Goal: Task Accomplishment & Management: Use online tool/utility

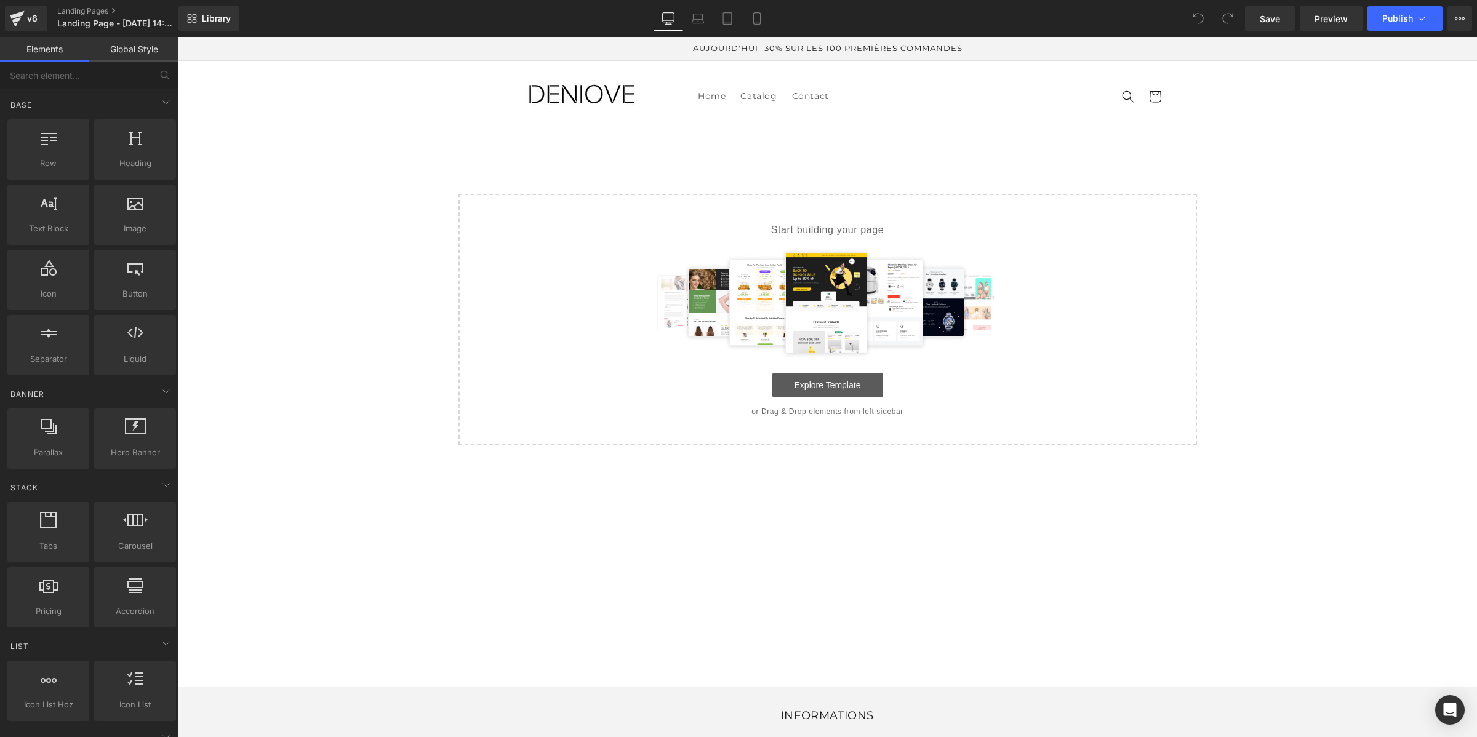
click at [802, 389] on link "Explore Template" at bounding box center [827, 385] width 111 height 25
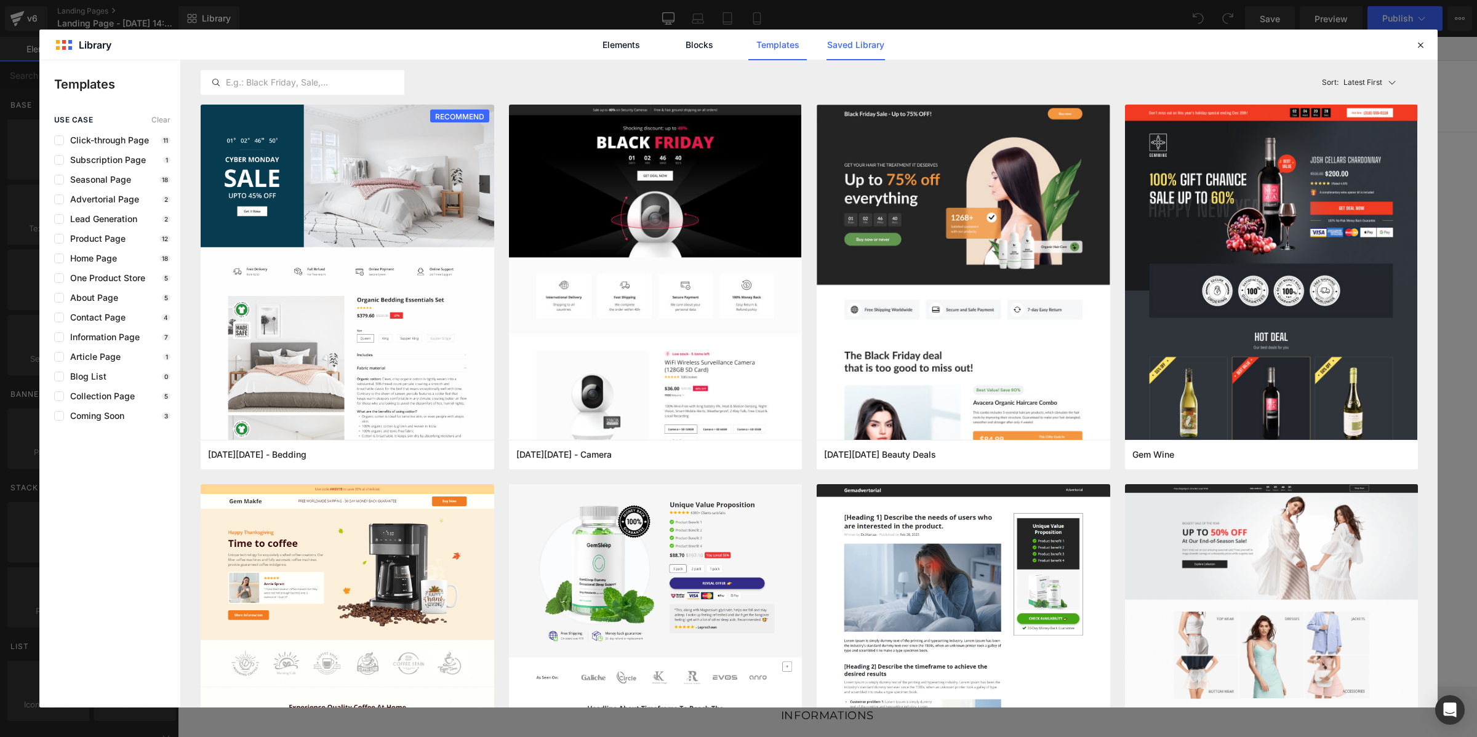
click at [842, 44] on link "Saved Library" at bounding box center [855, 45] width 58 height 31
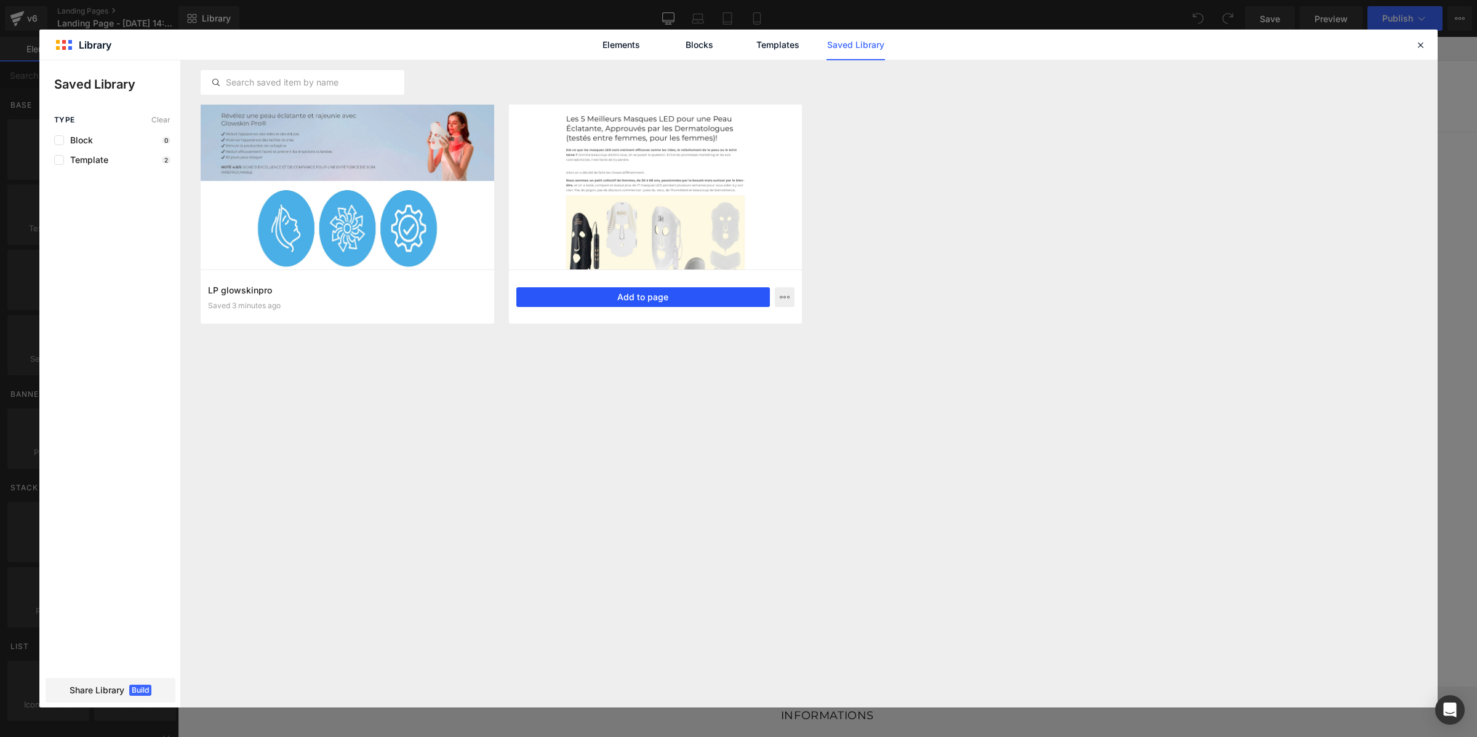
click at [563, 298] on button "Add to page" at bounding box center [643, 297] width 254 height 20
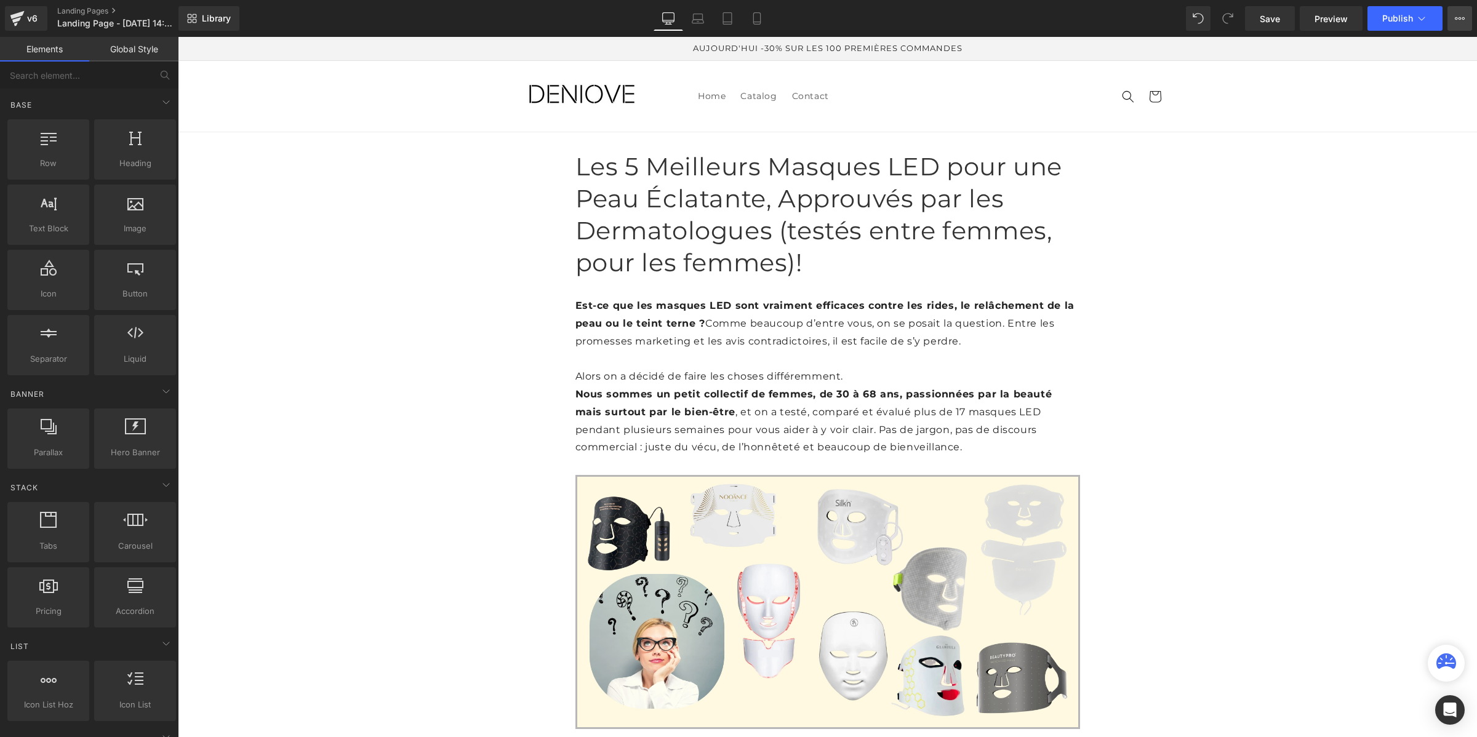
click at [1456, 17] on icon at bounding box center [1459, 19] width 10 height 10
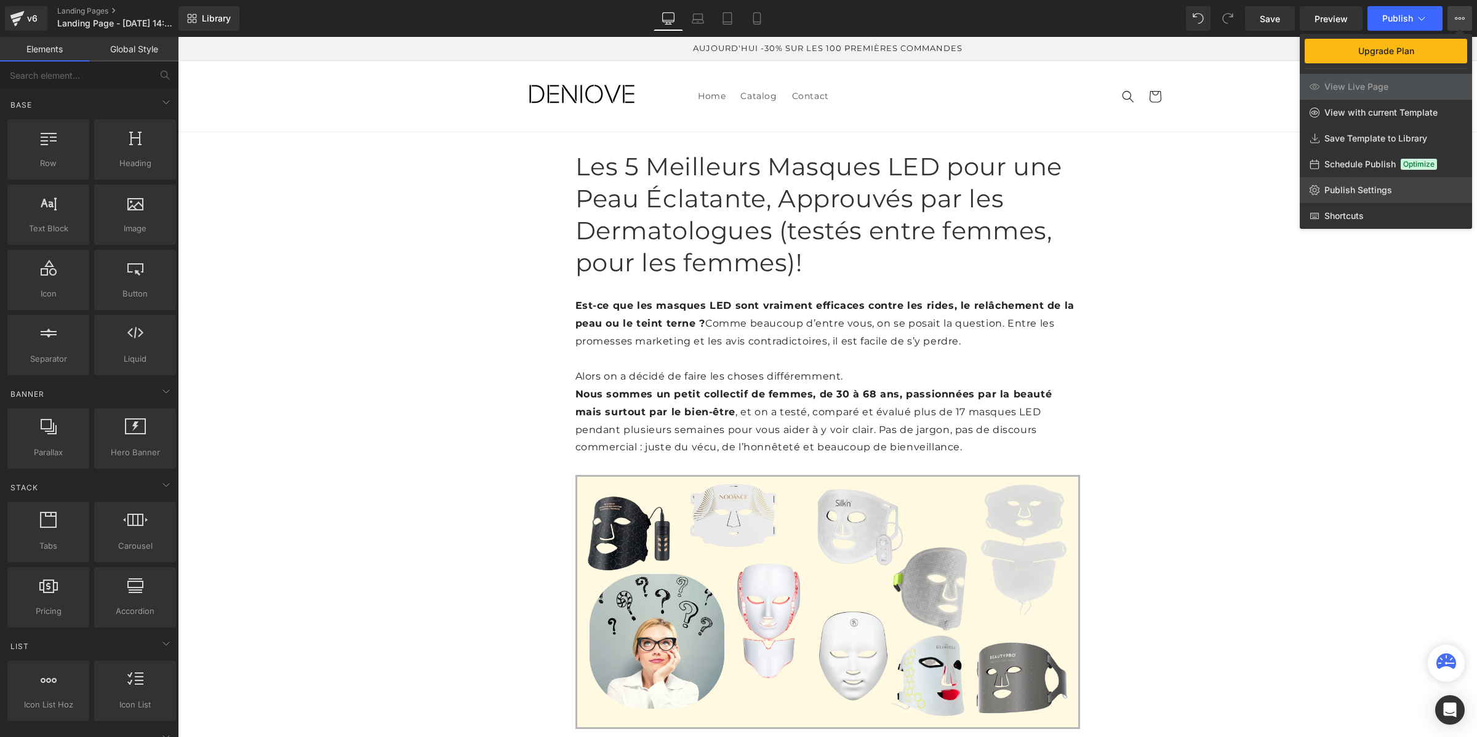
click at [1358, 191] on span "Publish Settings" at bounding box center [1358, 190] width 68 height 11
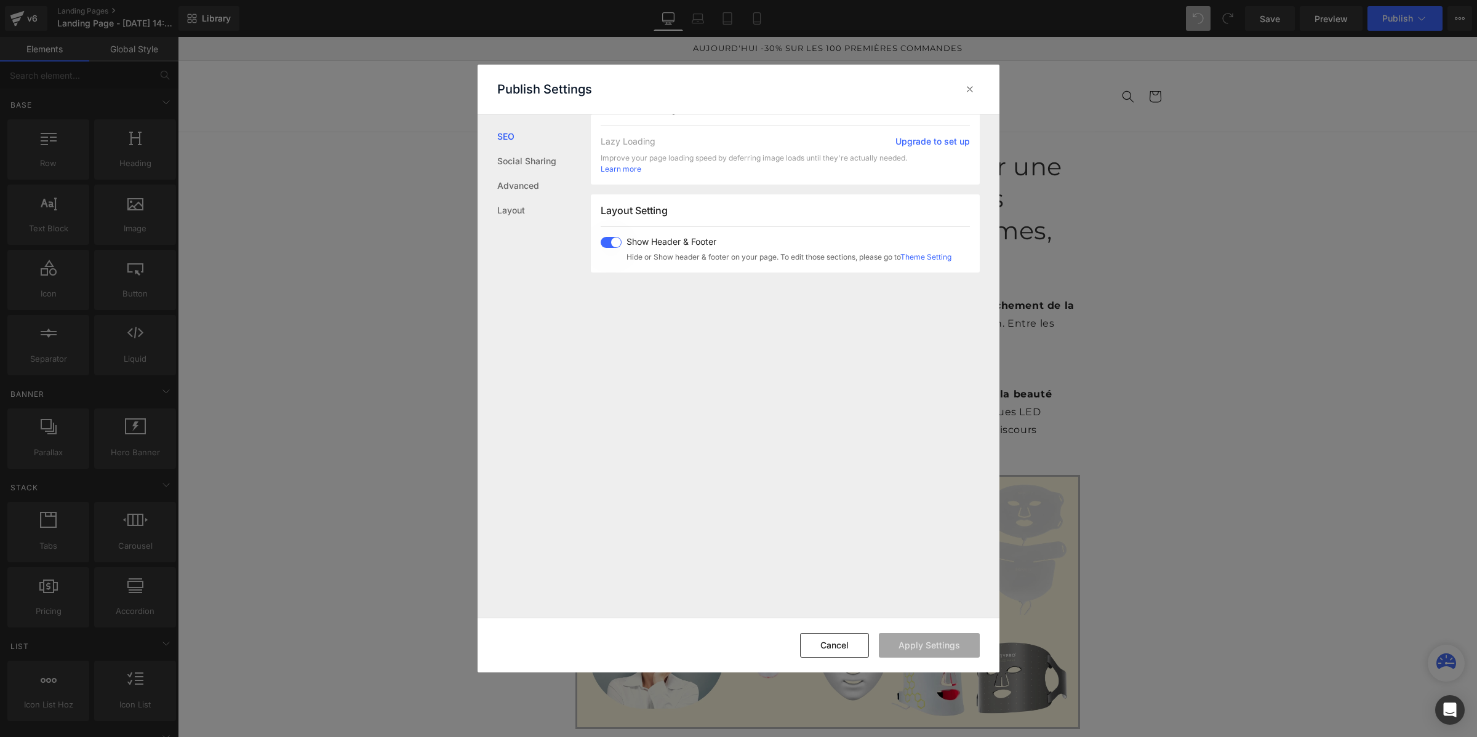
scroll to position [736, 0]
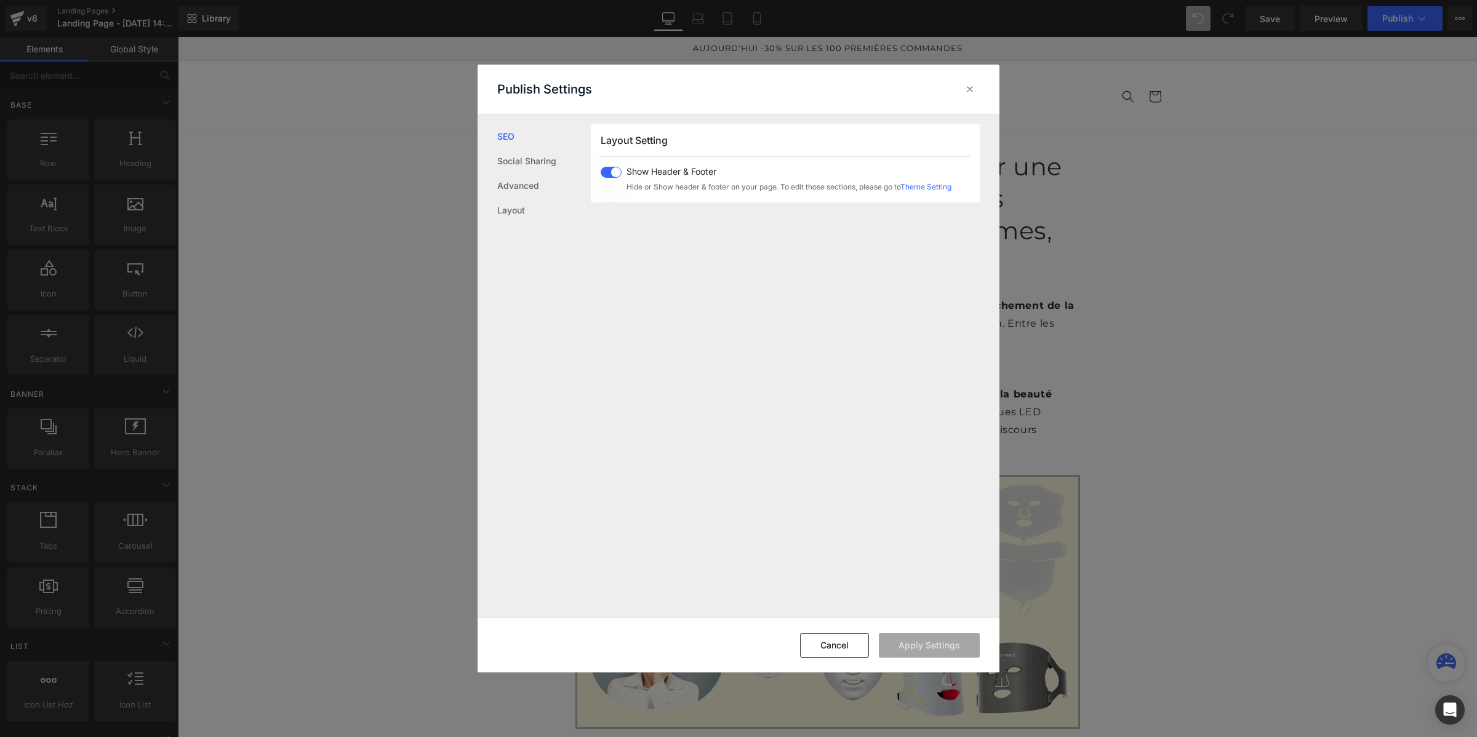
click at [613, 169] on span at bounding box center [610, 172] width 21 height 11
click at [922, 640] on button "Apply Settings" at bounding box center [929, 645] width 101 height 25
drag, startPoint x: 972, startPoint y: 90, endPoint x: 853, endPoint y: 31, distance: 132.9
click at [972, 90] on icon at bounding box center [969, 89] width 12 height 12
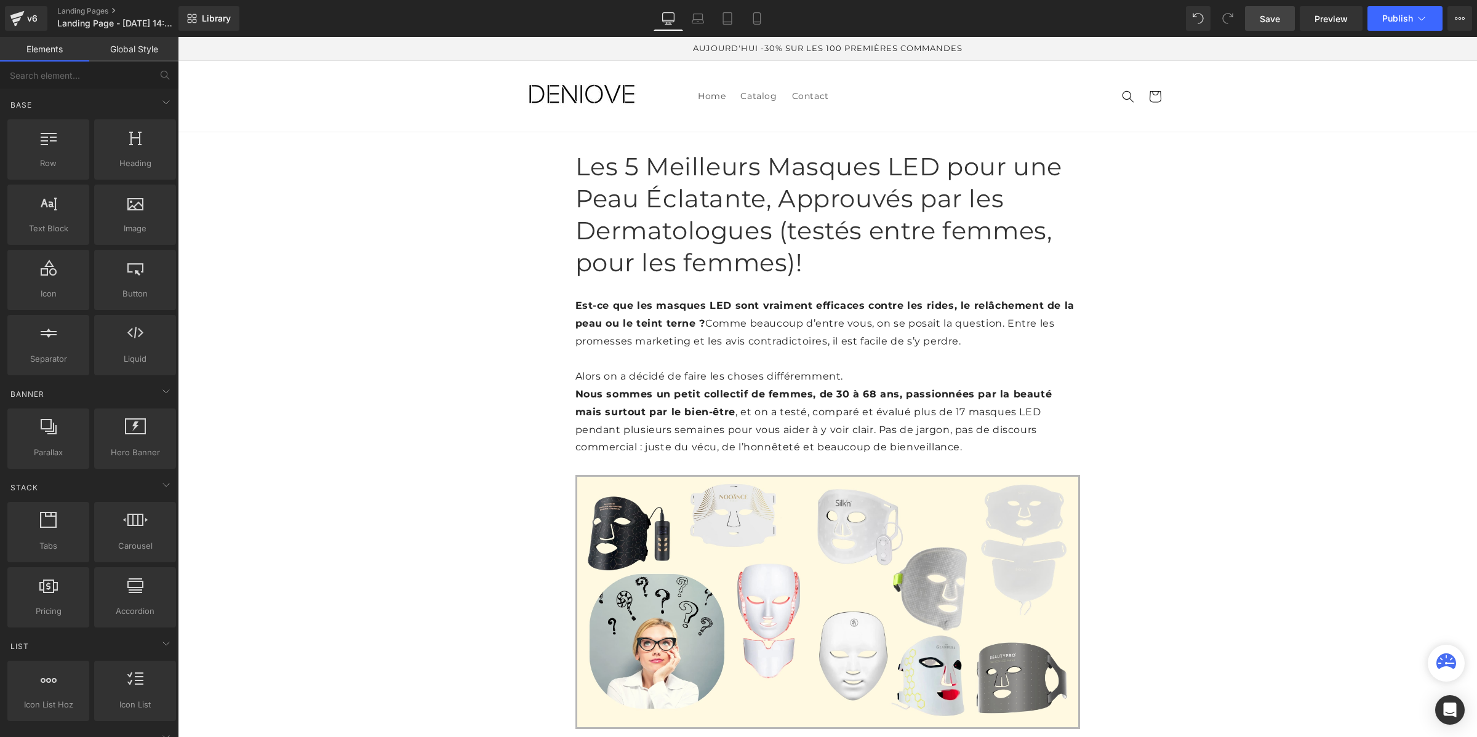
drag, startPoint x: 1272, startPoint y: 14, endPoint x: 993, endPoint y: 88, distance: 289.1
click at [1272, 14] on span "Save" at bounding box center [1269, 18] width 20 height 13
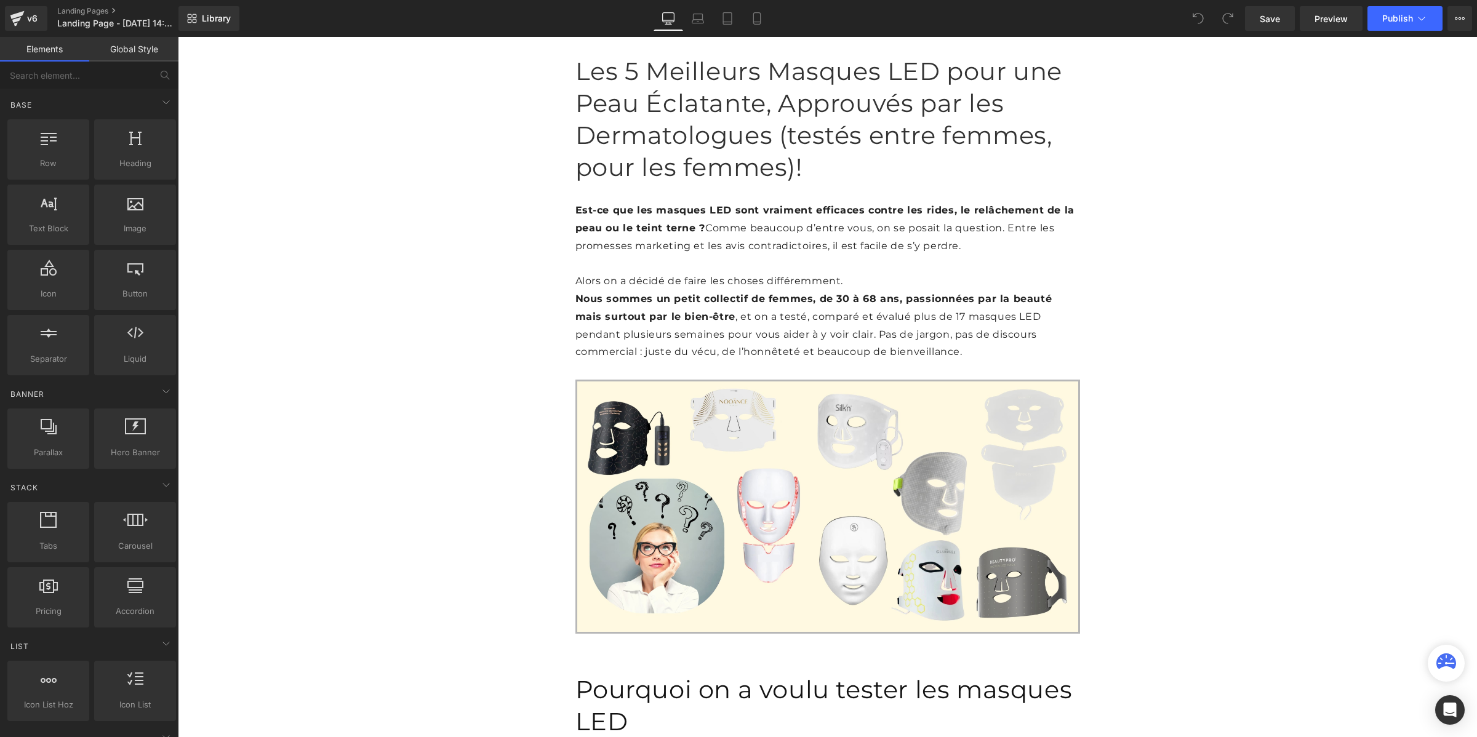
click at [117, 46] on link "Global Style" at bounding box center [133, 49] width 89 height 25
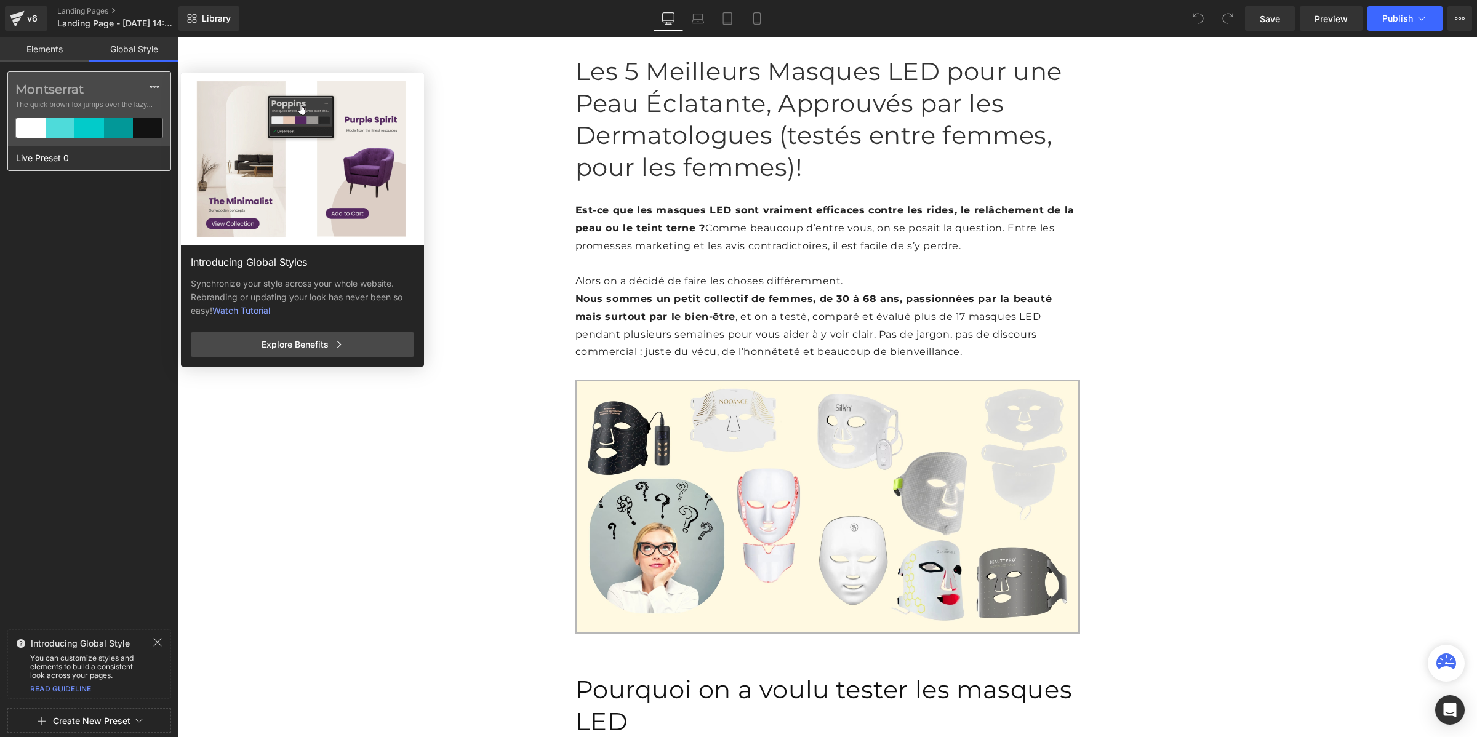
click at [66, 94] on label "Montserrat" at bounding box center [89, 89] width 148 height 15
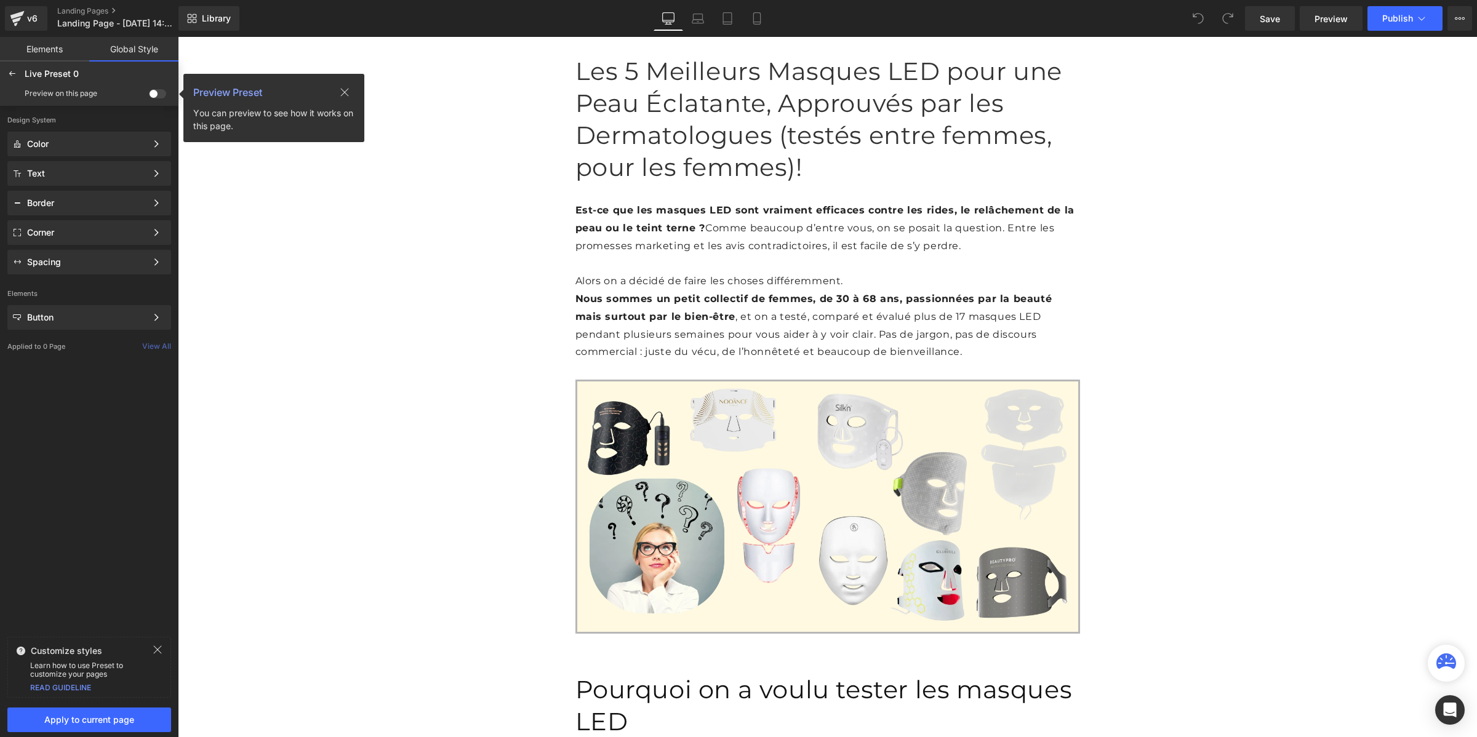
click at [155, 94] on span at bounding box center [157, 93] width 17 height 9
click at [149, 96] on input "checkbox" at bounding box center [149, 96] width 0 height 0
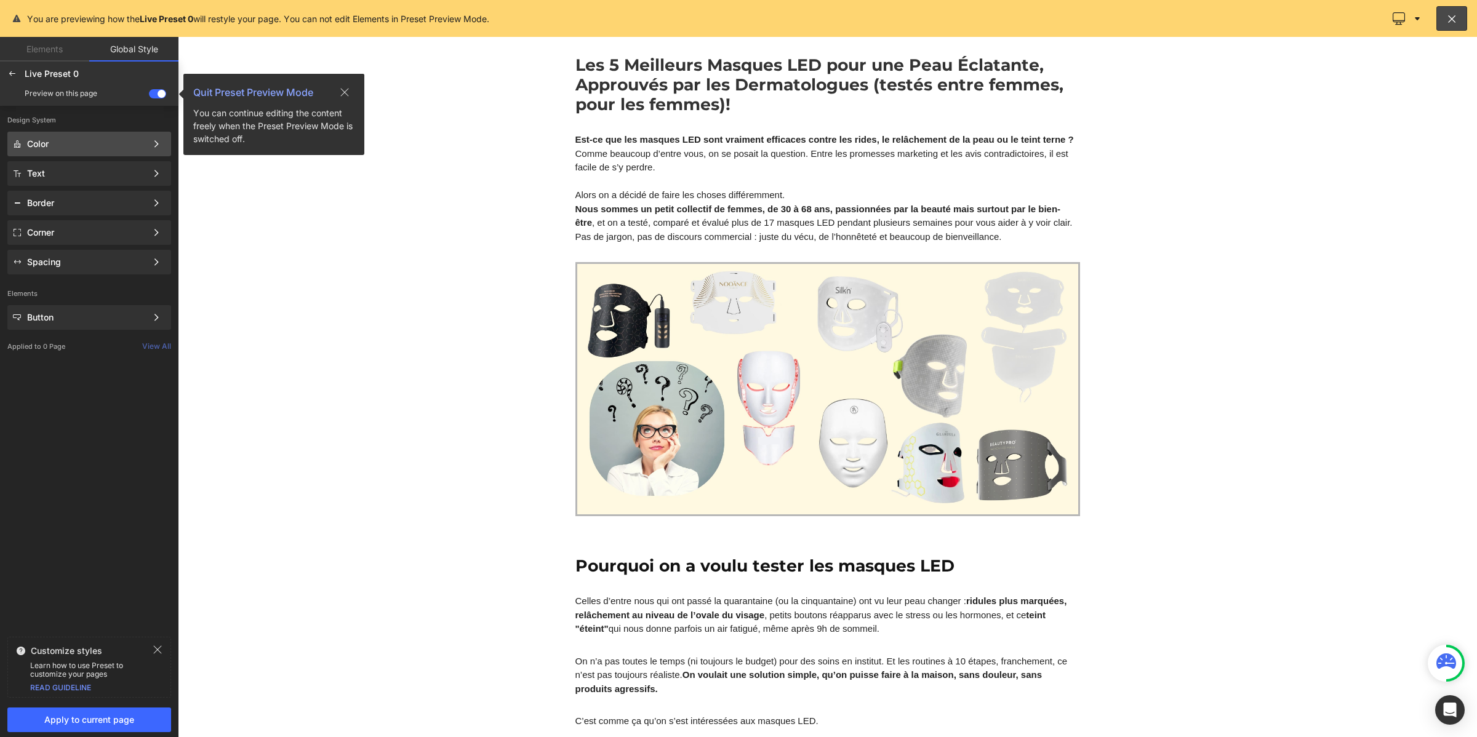
click at [84, 161] on div "Color" at bounding box center [89, 173] width 164 height 25
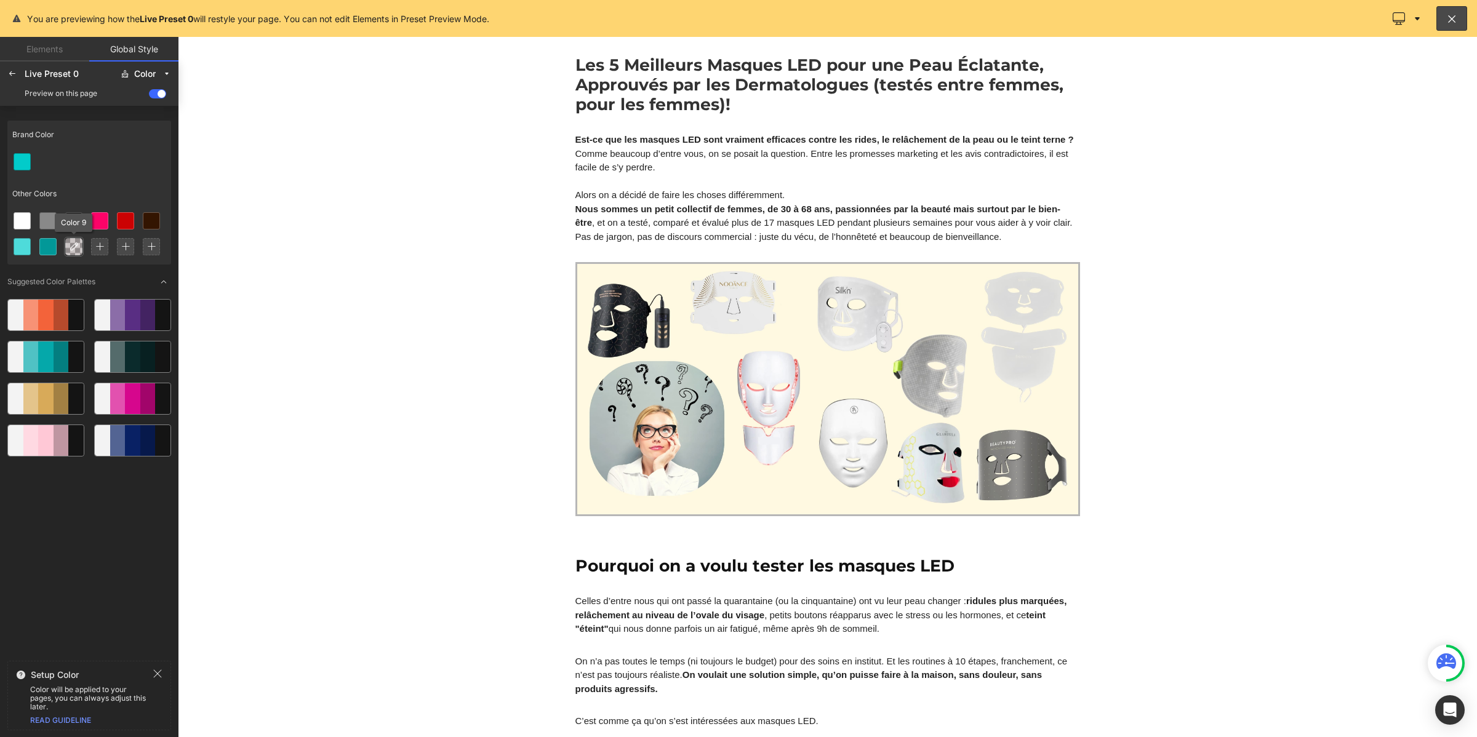
click at [71, 249] on icon at bounding box center [74, 247] width 10 height 10
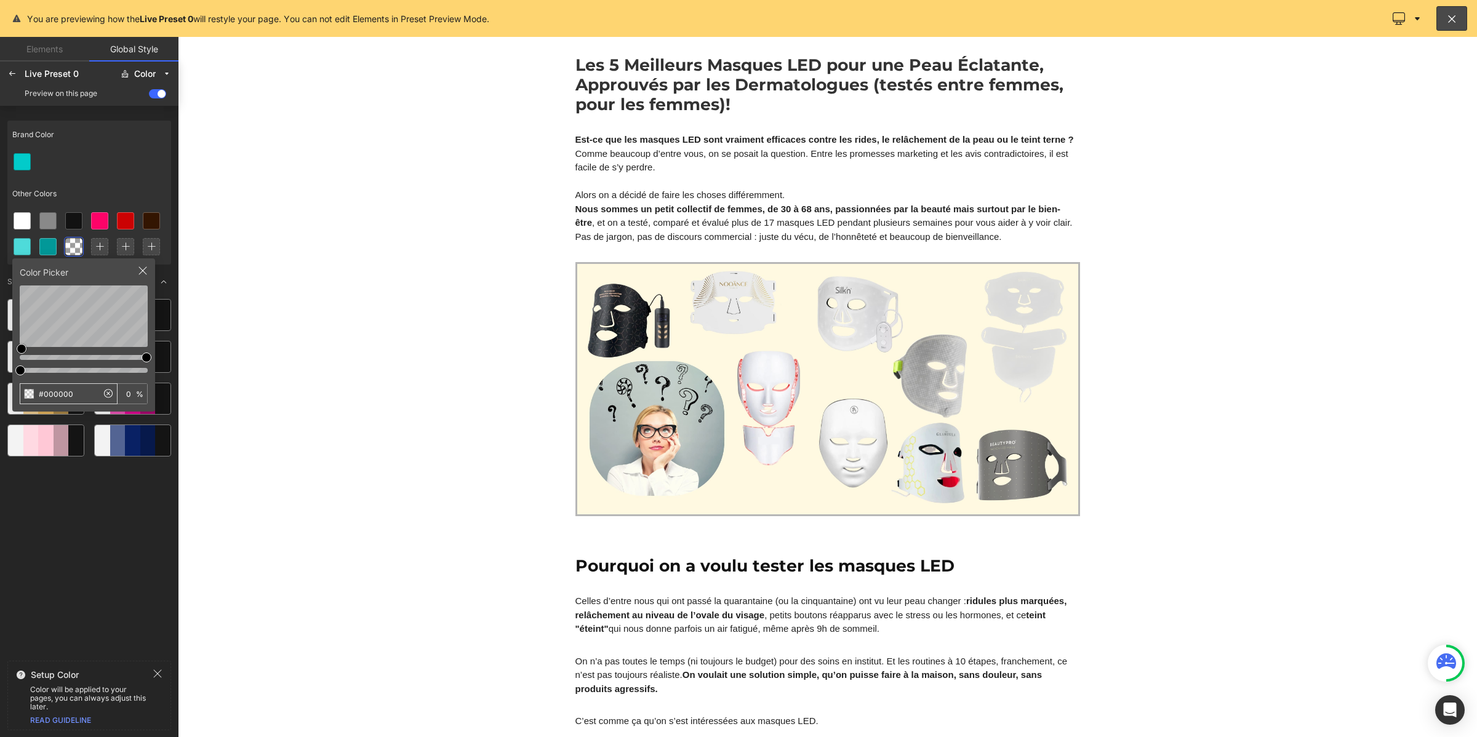
click at [71, 394] on input "#000000" at bounding box center [58, 394] width 77 height 20
click at [9, 71] on icon at bounding box center [12, 74] width 10 height 10
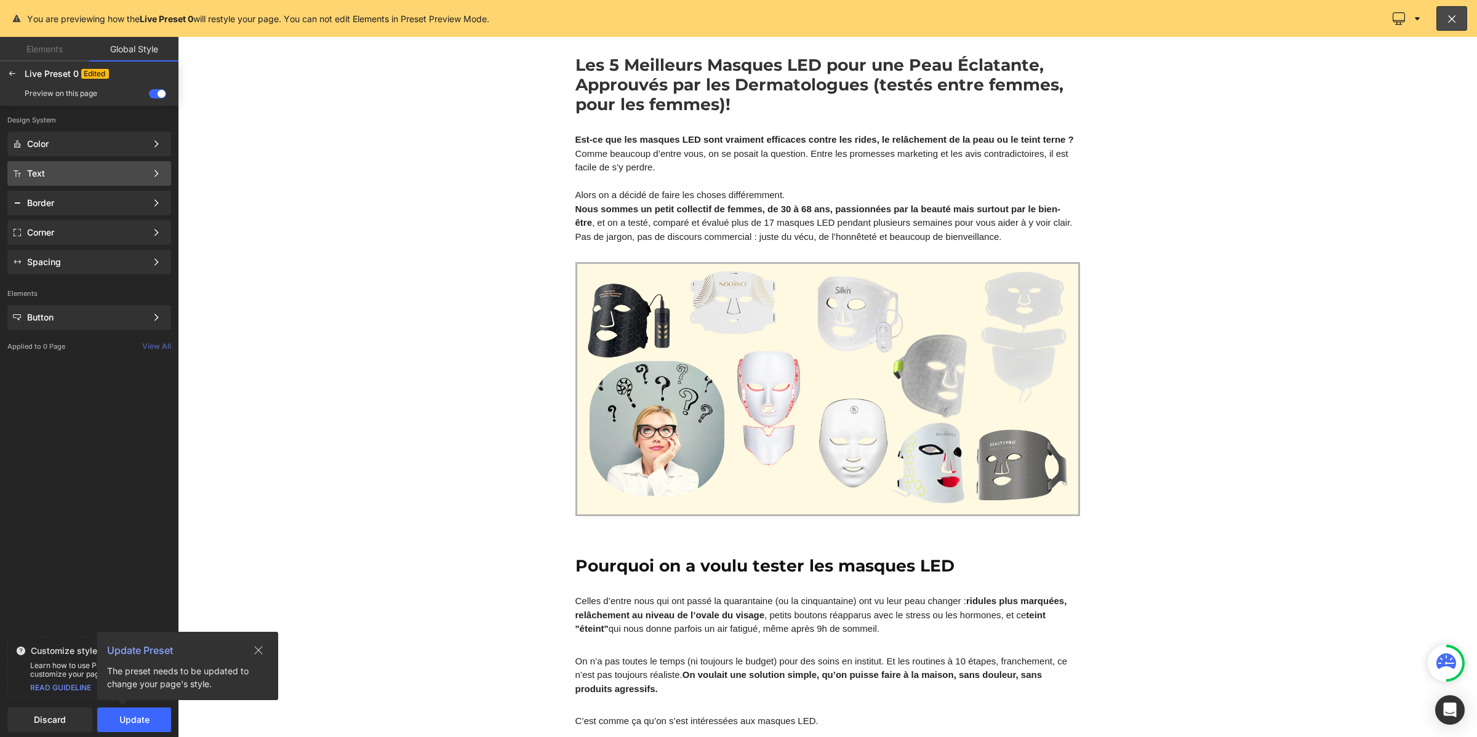
click at [108, 191] on div "Text Color Style Define a color palette and apply it to your pages 1 of 3 Next" at bounding box center [89, 203] width 164 height 25
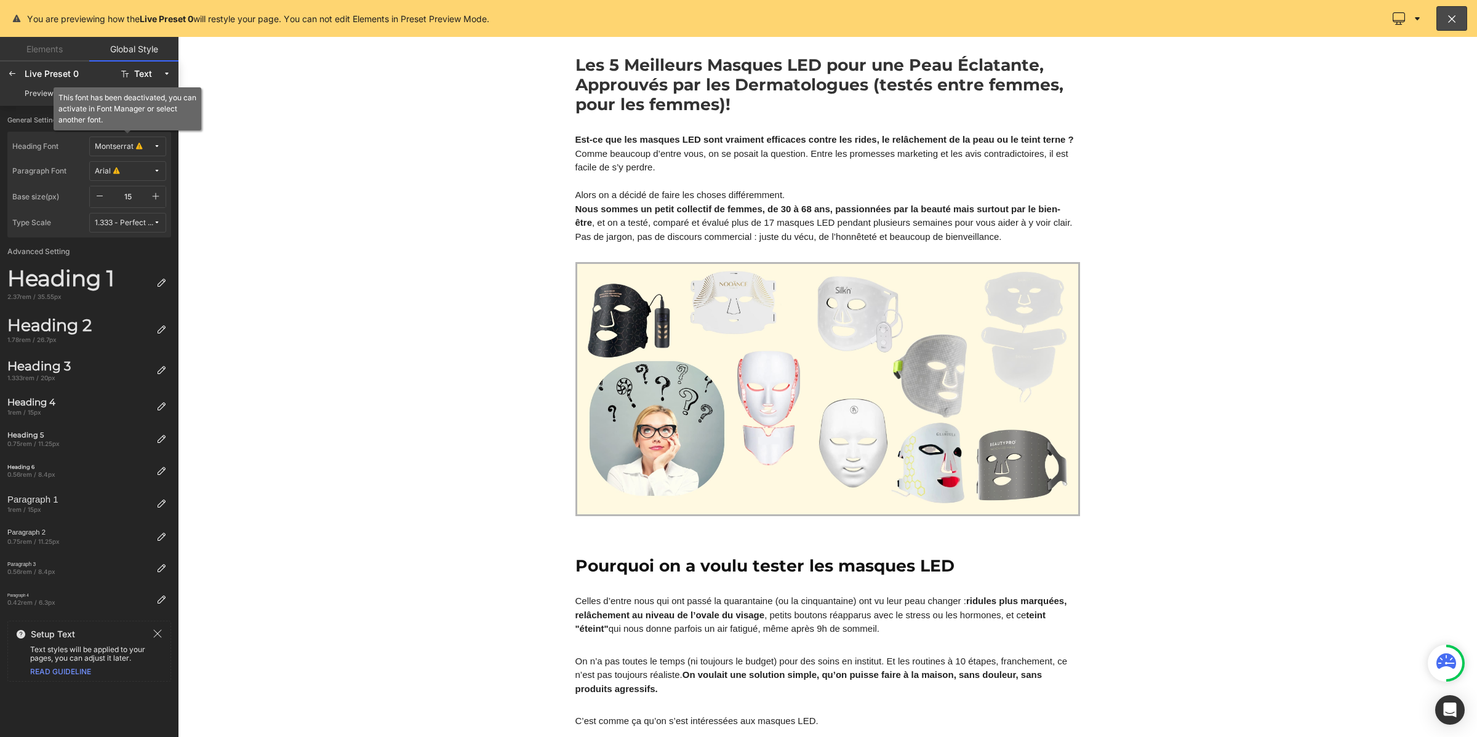
click at [138, 150] on icon at bounding box center [139, 146] width 6 height 9
click at [127, 207] on div "Manage Fonts" at bounding box center [115, 209] width 91 height 17
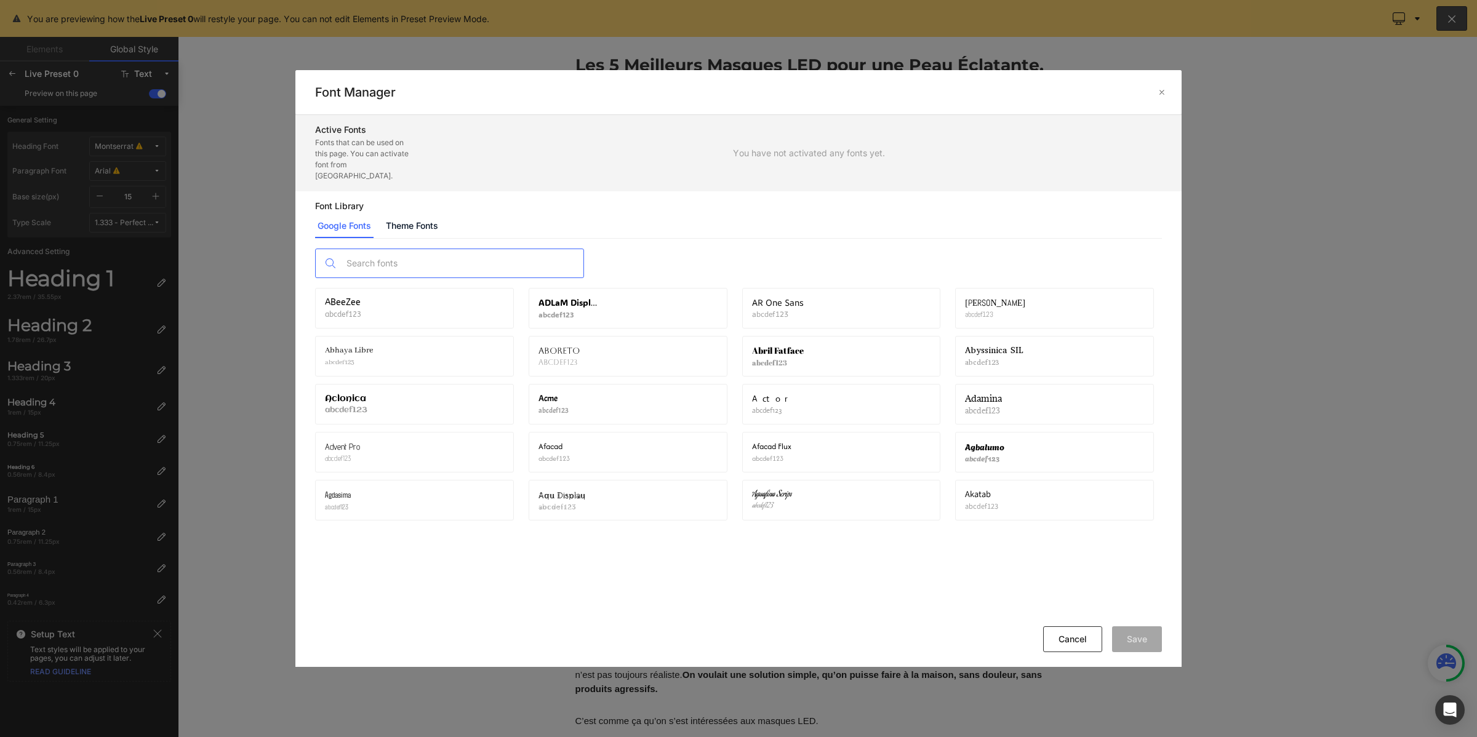
click at [381, 250] on input "text" at bounding box center [461, 263] width 243 height 28
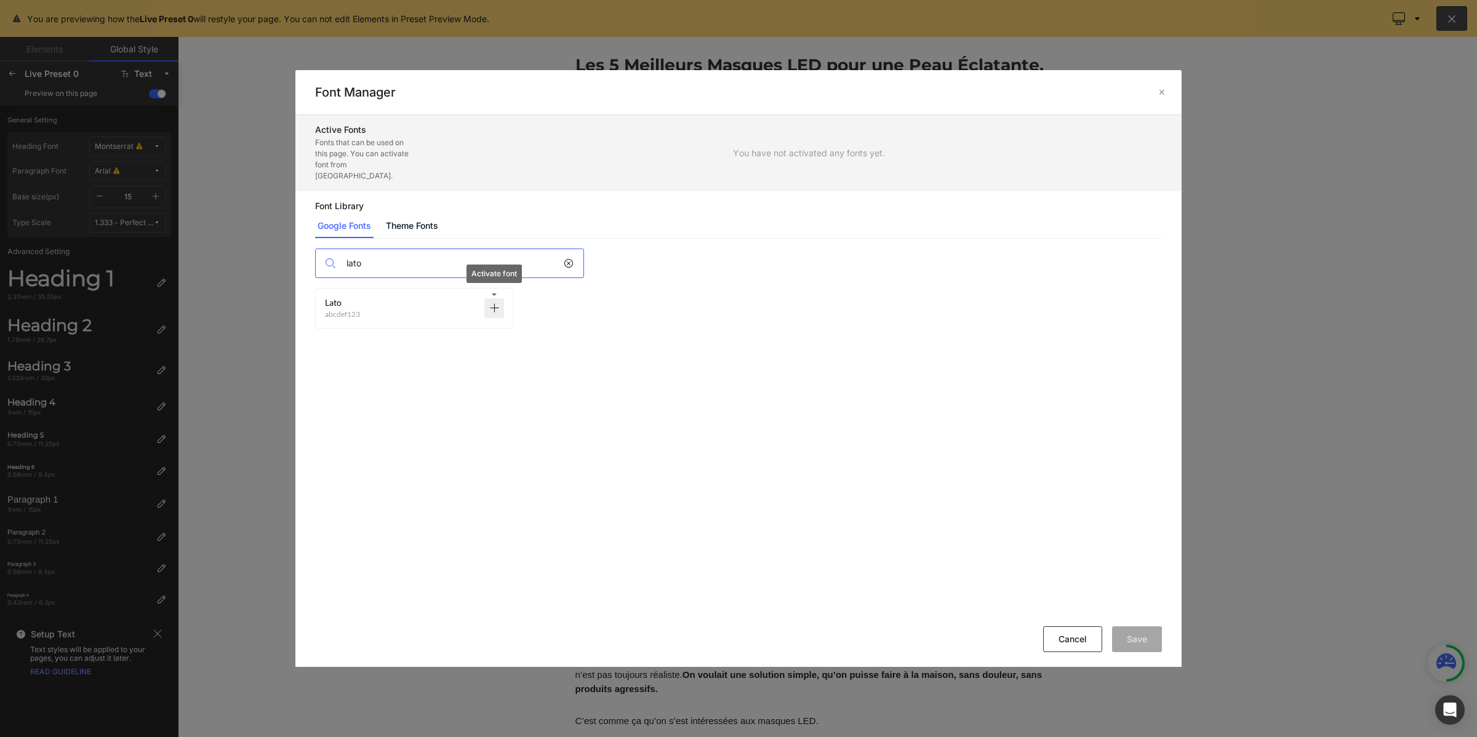
type input "lato"
click at [492, 303] on icon at bounding box center [494, 308] width 10 height 10
click at [1142, 644] on button "Save" at bounding box center [1137, 639] width 50 height 26
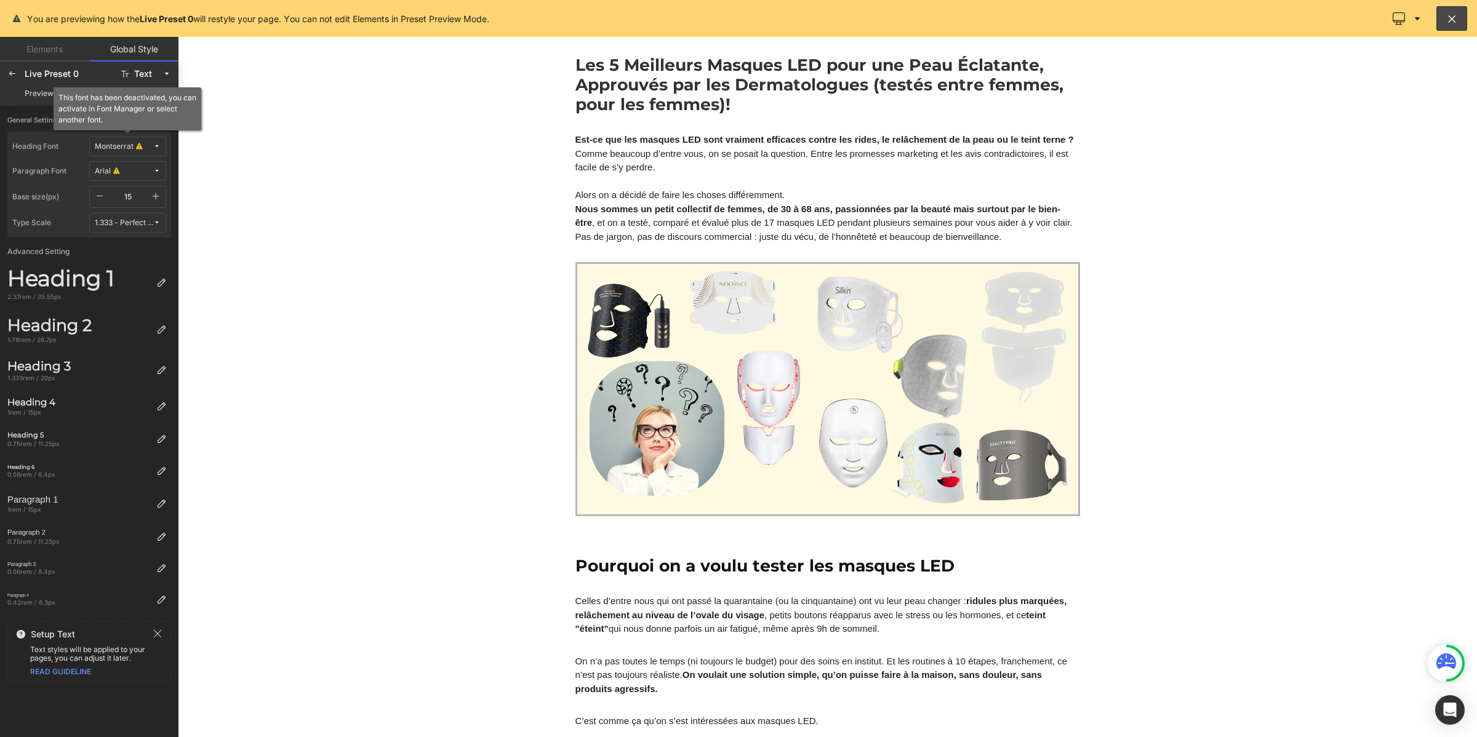
click at [119, 140] on button "Montserrat" at bounding box center [127, 147] width 77 height 20
click at [127, 201] on div "Lato" at bounding box center [115, 211] width 91 height 20
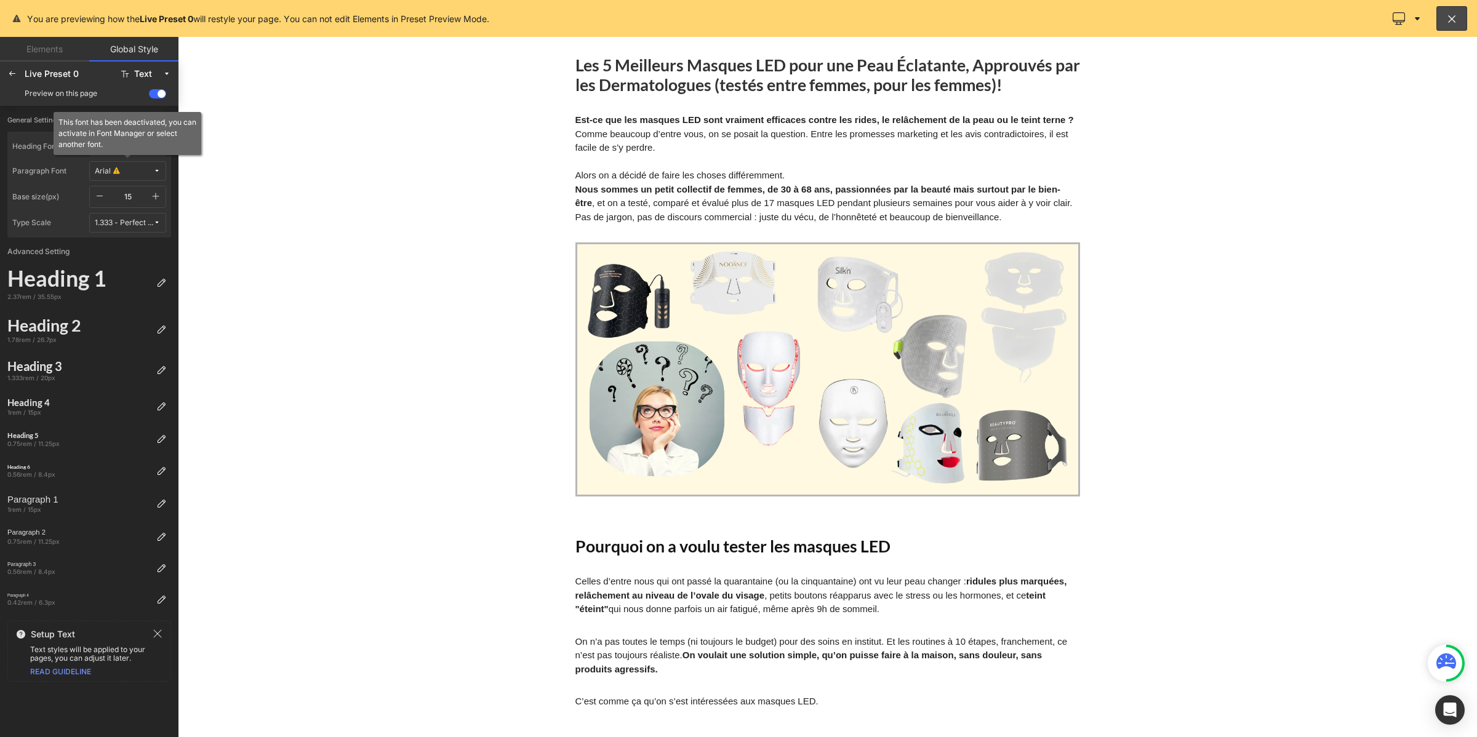
click at [151, 171] on span "Arial" at bounding box center [124, 171] width 58 height 9
click at [137, 212] on div "Lato" at bounding box center [116, 215] width 86 height 10
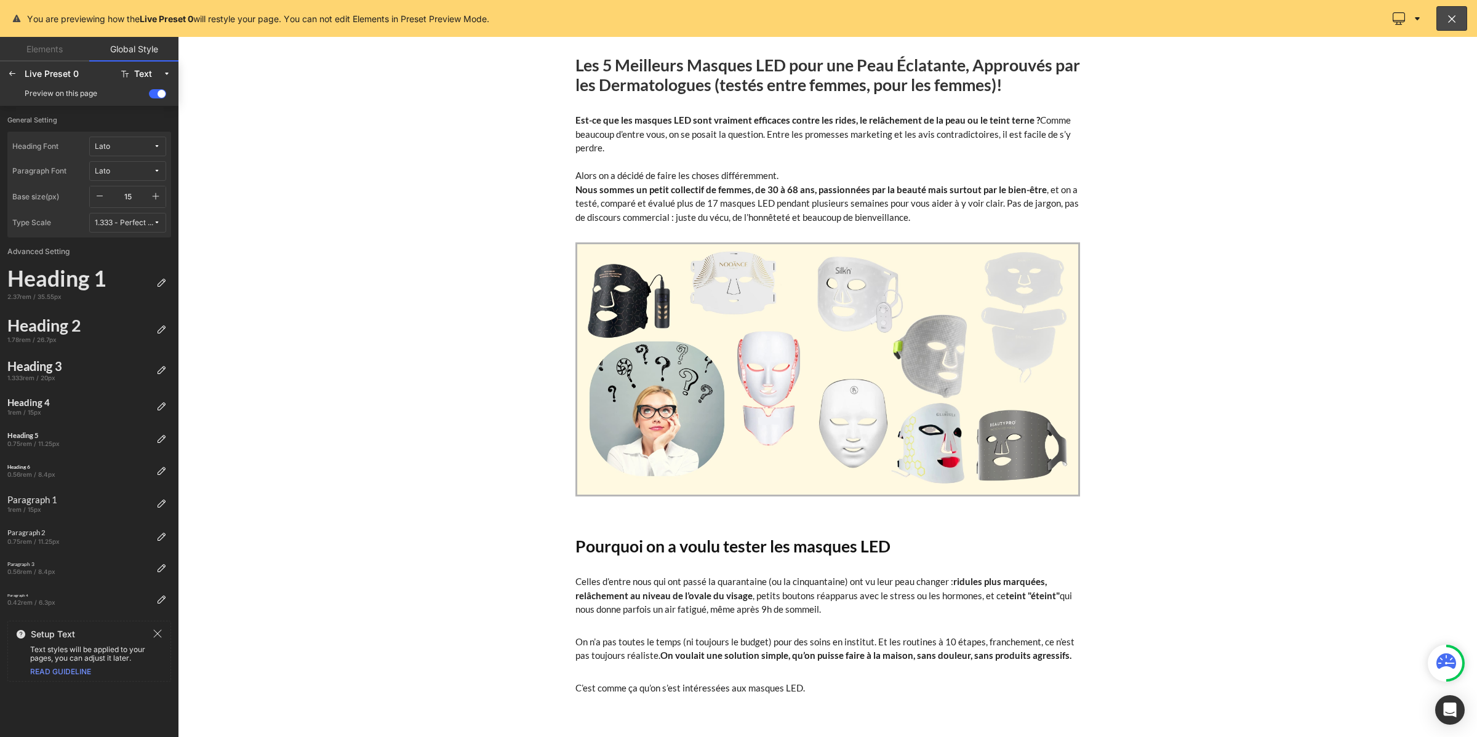
click at [152, 195] on icon "button" at bounding box center [156, 196] width 10 height 10
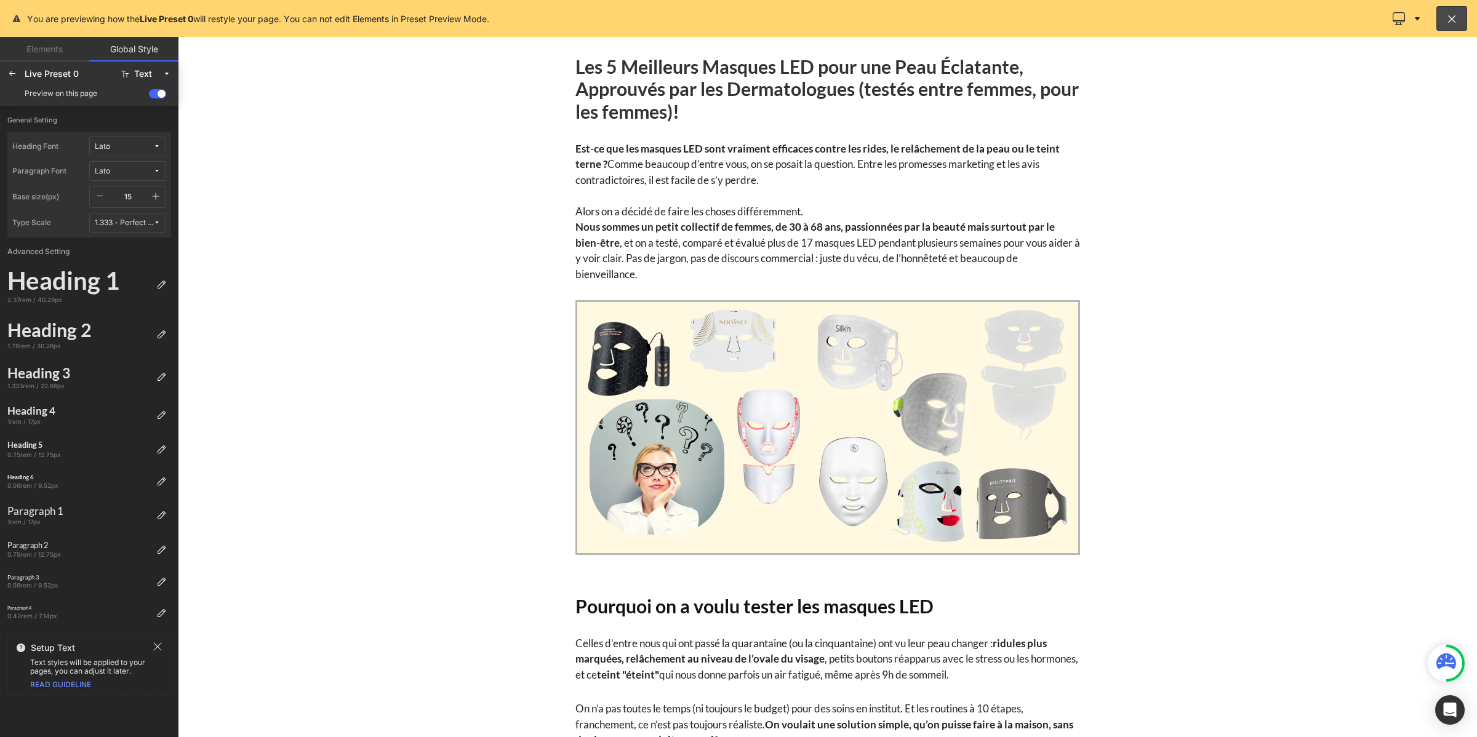
click at [152, 195] on icon "button" at bounding box center [156, 196] width 10 height 10
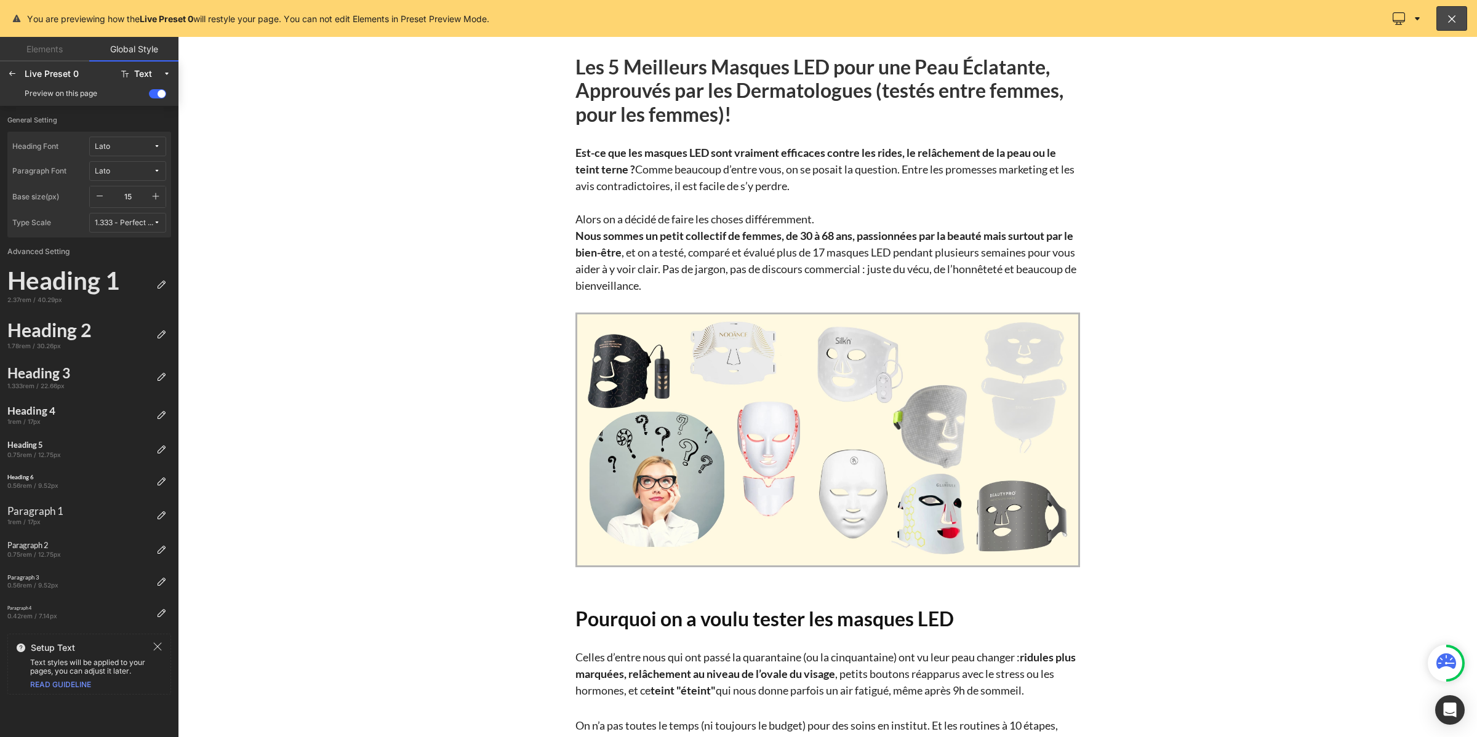
click at [152, 195] on icon "button" at bounding box center [156, 196] width 10 height 10
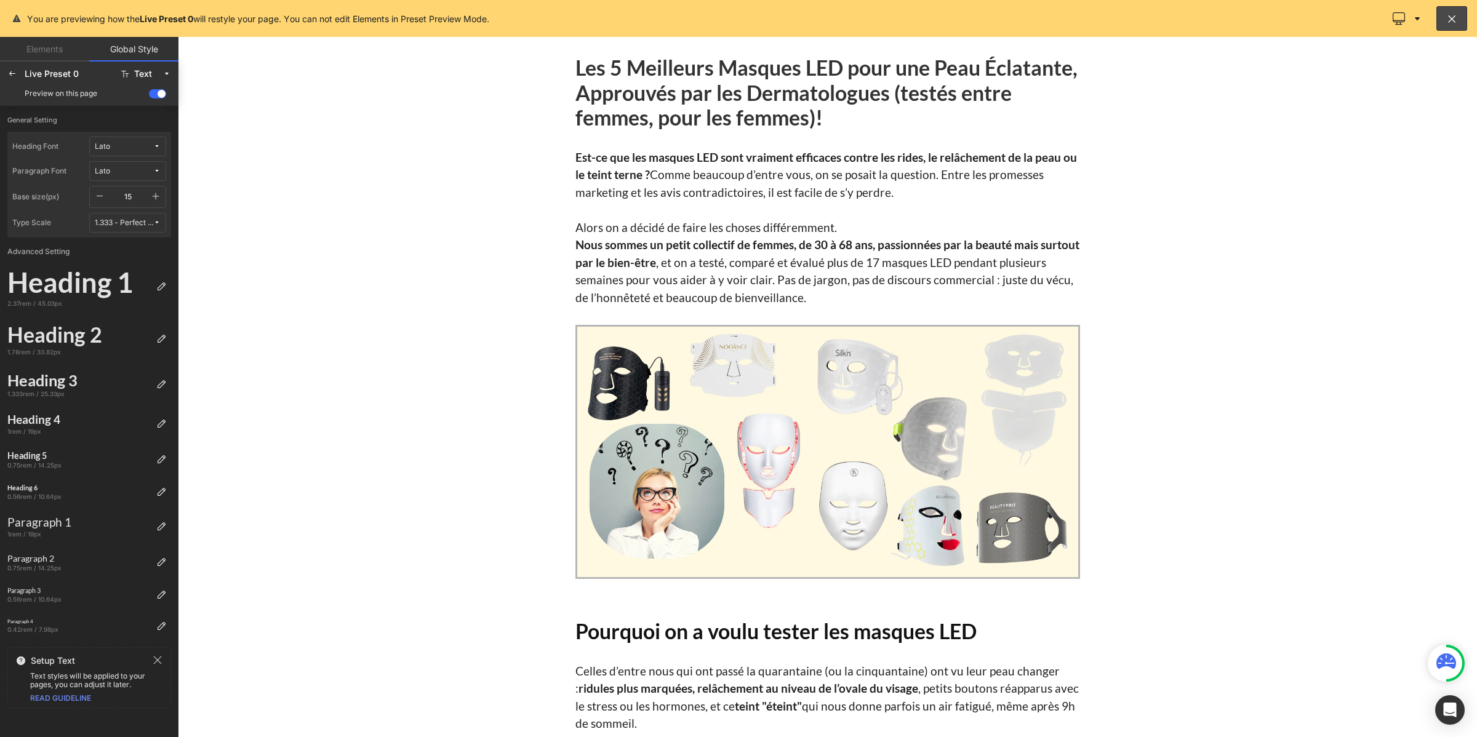
click at [152, 195] on icon "button" at bounding box center [156, 196] width 10 height 10
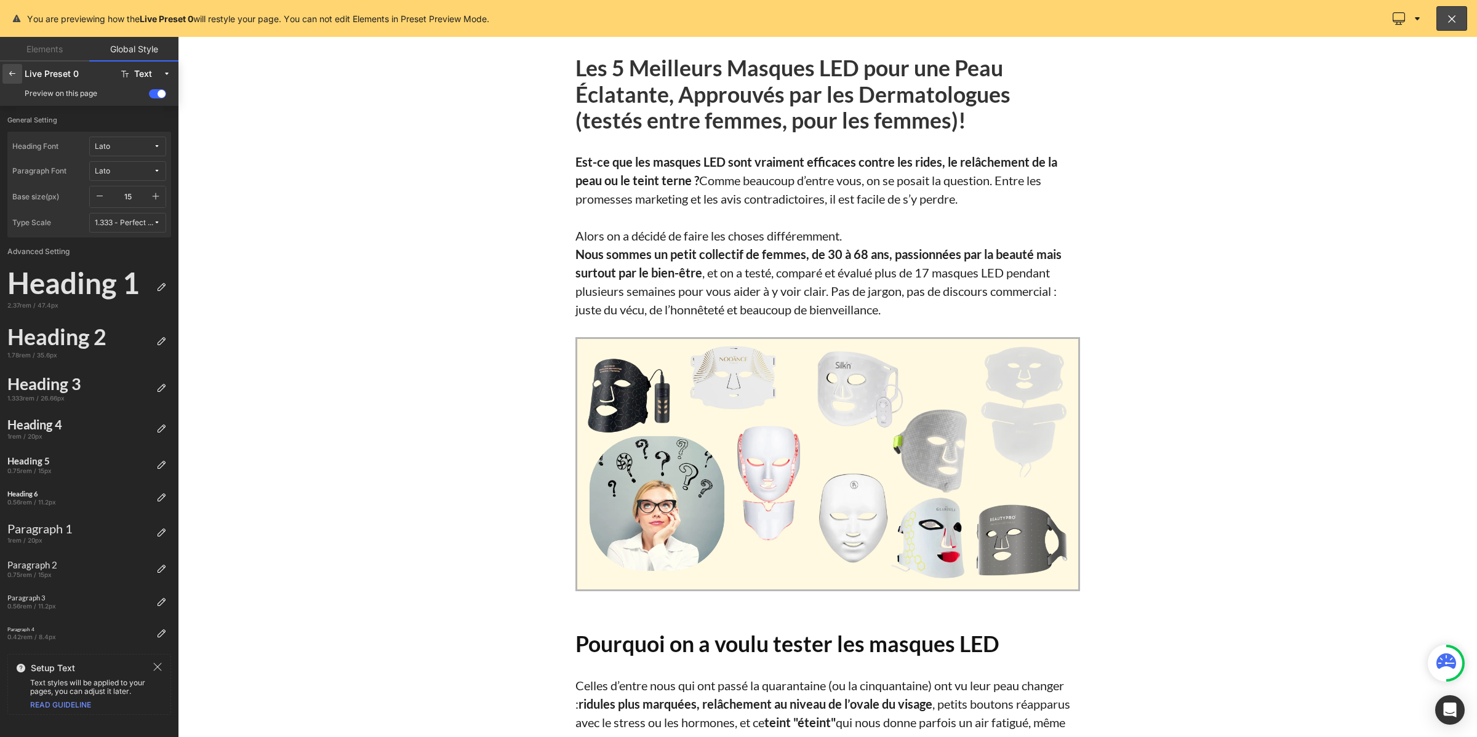
click at [14, 73] on icon at bounding box center [12, 74] width 10 height 10
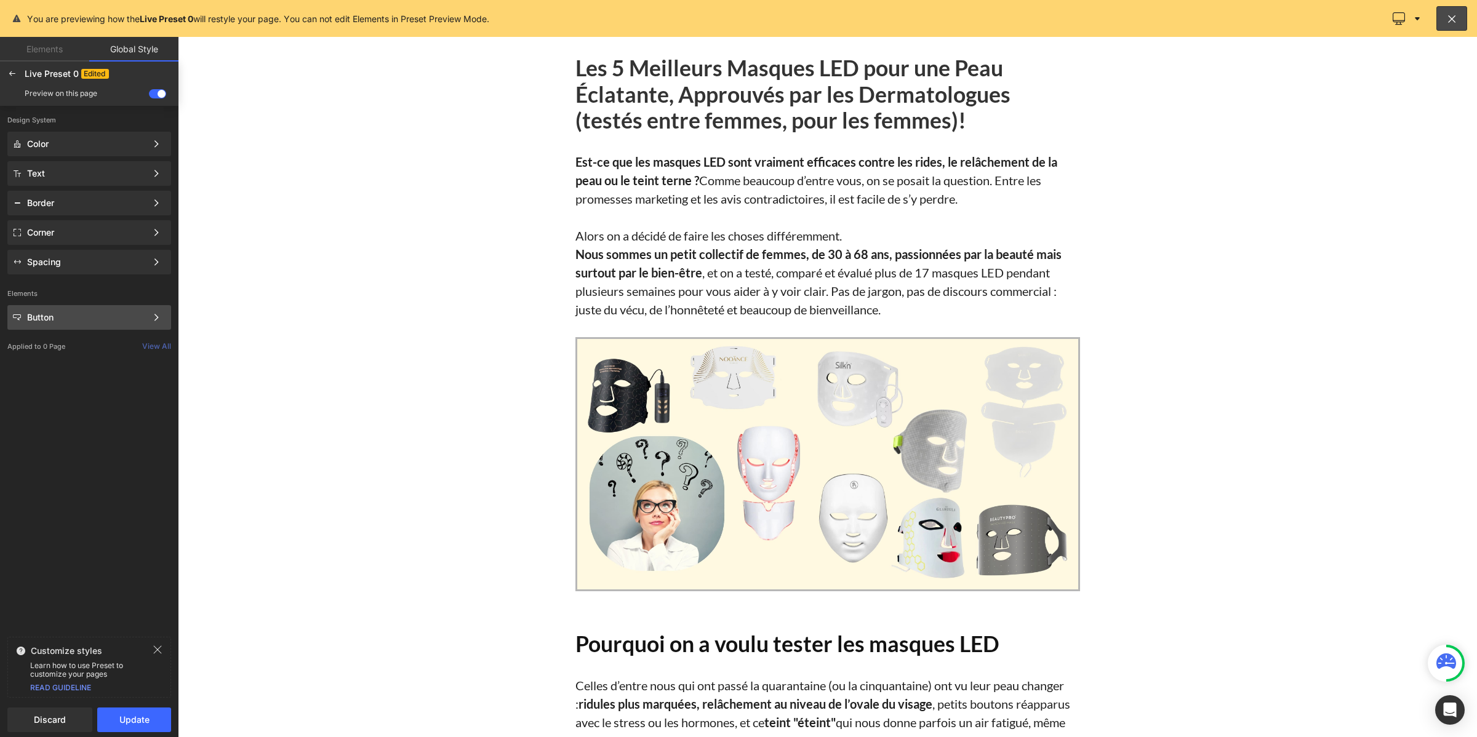
click at [63, 186] on div "Button Color Style Define a color palette and apply it to your pages 1 of 3 Next" at bounding box center [89, 173] width 164 height 25
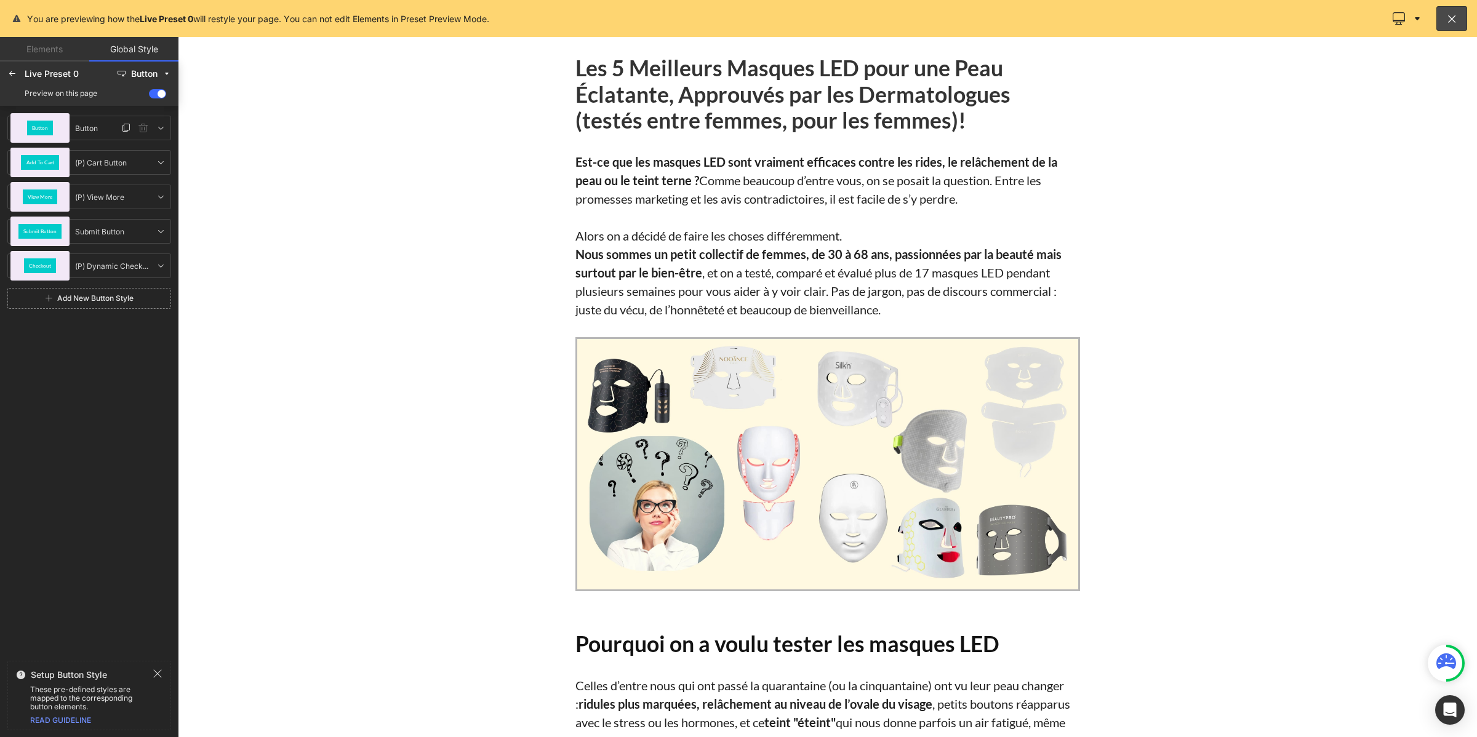
click at [50, 121] on div "Button" at bounding box center [40, 128] width 26 height 15
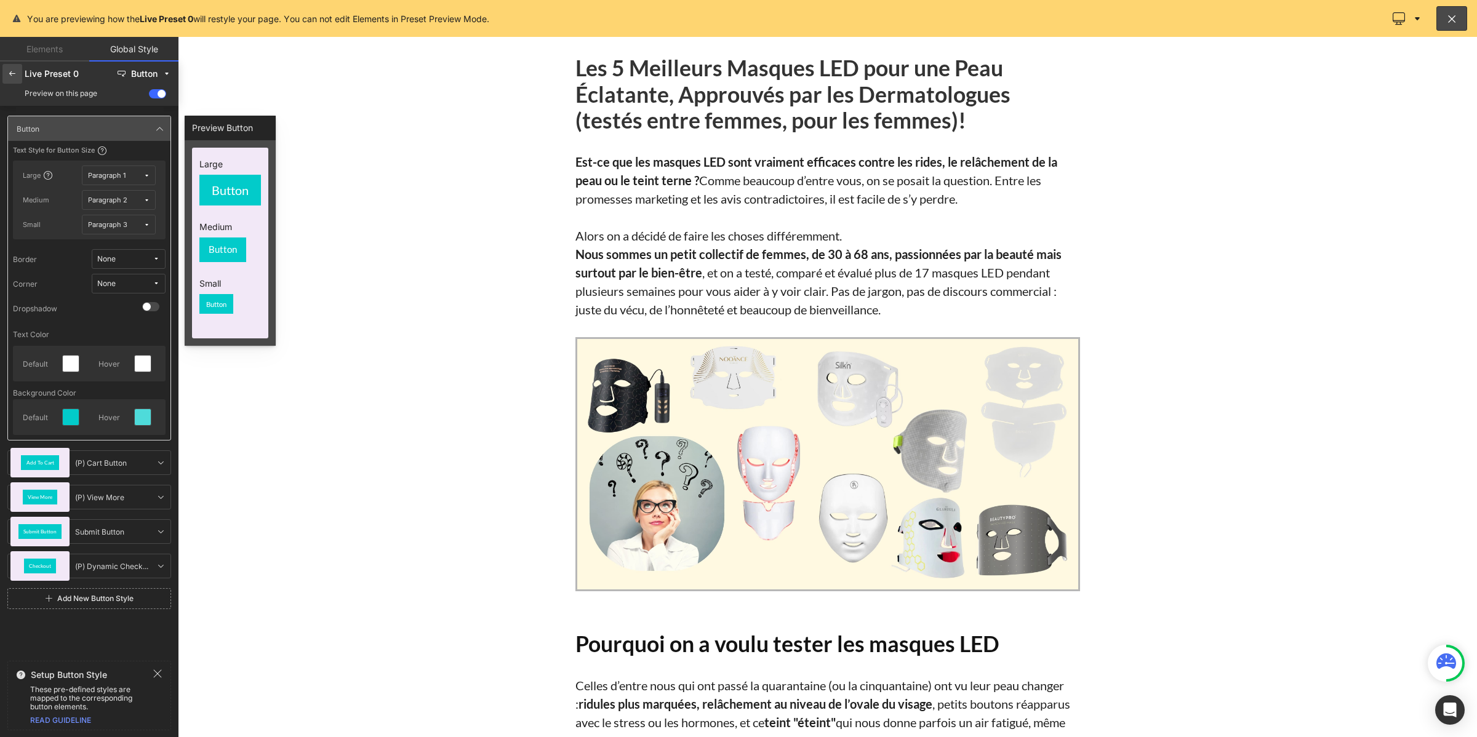
click at [12, 73] on icon at bounding box center [12, 74] width 10 height 10
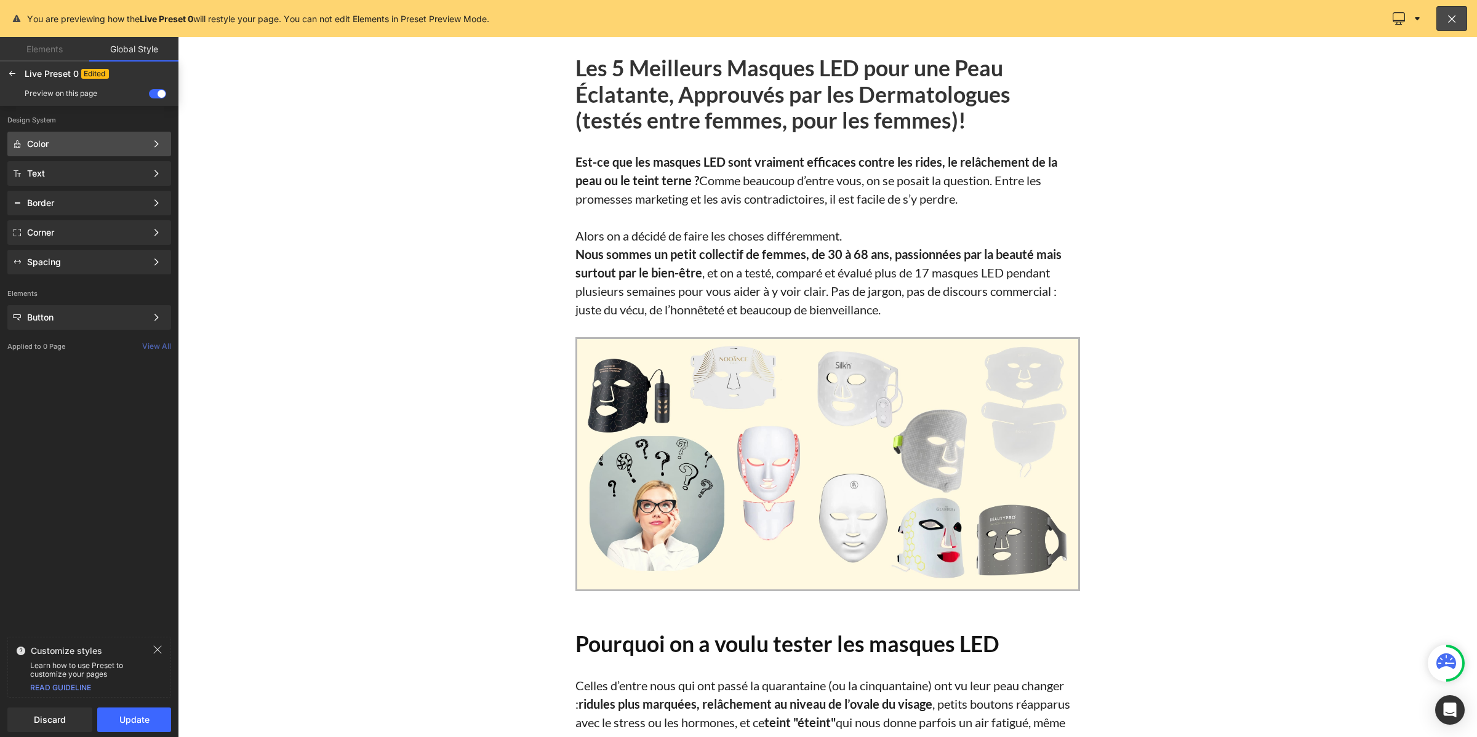
click at [56, 148] on div "Color" at bounding box center [86, 144] width 119 height 10
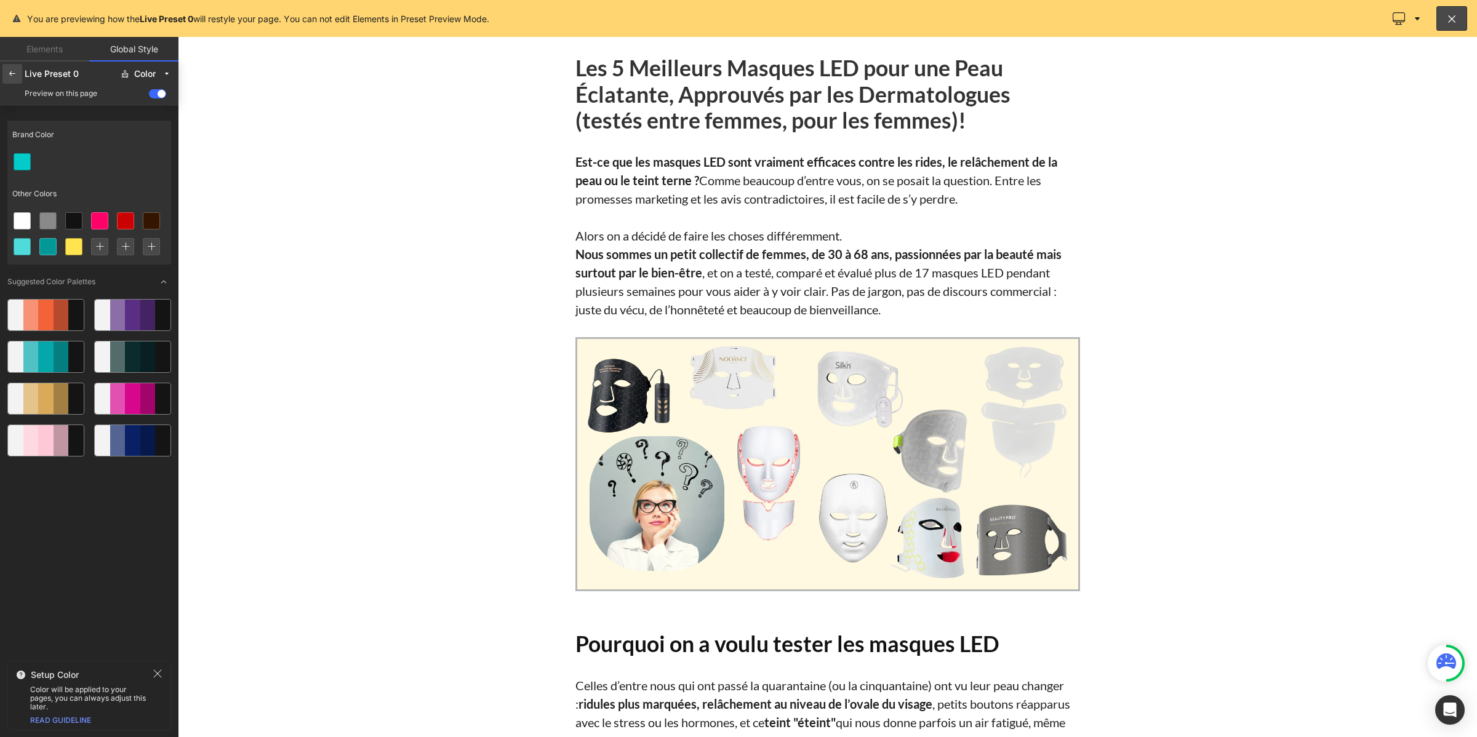
click at [13, 71] on icon at bounding box center [12, 74] width 10 height 10
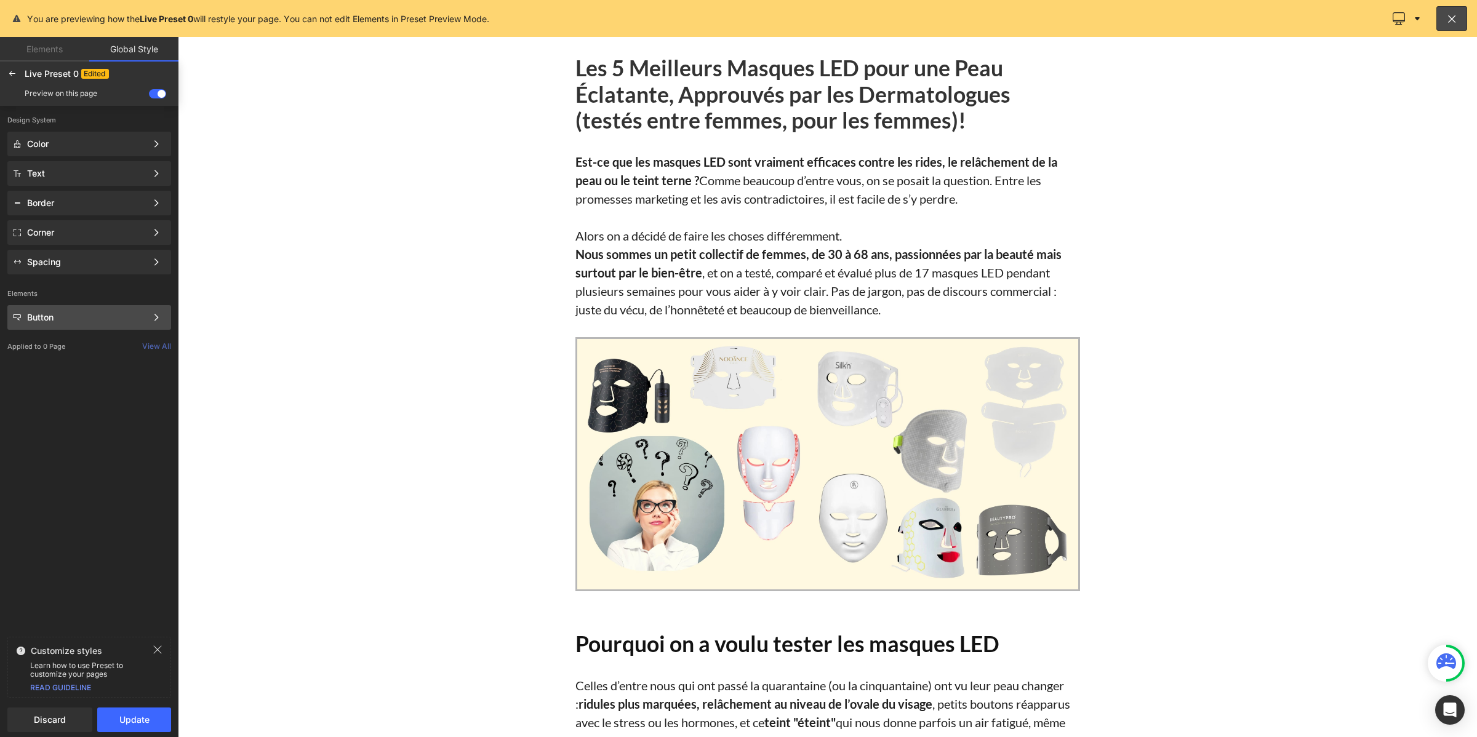
click at [79, 317] on div "Button" at bounding box center [86, 318] width 119 height 10
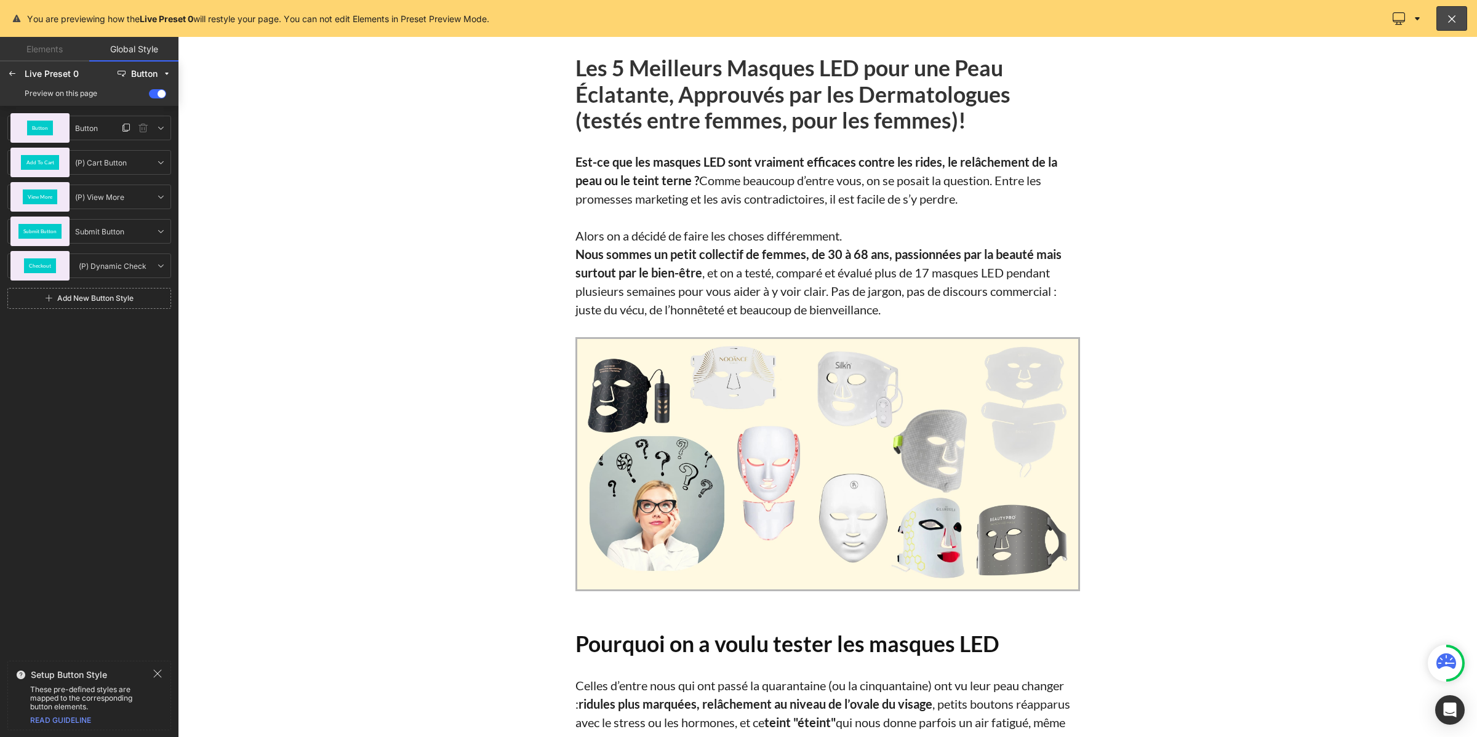
click at [55, 130] on div "Button" at bounding box center [39, 128] width 59 height 30
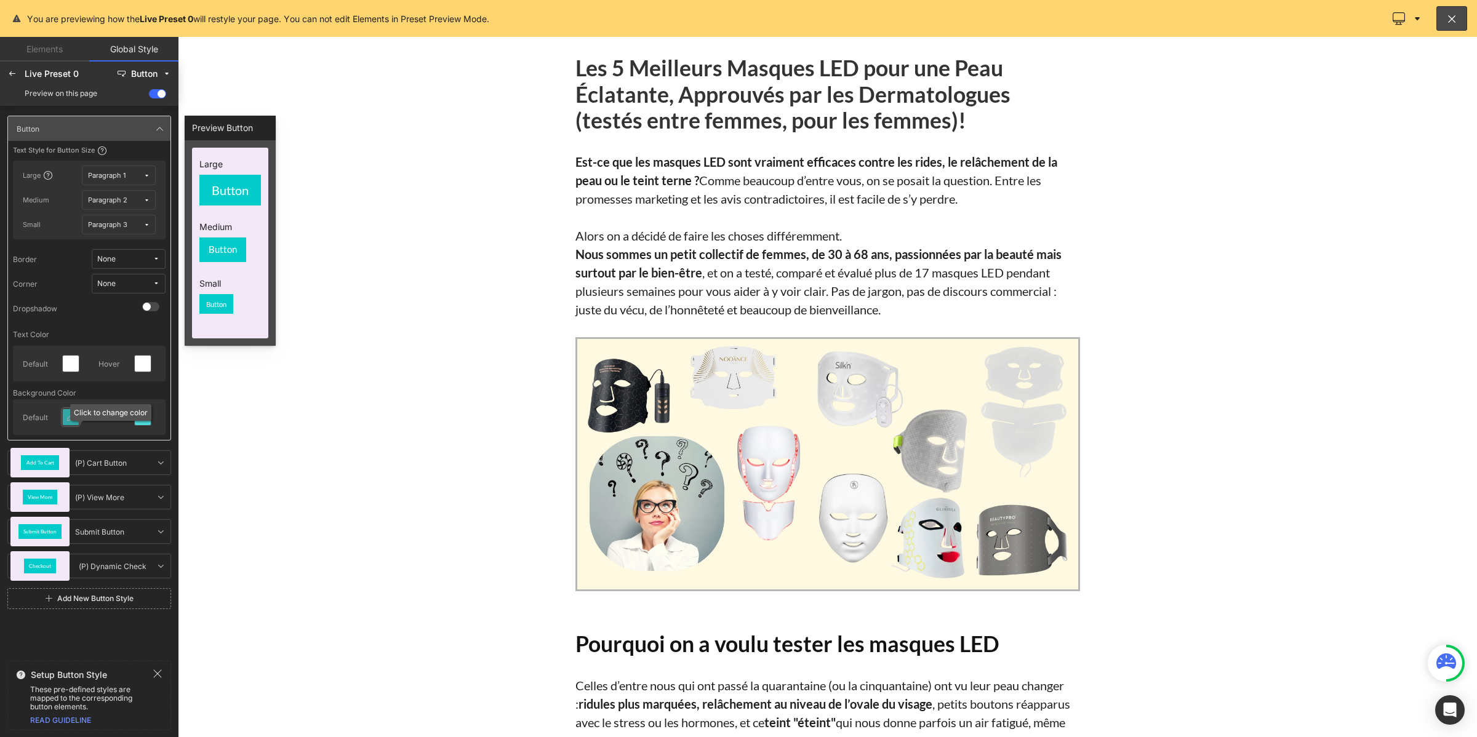
click at [68, 417] on icon at bounding box center [71, 417] width 10 height 10
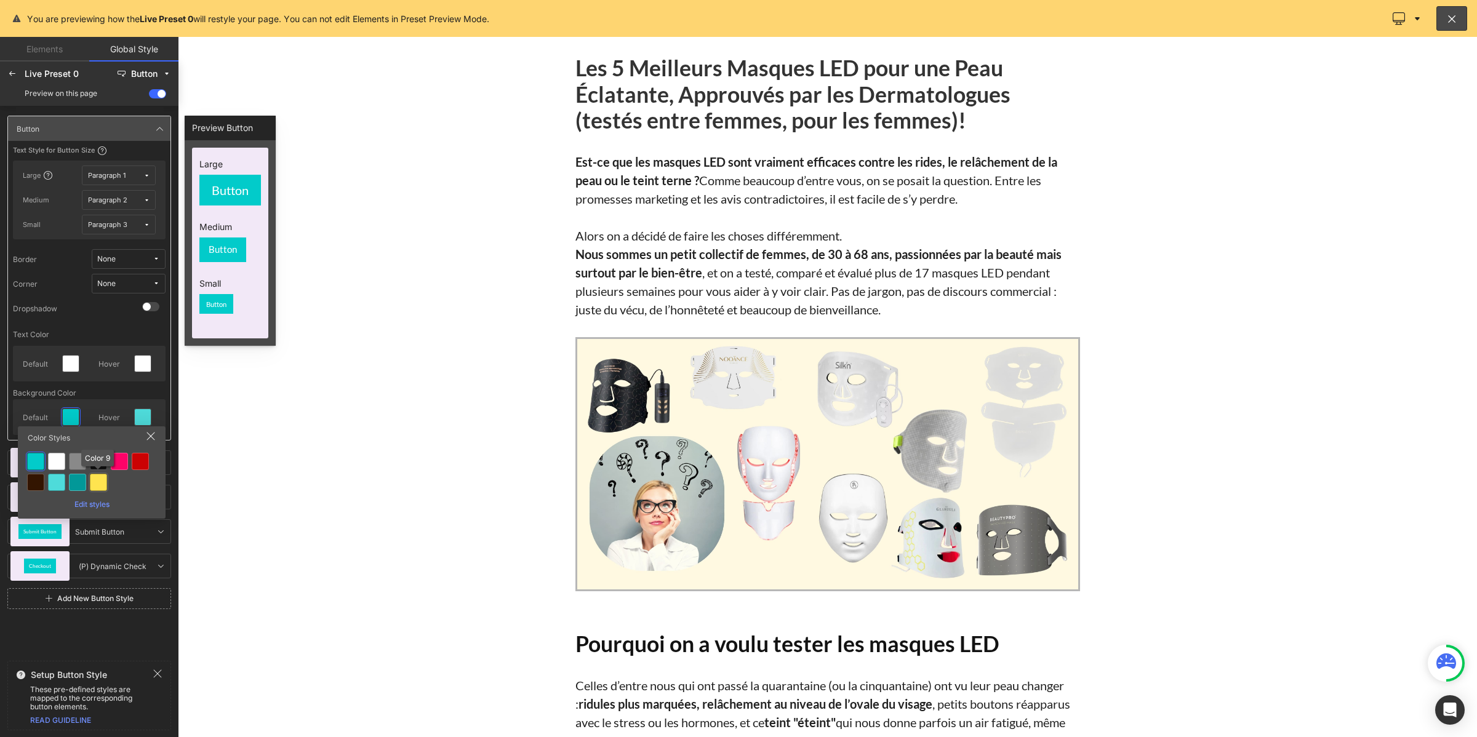
drag, startPoint x: 97, startPoint y: 482, endPoint x: 105, endPoint y: 457, distance: 26.5
click at [98, 482] on div at bounding box center [98, 482] width 17 height 17
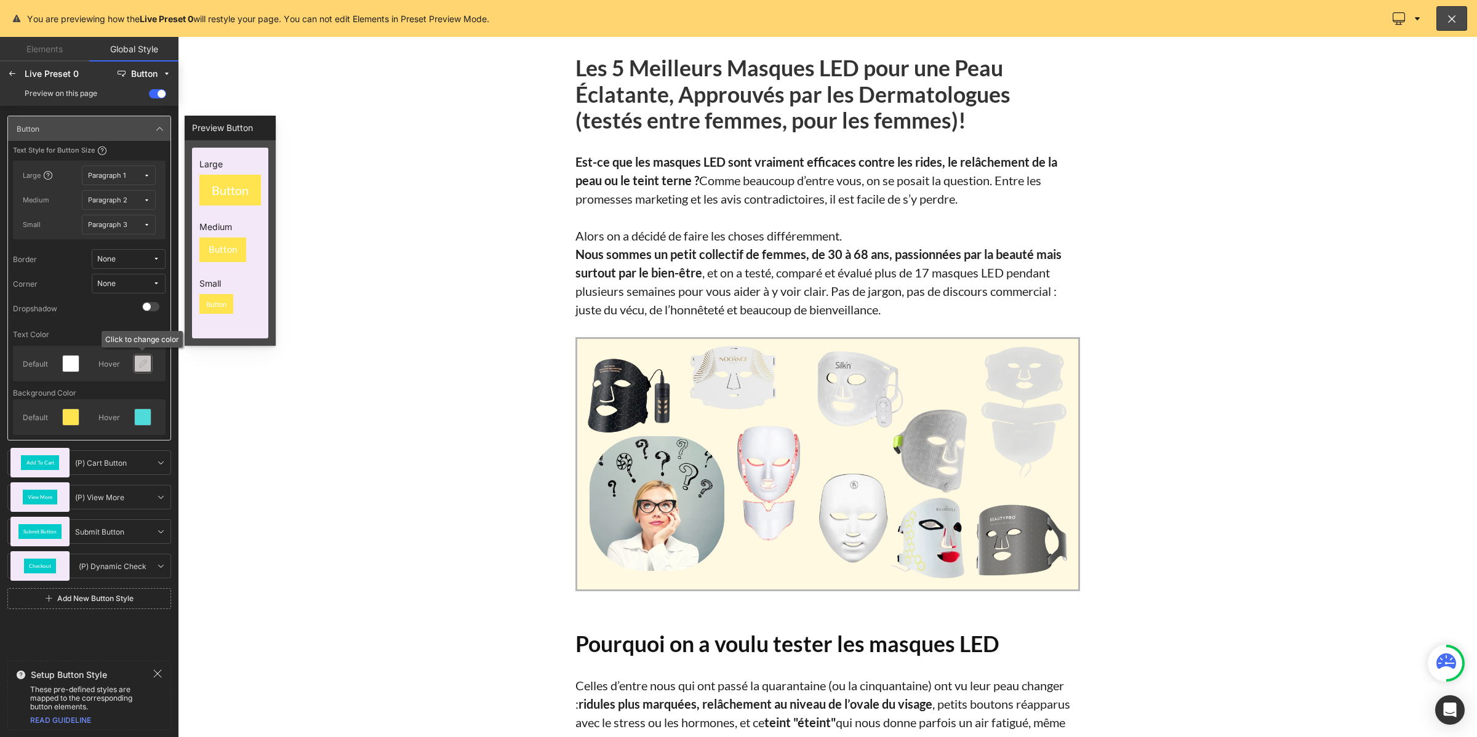
click at [140, 368] on icon at bounding box center [143, 364] width 10 height 10
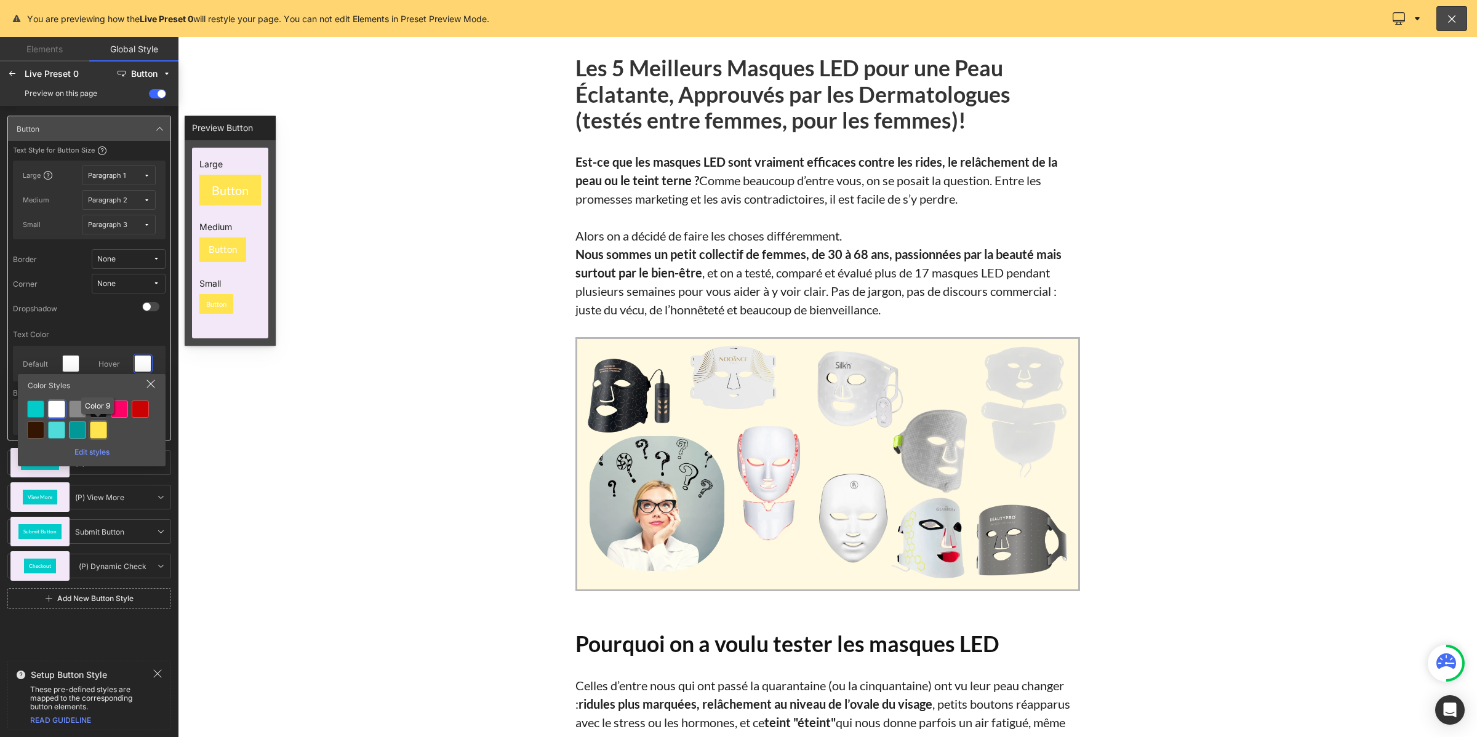
click at [100, 433] on div at bounding box center [98, 429] width 17 height 17
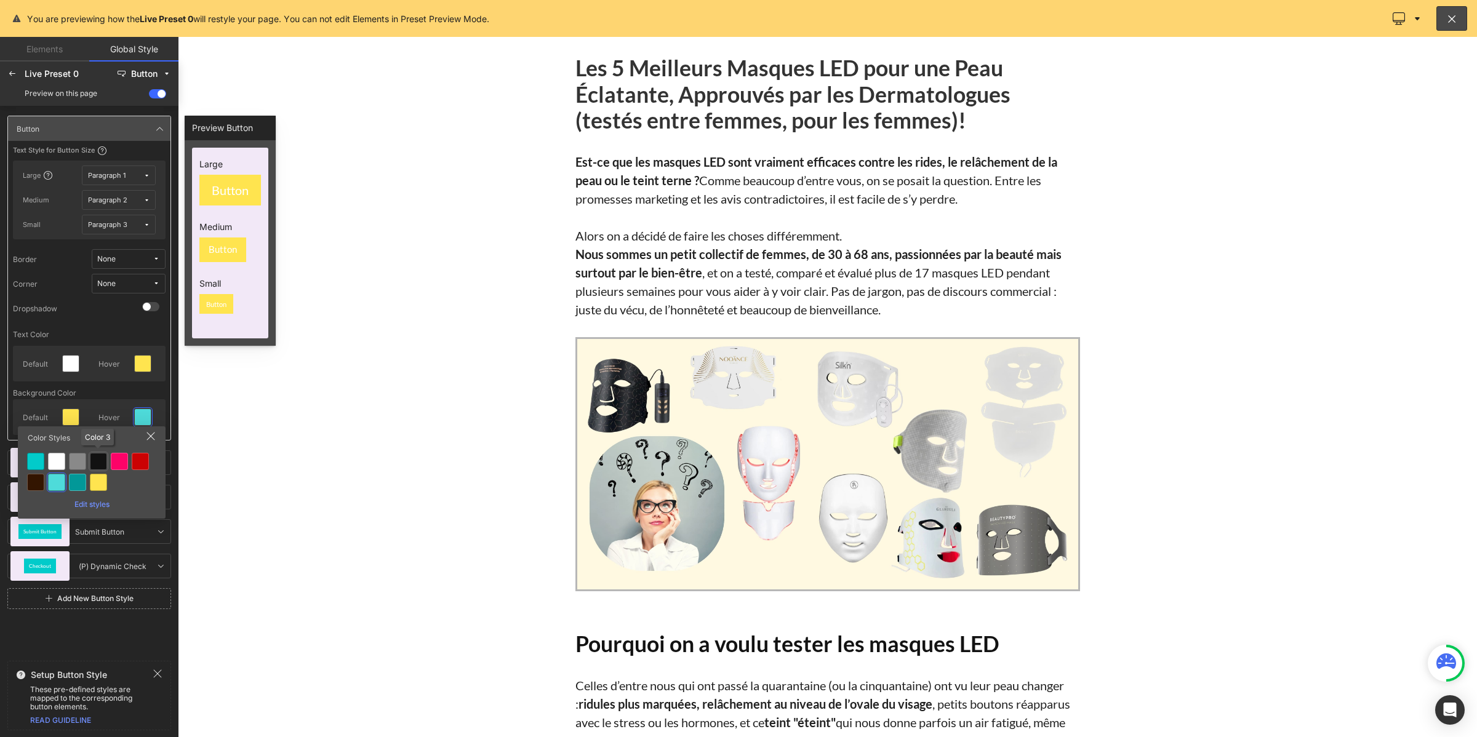
click at [102, 456] on div at bounding box center [98, 461] width 17 height 17
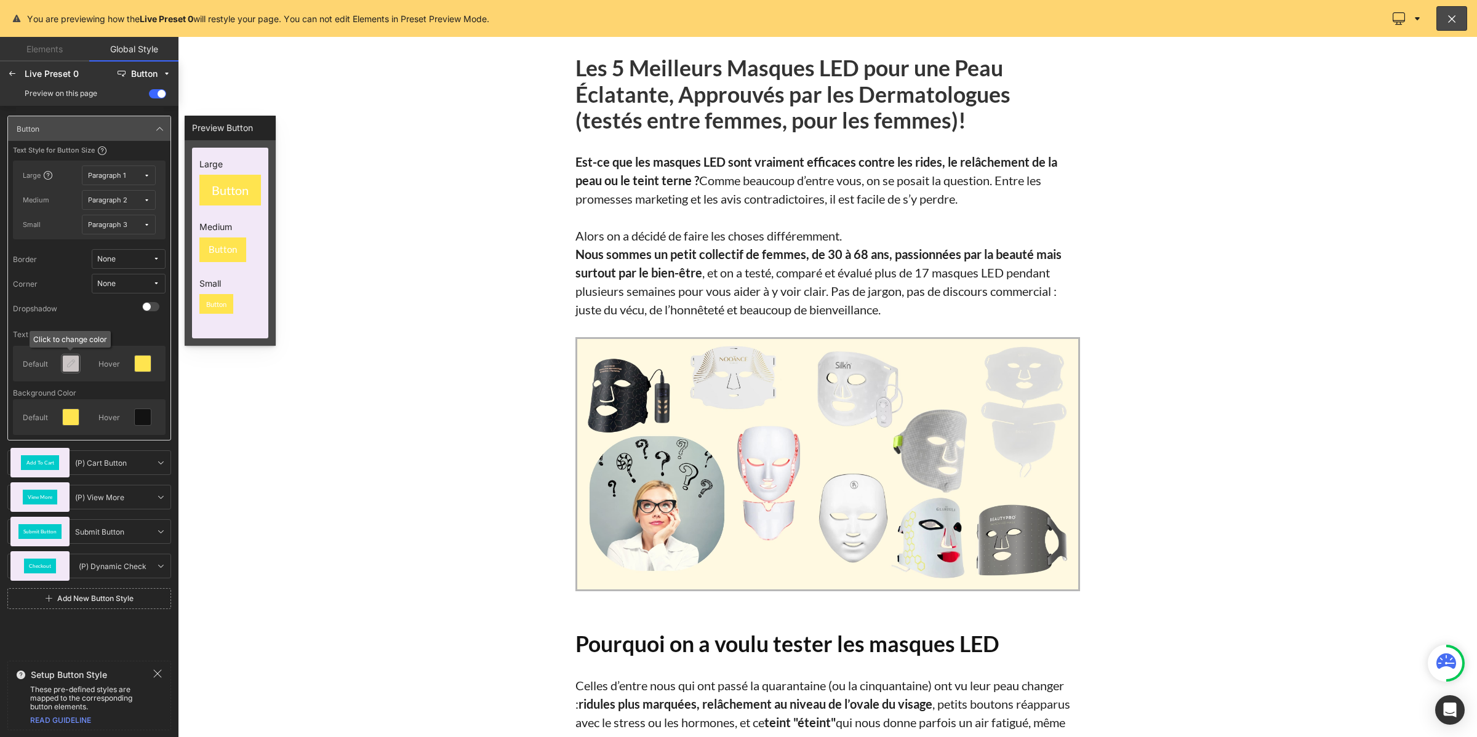
click at [70, 368] on icon at bounding box center [71, 364] width 10 height 10
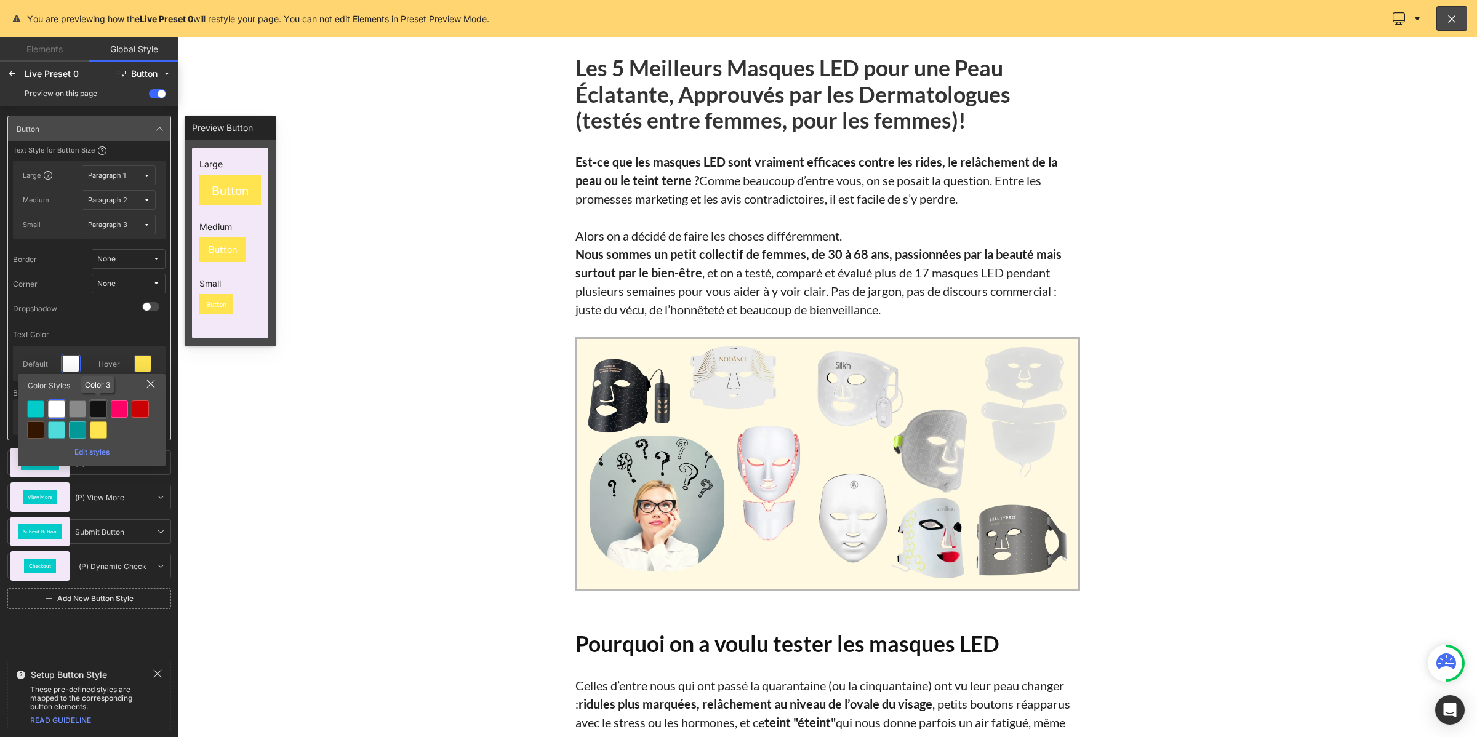
click at [94, 406] on div at bounding box center [98, 409] width 17 height 17
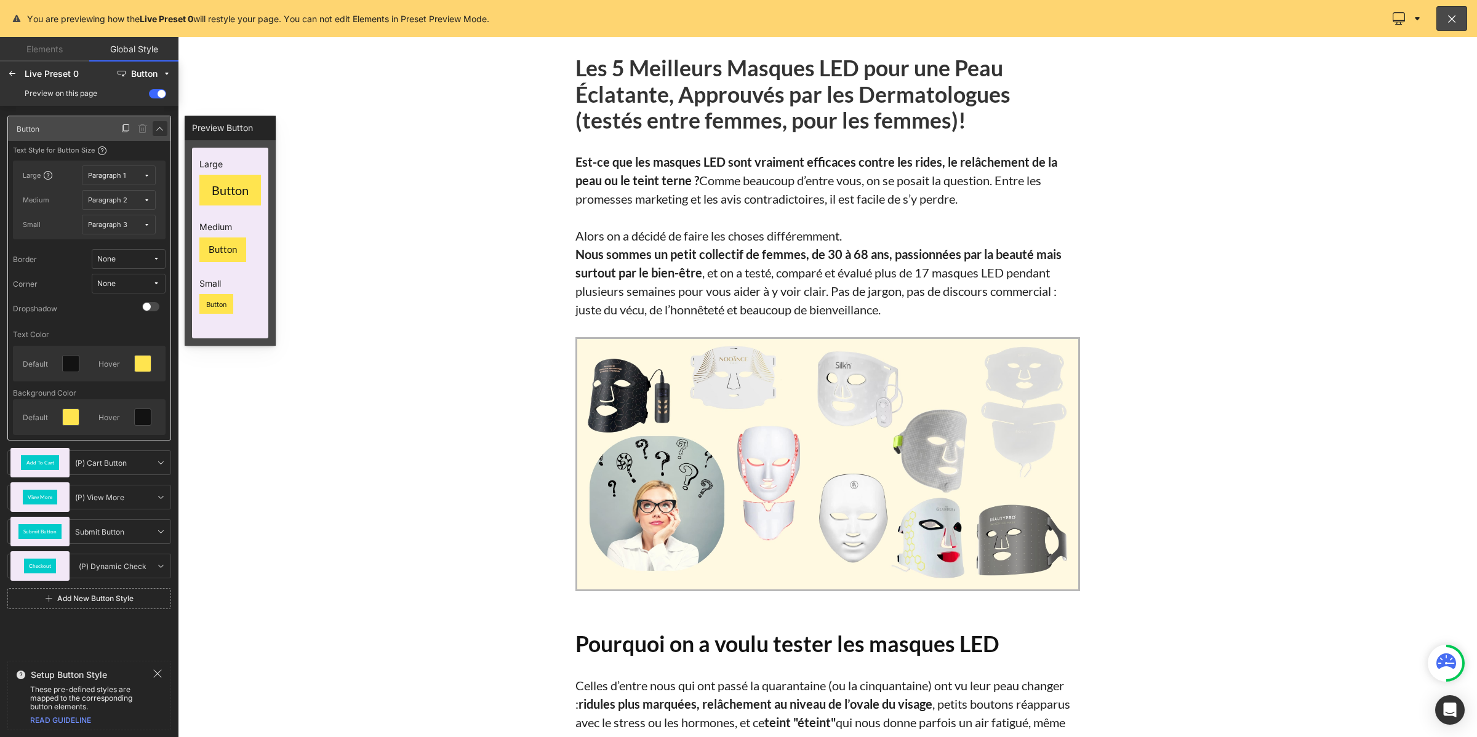
click at [161, 130] on icon at bounding box center [160, 129] width 10 height 10
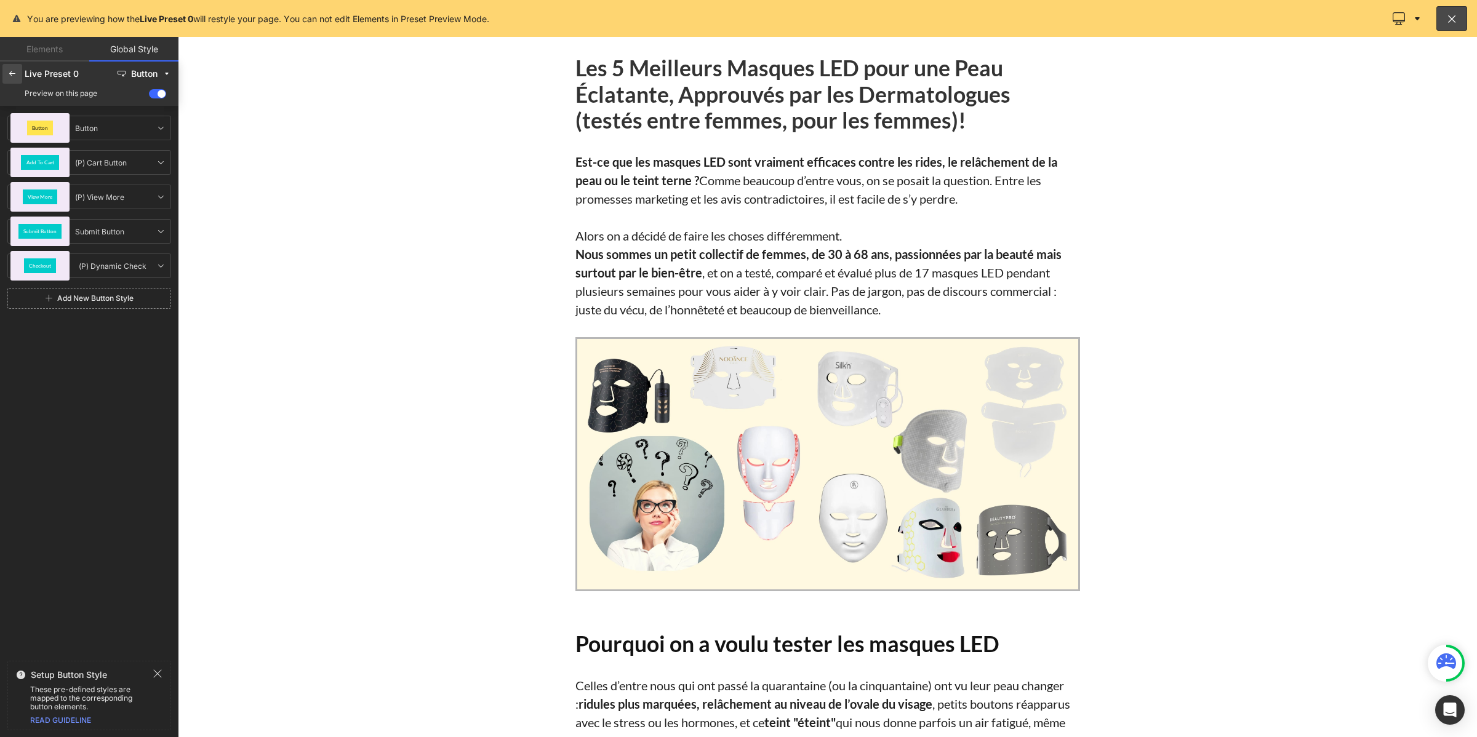
click at [13, 70] on icon at bounding box center [12, 74] width 10 height 10
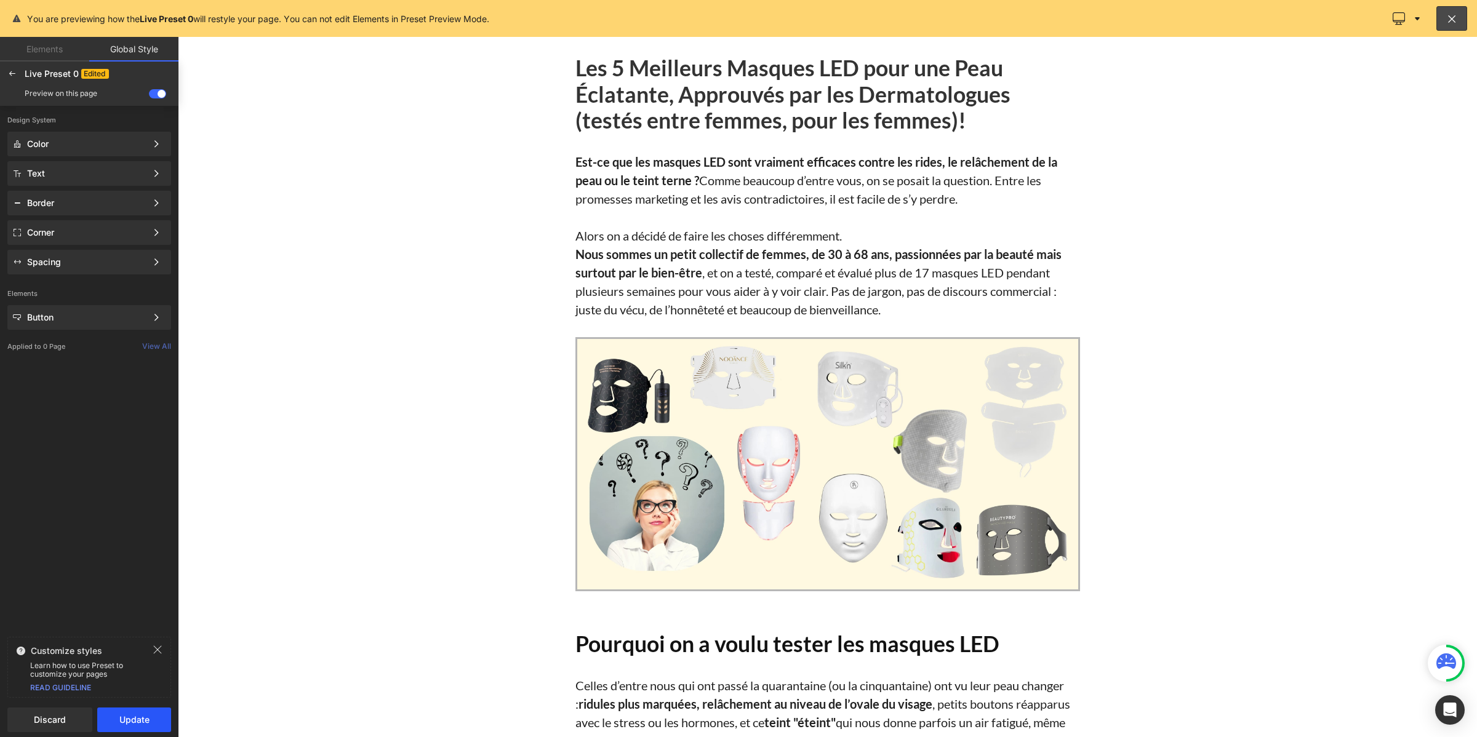
click at [137, 716] on button "Update" at bounding box center [134, 720] width 74 height 25
click at [151, 720] on span "Apply to current page" at bounding box center [89, 720] width 149 height 10
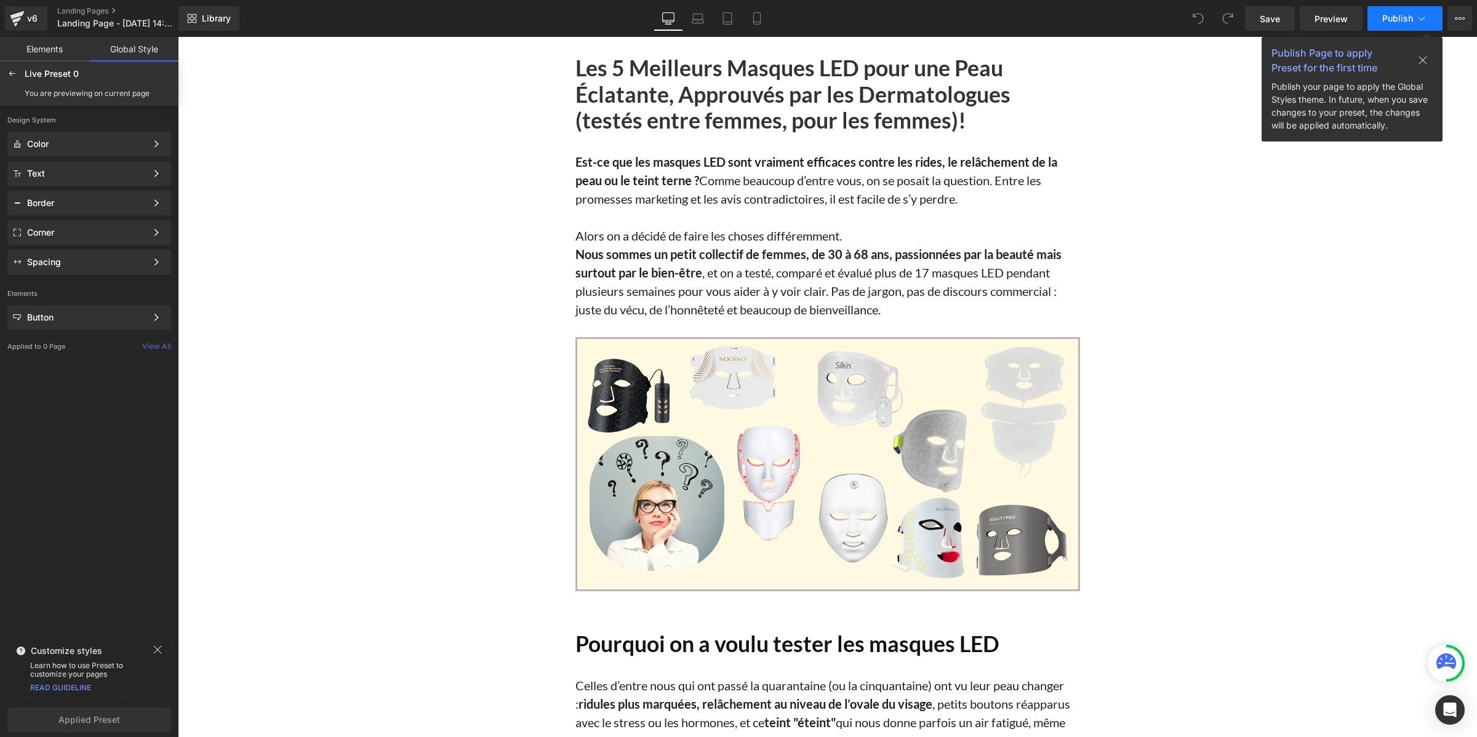
click at [1410, 15] on span "Publish" at bounding box center [1397, 19] width 31 height 10
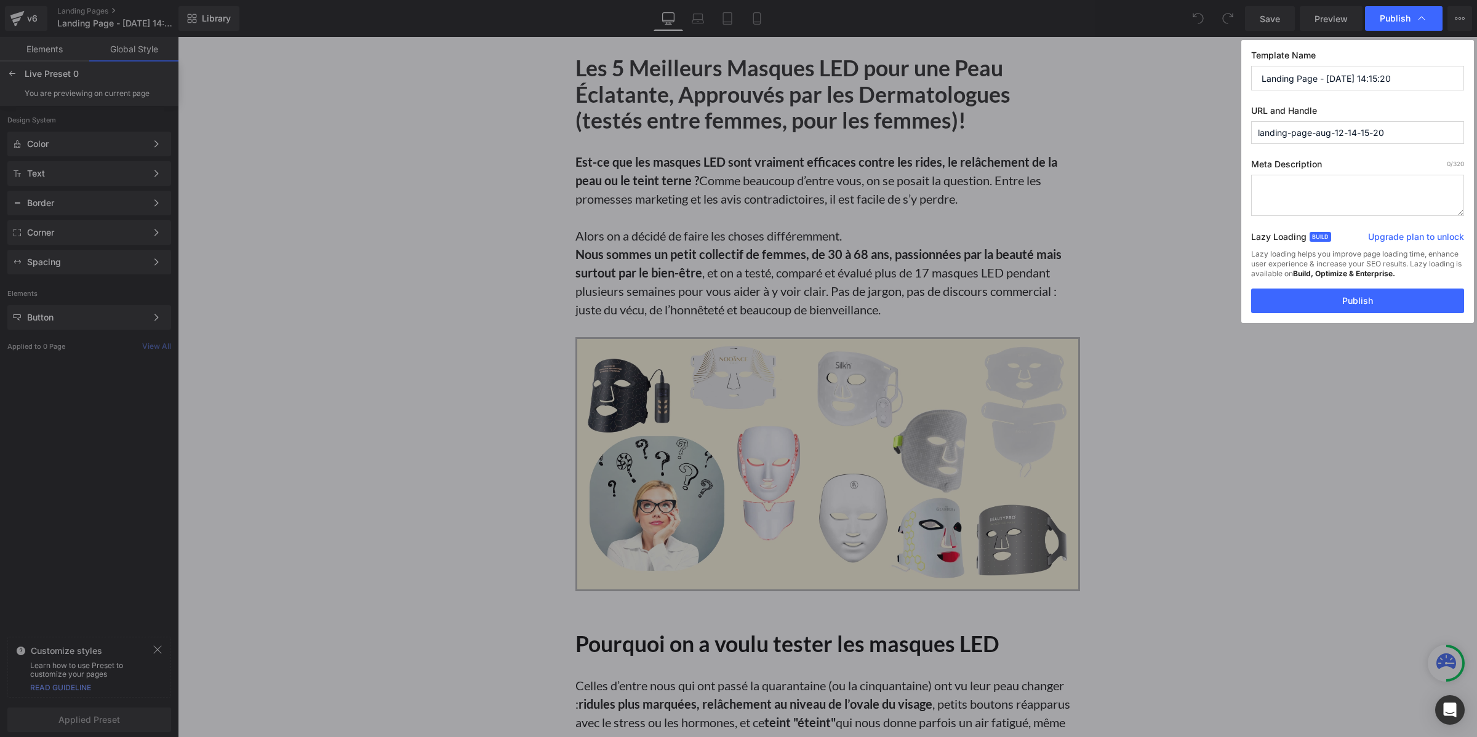
drag, startPoint x: 1394, startPoint y: 71, endPoint x: 1240, endPoint y: 78, distance: 154.0
click at [1241, 78] on div "Template Name Landing Page - [DATE] 14:15:20 URL and Handle landing-page-aug-12…" at bounding box center [1357, 181] width 233 height 283
type input "top 5 masque led"
click at [1382, 306] on button "Publish" at bounding box center [1357, 301] width 213 height 25
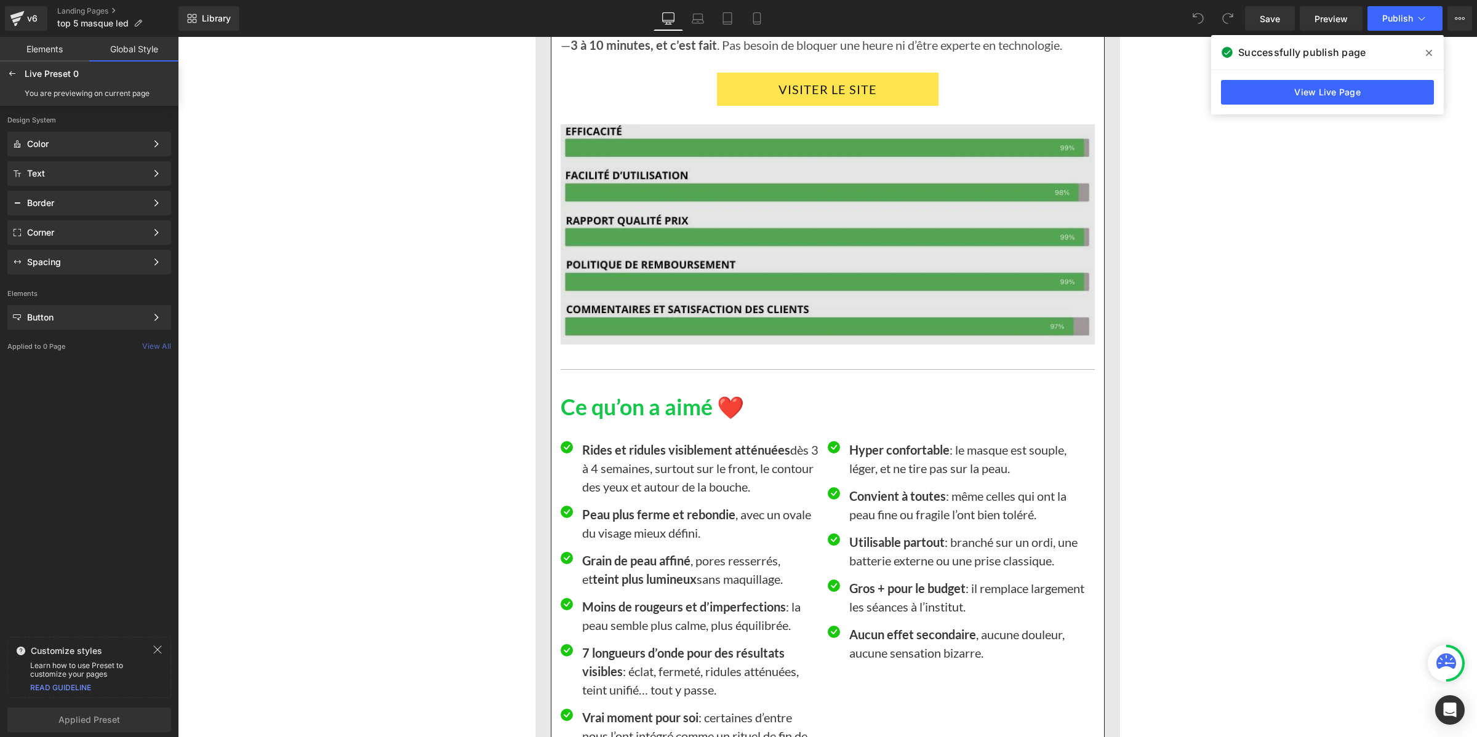
scroll to position [2230, 0]
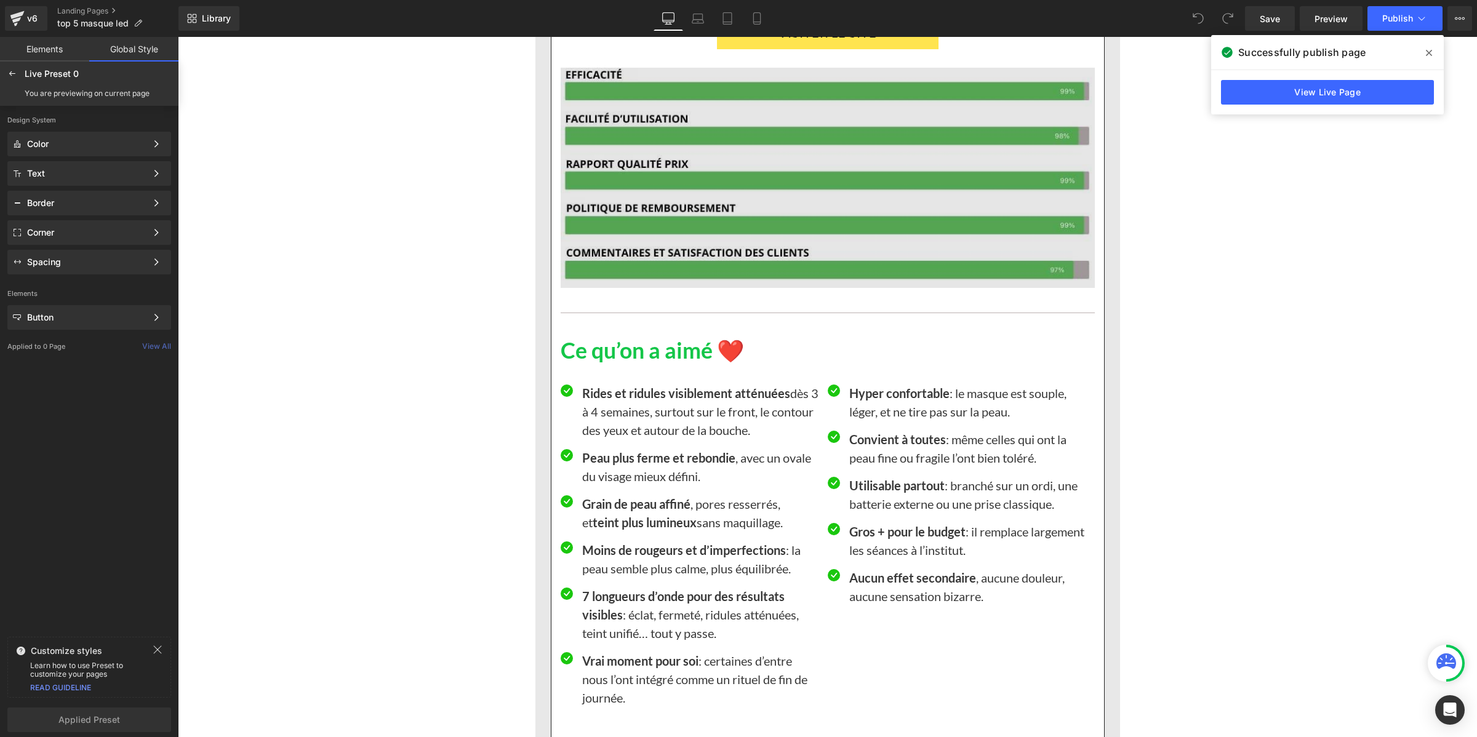
click at [743, 205] on img at bounding box center [828, 168] width 534 height 239
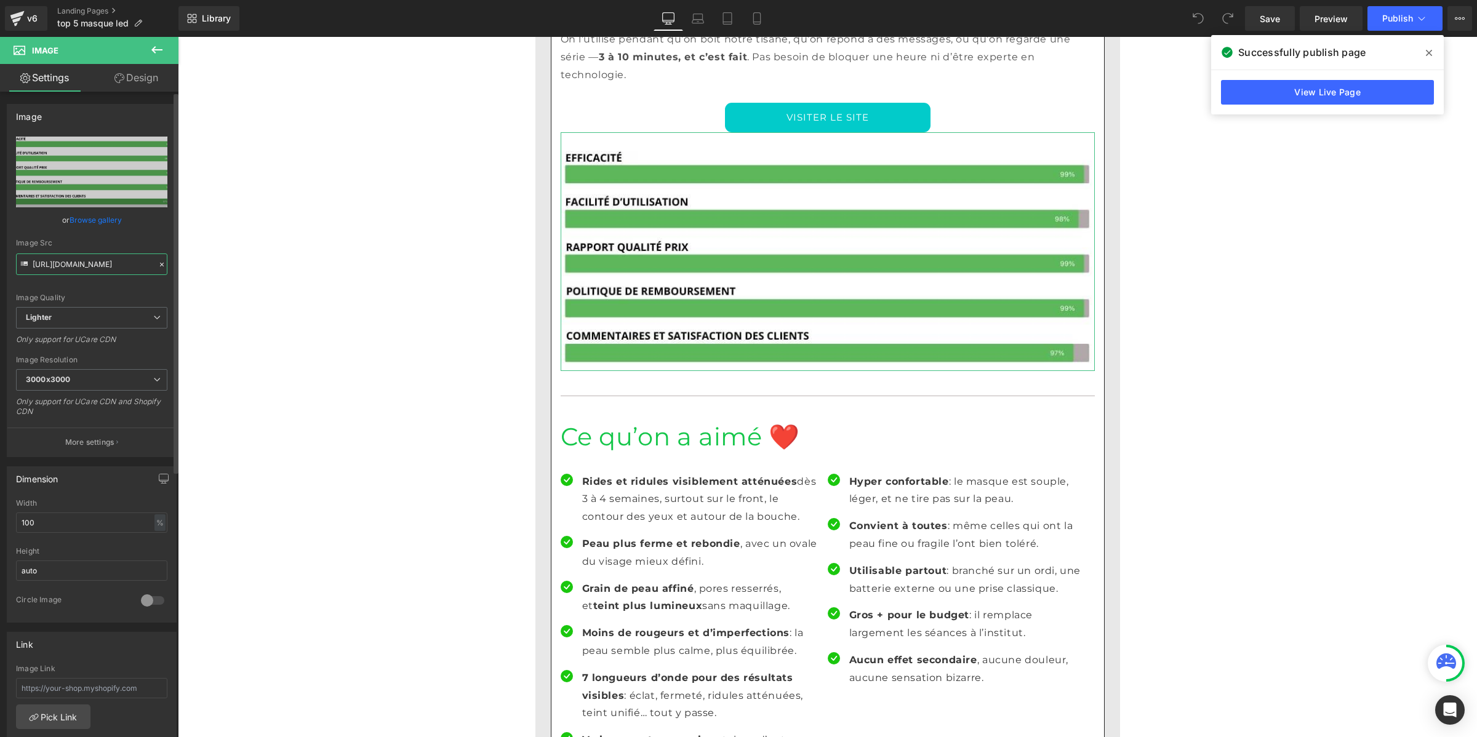
click at [111, 268] on input "[URL][DOMAIN_NAME]" at bounding box center [91, 264] width 151 height 22
paste input "[DOMAIN_NAME][URL]"
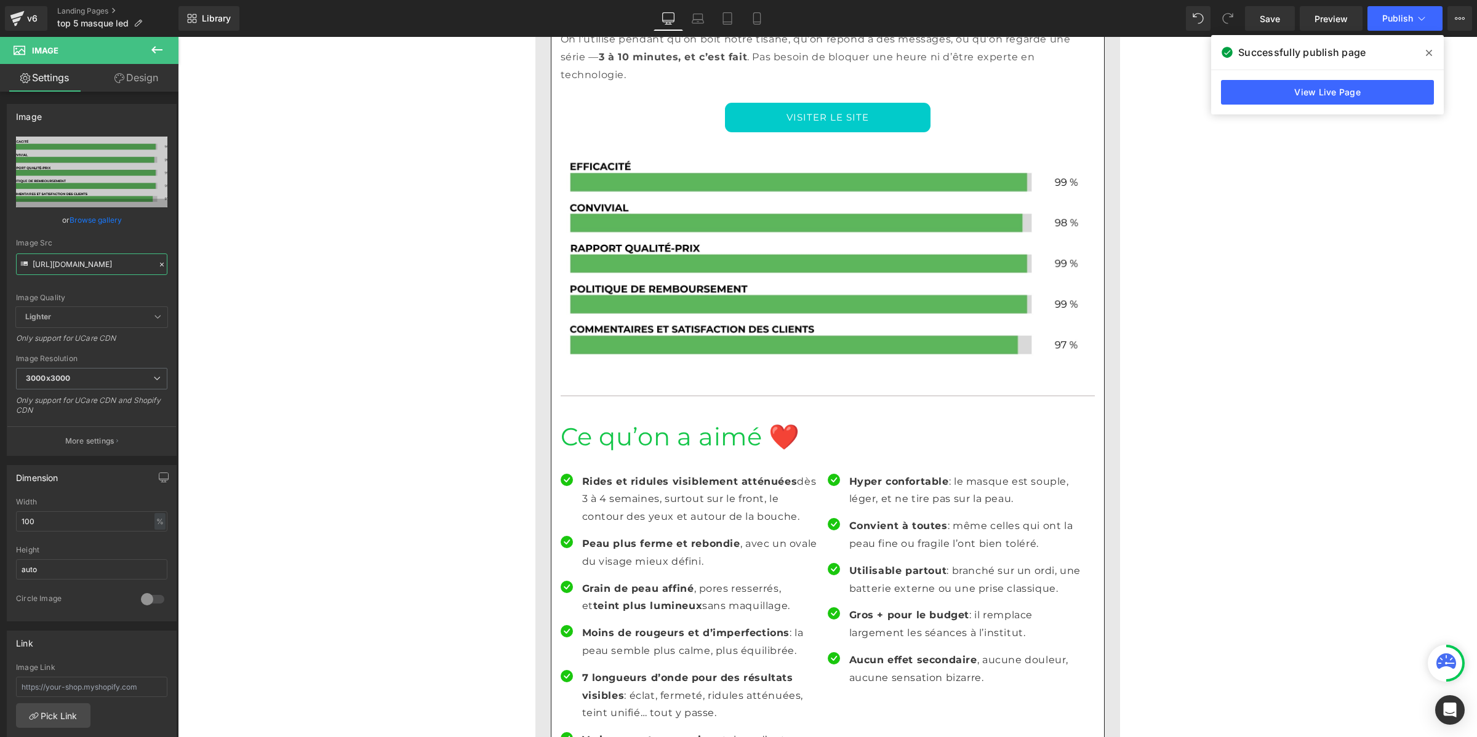
type input "[URL][DOMAIN_NAME]"
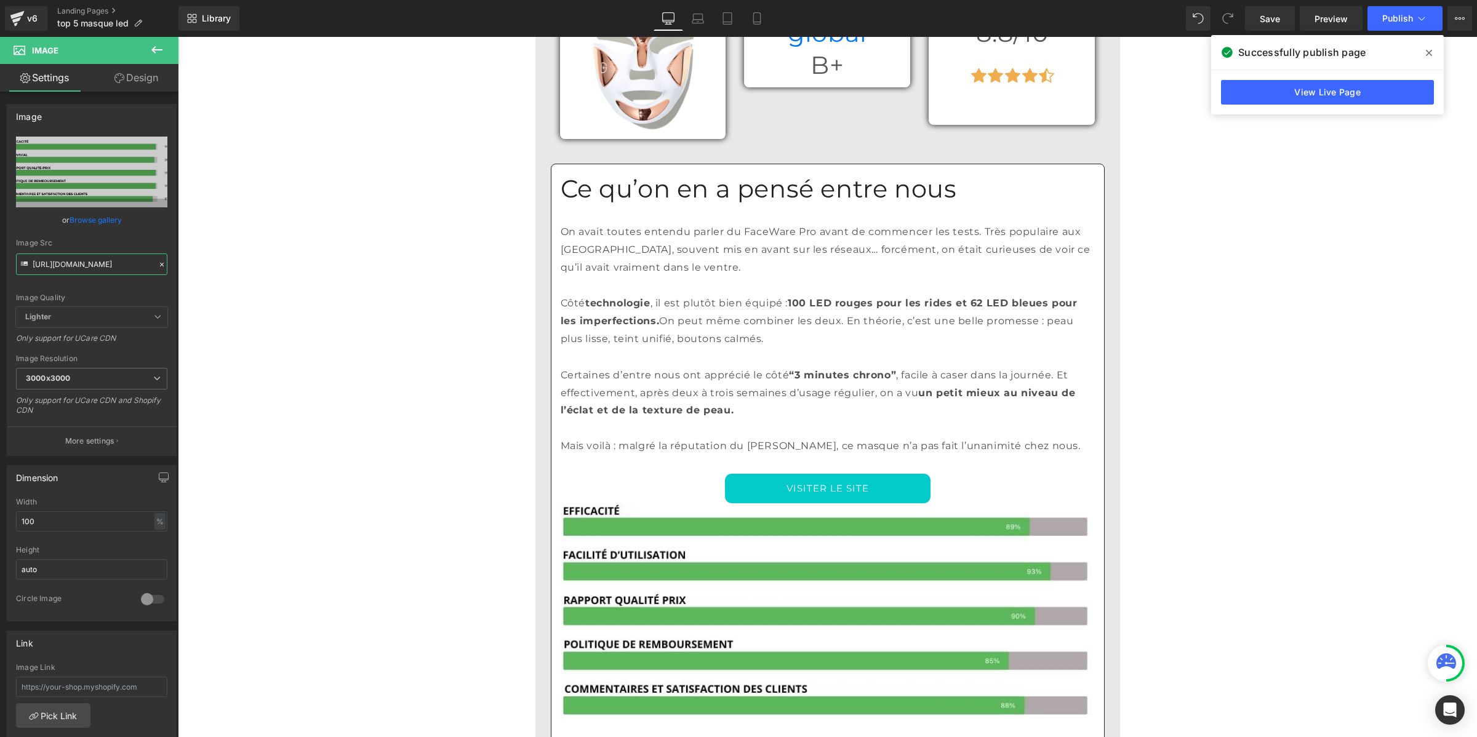
scroll to position [4076, 0]
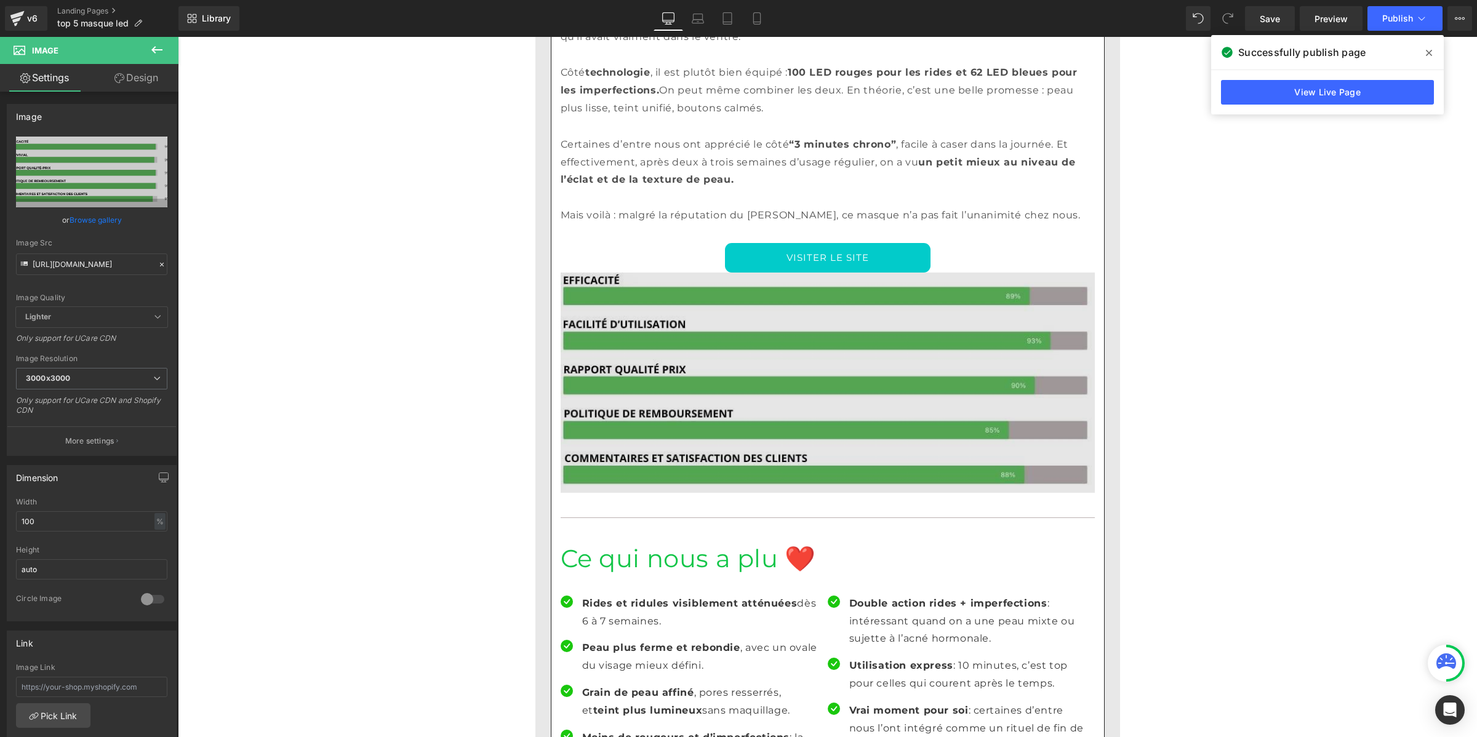
click at [884, 274] on img at bounding box center [828, 383] width 534 height 220
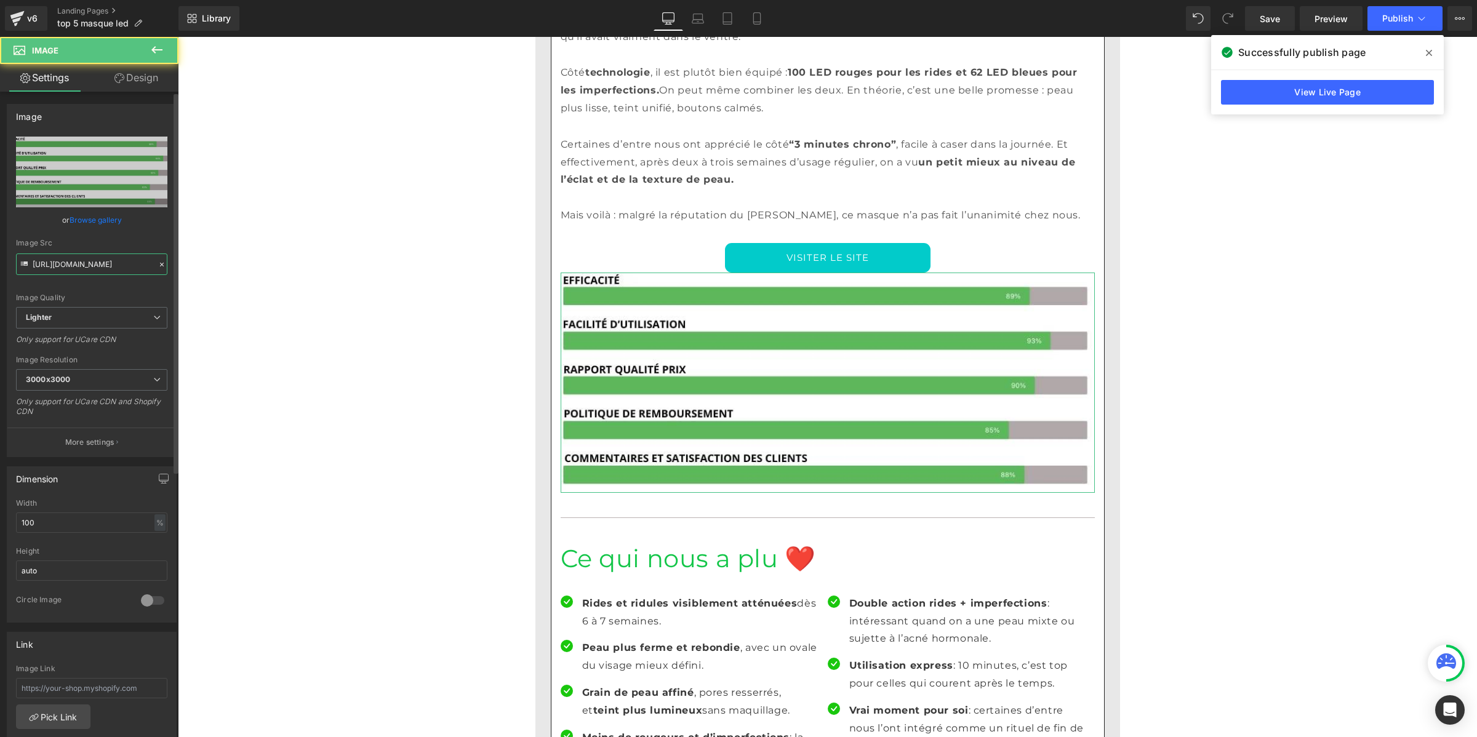
click at [99, 263] on input "[URL][DOMAIN_NAME]" at bounding box center [91, 264] width 151 height 22
paste input "[DOMAIN_NAME][URL]"
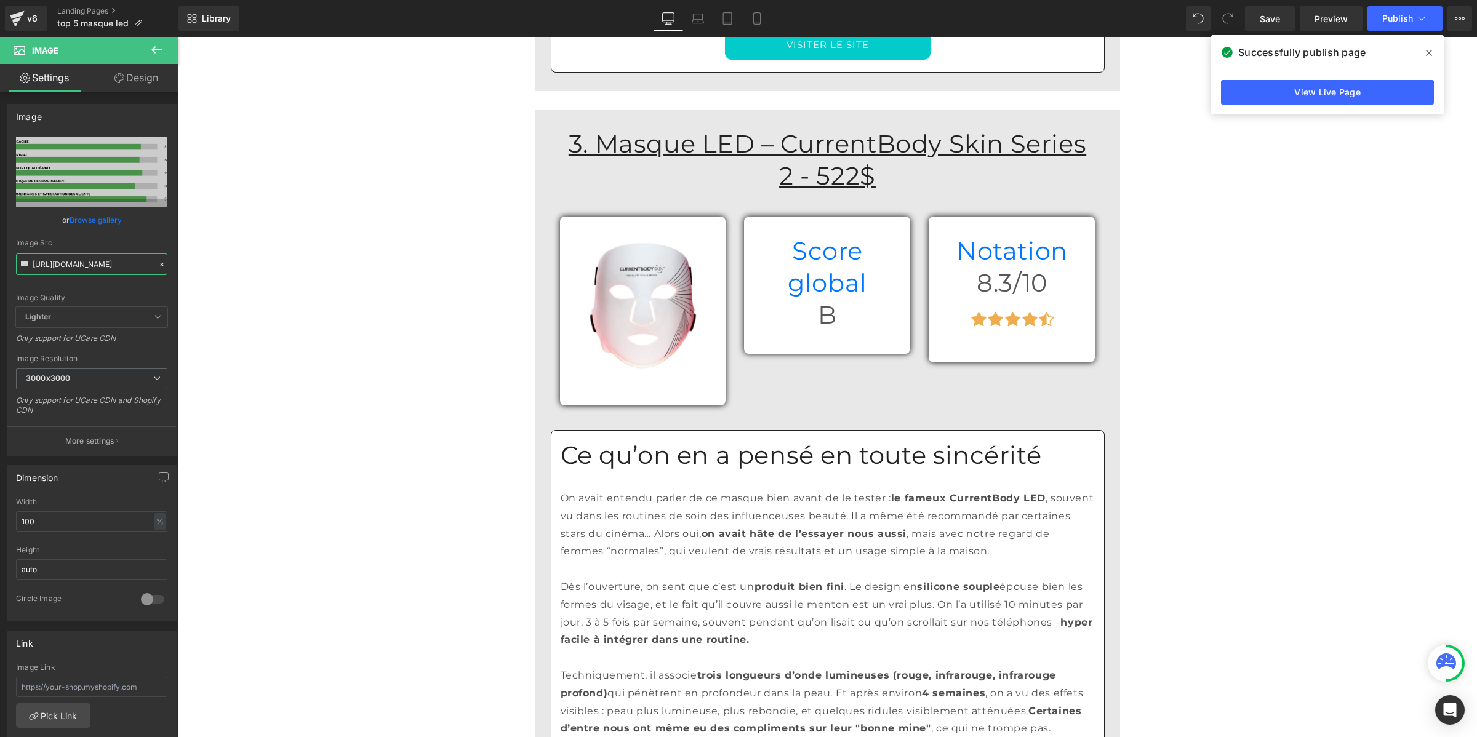
scroll to position [5691, 0]
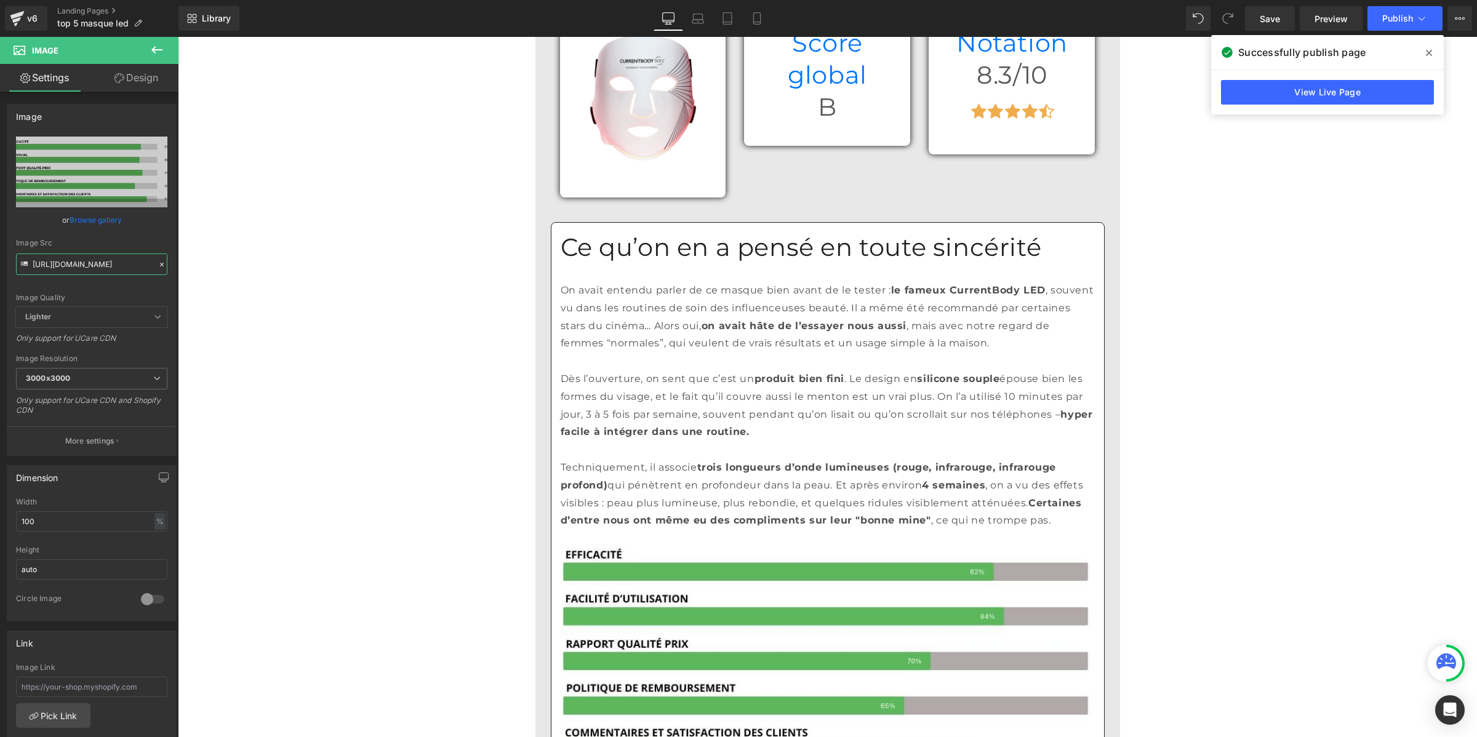
type input "[URL][DOMAIN_NAME]"
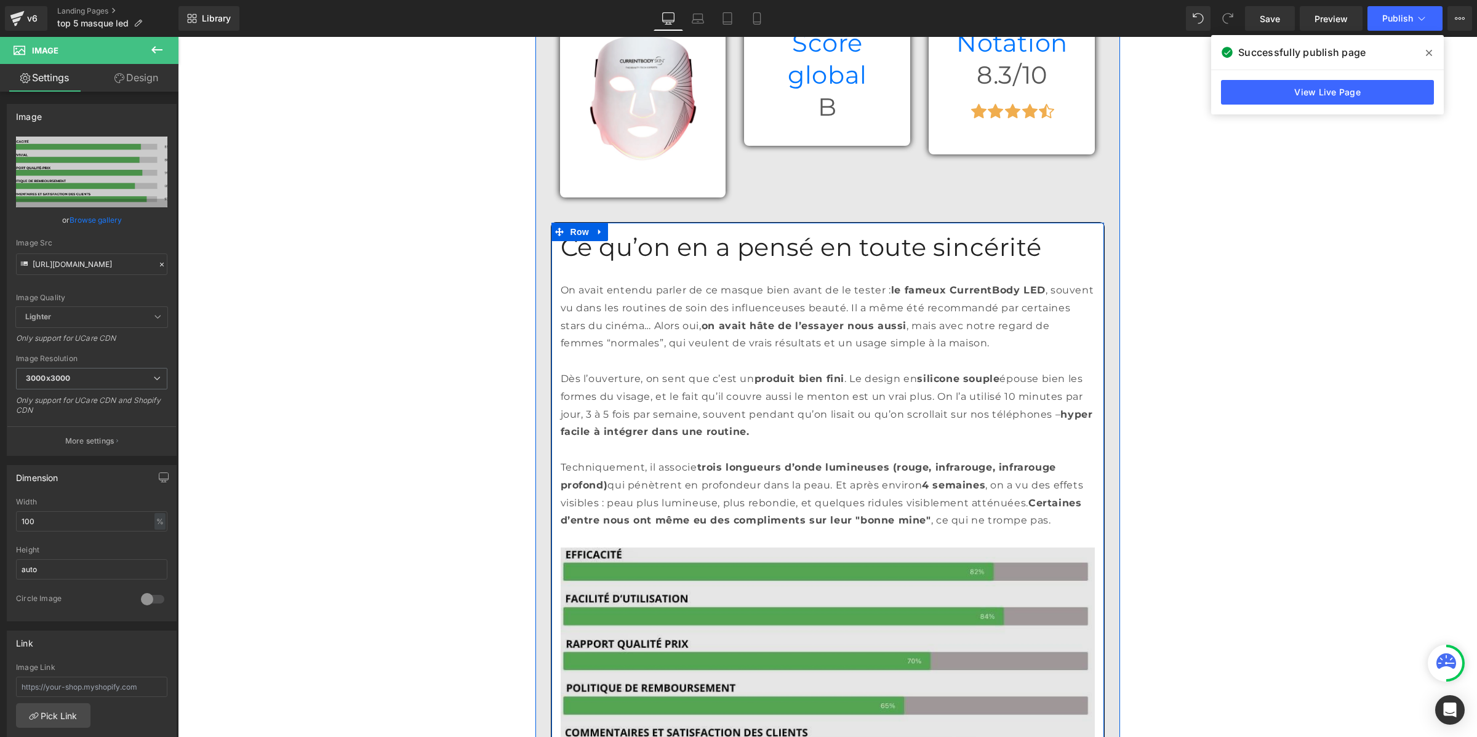
click at [882, 548] on img at bounding box center [828, 658] width 534 height 220
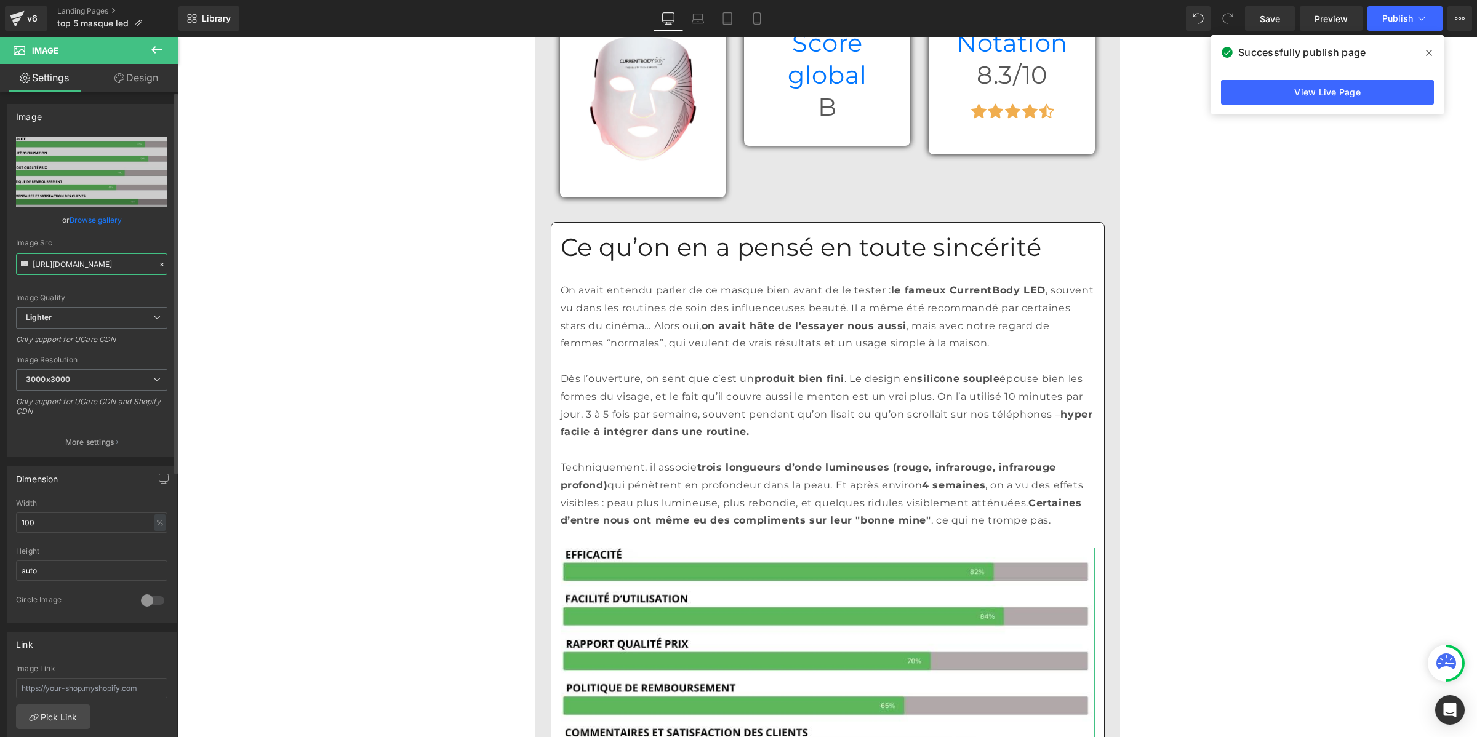
click at [118, 266] on input "[URL][DOMAIN_NAME]" at bounding box center [91, 264] width 151 height 22
paste input "[DOMAIN_NAME][URL]"
type input "[URL][DOMAIN_NAME]"
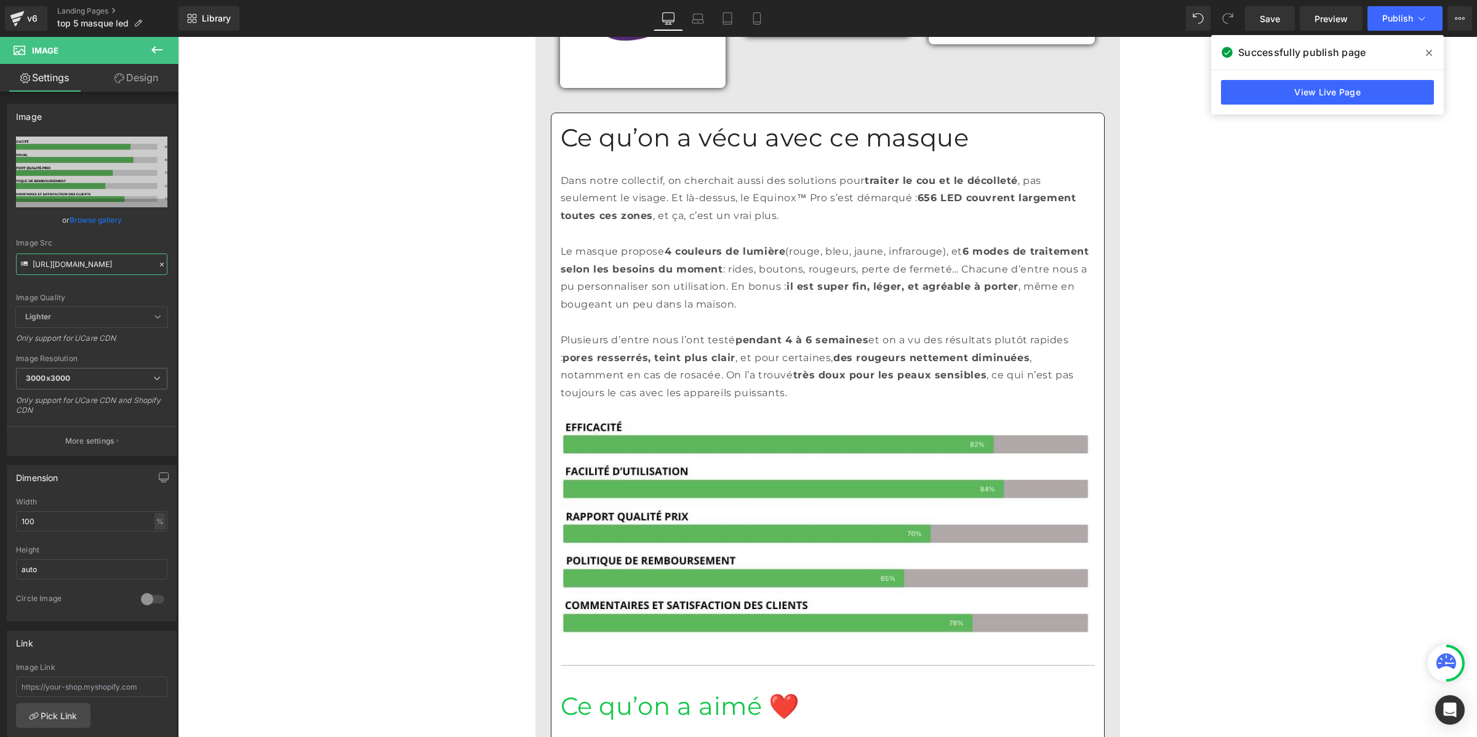
scroll to position [7921, 0]
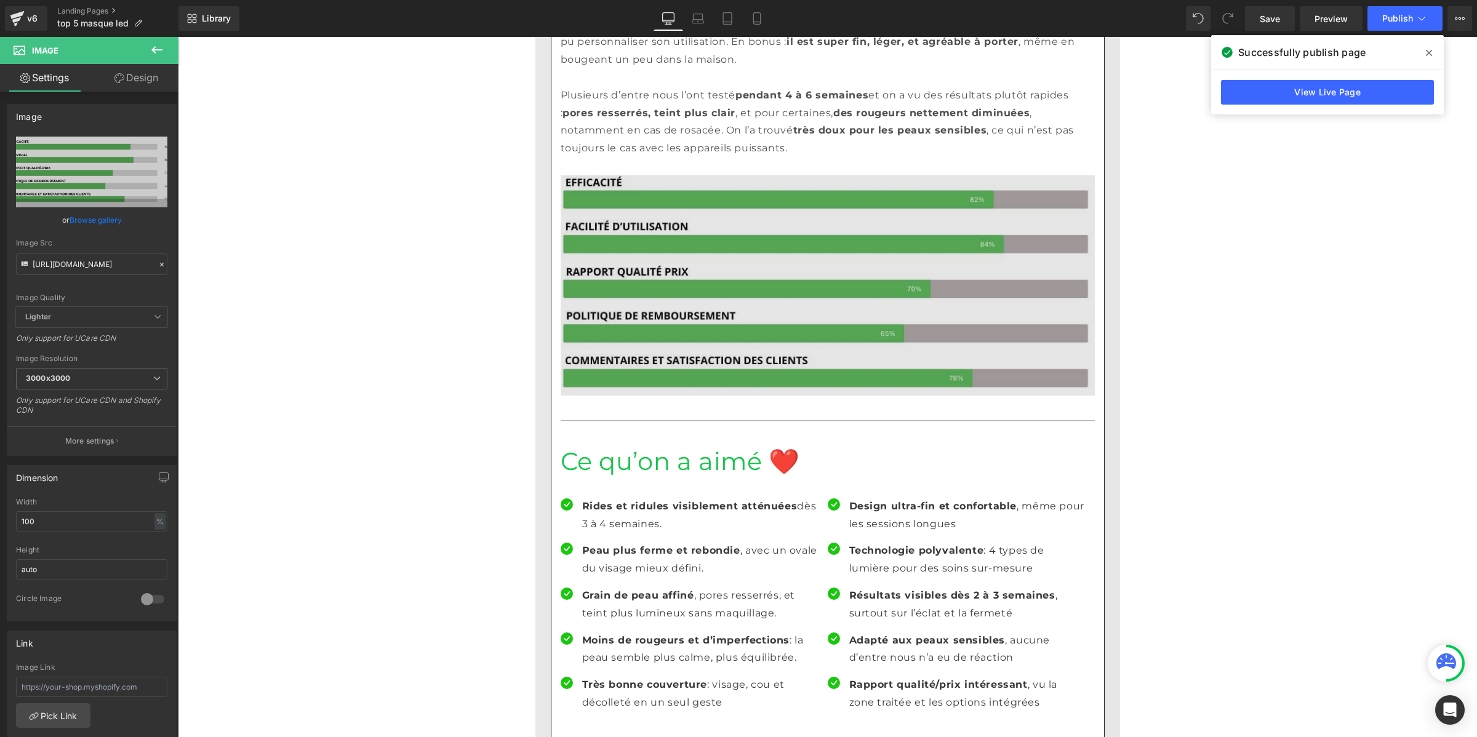
click at [743, 175] on img at bounding box center [828, 285] width 534 height 220
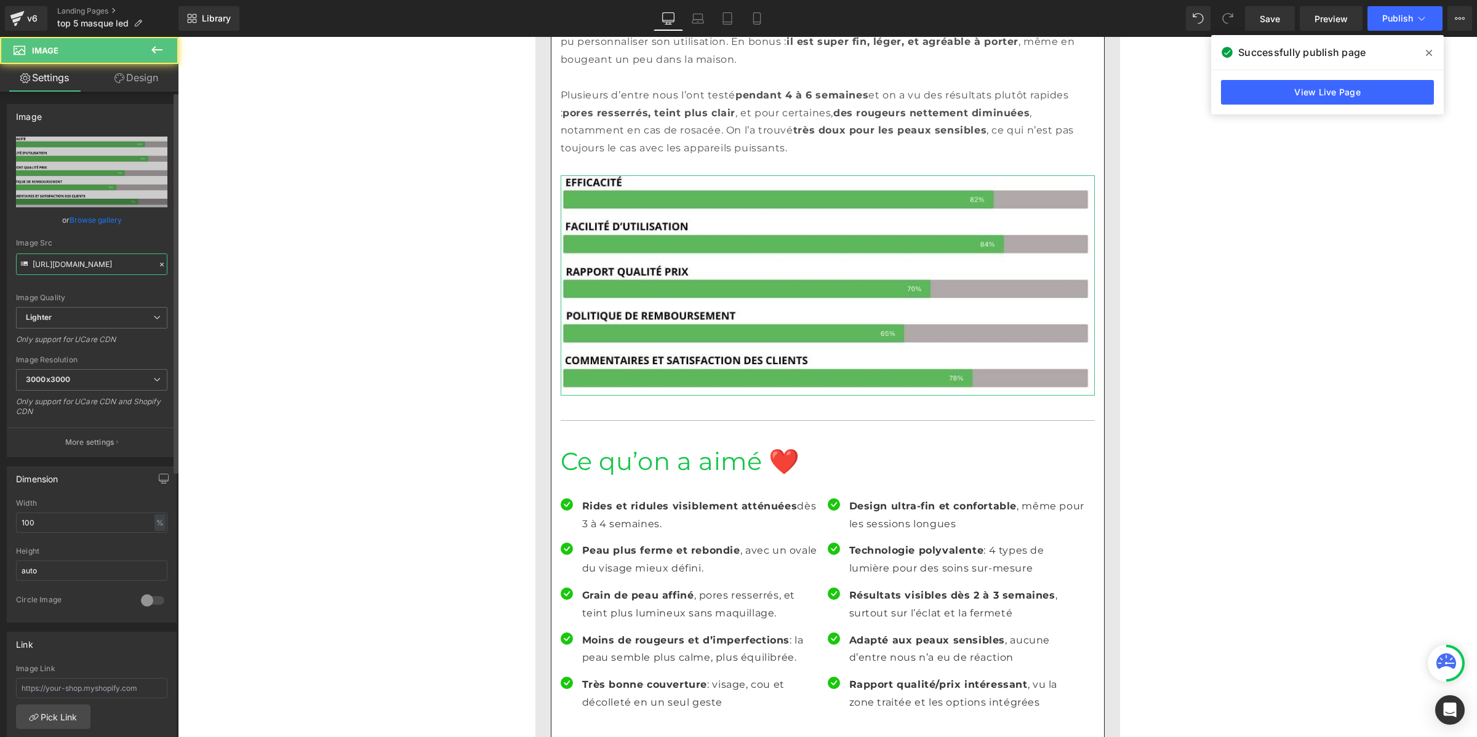
click at [103, 261] on input "[URL][DOMAIN_NAME]" at bounding box center [91, 264] width 151 height 22
paste input "[DOMAIN_NAME][URL]"
type input "[URL][DOMAIN_NAME]"
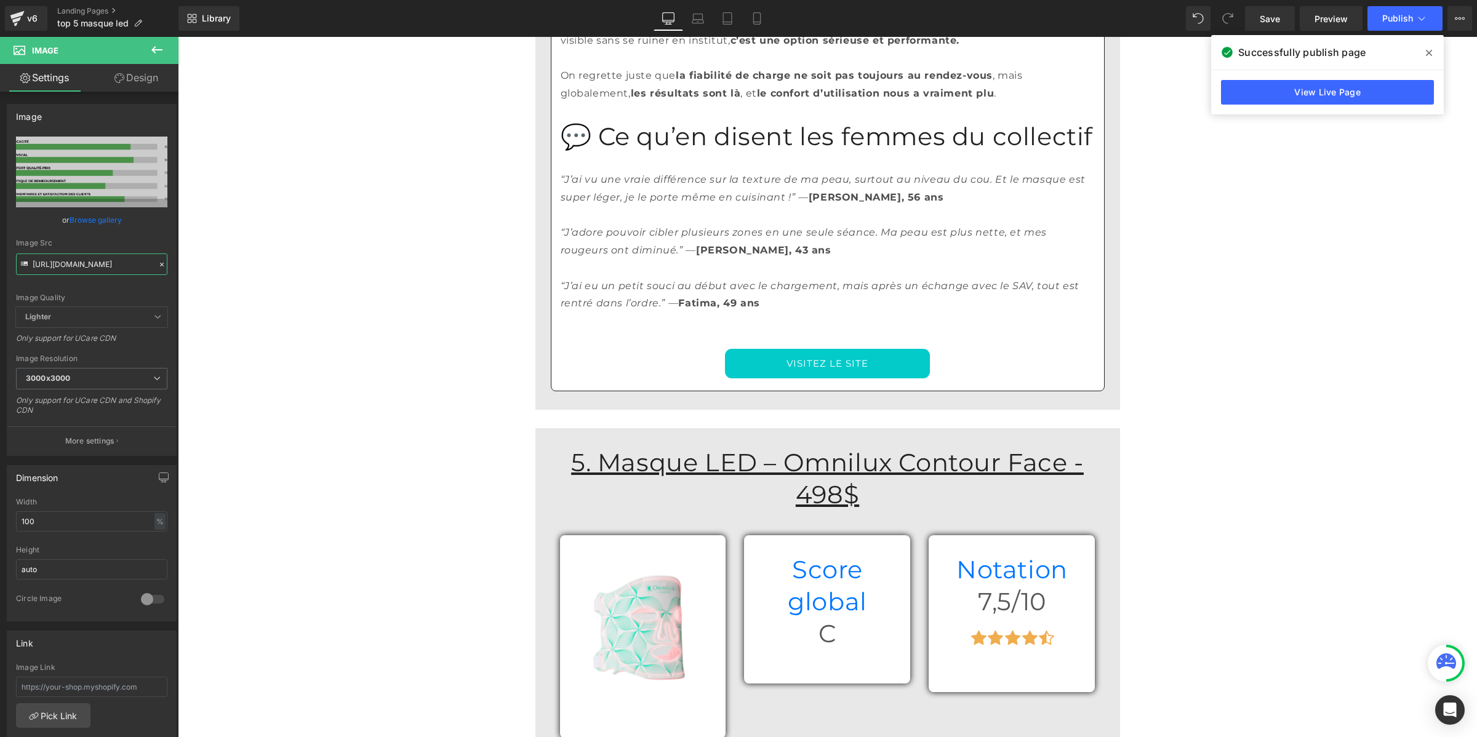
scroll to position [9383, 0]
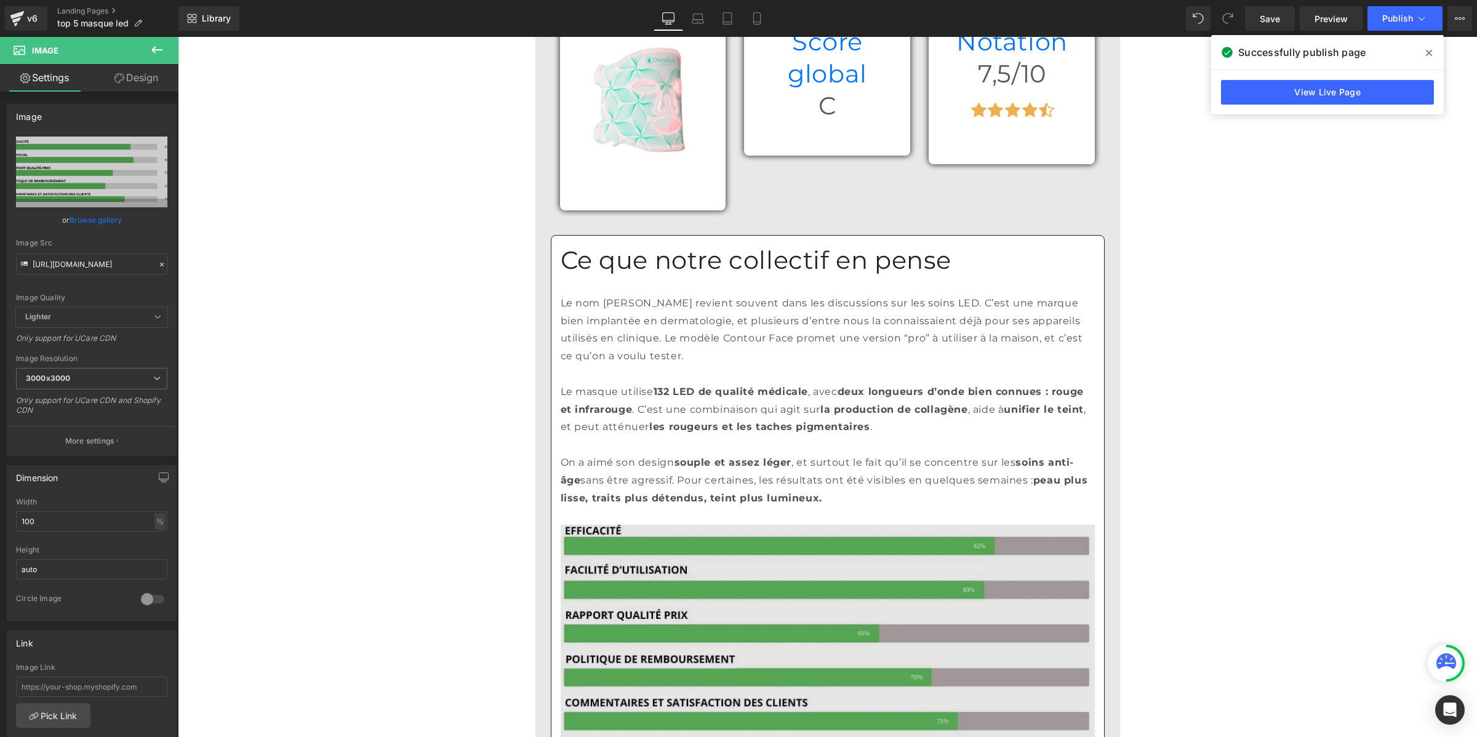
click at [634, 525] on img at bounding box center [828, 635] width 534 height 220
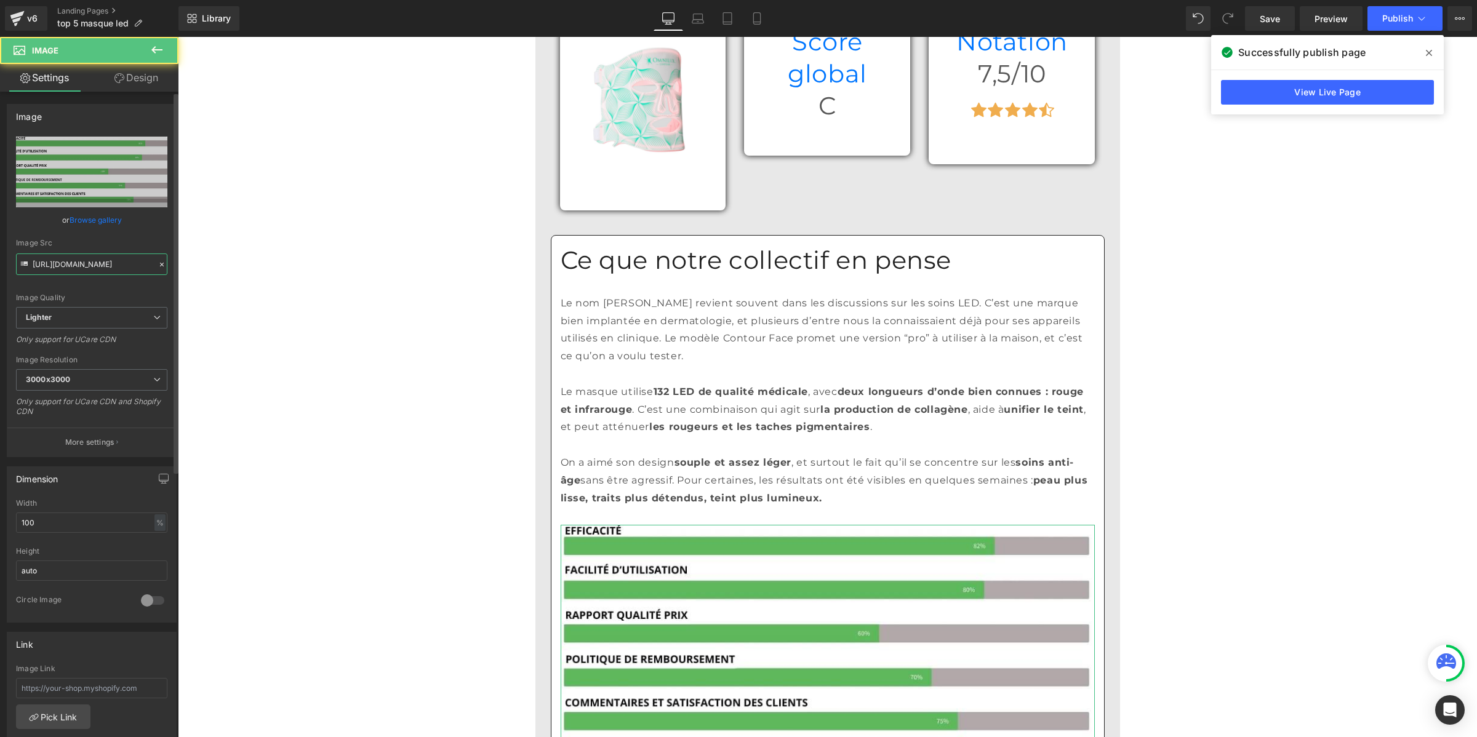
click at [119, 260] on input "[URL][DOMAIN_NAME]" at bounding box center [91, 264] width 151 height 22
paste input "[DOMAIN_NAME][URL]"
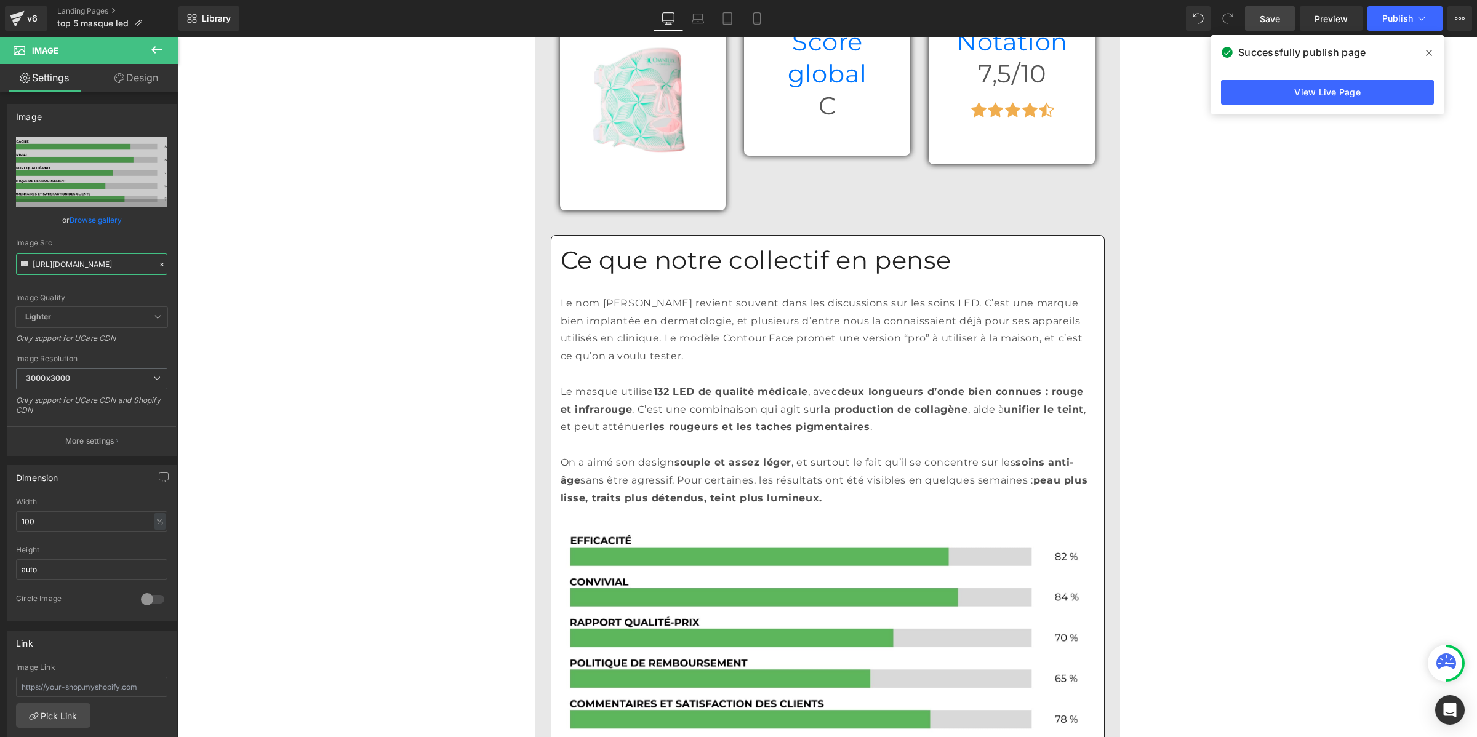
type input "[URL][DOMAIN_NAME]"
click at [1272, 16] on span "Save" at bounding box center [1269, 18] width 20 height 13
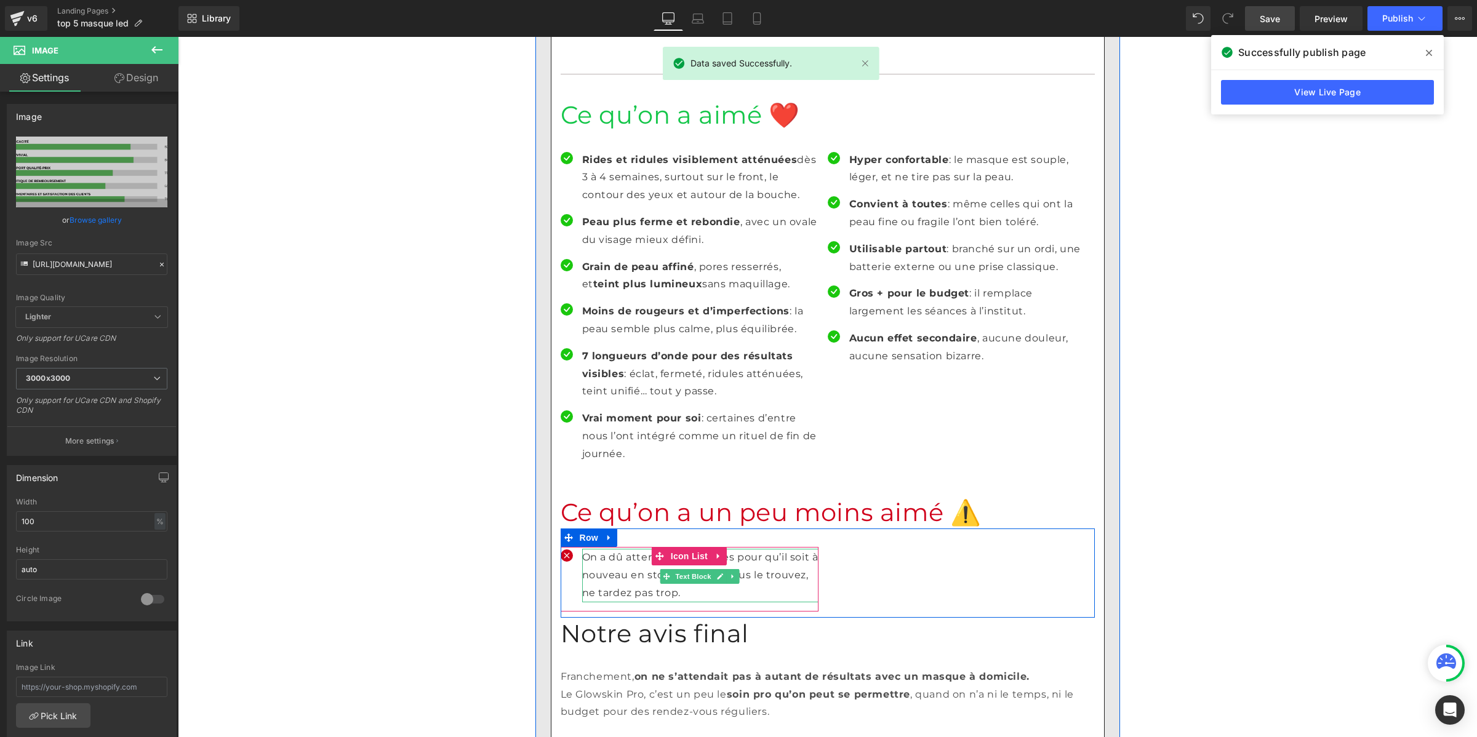
scroll to position [2386, 0]
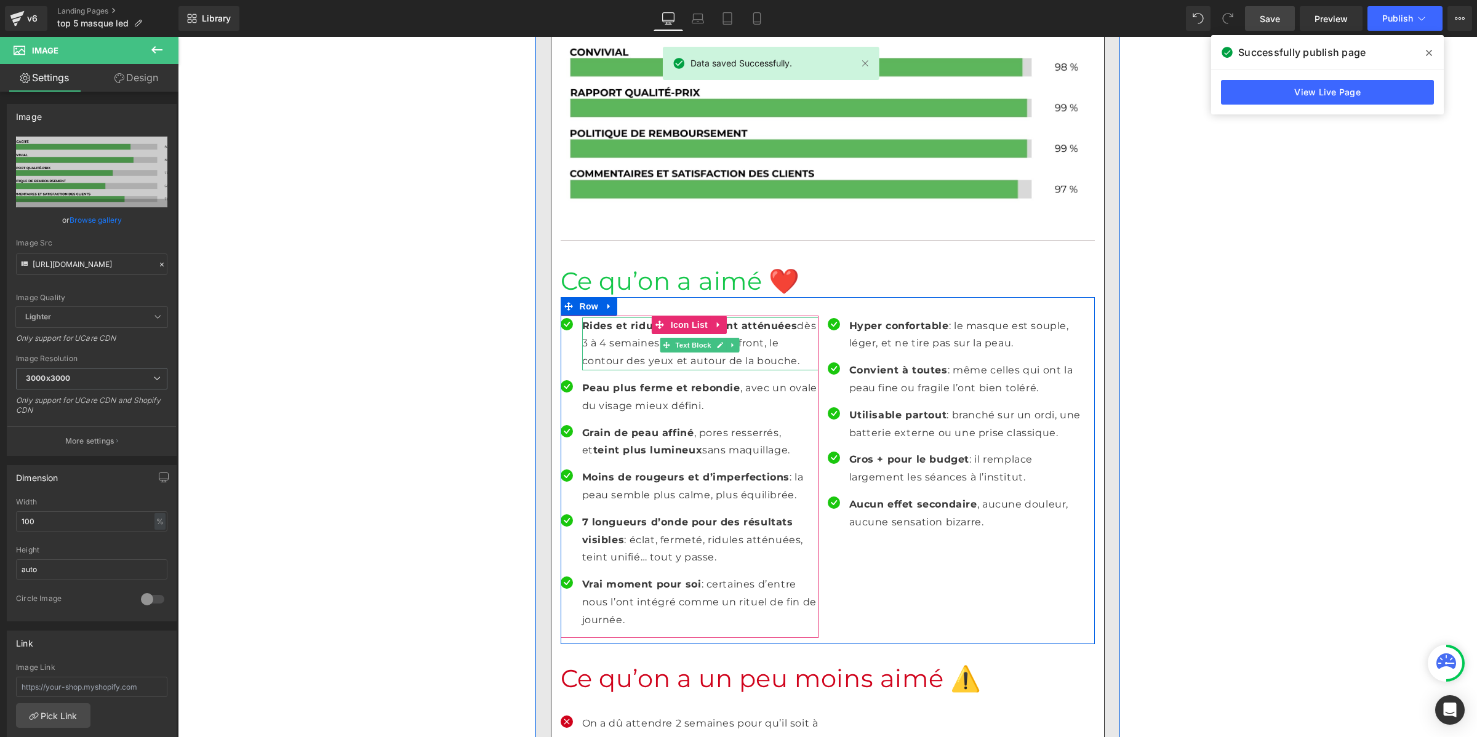
click at [605, 317] on p "Rides et ridules visiblement atténuées dès 3 à 4 semaines, surtout sur le front…" at bounding box center [700, 343] width 236 height 53
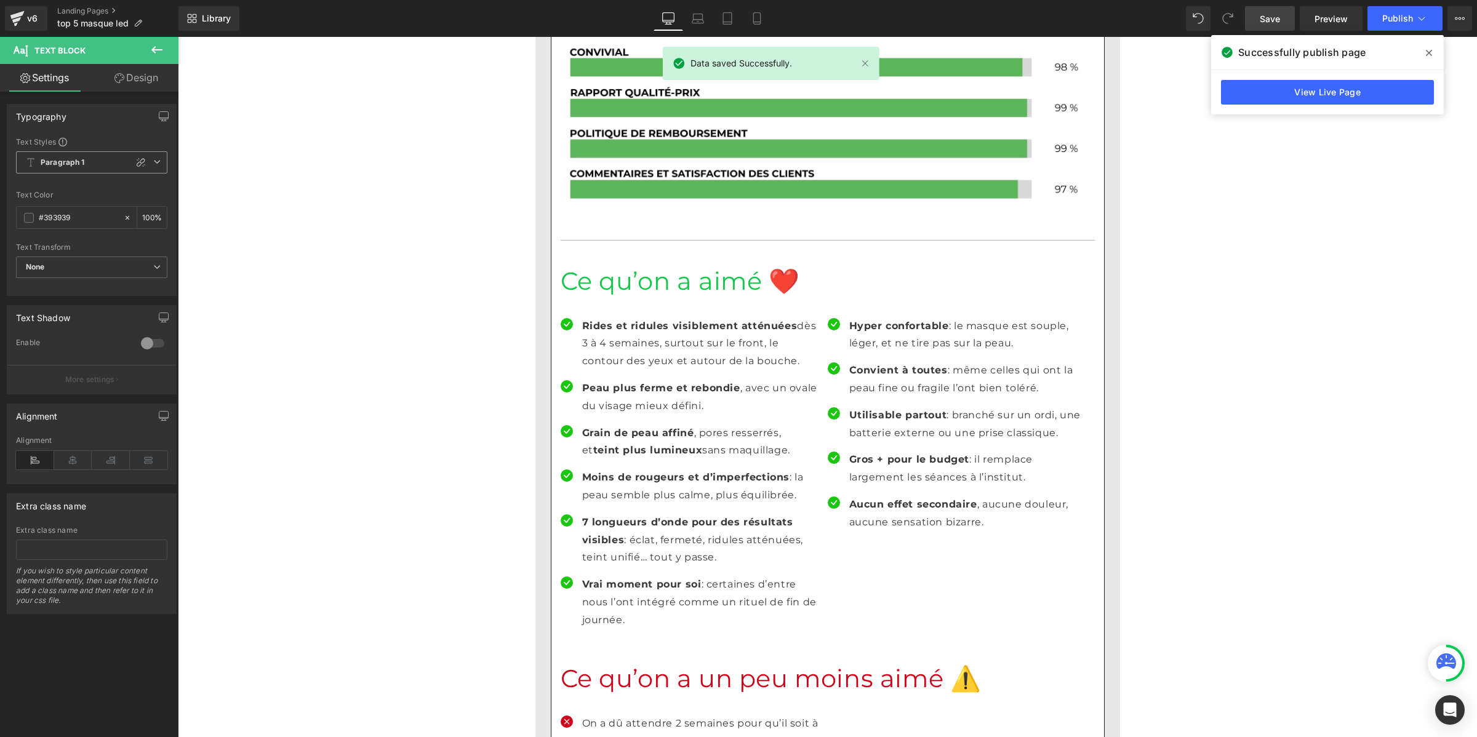
click at [68, 159] on b "Paragraph 1" at bounding box center [63, 163] width 44 height 10
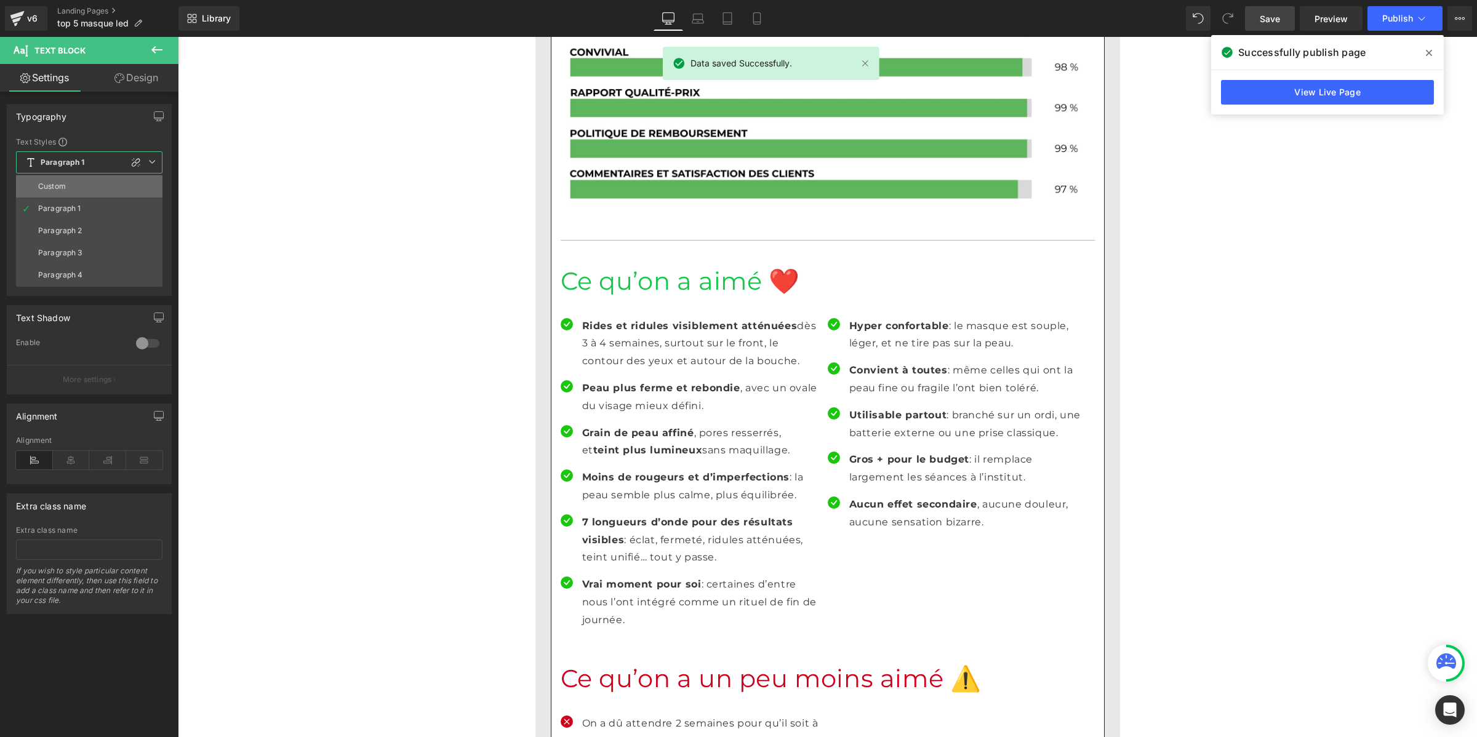
click at [66, 177] on li "Custom" at bounding box center [89, 186] width 146 height 22
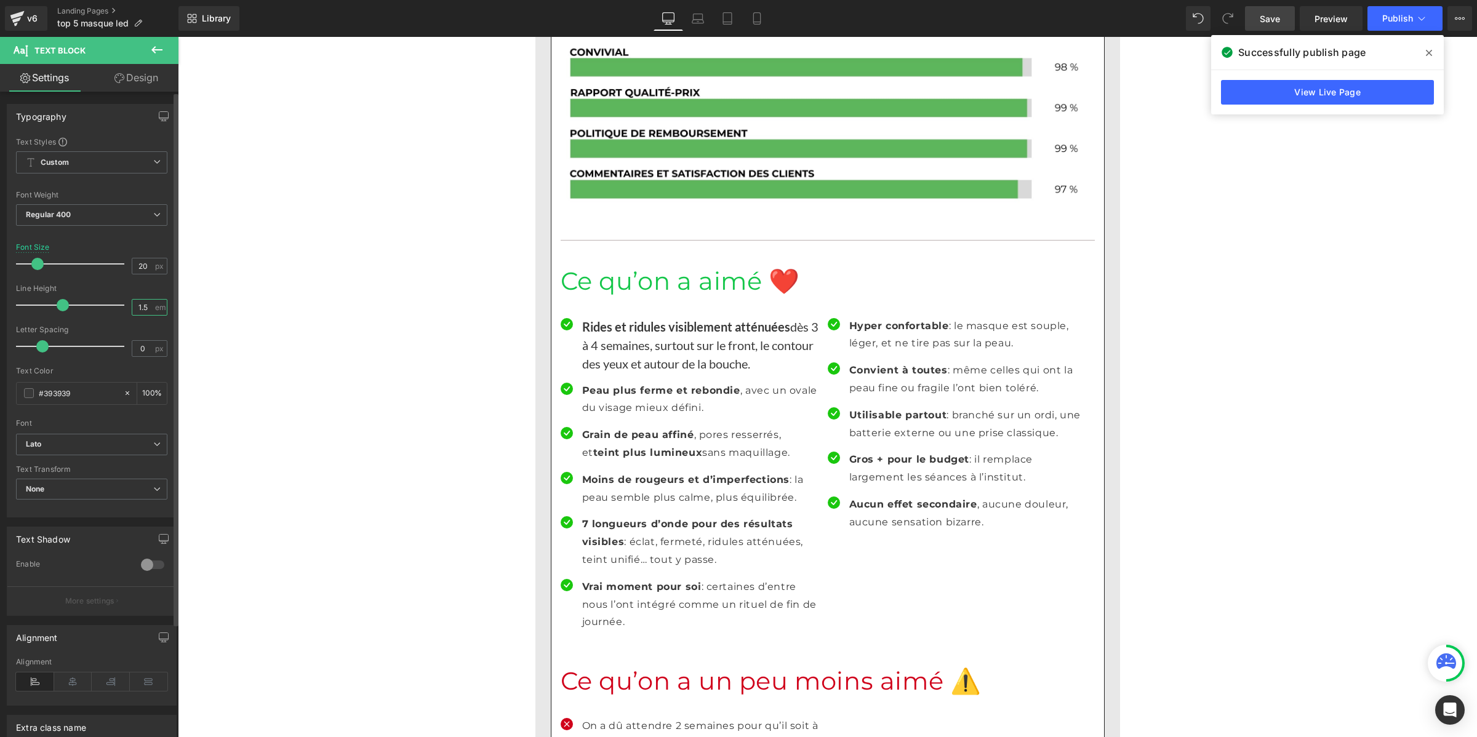
click at [148, 306] on input "1.5" at bounding box center [143, 307] width 22 height 15
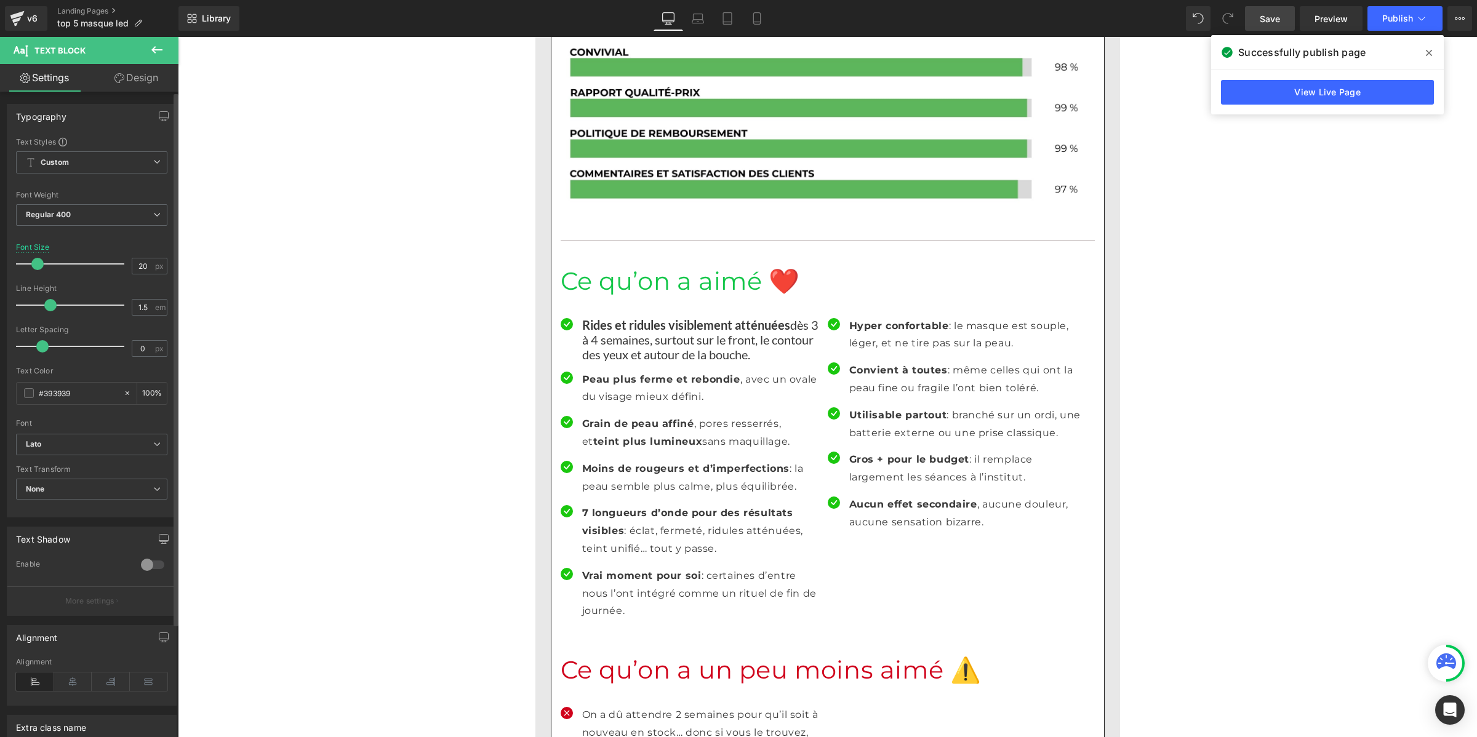
drag, startPoint x: 57, startPoint y: 305, endPoint x: 47, endPoint y: 306, distance: 9.9
click at [47, 306] on span at bounding box center [50, 305] width 12 height 12
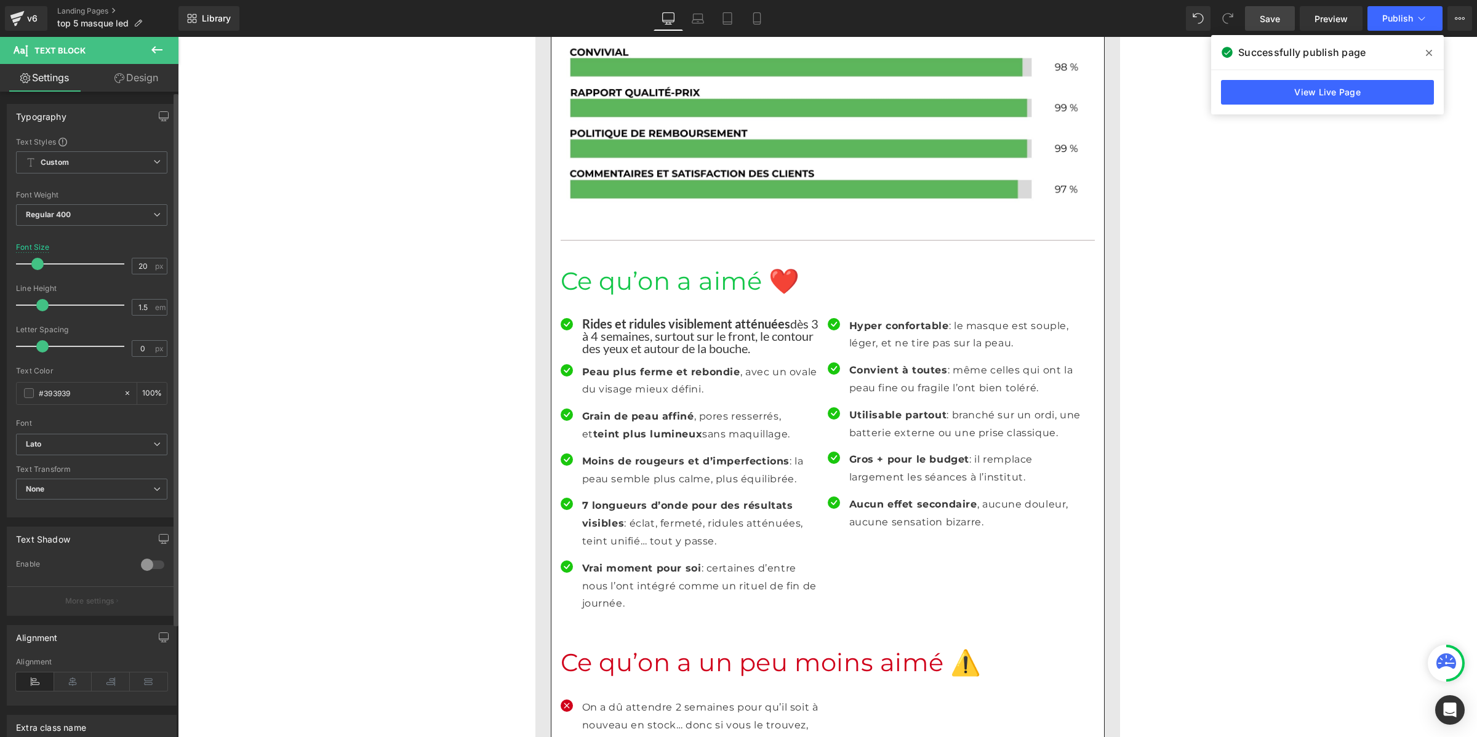
drag, startPoint x: 50, startPoint y: 306, endPoint x: 42, endPoint y: 300, distance: 9.7
click at [42, 300] on span at bounding box center [42, 305] width 12 height 12
drag, startPoint x: 143, startPoint y: 306, endPoint x: 126, endPoint y: 309, distance: 16.9
click at [126, 309] on div "Line Height 1.5 em" at bounding box center [91, 304] width 151 height 41
type input "1"
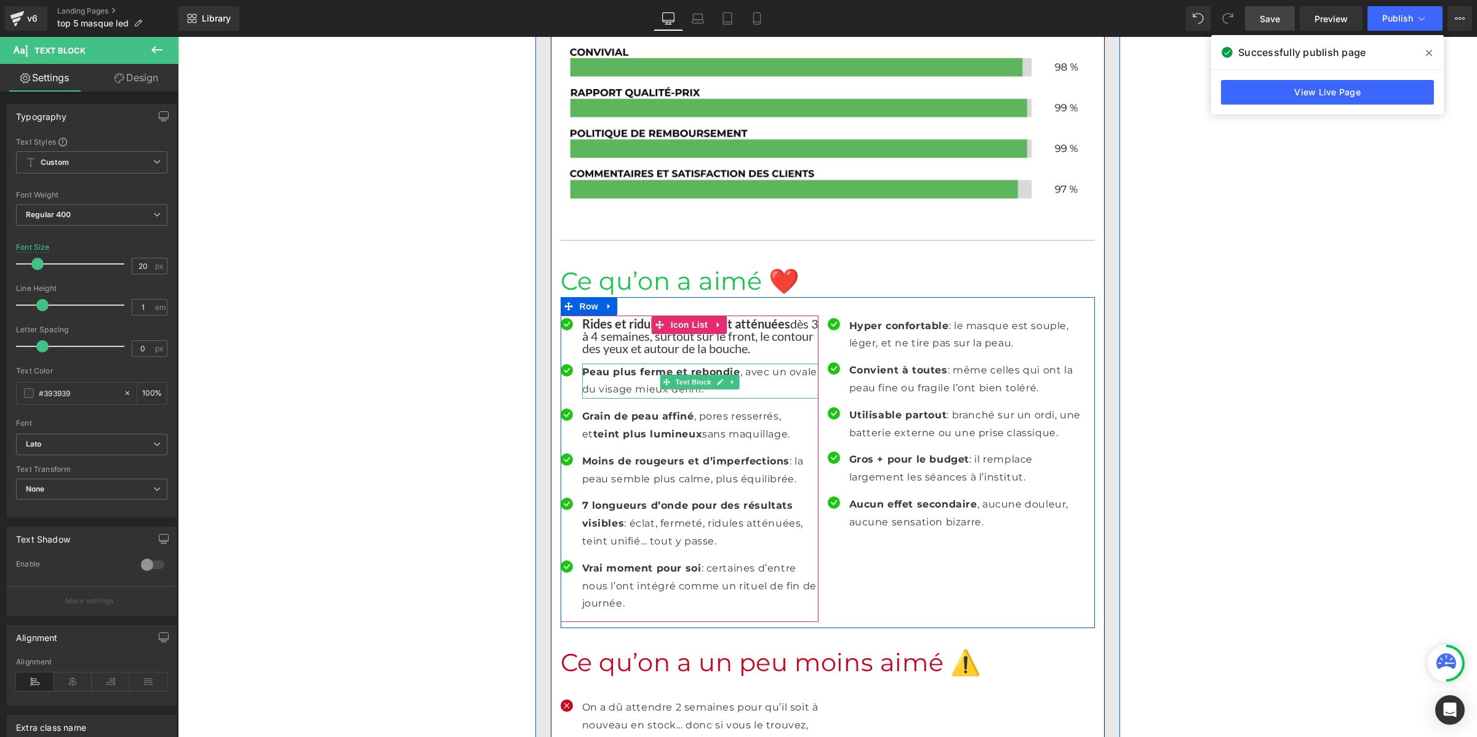
click at [616, 366] on strong "Peau plus ferme et rebondie" at bounding box center [661, 372] width 158 height 12
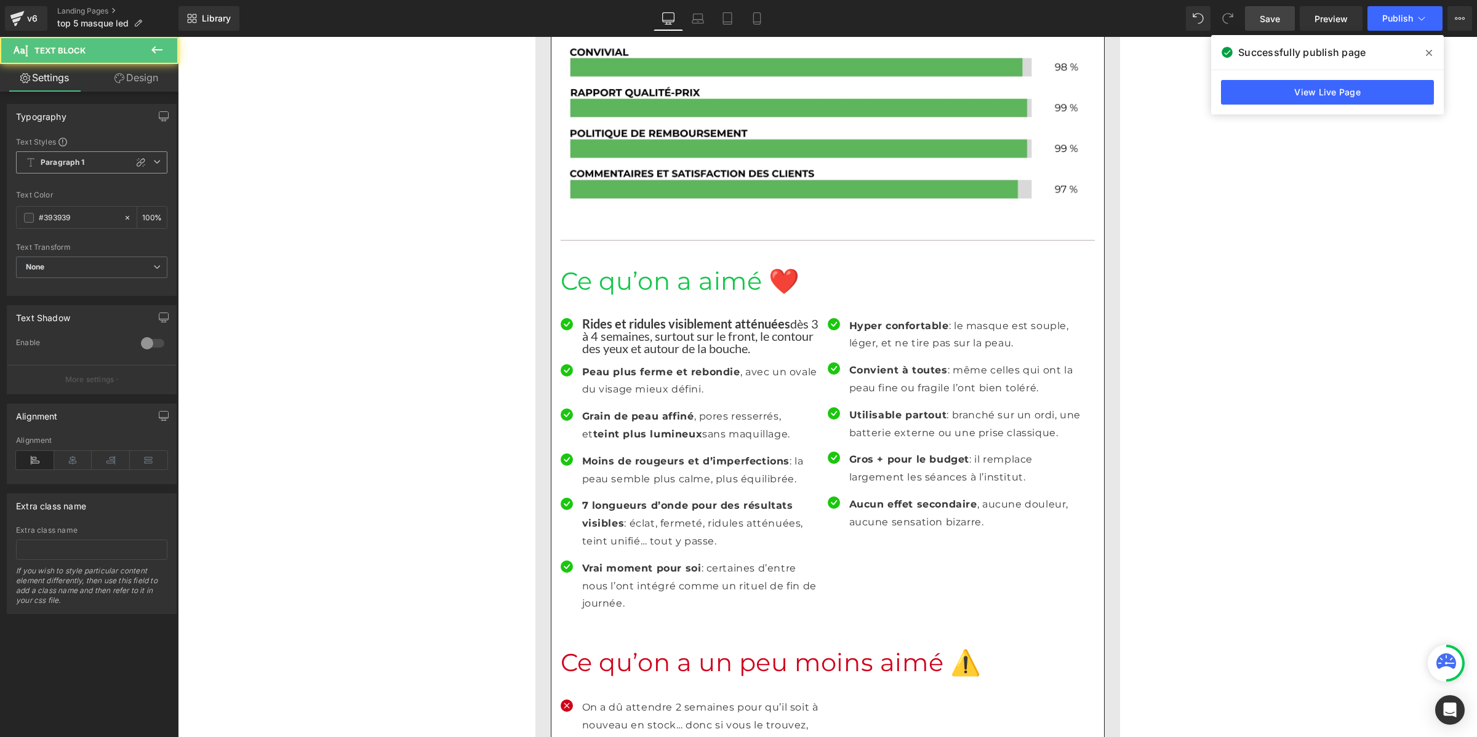
click at [87, 162] on span "Paragraph 1" at bounding box center [91, 162] width 151 height 22
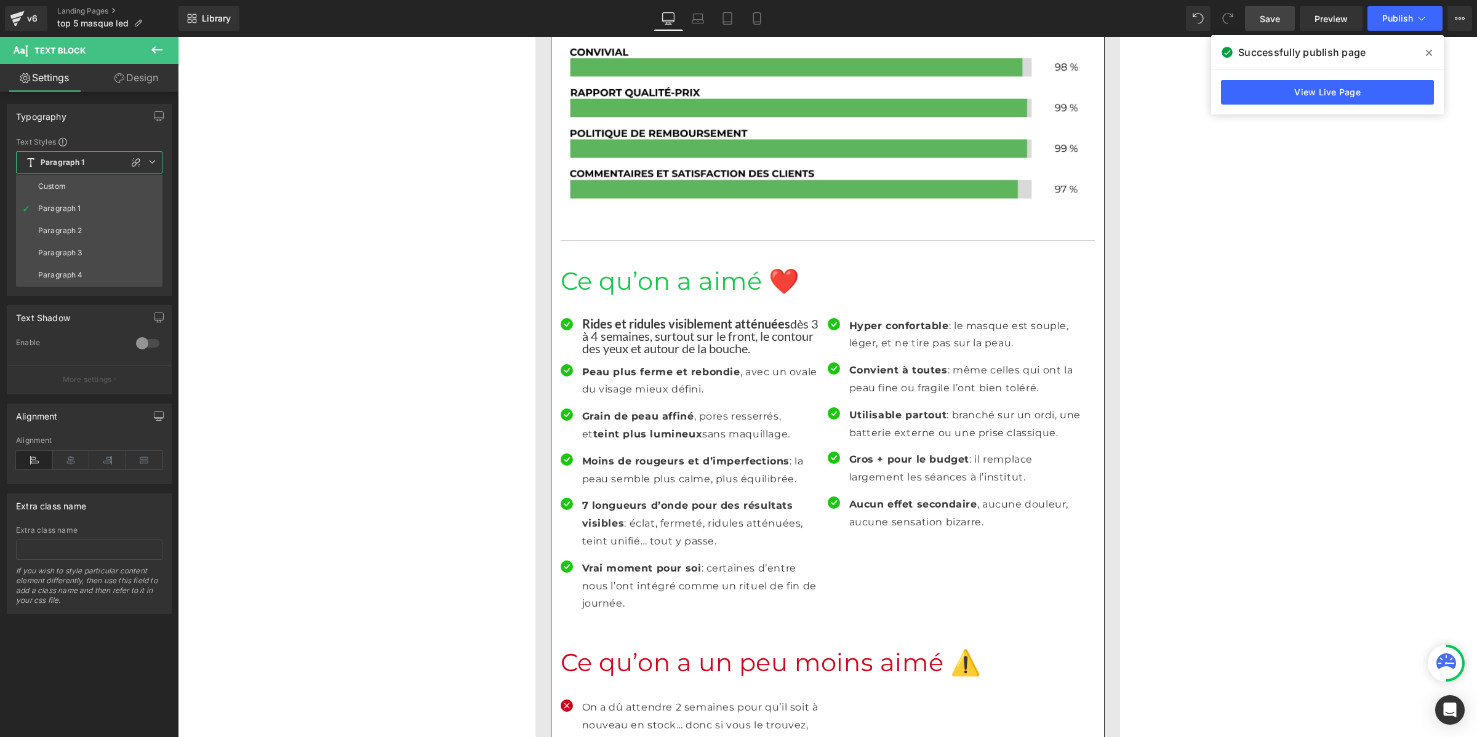
click at [78, 180] on li "Custom" at bounding box center [89, 186] width 146 height 22
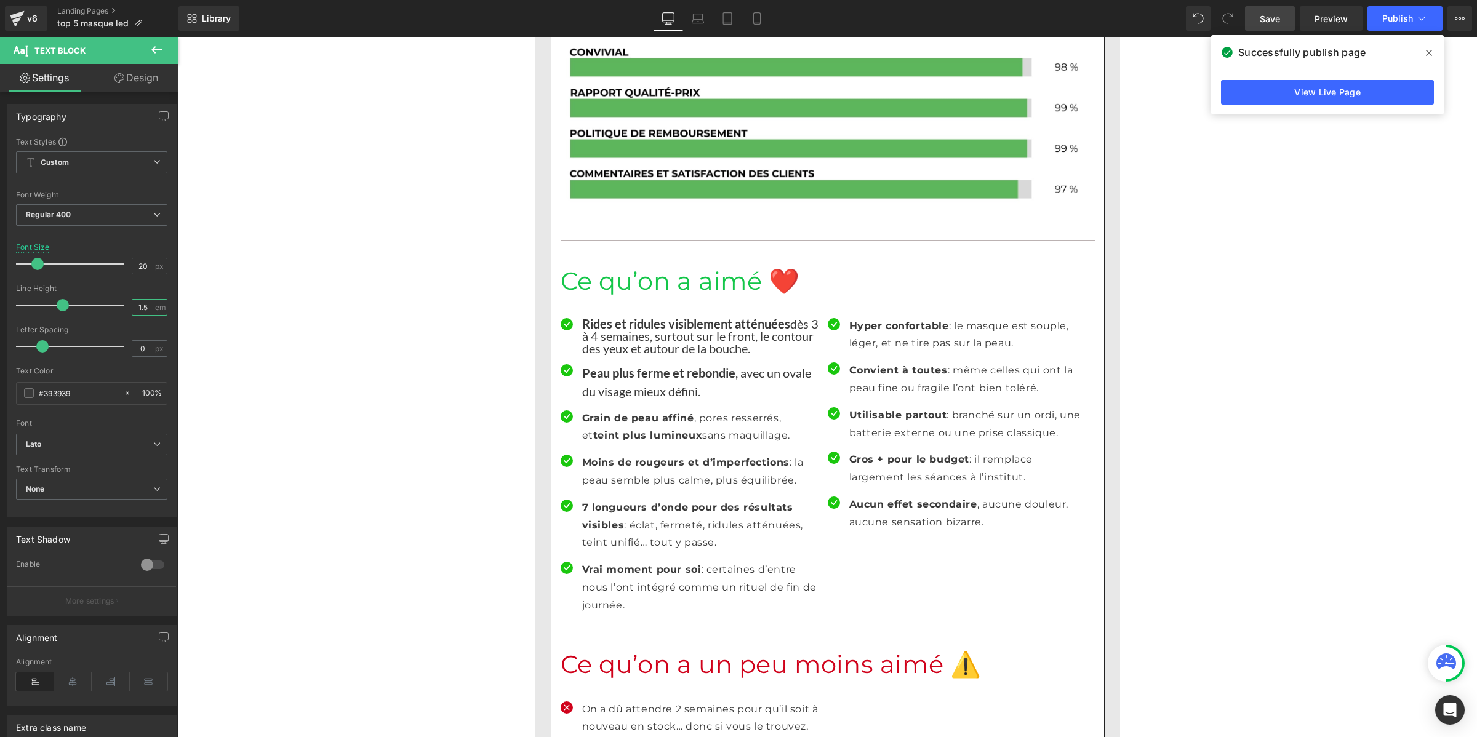
click at [136, 306] on input "1.5" at bounding box center [143, 307] width 22 height 15
paste input "number"
type input "1"
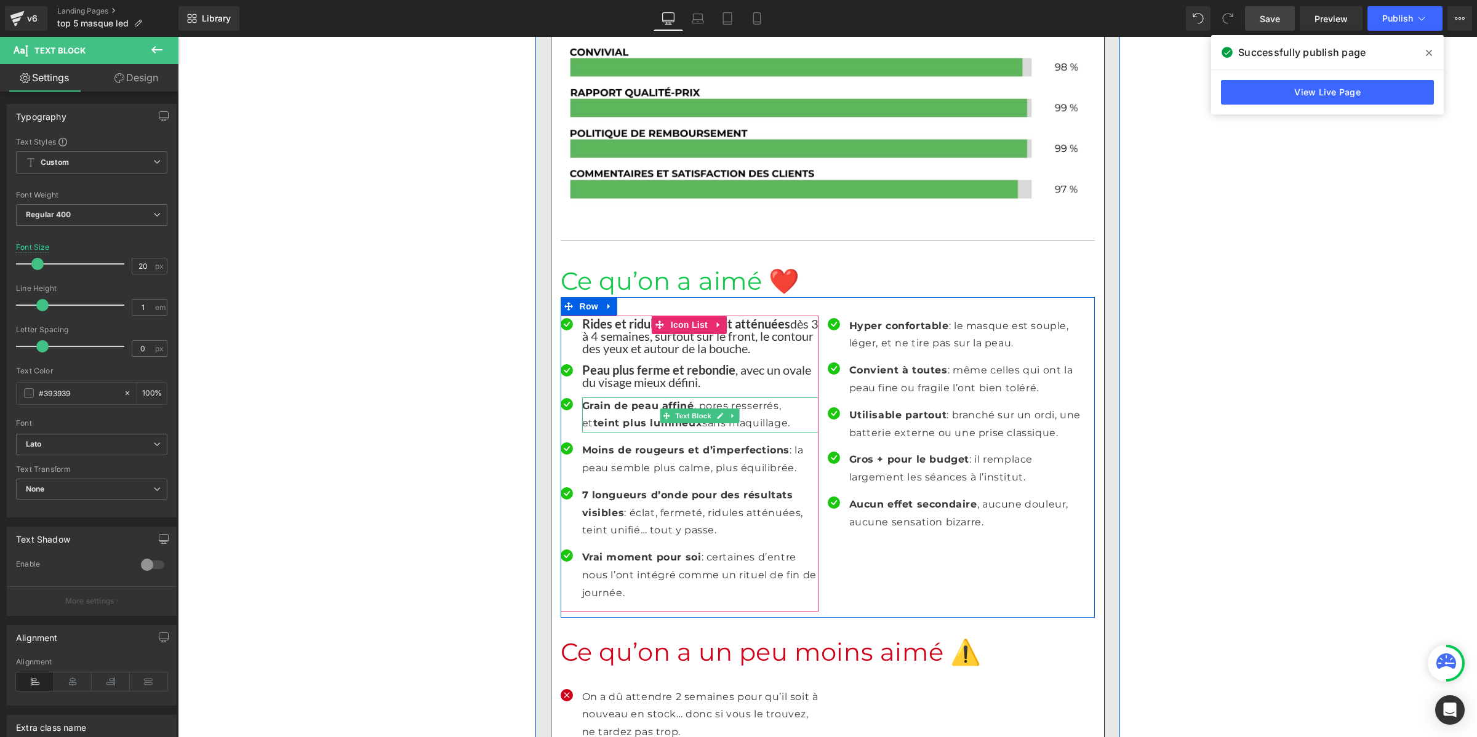
click at [602, 417] on strong "teint plus lumineux" at bounding box center [647, 423] width 109 height 12
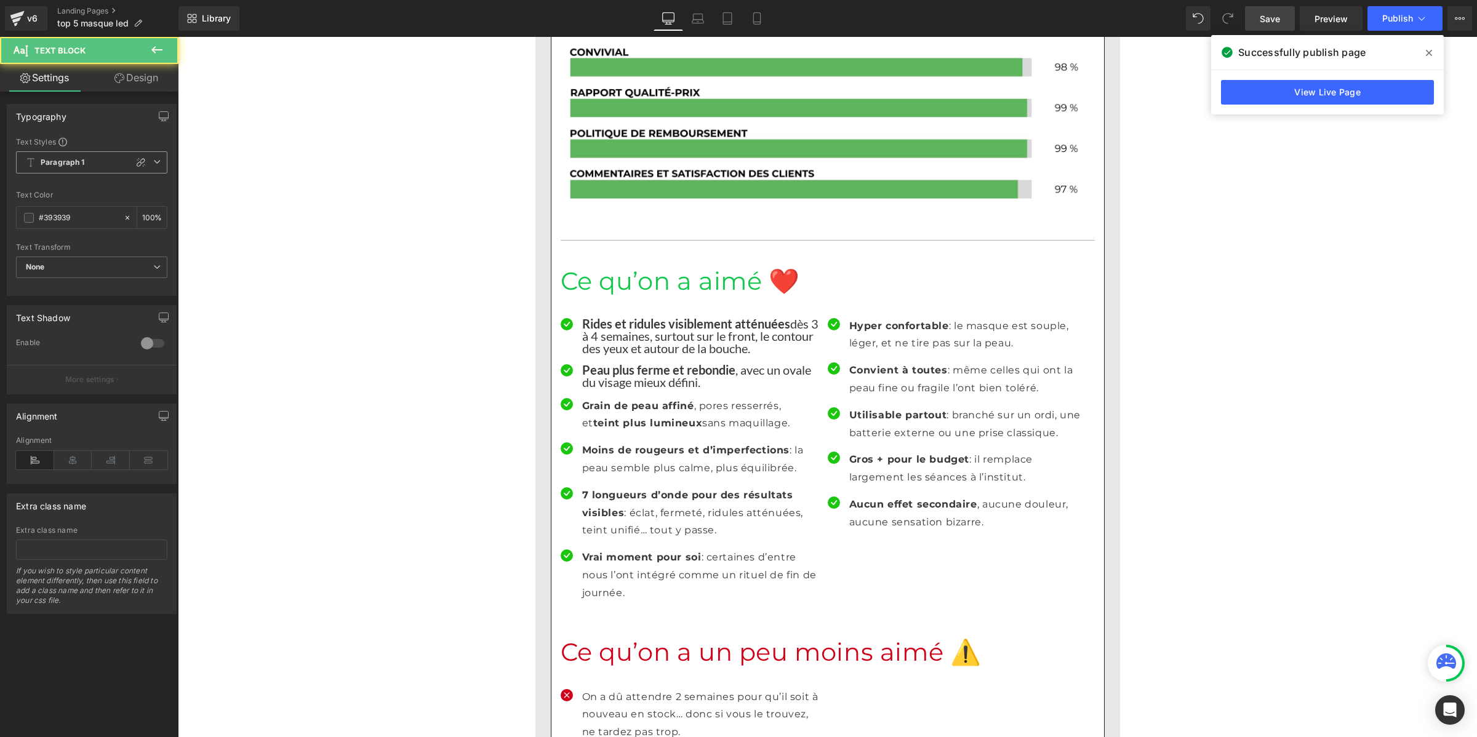
click at [91, 170] on span "Paragraph 1" at bounding box center [91, 162] width 151 height 22
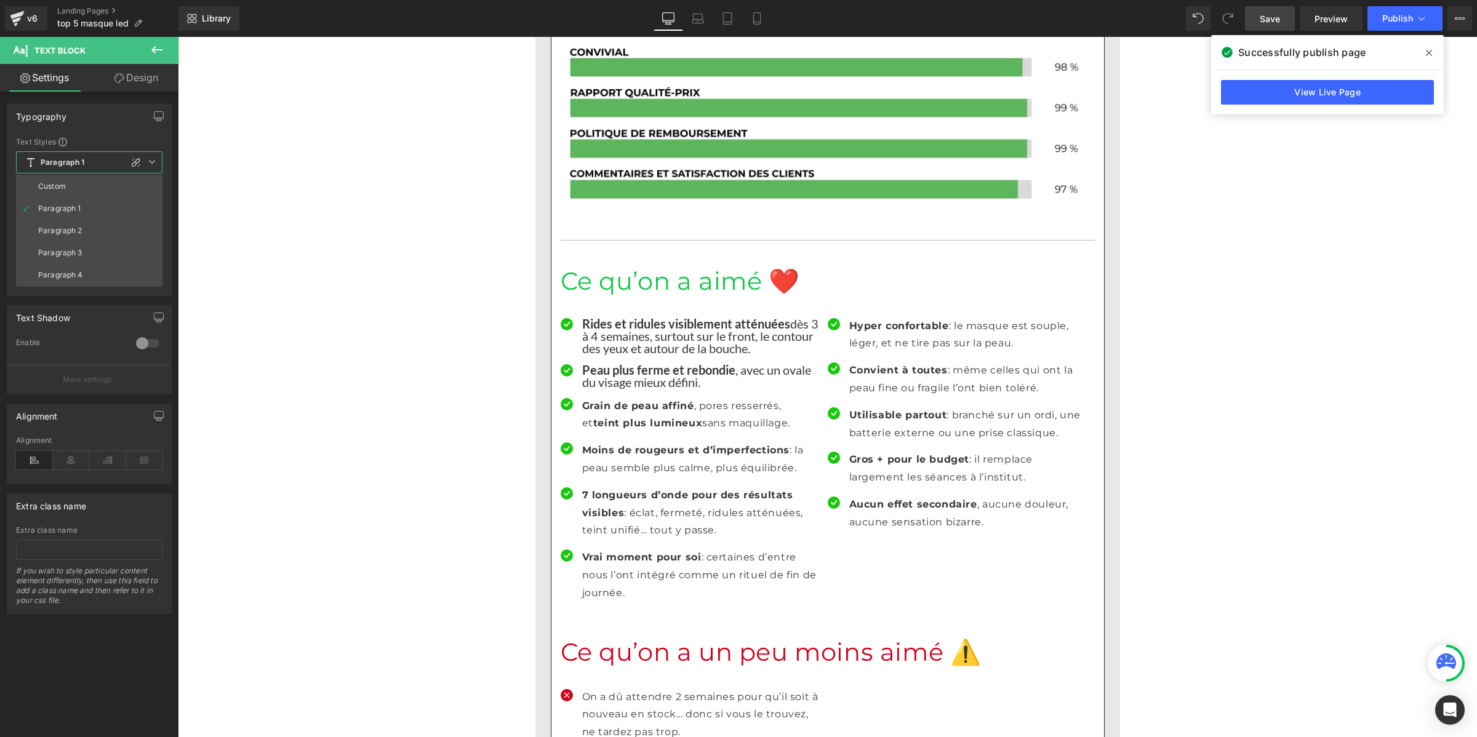
click at [87, 186] on li "Custom" at bounding box center [89, 186] width 146 height 22
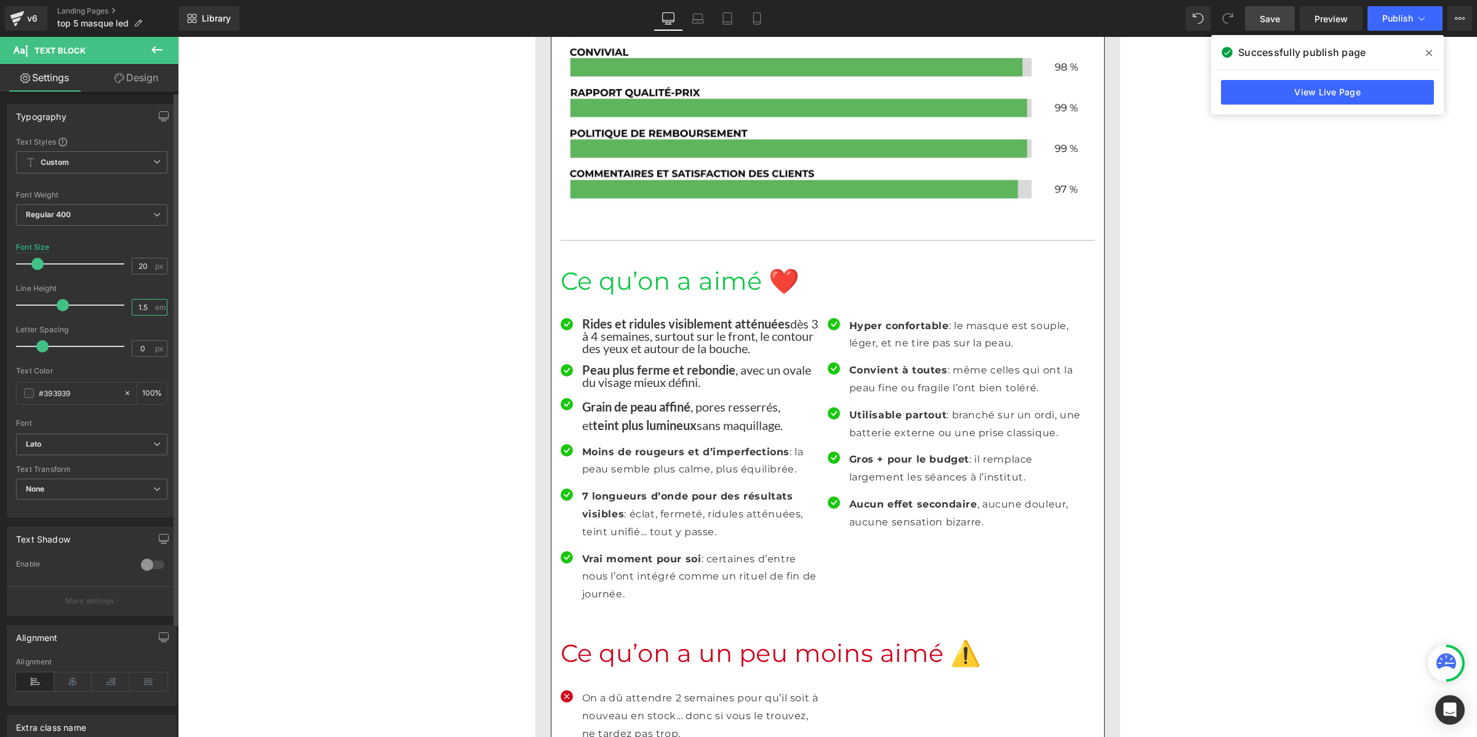
click at [137, 308] on input "1.5" at bounding box center [143, 307] width 22 height 15
paste input "number"
type input "1"
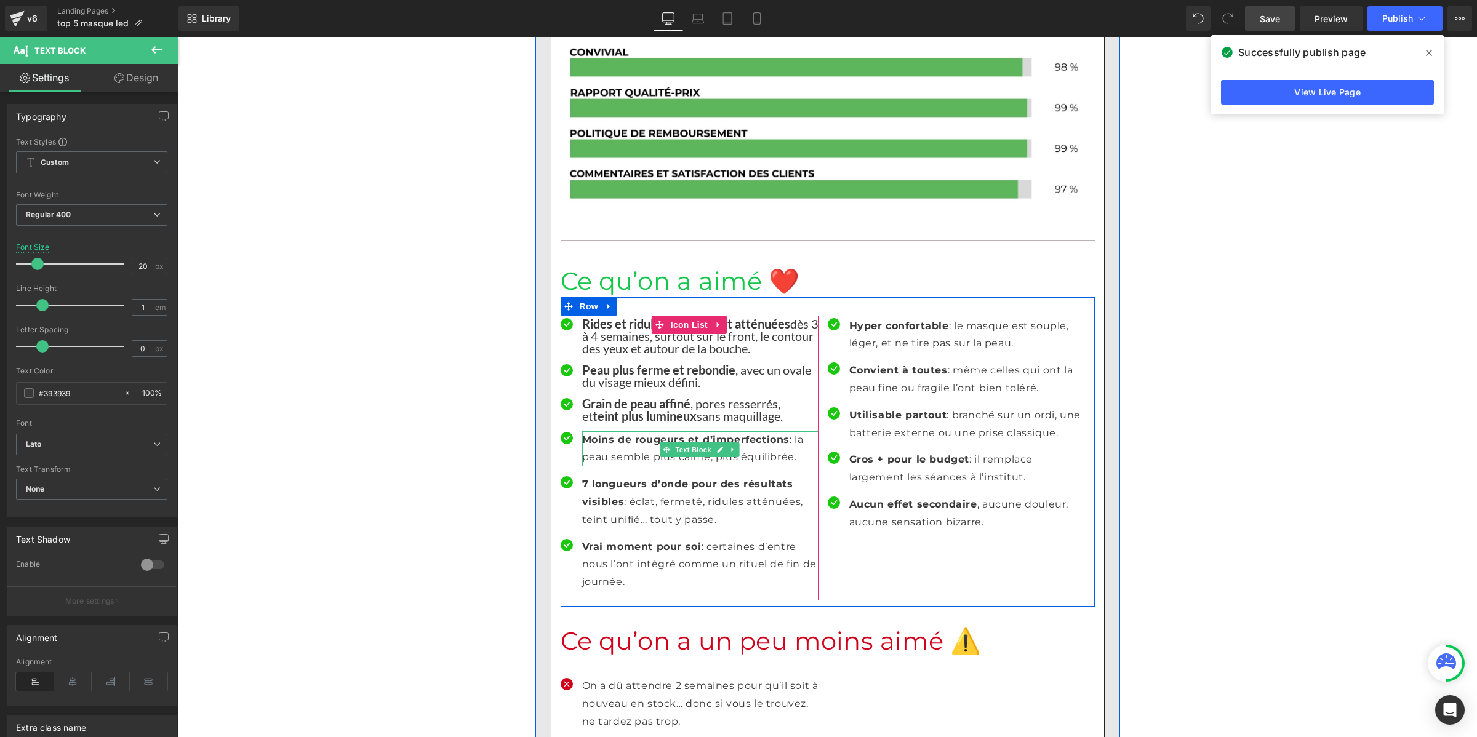
click at [591, 431] on p "Moins de rougeurs et d’imperfections : la peau semble plus calme, plus équilibr…" at bounding box center [700, 449] width 236 height 36
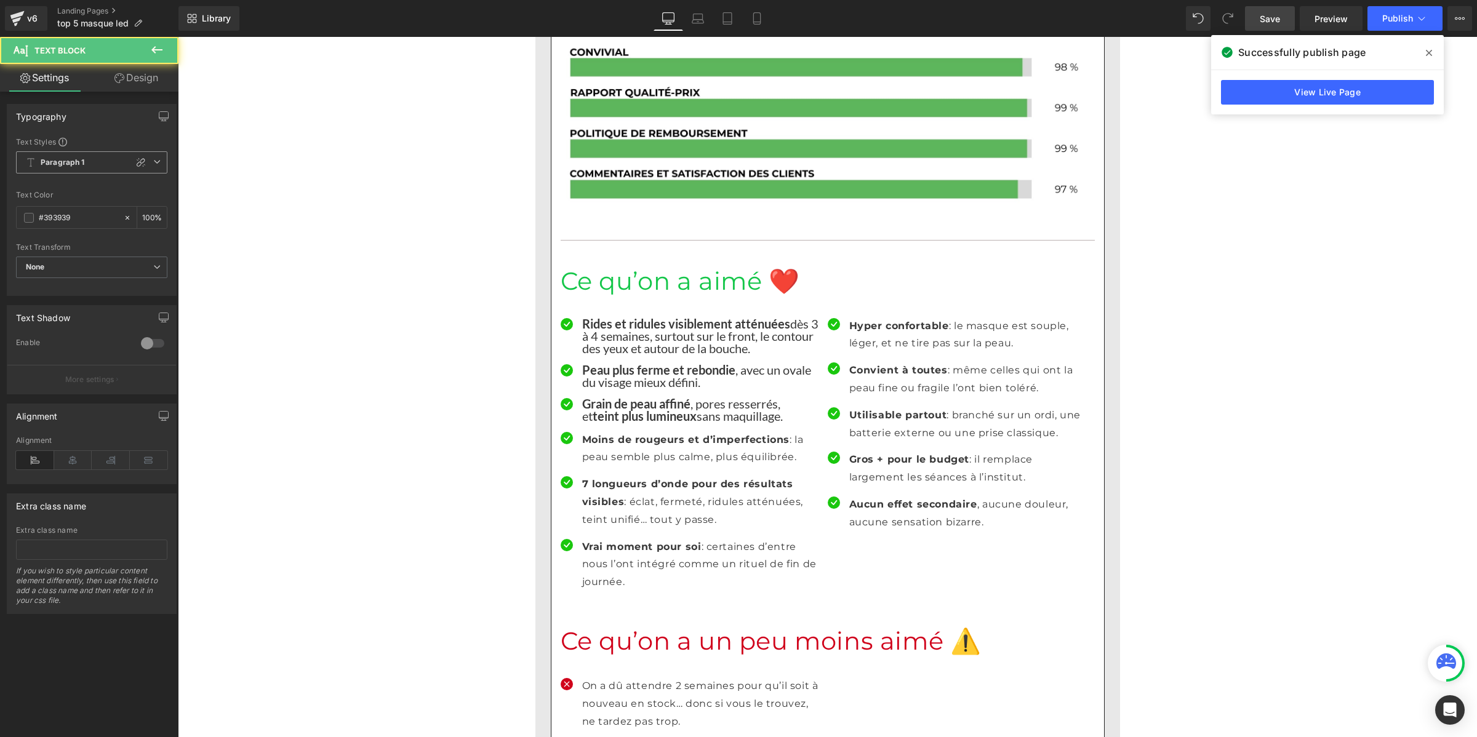
click at [59, 165] on b "Paragraph 1" at bounding box center [63, 163] width 44 height 10
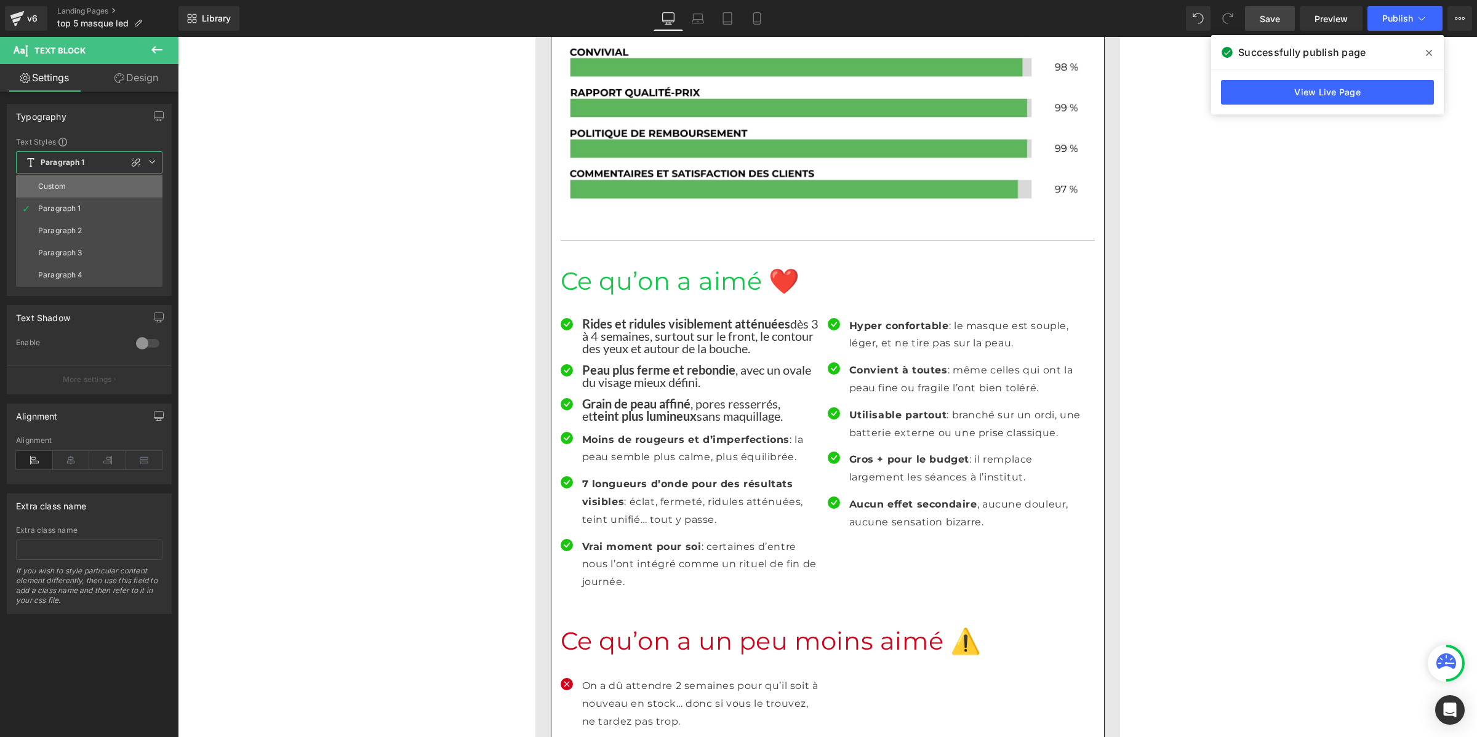
click at [60, 196] on li "Custom" at bounding box center [89, 186] width 146 height 22
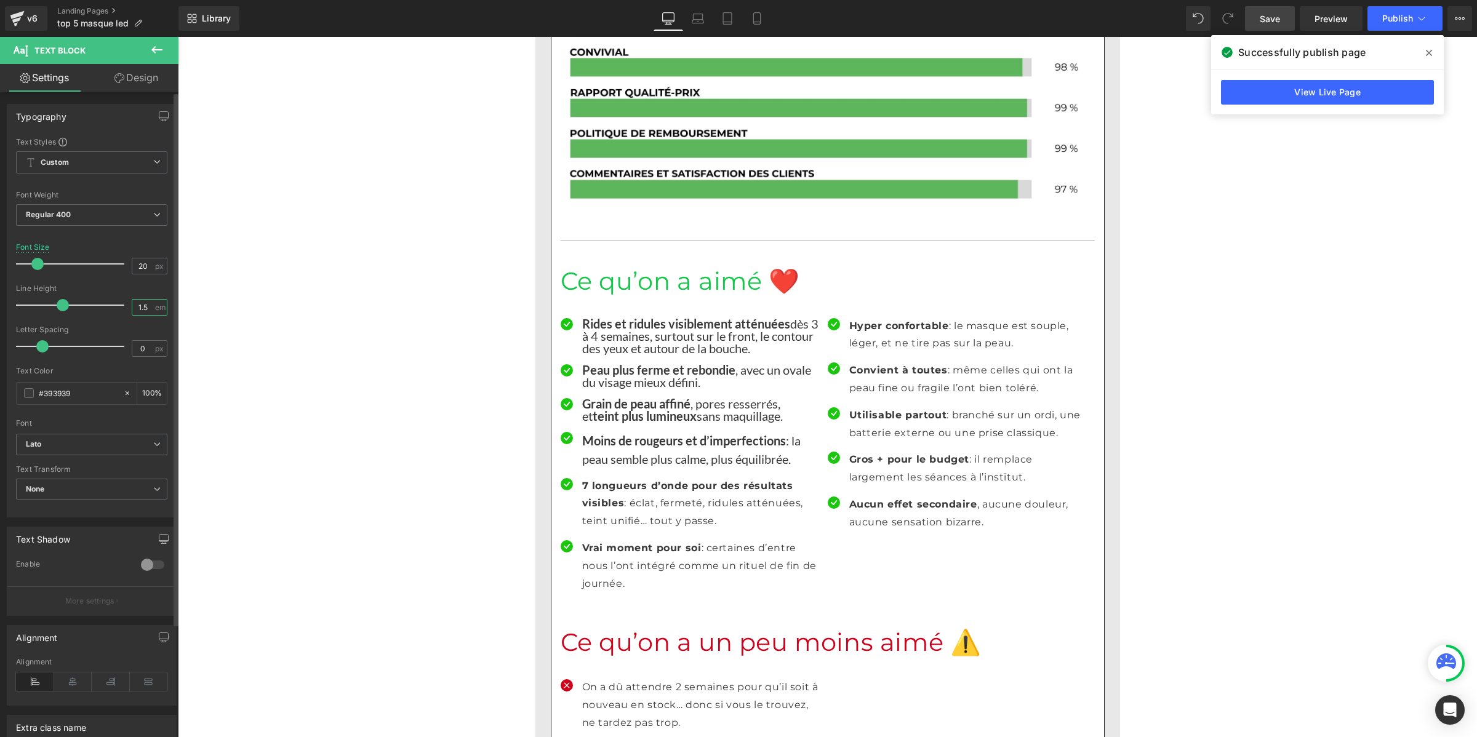
click at [138, 314] on input "1.5" at bounding box center [143, 307] width 22 height 15
paste input "number"
type input "1"
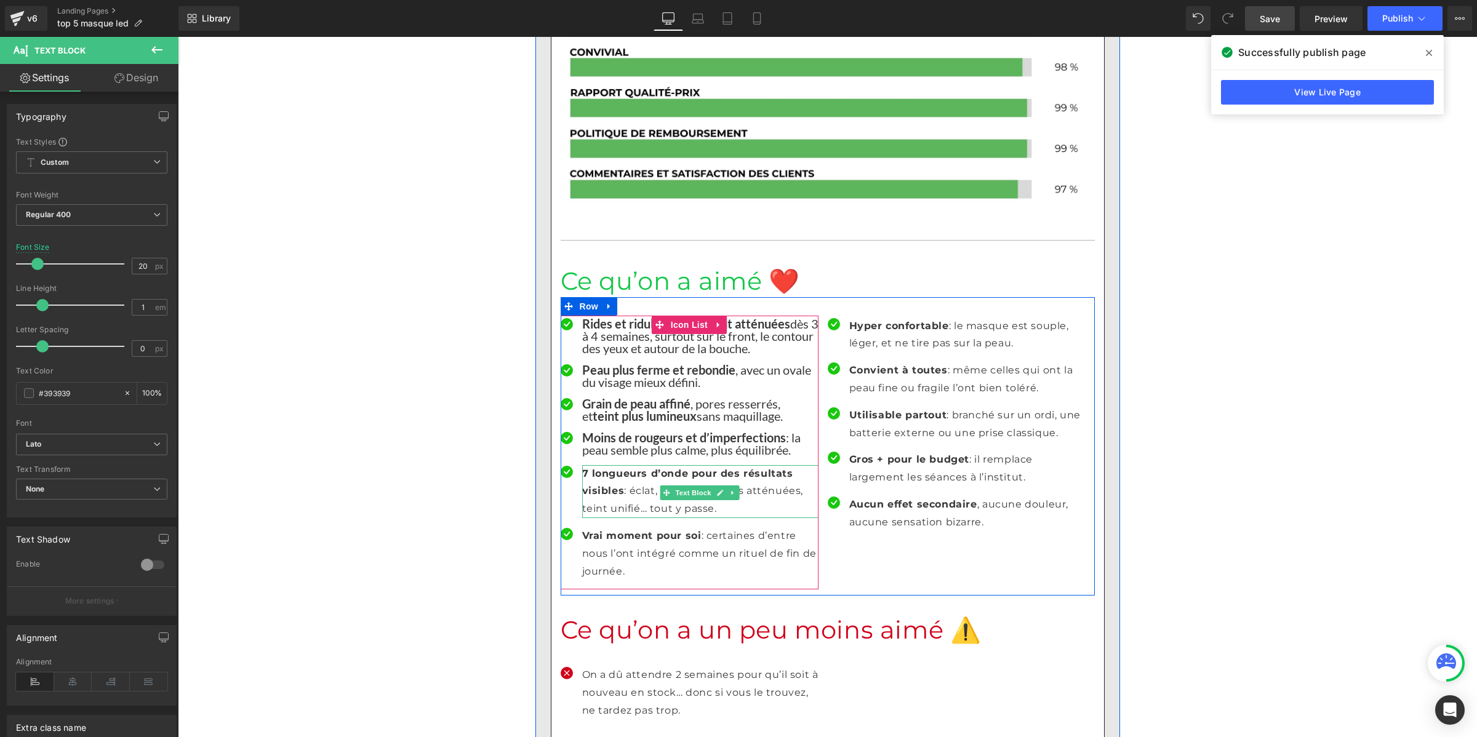
click at [618, 465] on p "7 longueurs d’onde pour des résultats visibles : éclat, fermeté, ridules atténu…" at bounding box center [700, 491] width 236 height 53
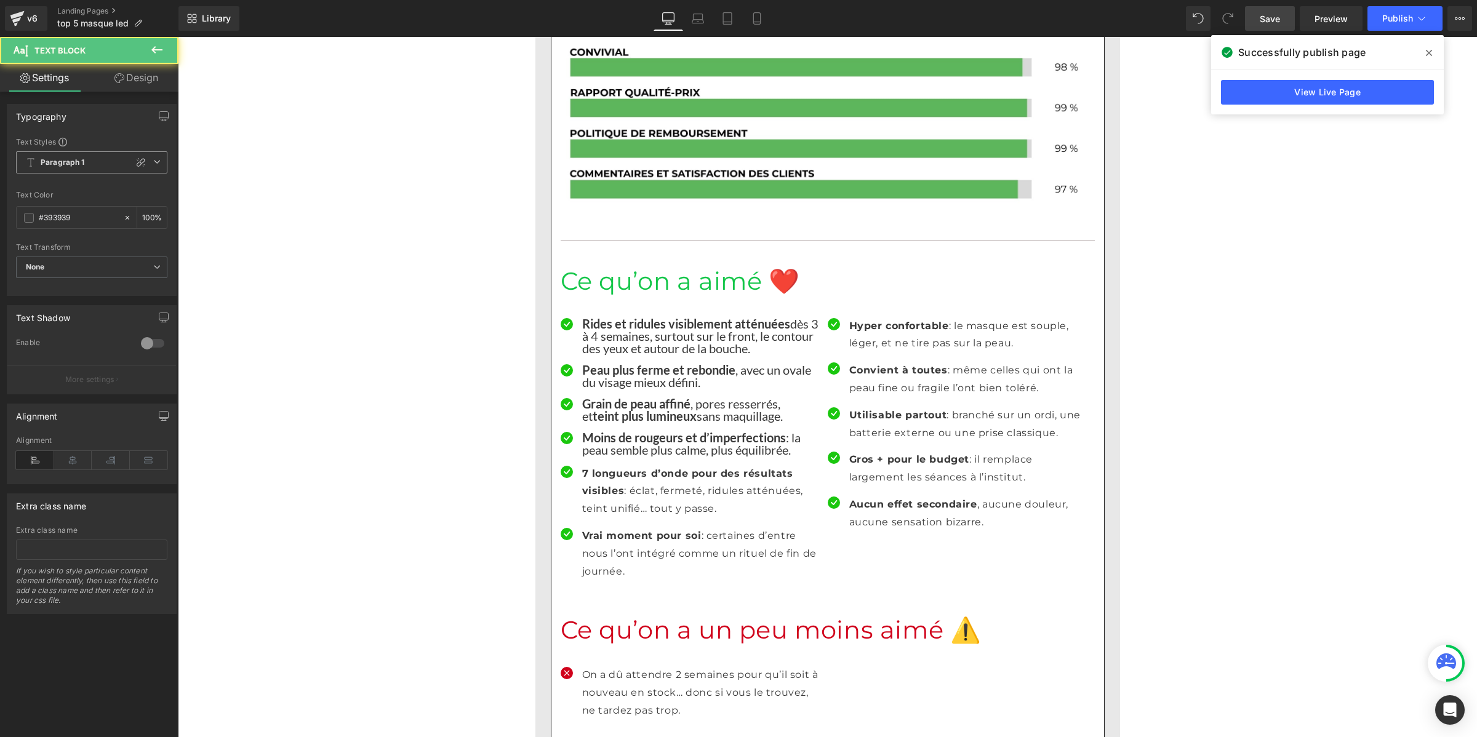
click at [87, 167] on span "Paragraph 1" at bounding box center [91, 162] width 151 height 22
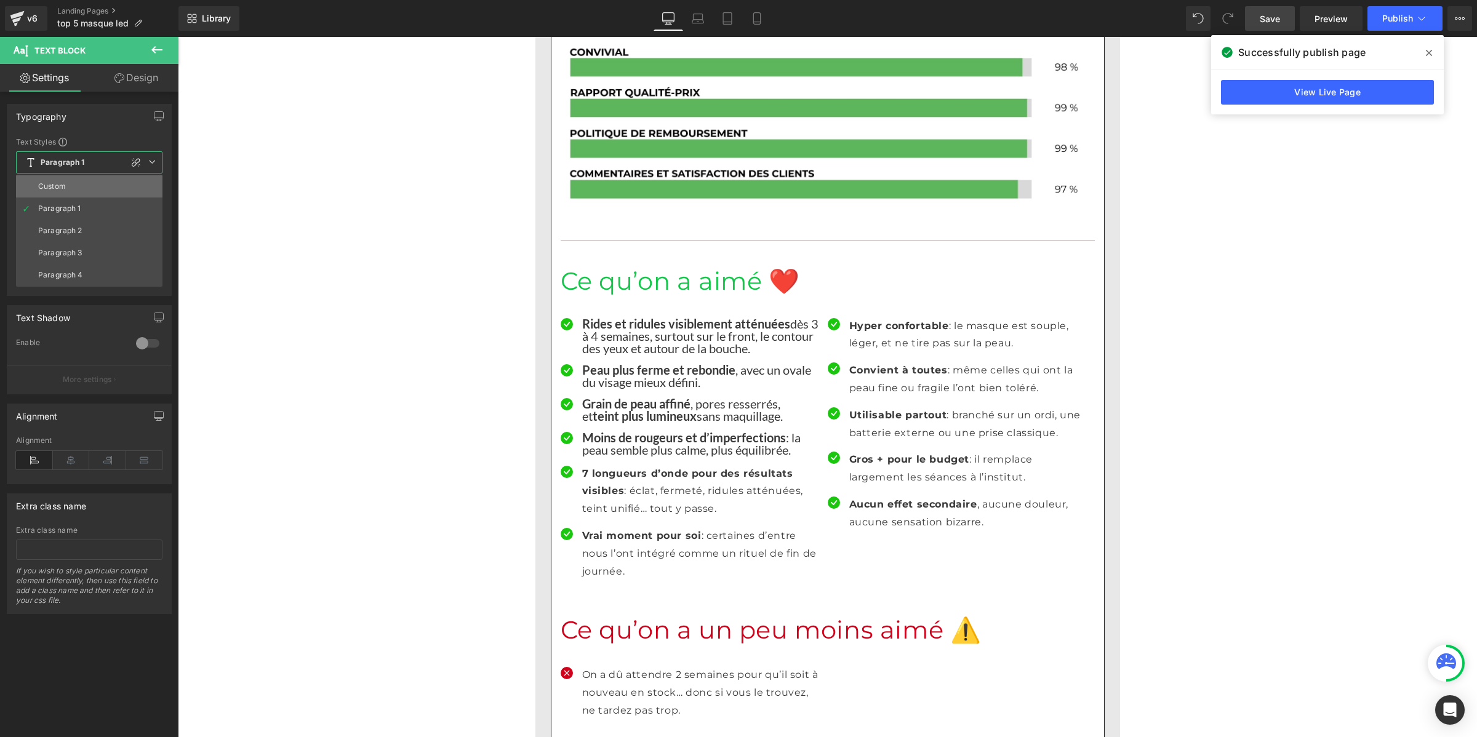
click at [74, 186] on li "Custom" at bounding box center [89, 186] width 146 height 22
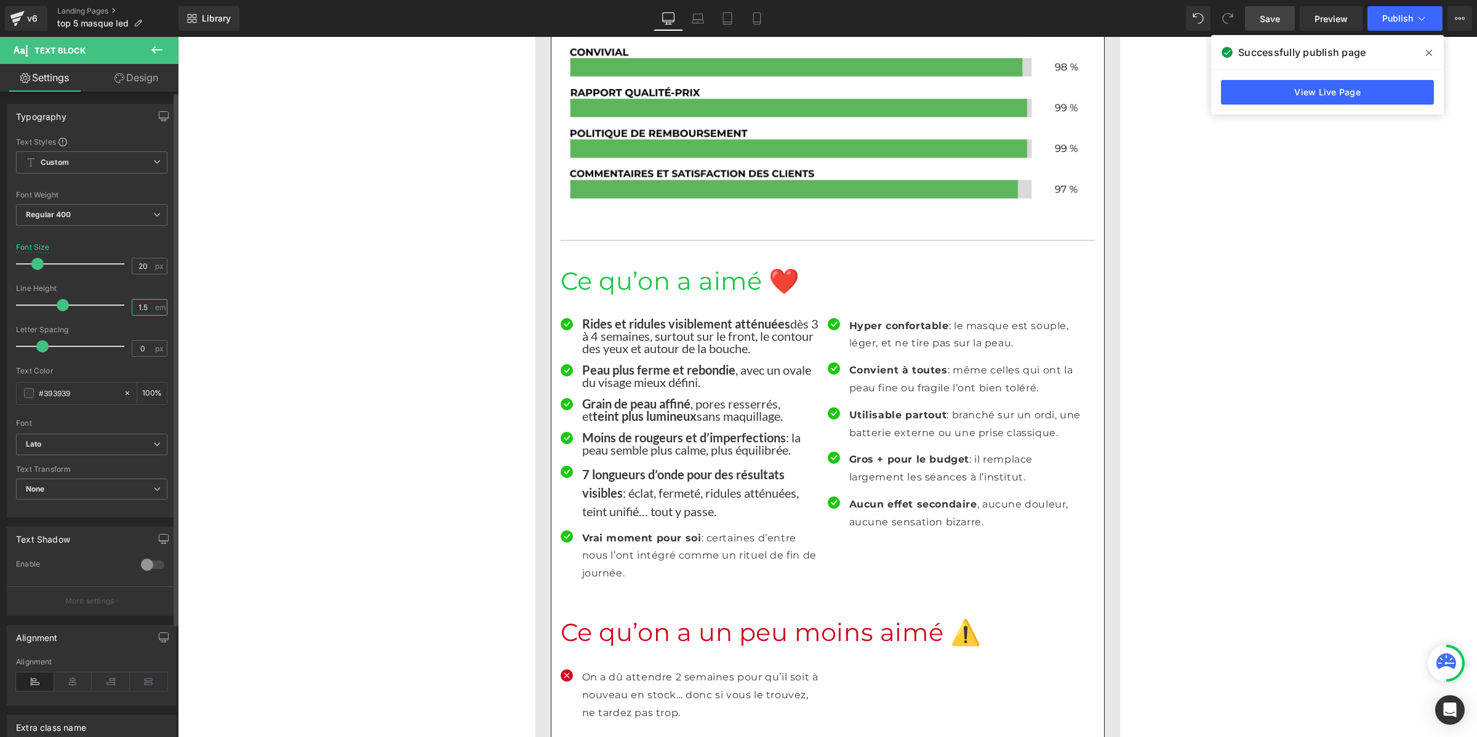
click at [137, 311] on input "1.5" at bounding box center [143, 307] width 22 height 15
paste input "number"
type input "1"
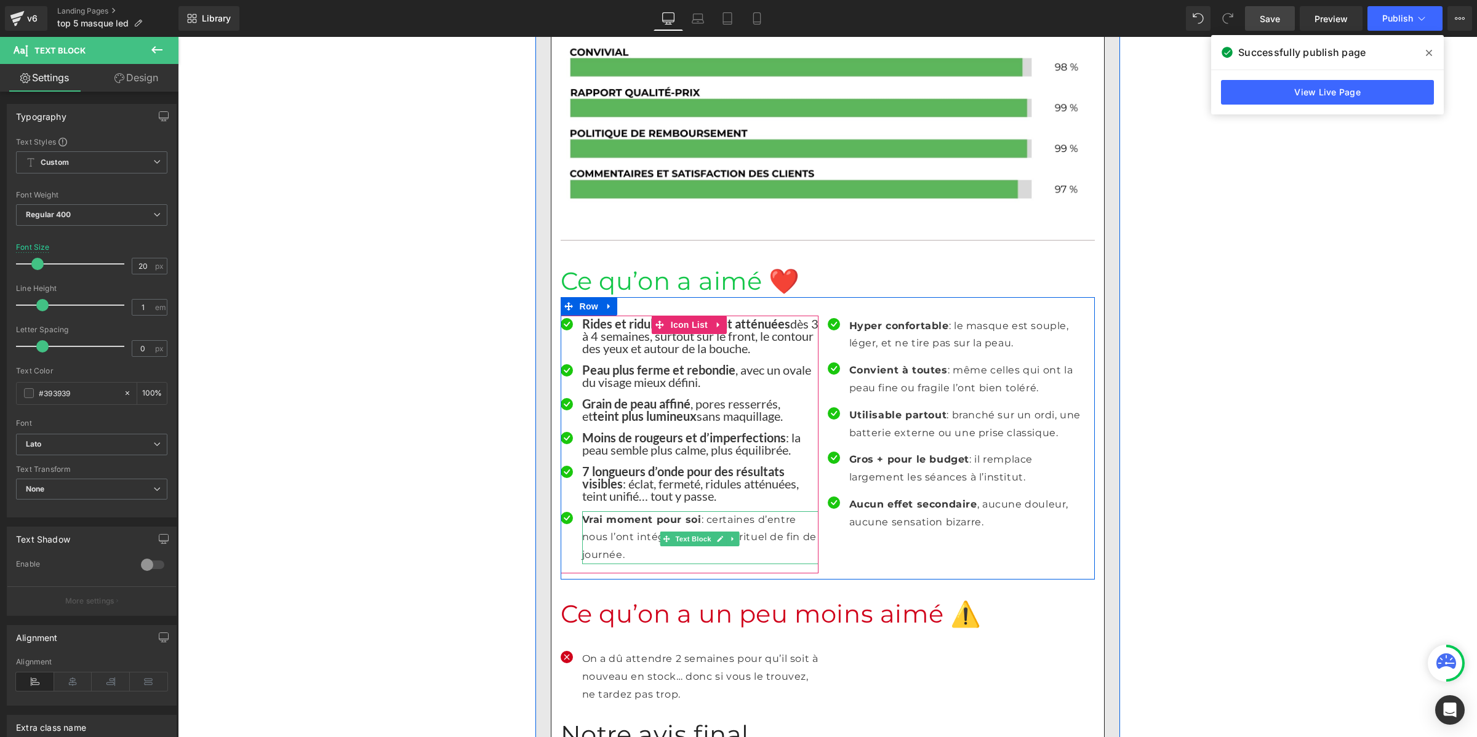
click at [612, 511] on p "Vrai moment pour soi : certaines d’entre nous l’ont intégré comme un rituel de …" at bounding box center [700, 537] width 236 height 53
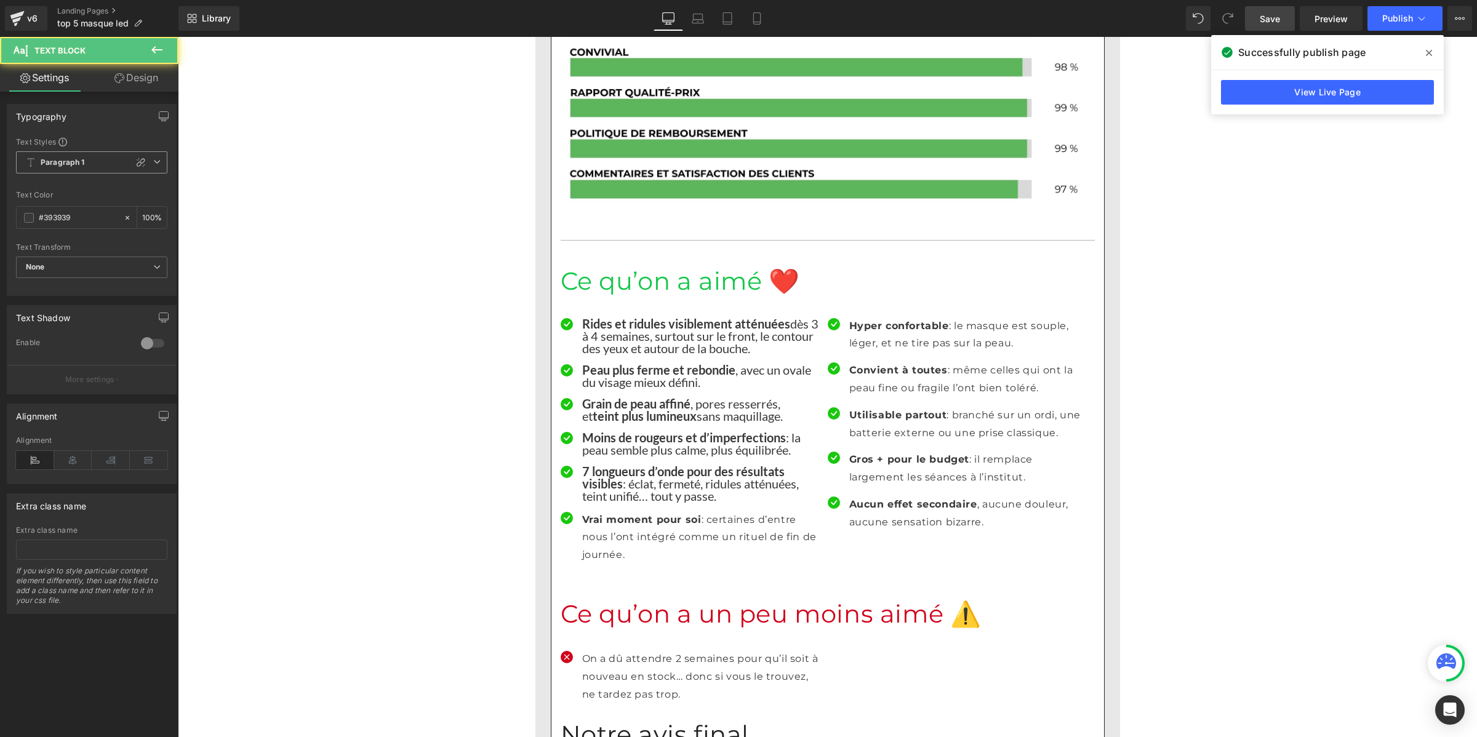
click at [98, 155] on span "Paragraph 1" at bounding box center [91, 162] width 151 height 22
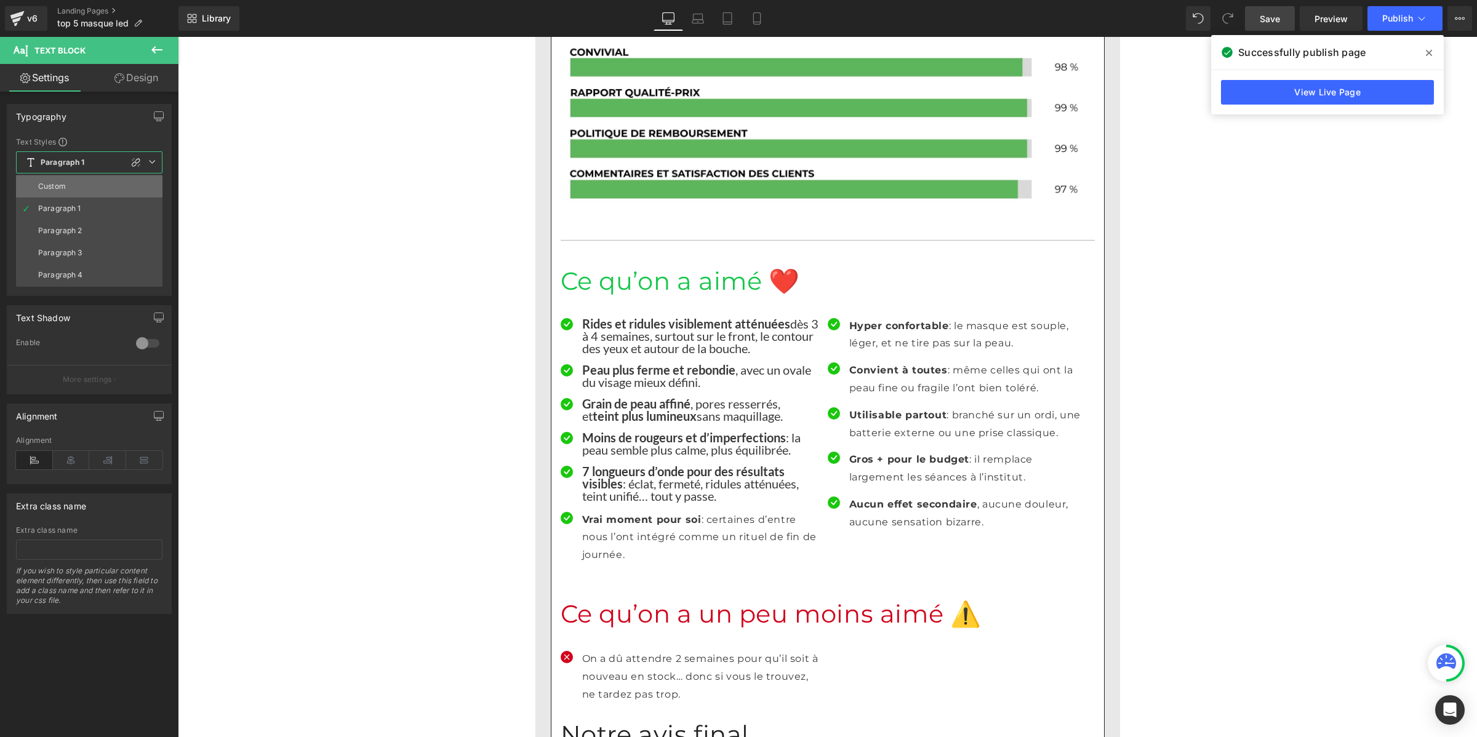
click at [100, 183] on li "Custom" at bounding box center [89, 186] width 146 height 22
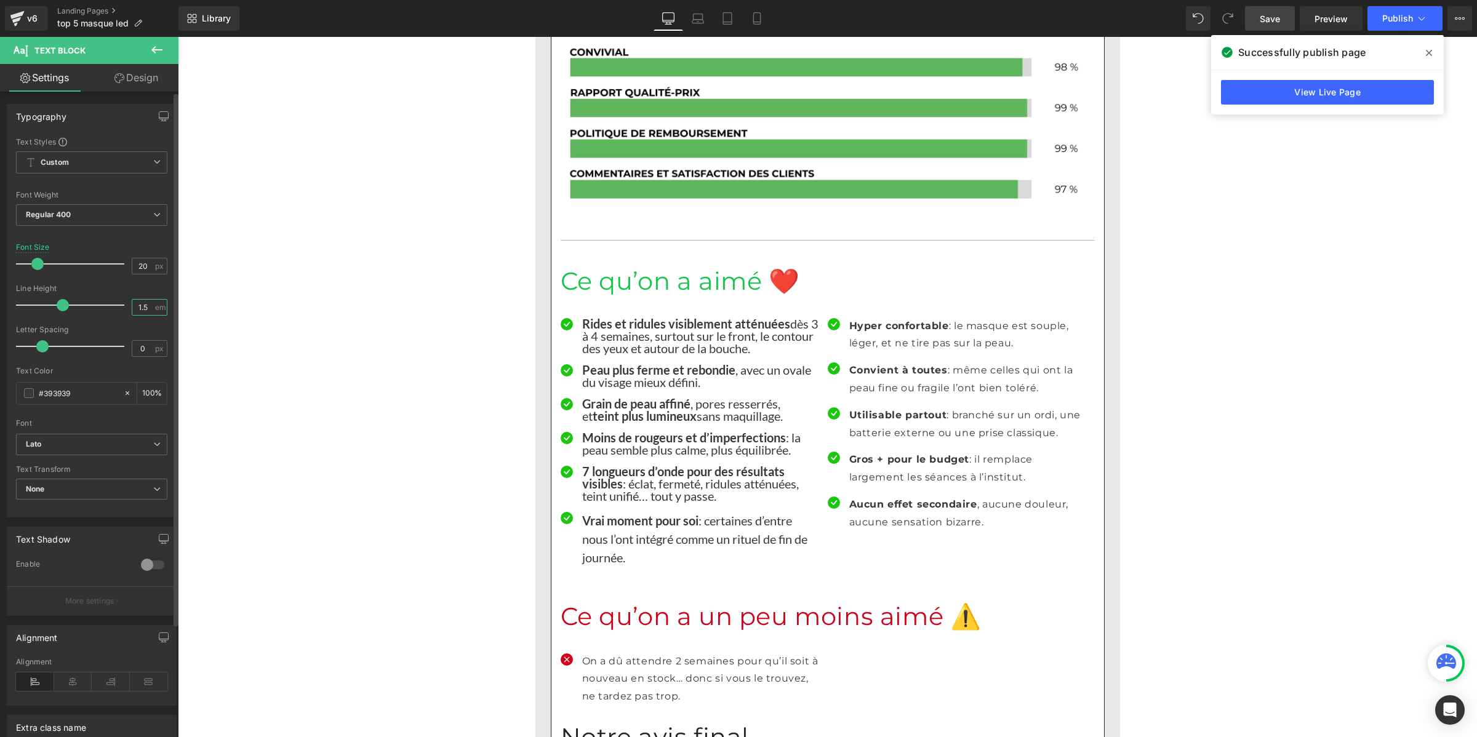
click at [145, 312] on input "1.5" at bounding box center [143, 307] width 22 height 15
paste input "number"
type input "1"
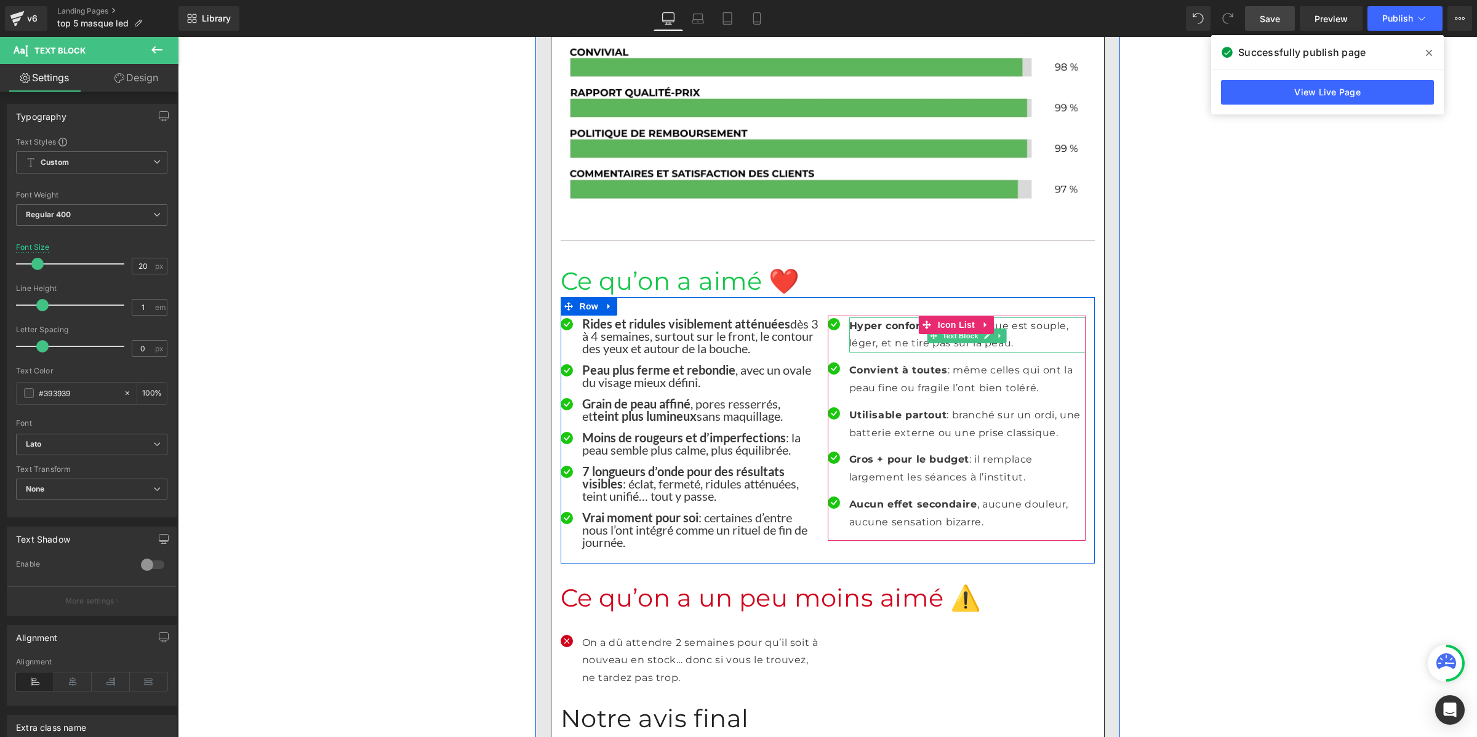
click at [876, 317] on p "Hyper confortable : le masque est souple, léger, et ne tire pas sur la peau." at bounding box center [967, 335] width 236 height 36
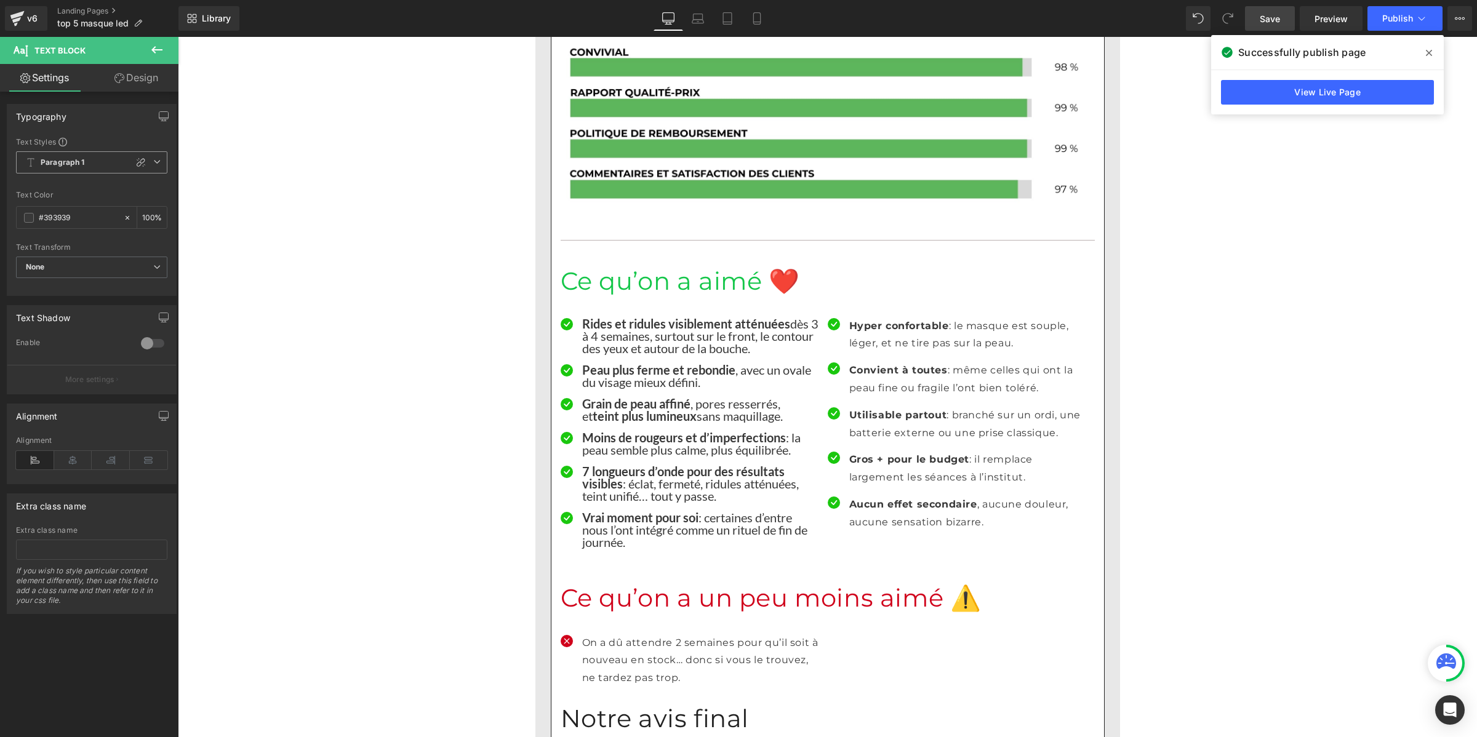
click at [51, 158] on b "Paragraph 1" at bounding box center [63, 163] width 44 height 10
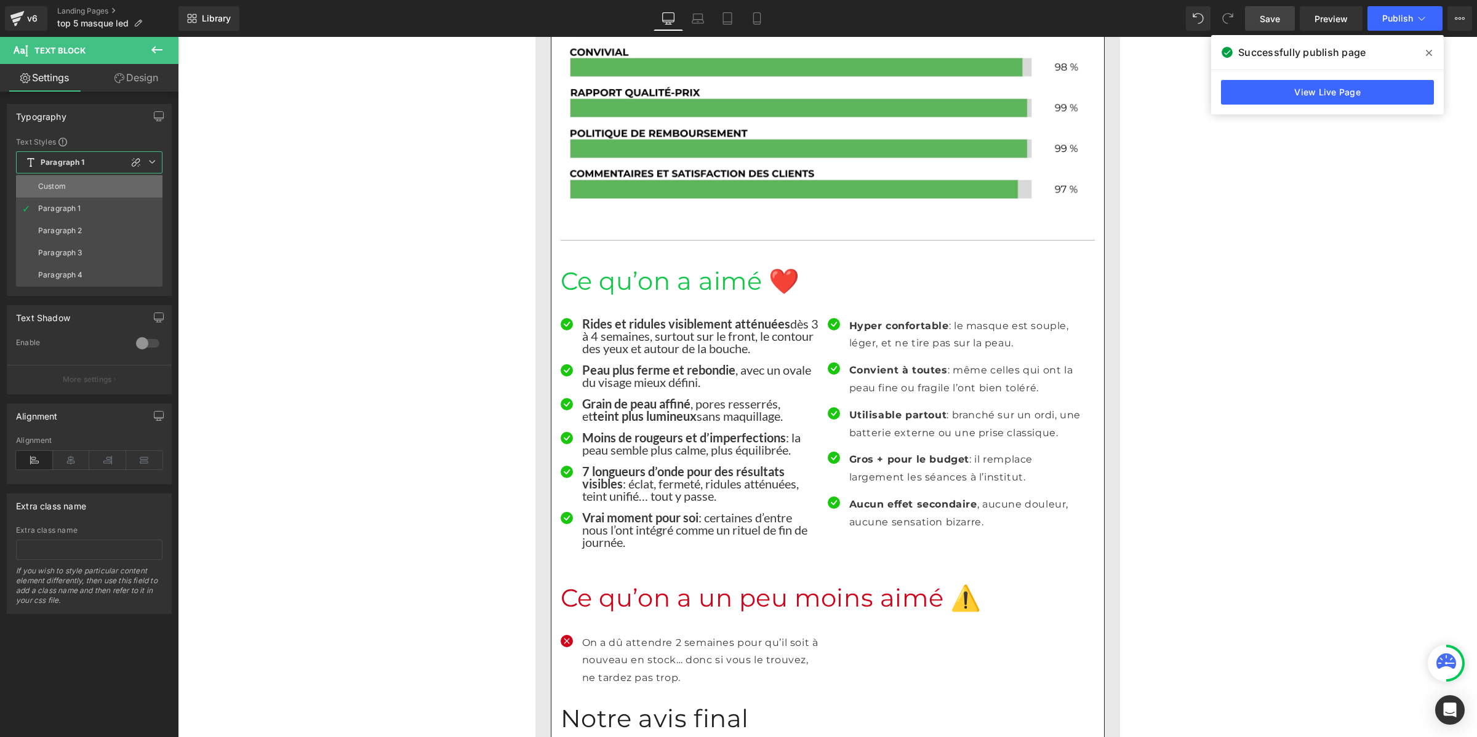
click at [65, 180] on li "Custom" at bounding box center [89, 186] width 146 height 22
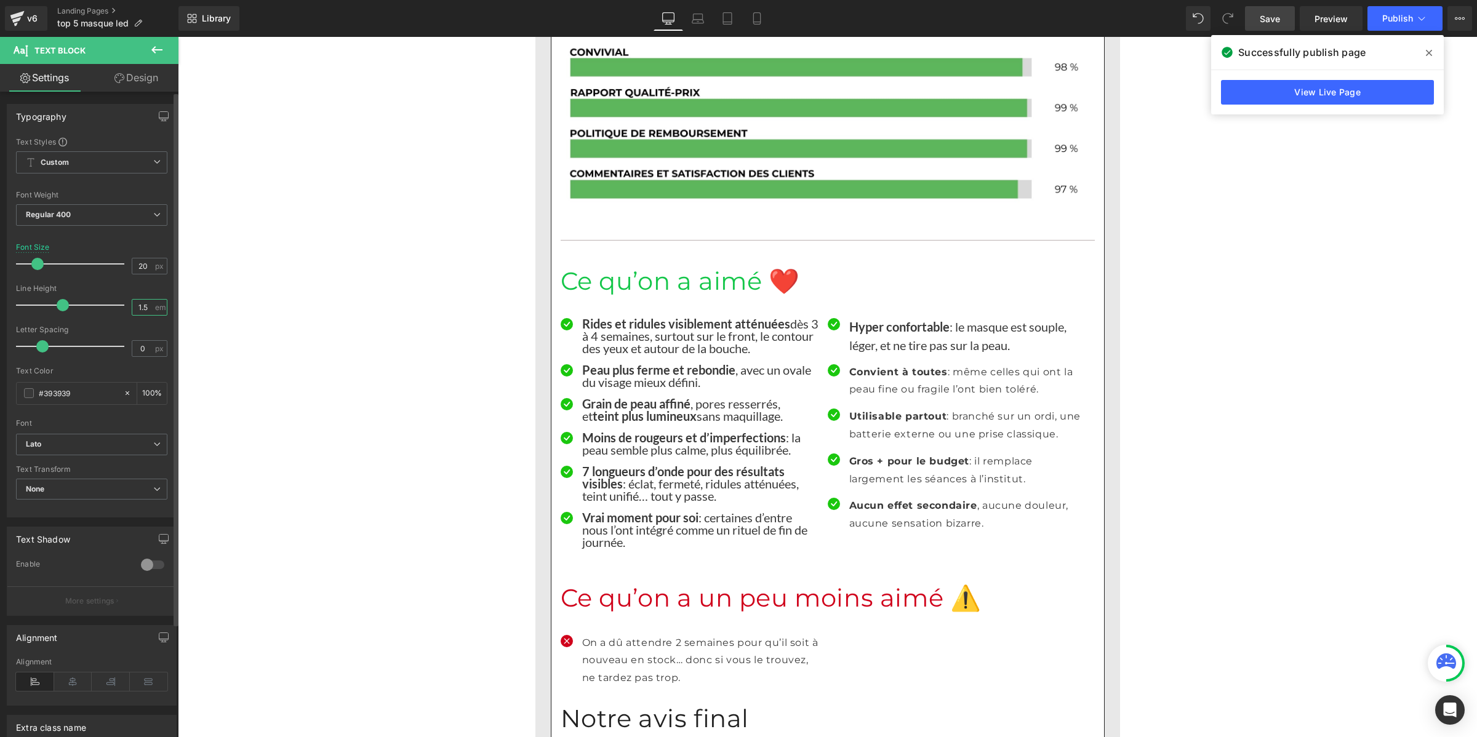
click at [145, 306] on input "1.5" at bounding box center [143, 307] width 22 height 15
paste input "number"
type input "1"
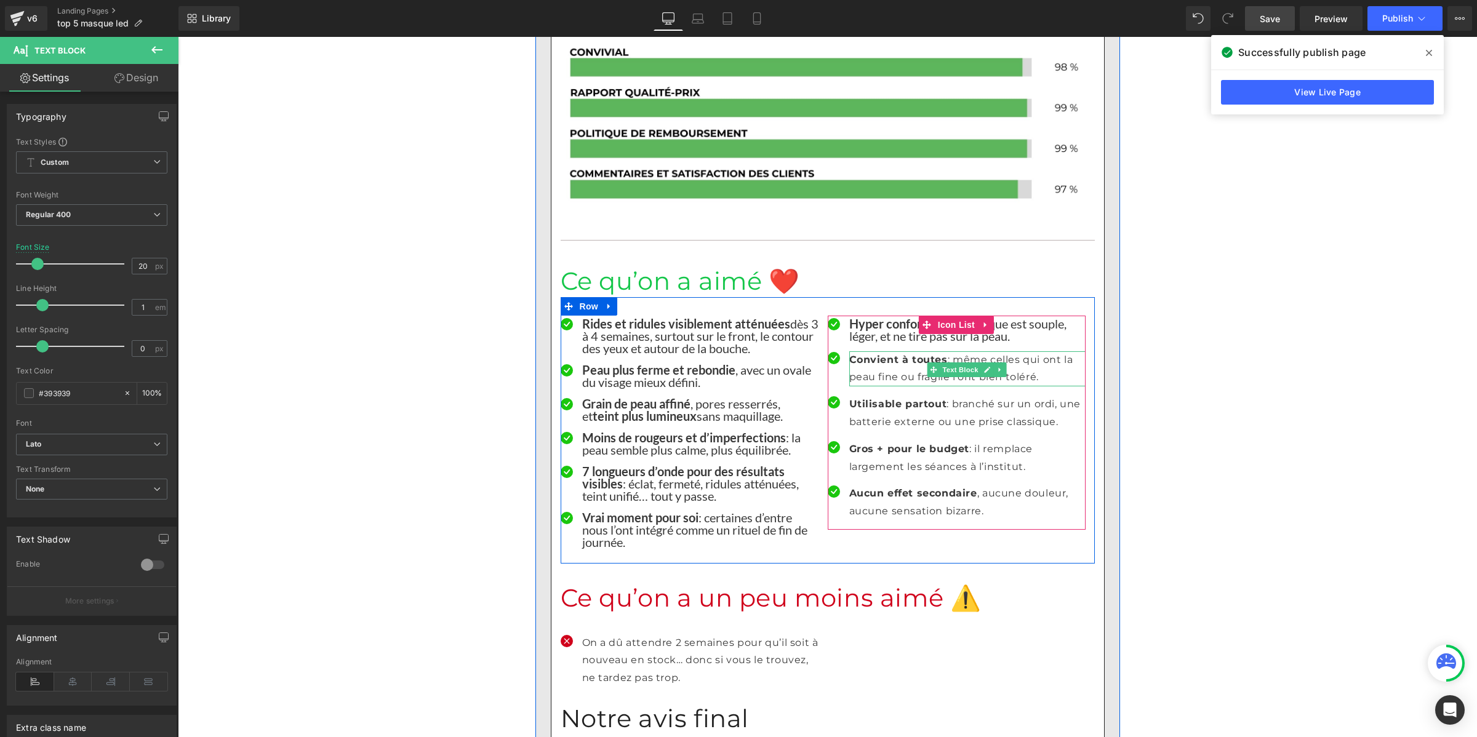
click at [874, 351] on p "Convient à toutes : même celles qui ont la peau fine ou fragile l’ont bien tolé…" at bounding box center [967, 369] width 236 height 36
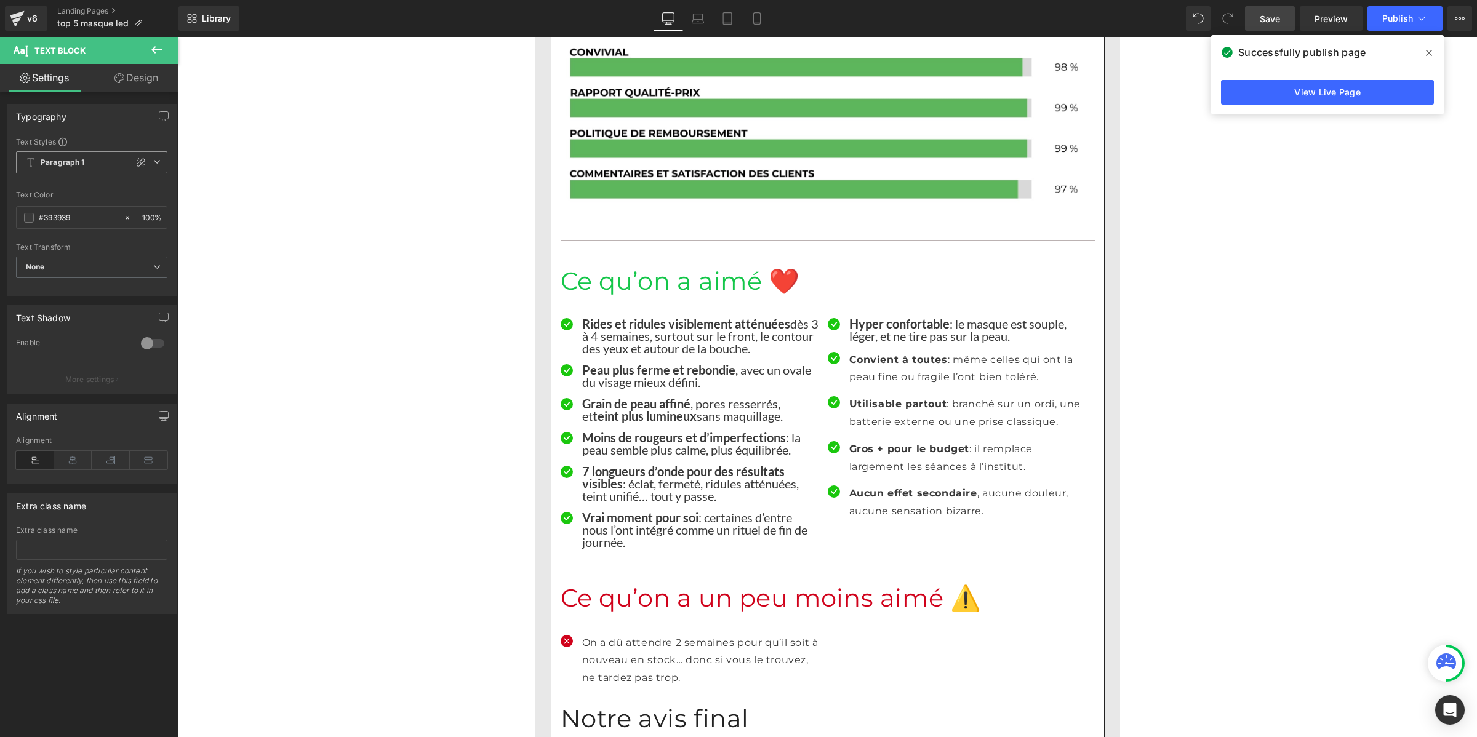
click at [62, 162] on b "Paragraph 1" at bounding box center [63, 163] width 44 height 10
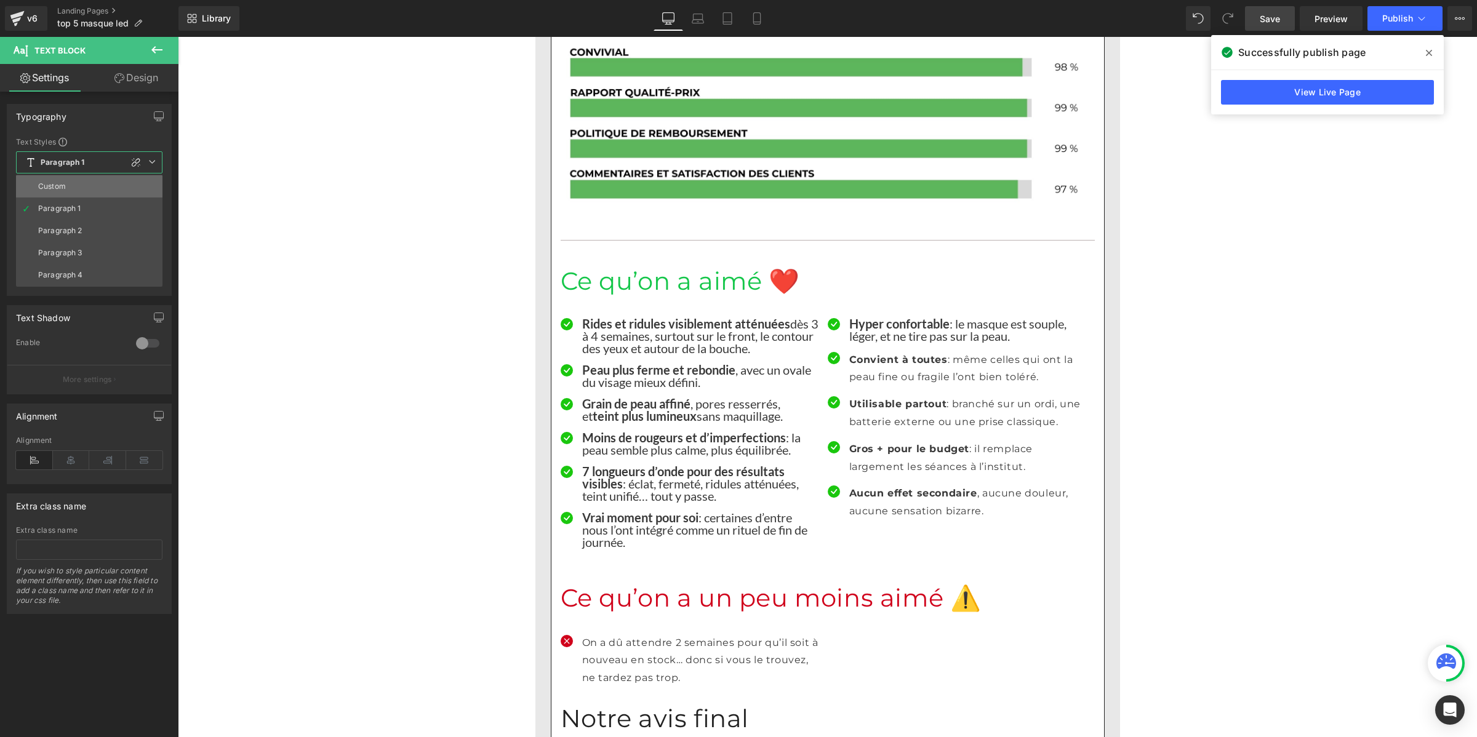
click at [71, 180] on li "Custom" at bounding box center [89, 186] width 146 height 22
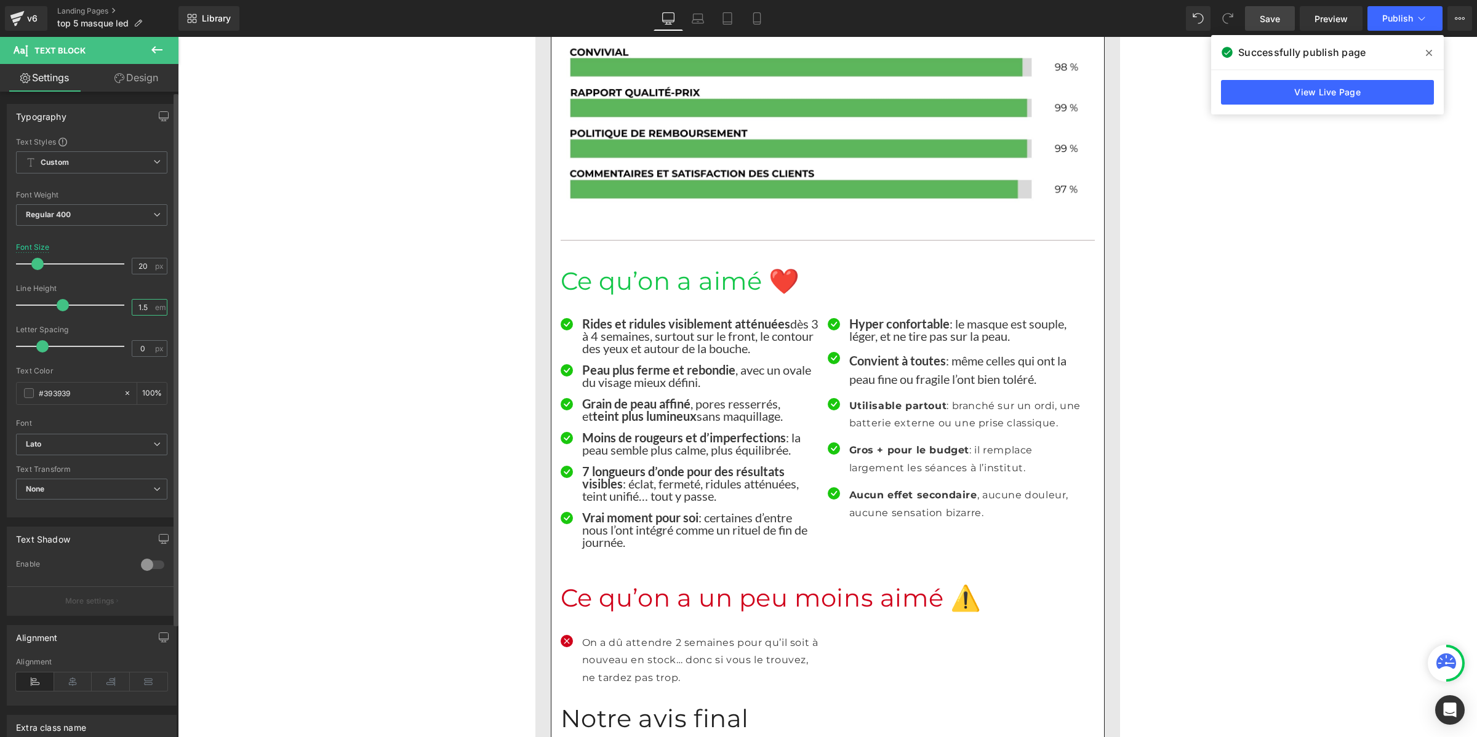
click at [145, 306] on input "1.5" at bounding box center [143, 307] width 22 height 15
paste input "number"
type input "1"
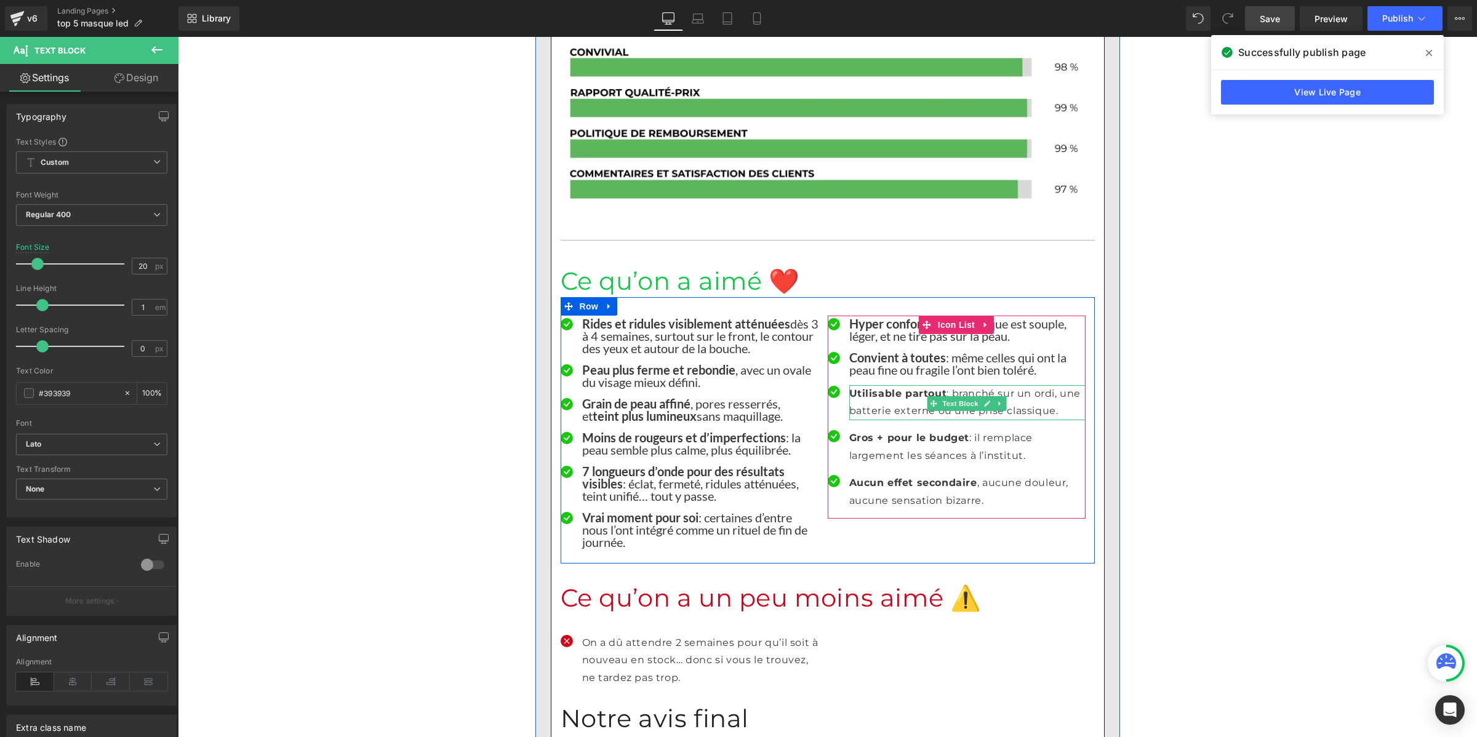
click at [871, 385] on p "Utilisable partout : branché sur un ordi, une batterie externe ou une prise cla…" at bounding box center [967, 403] width 236 height 36
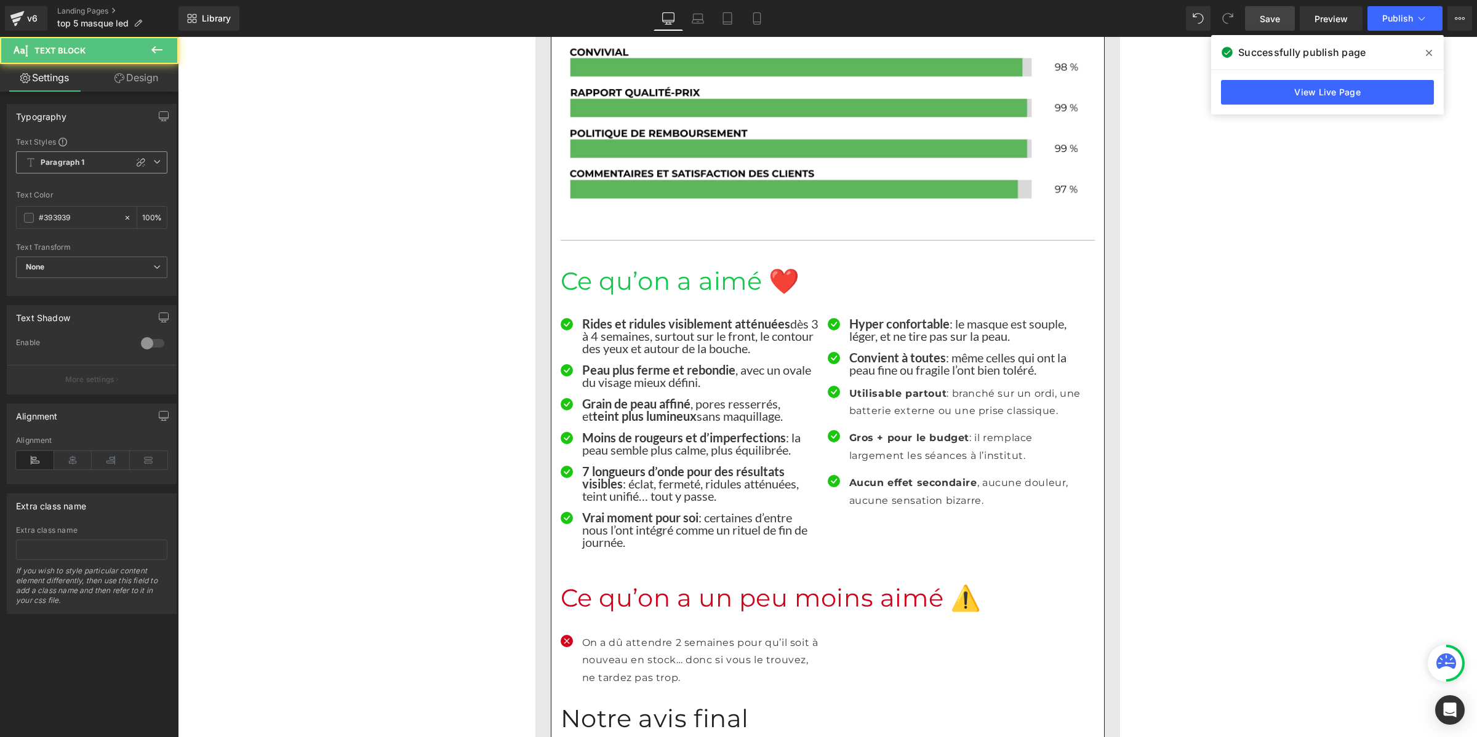
click at [54, 166] on b "Paragraph 1" at bounding box center [63, 163] width 44 height 10
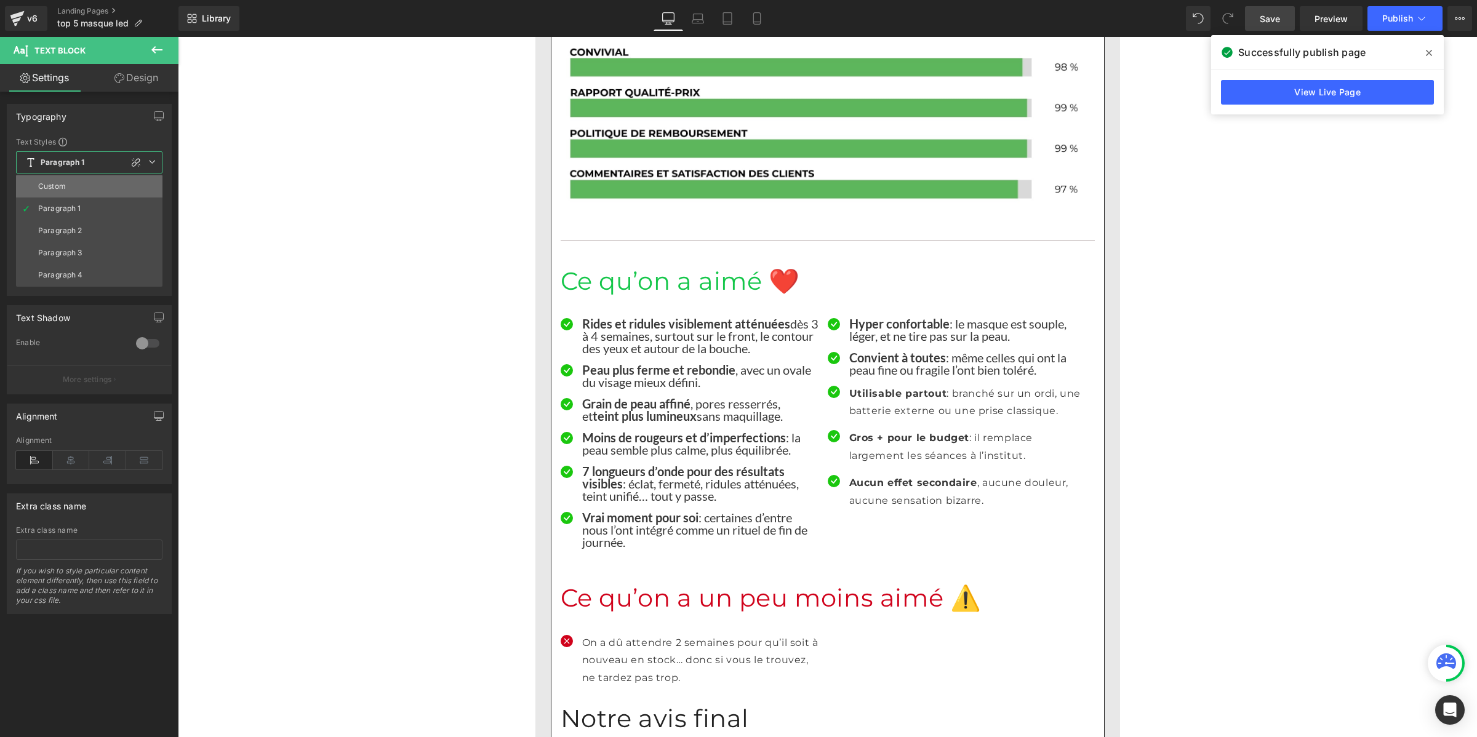
click at [60, 186] on div "Custom" at bounding box center [52, 186] width 28 height 9
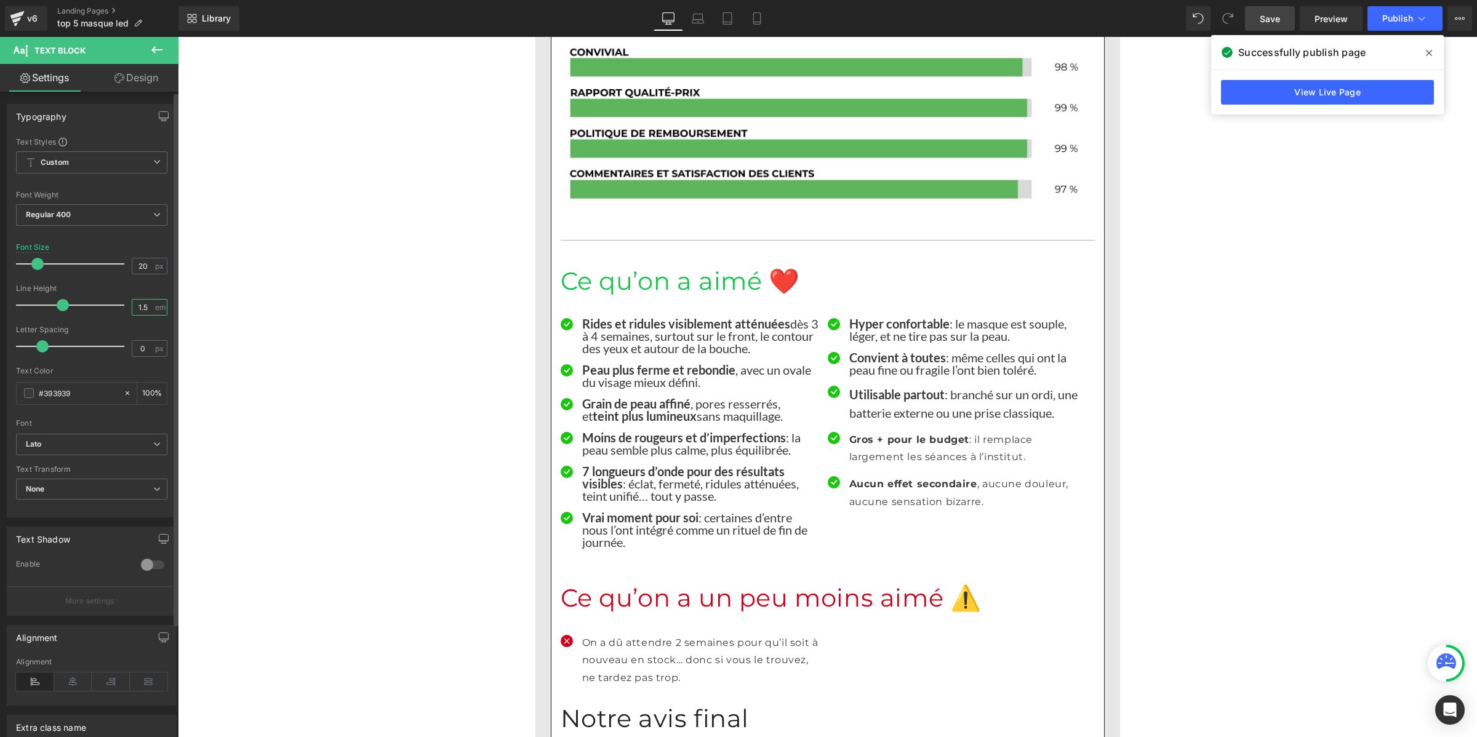
click at [146, 306] on input "1.5" at bounding box center [143, 307] width 22 height 15
paste input "number"
type input "1"
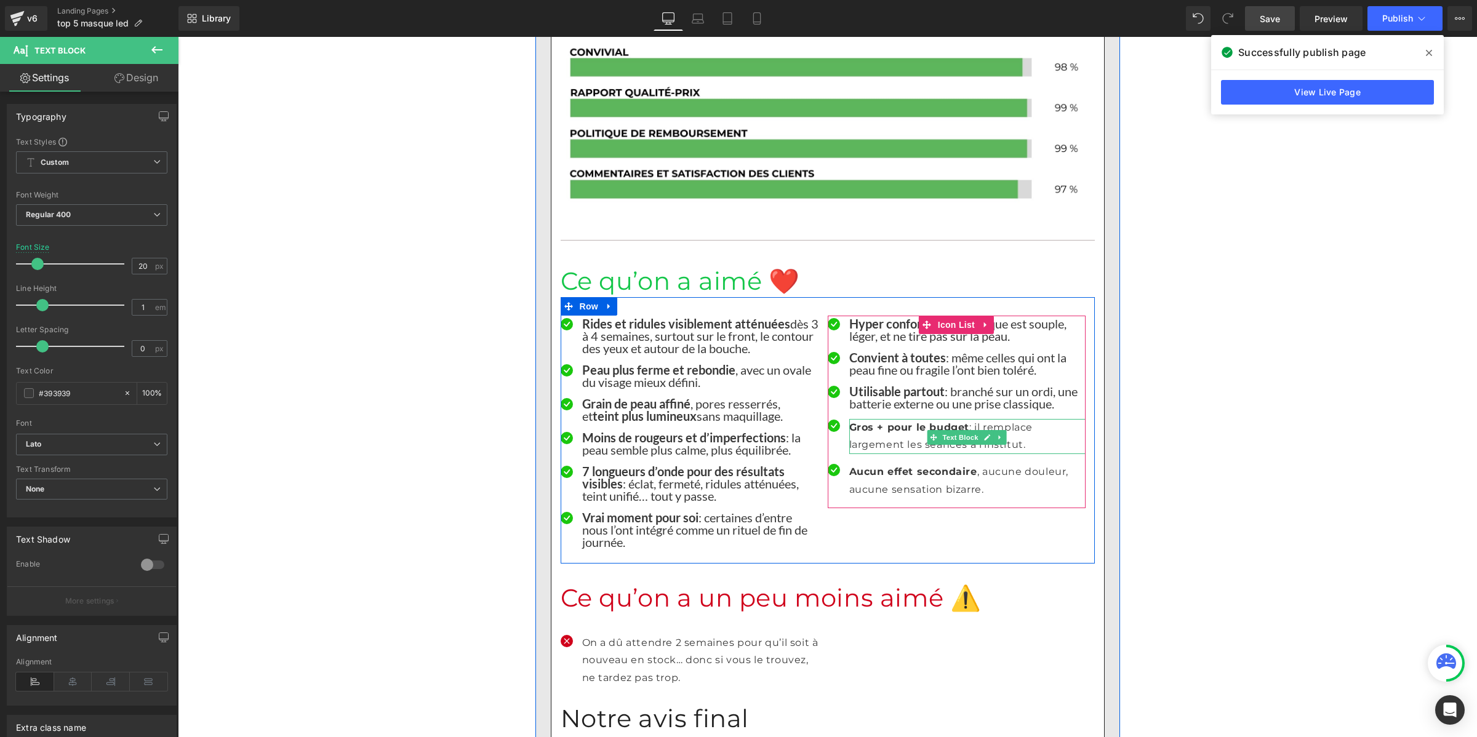
click at [863, 419] on p "Gros + pour le budget : il remplace largement les séances à l’institut." at bounding box center [967, 437] width 236 height 36
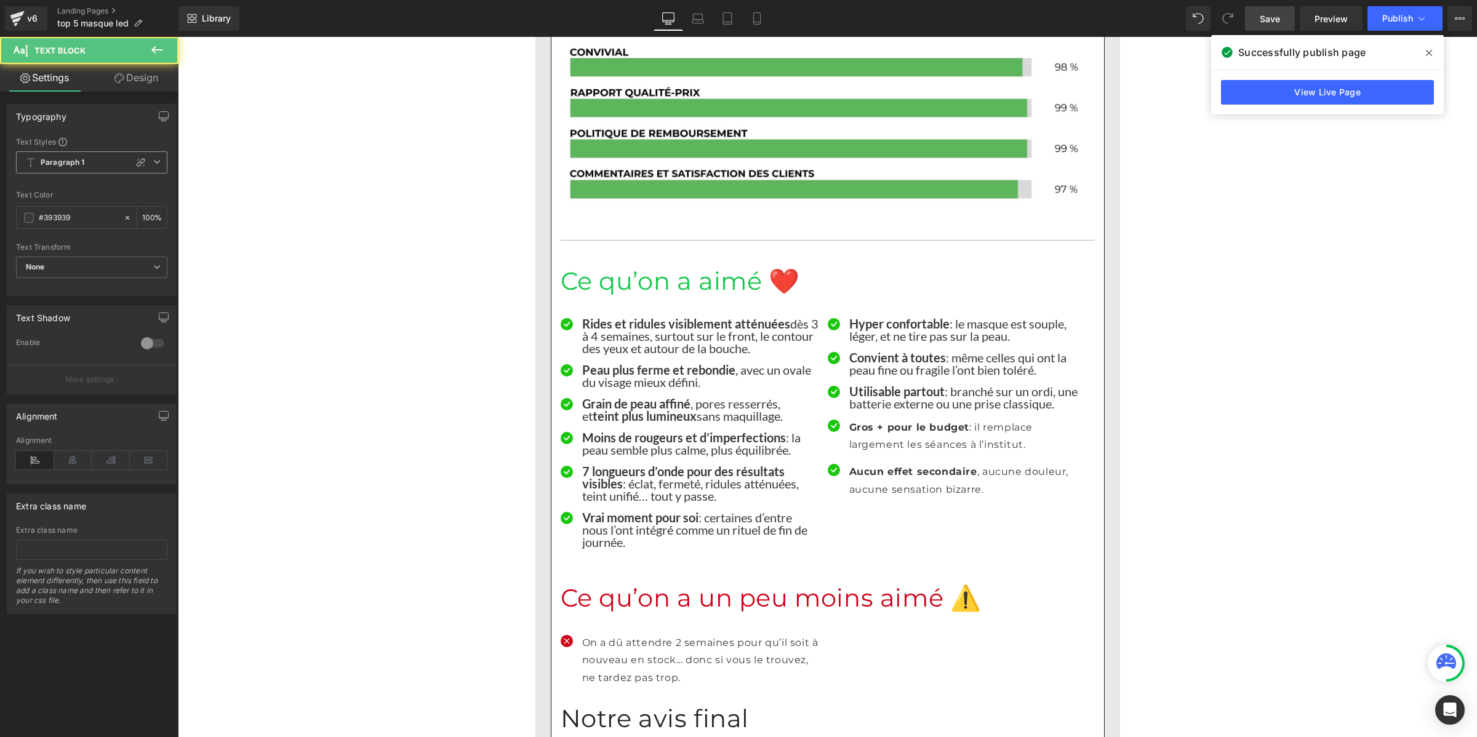
click at [63, 165] on b "Paragraph 1" at bounding box center [63, 163] width 44 height 10
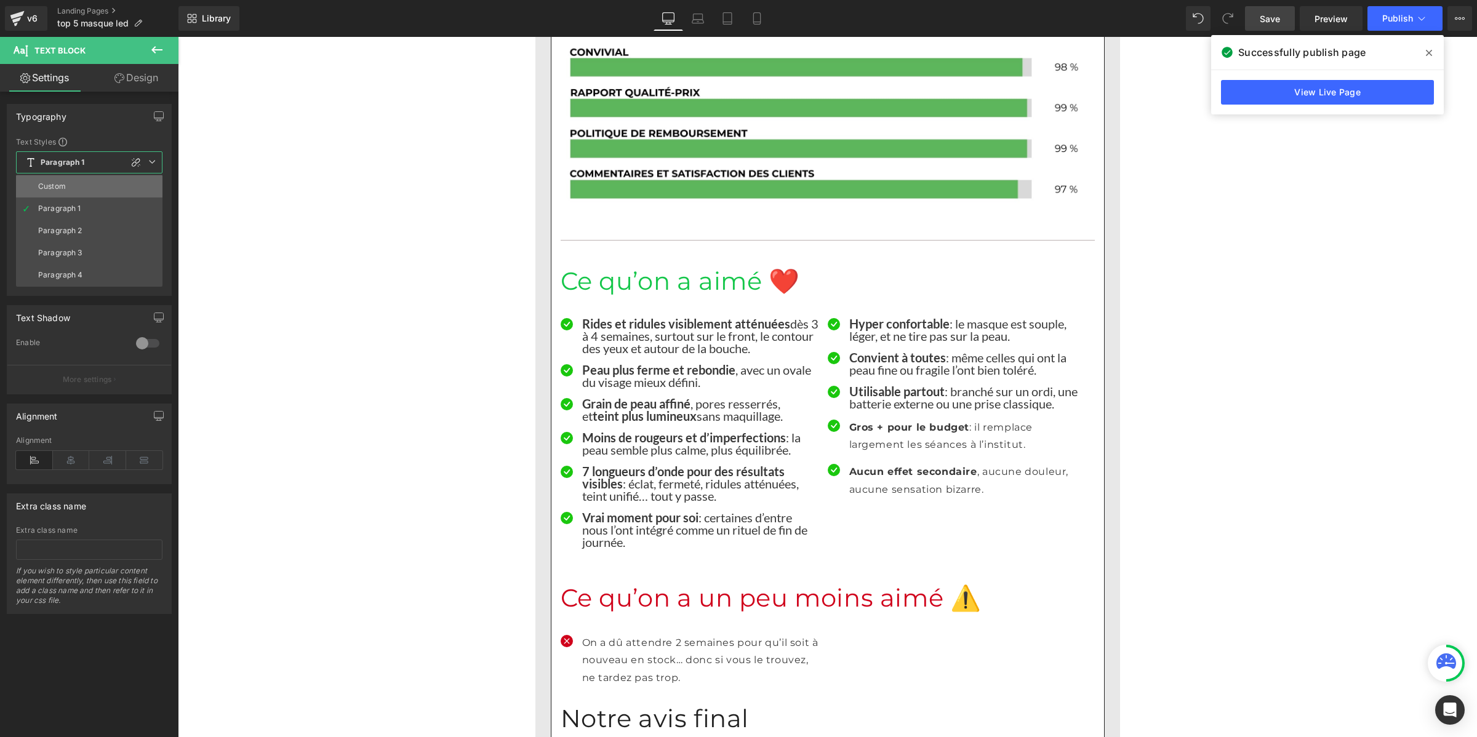
click at [68, 182] on li "Custom" at bounding box center [89, 186] width 146 height 22
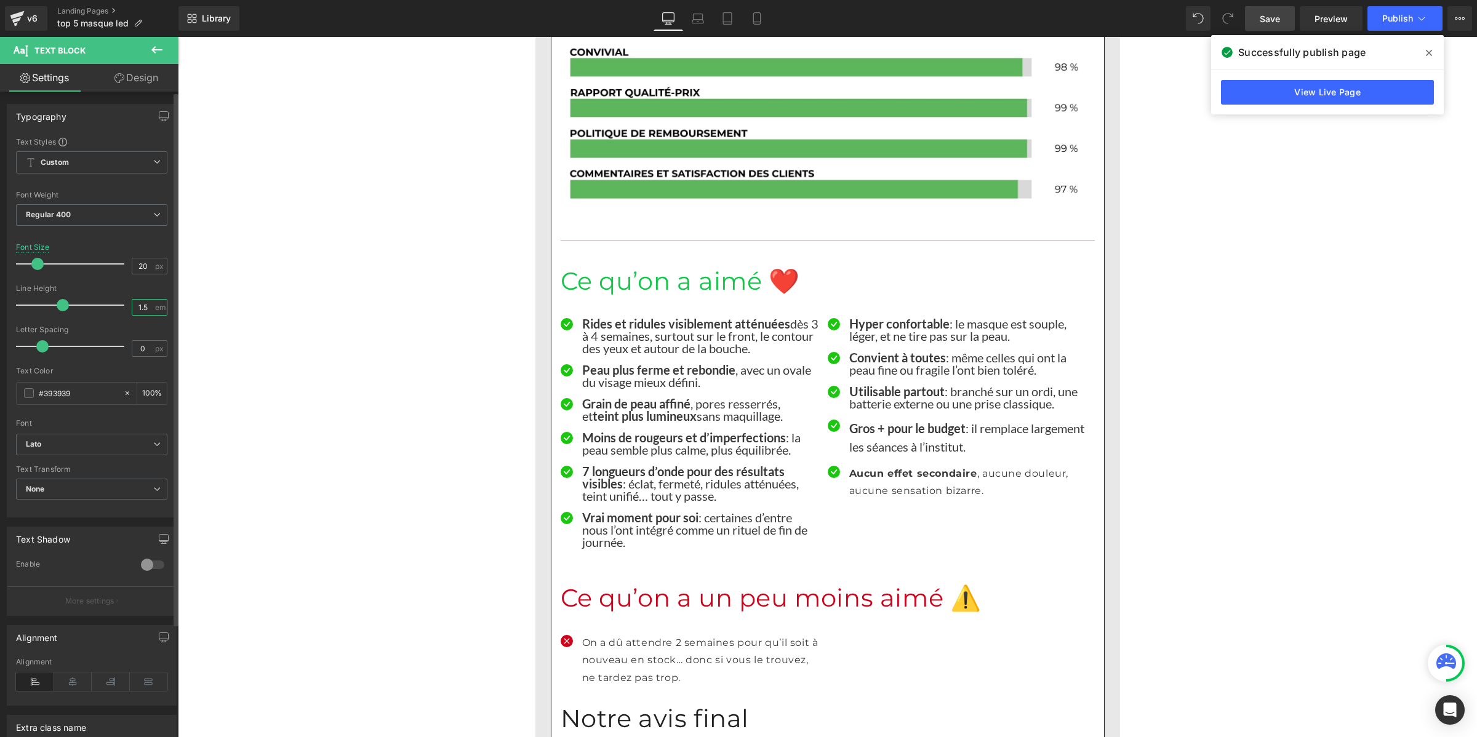
click at [146, 311] on input "1.5" at bounding box center [143, 307] width 22 height 15
paste input "number"
type input "1"
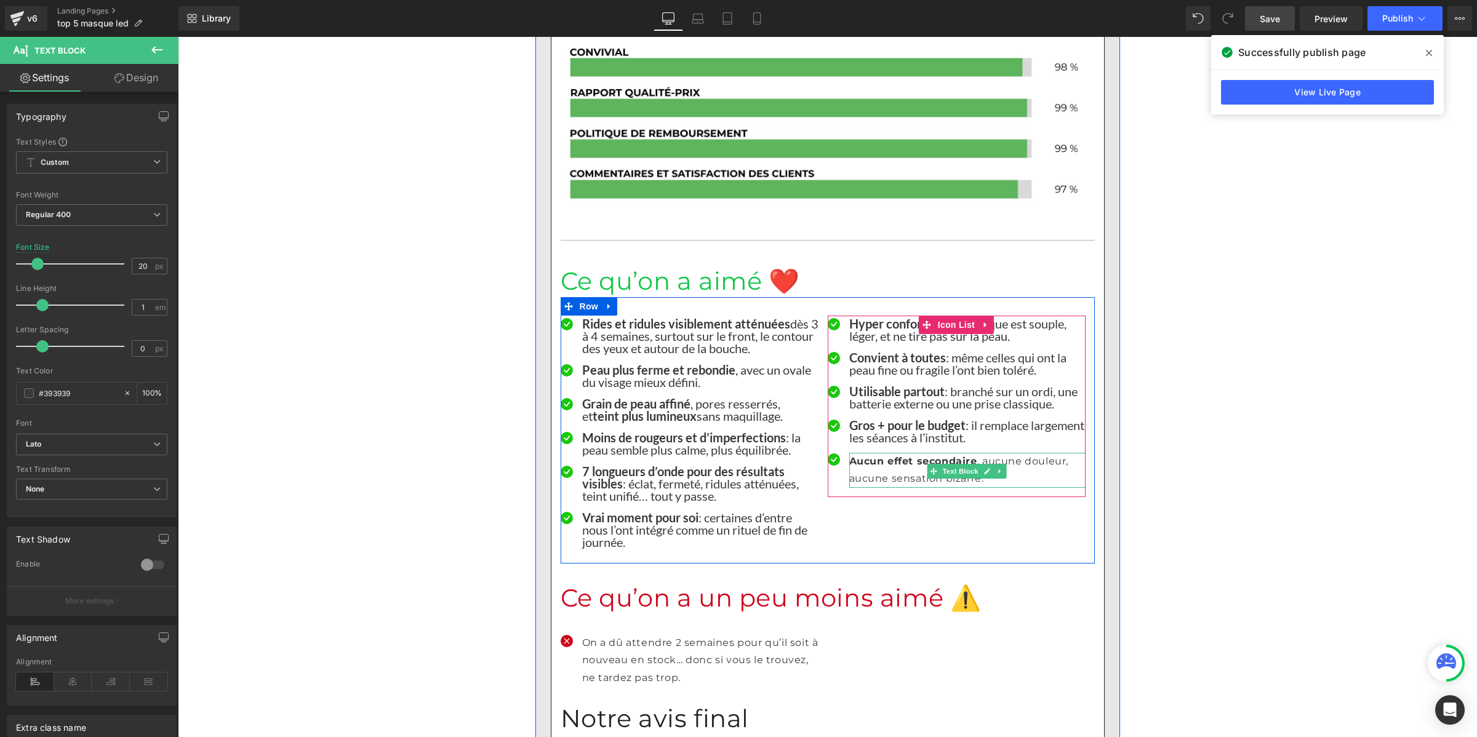
click at [876, 455] on strong "Aucun effet secondaire" at bounding box center [913, 461] width 128 height 12
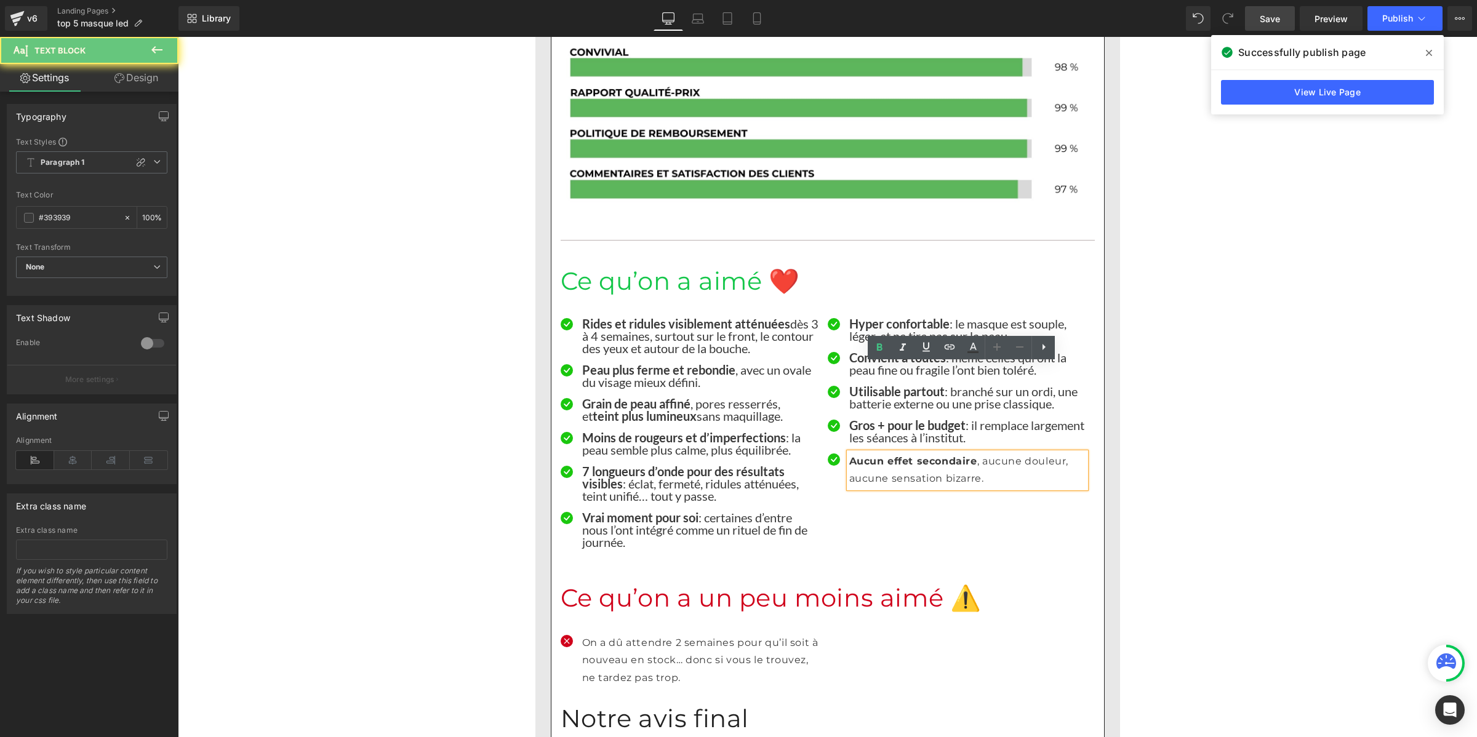
click at [876, 455] on strong "Aucun effet secondaire" at bounding box center [913, 461] width 128 height 12
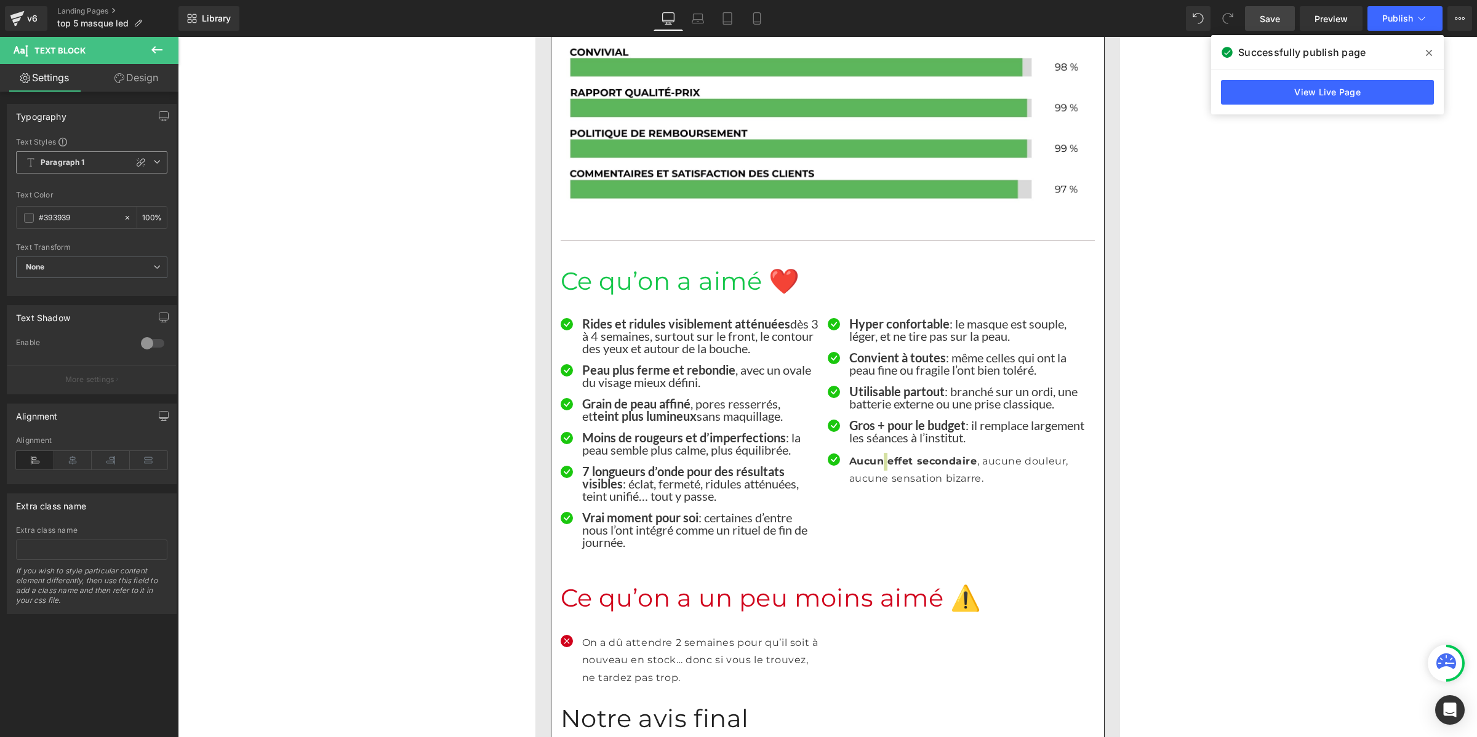
click at [68, 161] on b "Paragraph 1" at bounding box center [63, 163] width 44 height 10
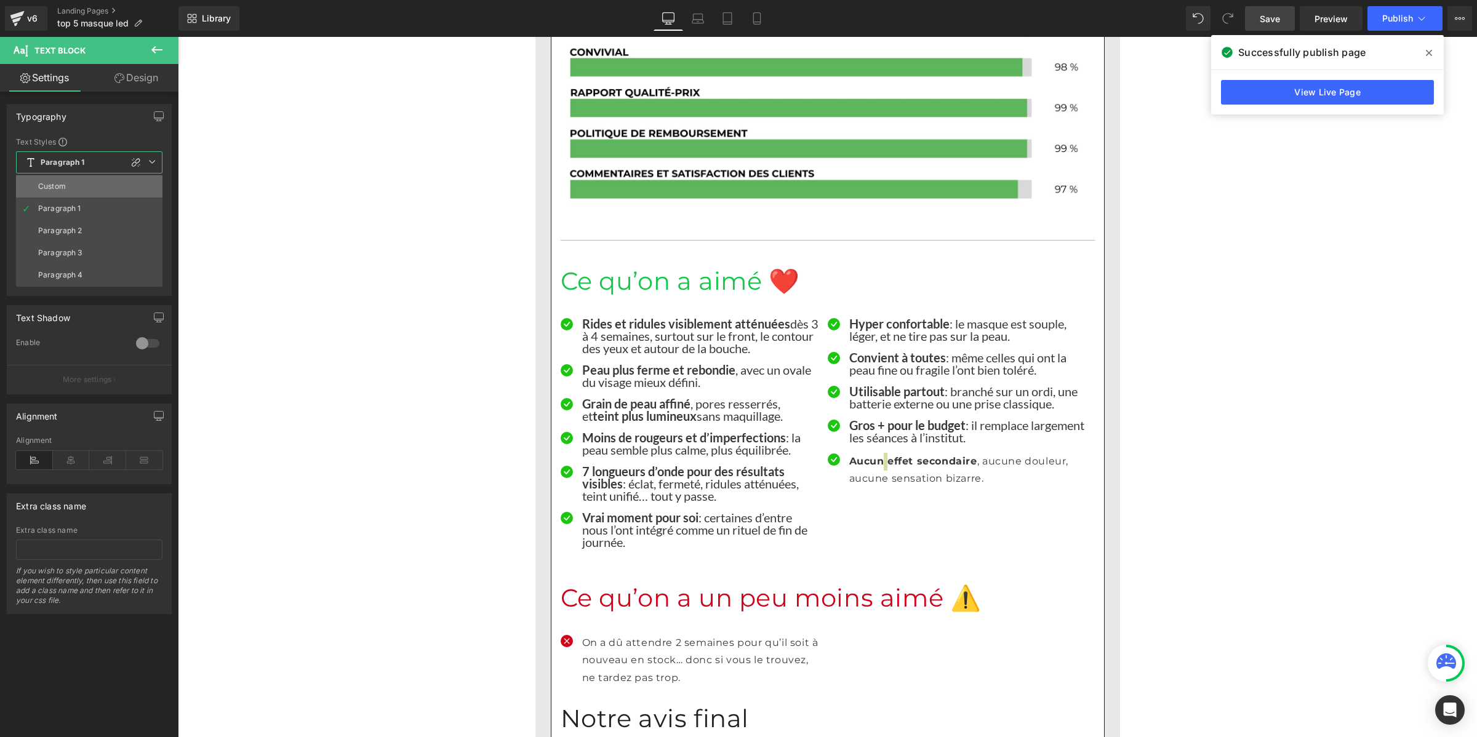
click at [73, 185] on li "Custom" at bounding box center [89, 186] width 146 height 22
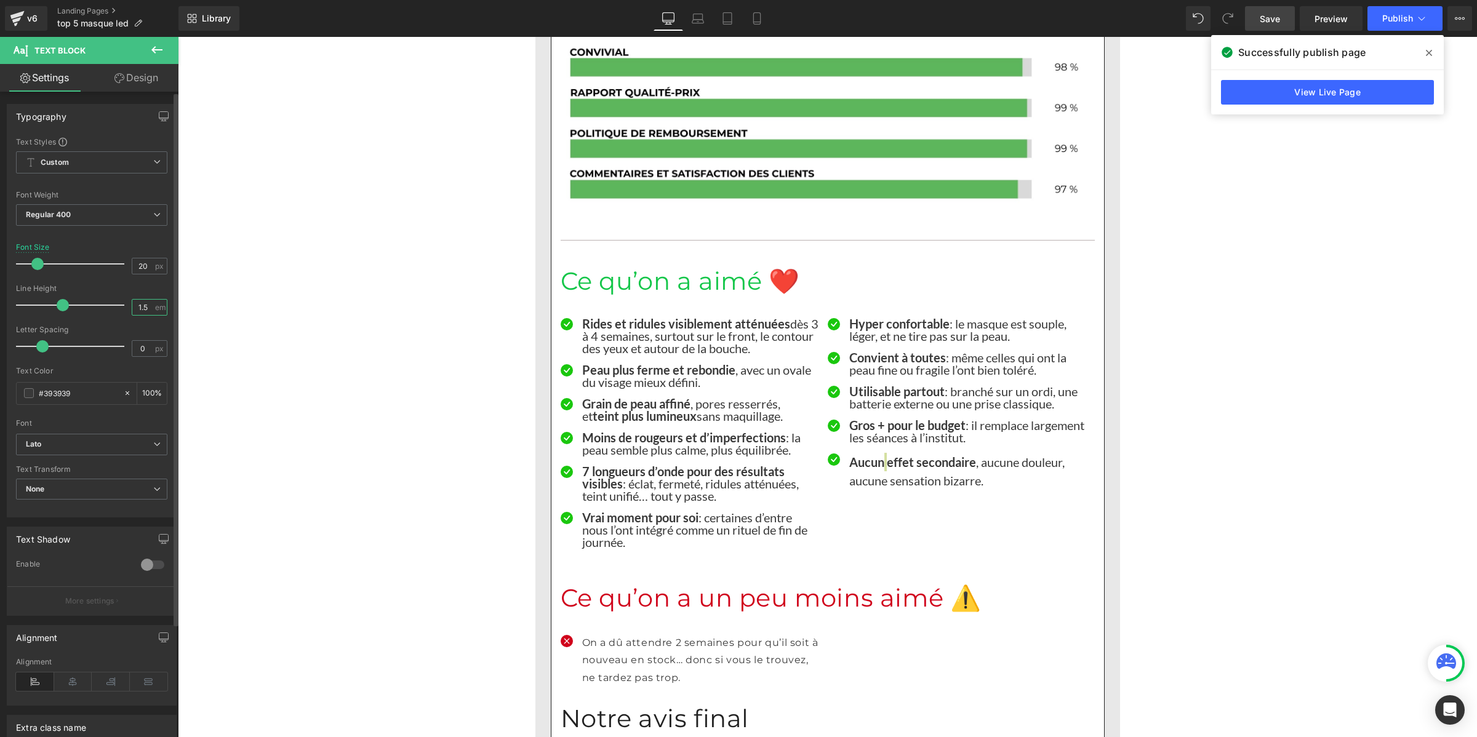
click at [146, 308] on input "1.5" at bounding box center [143, 307] width 22 height 15
paste input "number"
type input "1"
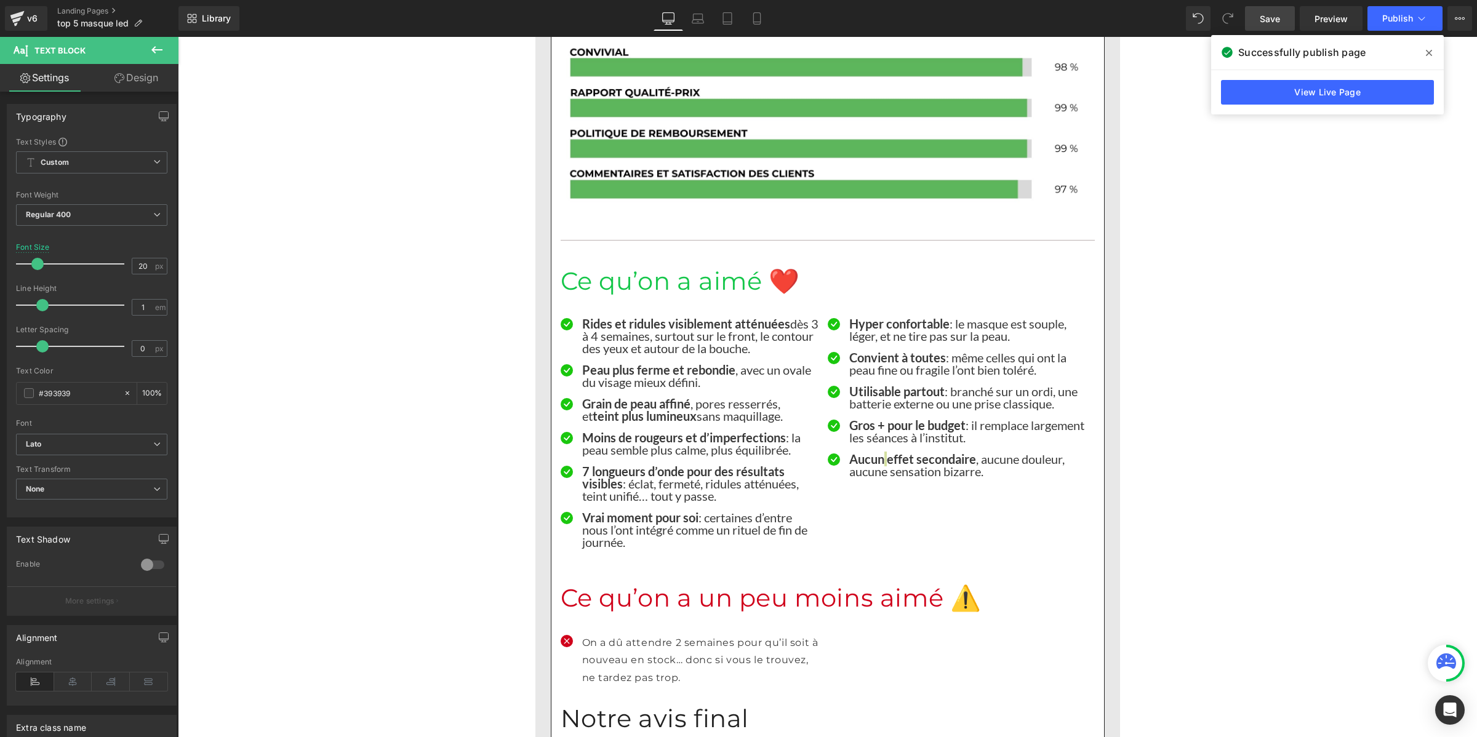
click at [1263, 25] on link "Save" at bounding box center [1270, 18] width 50 height 25
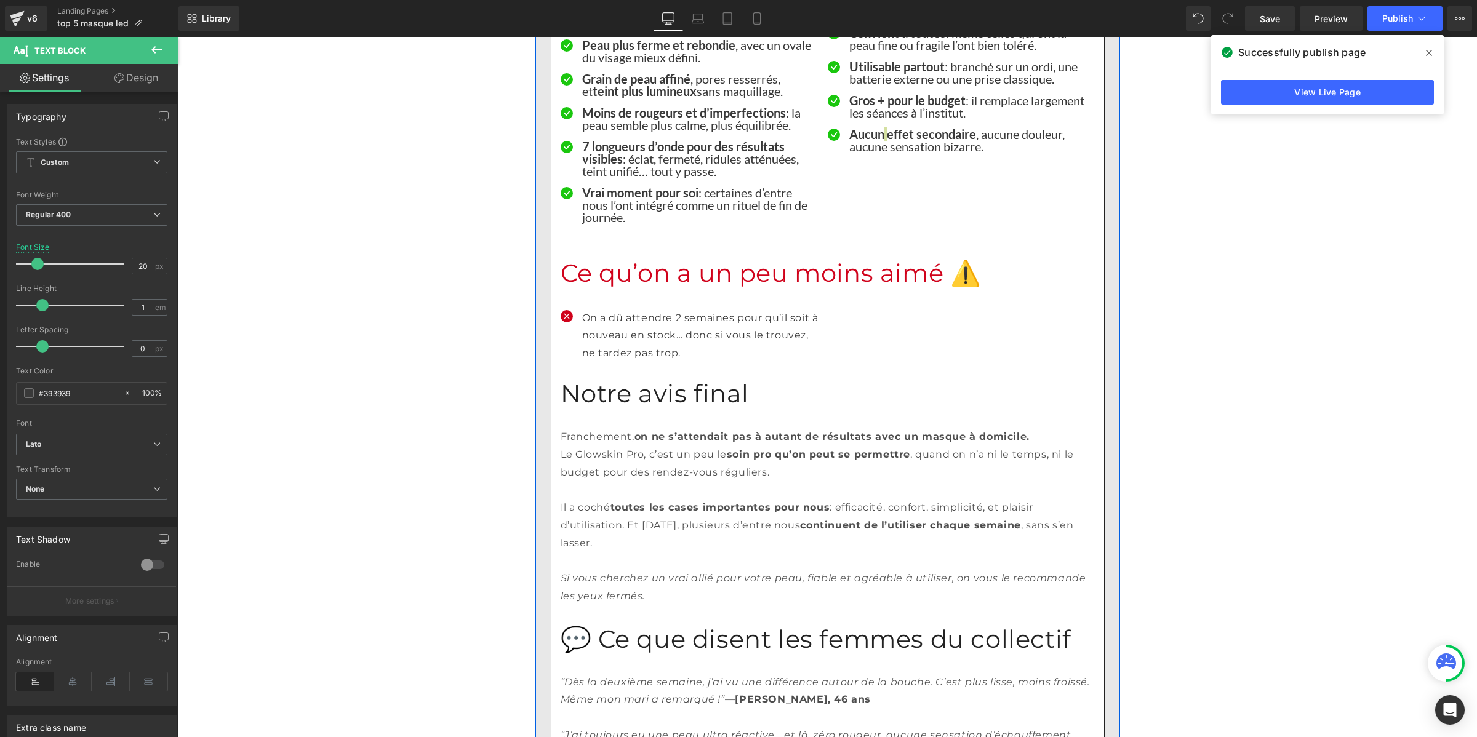
scroll to position [2694, 0]
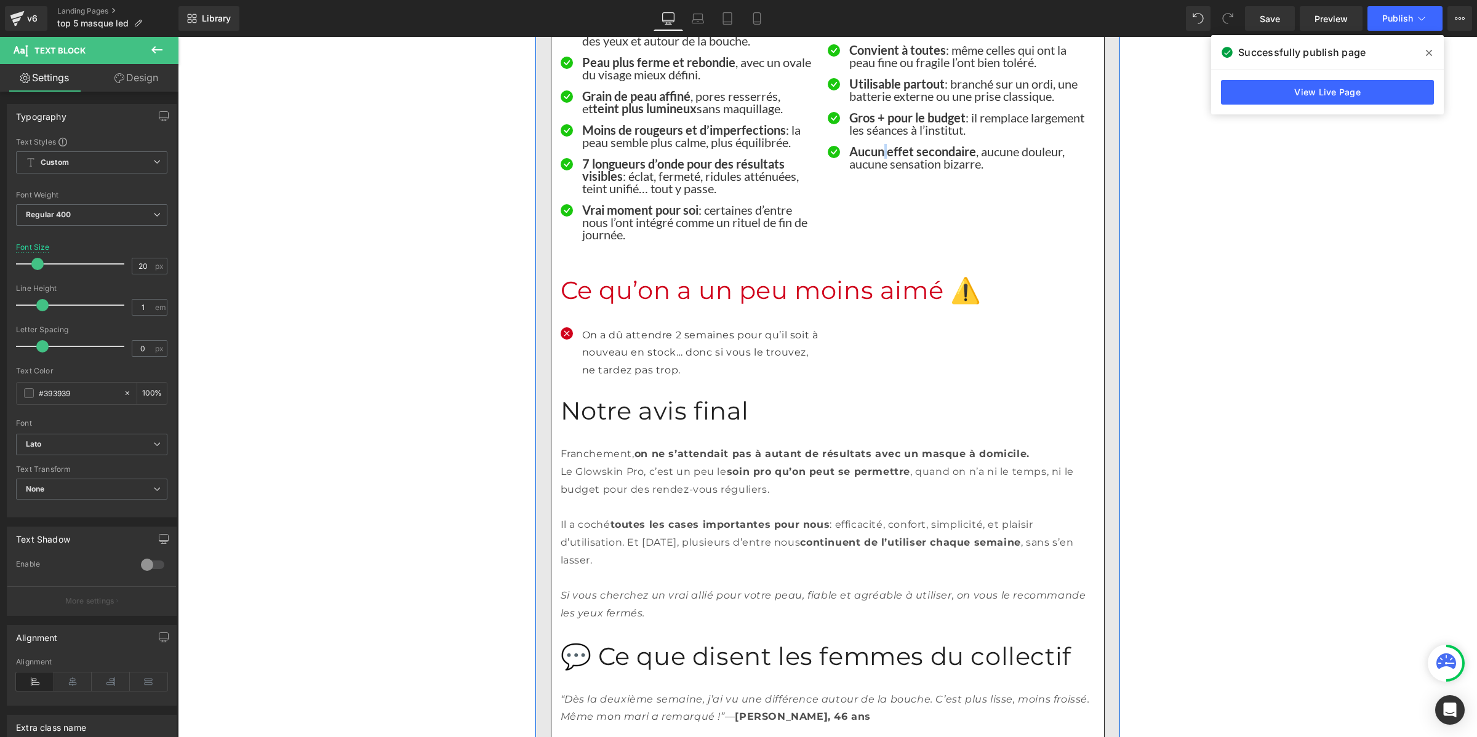
drag, startPoint x: 621, startPoint y: 263, endPoint x: 293, endPoint y: 217, distance: 330.6
click at [621, 327] on p "On a dû attendre 2 semaines pour qu’il soit à nouveau en stock… donc si vous le…" at bounding box center [700, 353] width 236 height 53
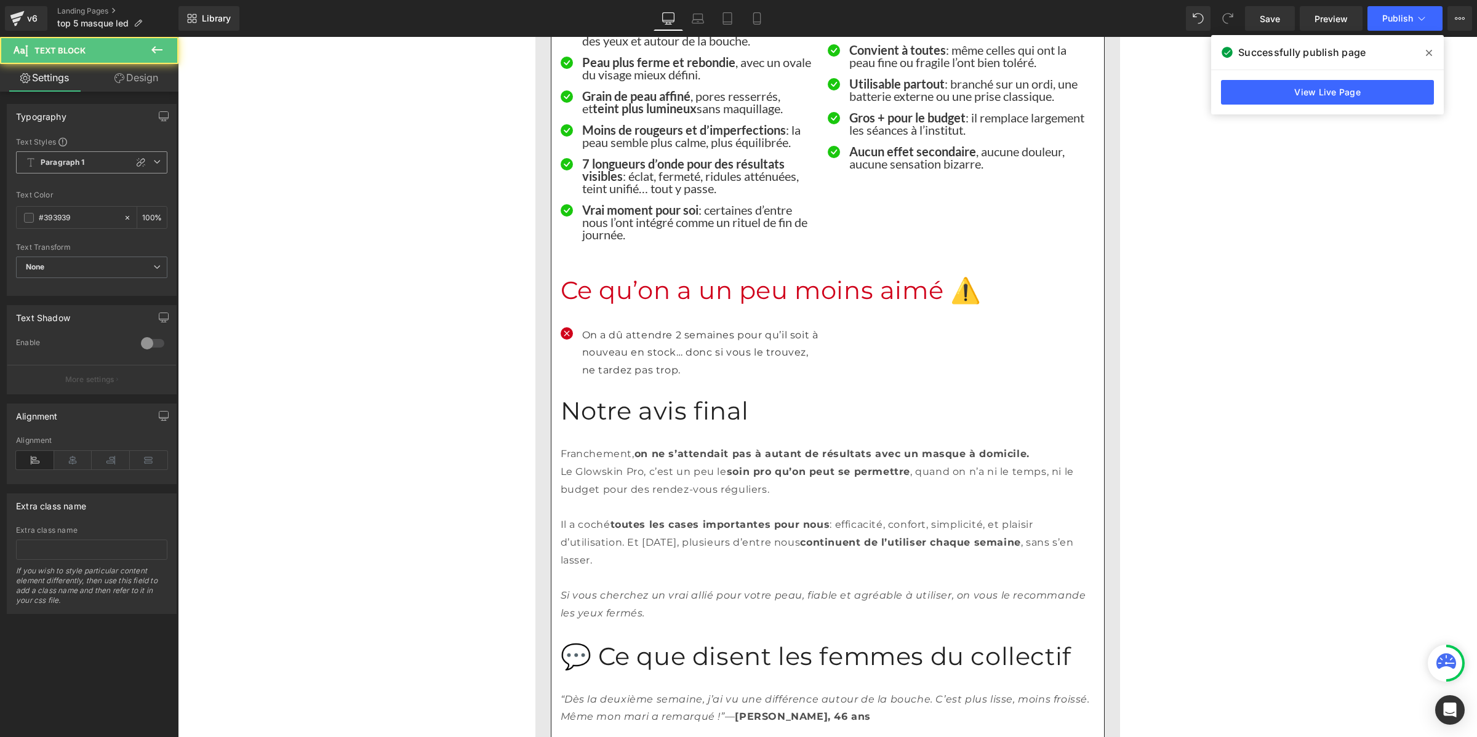
click at [48, 164] on b "Paragraph 1" at bounding box center [63, 163] width 44 height 10
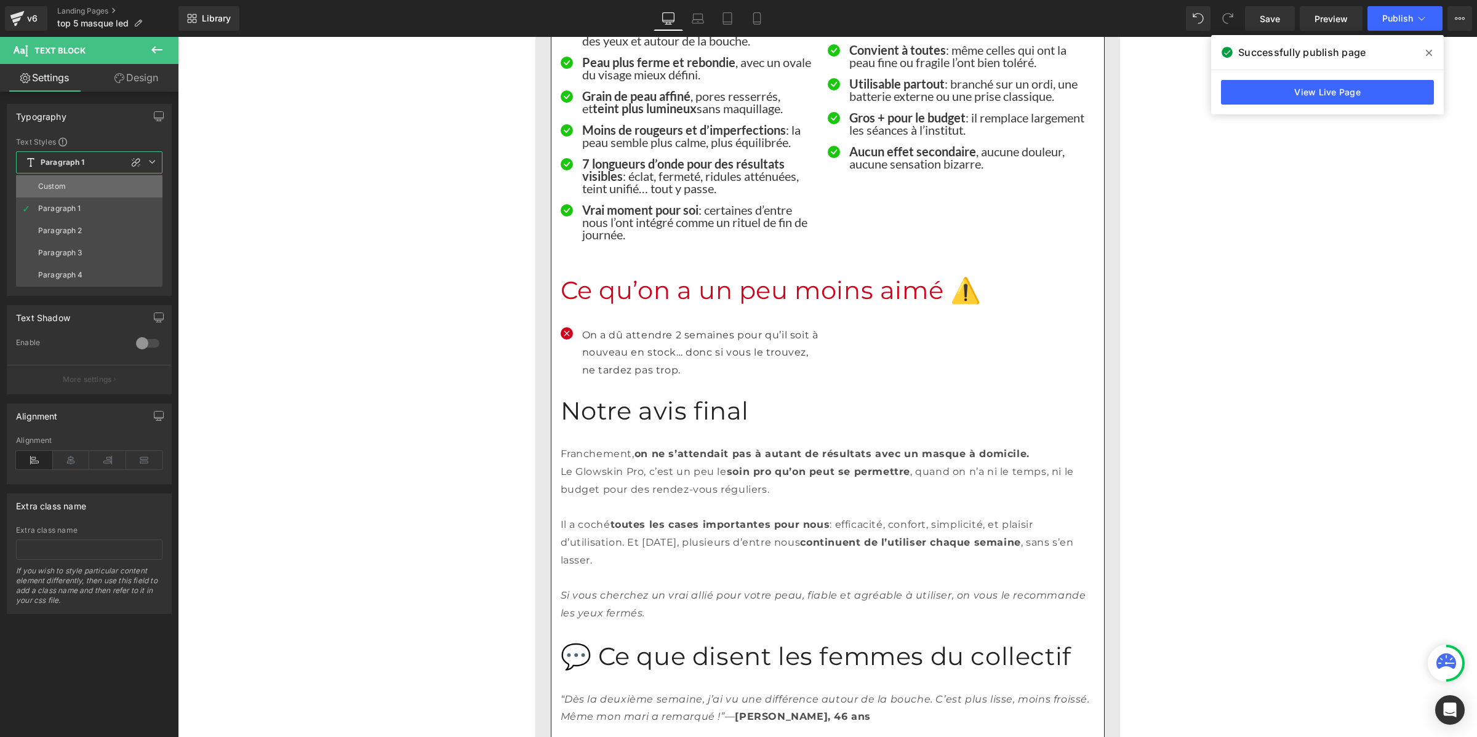
click at [51, 182] on div "Custom" at bounding box center [52, 186] width 28 height 9
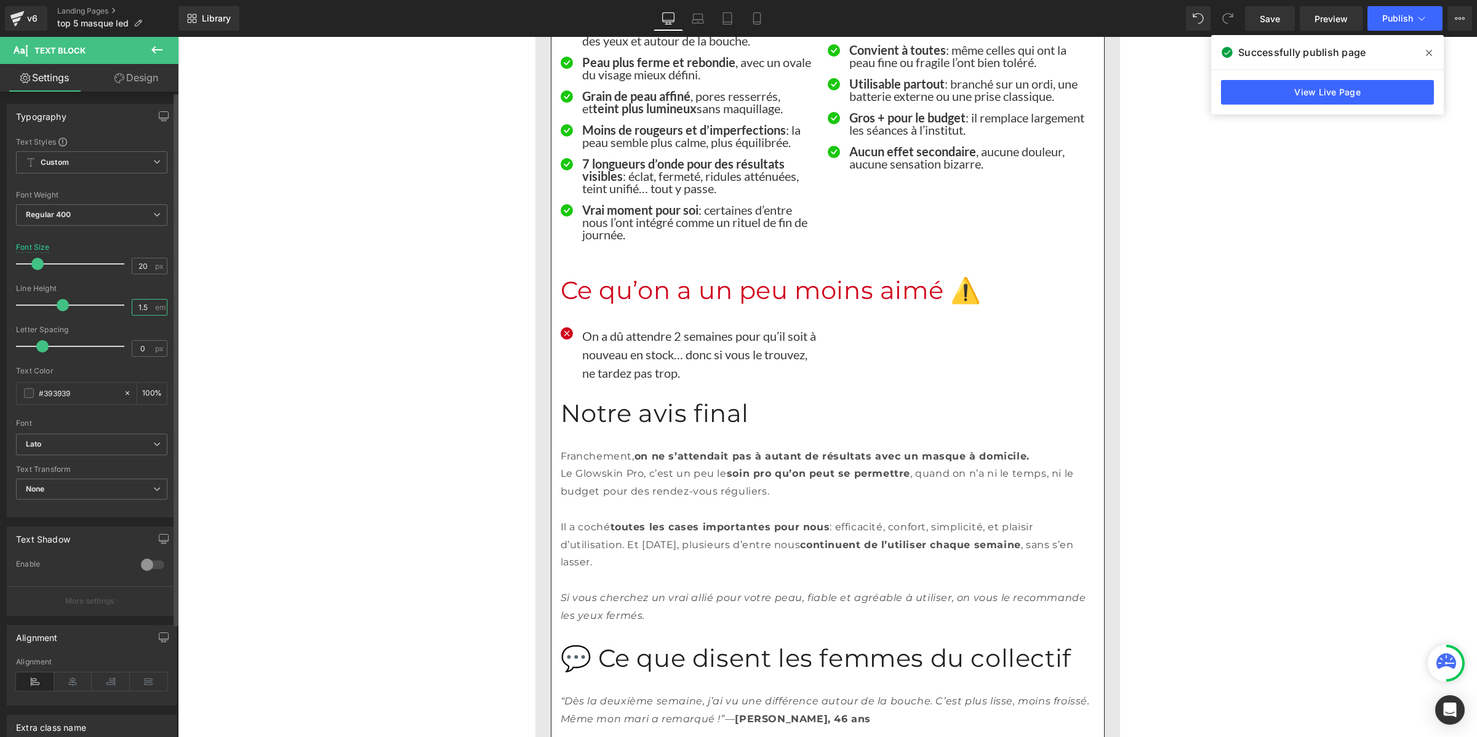
click at [143, 308] on input "1.5" at bounding box center [143, 307] width 22 height 15
paste input "number"
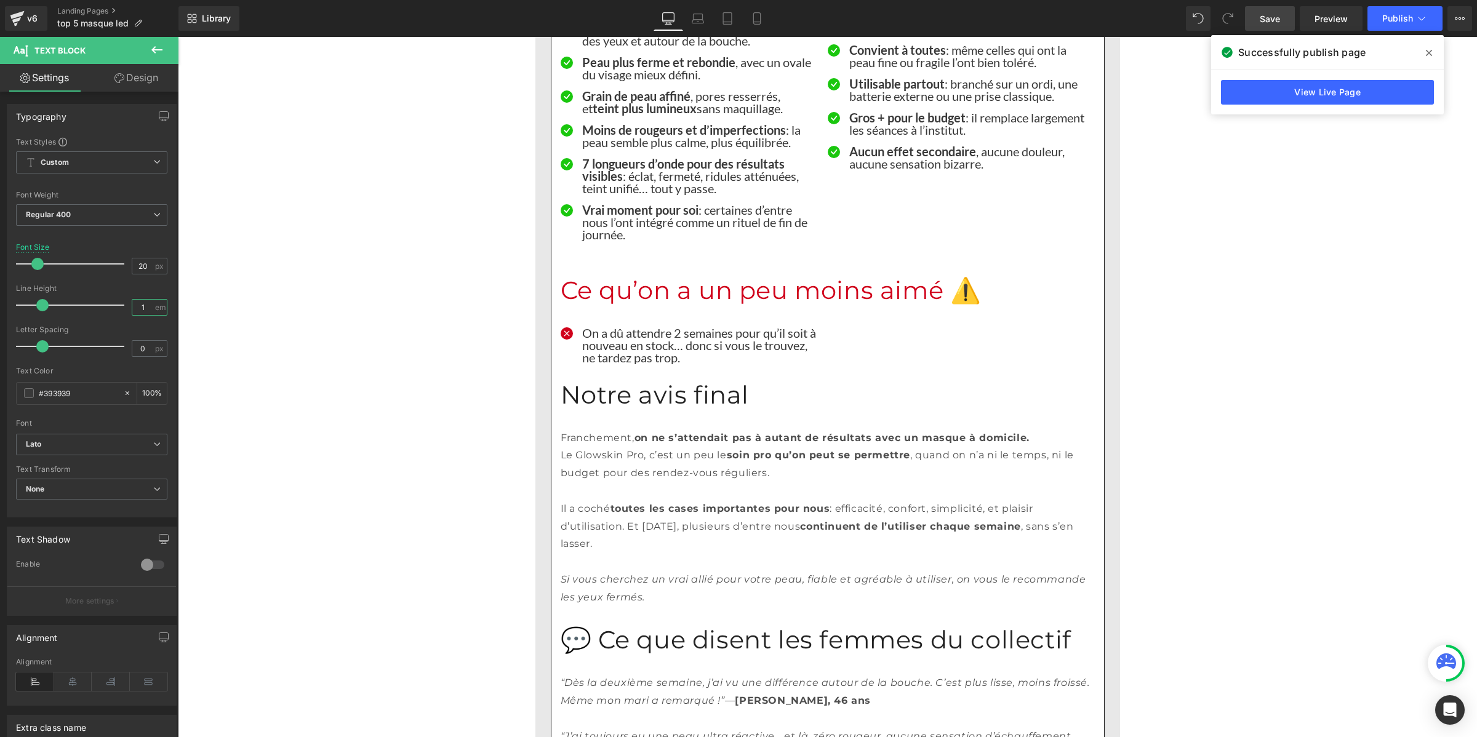
type input "1"
click at [1272, 16] on span "Save" at bounding box center [1269, 18] width 20 height 13
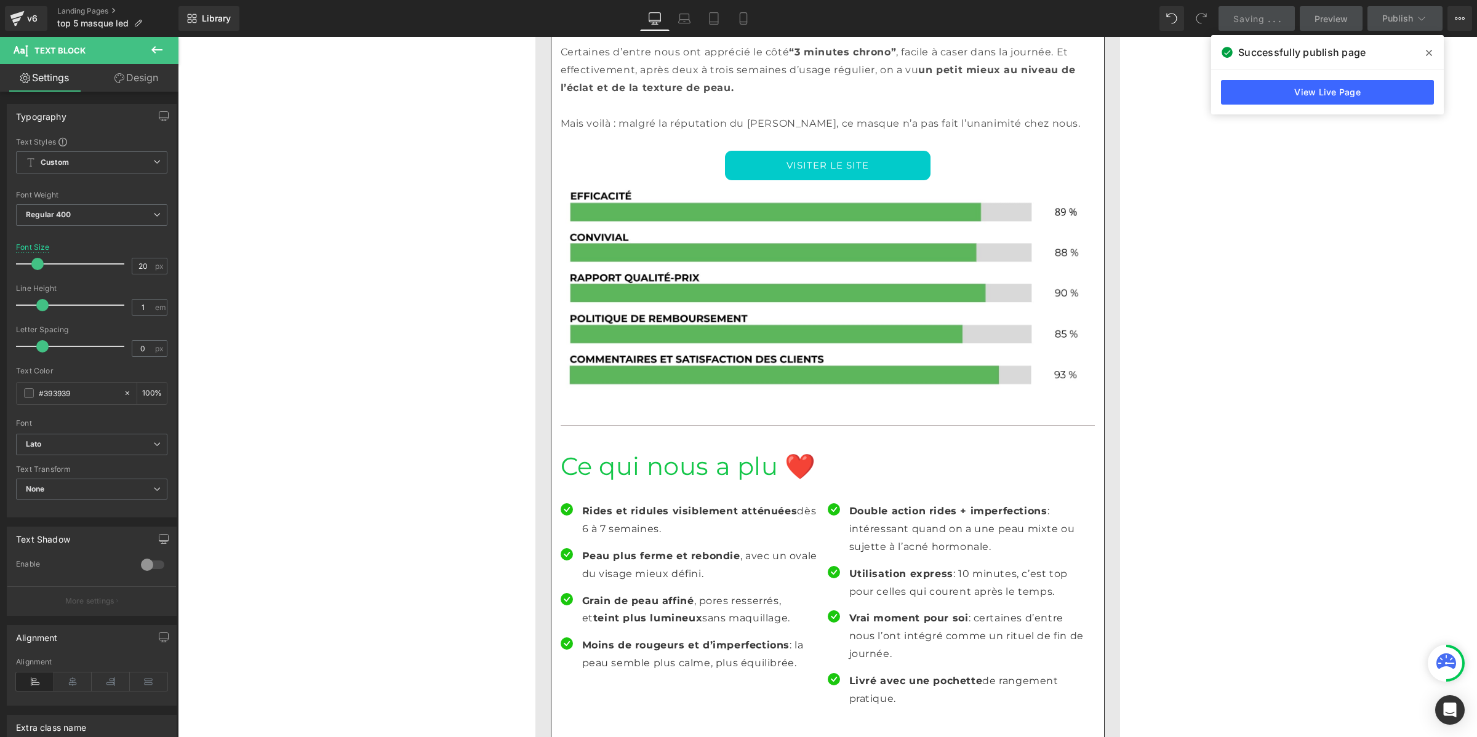
scroll to position [4078, 0]
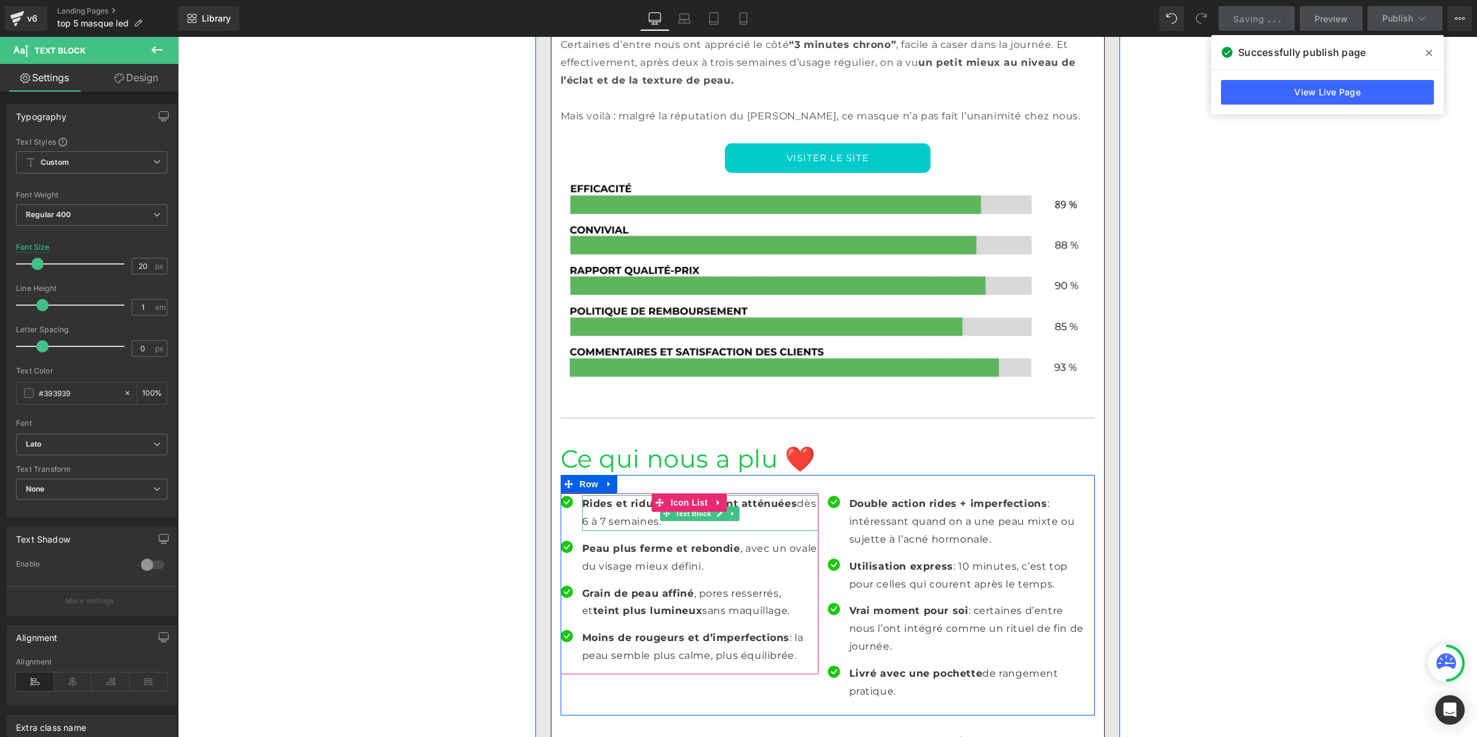
click at [612, 495] on p "Rides et ridules visiblement atténuées dès 6 à 7 semaines." at bounding box center [700, 513] width 236 height 36
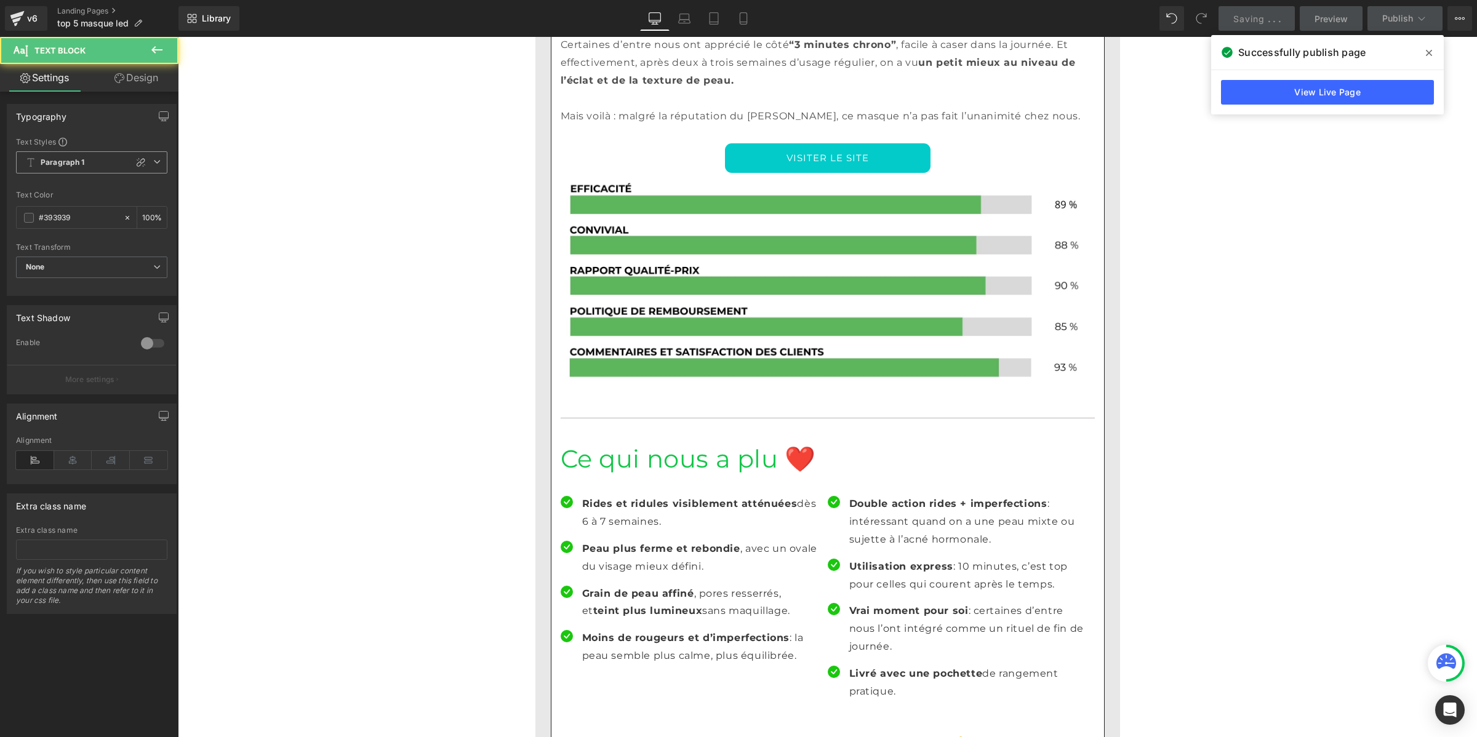
click at [70, 164] on b "Paragraph 1" at bounding box center [63, 163] width 44 height 10
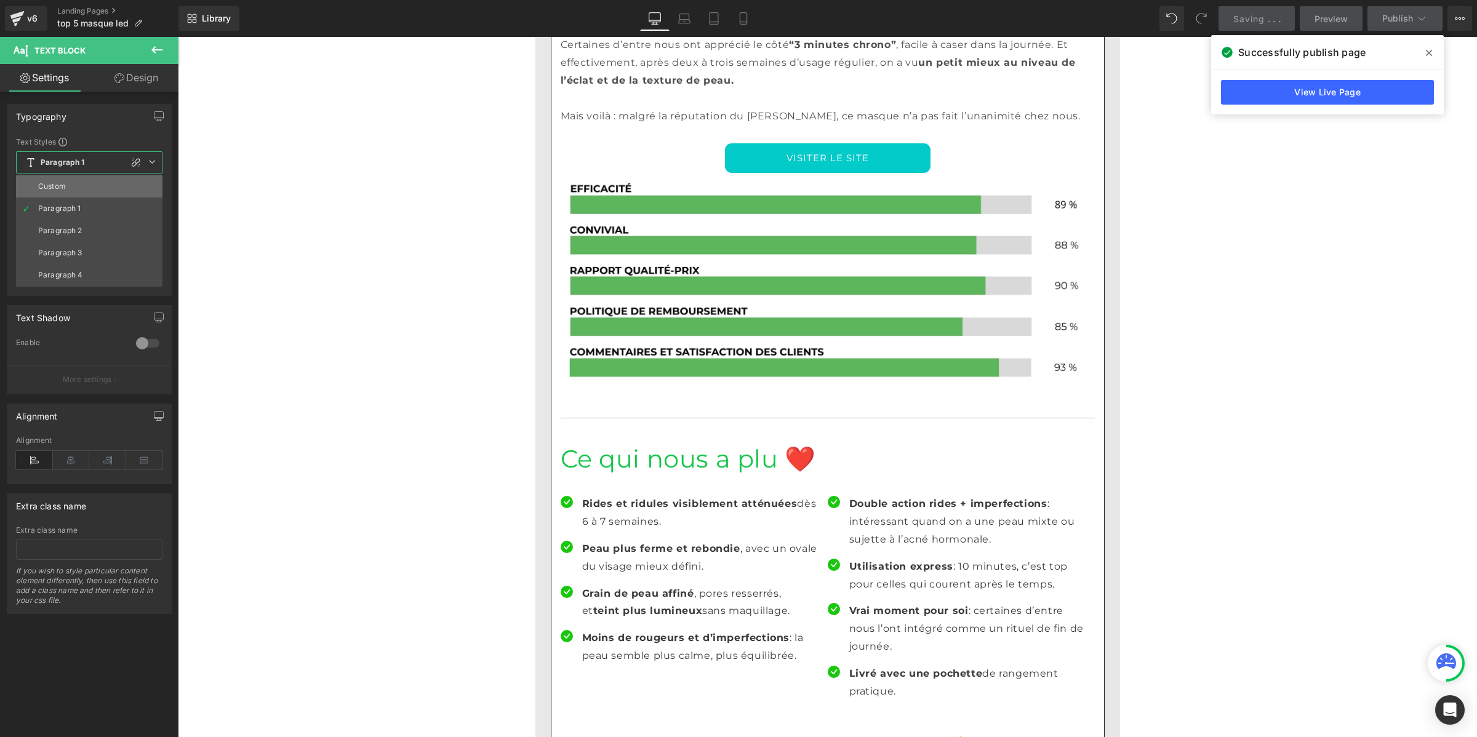
click at [68, 183] on li "Custom" at bounding box center [89, 186] width 146 height 22
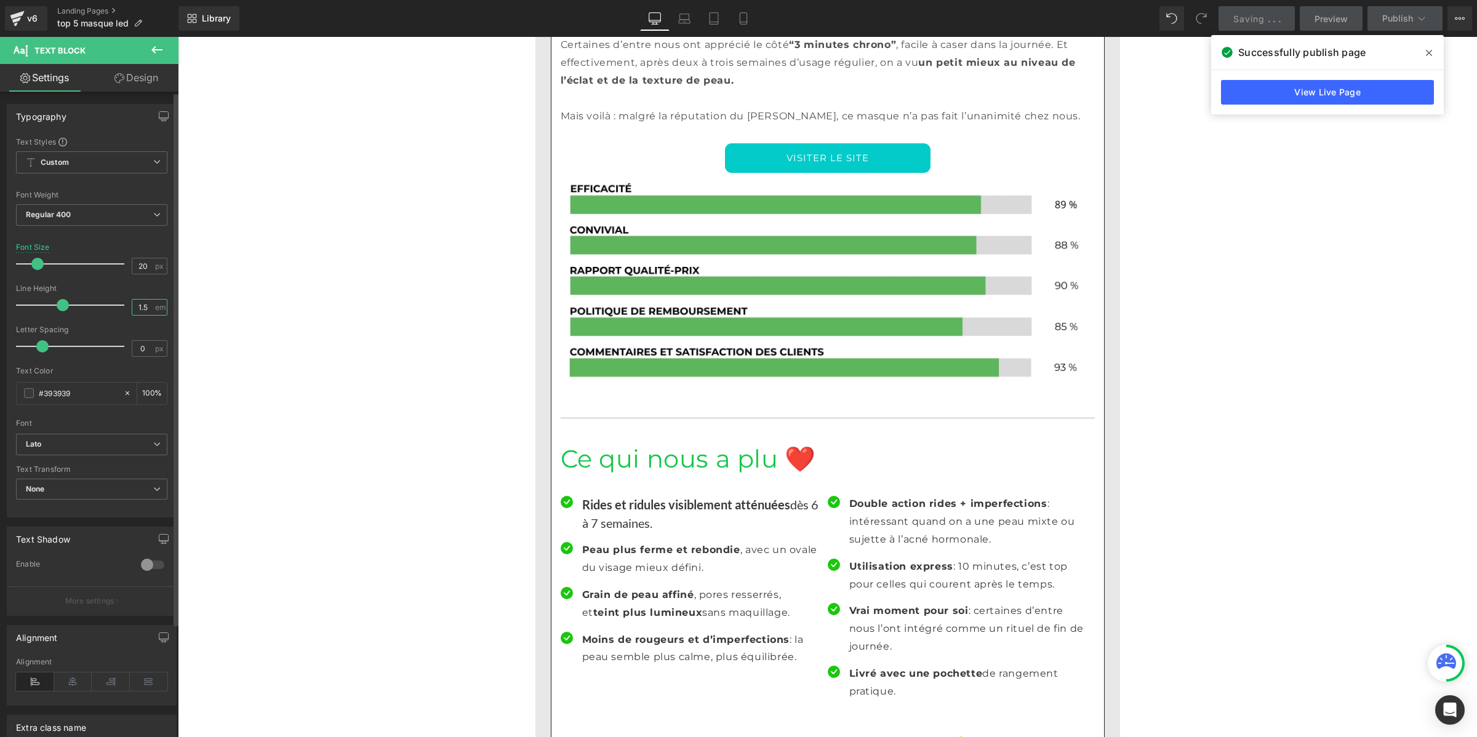
click at [136, 311] on input "1.5" at bounding box center [143, 307] width 22 height 15
paste input "number"
type input "1"
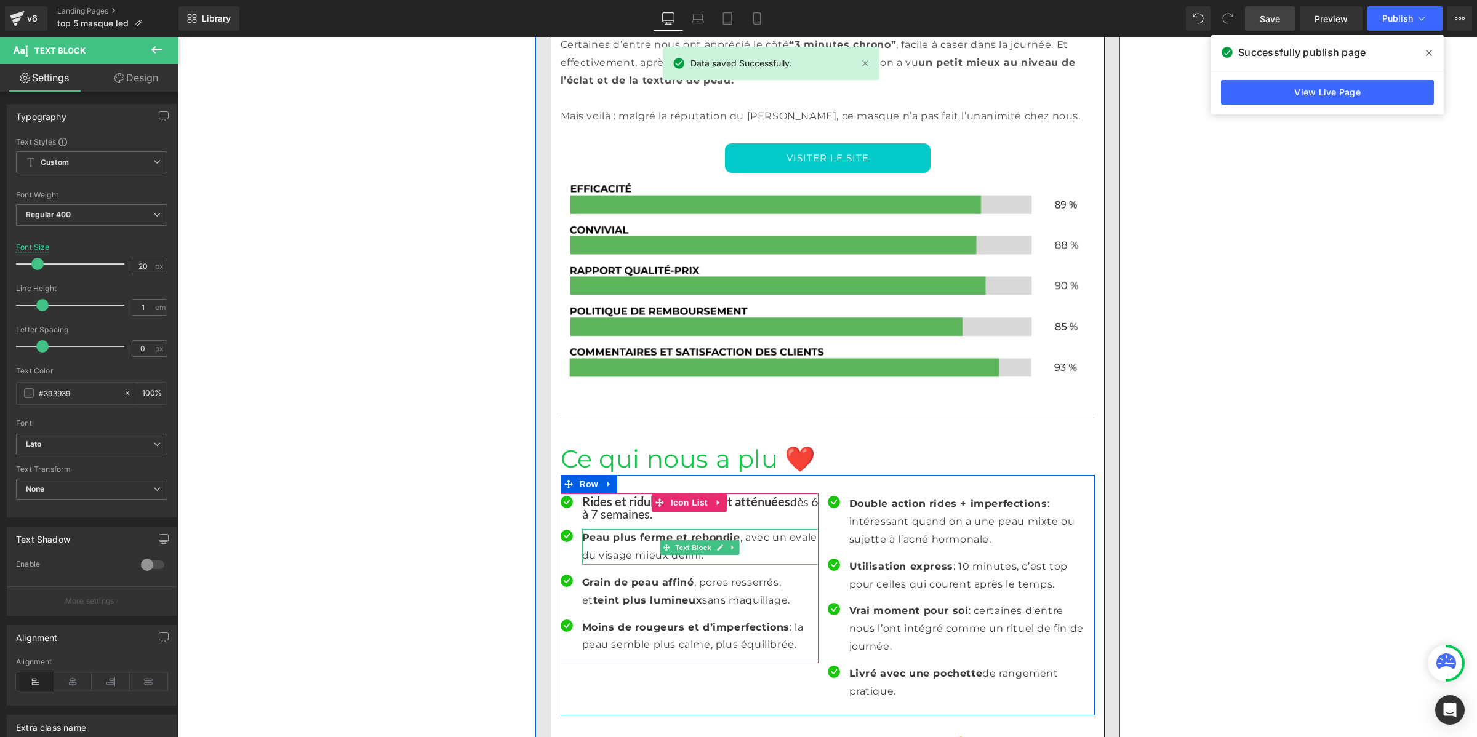
click at [597, 529] on p "Peau plus ferme et rebondie , avec un ovale du visage mieux défini." at bounding box center [700, 547] width 236 height 36
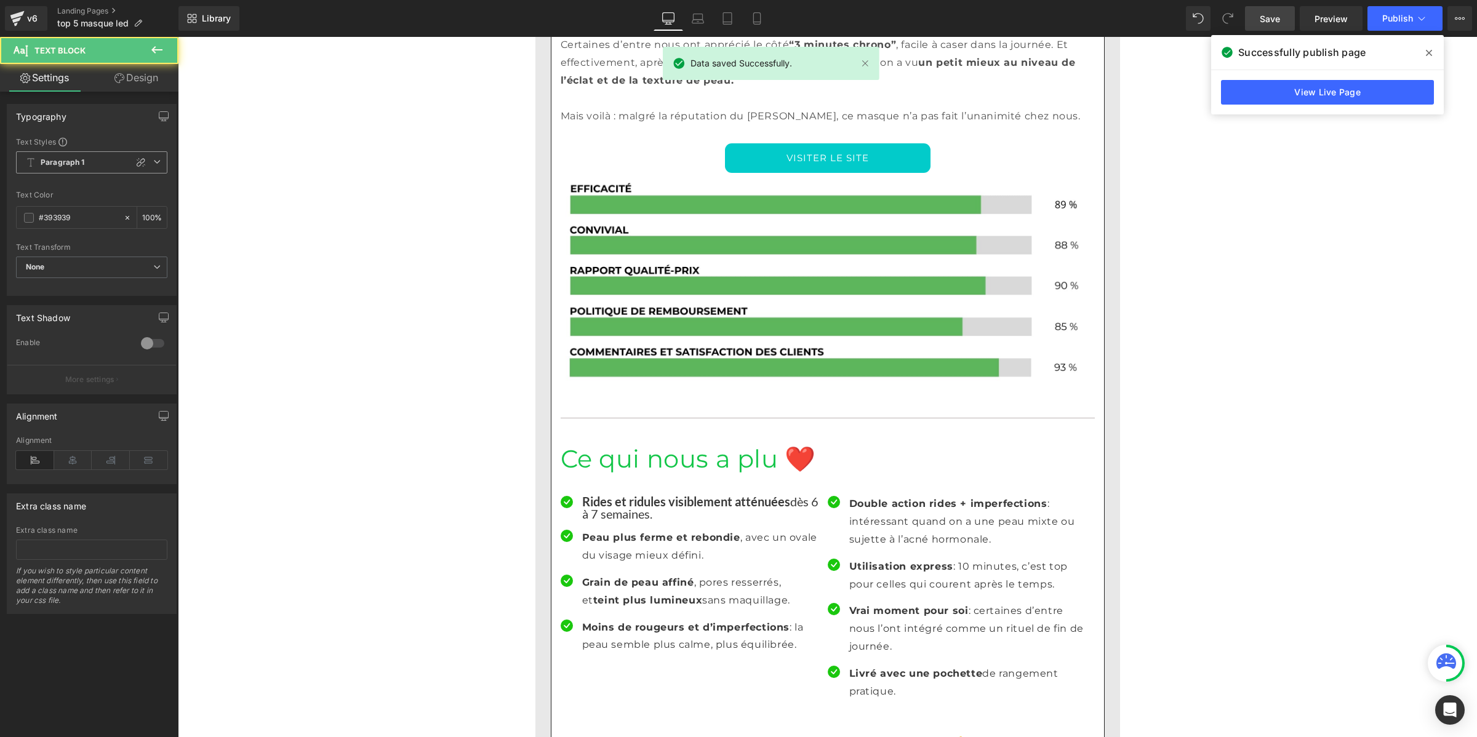
click at [43, 163] on b "Paragraph 1" at bounding box center [63, 163] width 44 height 10
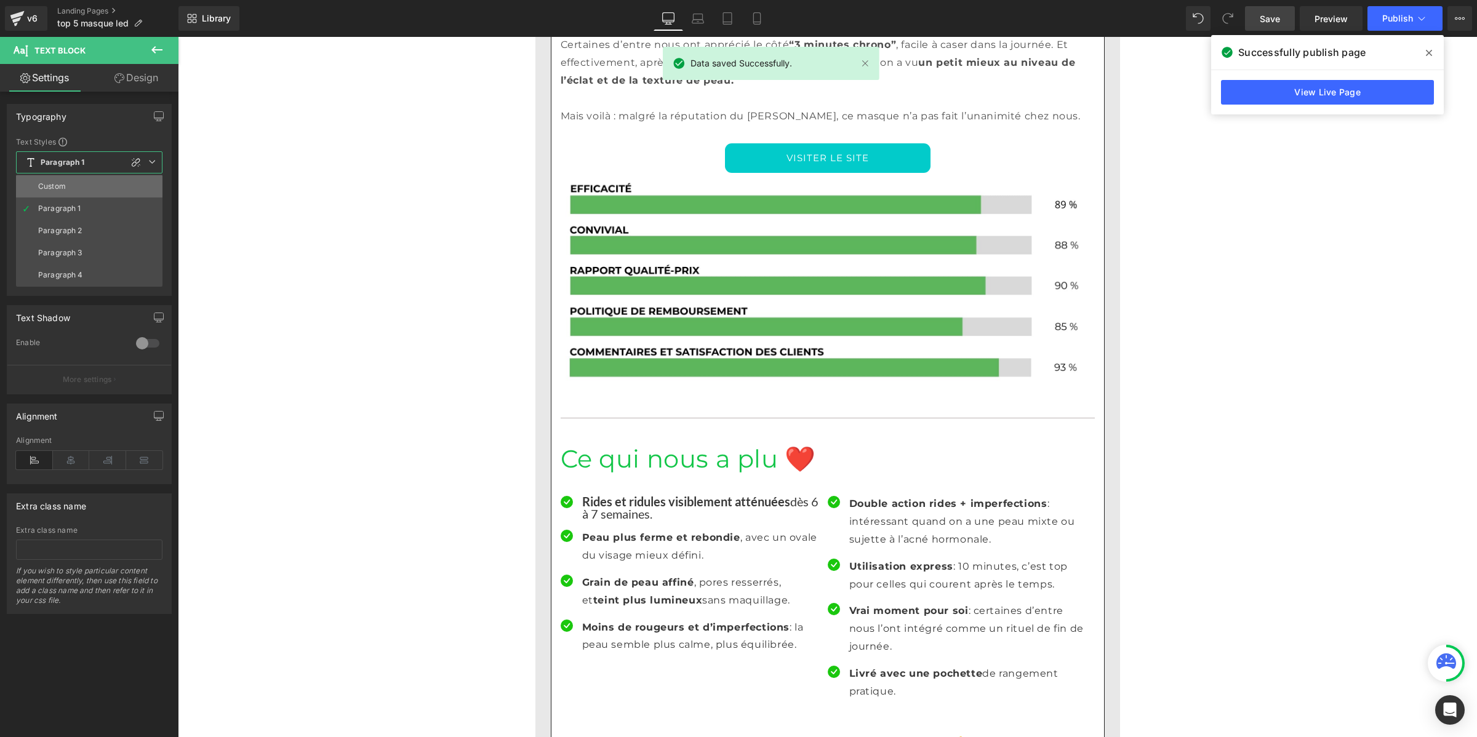
click at [48, 179] on li "Custom" at bounding box center [89, 186] width 146 height 22
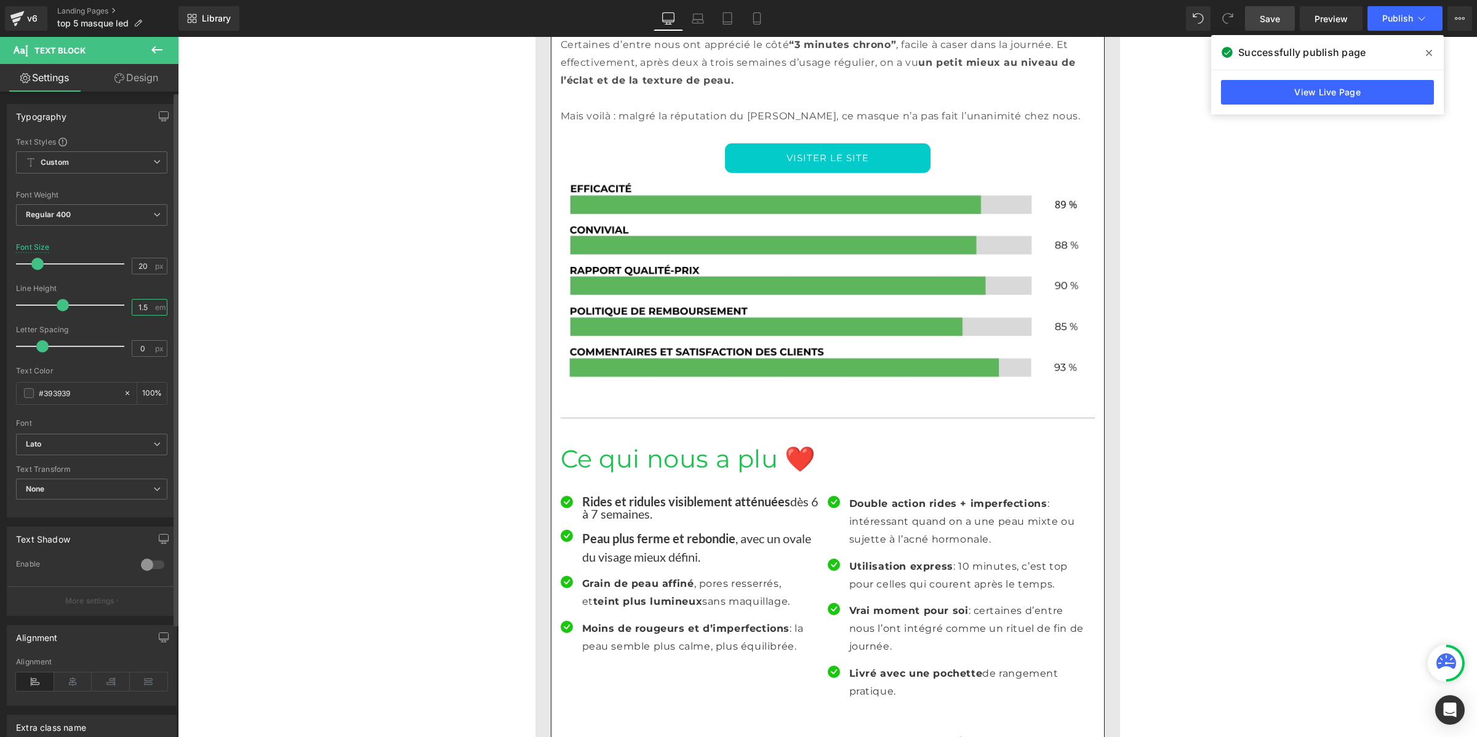
click at [145, 306] on input "1.5" at bounding box center [143, 307] width 22 height 15
click at [143, 306] on input "1.5" at bounding box center [143, 307] width 22 height 15
paste input "number"
type input "1"
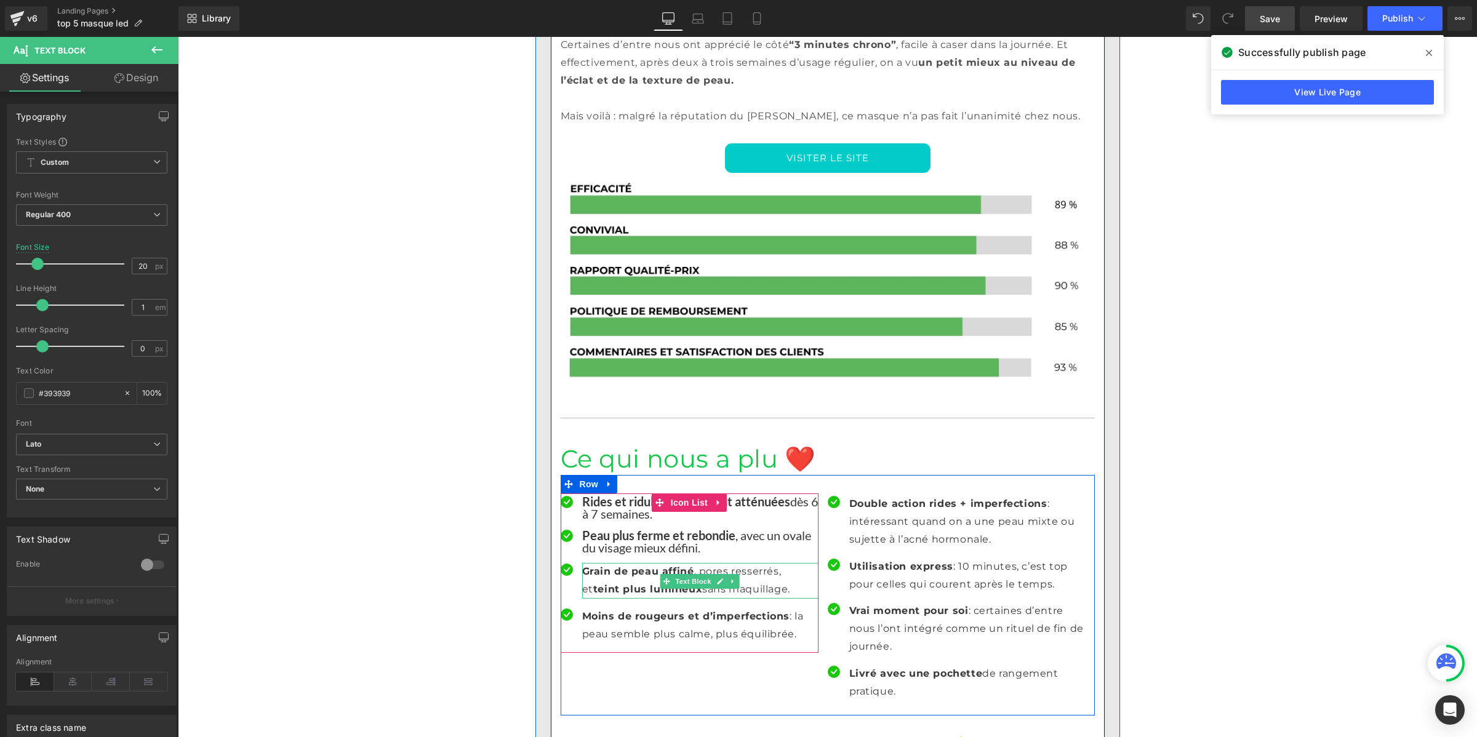
click at [621, 563] on p "Grain de peau affiné , pores resserrés, et teint plus lumineux sans maquillage." at bounding box center [700, 581] width 236 height 36
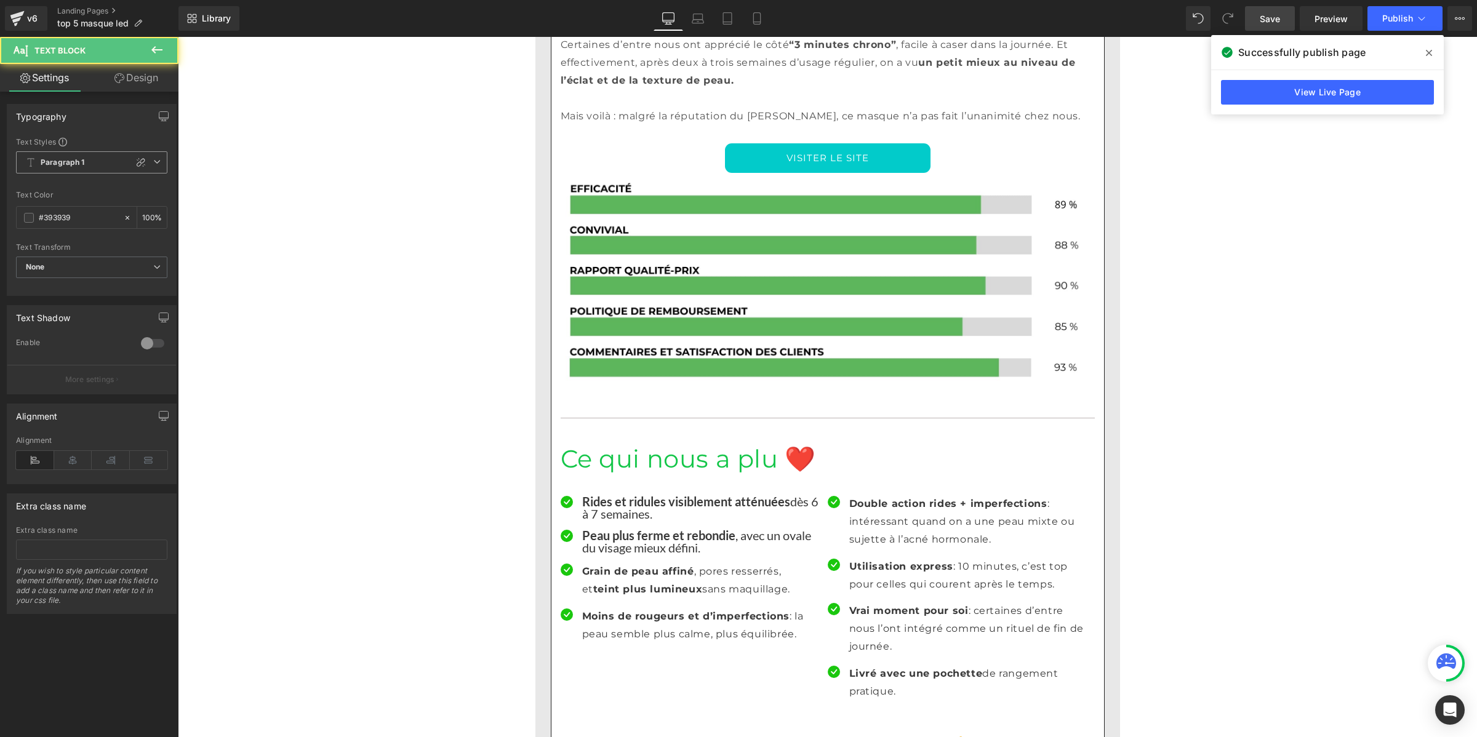
click at [44, 158] on b "Paragraph 1" at bounding box center [63, 163] width 44 height 10
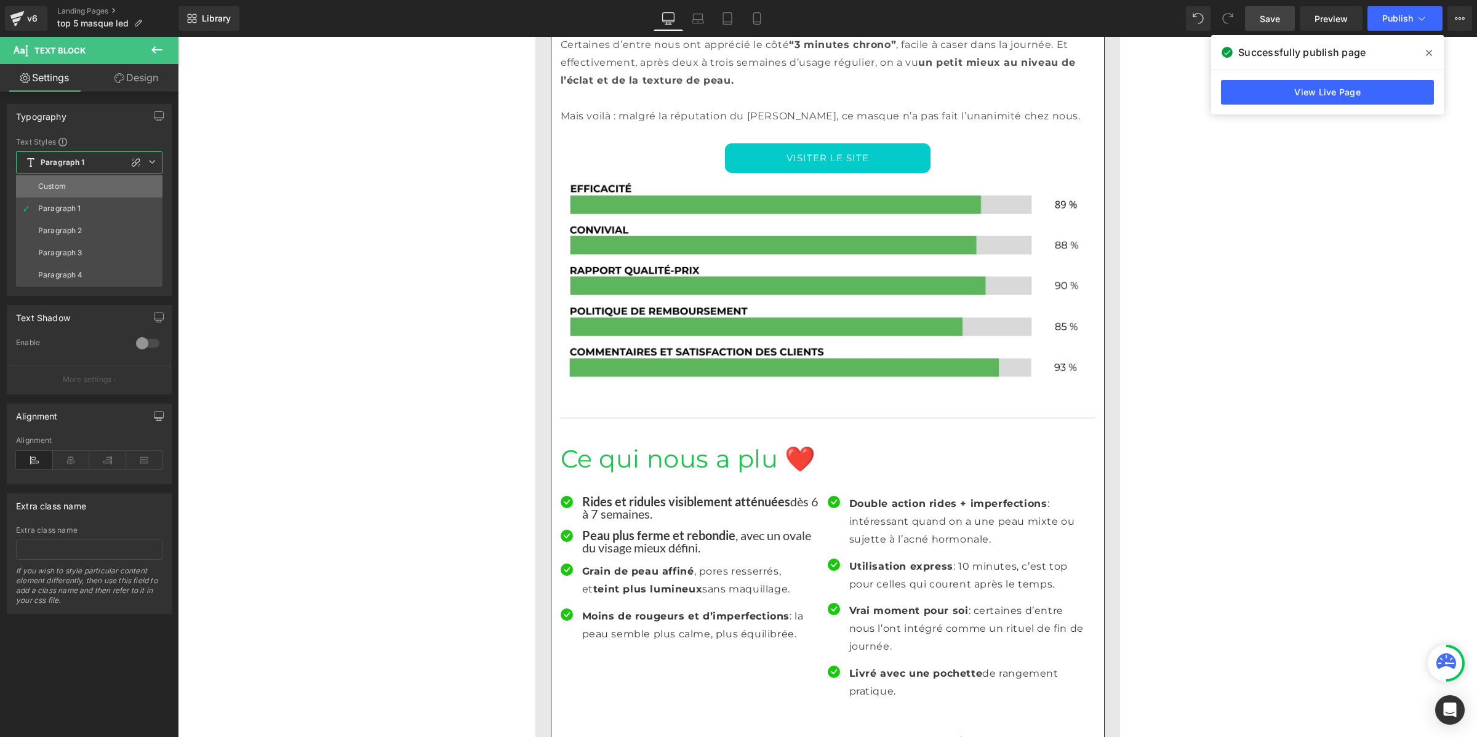
click at [54, 180] on li "Custom" at bounding box center [89, 186] width 146 height 22
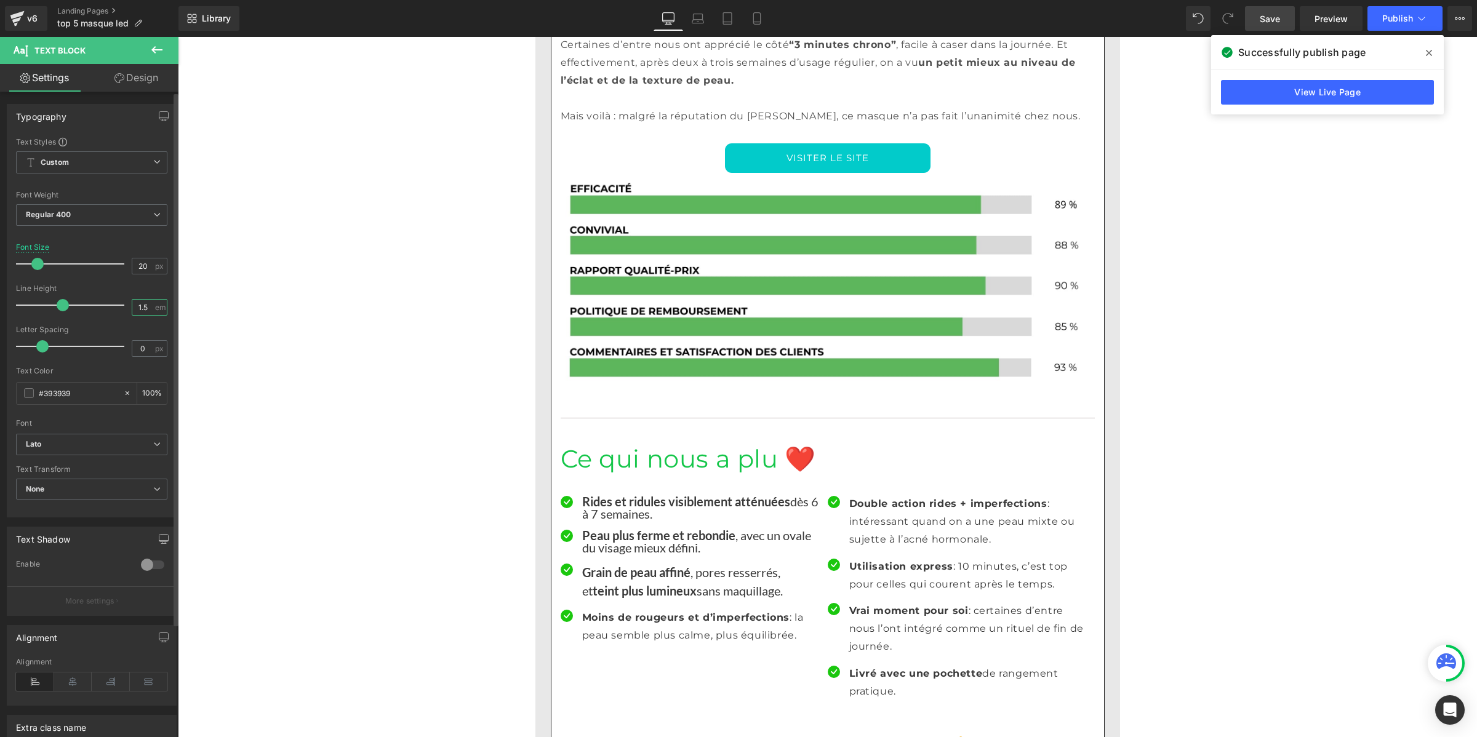
click at [149, 306] on input "1.5" at bounding box center [143, 307] width 22 height 15
paste input "number"
type input "1"
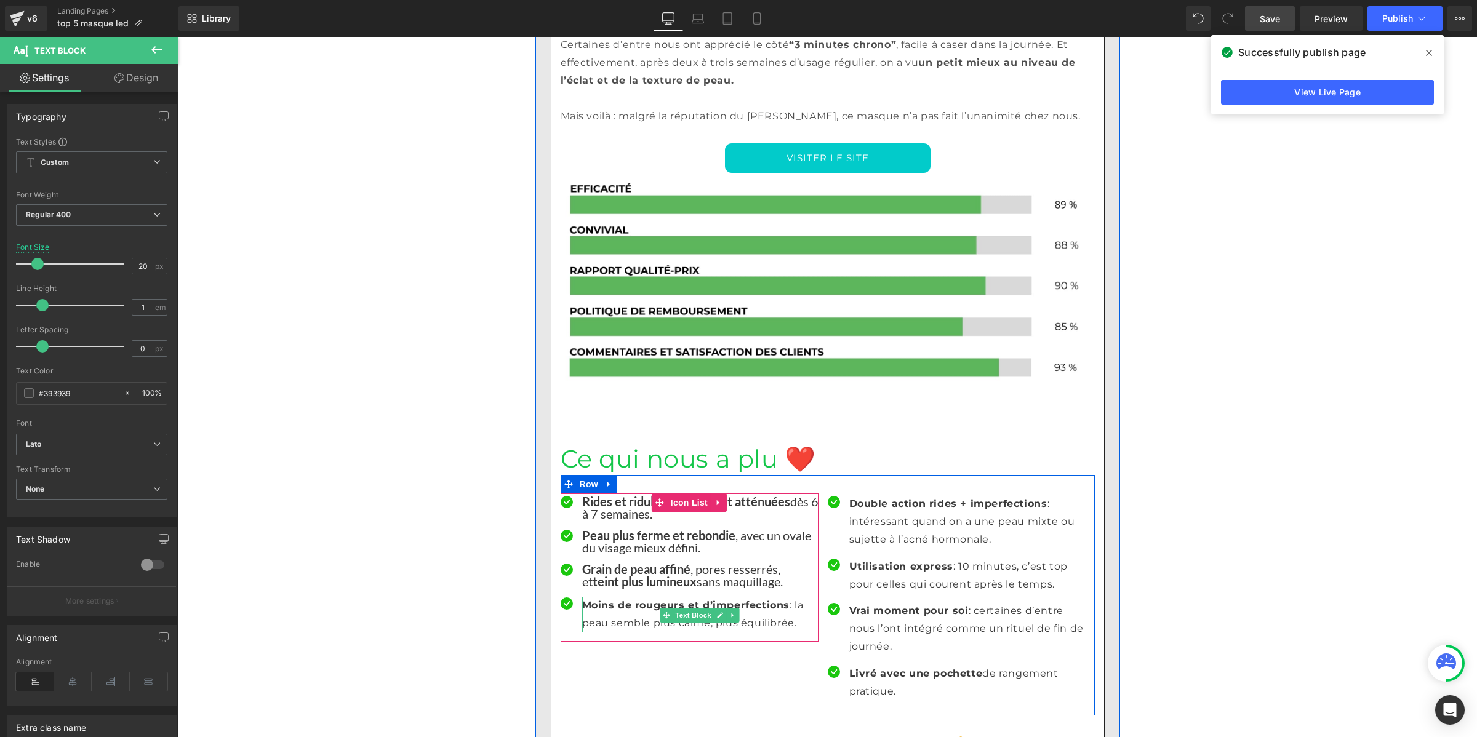
drag, startPoint x: 626, startPoint y: 527, endPoint x: 582, endPoint y: 499, distance: 52.2
click at [626, 597] on p "Moins de rougeurs et d’imperfections : la peau semble plus calme, plus équilibr…" at bounding box center [700, 615] width 236 height 36
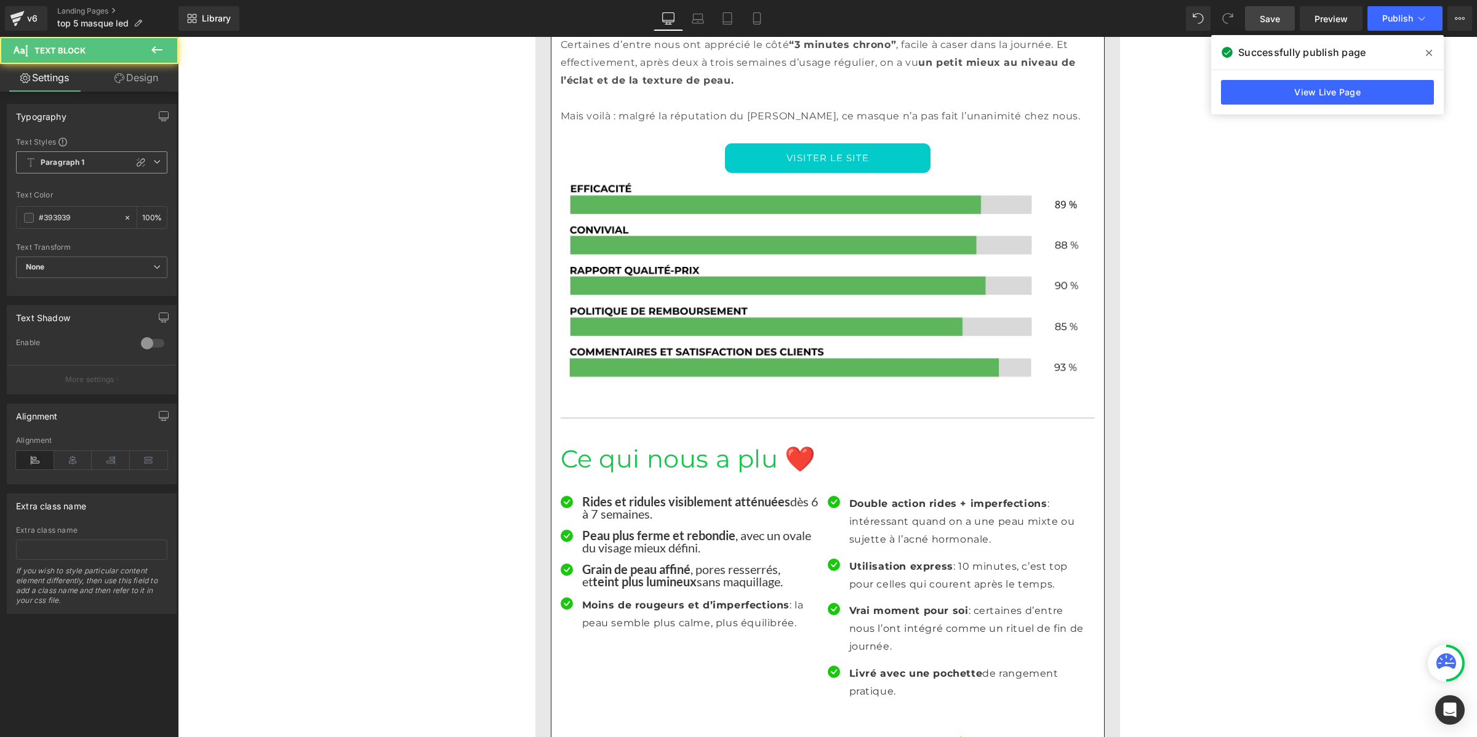
click at [84, 165] on b "Paragraph 1" at bounding box center [63, 163] width 44 height 10
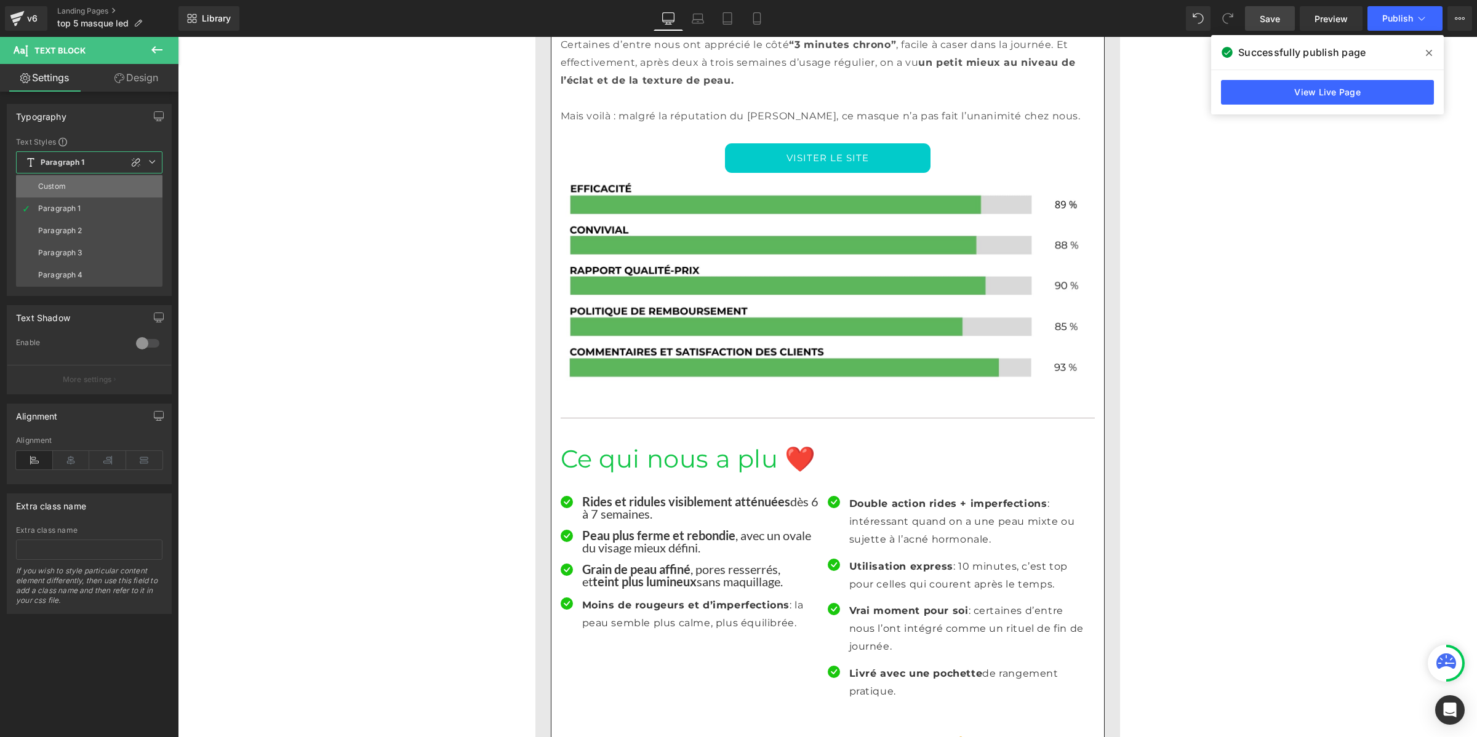
click at [81, 183] on li "Custom" at bounding box center [89, 186] width 146 height 22
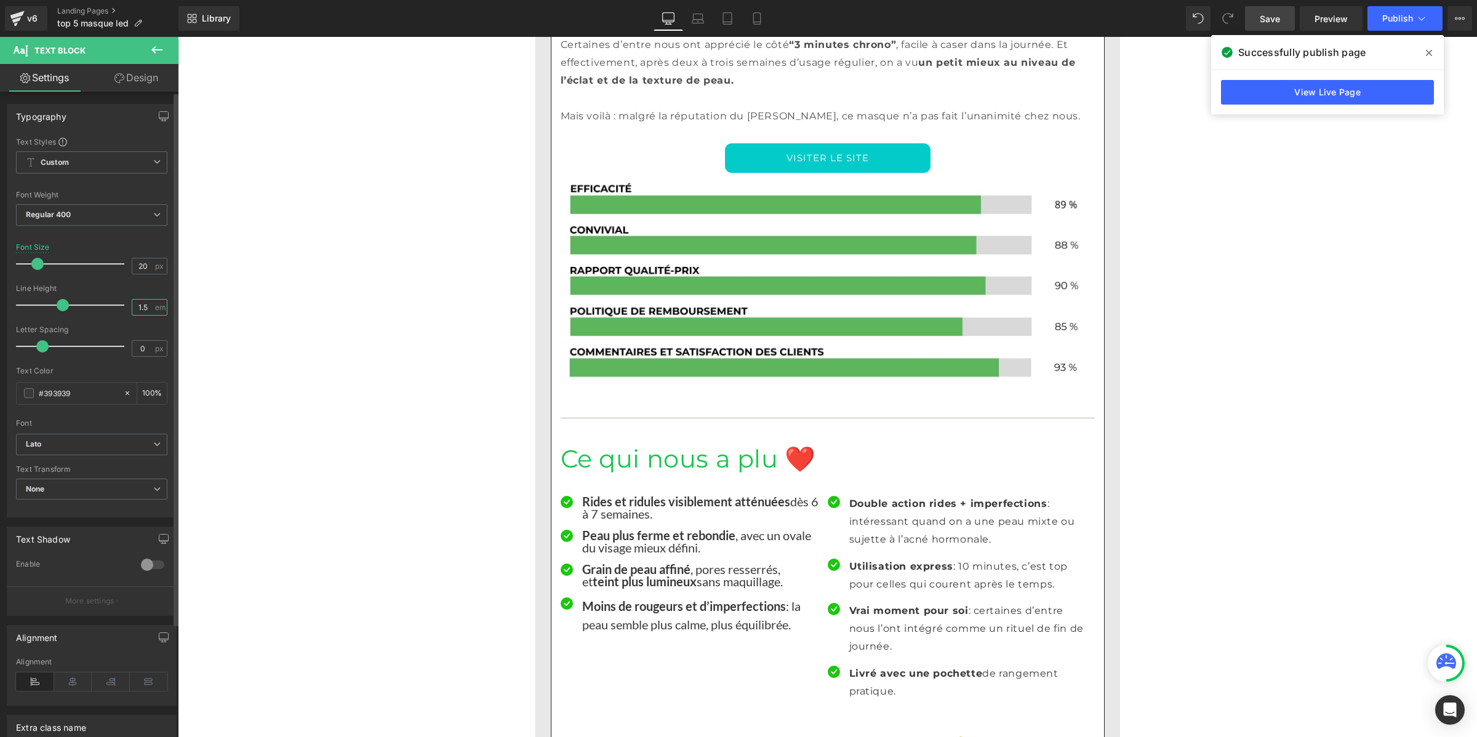
click at [143, 309] on input "1.5" at bounding box center [143, 307] width 22 height 15
paste input "number"
type input "1"
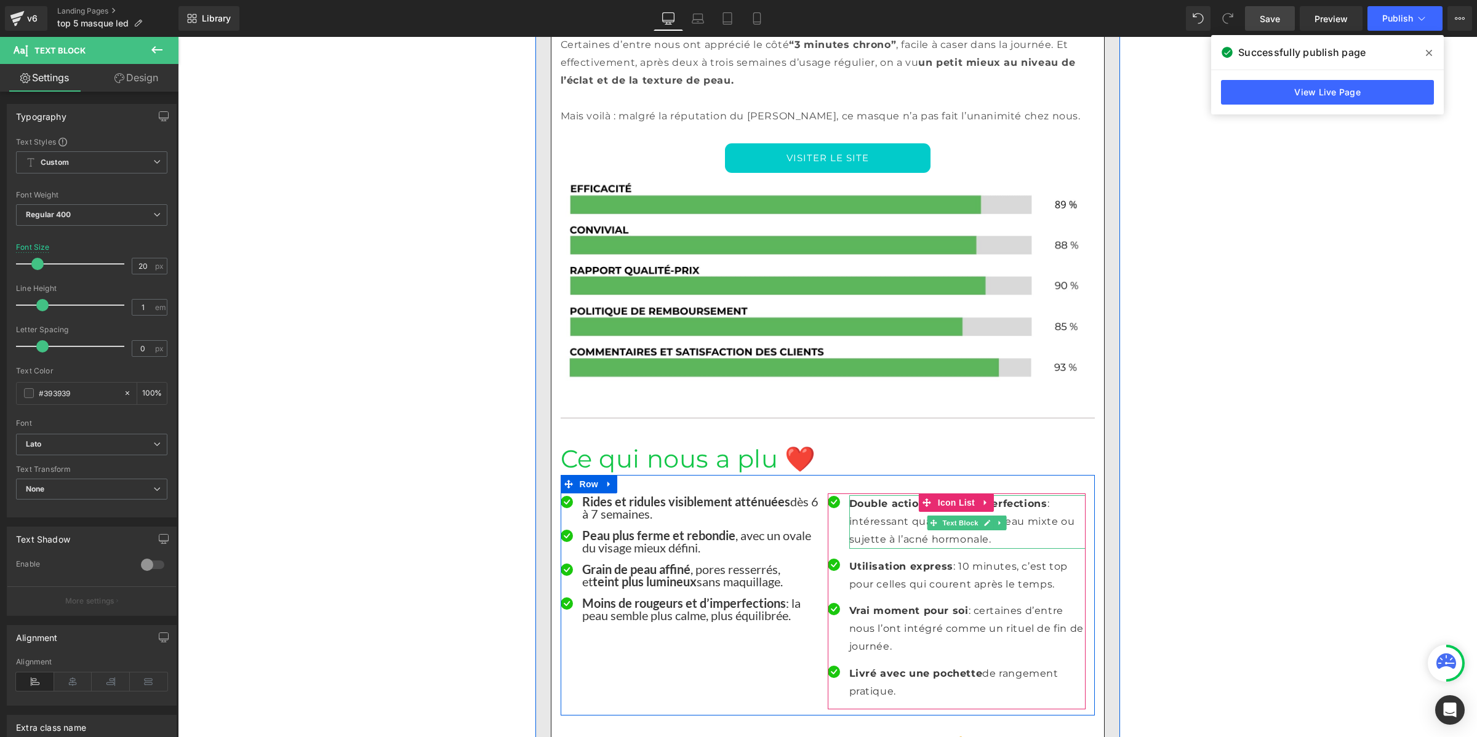
click at [852, 498] on strong "Double action rides + imperfections" at bounding box center [948, 504] width 198 height 12
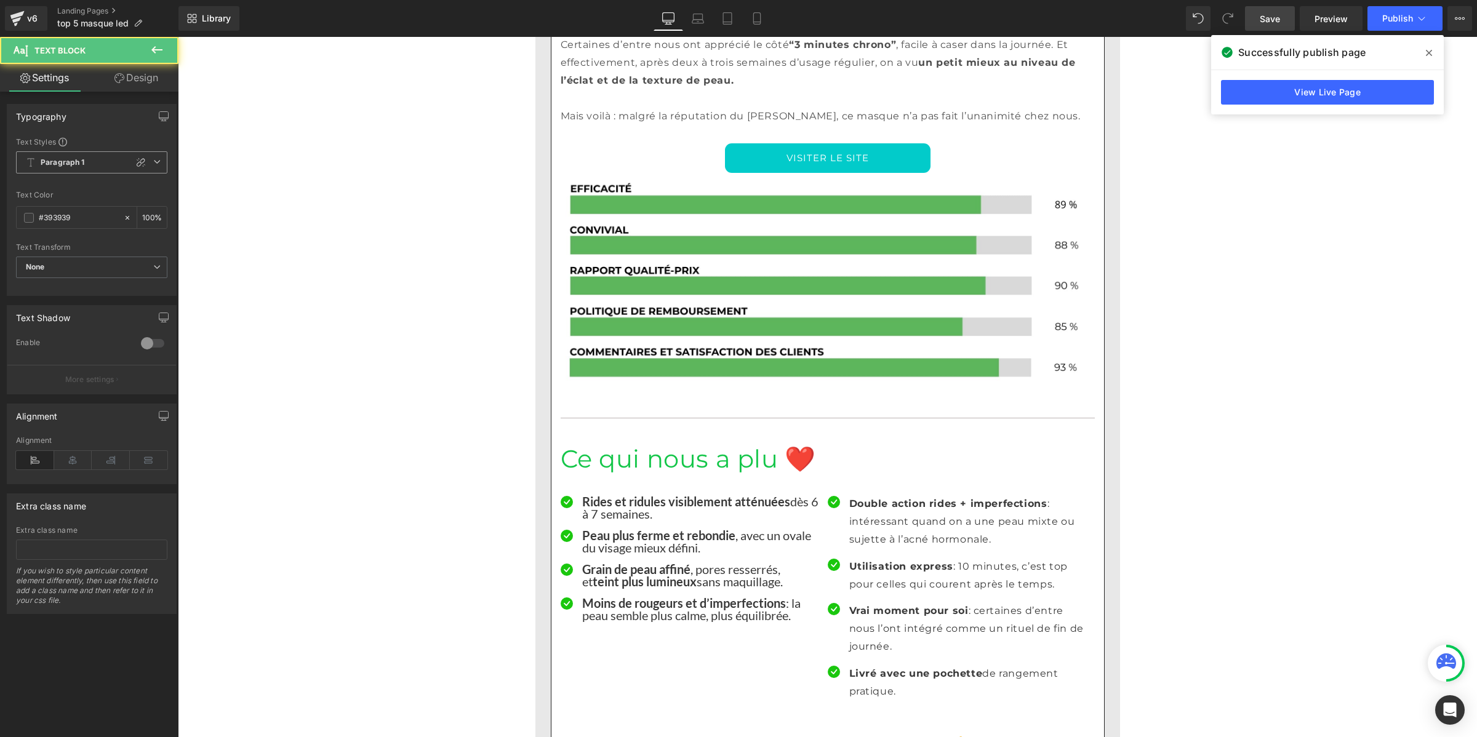
click at [48, 167] on span "Paragraph 1" at bounding box center [91, 162] width 151 height 22
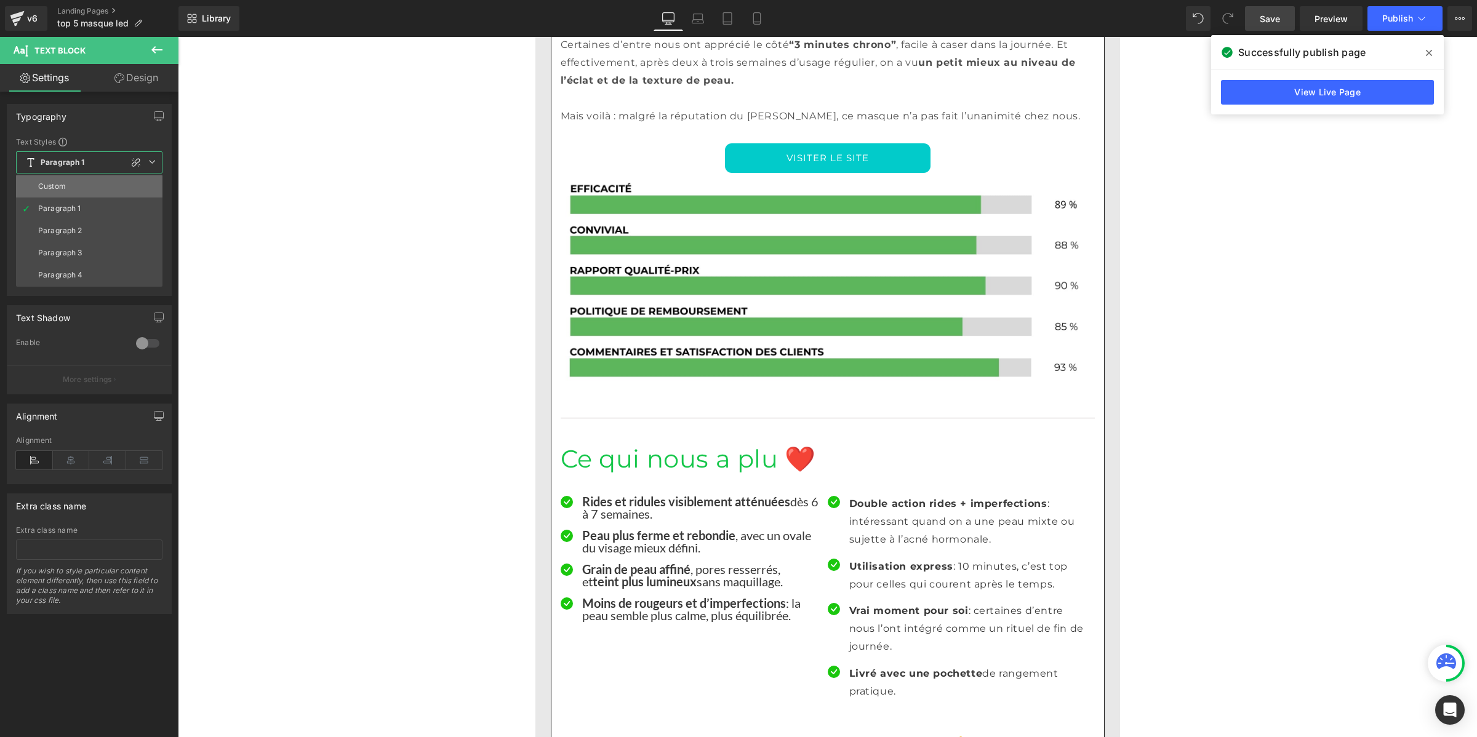
click at [52, 180] on li "Custom" at bounding box center [89, 186] width 146 height 22
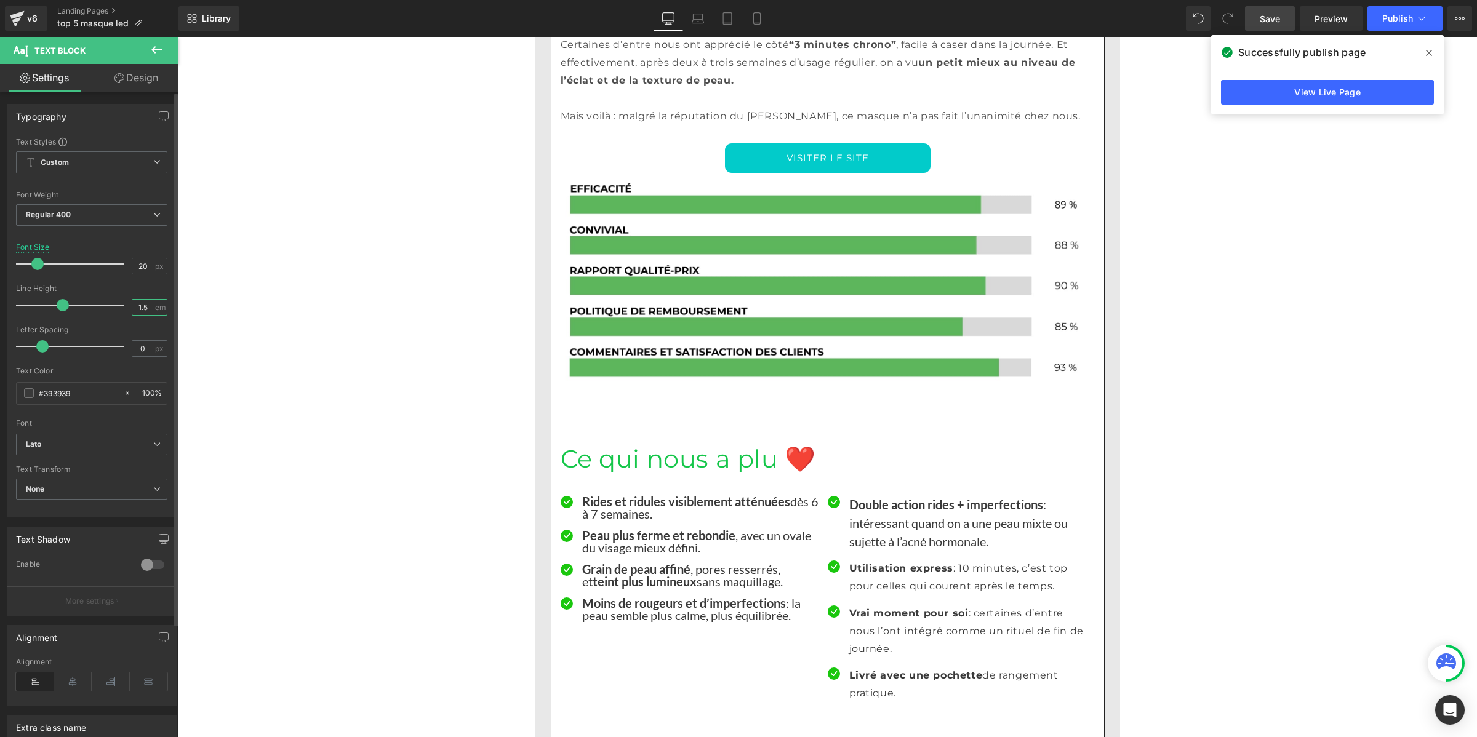
click at [142, 308] on input "1.5" at bounding box center [143, 307] width 22 height 15
paste input "number"
type input "1"
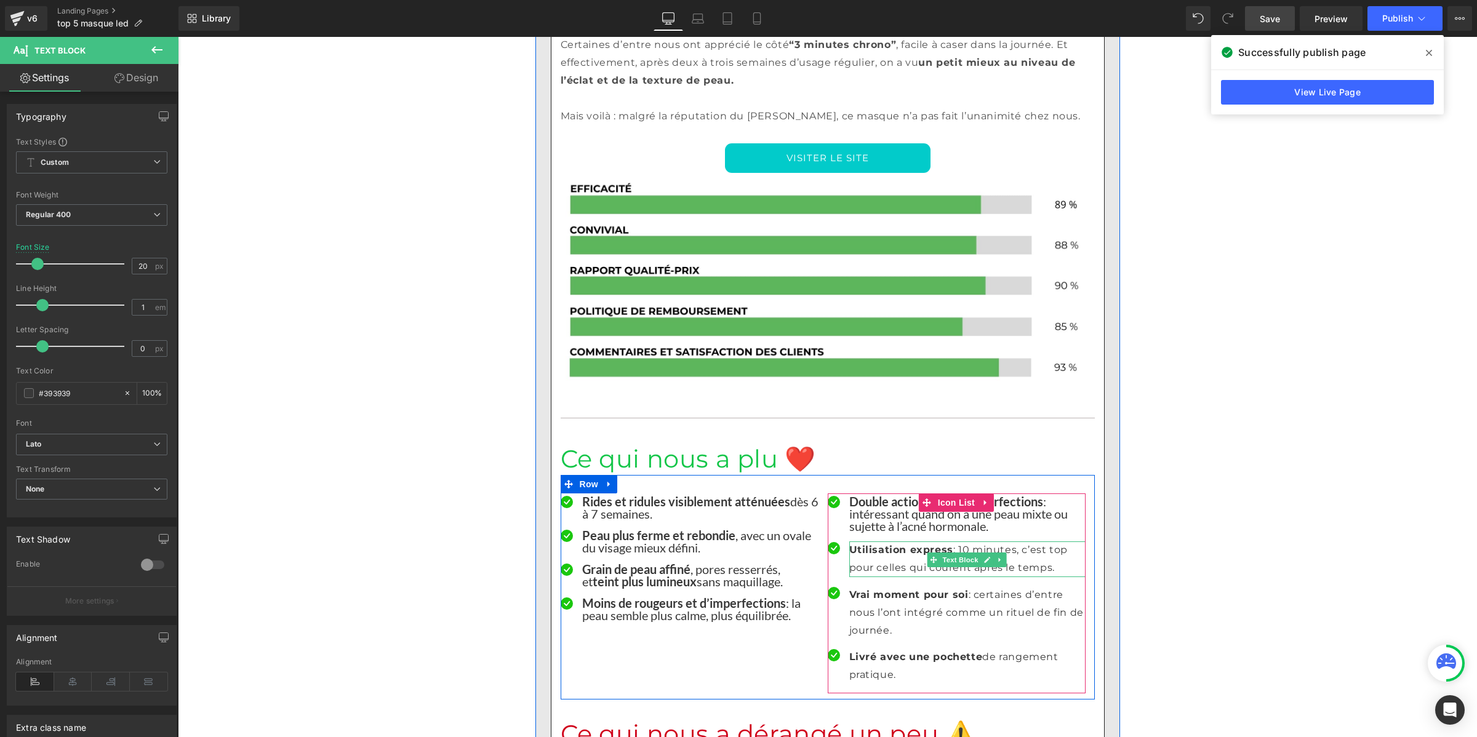
drag, startPoint x: 861, startPoint y: 457, endPoint x: 836, endPoint y: 447, distance: 27.3
click at [861, 544] on strong "Utilisation express" at bounding box center [901, 550] width 104 height 12
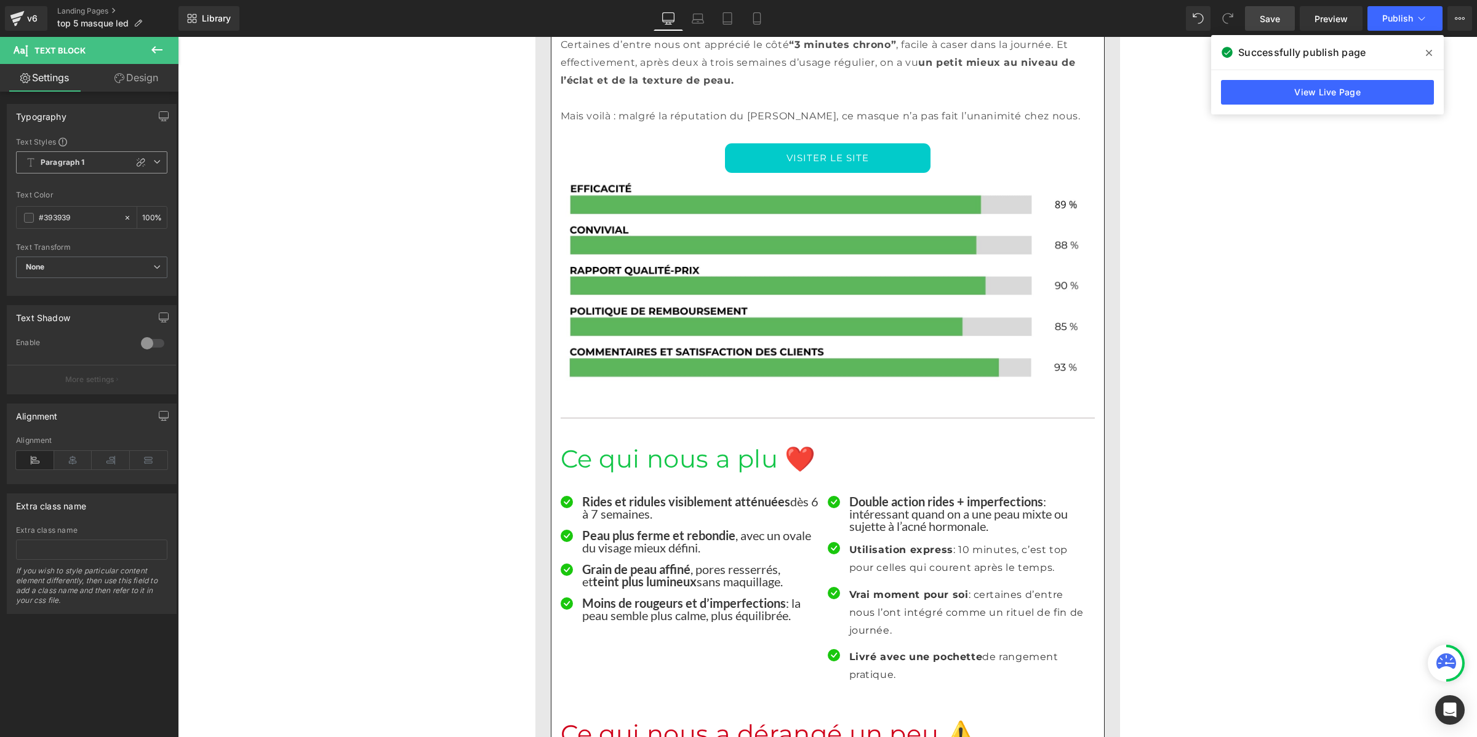
click at [60, 161] on b "Paragraph 1" at bounding box center [63, 163] width 44 height 10
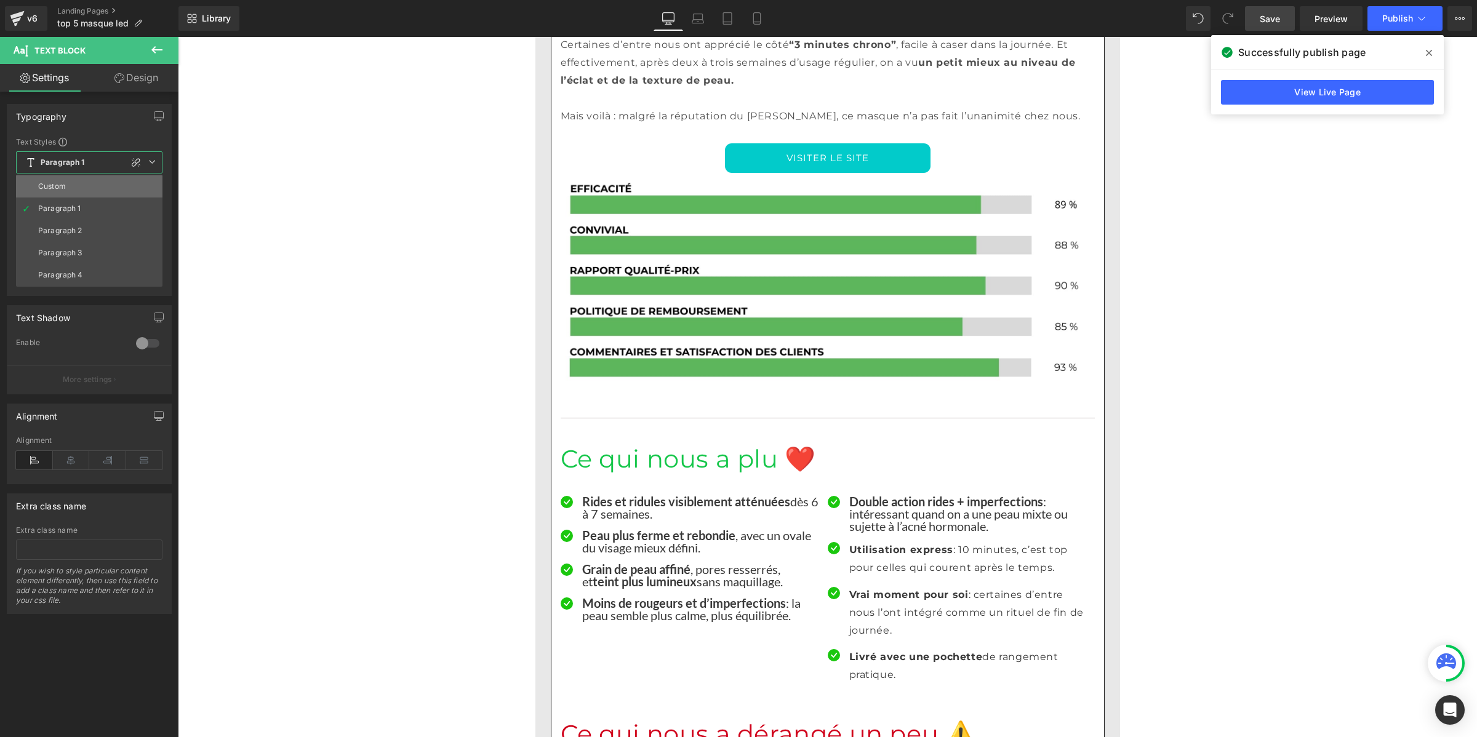
click at [54, 186] on div "Custom" at bounding box center [52, 186] width 28 height 9
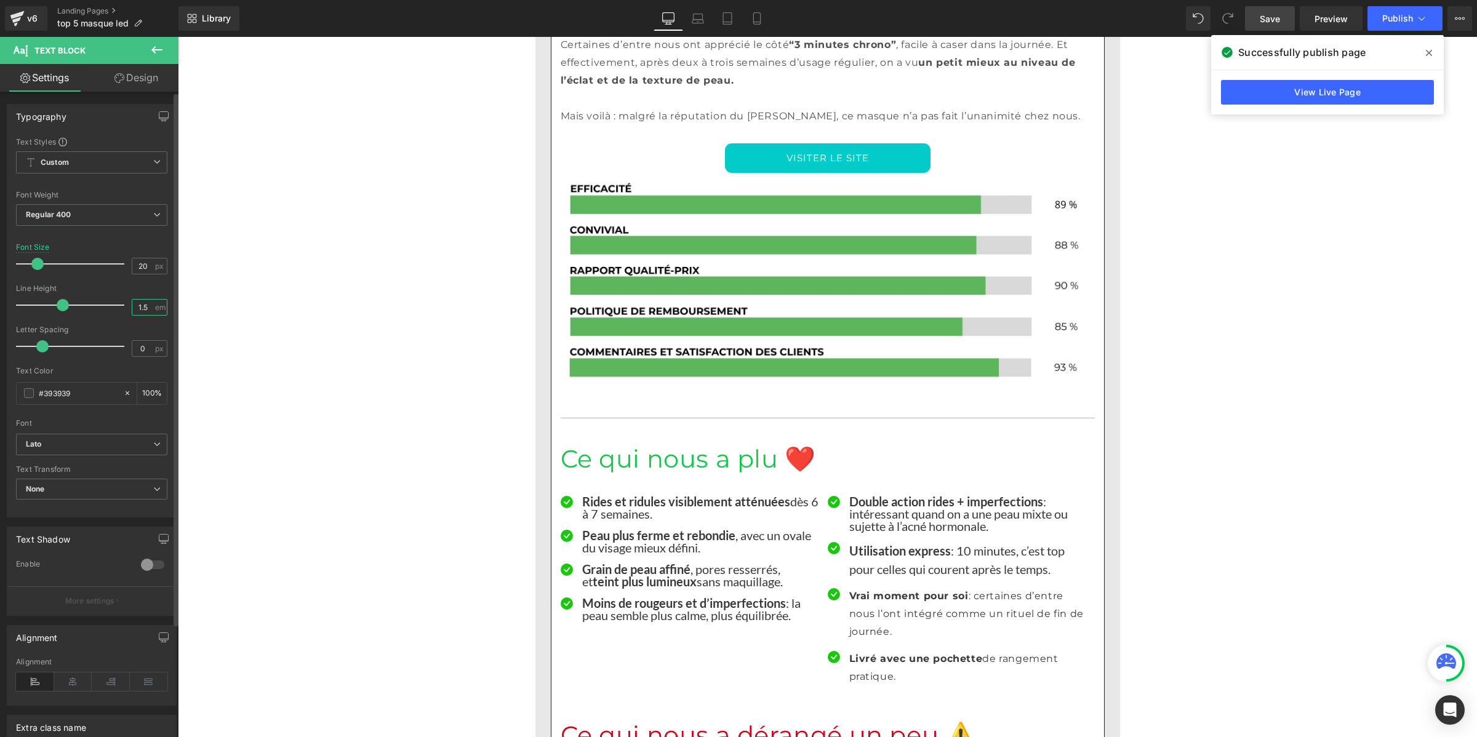
click at [140, 308] on input "1.5" at bounding box center [143, 307] width 22 height 15
paste input "number"
type input "1"
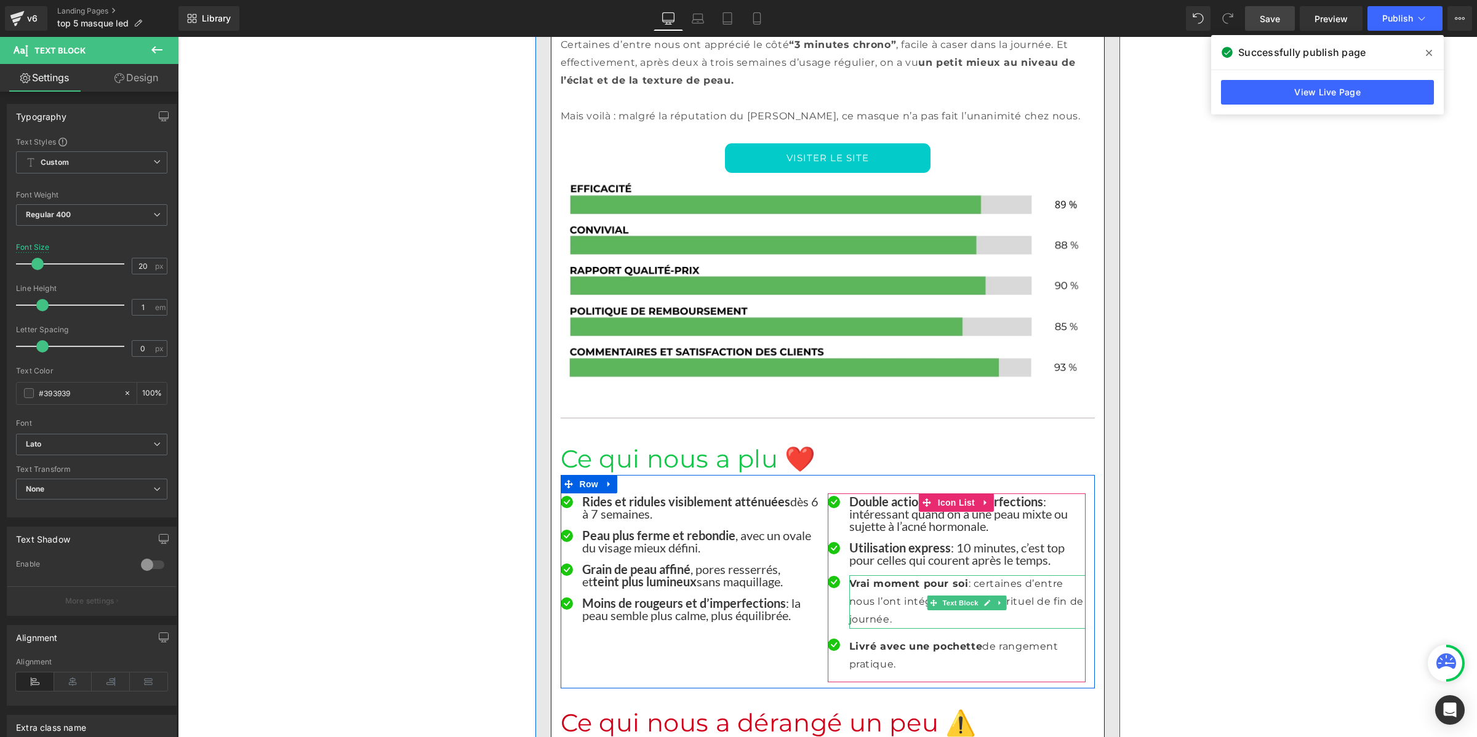
click at [874, 575] on p "Vrai moment pour soi : certaines d’entre nous l’ont intégré comme un rituel de …" at bounding box center [967, 601] width 236 height 53
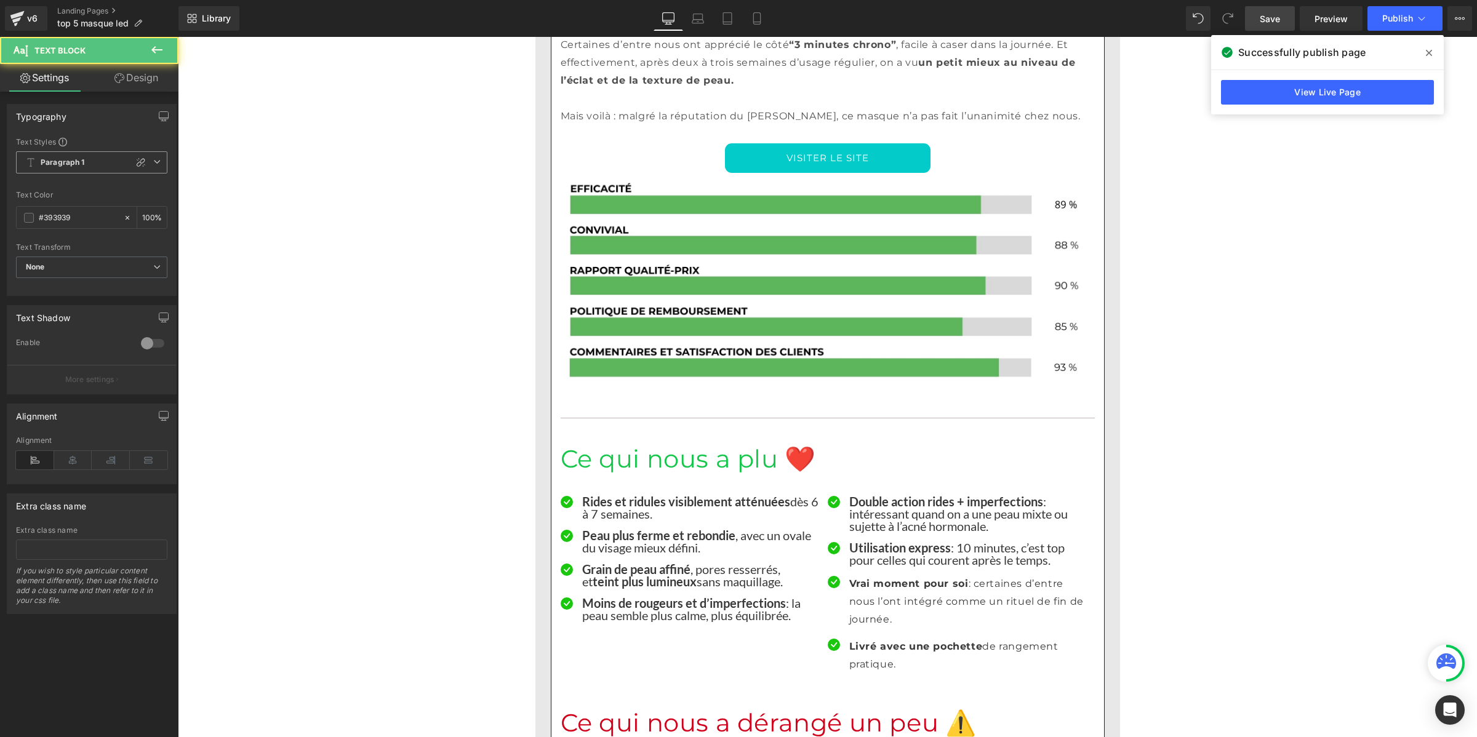
click at [84, 167] on span "Paragraph 1" at bounding box center [91, 162] width 151 height 22
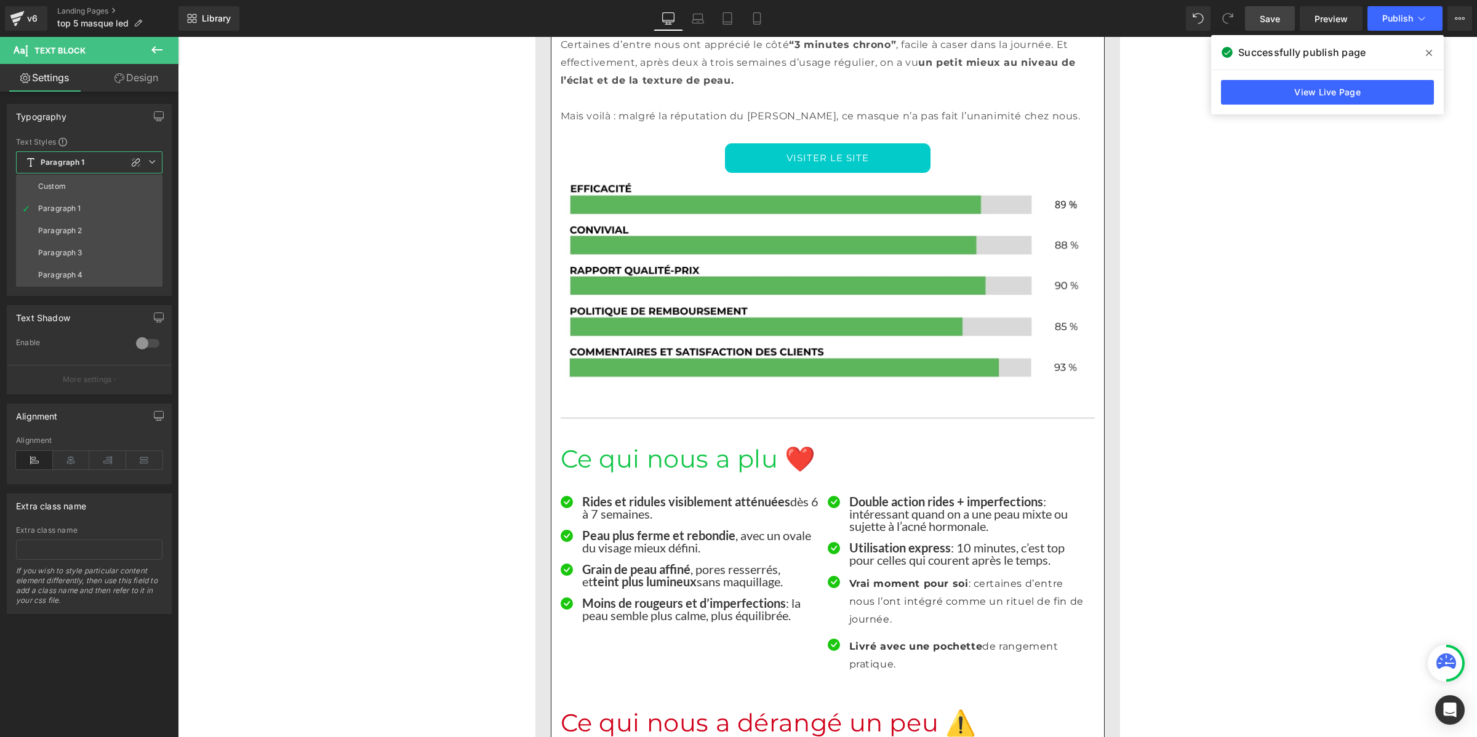
click at [81, 183] on li "Custom" at bounding box center [89, 186] width 146 height 22
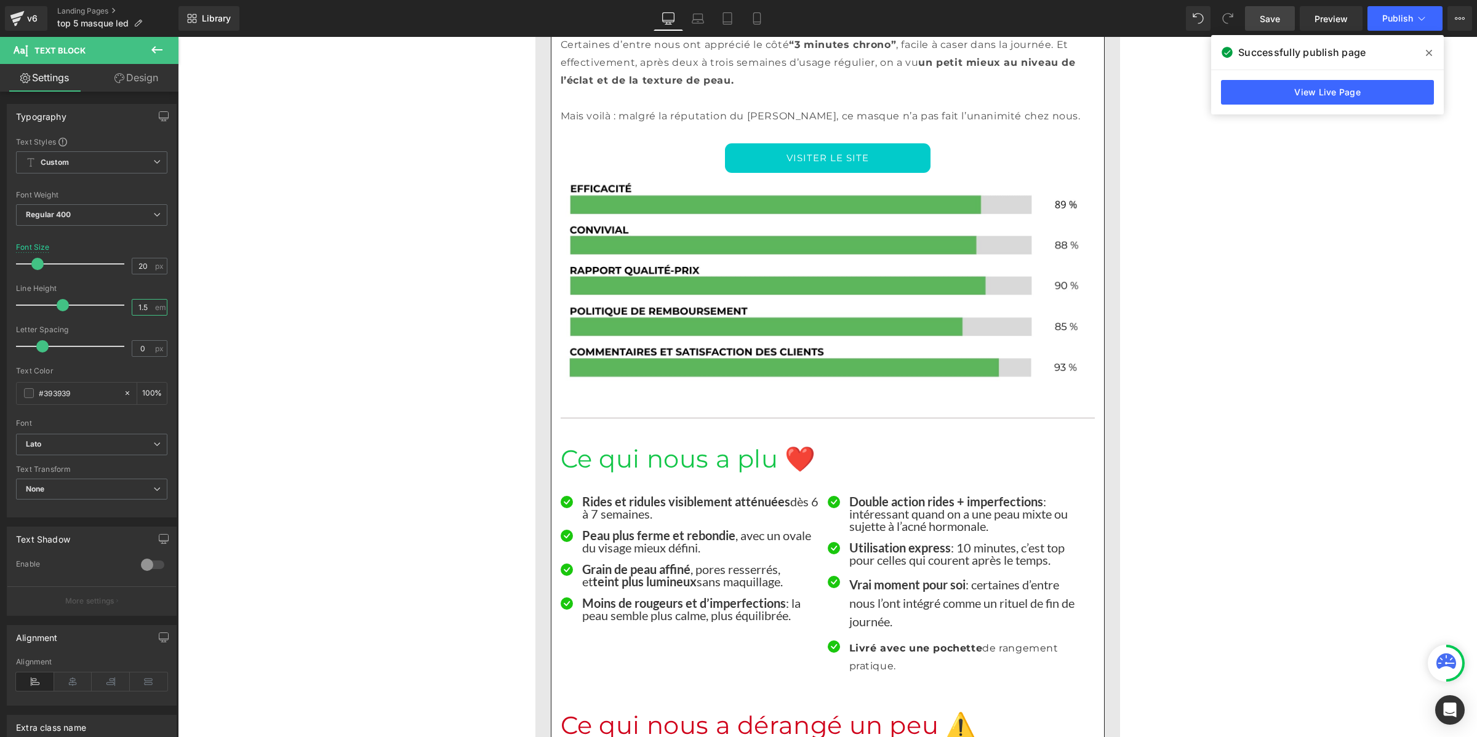
click at [142, 308] on input "1.5" at bounding box center [143, 307] width 22 height 15
paste input "number"
type input "1"
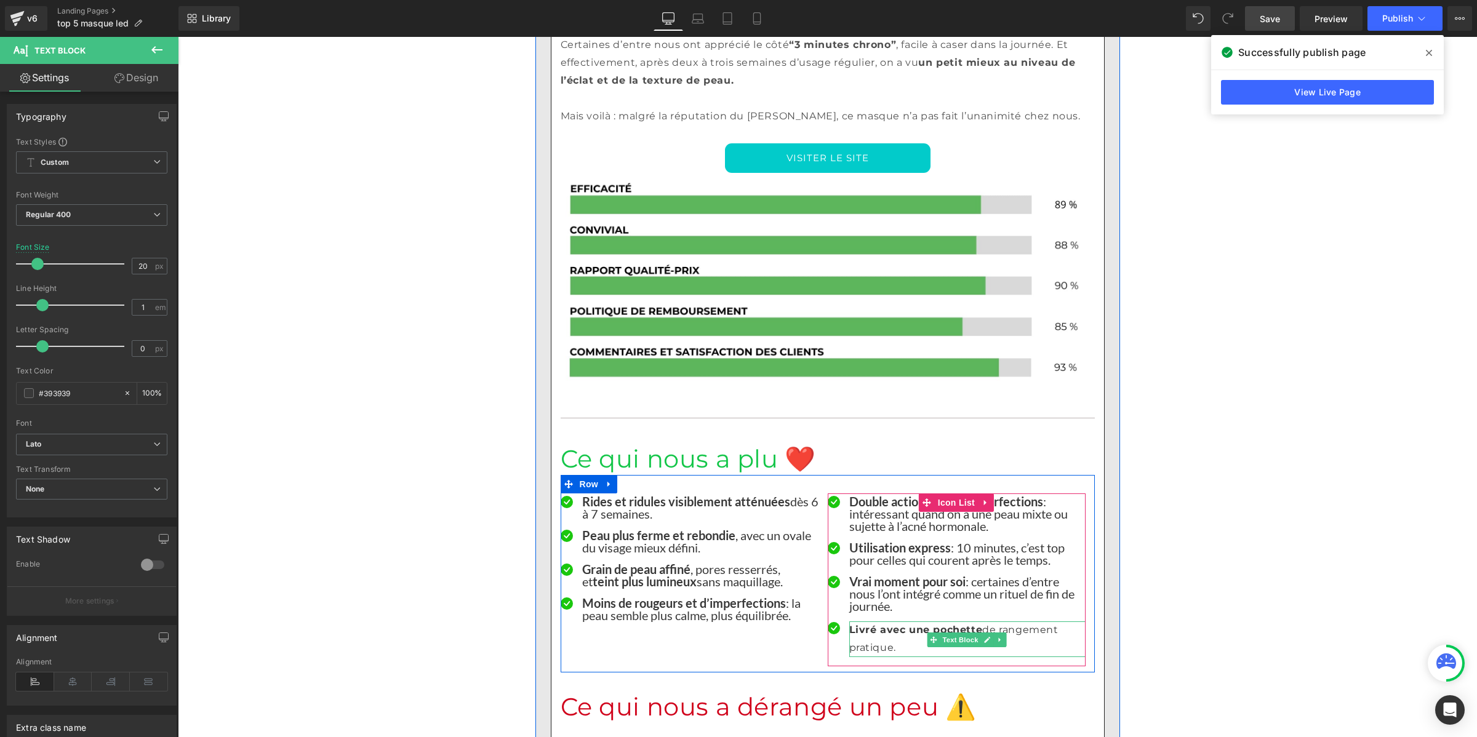
click at [859, 621] on p "Livré avec une pochette de rangement pratique." at bounding box center [967, 639] width 236 height 36
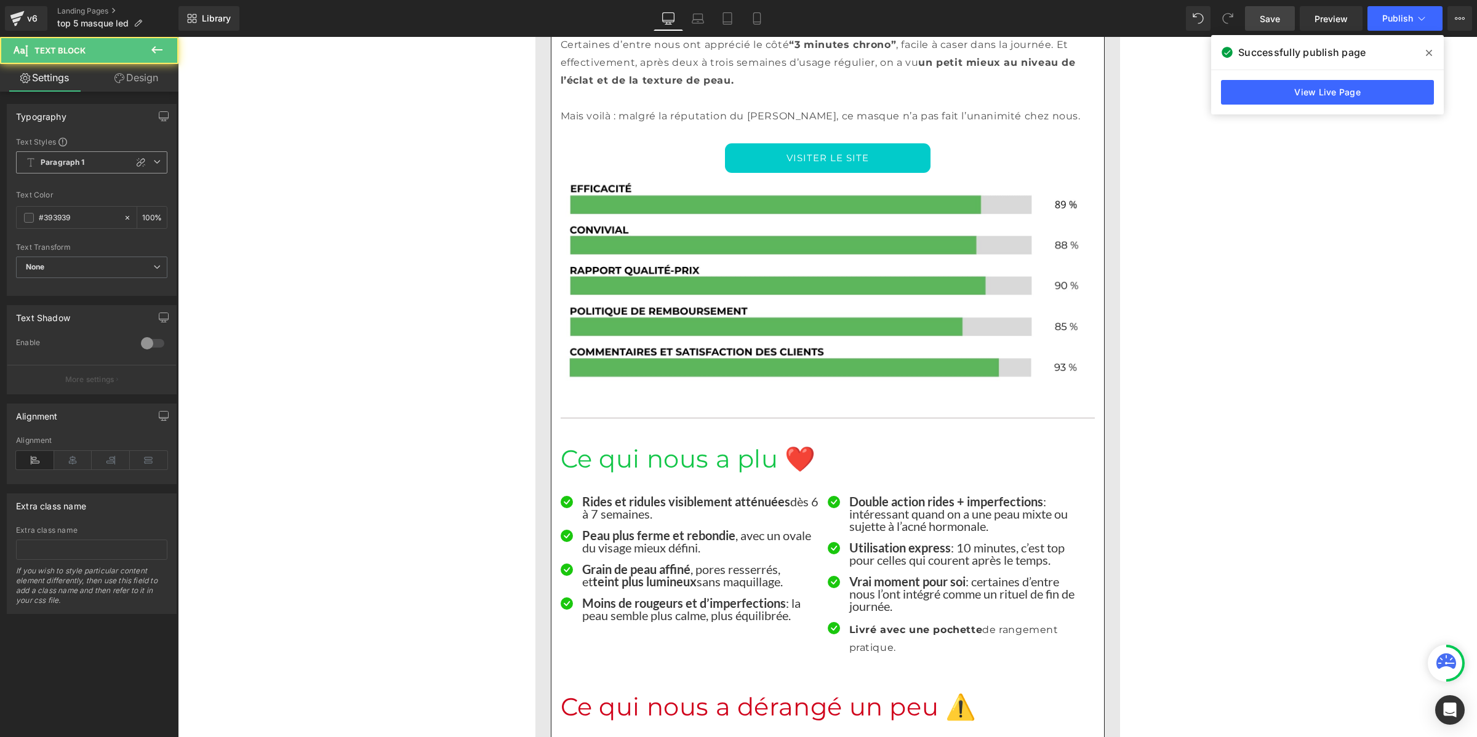
click at [51, 159] on b "Paragraph 1" at bounding box center [63, 163] width 44 height 10
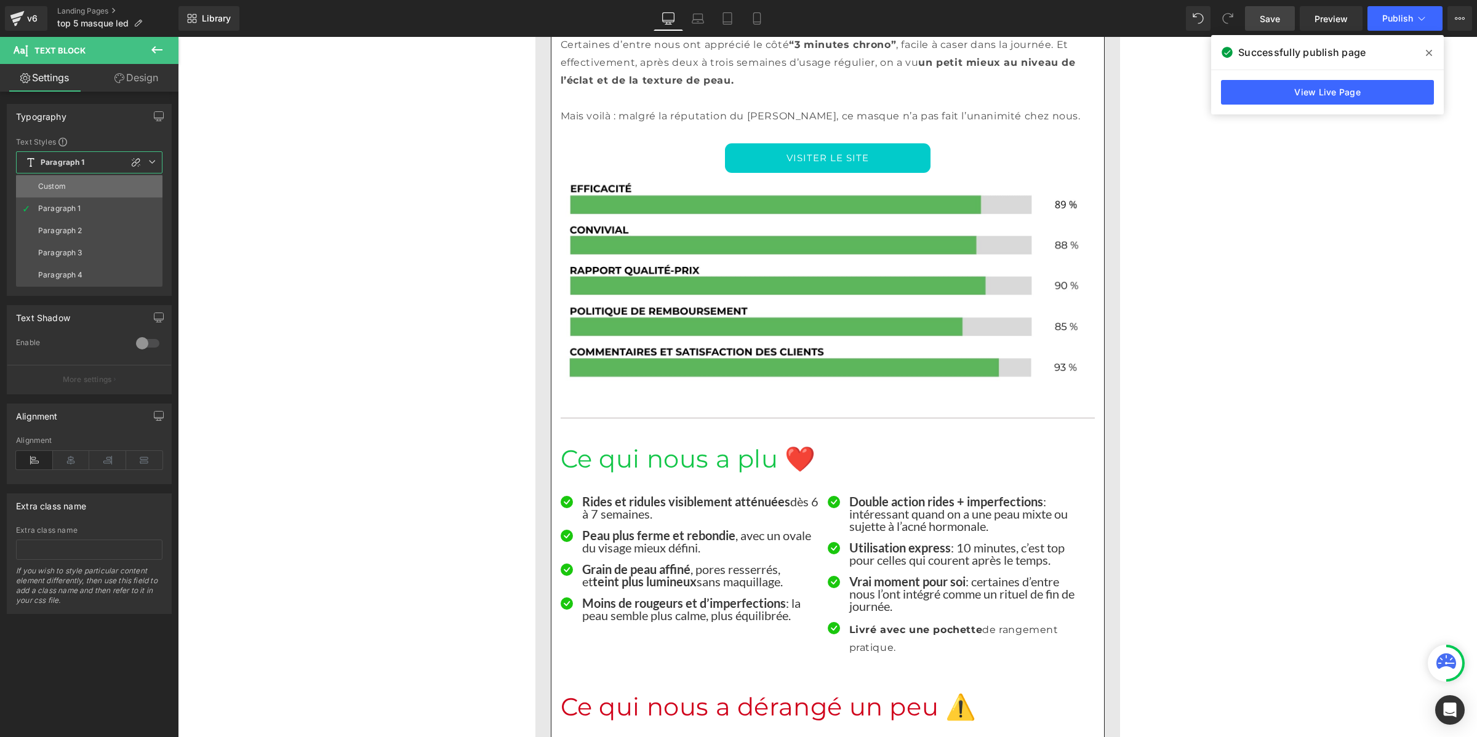
click at [56, 178] on li "Custom" at bounding box center [89, 186] width 146 height 22
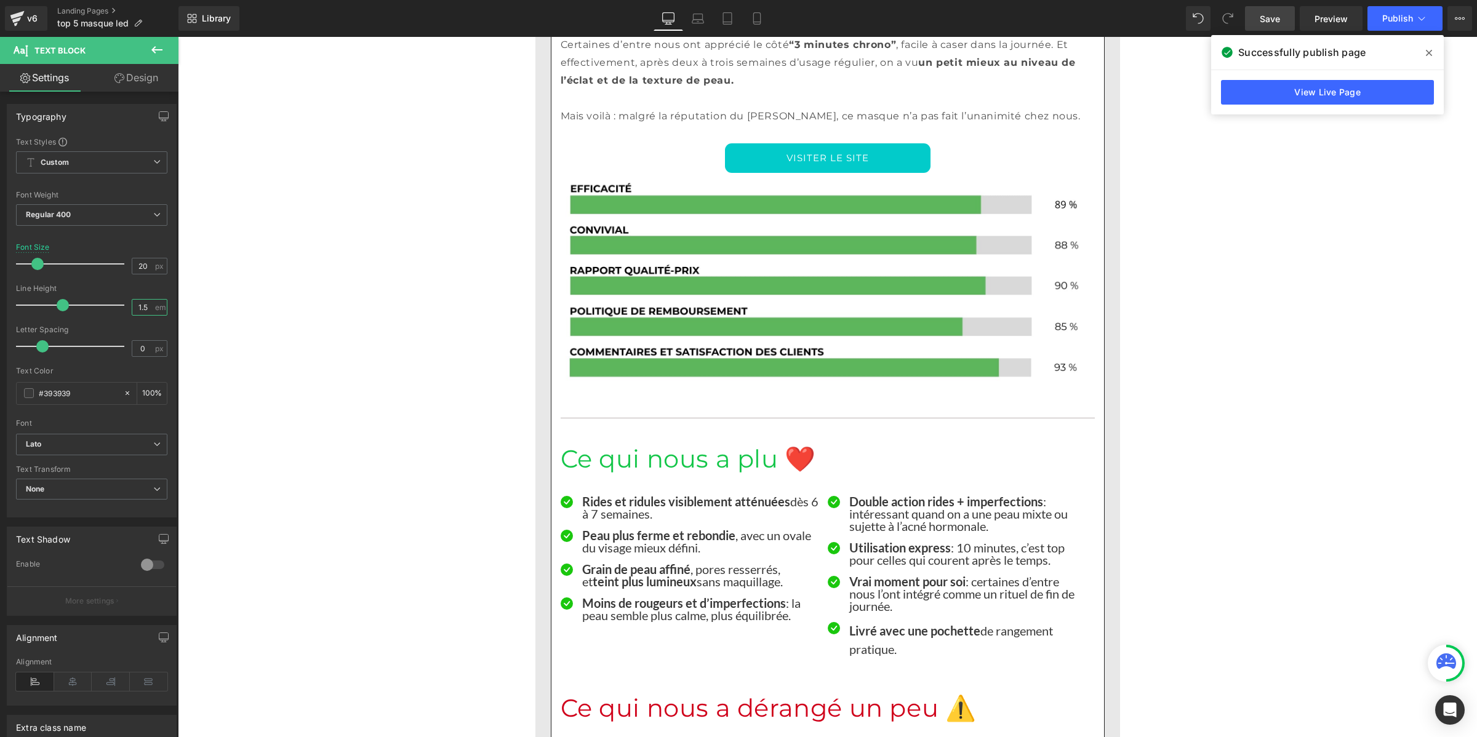
click at [139, 311] on input "1.5" at bounding box center [143, 307] width 22 height 15
paste input "number"
type input "1"
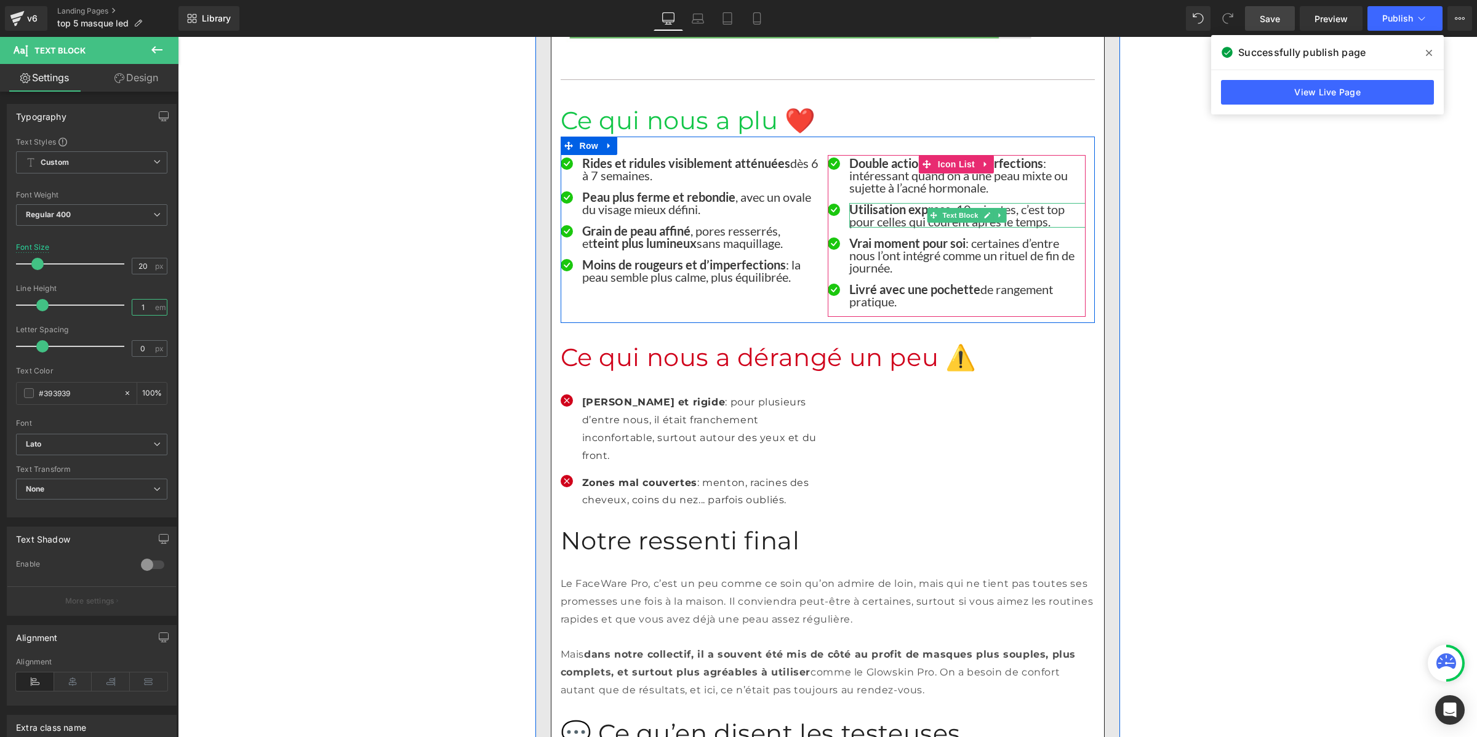
scroll to position [4462, 0]
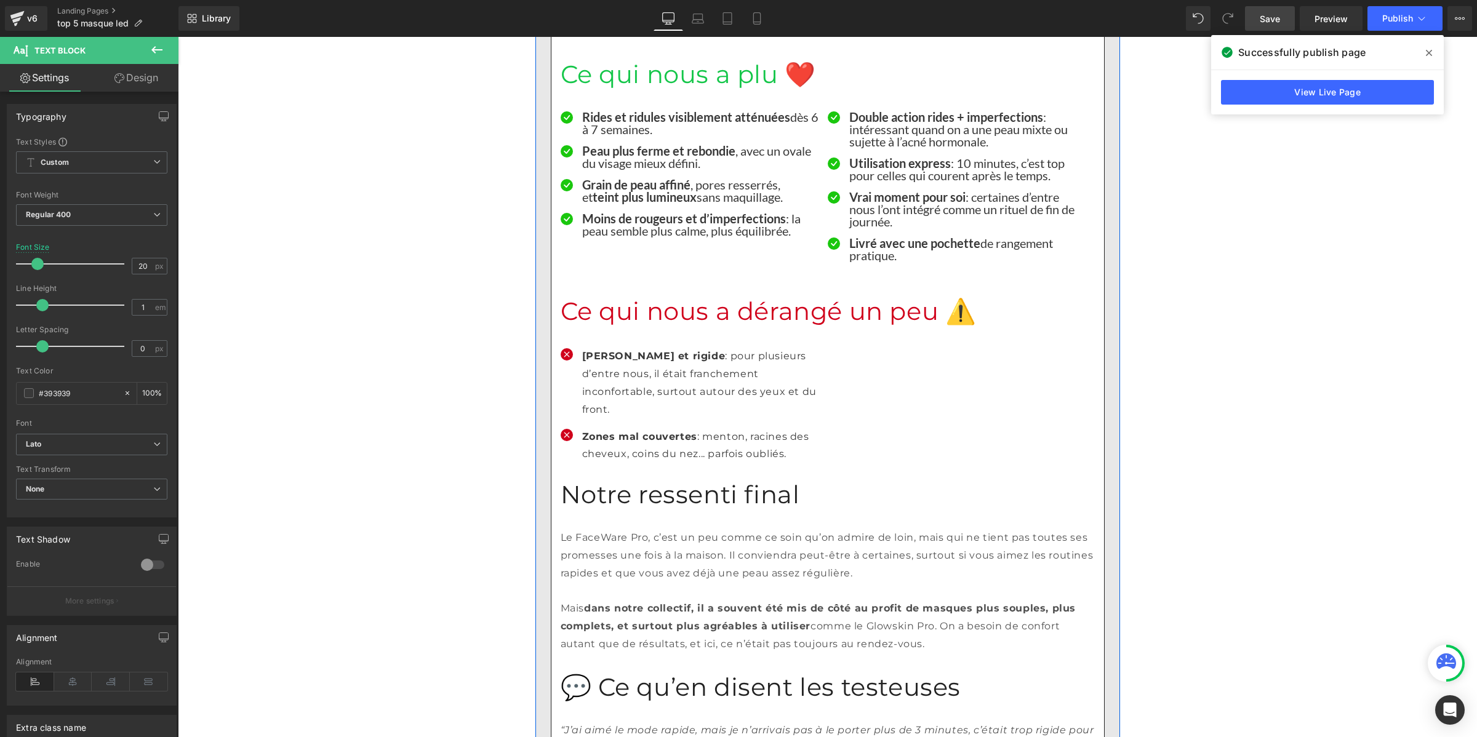
click at [650, 348] on p "Assez lourd et rigide : pour plusieurs d’entre nous, il était franchement incon…" at bounding box center [700, 383] width 236 height 71
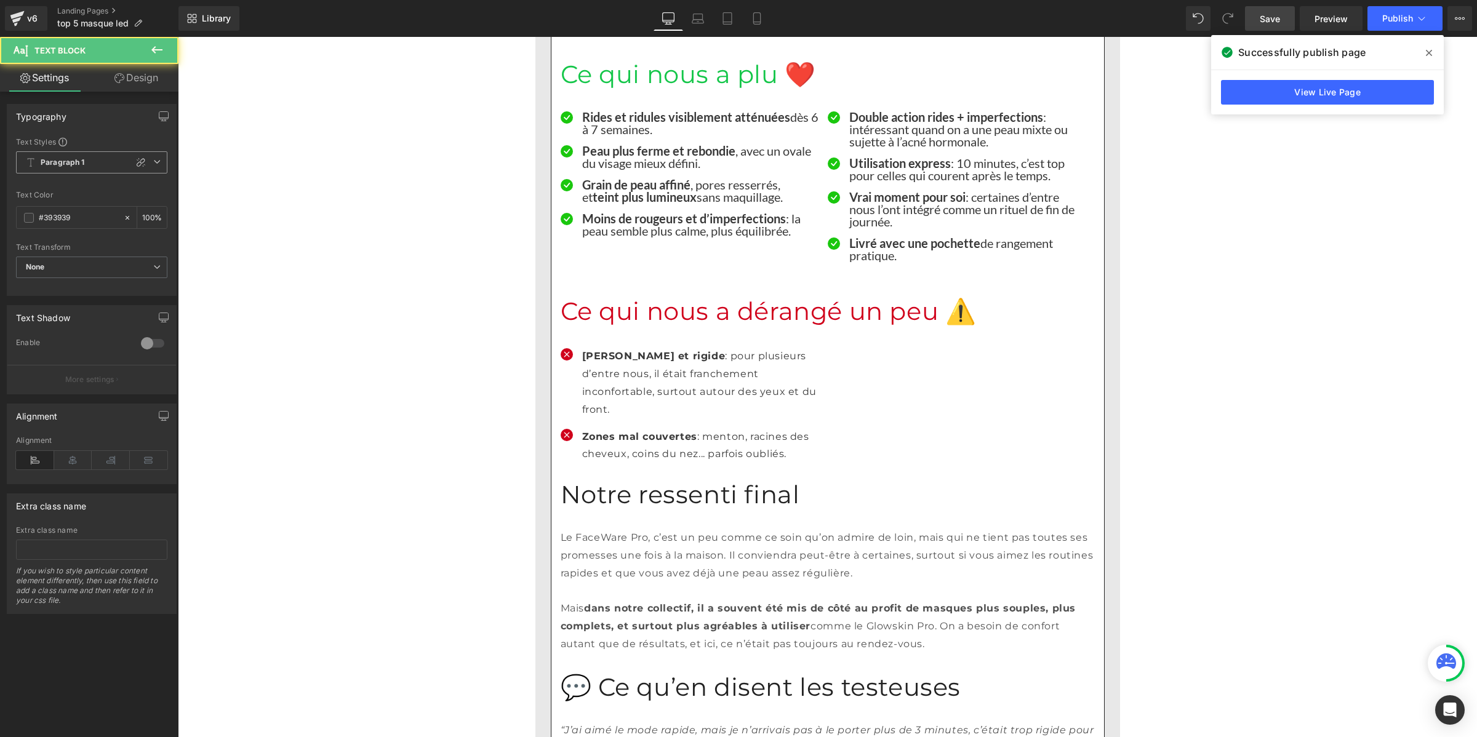
click at [87, 154] on span "Paragraph 1" at bounding box center [91, 162] width 151 height 22
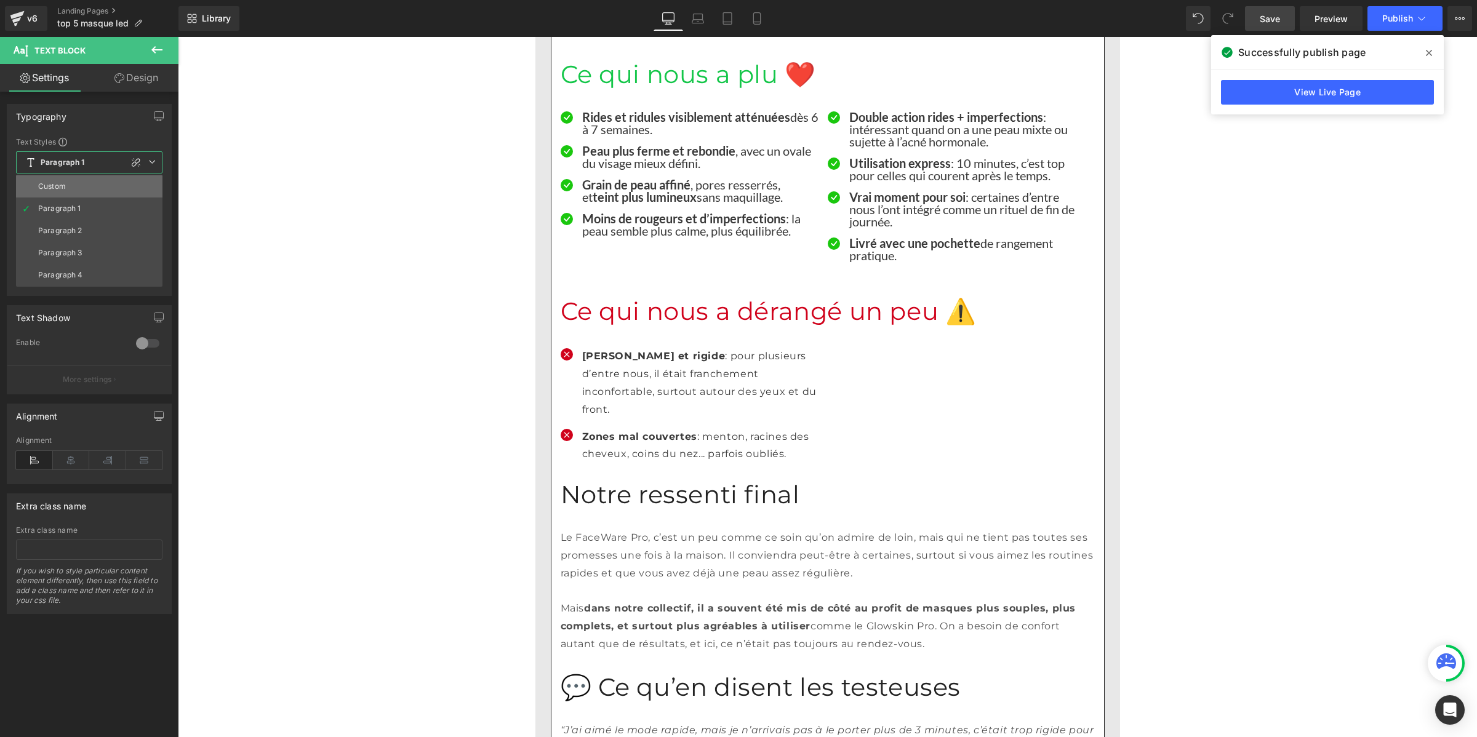
drag, startPoint x: 85, startPoint y: 180, endPoint x: 4, endPoint y: 231, distance: 95.4
click at [85, 180] on li "Custom" at bounding box center [89, 186] width 146 height 22
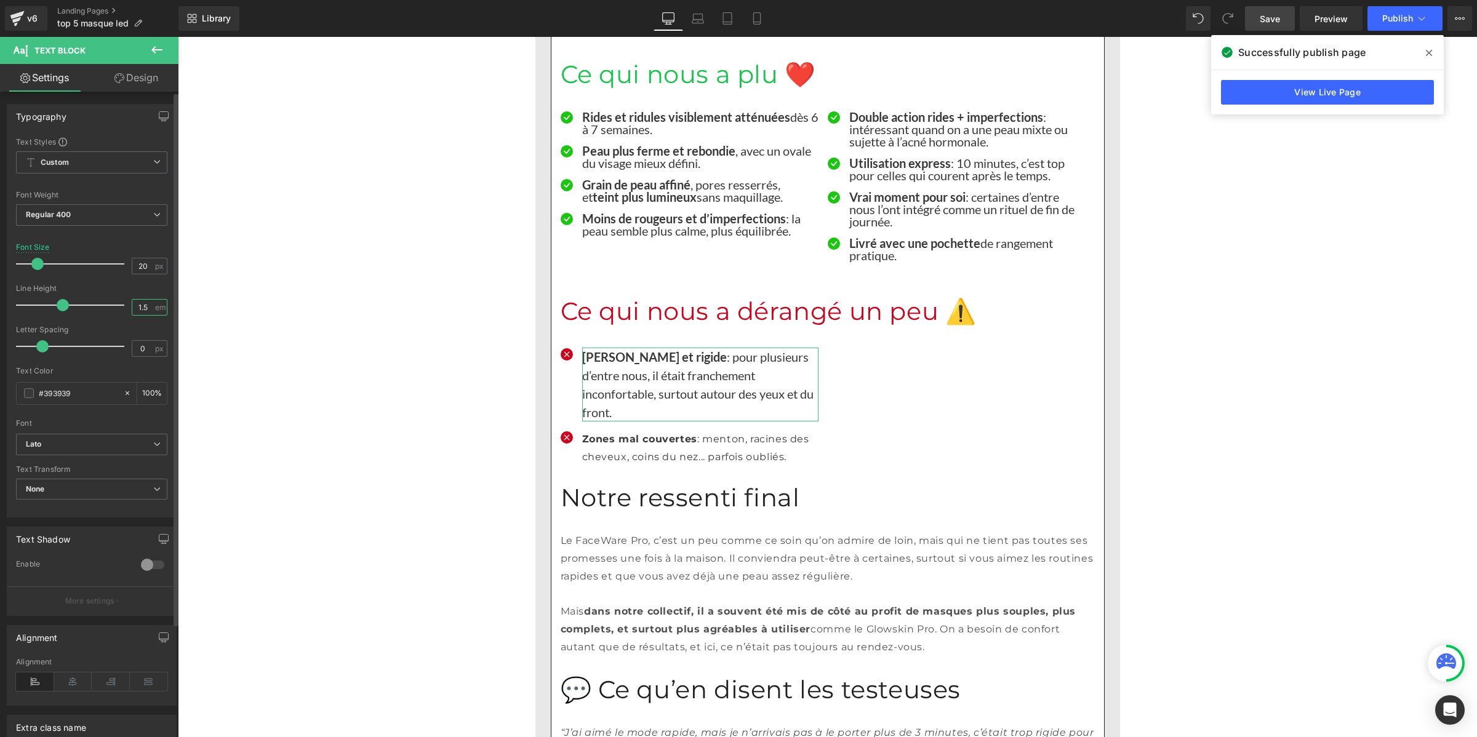
click at [148, 311] on input "1.5" at bounding box center [143, 307] width 22 height 15
paste input "number"
type input "1"
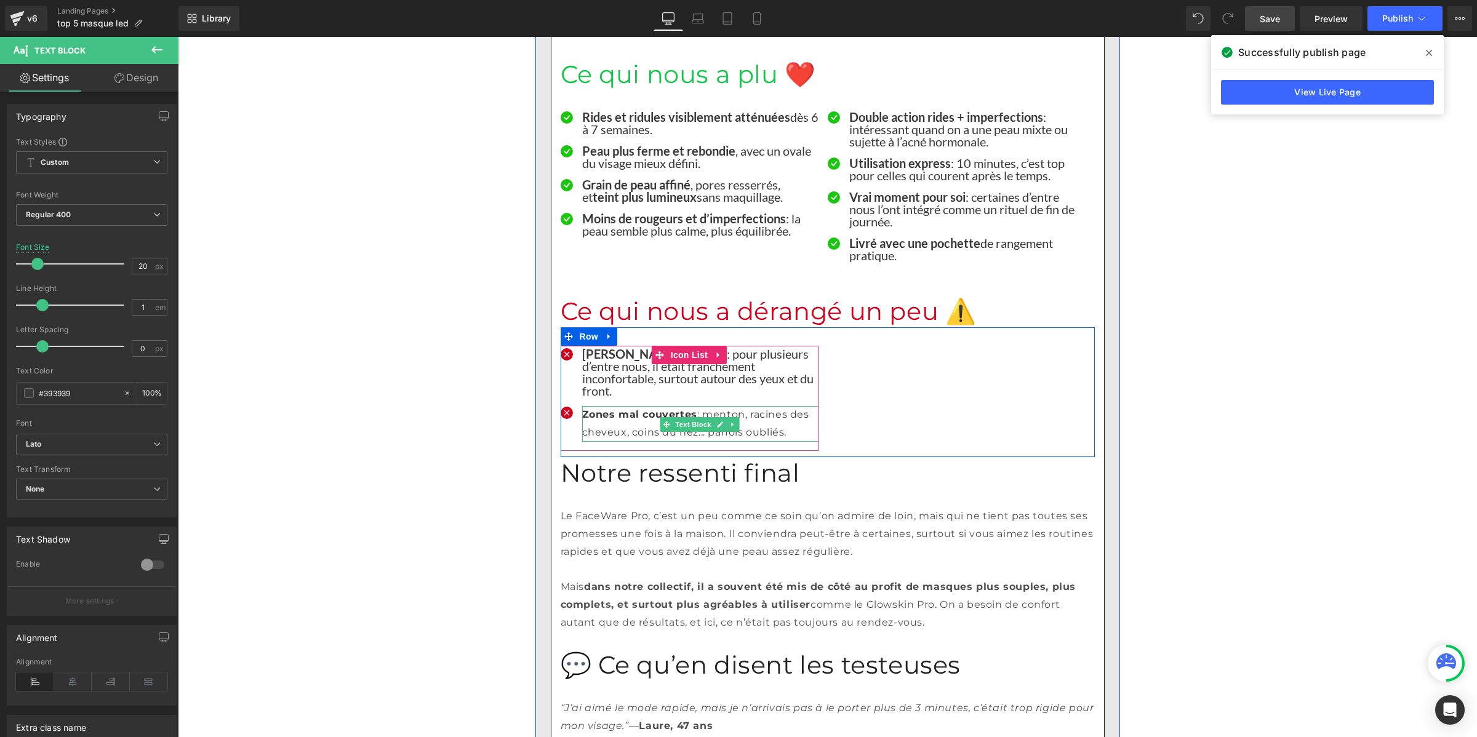
click at [594, 406] on p "Zones mal couvertes : menton, racines des cheveux, coins du nez... parfois oubl…" at bounding box center [700, 424] width 236 height 36
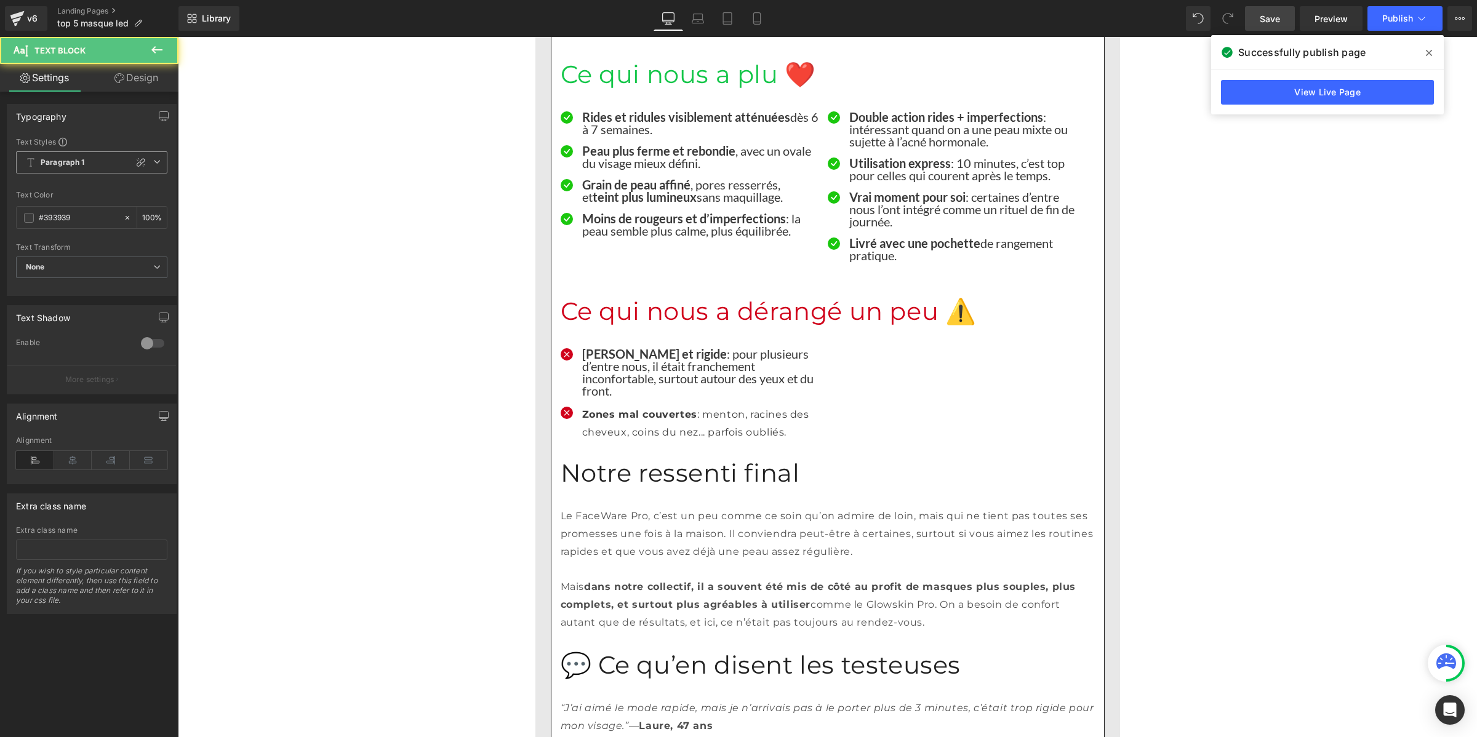
click at [94, 171] on span "Paragraph 1" at bounding box center [91, 162] width 151 height 22
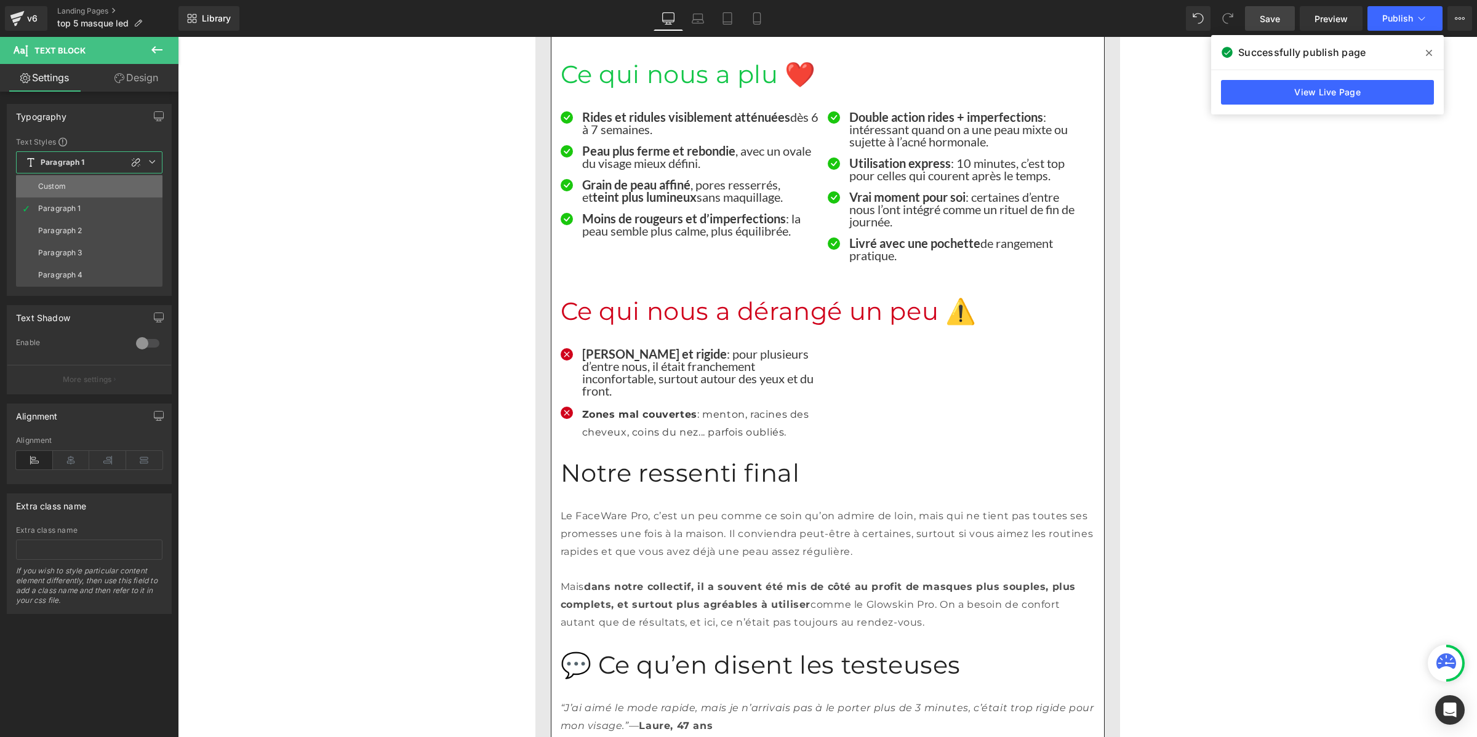
click at [87, 186] on li "Custom" at bounding box center [89, 186] width 146 height 22
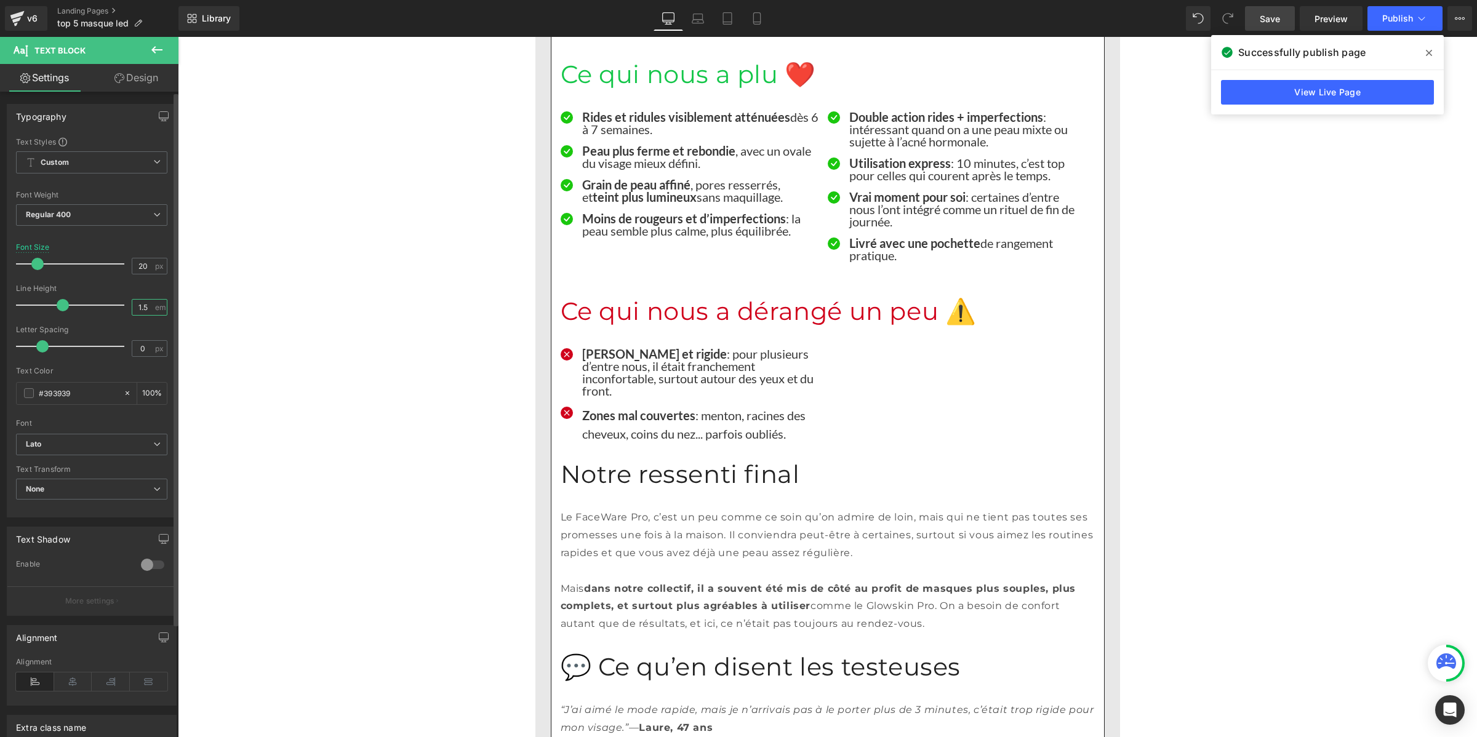
click at [145, 306] on input "1.5" at bounding box center [143, 307] width 22 height 15
paste input "number"
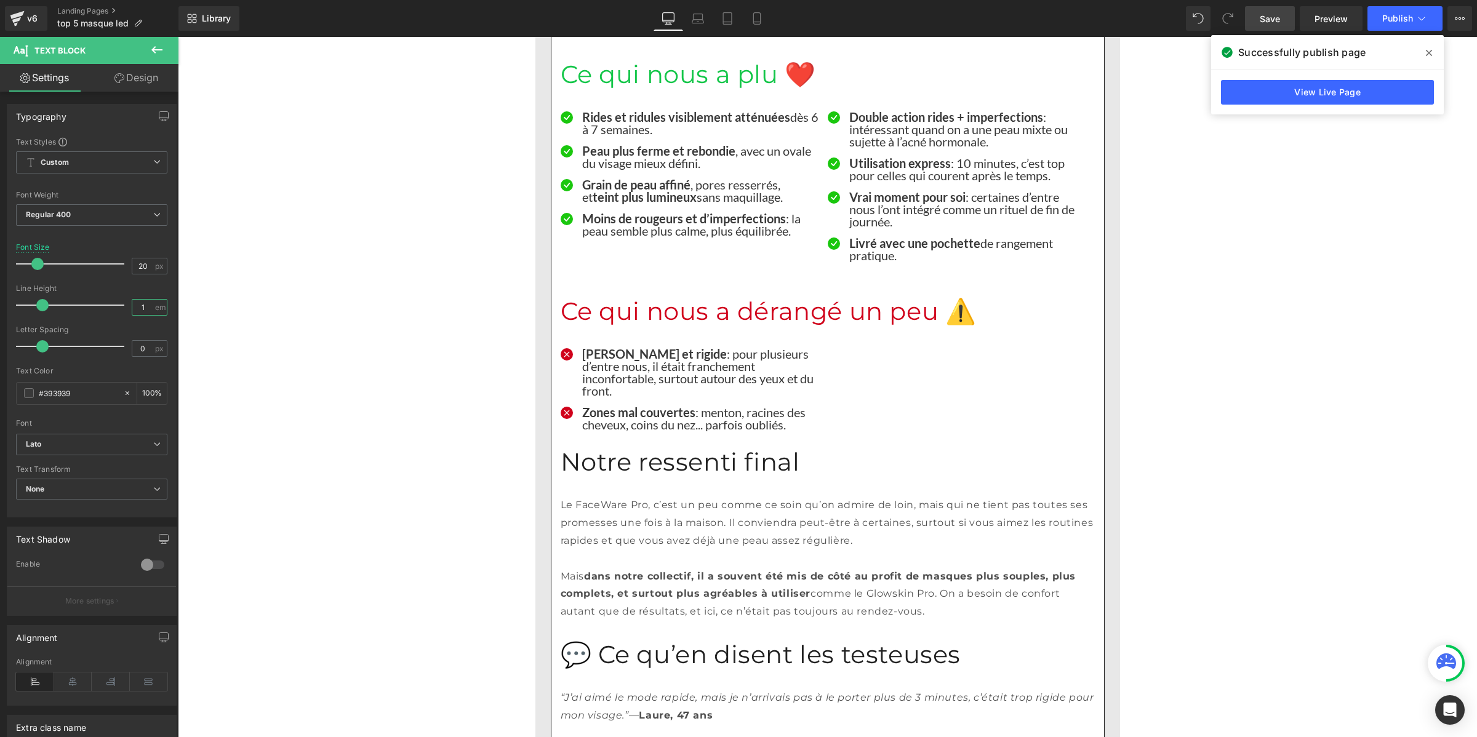
type input "1"
click at [1256, 11] on link "Save" at bounding box center [1270, 18] width 50 height 25
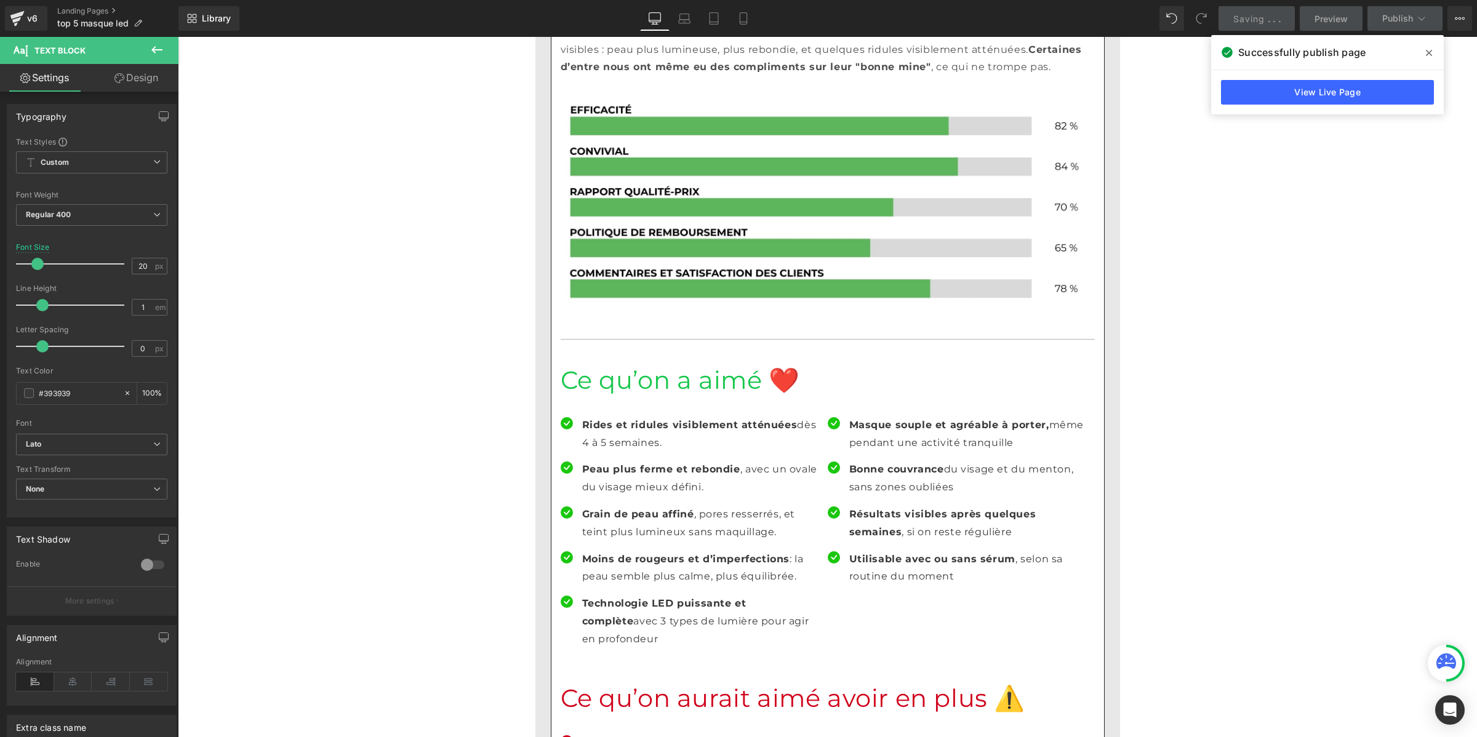
scroll to position [6078, 0]
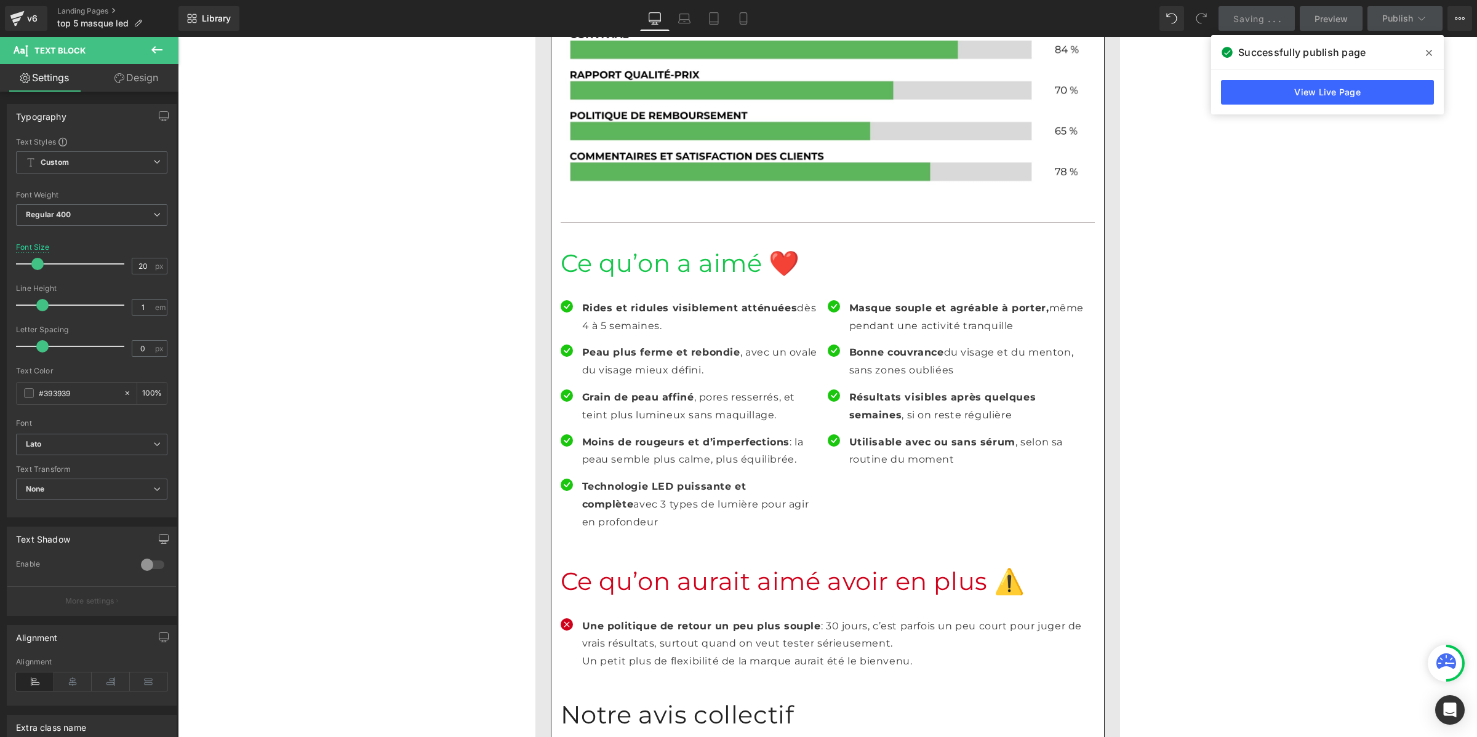
click at [595, 300] on p "Rides et ridules visiblement atténuées dès 4 à 5 semaines." at bounding box center [700, 318] width 236 height 36
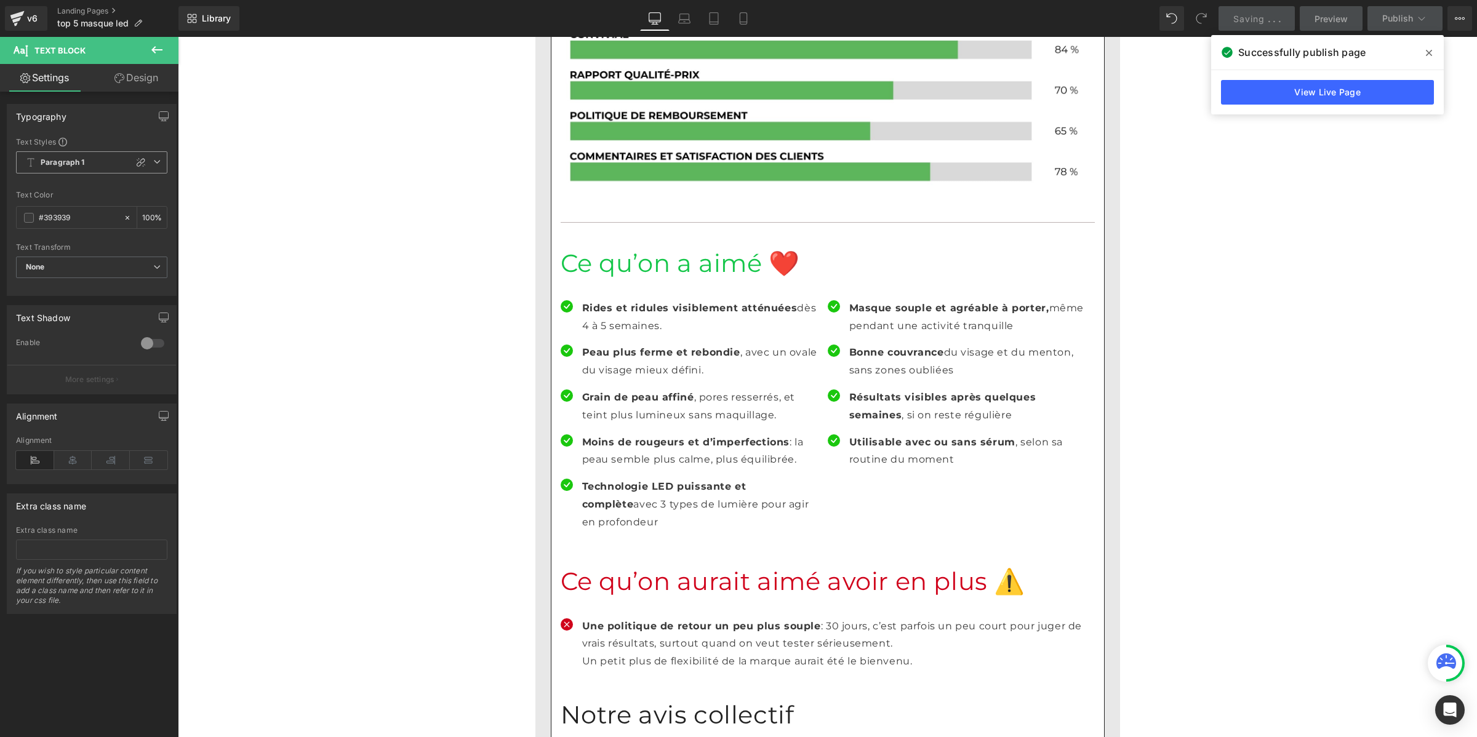
click at [66, 161] on b "Paragraph 1" at bounding box center [63, 163] width 44 height 10
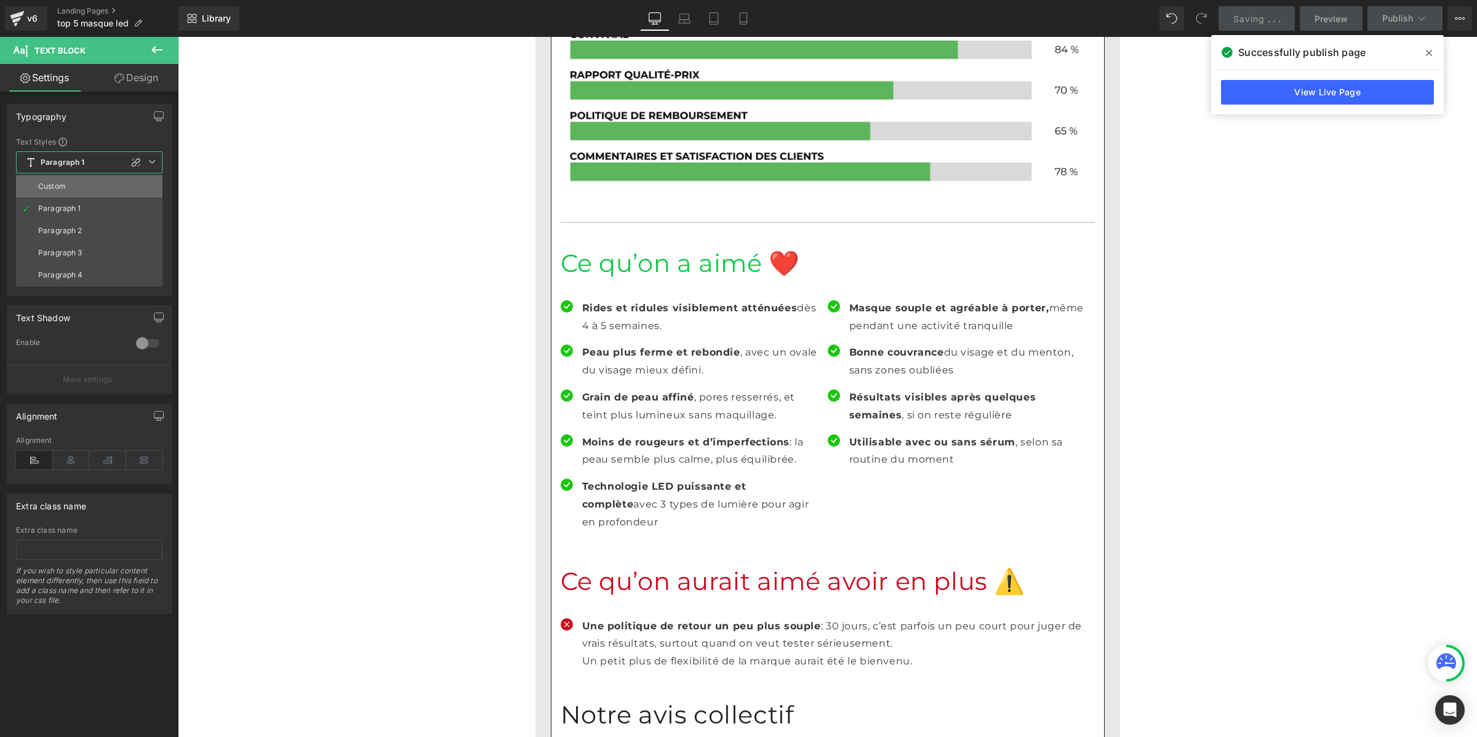
click at [71, 178] on li "Custom" at bounding box center [89, 186] width 146 height 22
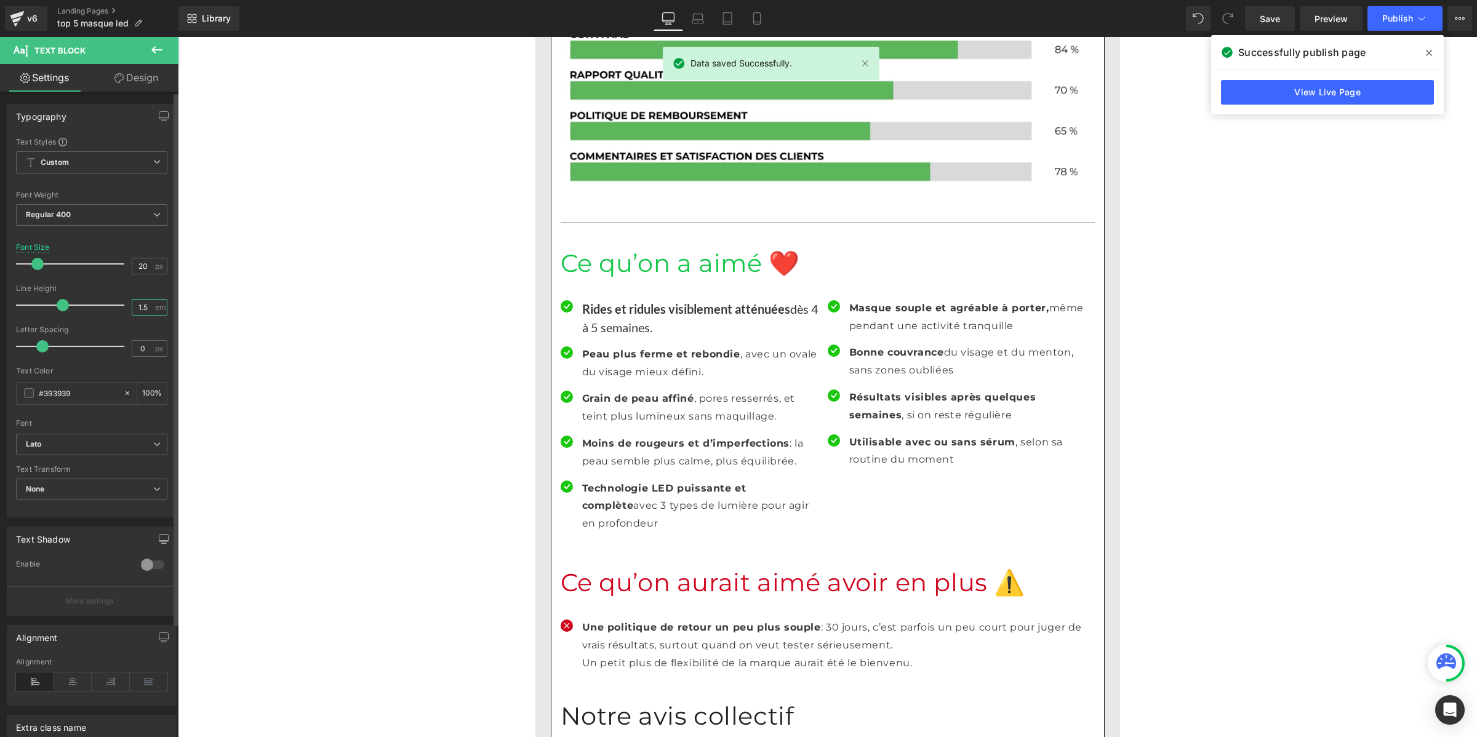
click at [142, 308] on input "1.5" at bounding box center [143, 307] width 22 height 15
paste input "number"
type input "1"
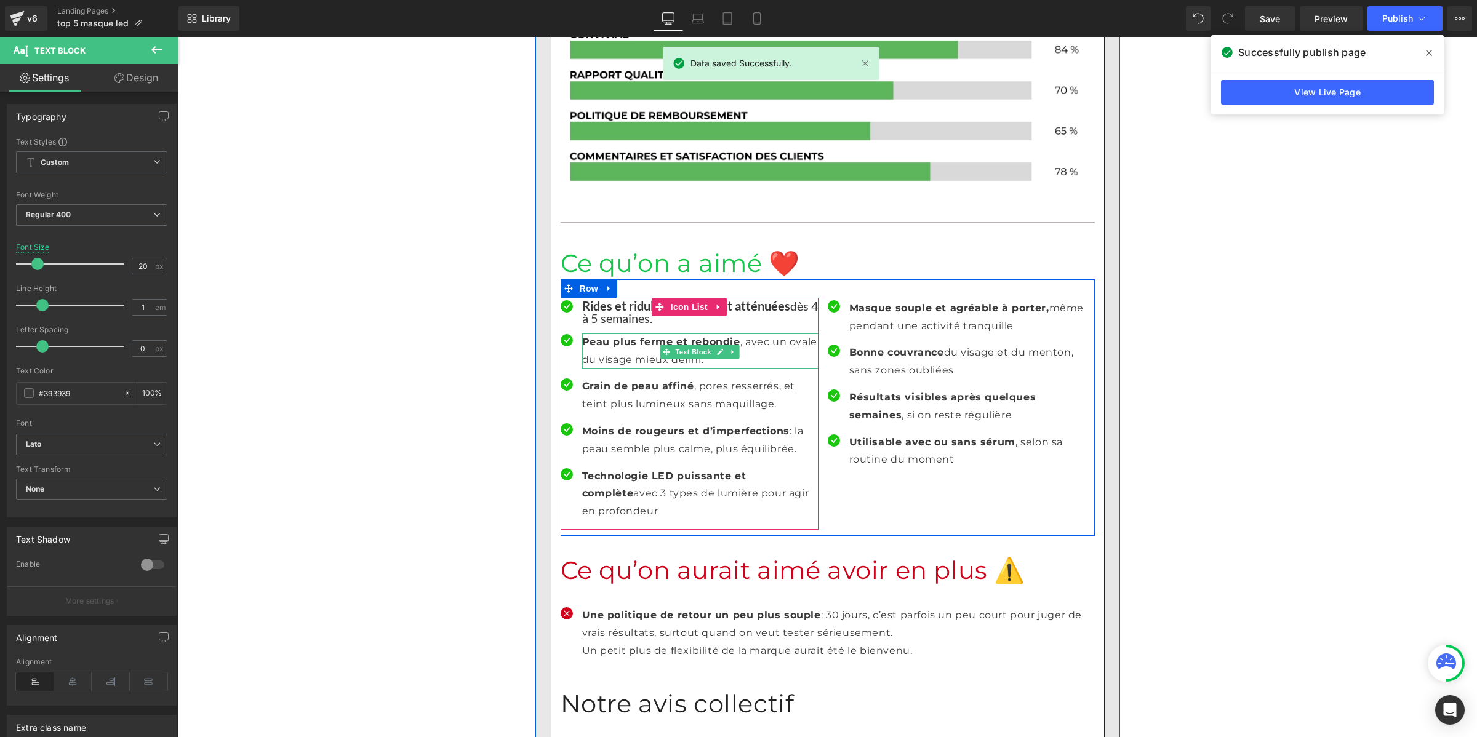
click at [616, 333] on p "Peau plus ferme et rebondie , avec un ovale du visage mieux défini." at bounding box center [700, 351] width 236 height 36
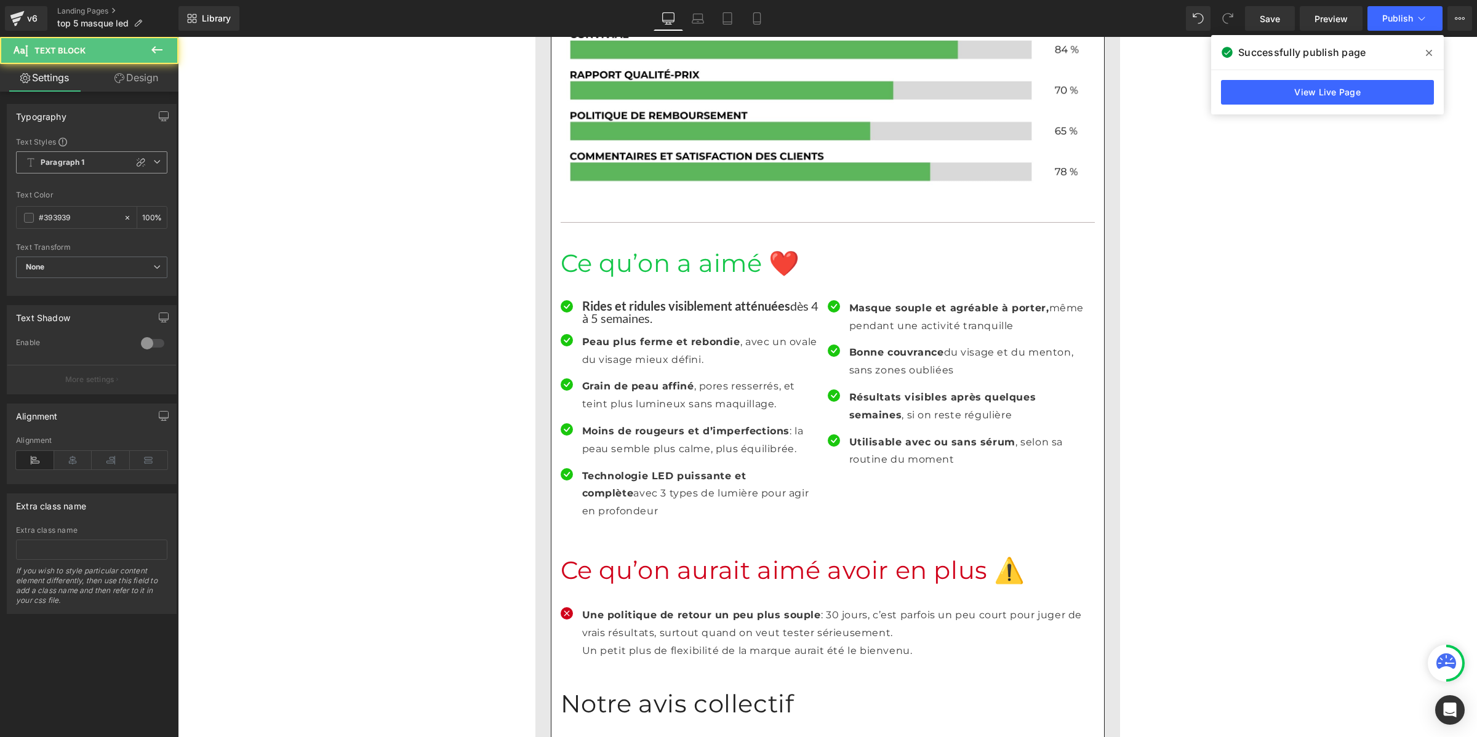
click at [82, 163] on b "Paragraph 1" at bounding box center [63, 163] width 44 height 10
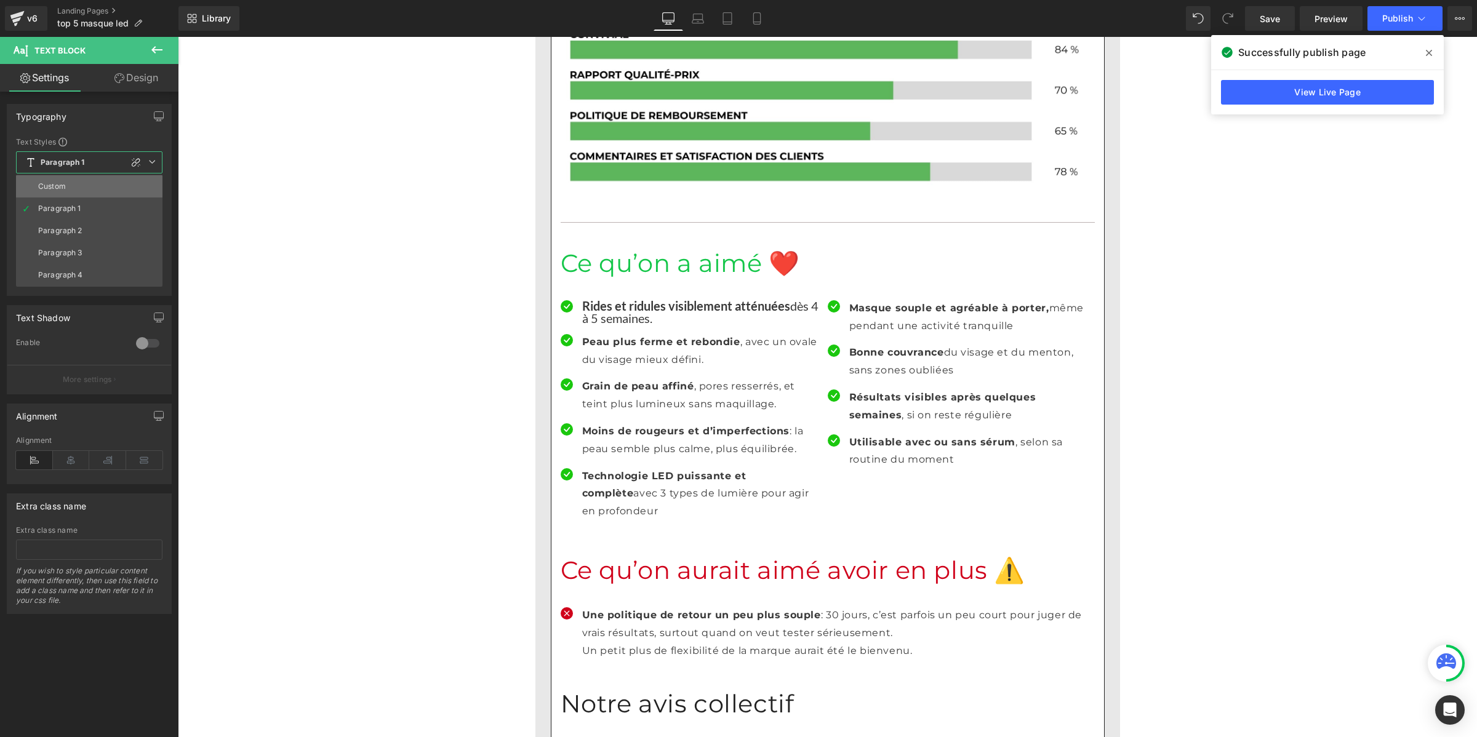
click at [81, 185] on li "Custom" at bounding box center [89, 186] width 146 height 22
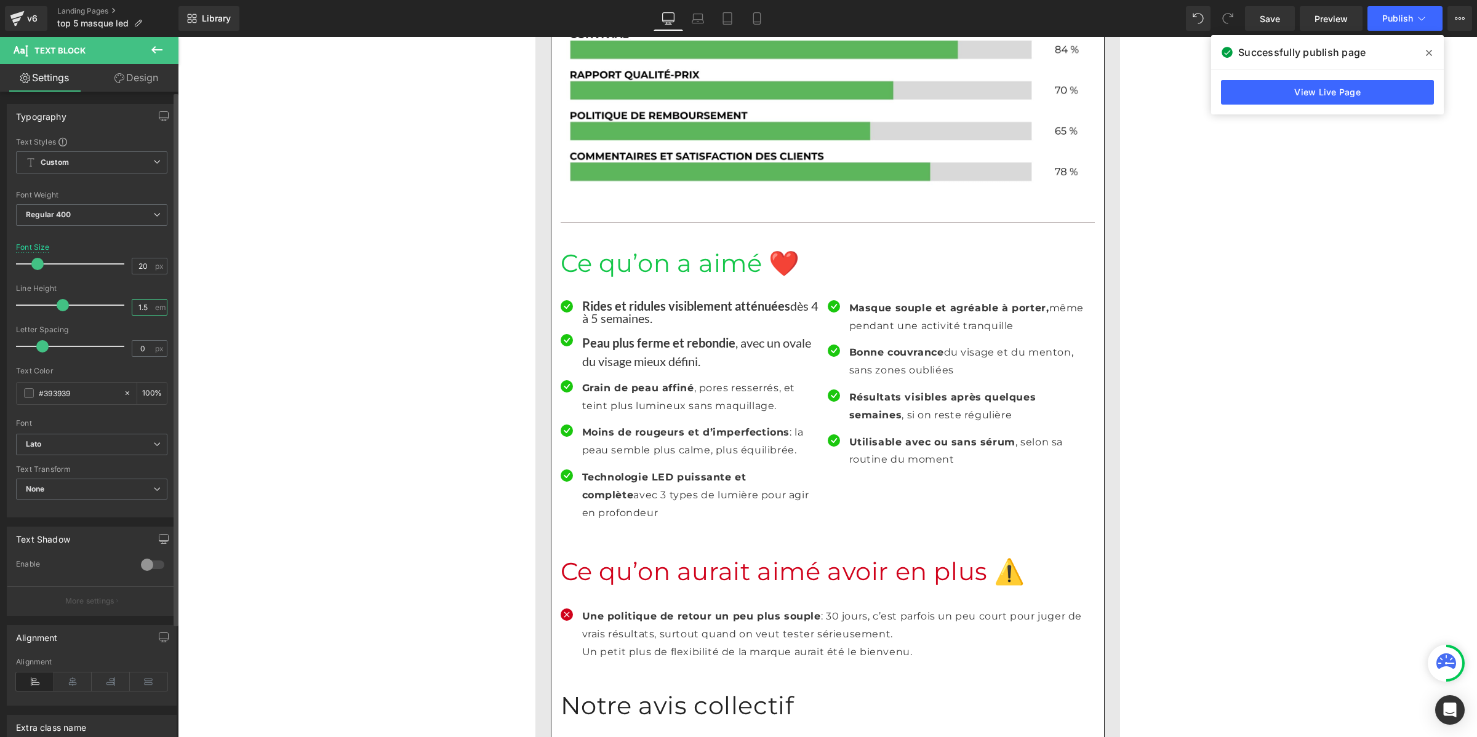
click at [143, 305] on input "1.5" at bounding box center [143, 307] width 22 height 15
paste input "number"
type input "1"
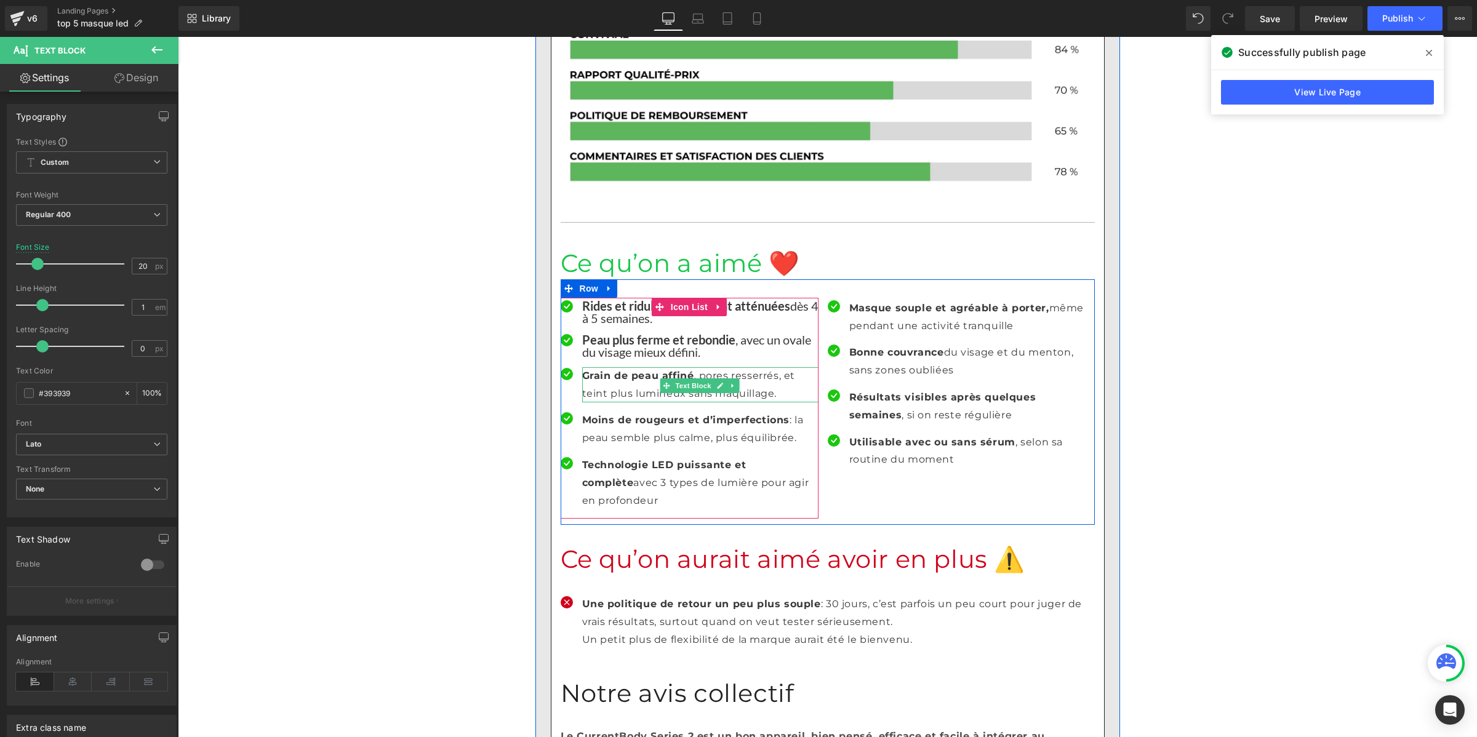
click at [607, 367] on p "Grain de peau affiné , pores resserrés, et teint plus lumineux sans maquillage." at bounding box center [700, 385] width 236 height 36
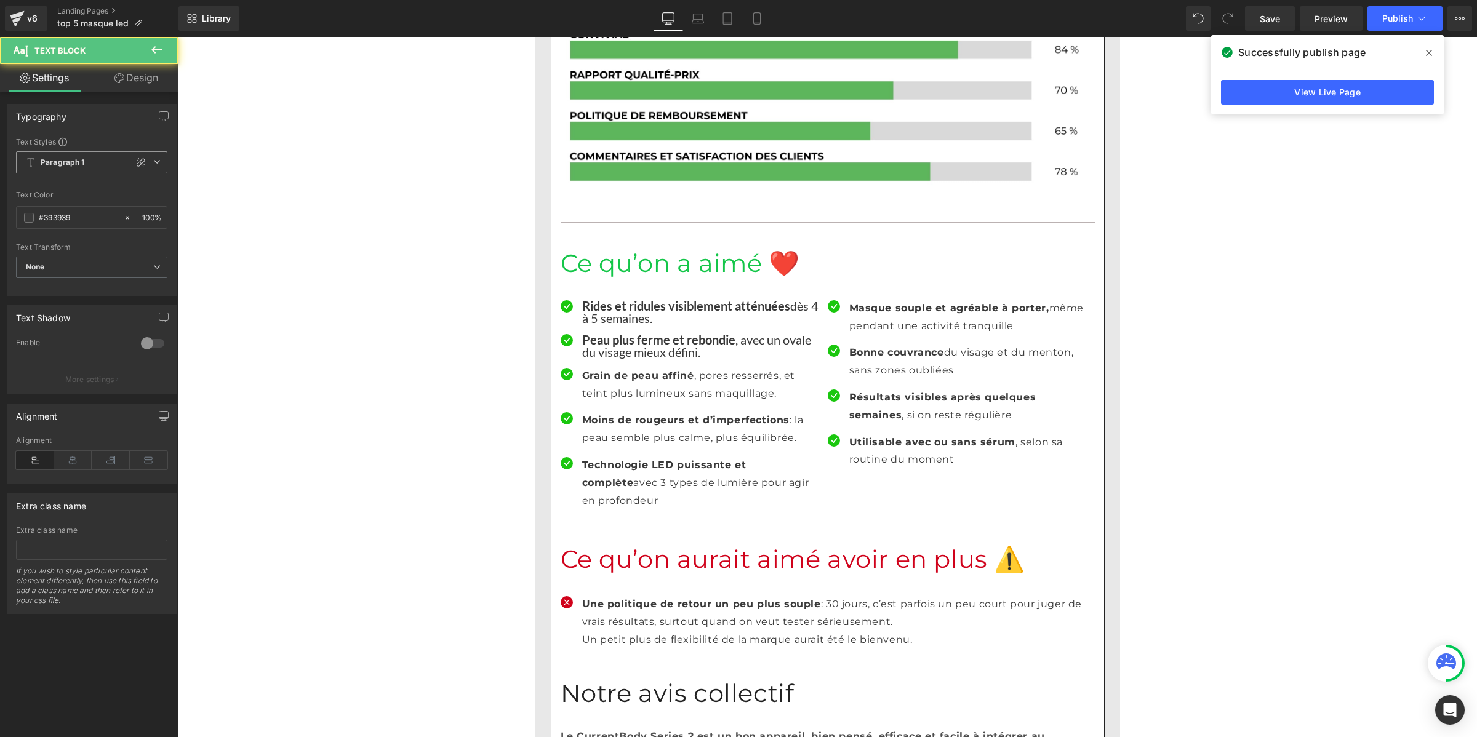
click at [91, 154] on span "Paragraph 1" at bounding box center [91, 162] width 151 height 22
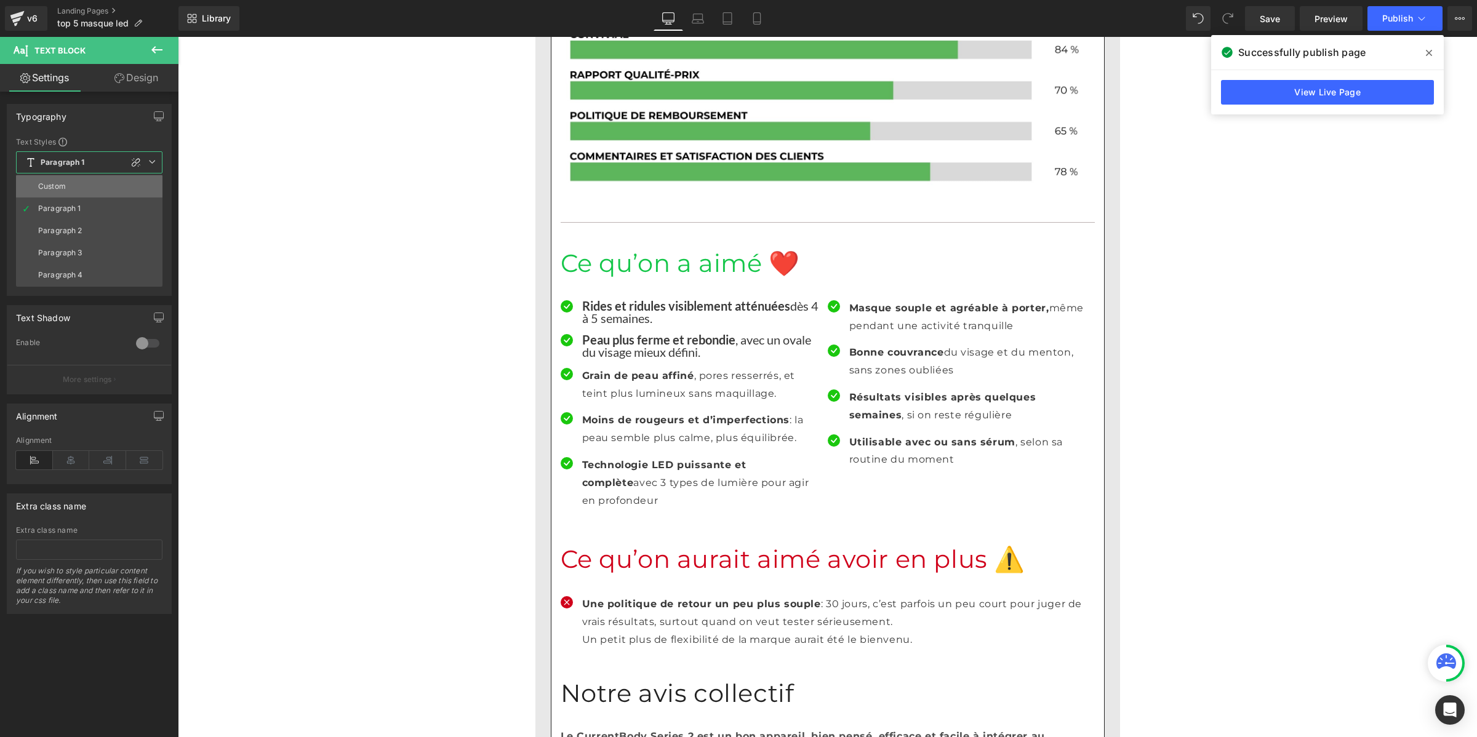
click at [91, 183] on li "Custom" at bounding box center [89, 186] width 146 height 22
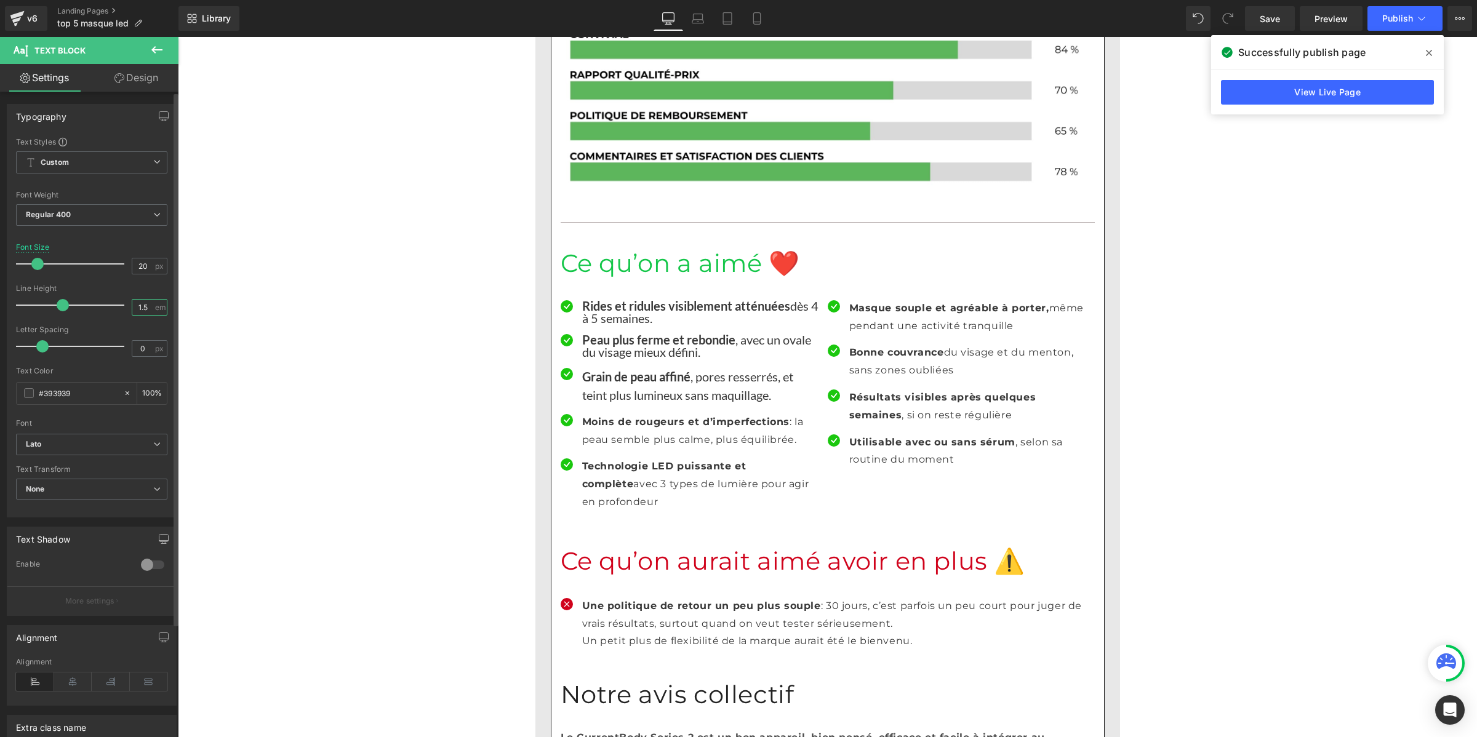
click at [142, 308] on input "1.5" at bounding box center [143, 307] width 22 height 15
paste input "number"
type input "1"
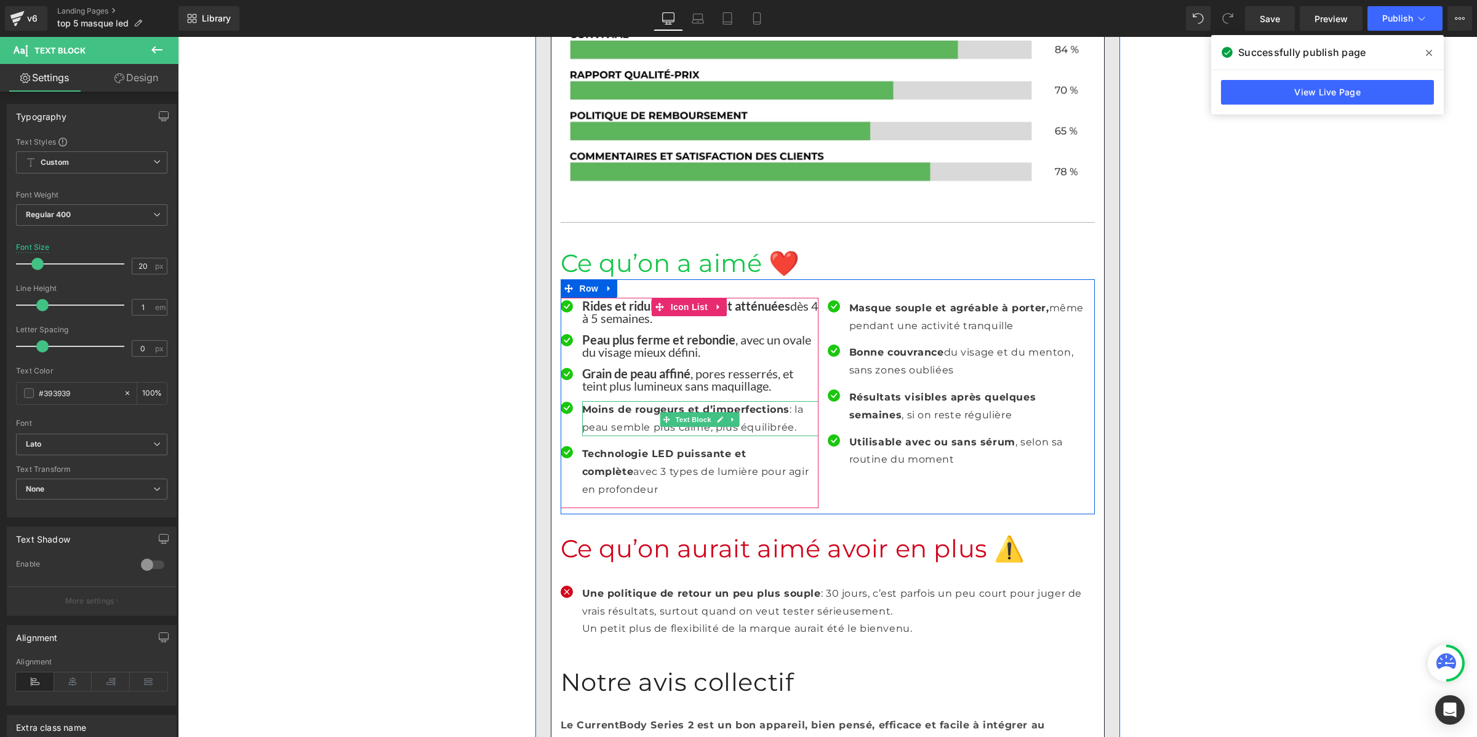
click at [586, 401] on p "Moins de rougeurs et d’imperfections : la peau semble plus calme, plus équilibr…" at bounding box center [700, 419] width 236 height 36
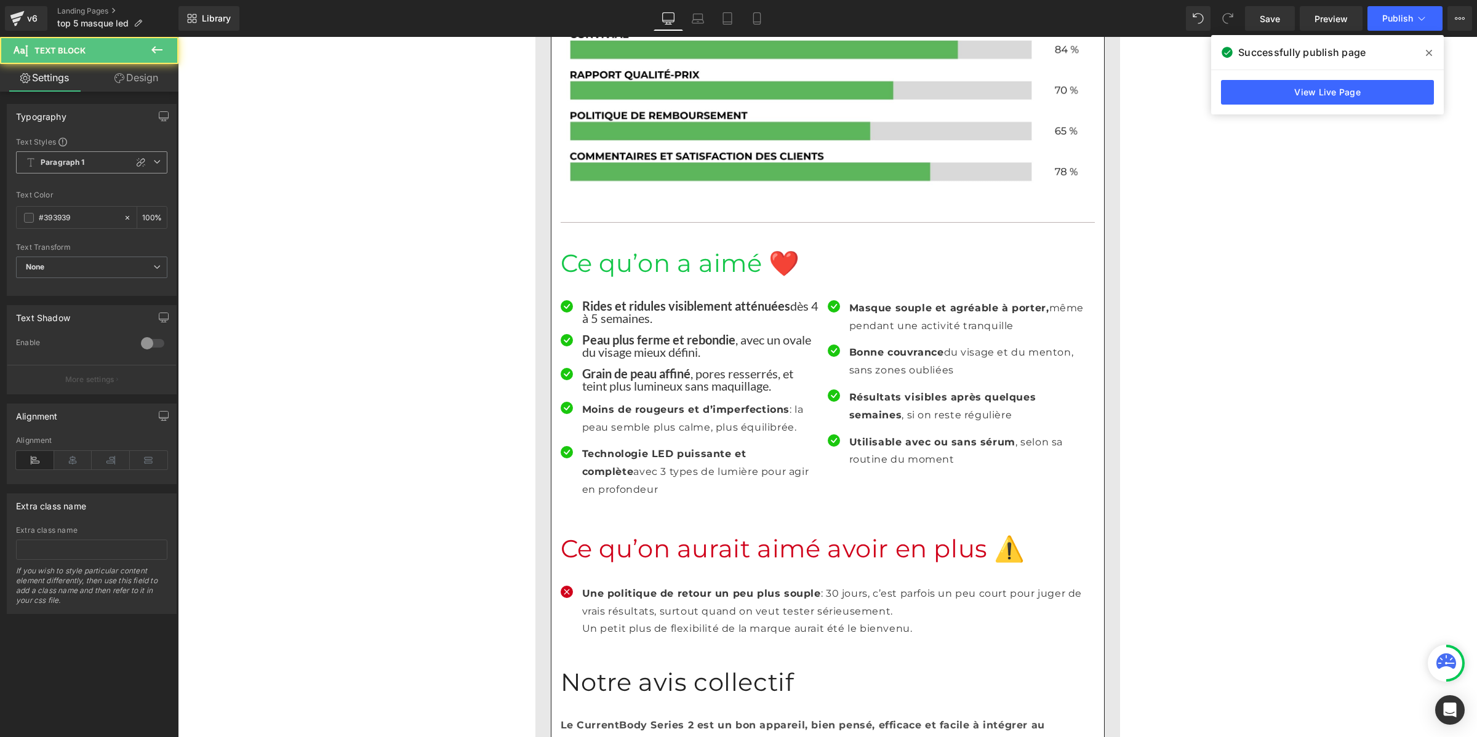
click at [58, 158] on b "Paragraph 1" at bounding box center [63, 163] width 44 height 10
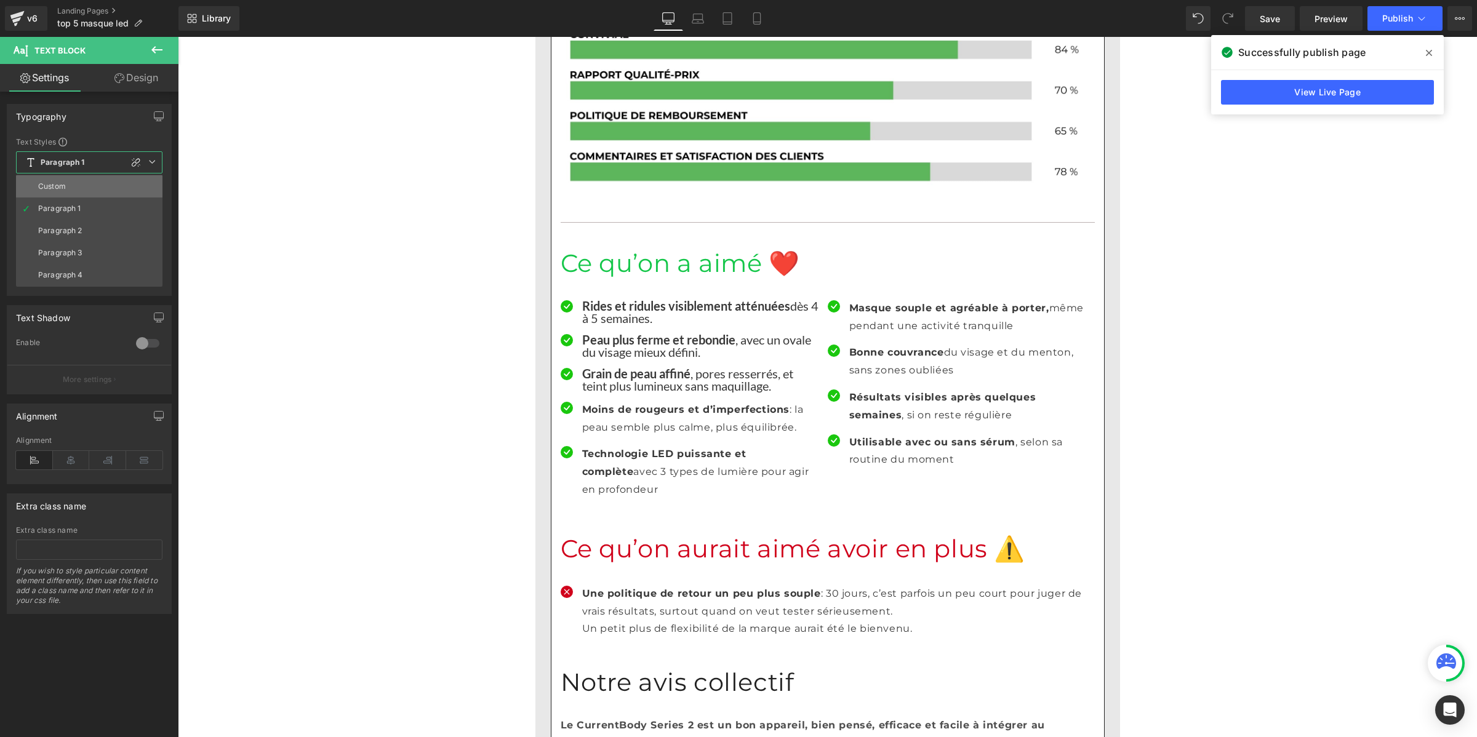
click at [71, 182] on li "Custom" at bounding box center [89, 186] width 146 height 22
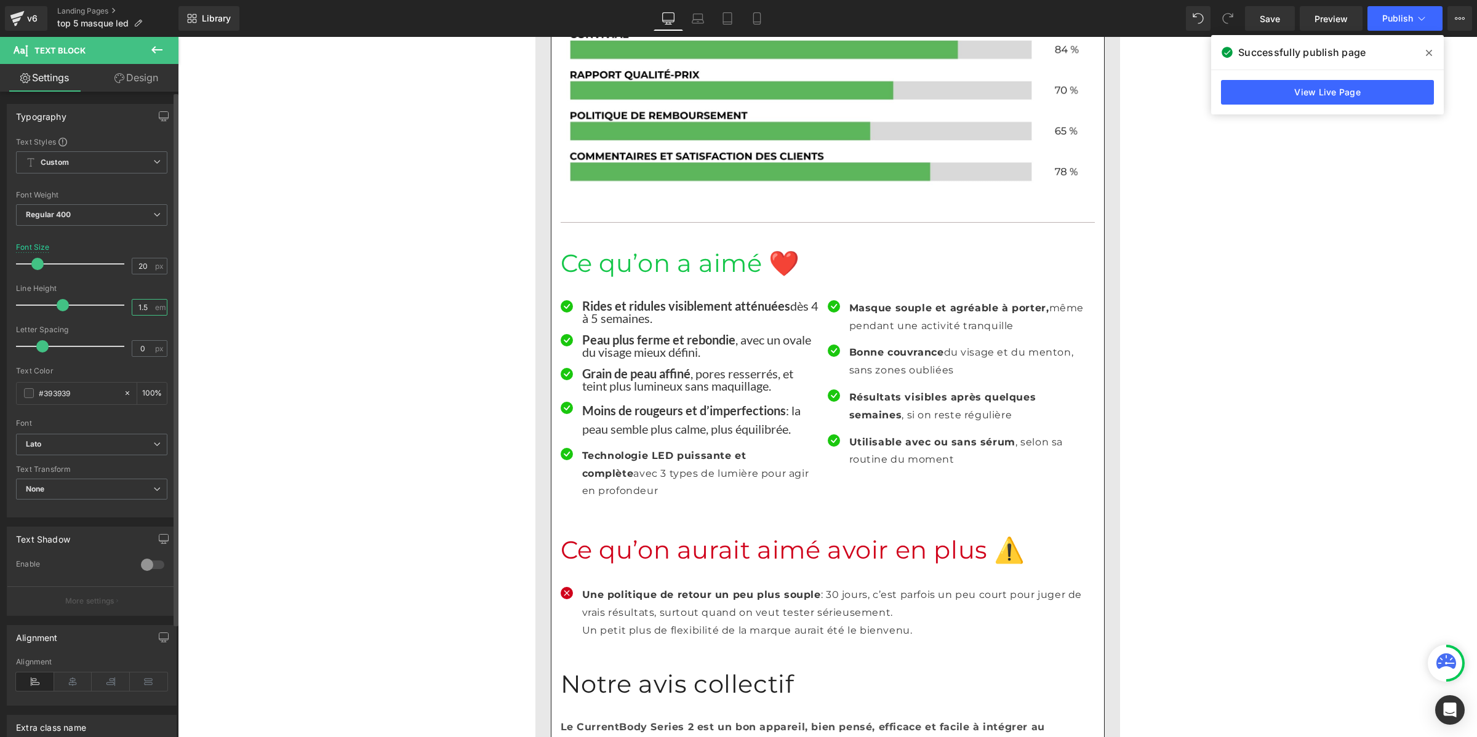
click at [140, 305] on input "1.5" at bounding box center [143, 307] width 22 height 15
paste input "number"
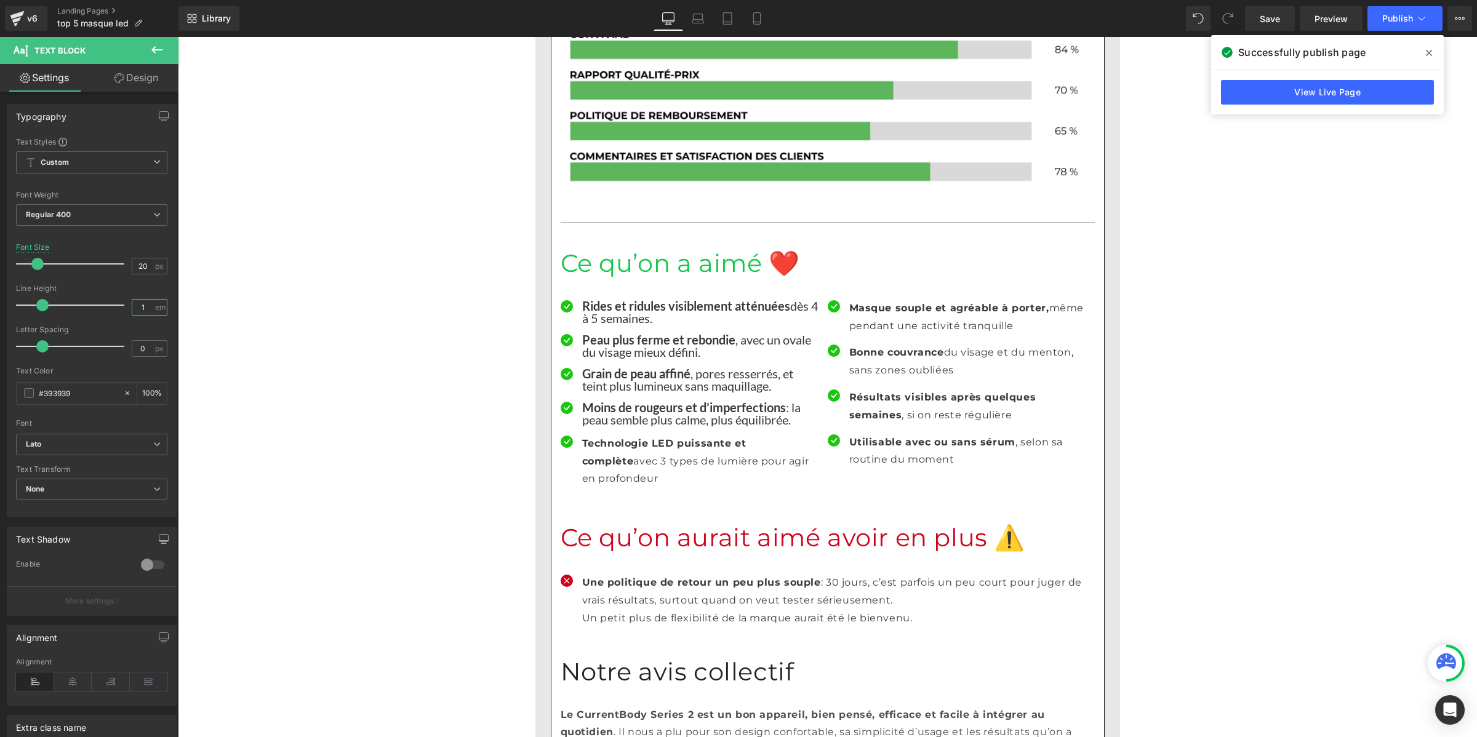
type input "1"
click at [619, 435] on p "T echnologie LED puissante et complète avec 3 types de lumière pour agir en pro…" at bounding box center [700, 461] width 236 height 53
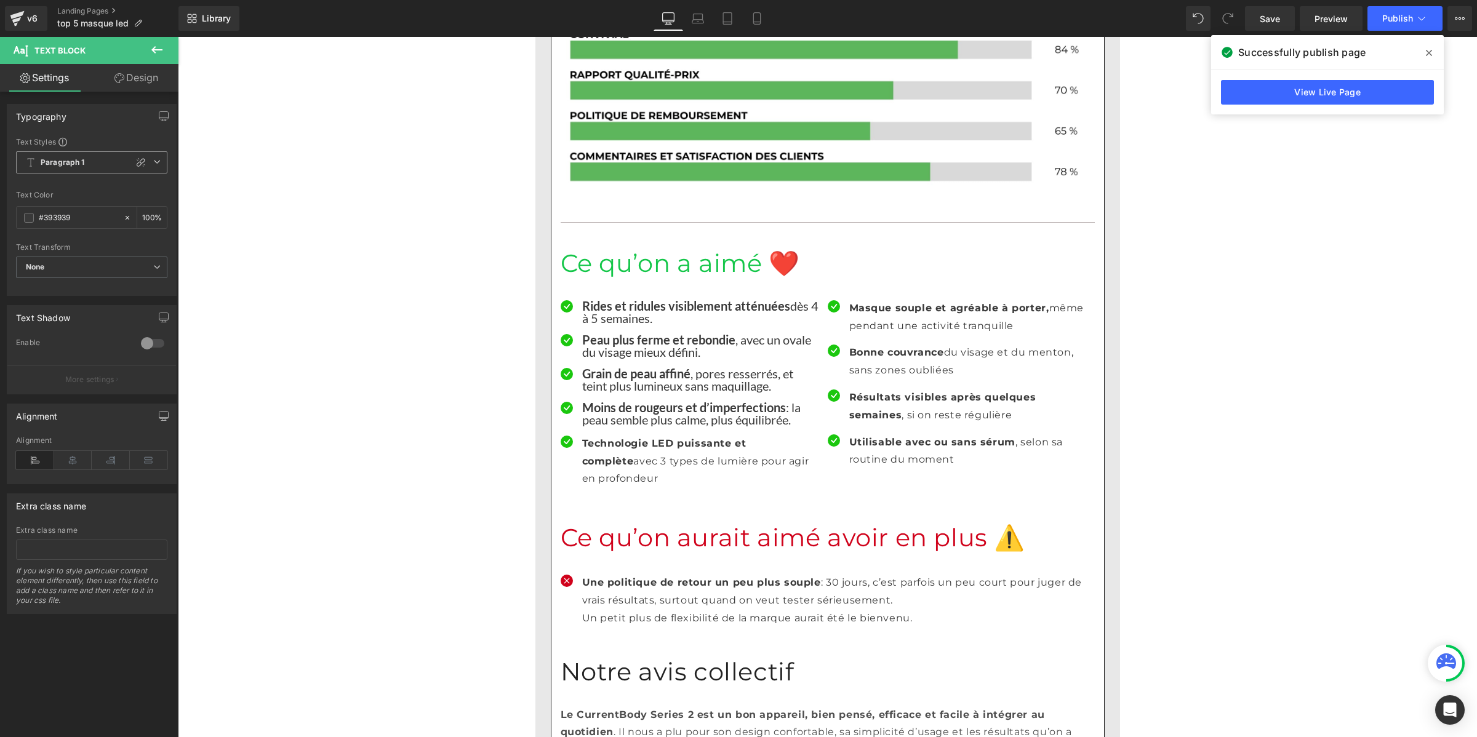
click at [47, 159] on b "Paragraph 1" at bounding box center [63, 163] width 44 height 10
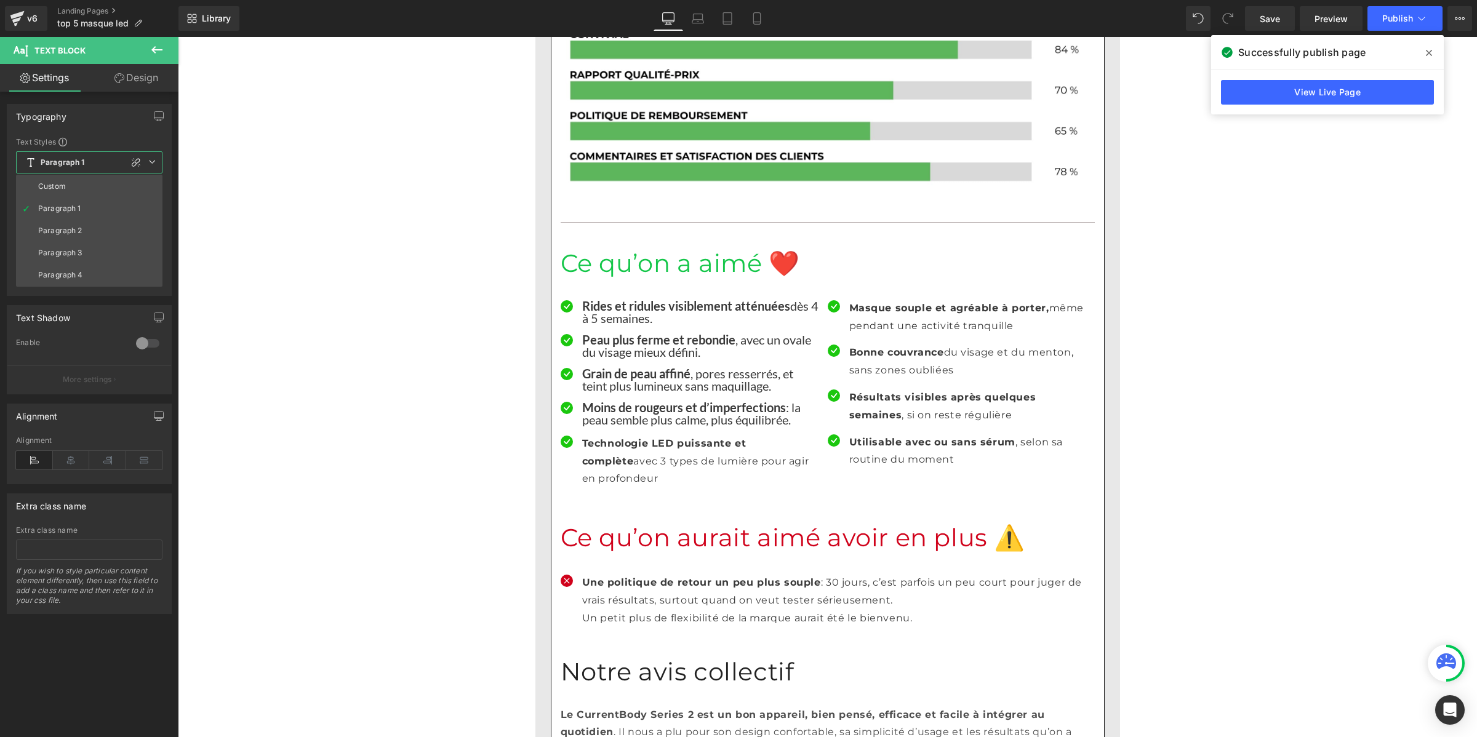
click at [54, 183] on div "Custom" at bounding box center [52, 186] width 28 height 9
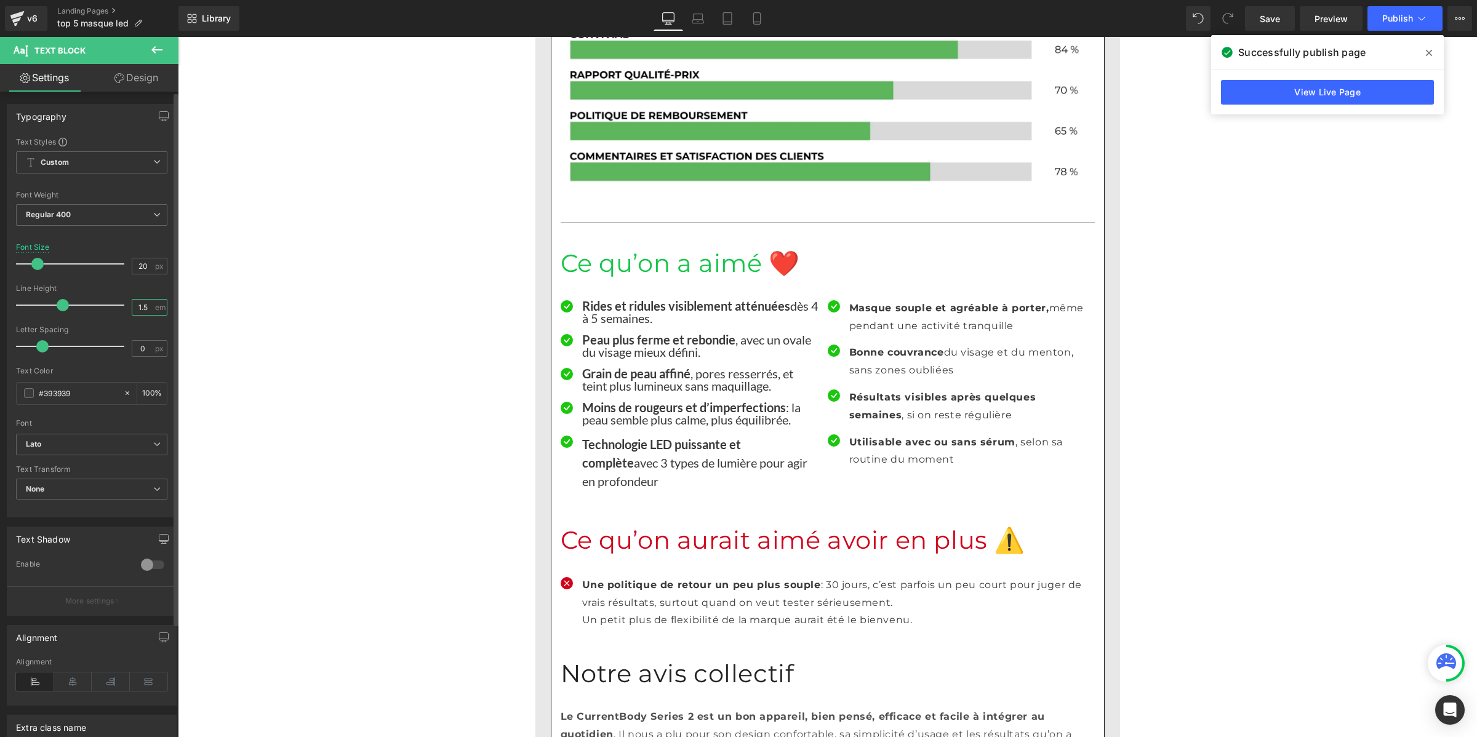
click at [137, 309] on input "1.5" at bounding box center [143, 307] width 22 height 15
paste input "number"
type input "1"
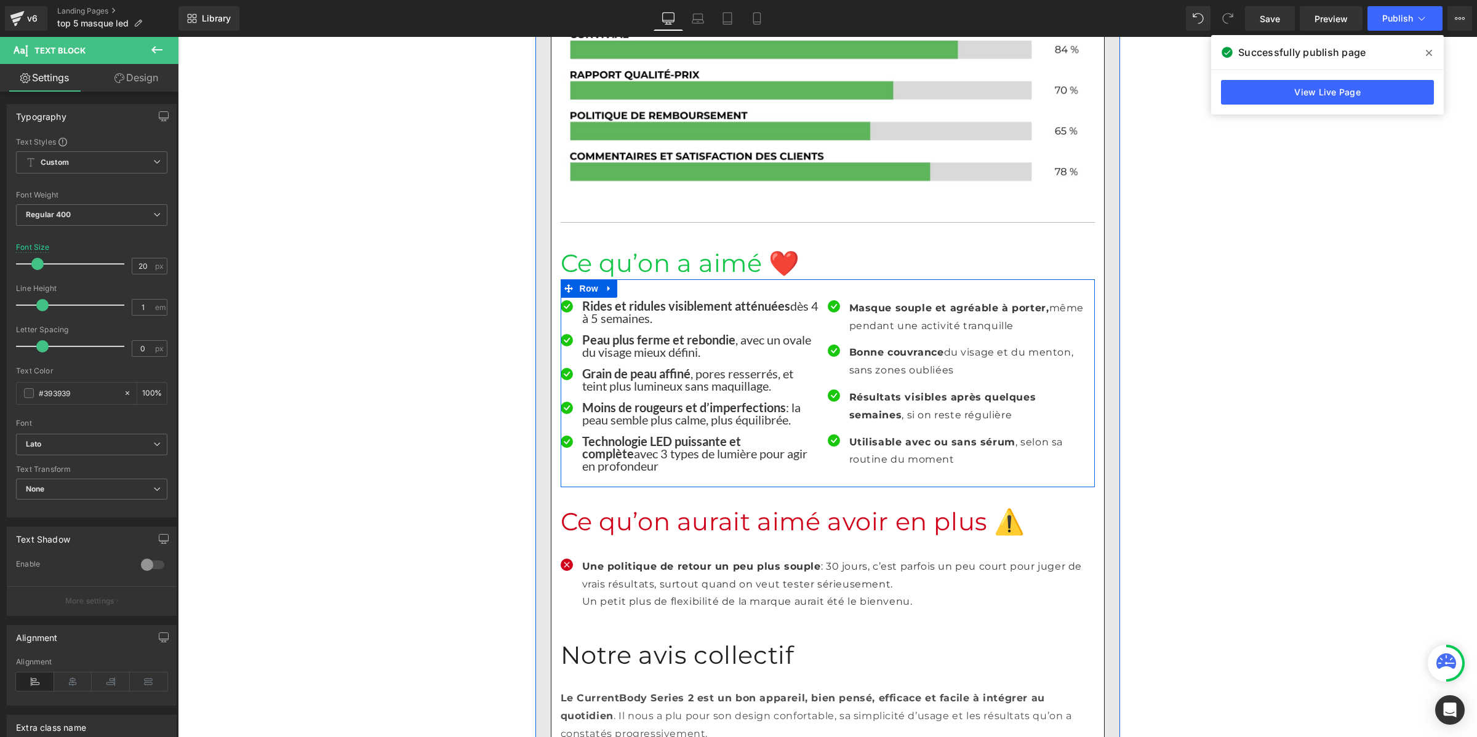
click at [856, 300] on p "Masque souple et agréable à porter, même pendant une activité tranquille" at bounding box center [967, 318] width 236 height 36
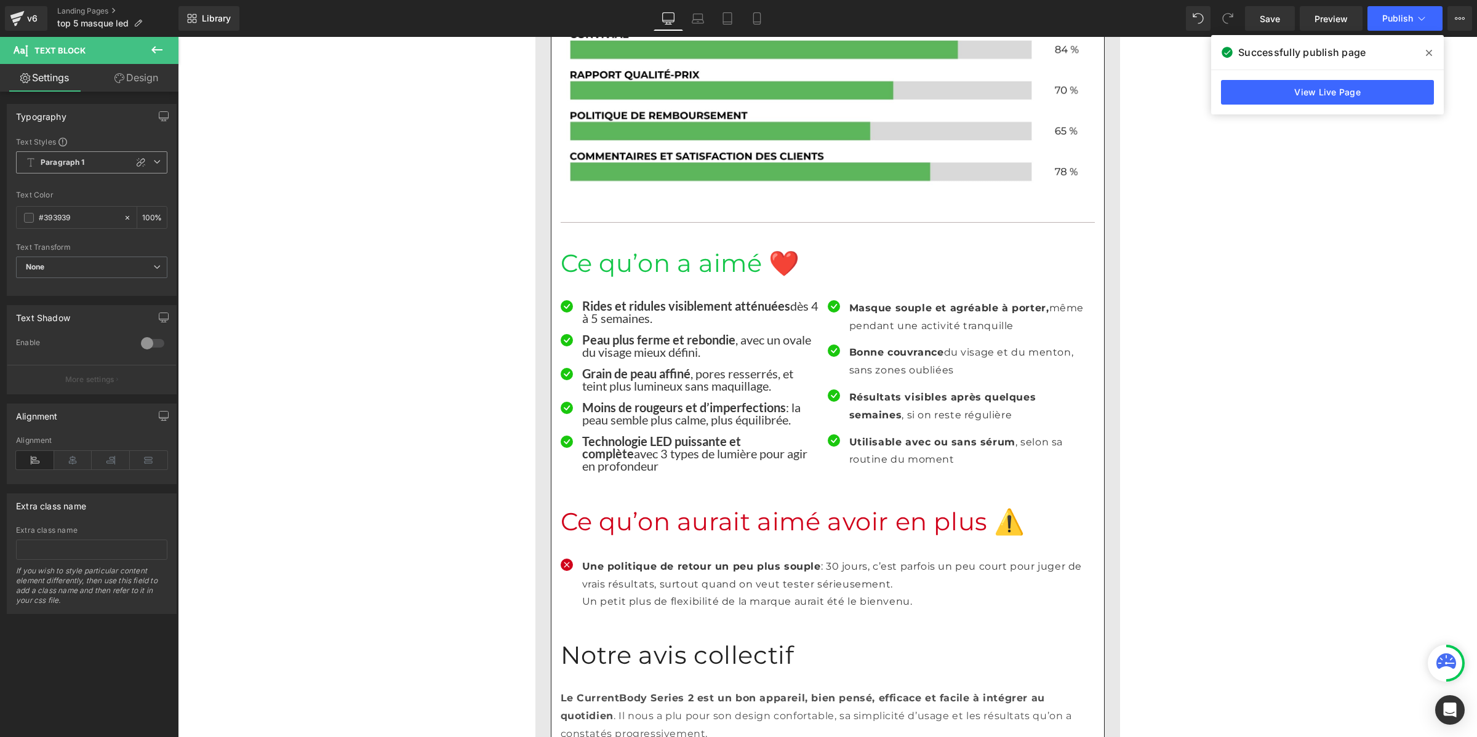
click at [108, 163] on span "Paragraph 1" at bounding box center [91, 162] width 151 height 22
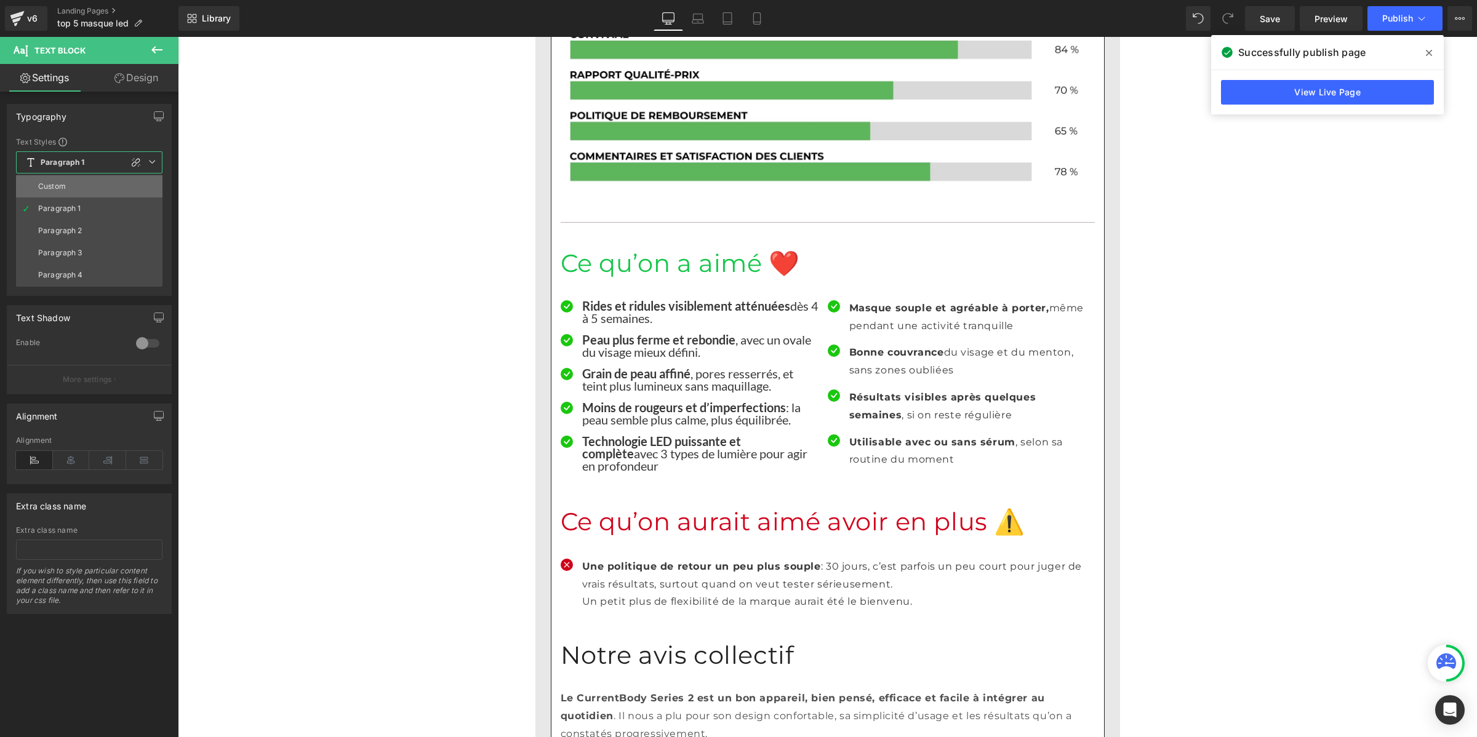
click at [99, 180] on li "Custom" at bounding box center [89, 186] width 146 height 22
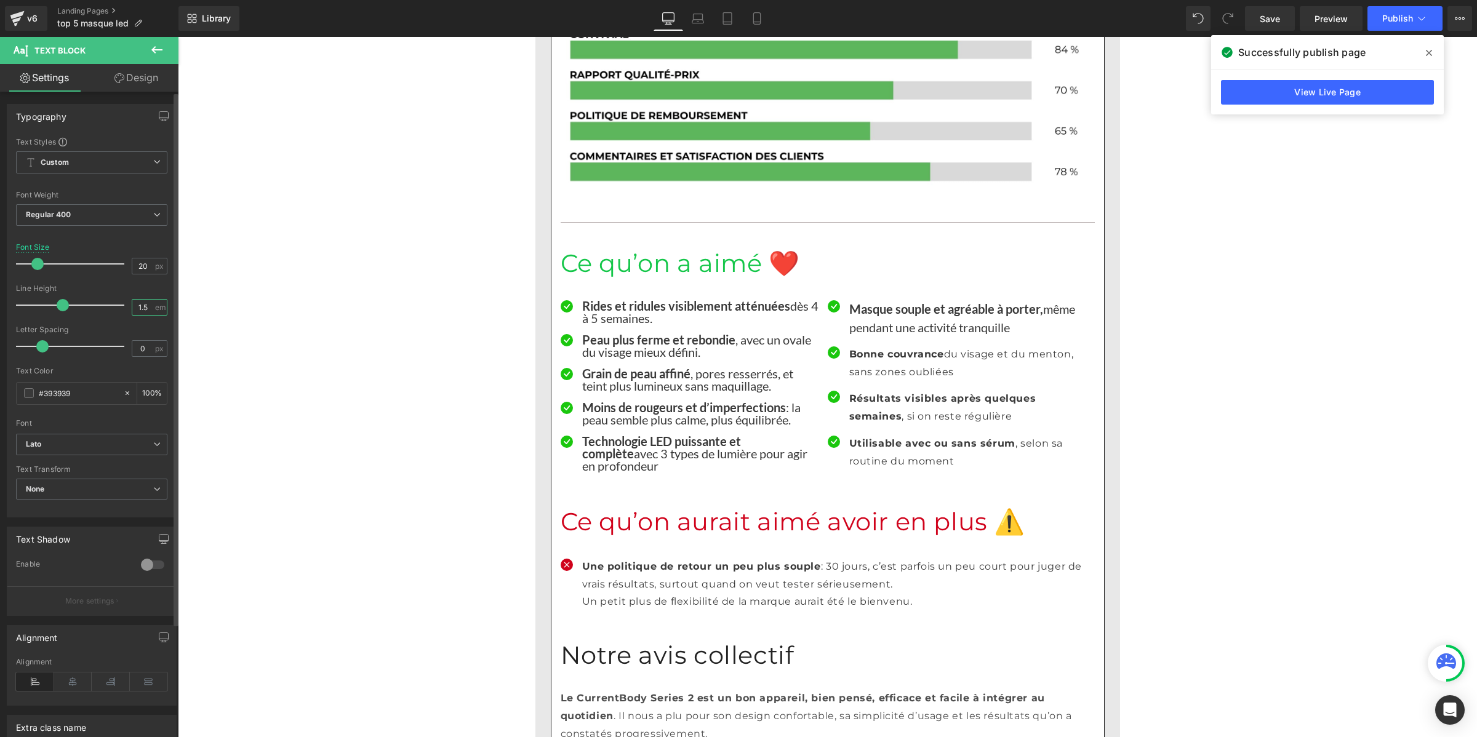
click at [142, 309] on input "1.5" at bounding box center [143, 307] width 22 height 15
paste input "number"
type input "1"
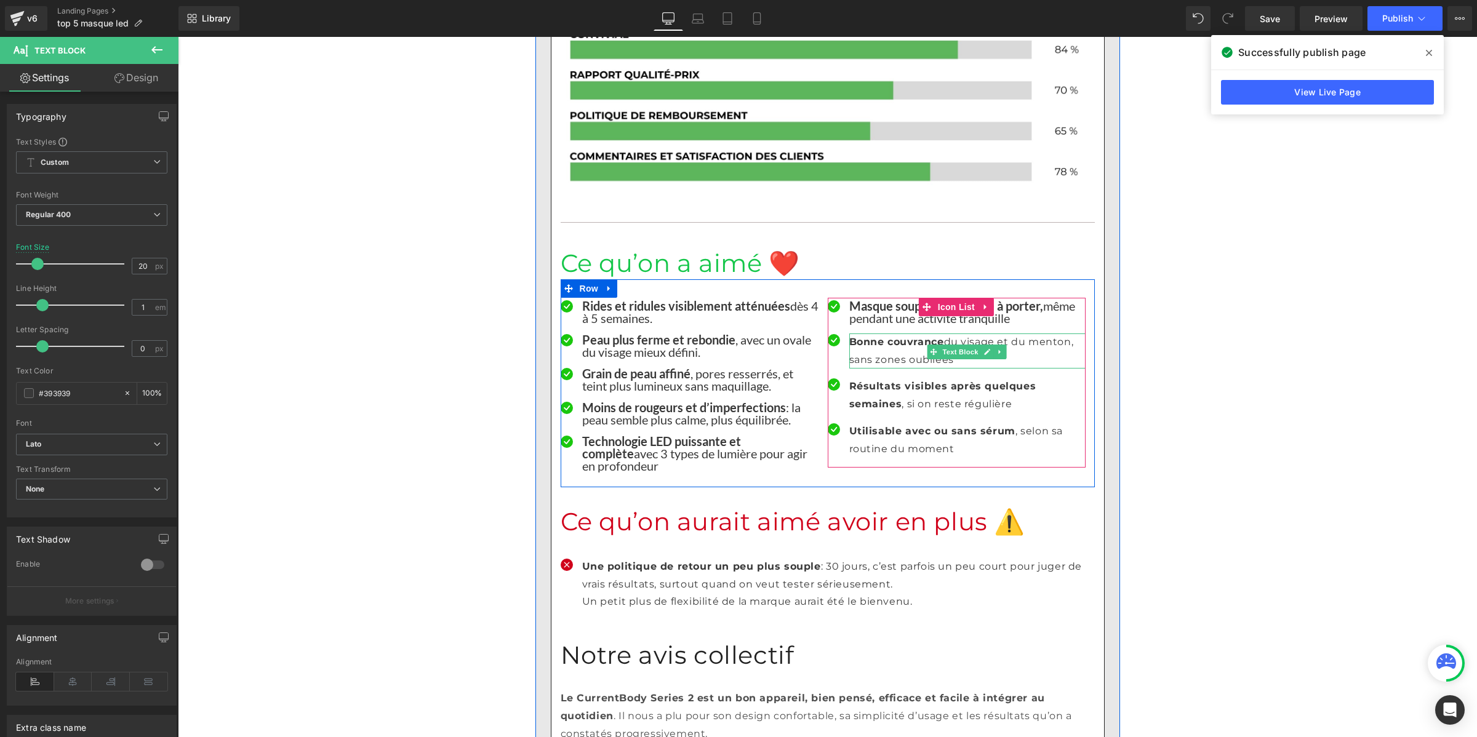
click at [884, 333] on p "Bonne couvrance du visage et du menton, sans zones oubliées" at bounding box center [967, 351] width 236 height 36
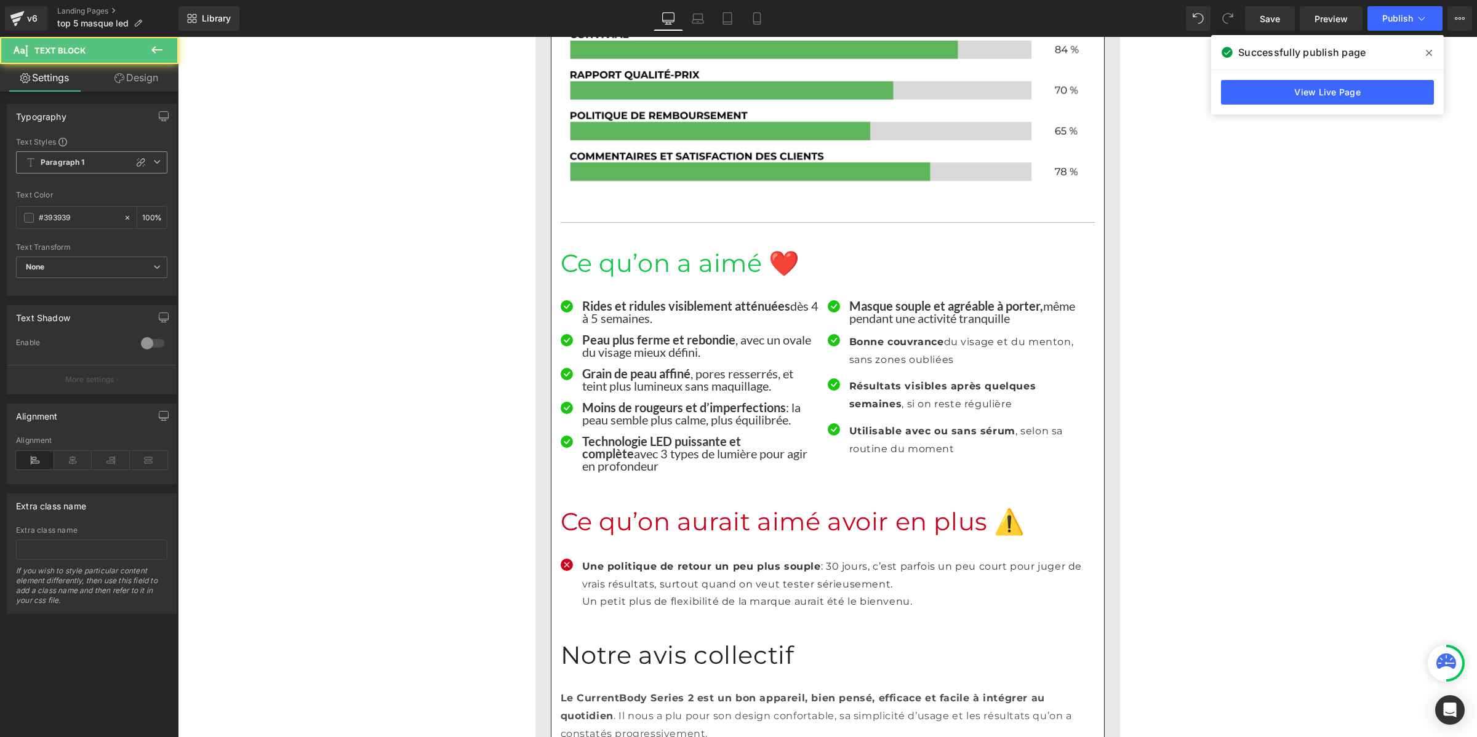
click at [79, 168] on span "Paragraph 1" at bounding box center [91, 162] width 151 height 22
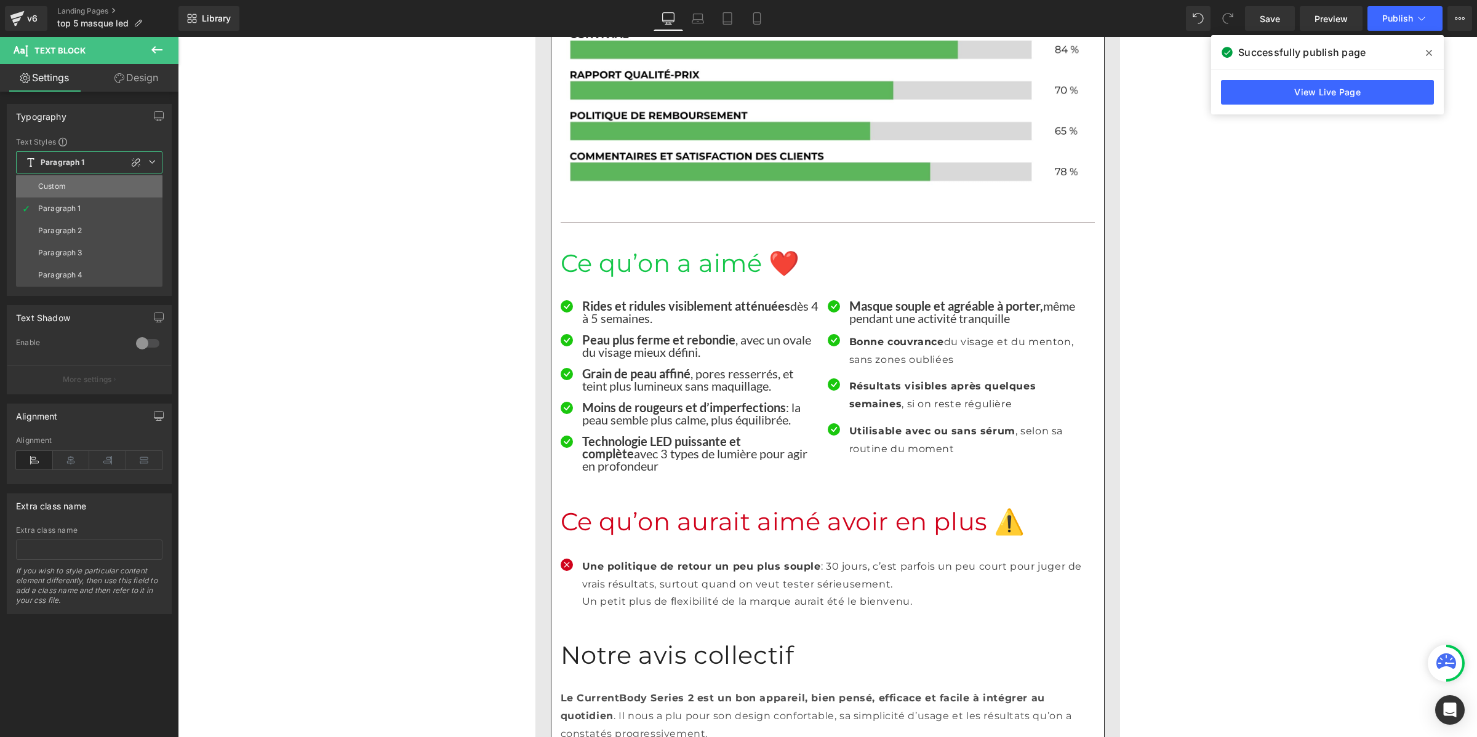
click at [81, 183] on li "Custom" at bounding box center [89, 186] width 146 height 22
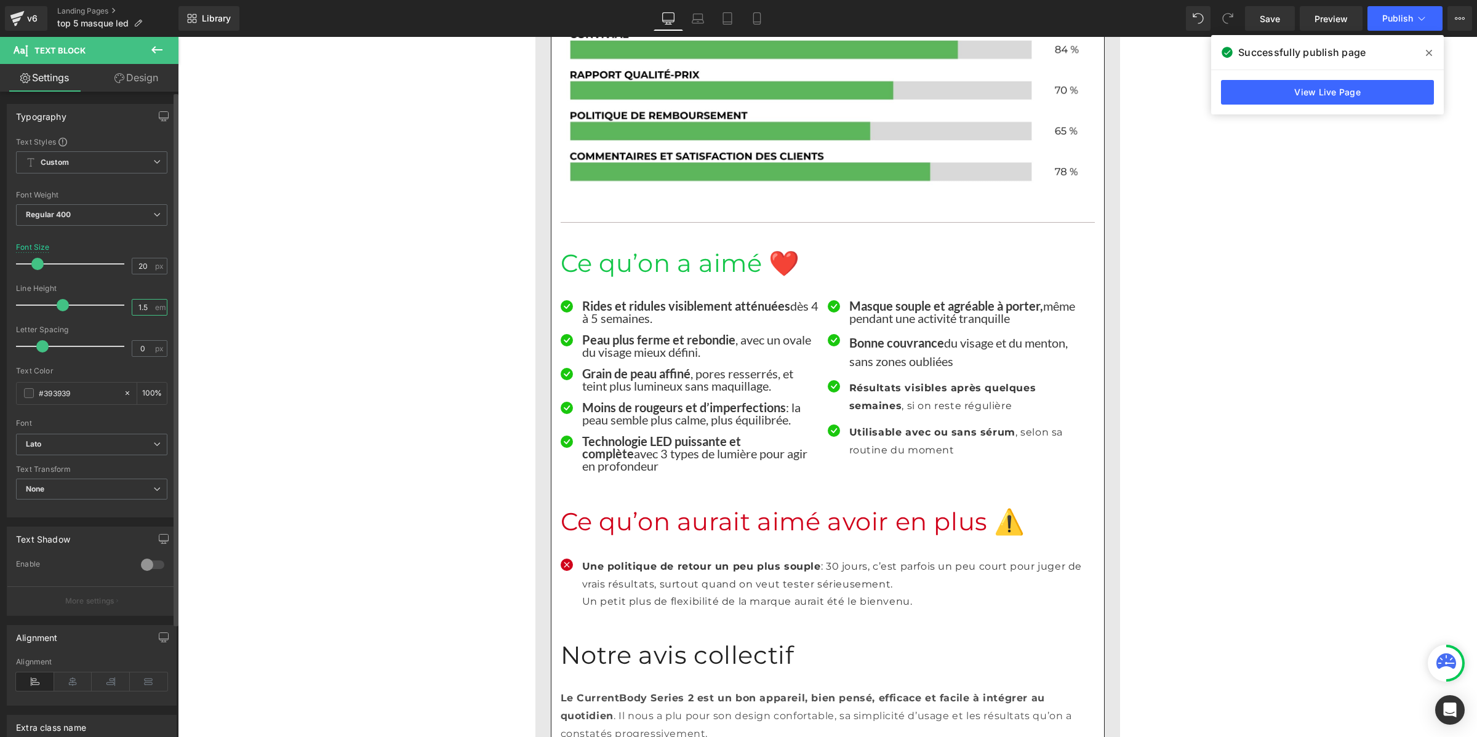
click at [143, 308] on input "1.5" at bounding box center [143, 307] width 22 height 15
paste input "number"
type input "1"
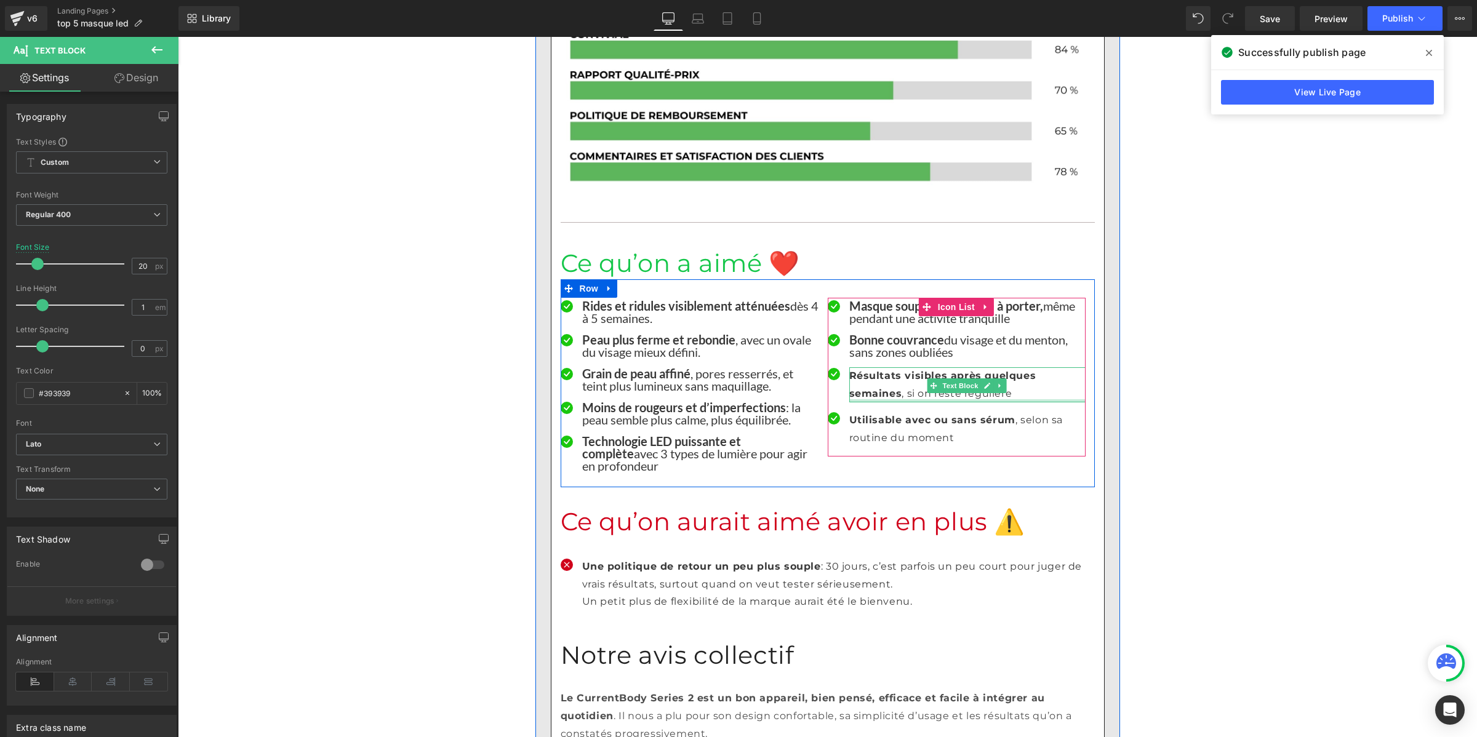
click at [866, 399] on div at bounding box center [967, 400] width 236 height 3
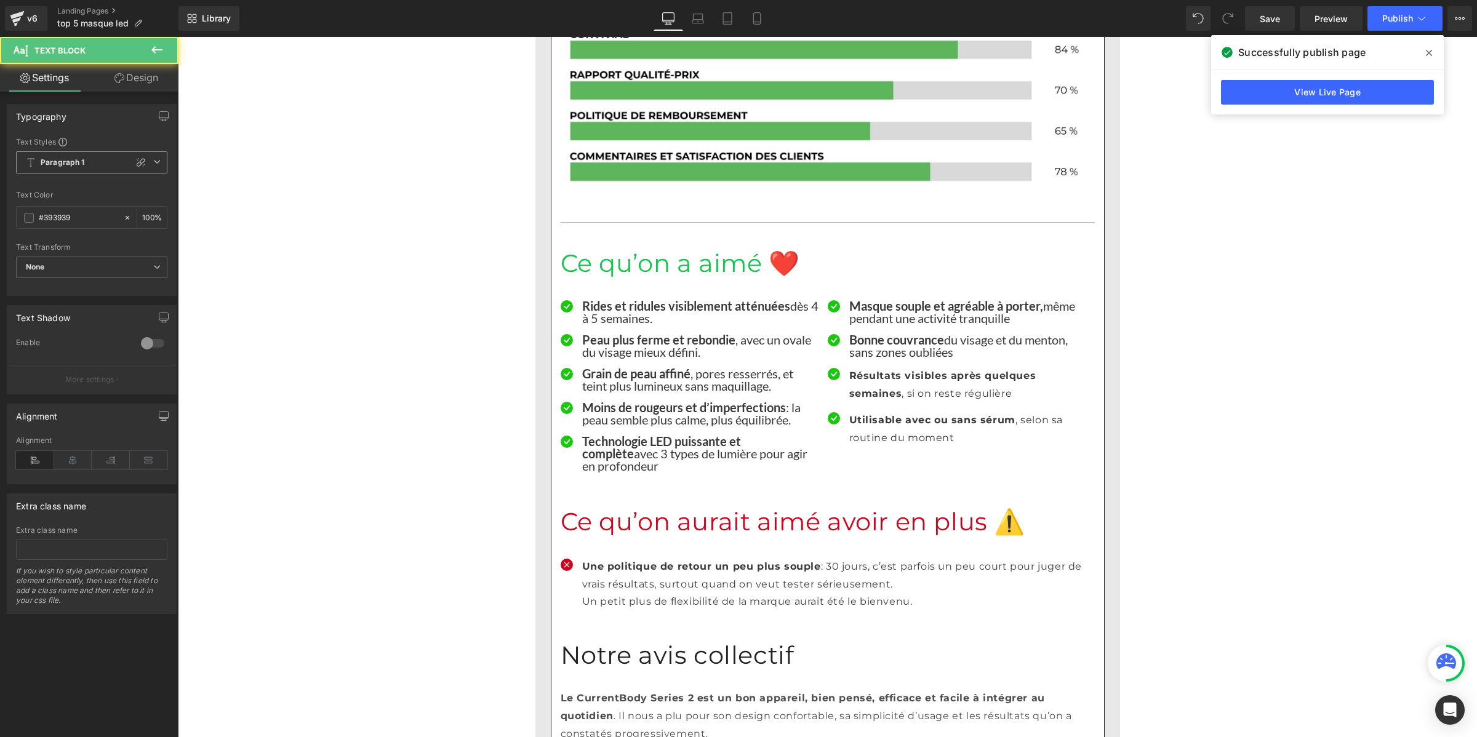
click at [79, 159] on b "Paragraph 1" at bounding box center [63, 163] width 44 height 10
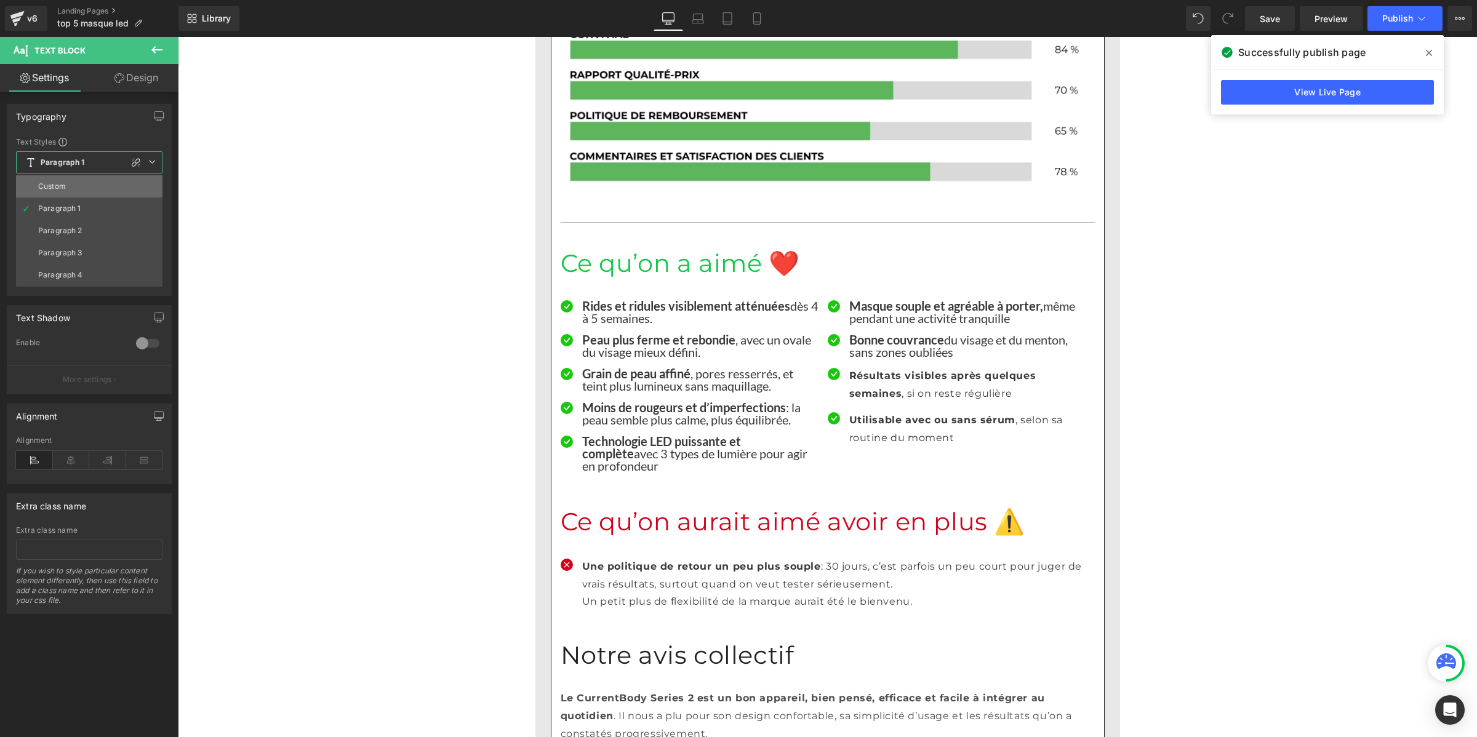
click at [75, 188] on li "Custom" at bounding box center [89, 186] width 146 height 22
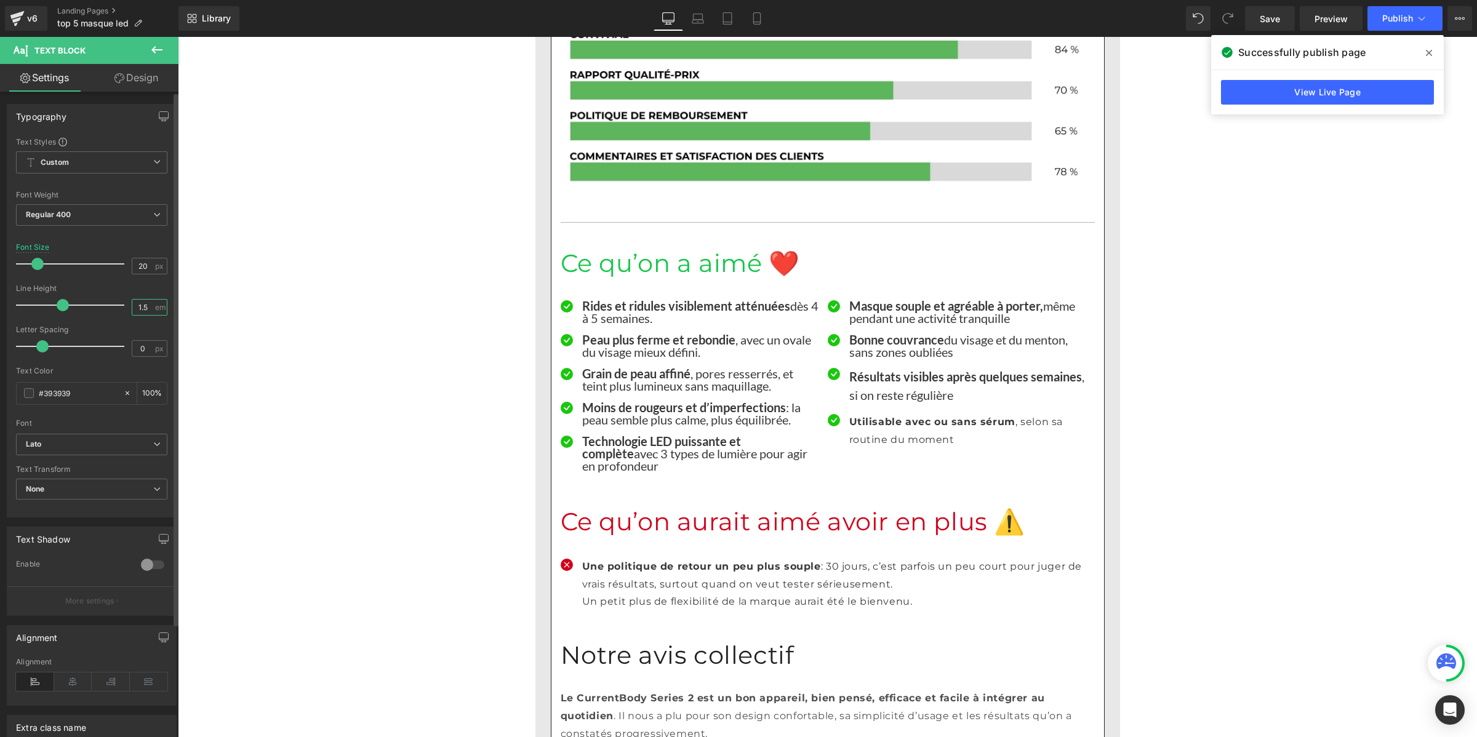
click at [136, 308] on input "1.5" at bounding box center [143, 307] width 22 height 15
paste input "number"
type input "1"
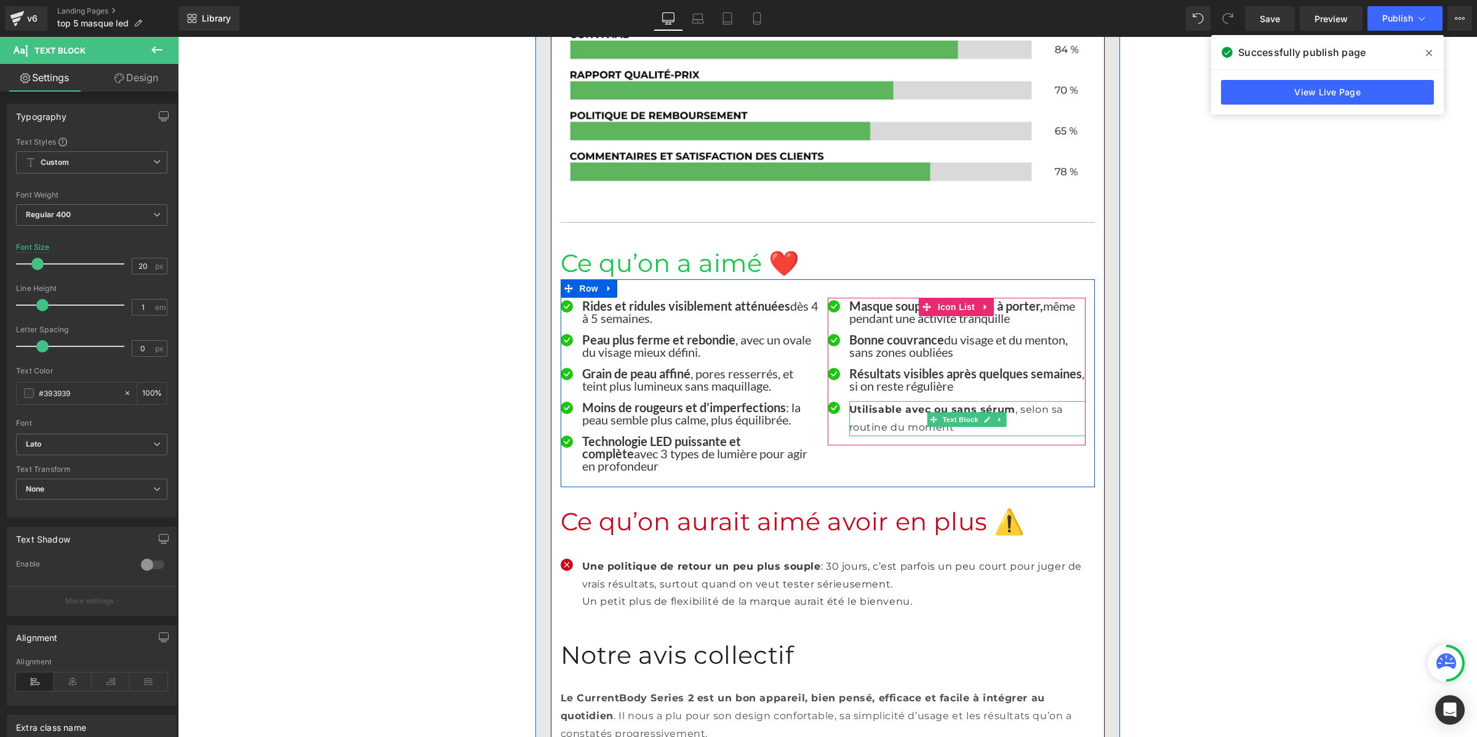
click at [872, 401] on p "Utilisable avec ou sans sérum , selon sa routine du moment" at bounding box center [967, 419] width 236 height 36
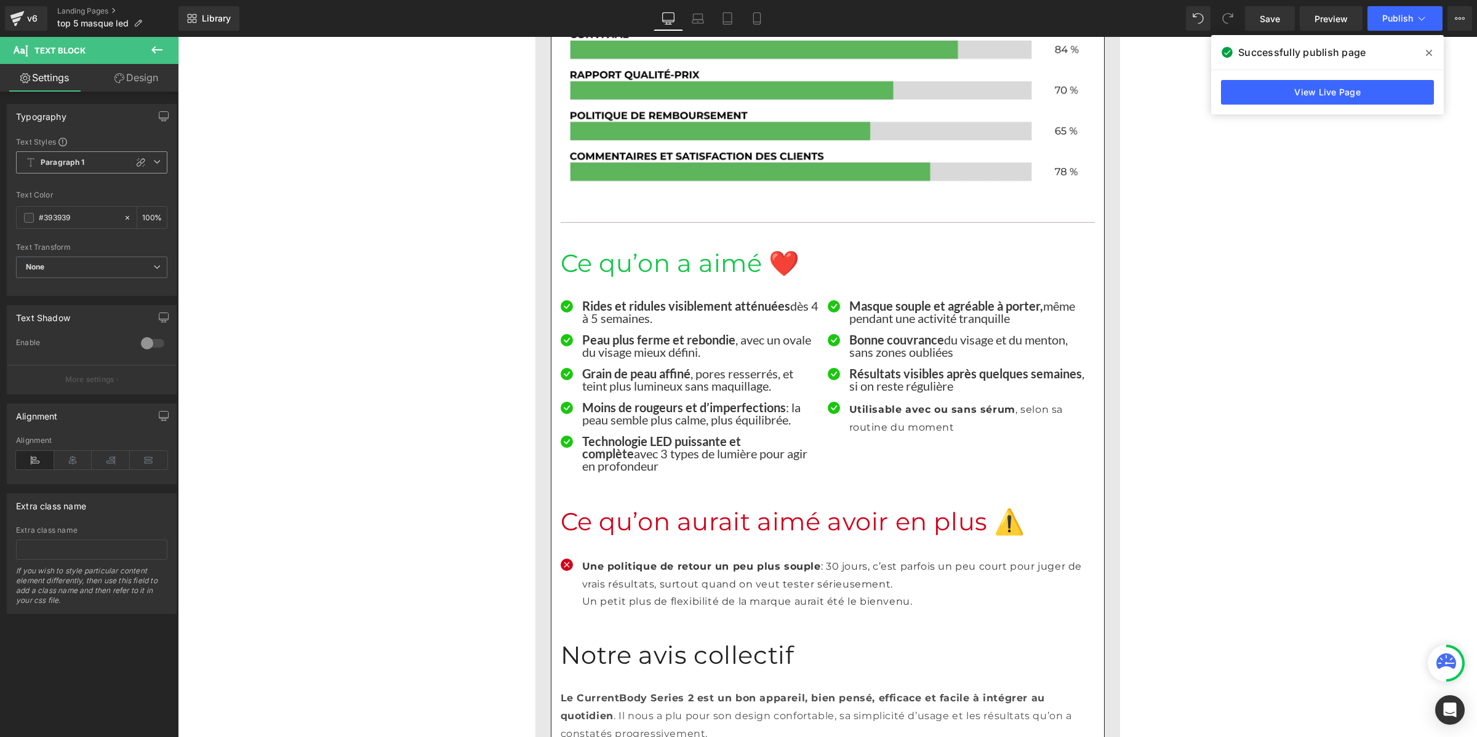
click at [77, 155] on span "Paragraph 1" at bounding box center [91, 162] width 151 height 22
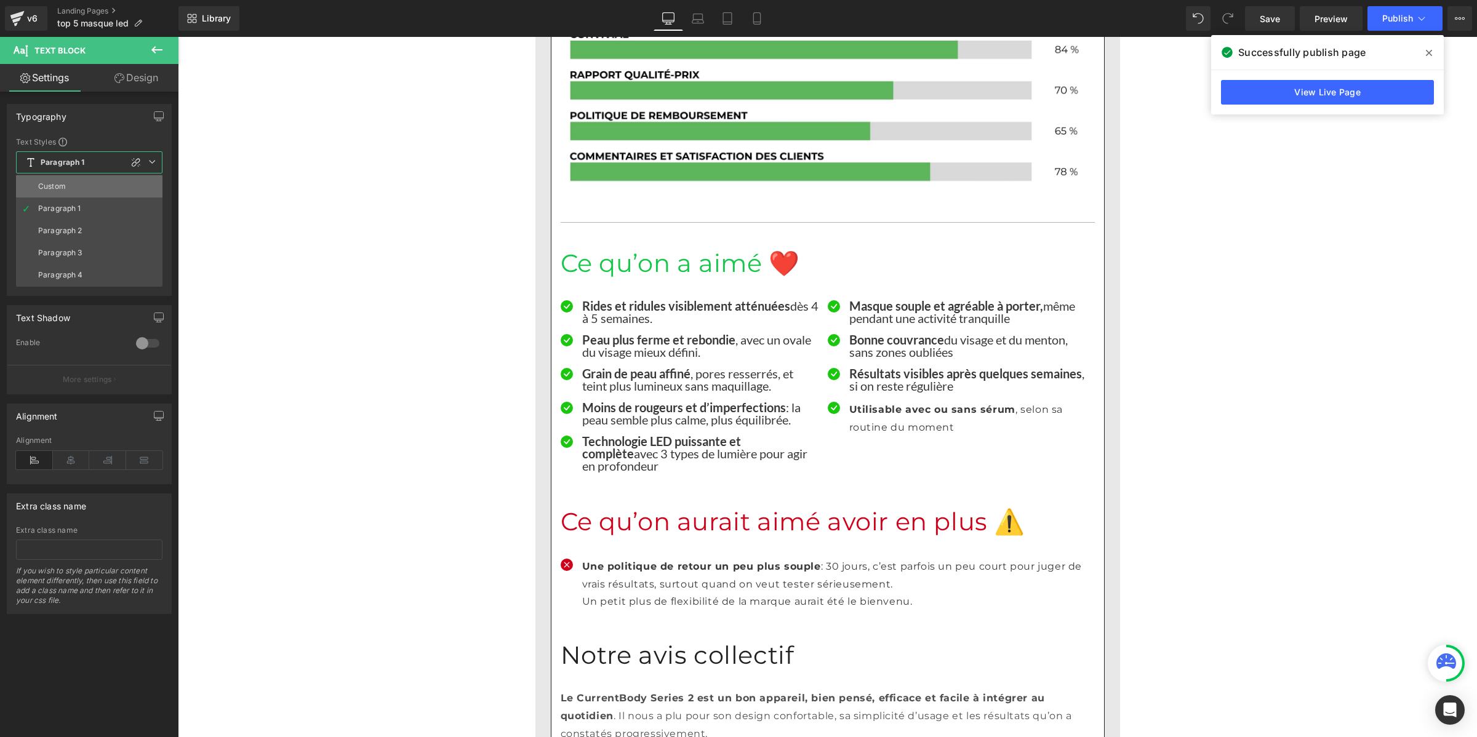
click at [84, 183] on li "Custom" at bounding box center [89, 186] width 146 height 22
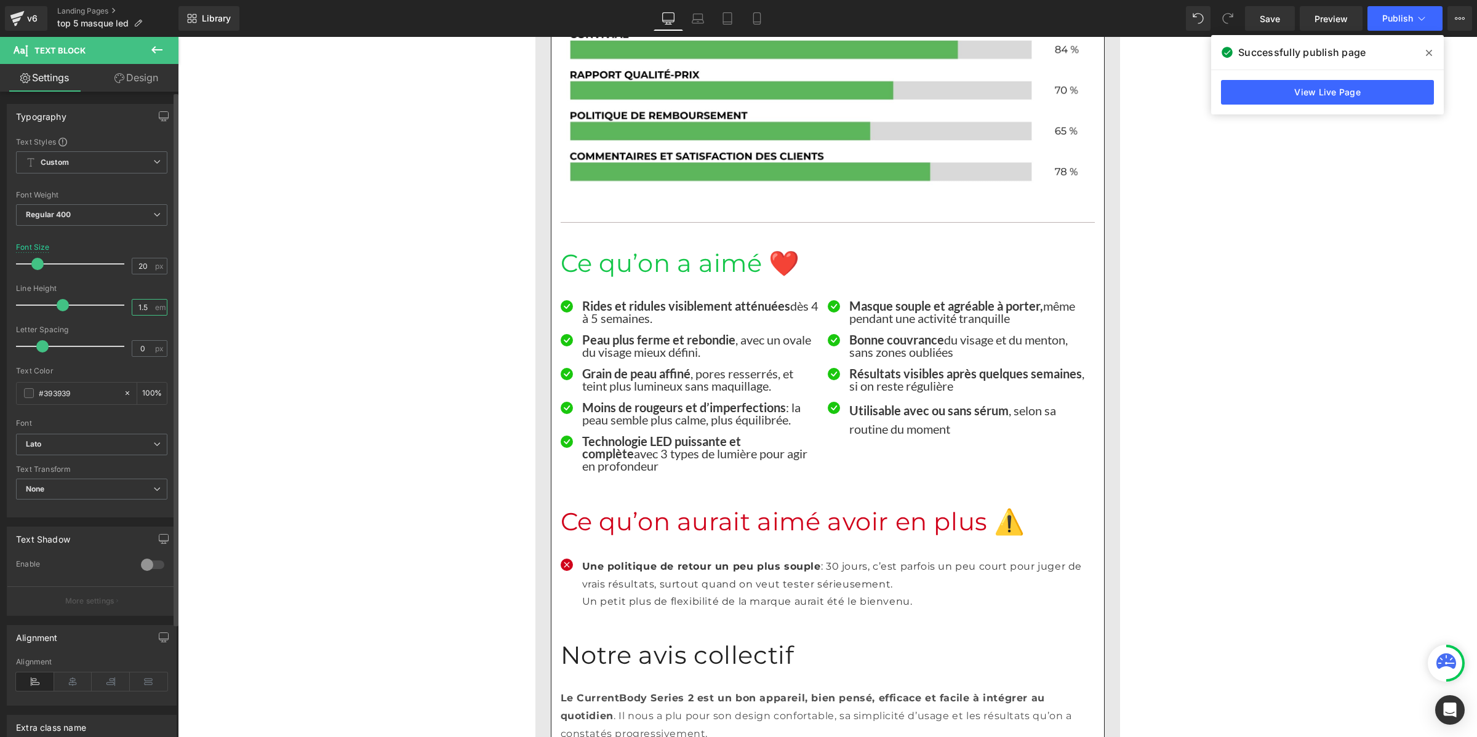
click at [148, 306] on input "1.5" at bounding box center [143, 307] width 22 height 15
paste input "number"
type input "1"
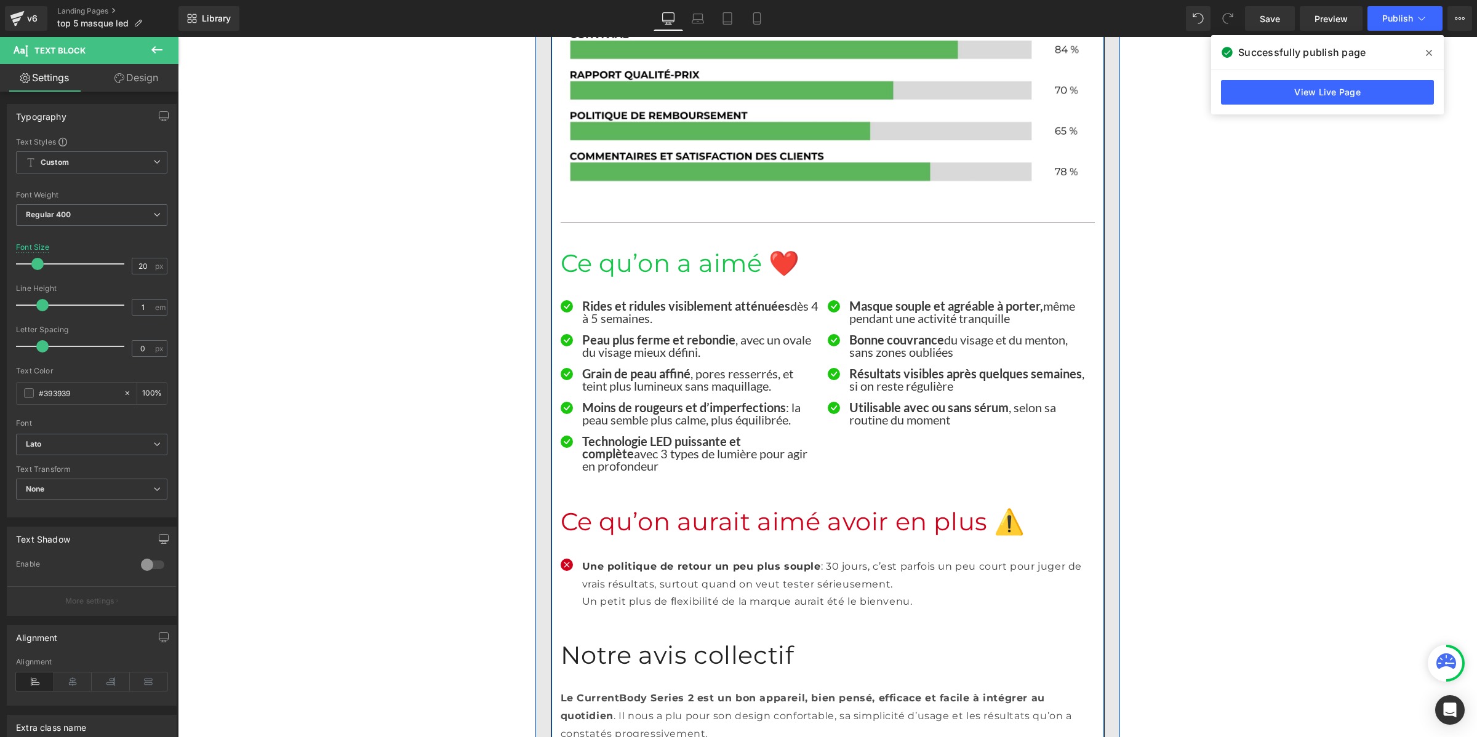
click at [617, 558] on p "Une politique de retour un peu plus souple : 30 jours, c’est parfois un peu cou…" at bounding box center [833, 576] width 503 height 36
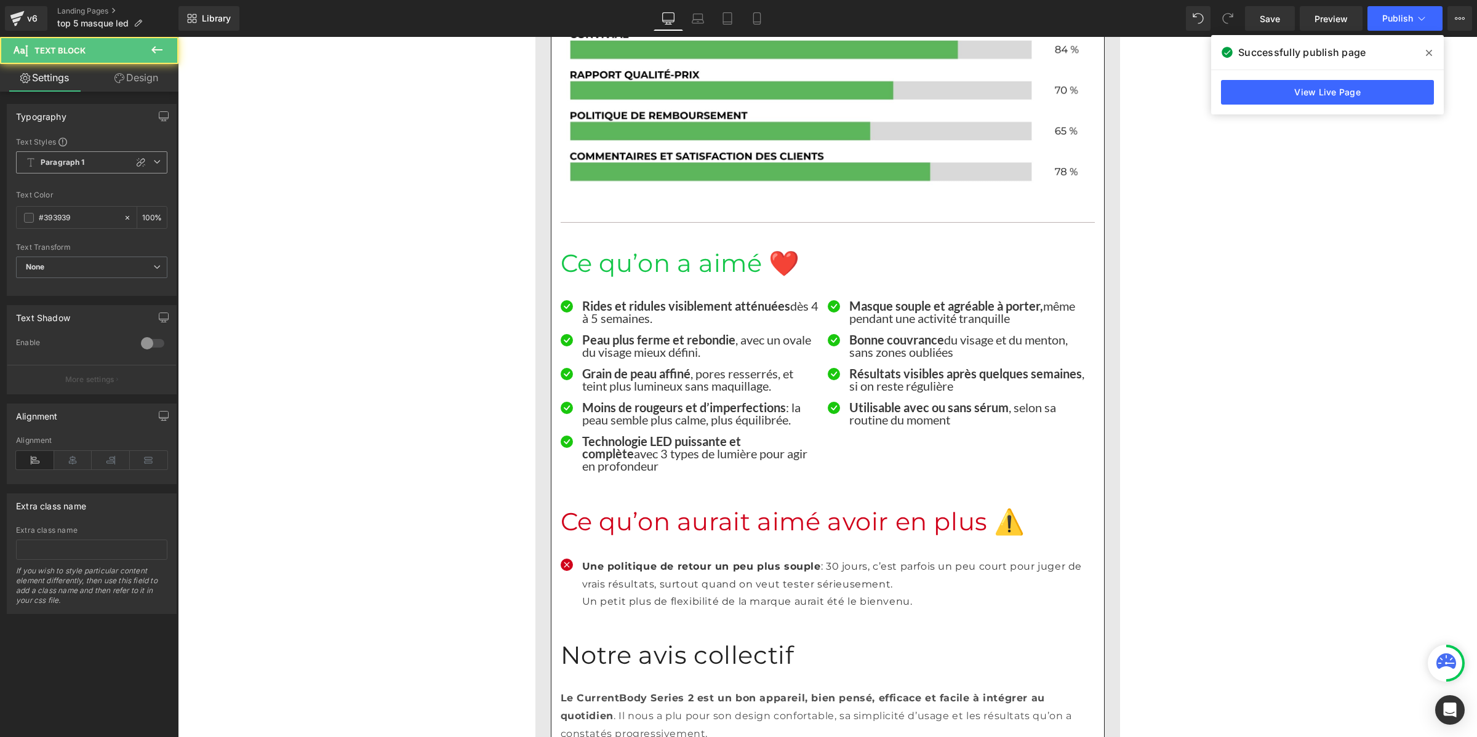
click at [97, 163] on span "Paragraph 1" at bounding box center [91, 162] width 151 height 22
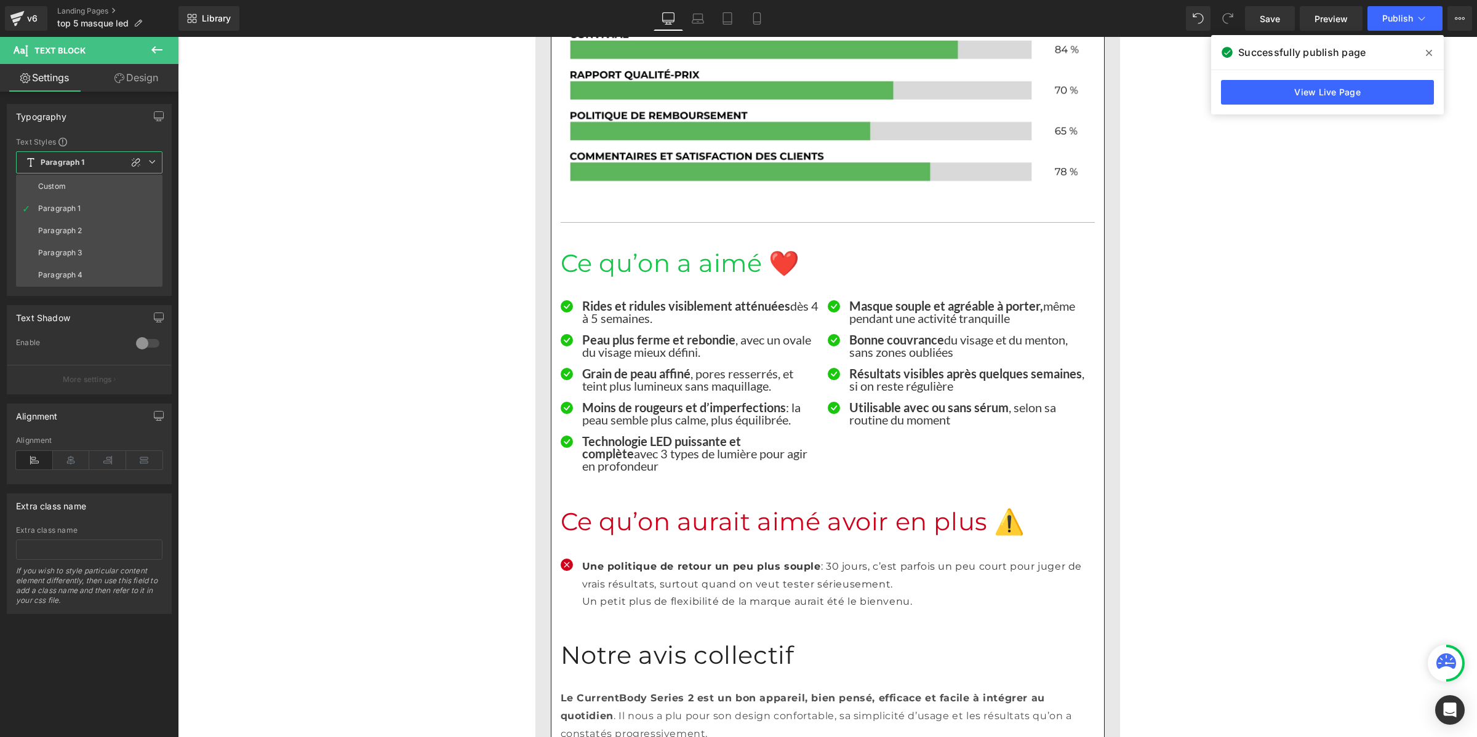
drag, startPoint x: 78, startPoint y: 182, endPoint x: 130, endPoint y: 325, distance: 152.0
click at [78, 182] on li "Custom" at bounding box center [89, 186] width 146 height 22
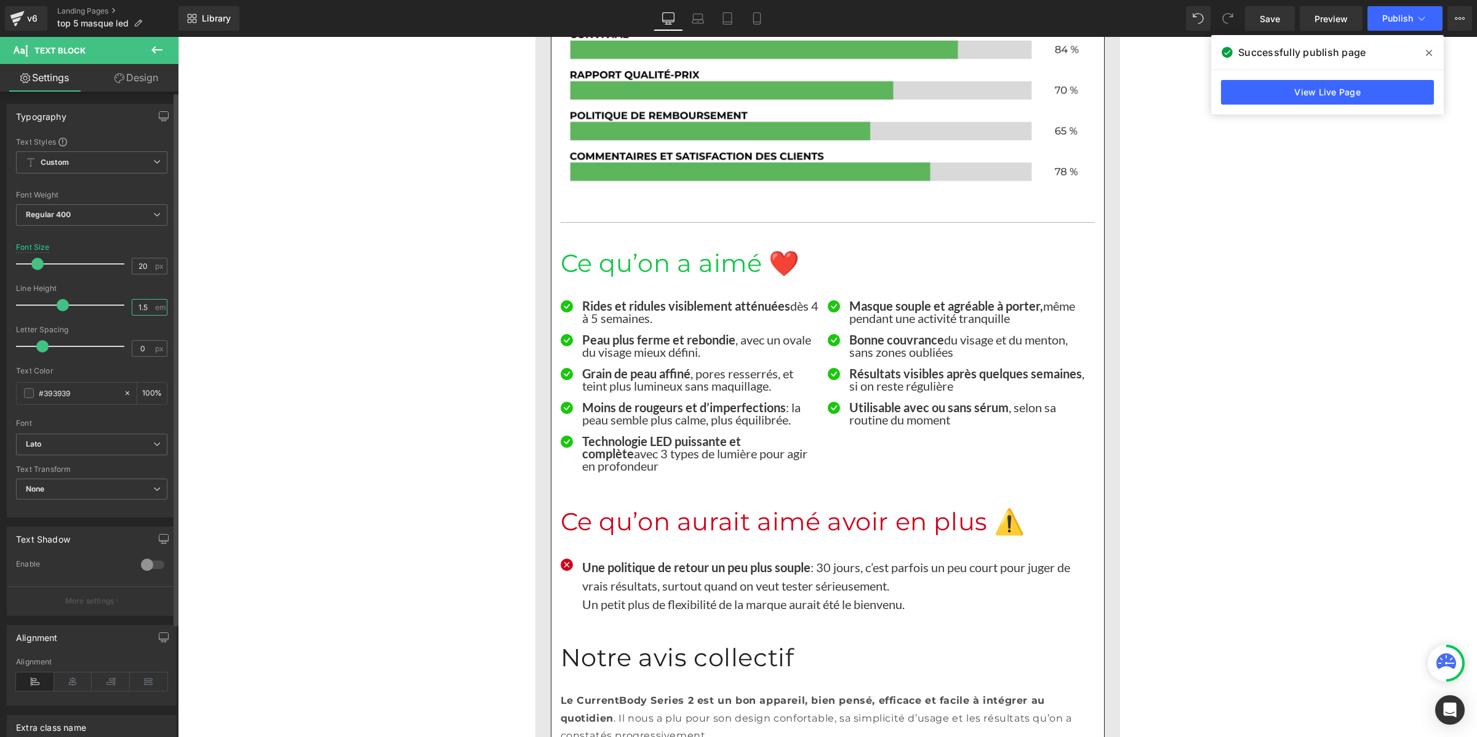
click at [134, 308] on input "1.5" at bounding box center [143, 307] width 22 height 15
paste input "number"
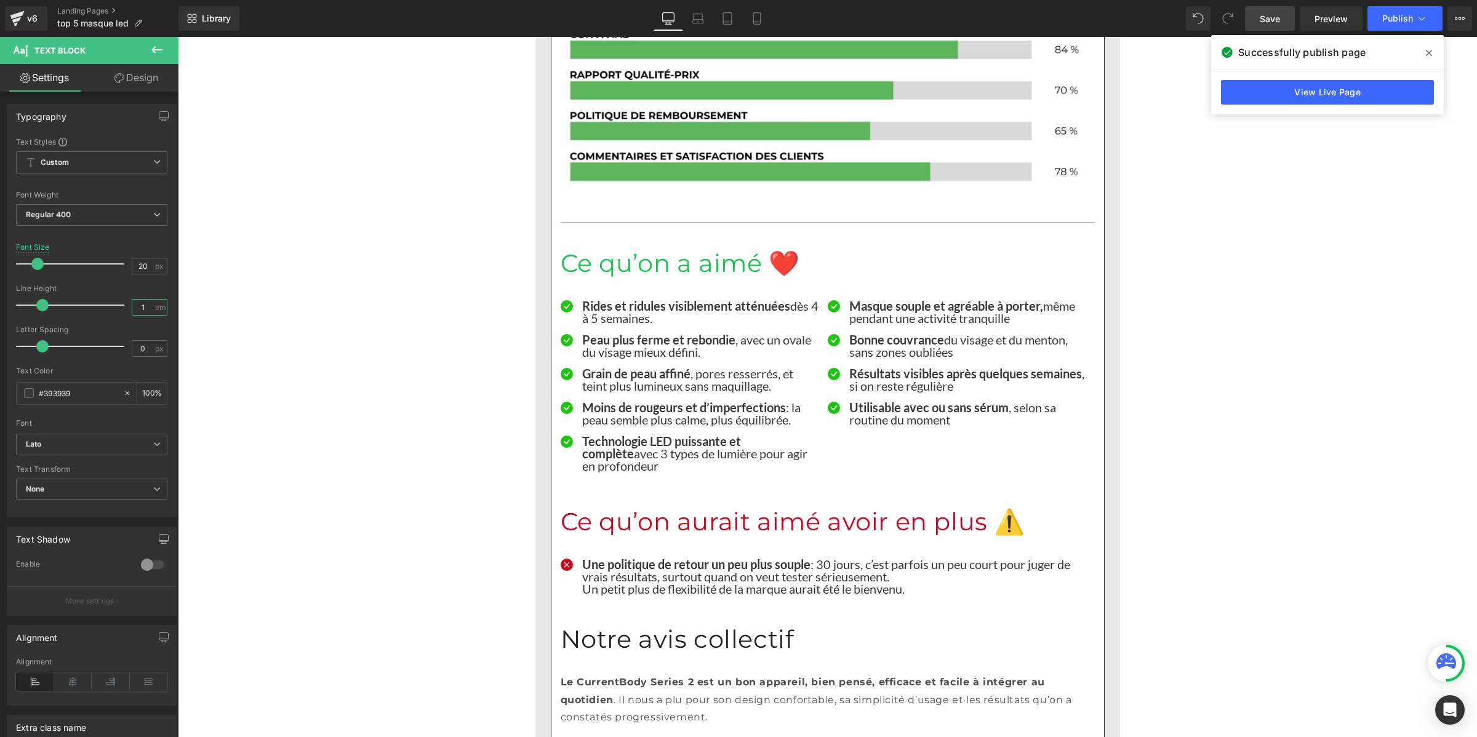
type input "1"
click at [1264, 19] on span "Save" at bounding box center [1269, 18] width 20 height 13
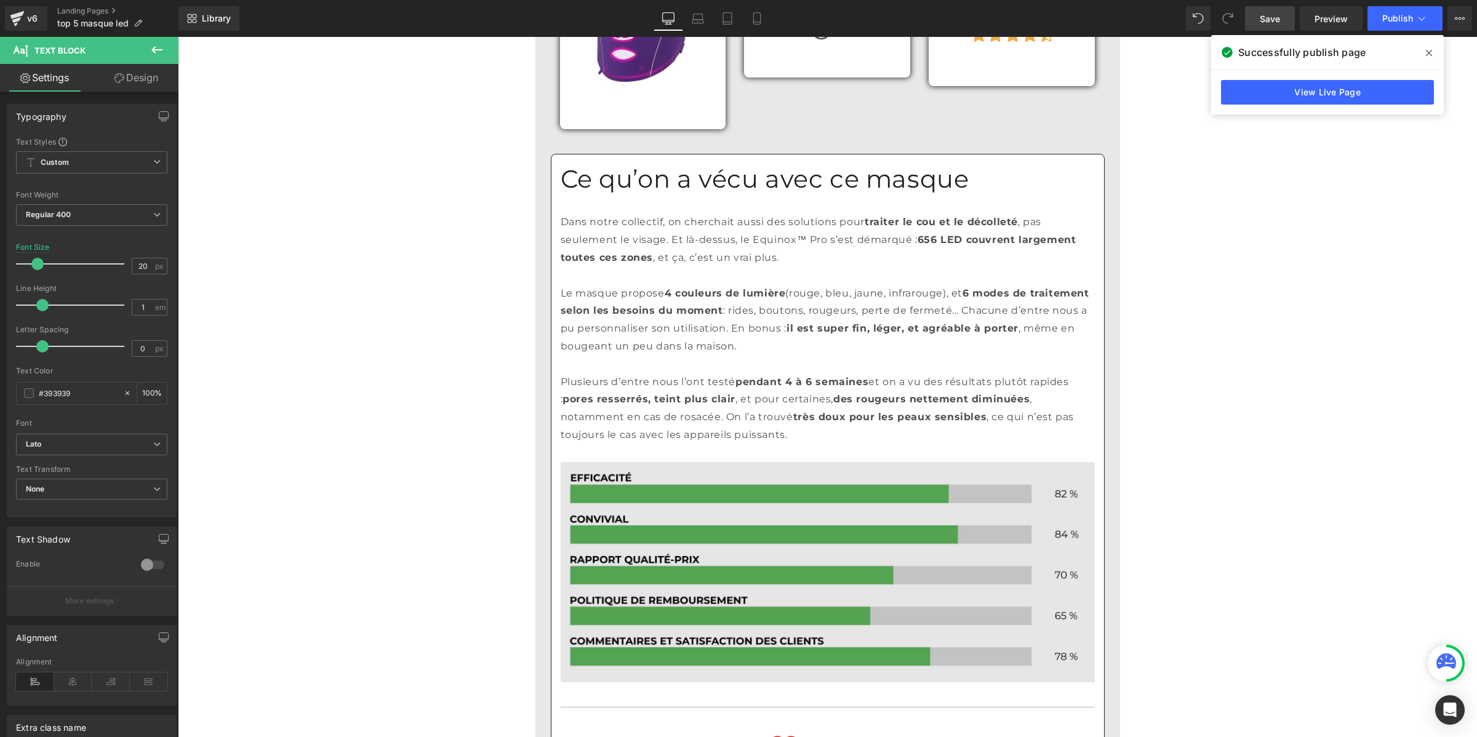
scroll to position [7616, 0]
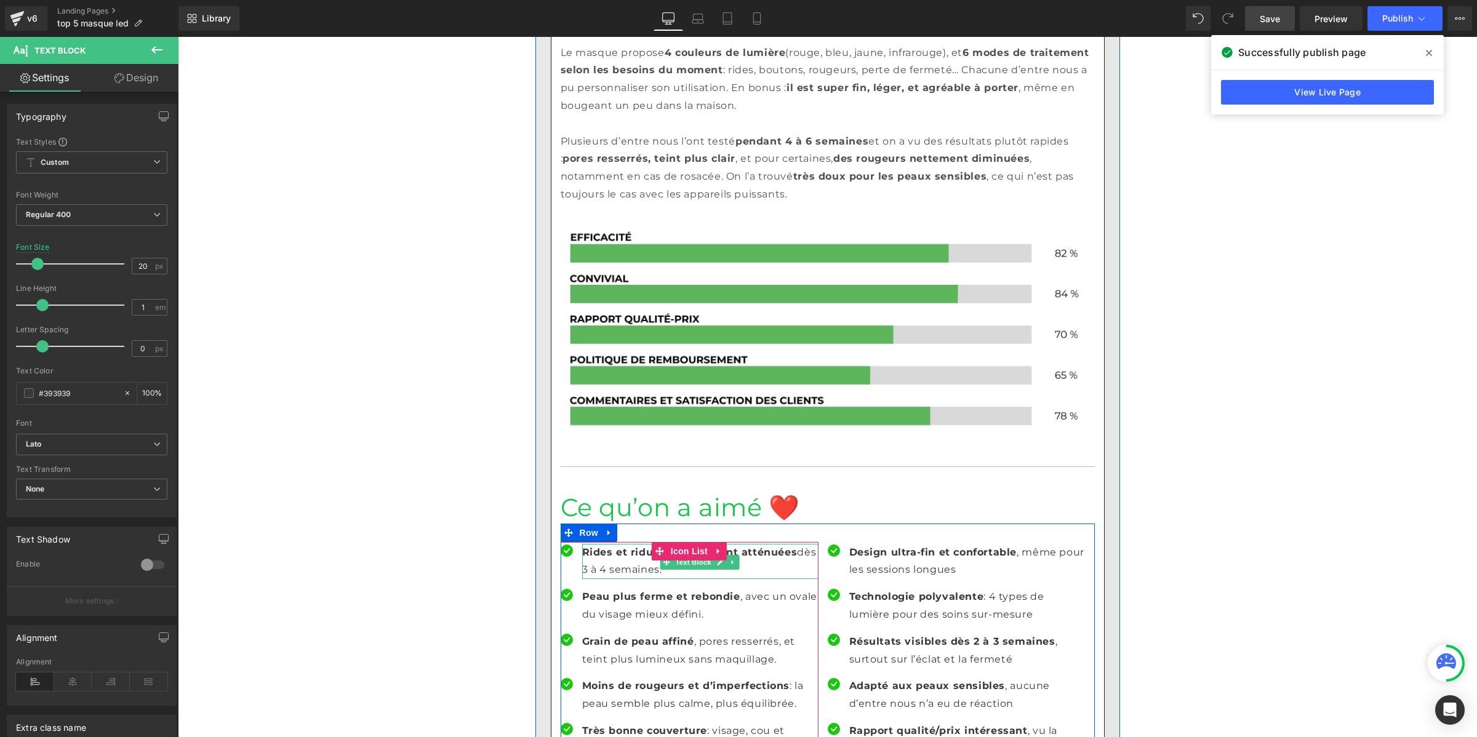
click at [626, 544] on p "Rides et ridules visiblement atténuées dès 3 à 4 semaines." at bounding box center [700, 562] width 236 height 36
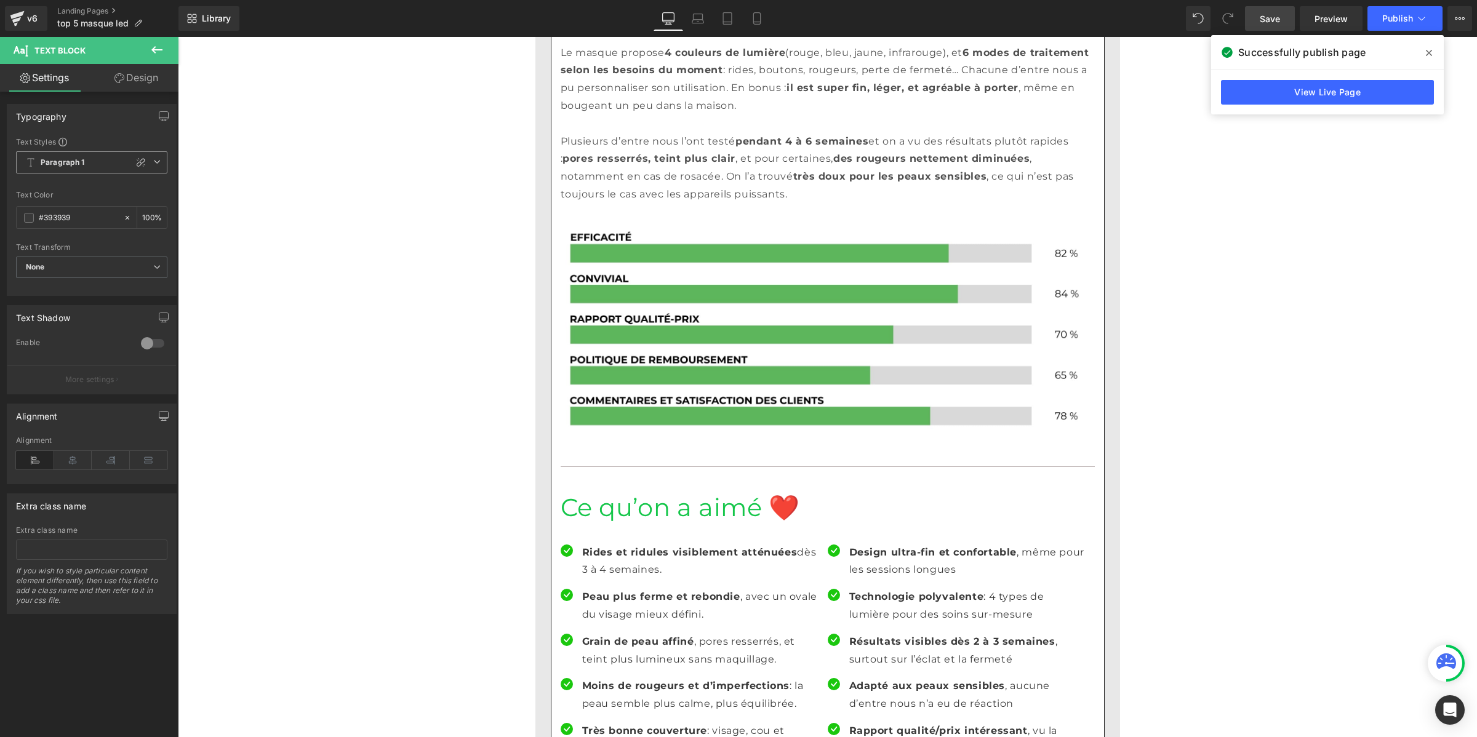
click at [62, 162] on b "Paragraph 1" at bounding box center [63, 163] width 44 height 10
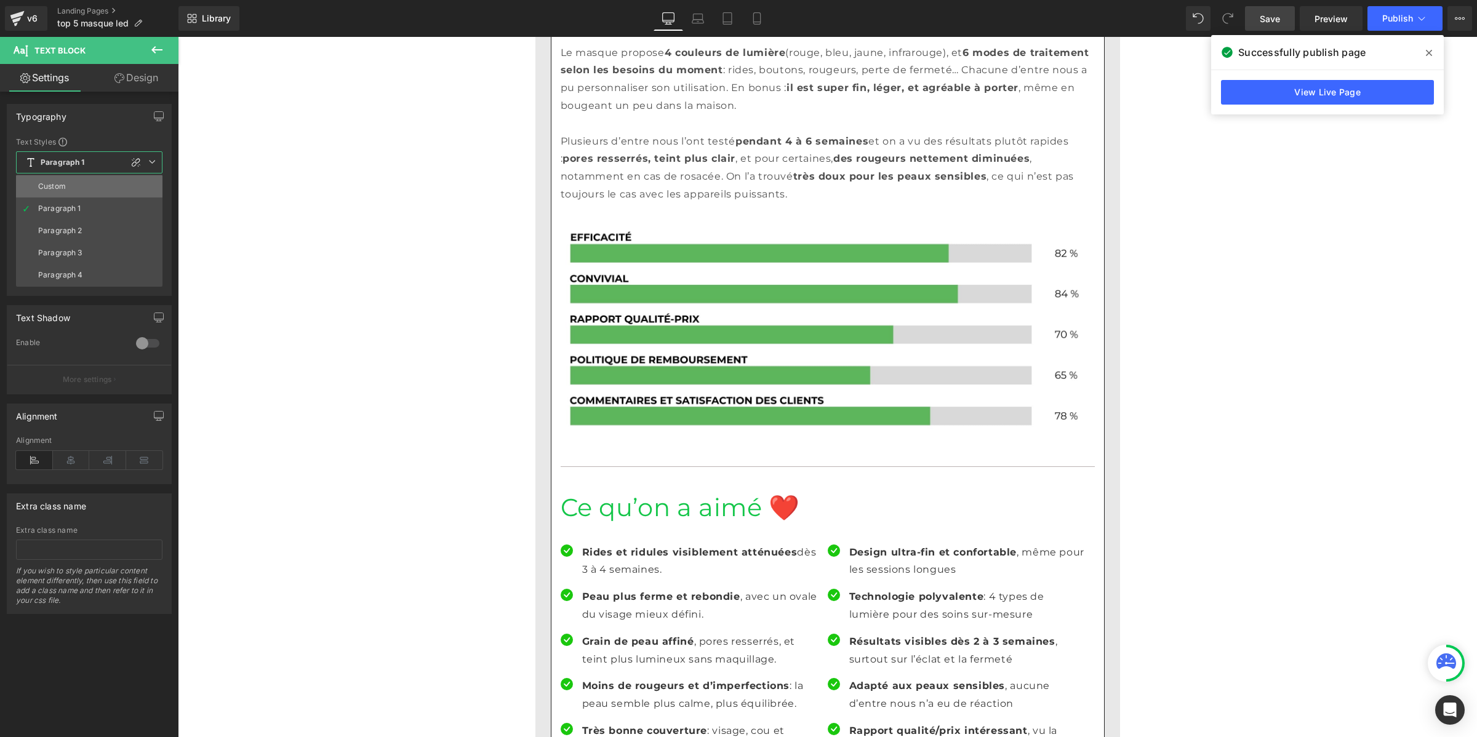
click at [63, 178] on li "Custom" at bounding box center [89, 186] width 146 height 22
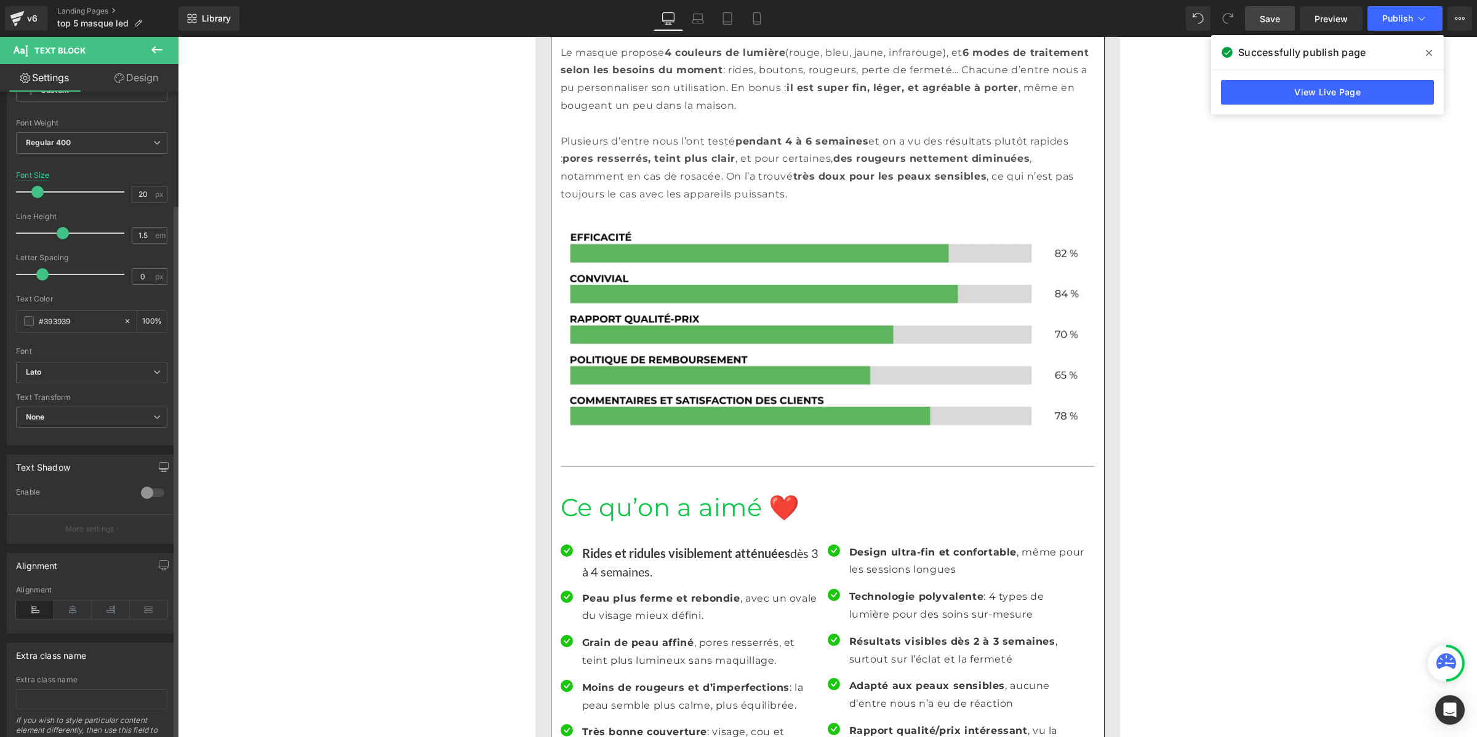
scroll to position [136, 0]
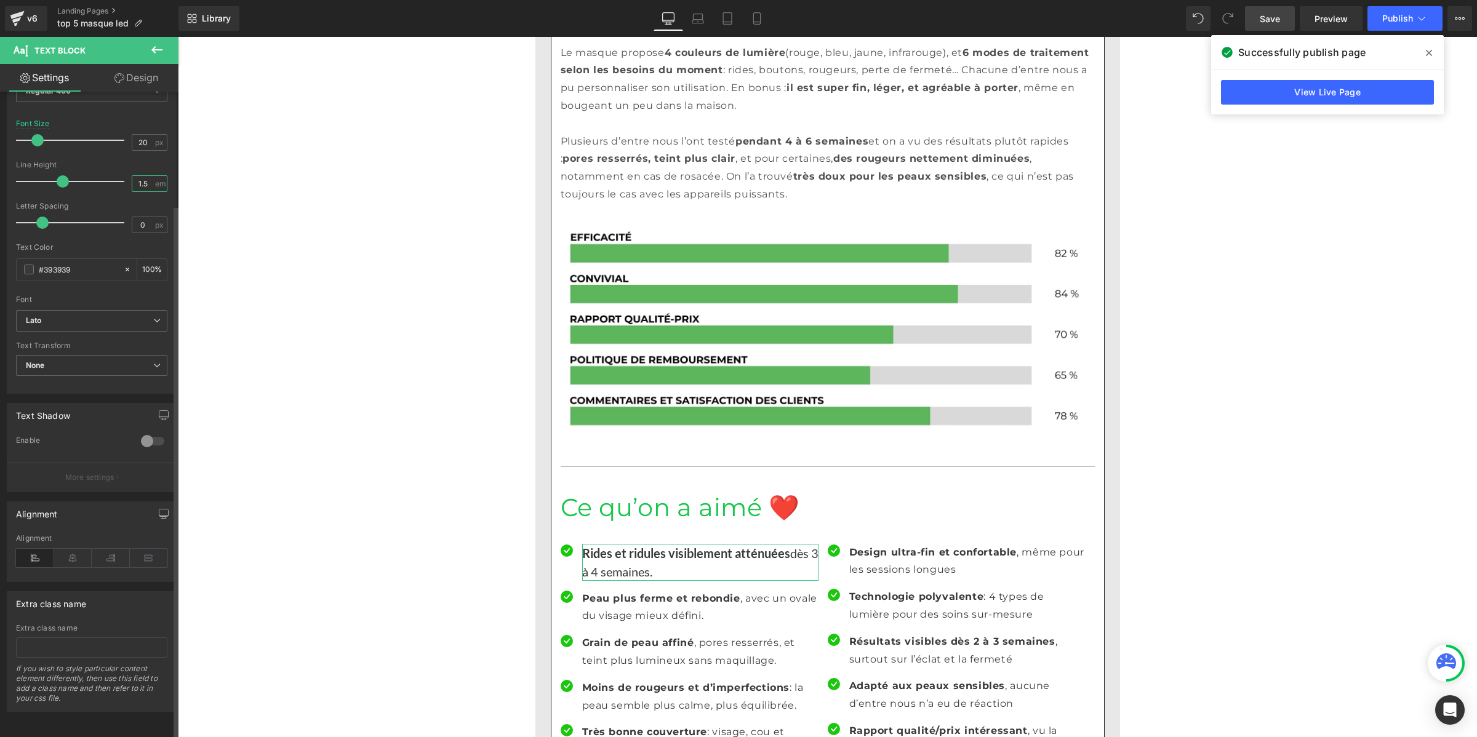
click at [142, 176] on input "1.5" at bounding box center [143, 183] width 22 height 15
paste input "number"
type input "1"
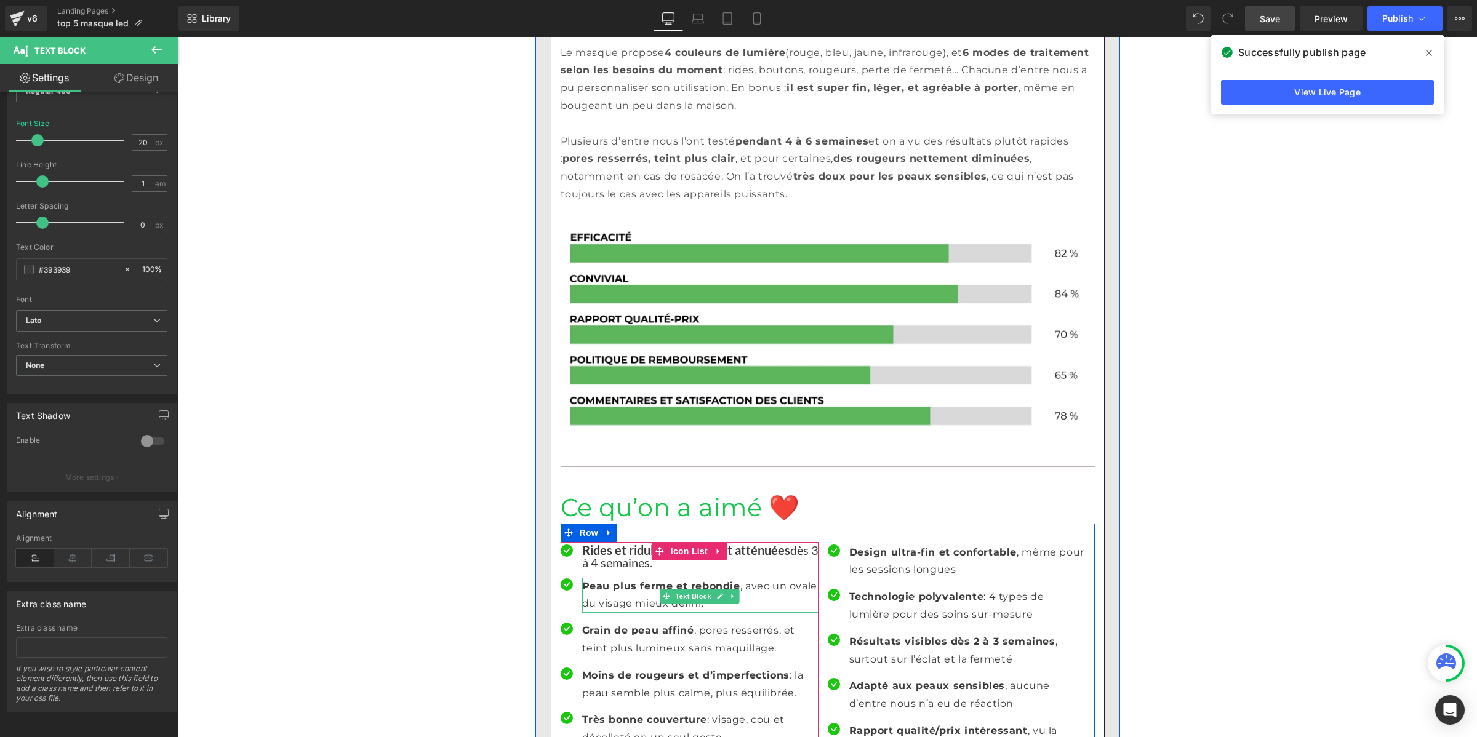
click at [592, 578] on p "Peau plus ferme et rebondie , avec un ovale du visage mieux défini." at bounding box center [700, 596] width 236 height 36
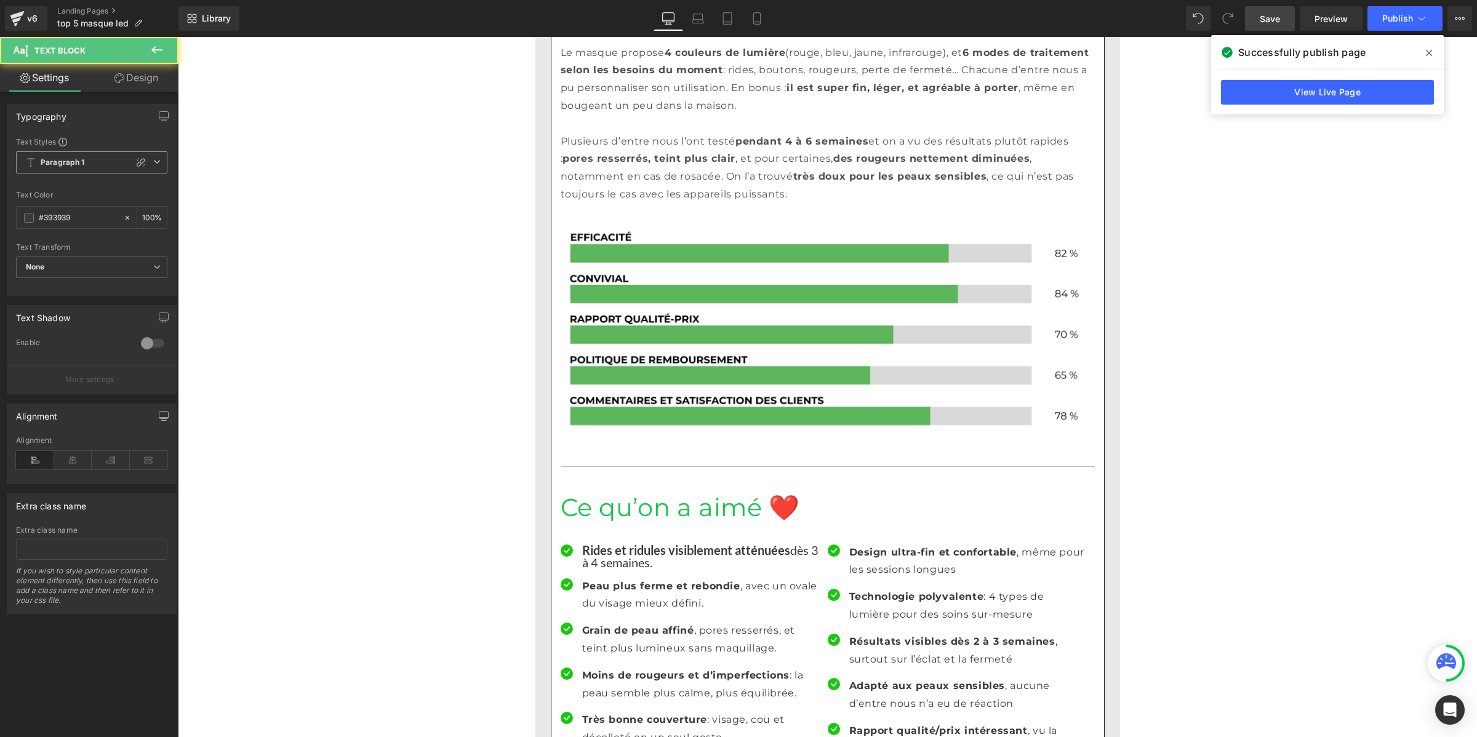
click at [59, 153] on span "Paragraph 1" at bounding box center [91, 162] width 151 height 22
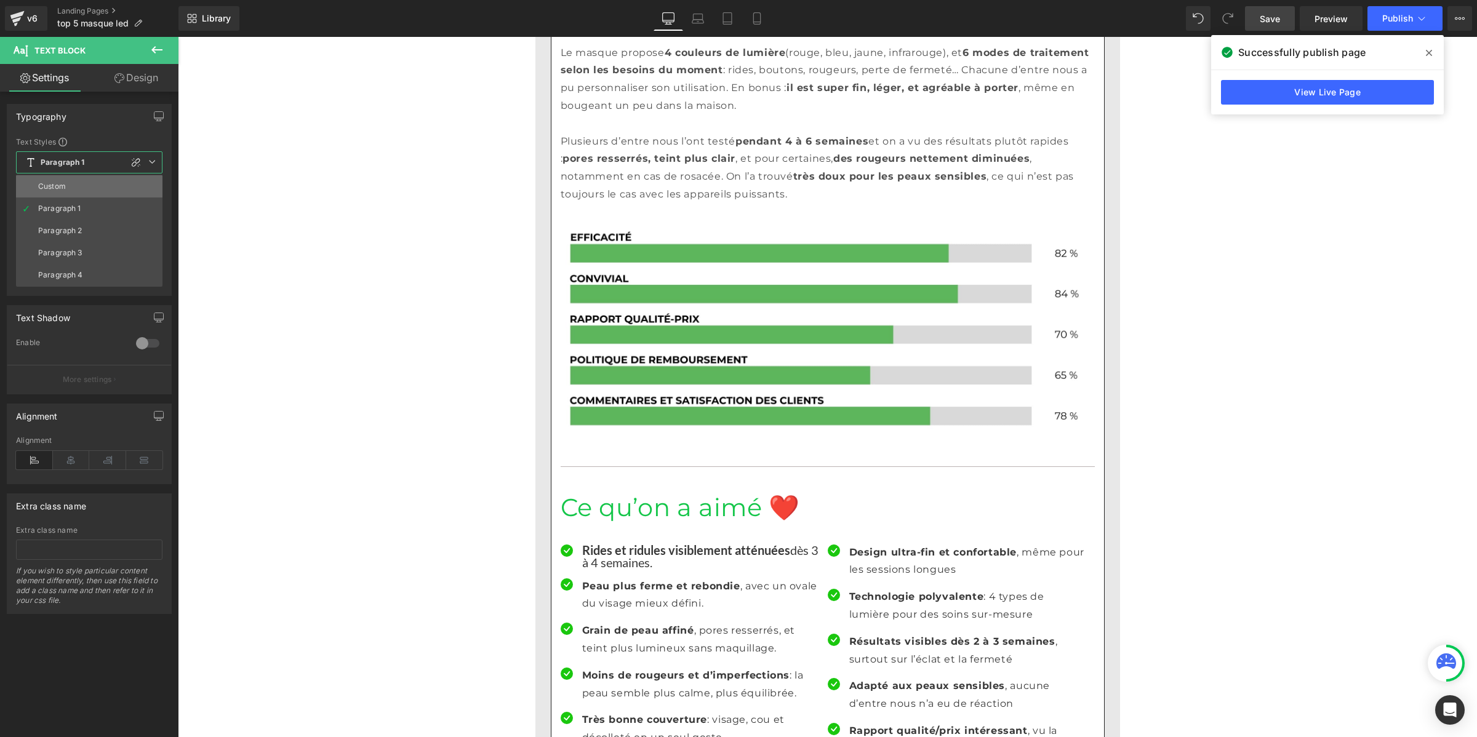
click at [74, 189] on li "Custom" at bounding box center [89, 186] width 146 height 22
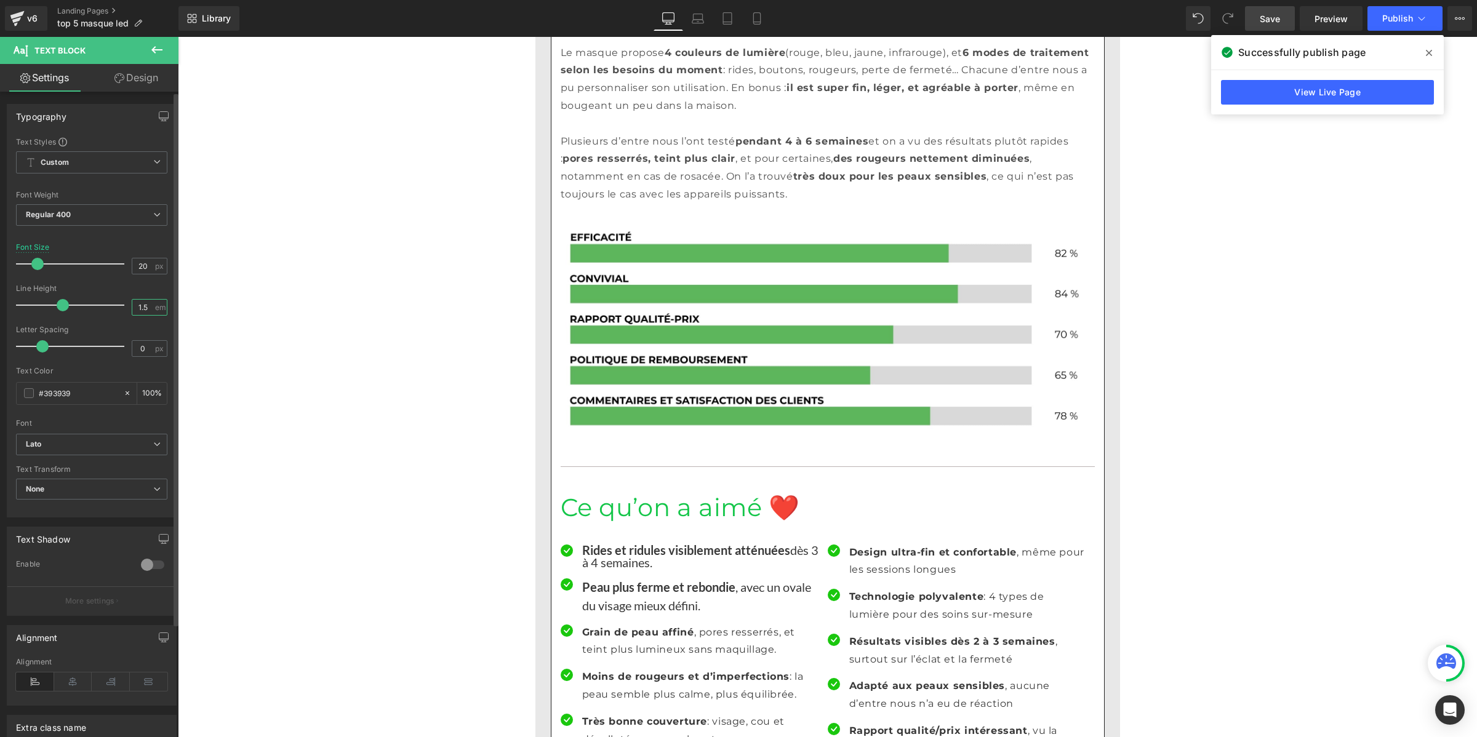
click at [136, 306] on input "1.5" at bounding box center [143, 307] width 22 height 15
paste input "number"
type input "1"
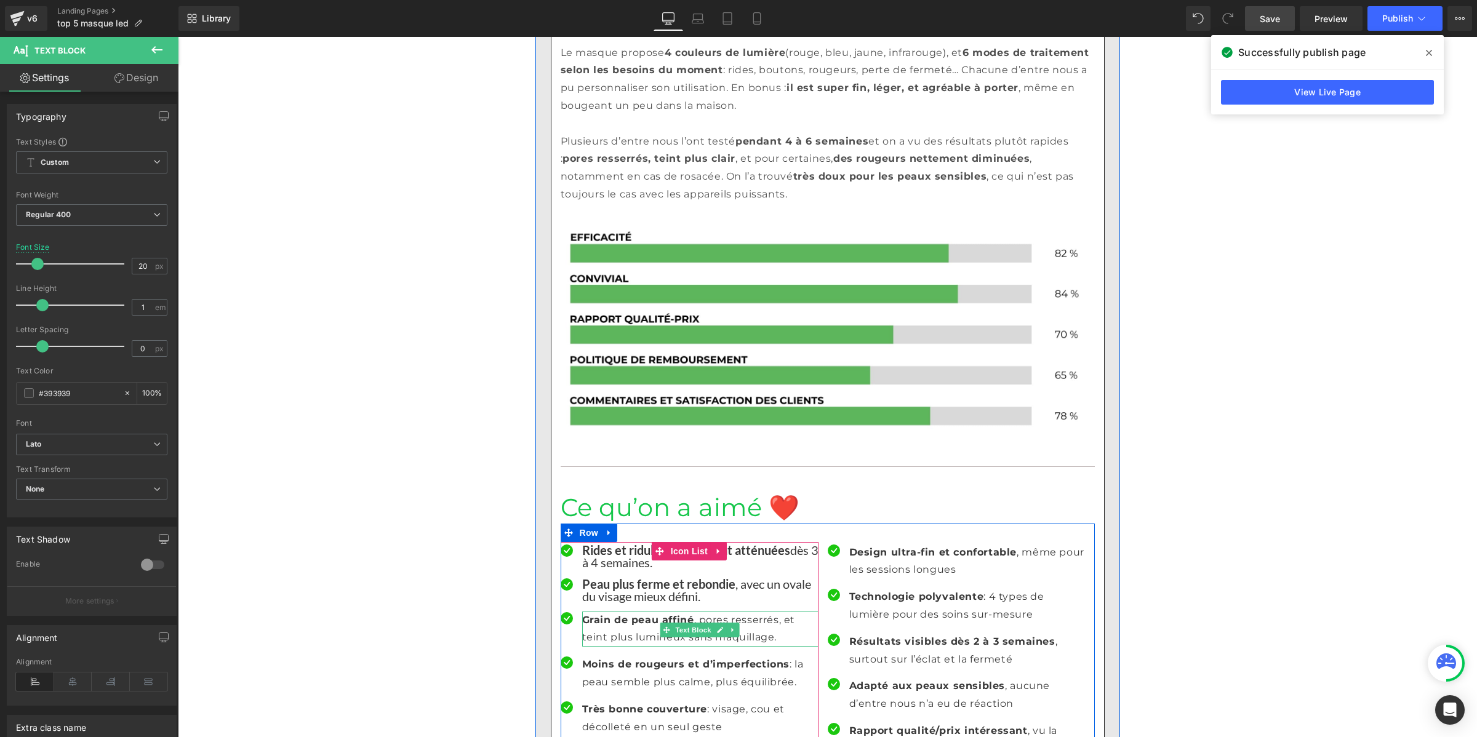
click at [624, 612] on p "Grain de peau affiné , pores resserrés, et teint plus lumineux sans maquillage." at bounding box center [700, 630] width 236 height 36
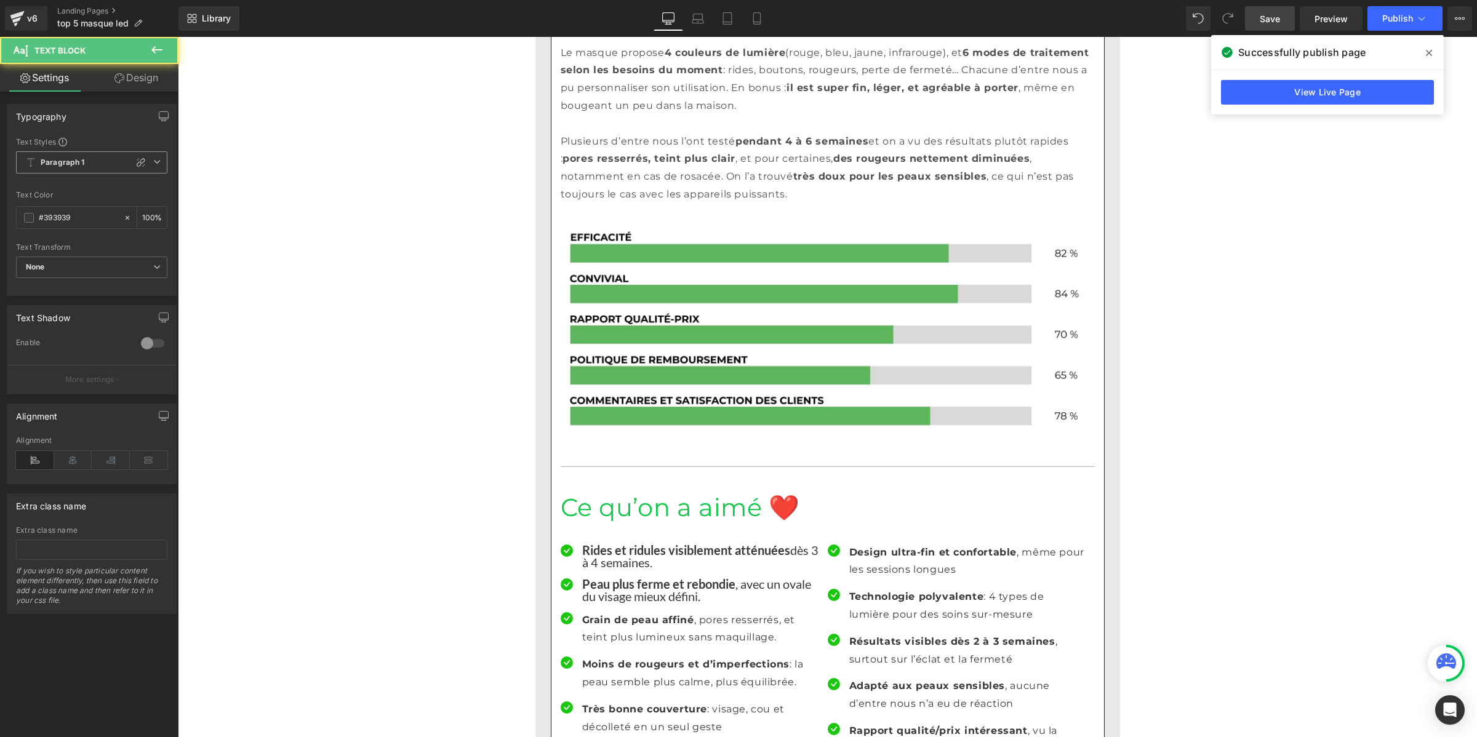
click at [89, 159] on span "Paragraph 1" at bounding box center [91, 162] width 151 height 22
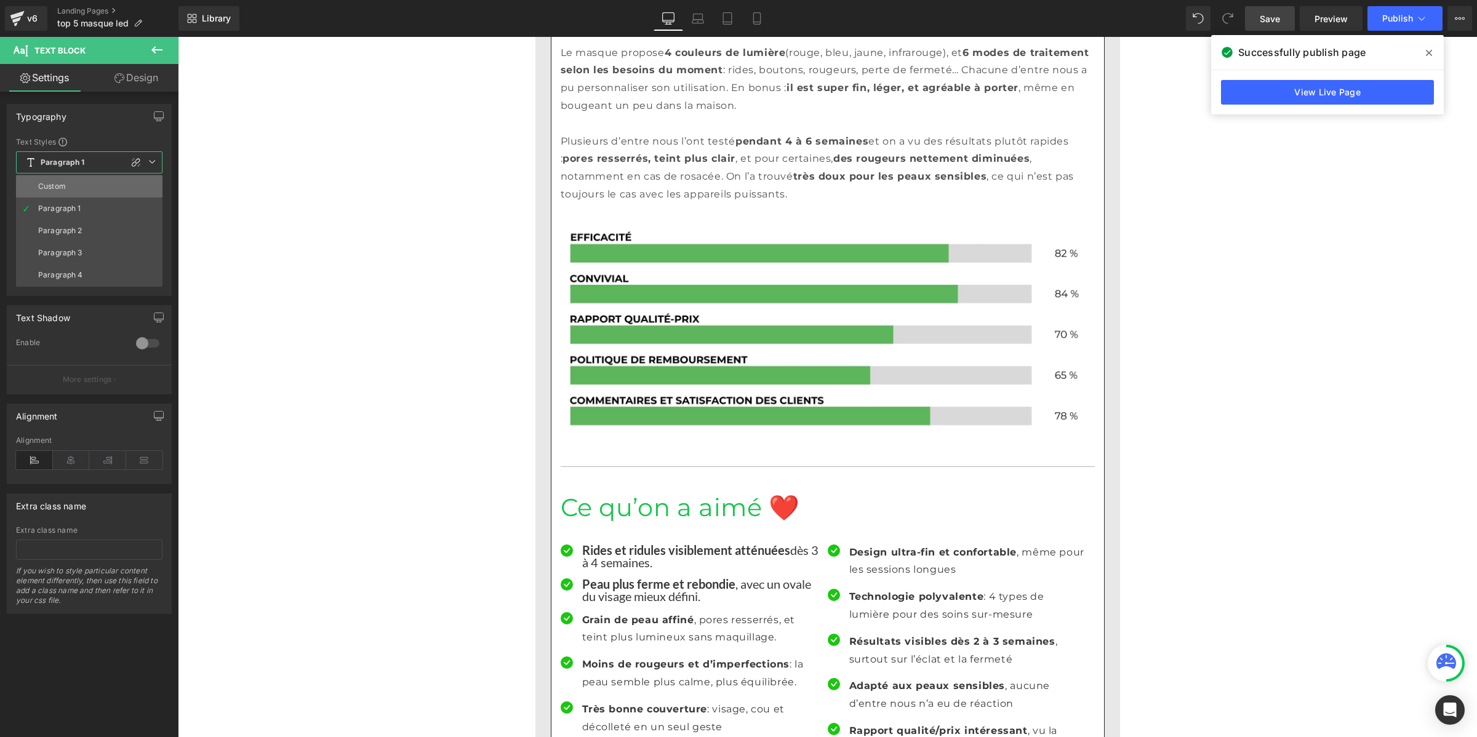
click at [82, 185] on li "Custom" at bounding box center [89, 186] width 146 height 22
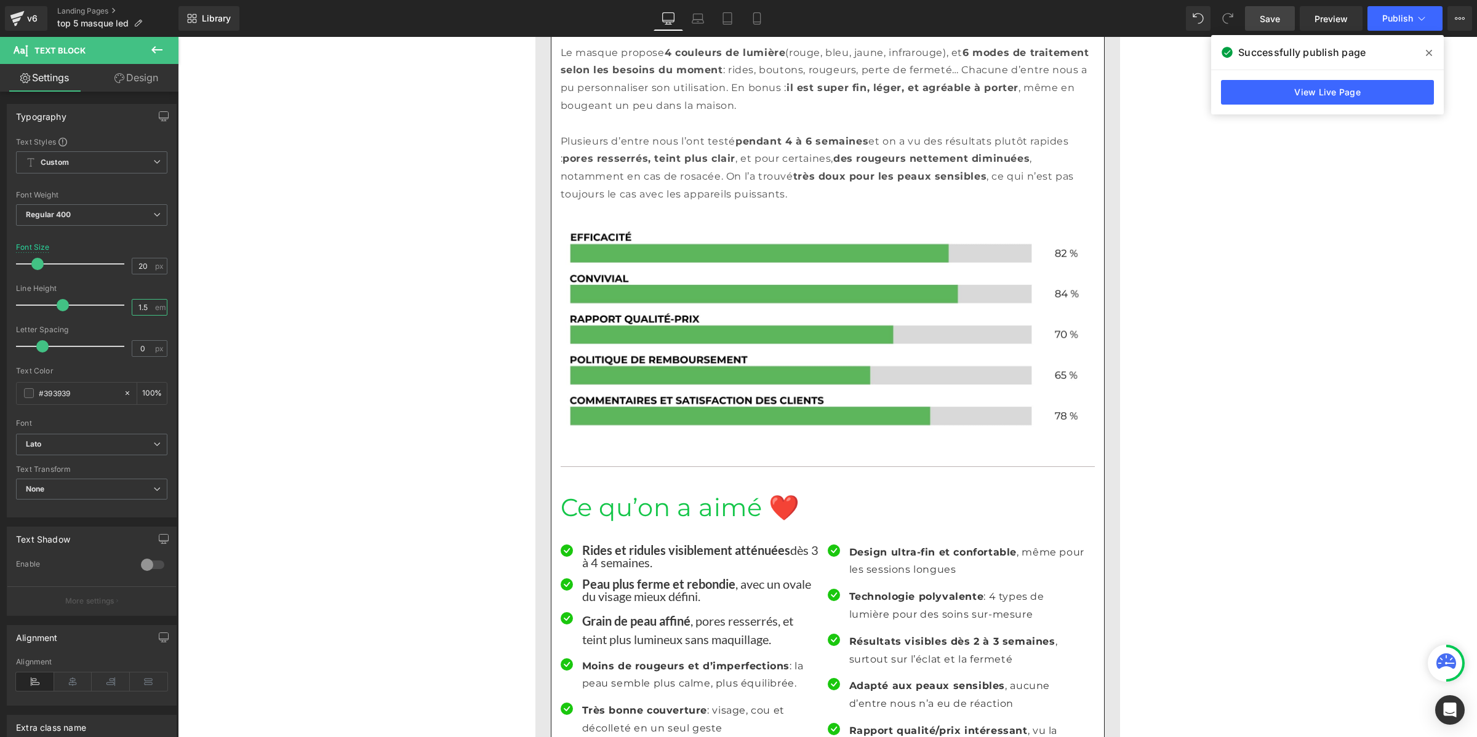
click at [135, 306] on input "1.5" at bounding box center [143, 307] width 22 height 15
paste input "number"
type input "1"
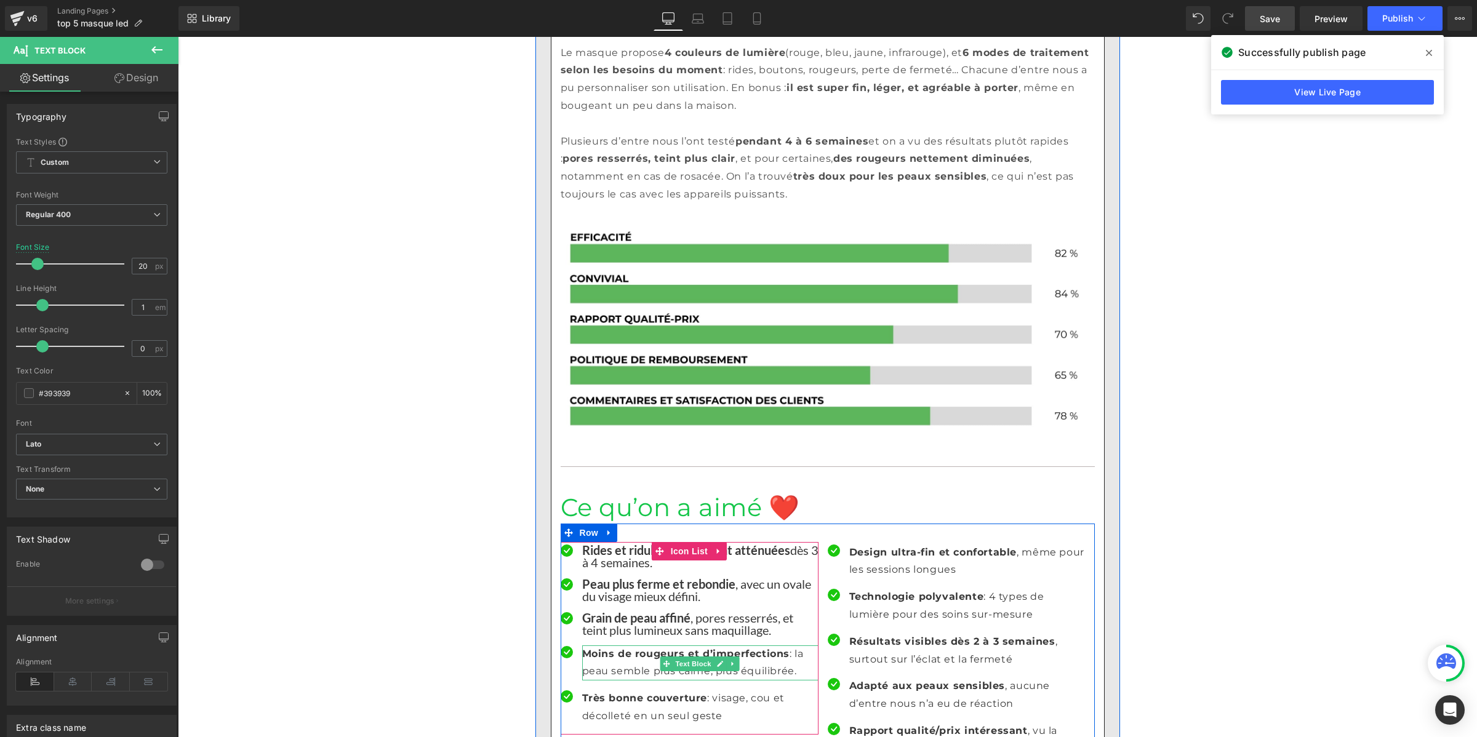
click at [598, 645] on p "Moins de rougeurs et d’imperfections : la peau semble plus calme, plus équilibr…" at bounding box center [700, 663] width 236 height 36
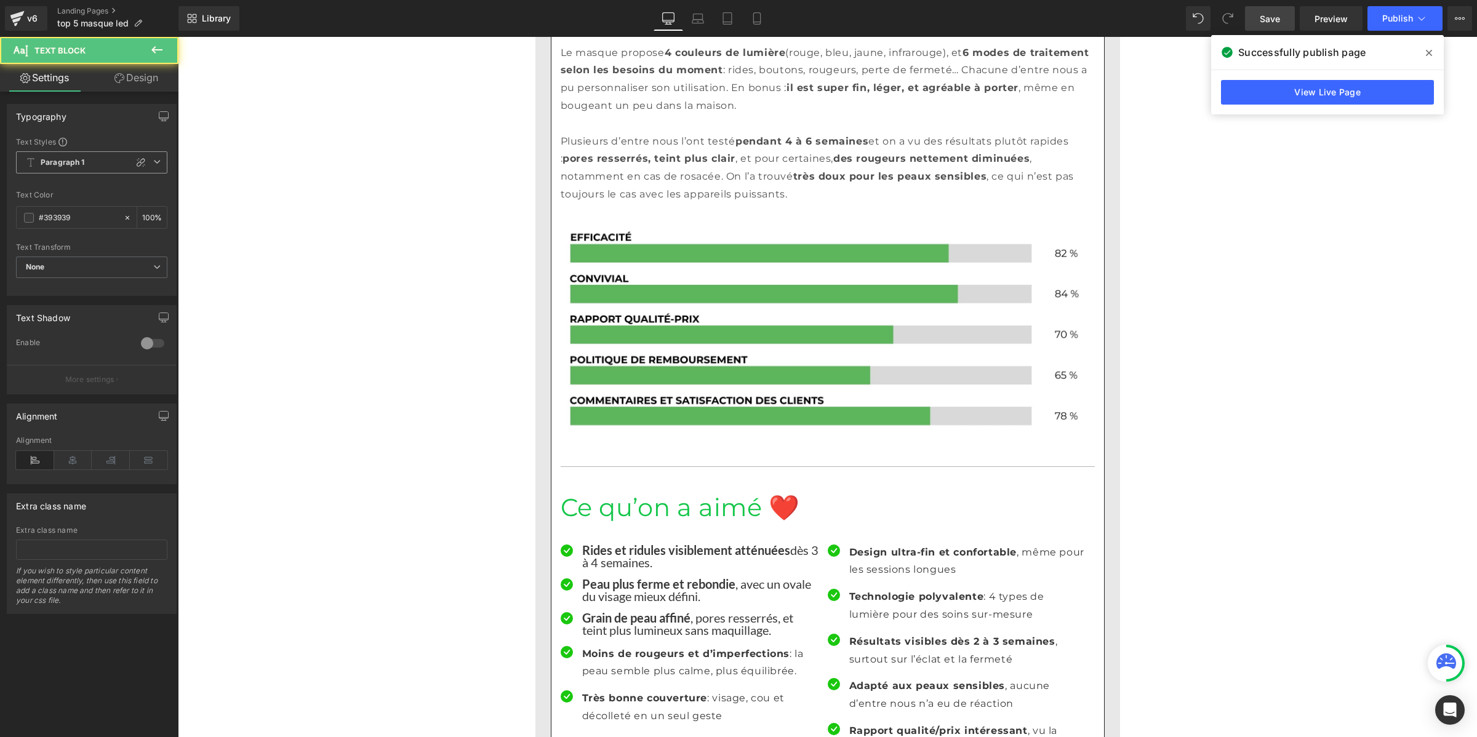
click at [63, 162] on b "Paragraph 1" at bounding box center [63, 163] width 44 height 10
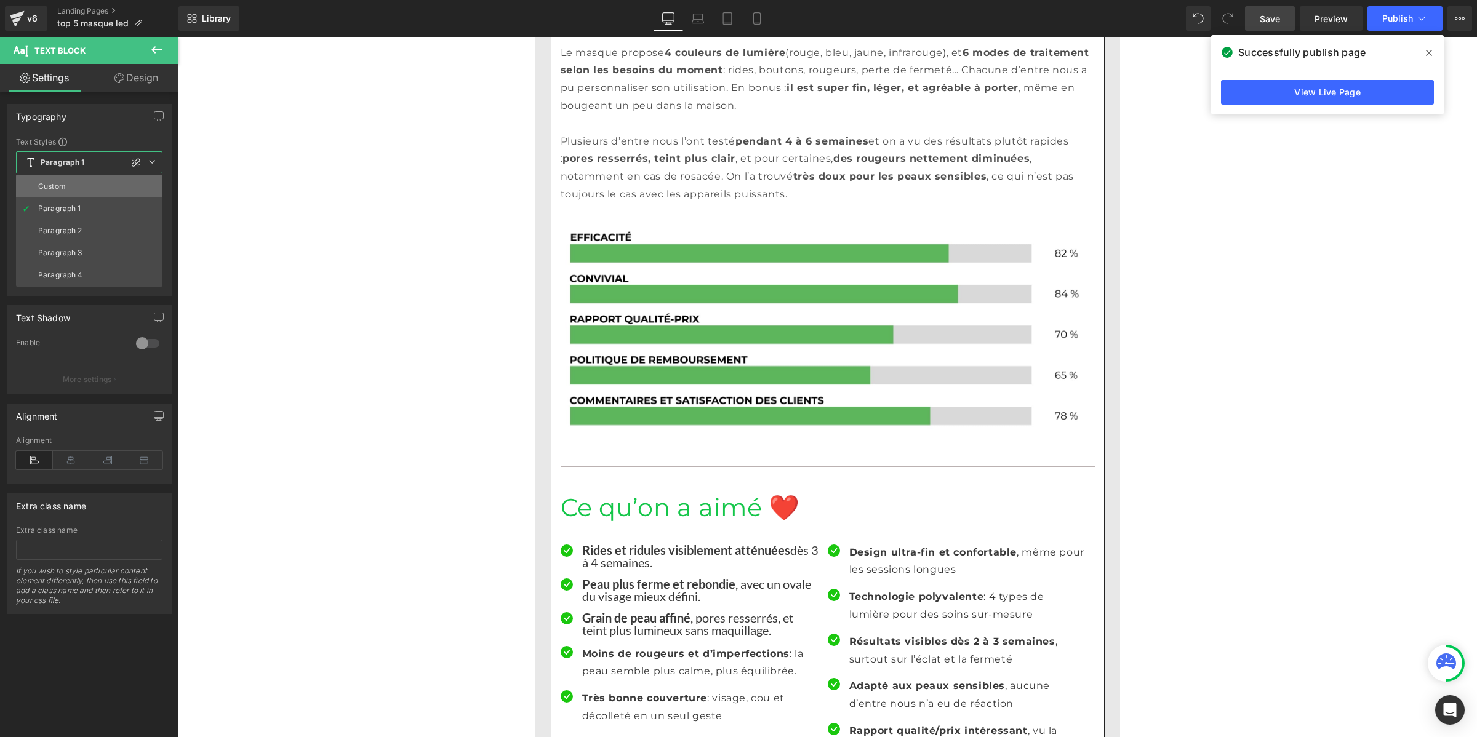
click at [71, 188] on li "Custom" at bounding box center [89, 186] width 146 height 22
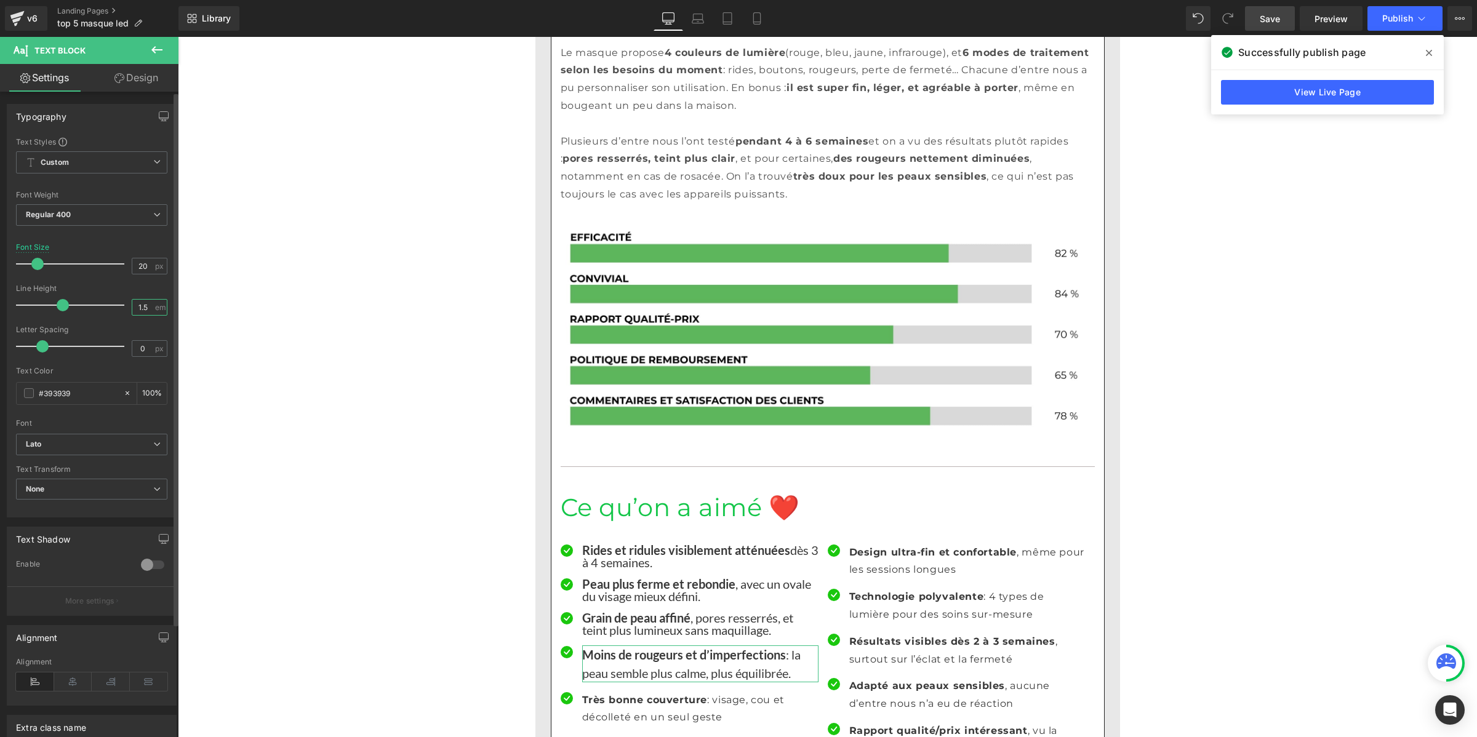
click at [145, 303] on input "1.5" at bounding box center [143, 307] width 22 height 15
paste input "number"
type input "1"
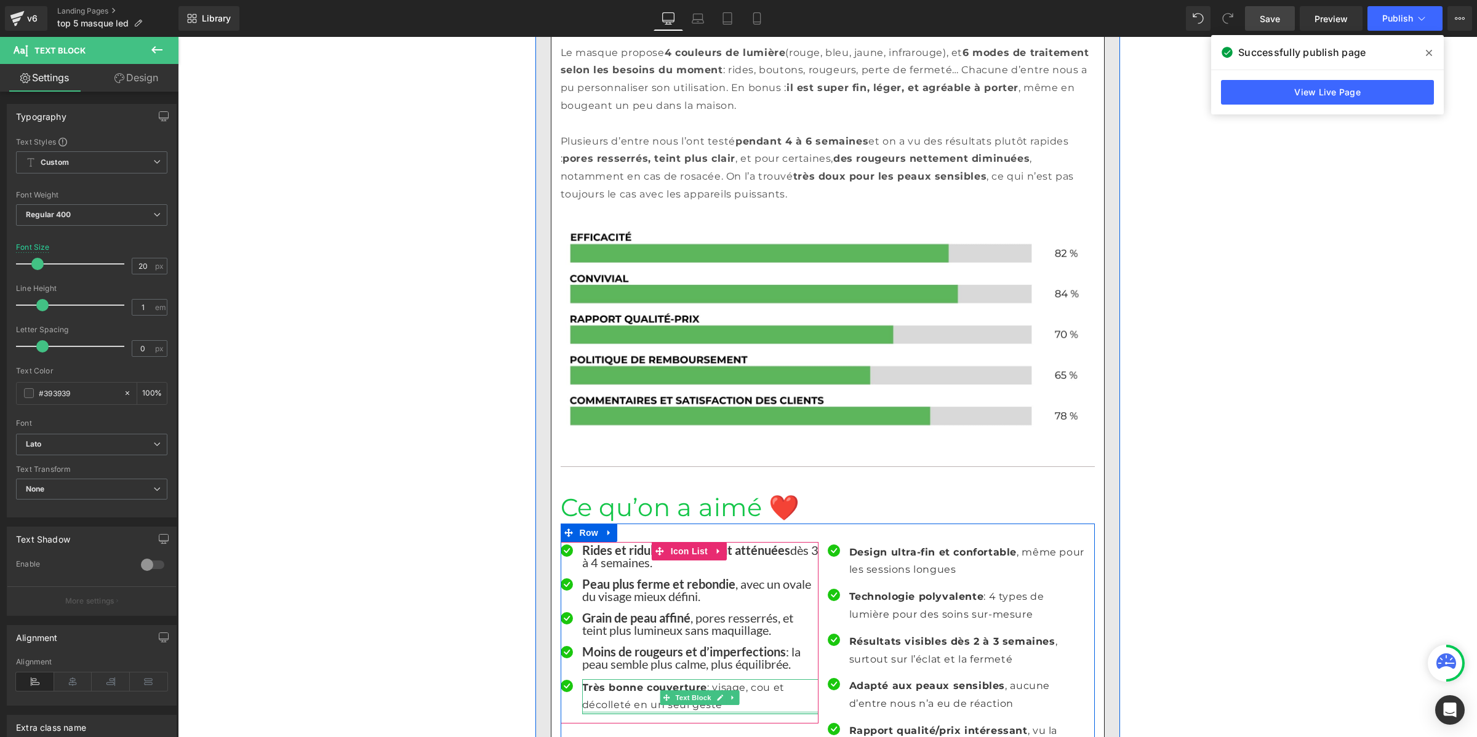
click at [599, 679] on p "Très bonne couverture : visage, cou et décolleté en un seul geste" at bounding box center [700, 697] width 236 height 36
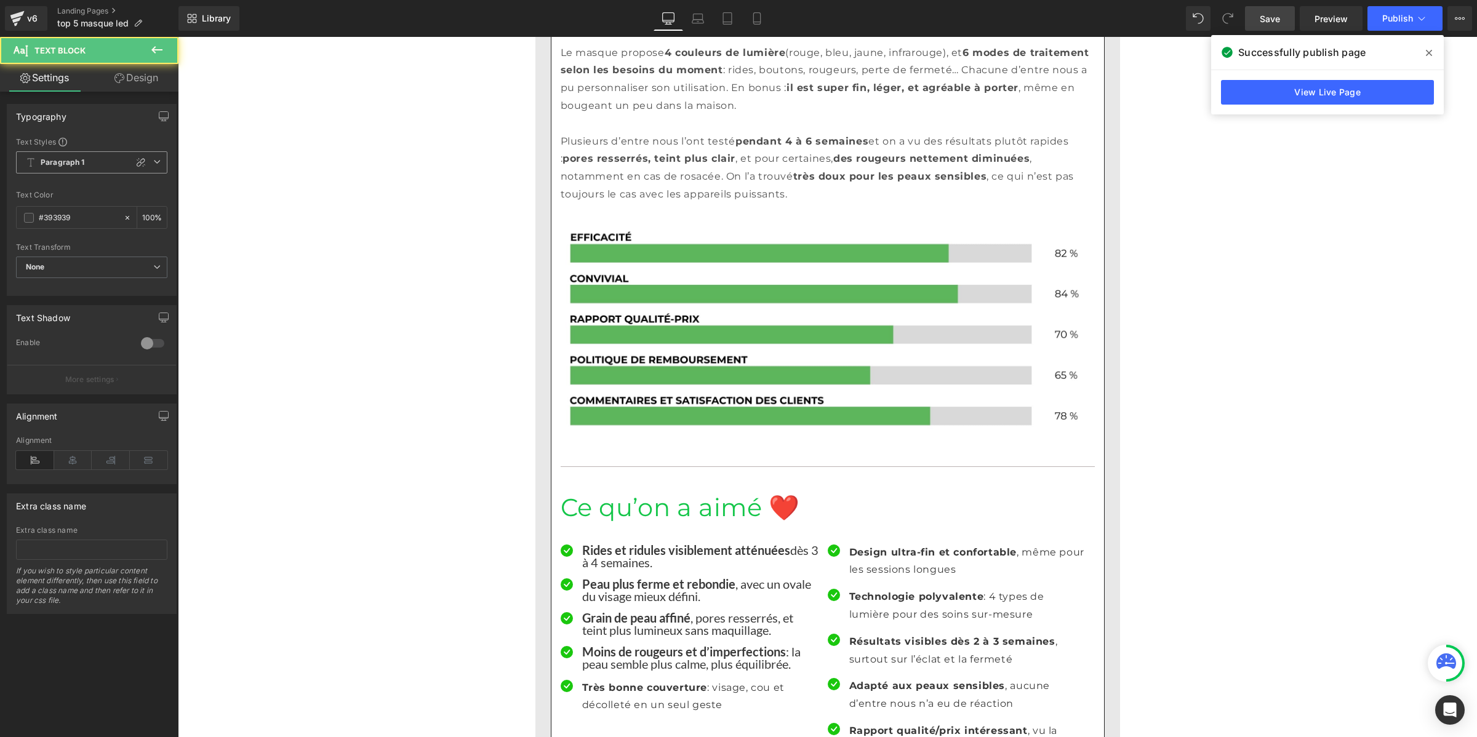
click at [74, 161] on b "Paragraph 1" at bounding box center [63, 163] width 44 height 10
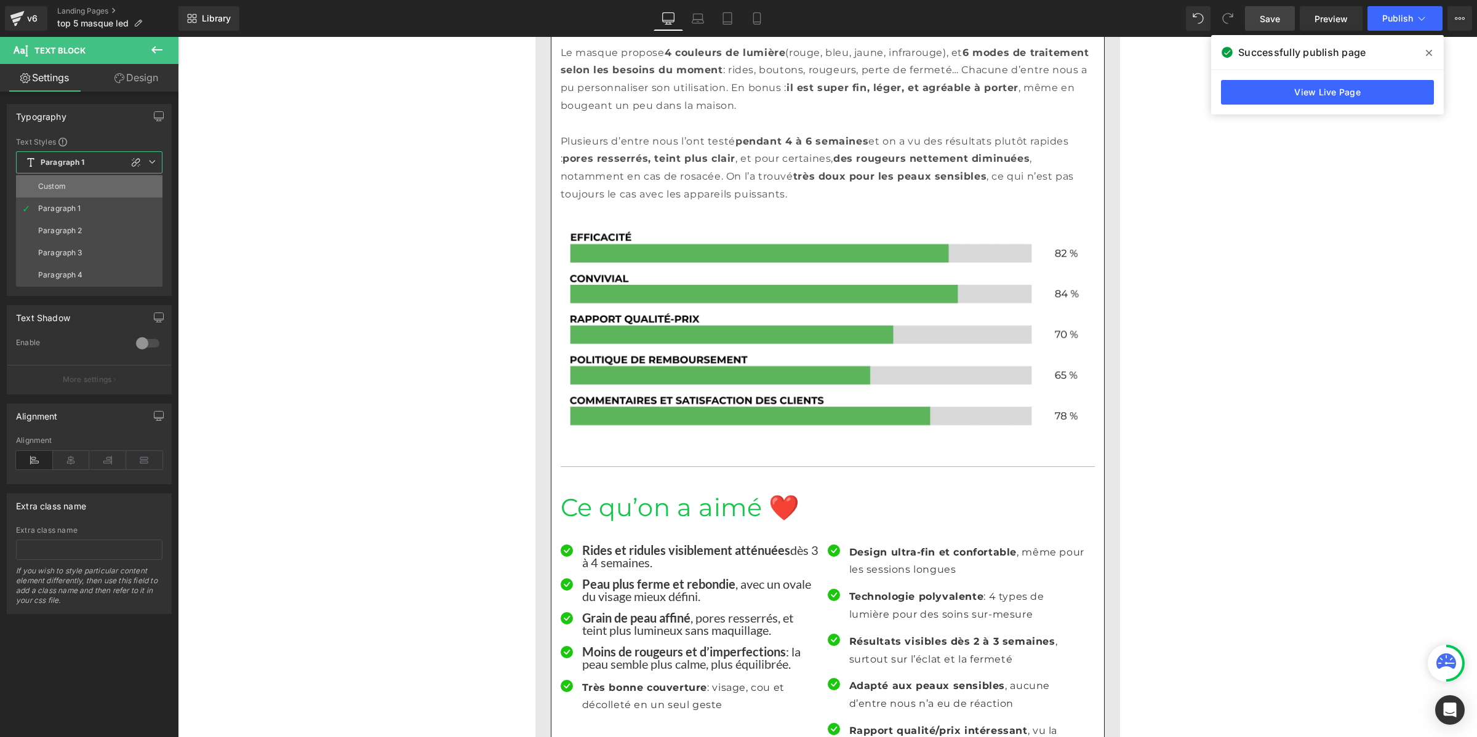
click at [72, 180] on li "Custom" at bounding box center [89, 186] width 146 height 22
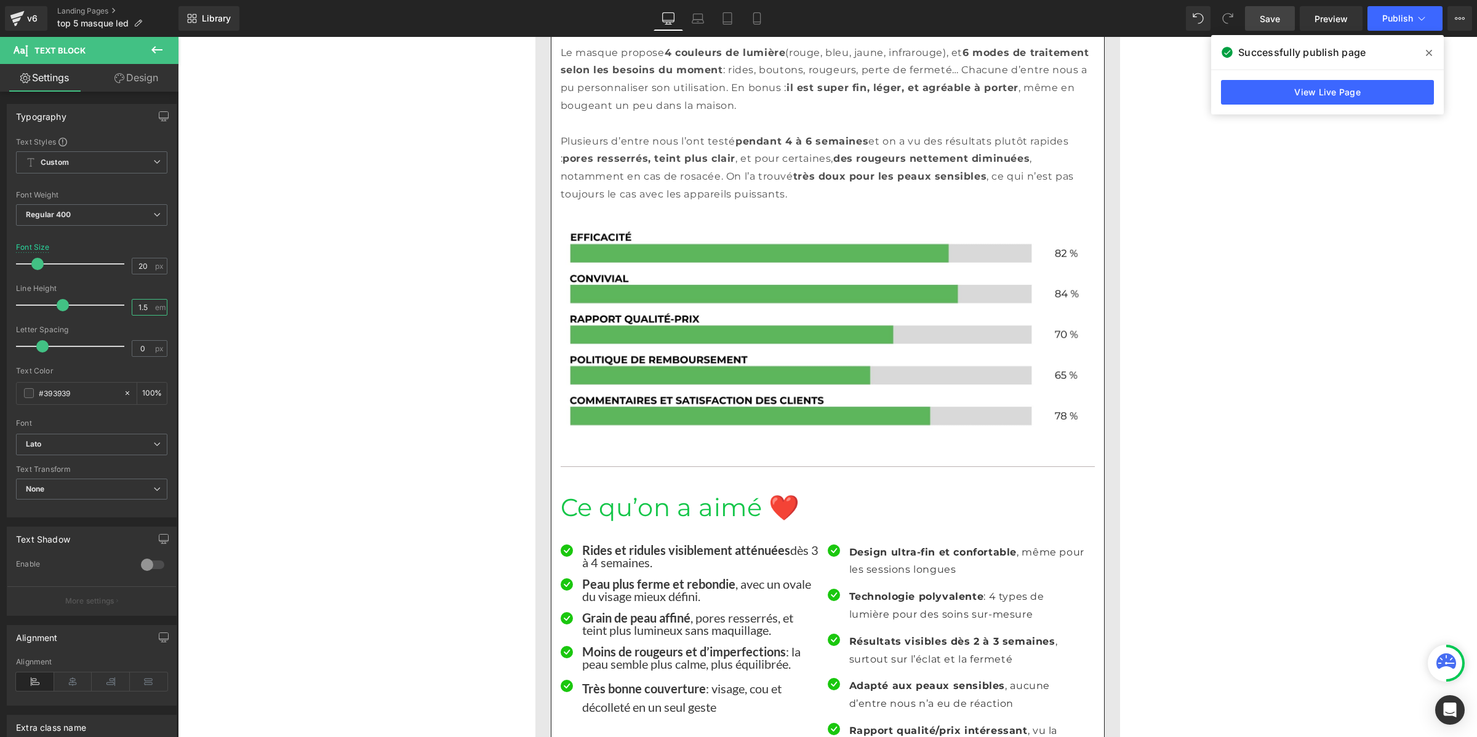
click at [133, 309] on input "1.5" at bounding box center [143, 307] width 22 height 15
paste input "number"
type input "1"
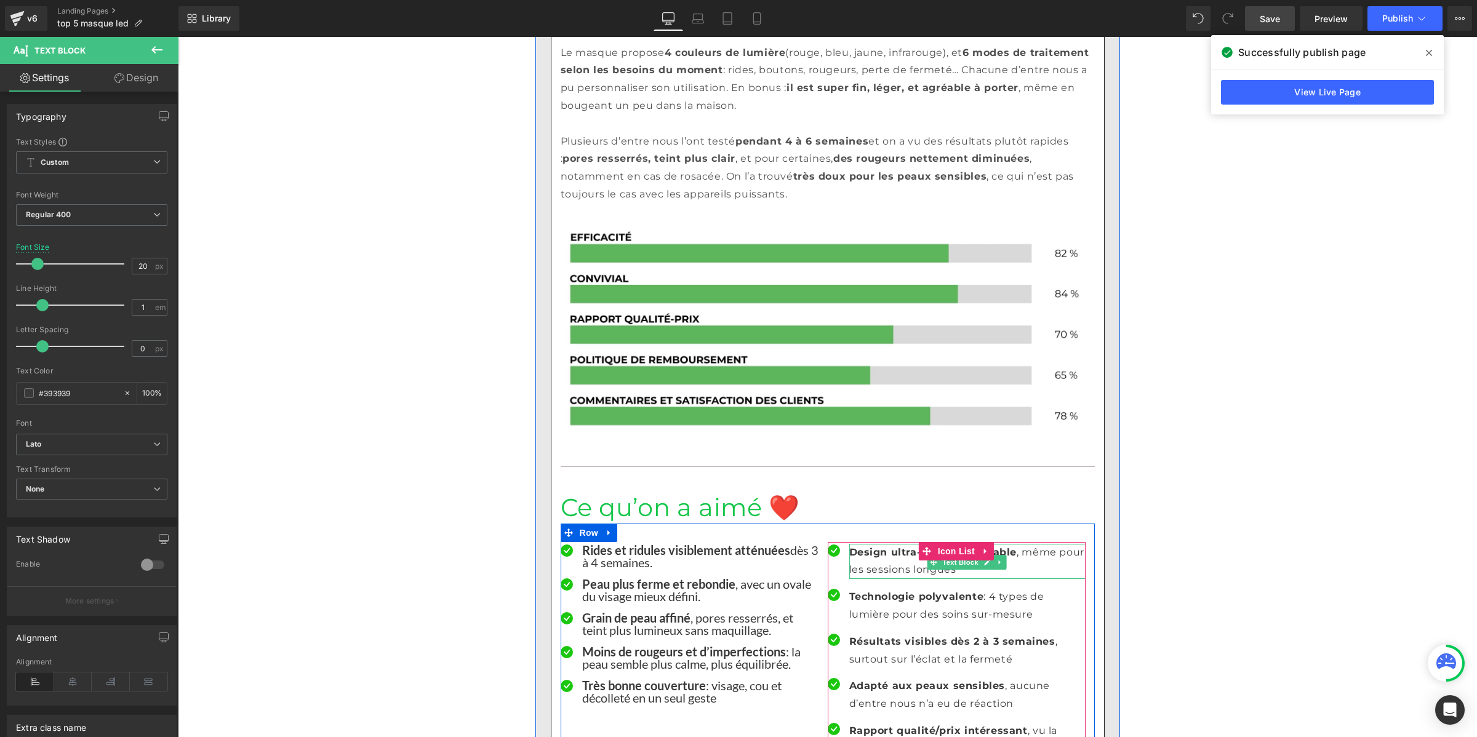
click at [872, 544] on p "Design ultra-fin et confortable , même pour les sessions longues" at bounding box center [967, 562] width 236 height 36
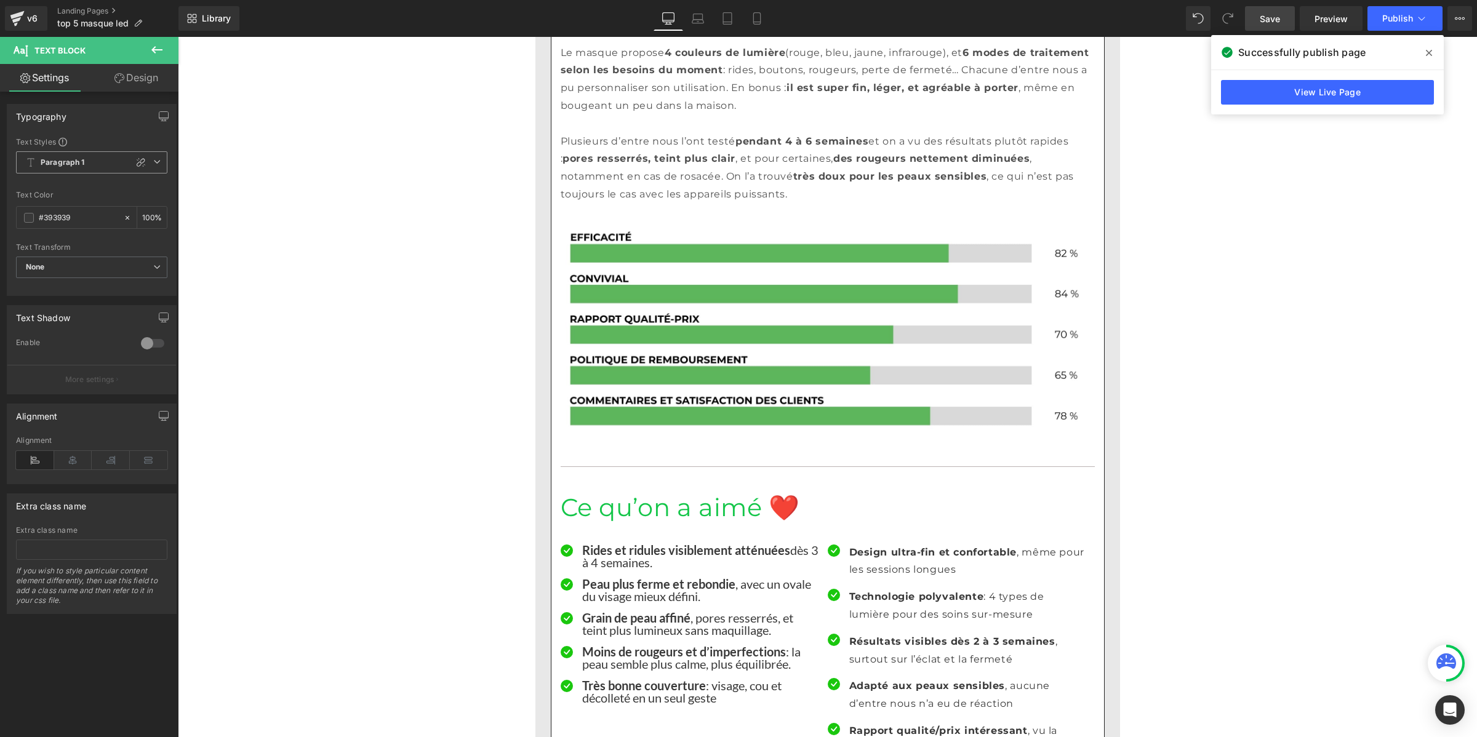
click at [90, 161] on span "Paragraph 1" at bounding box center [91, 162] width 151 height 22
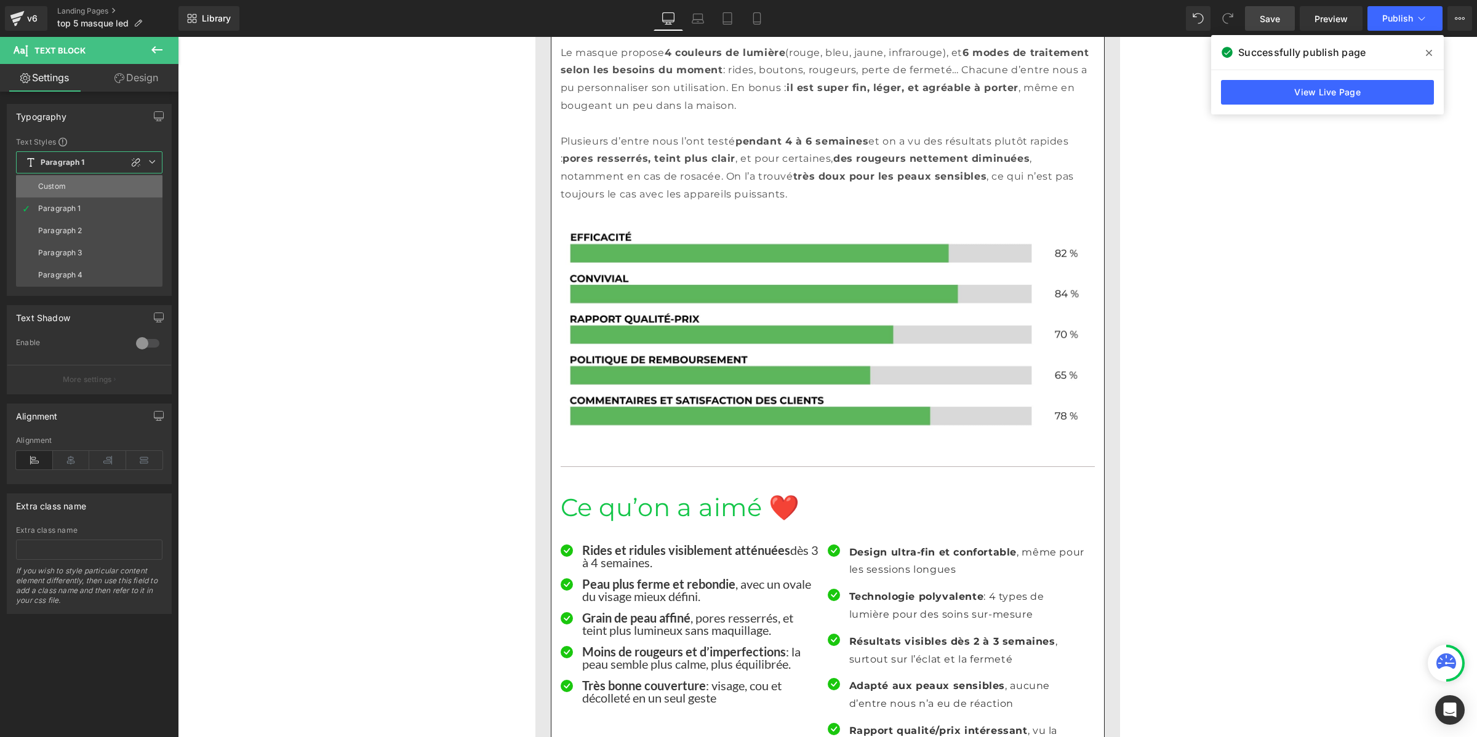
click at [93, 183] on li "Custom" at bounding box center [89, 186] width 146 height 22
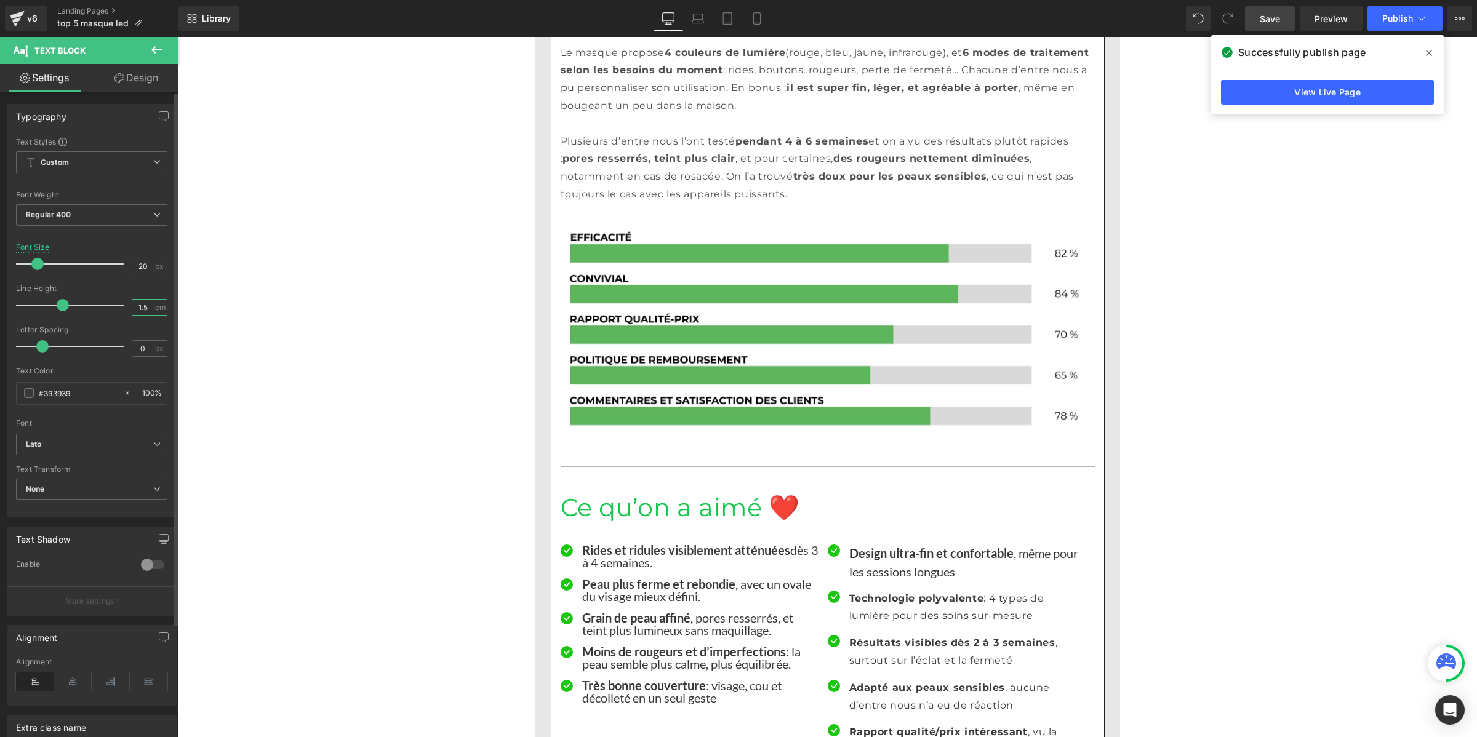
click at [145, 308] on input "1.5" at bounding box center [143, 307] width 22 height 15
paste input "number"
type input "1"
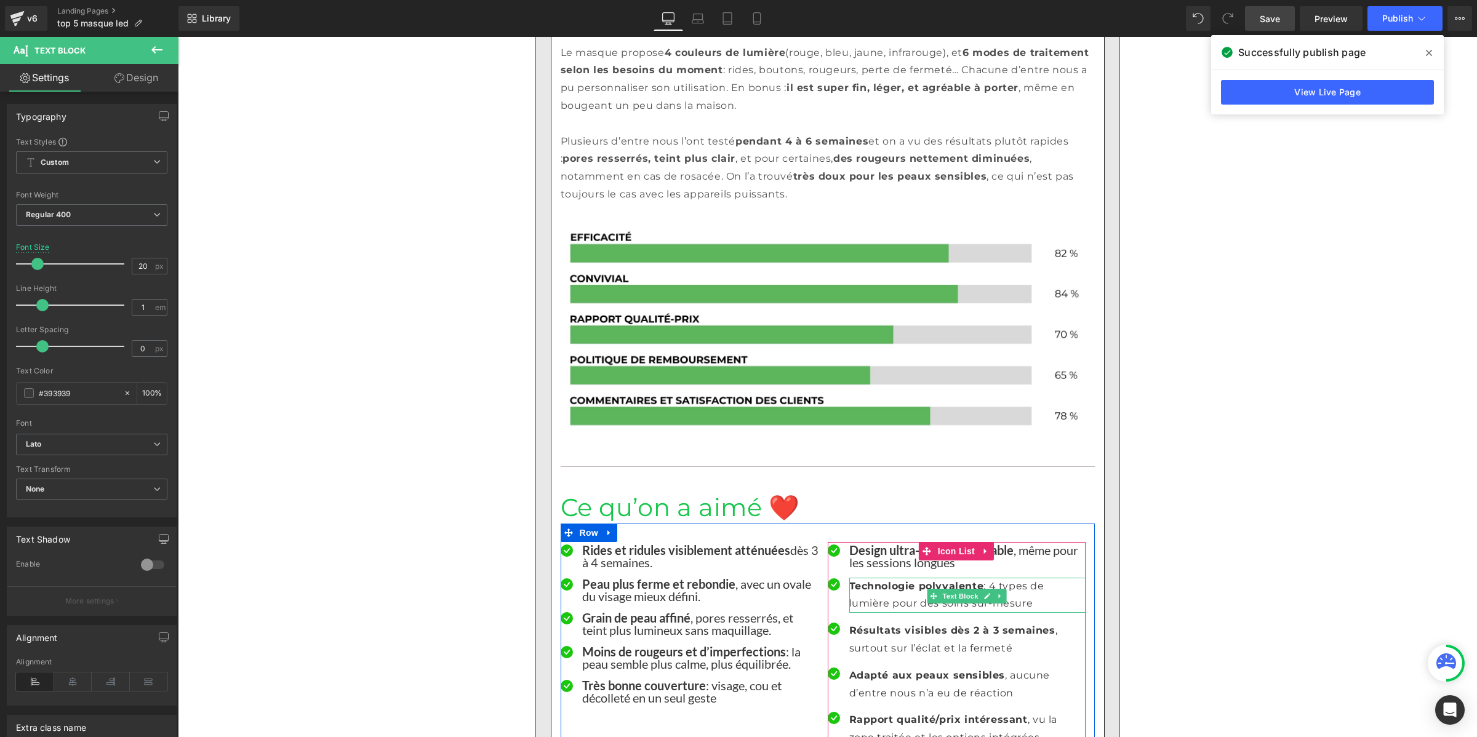
click at [863, 578] on p "Technologie polyvalente : 4 types de lumière pour des soins sur-mesure" at bounding box center [967, 596] width 236 height 36
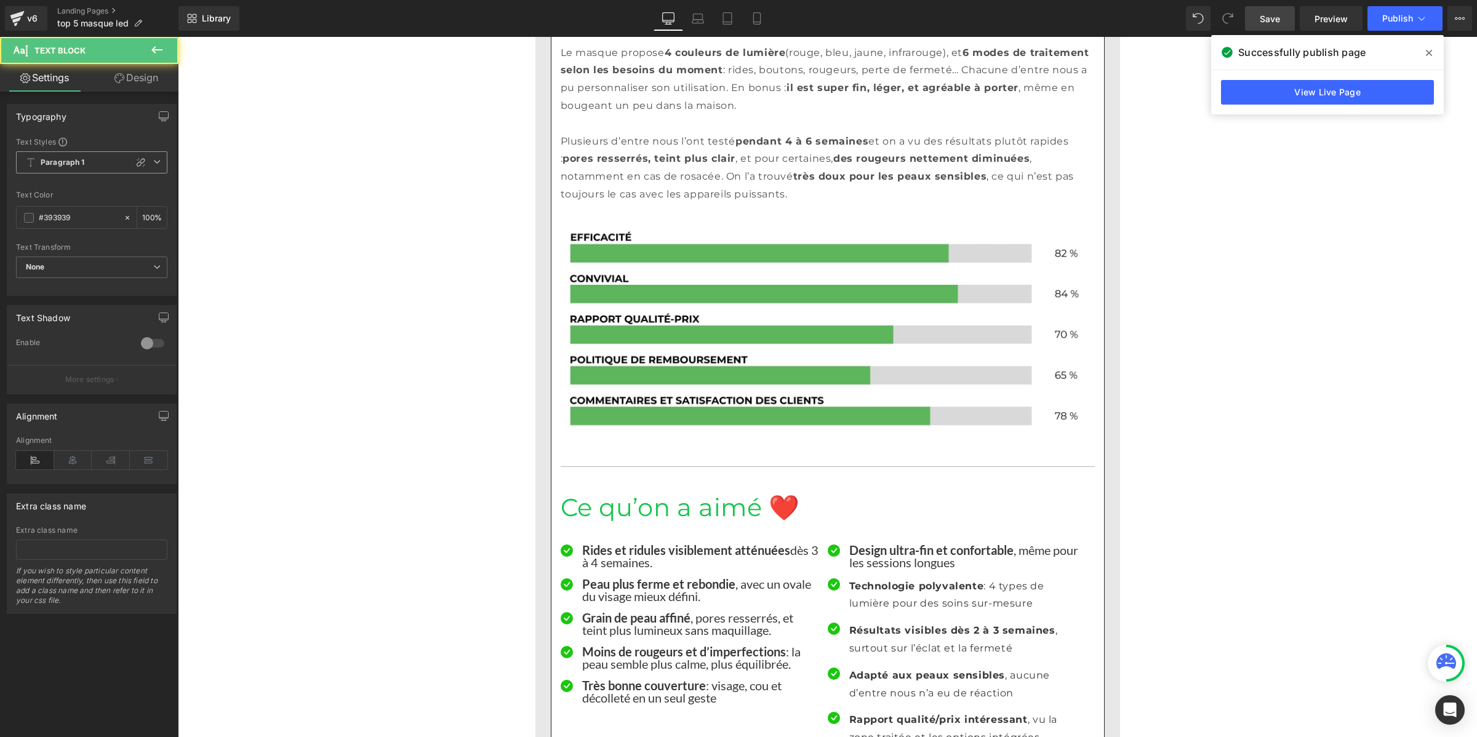
click at [82, 164] on b "Paragraph 1" at bounding box center [63, 163] width 44 height 10
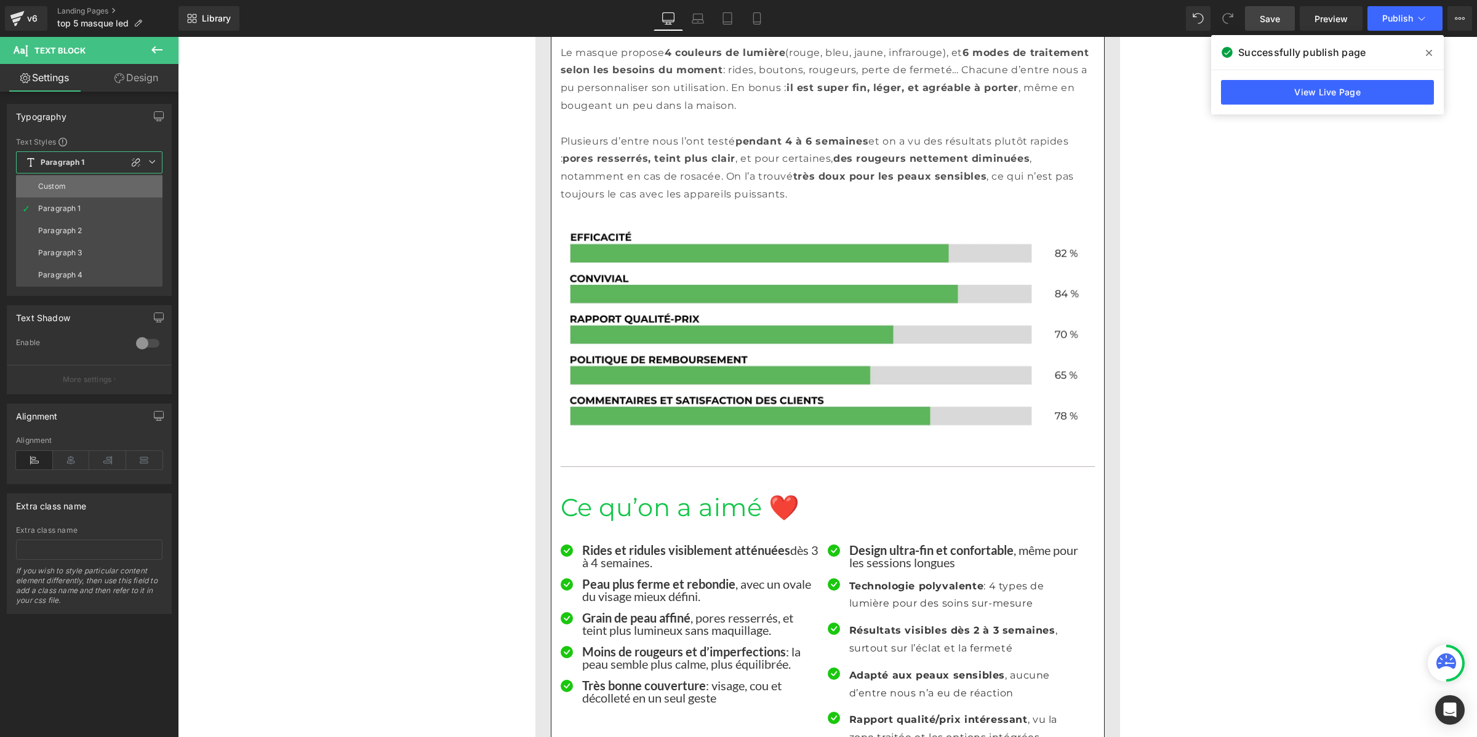
click at [82, 189] on li "Custom" at bounding box center [89, 186] width 146 height 22
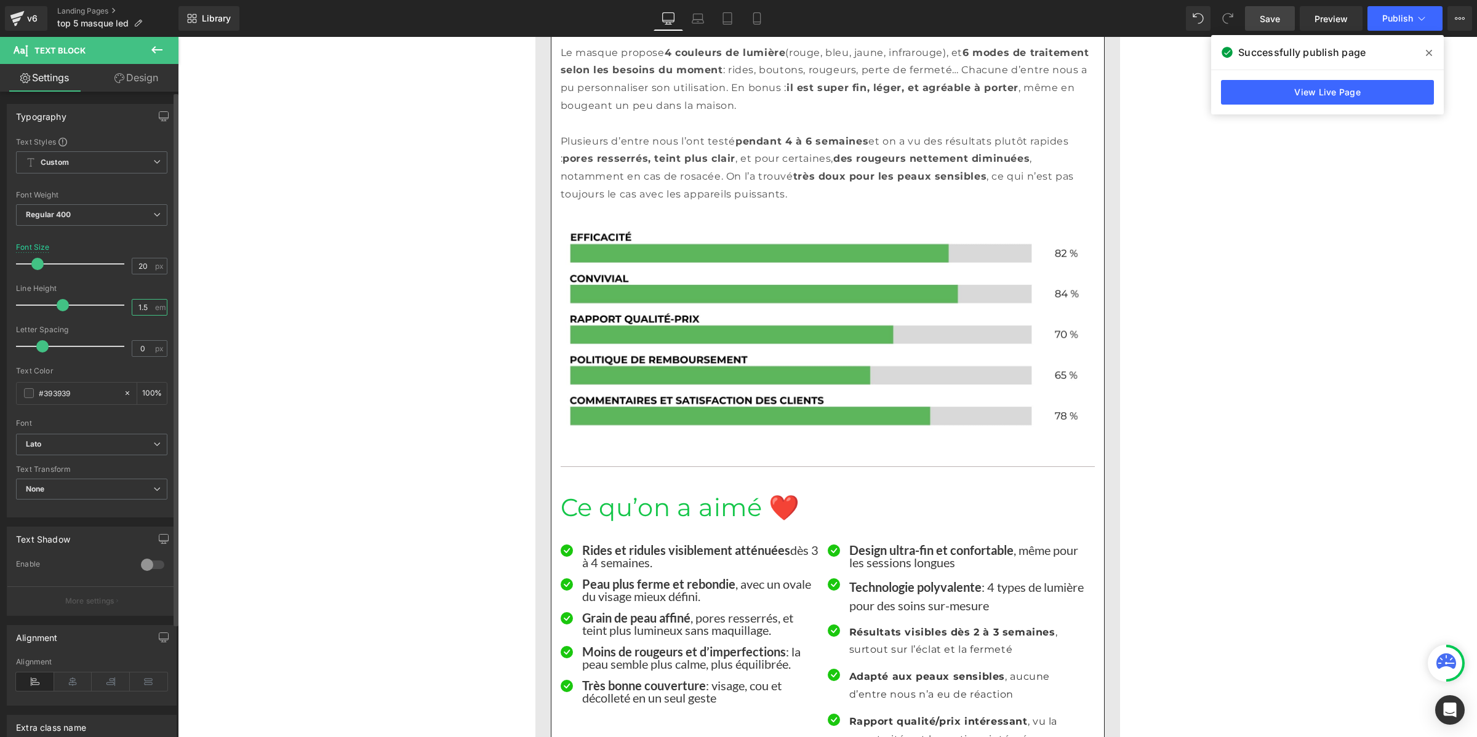
click at [136, 308] on input "1.5" at bounding box center [143, 307] width 22 height 15
paste input "number"
type input "1"
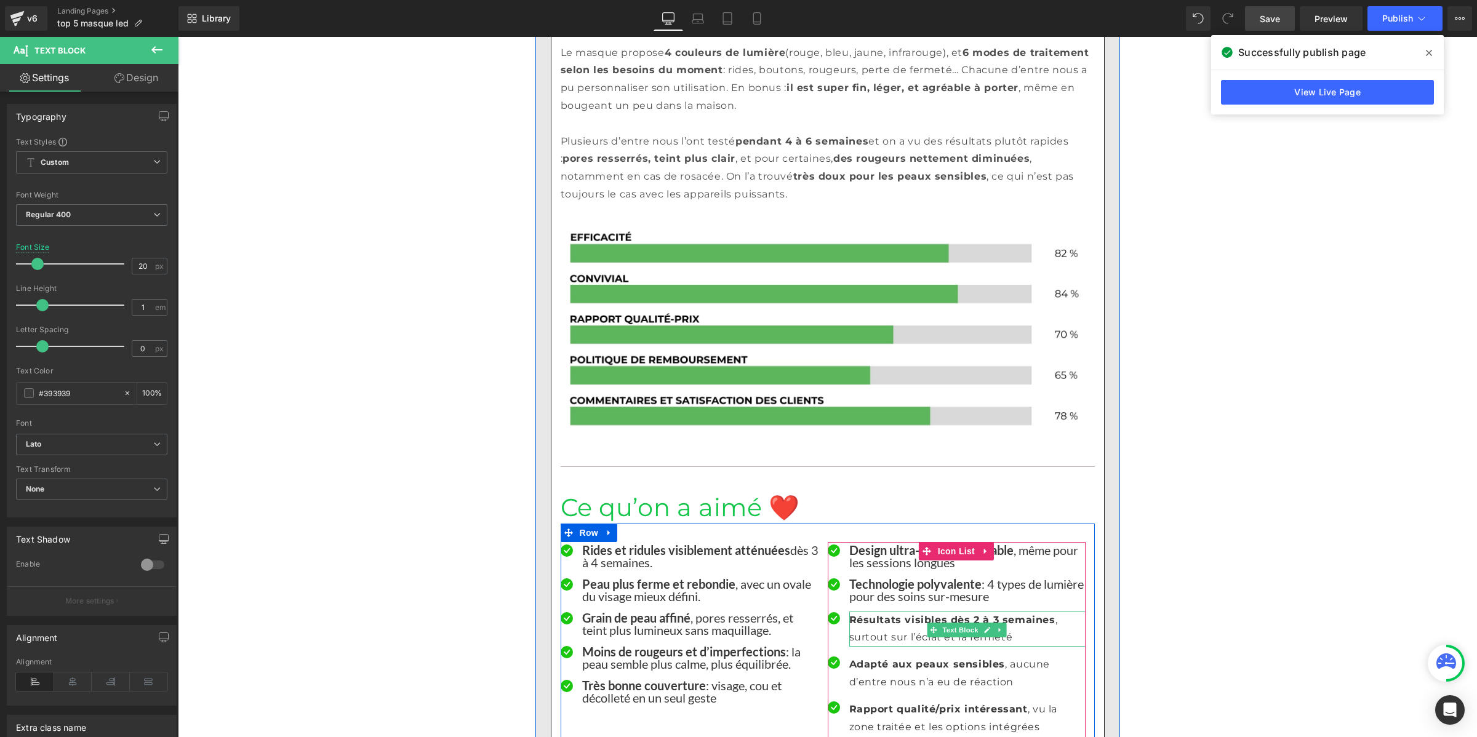
click at [866, 612] on p "Résultats visibles dès 2 à 3 semaines , surtout sur l’éclat et la fermeté" at bounding box center [967, 630] width 236 height 36
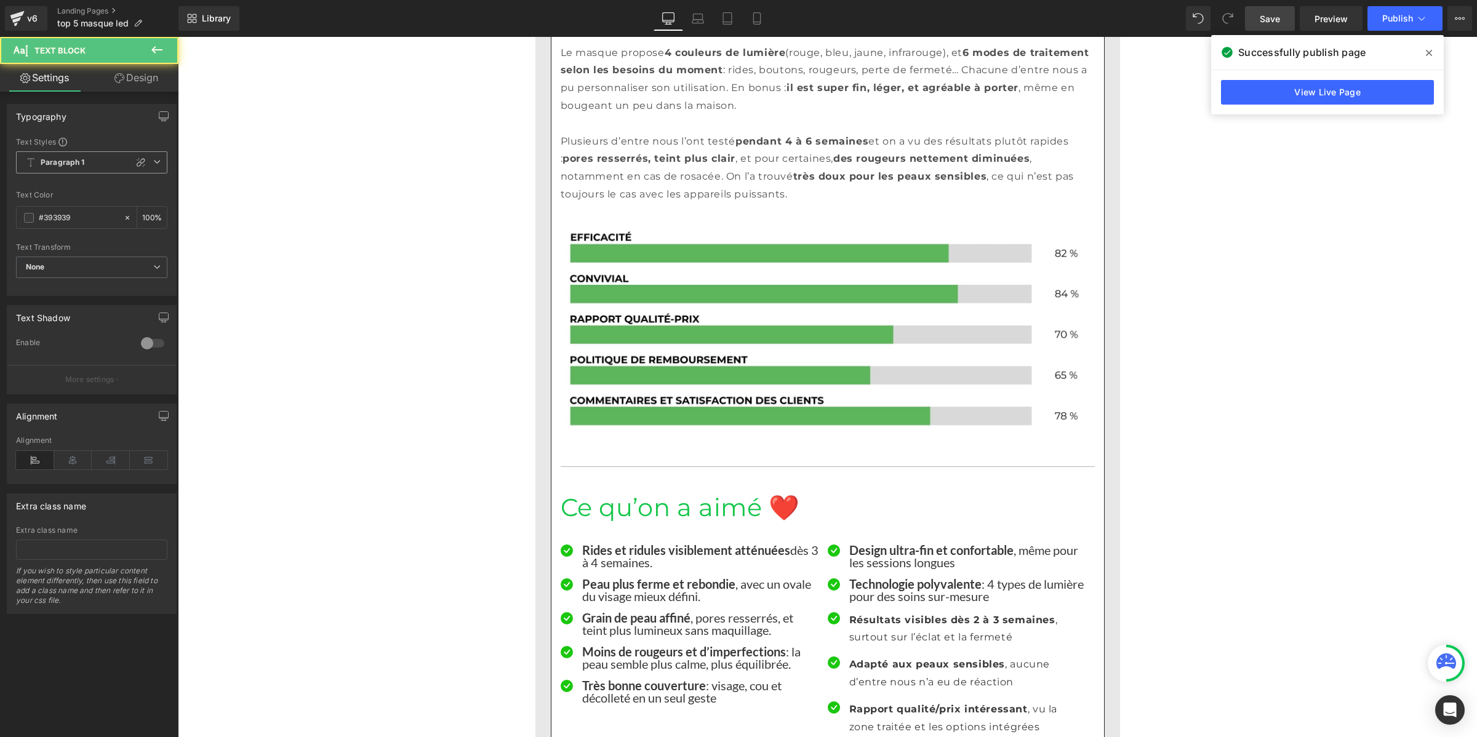
click at [82, 167] on span "Paragraph 1" at bounding box center [91, 162] width 151 height 22
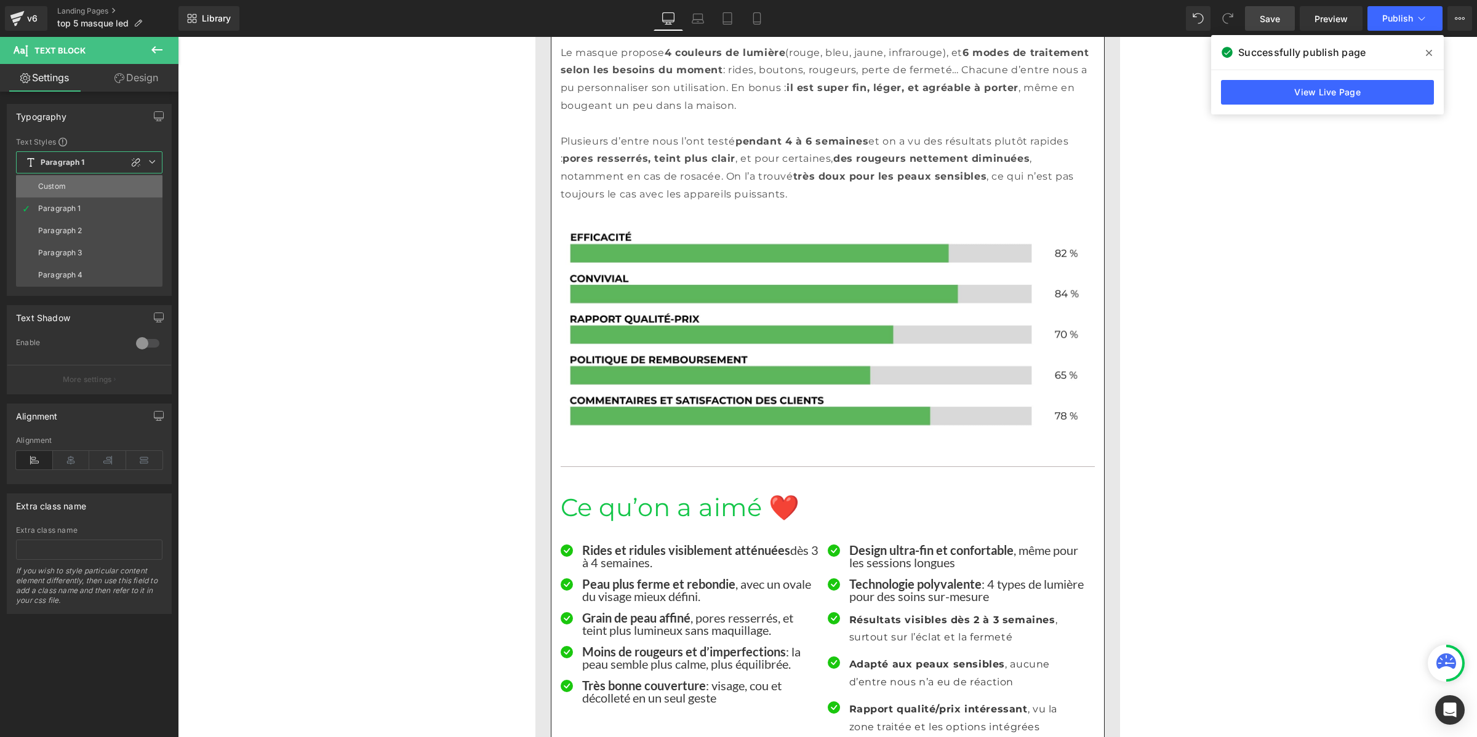
click at [79, 185] on li "Custom" at bounding box center [89, 186] width 146 height 22
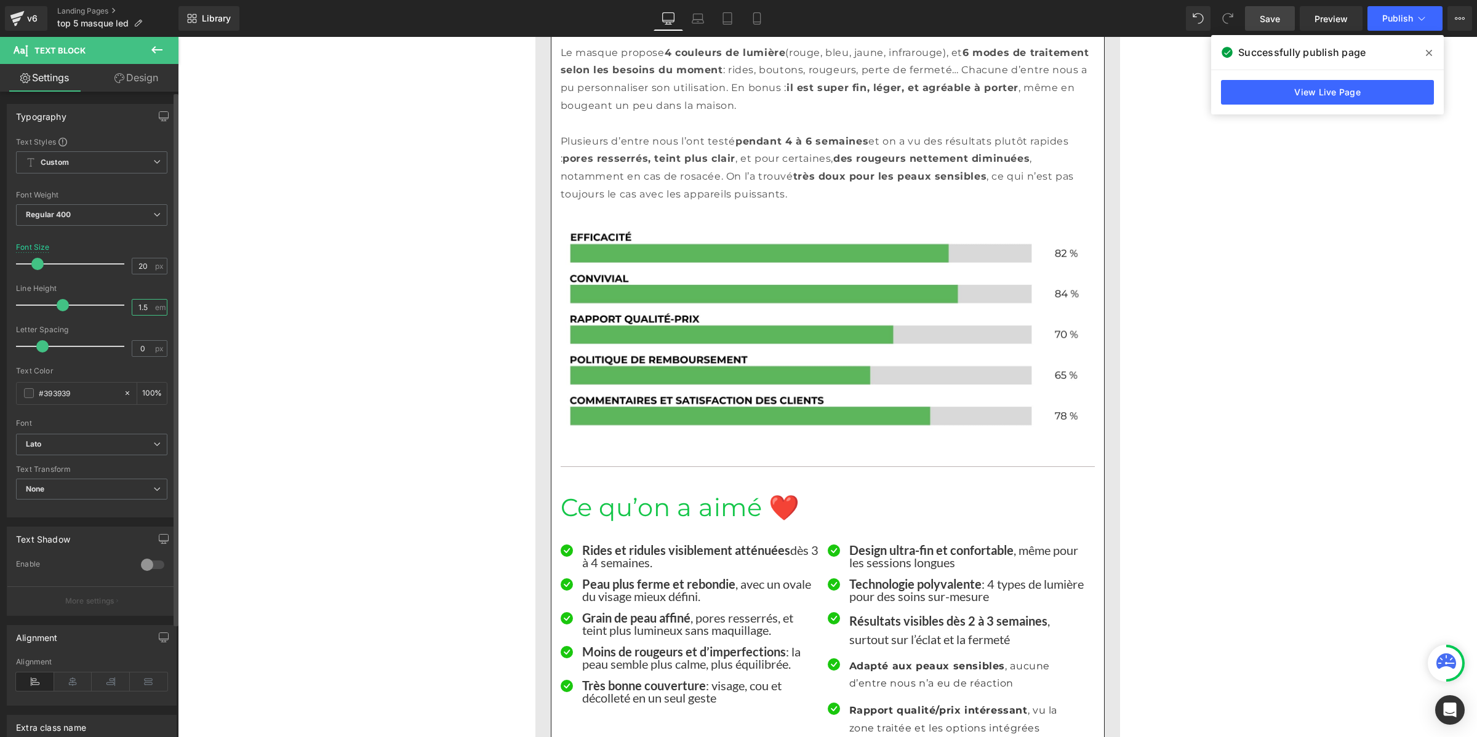
click at [146, 309] on input "1.5" at bounding box center [143, 307] width 22 height 15
paste input "number"
type input "1"
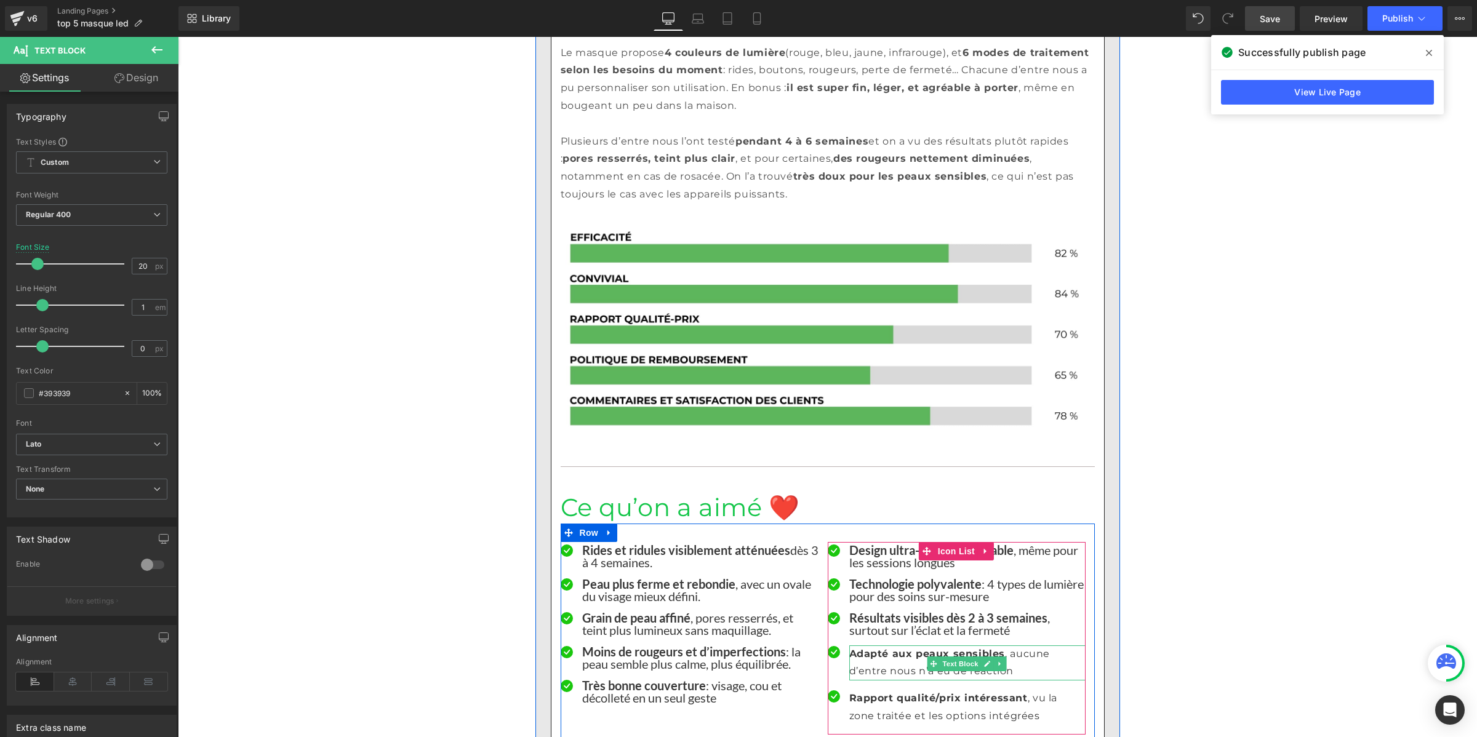
click at [870, 645] on p "Adapté aux peaux sensibles , aucune d’entre nous n’a eu de réaction" at bounding box center [967, 663] width 236 height 36
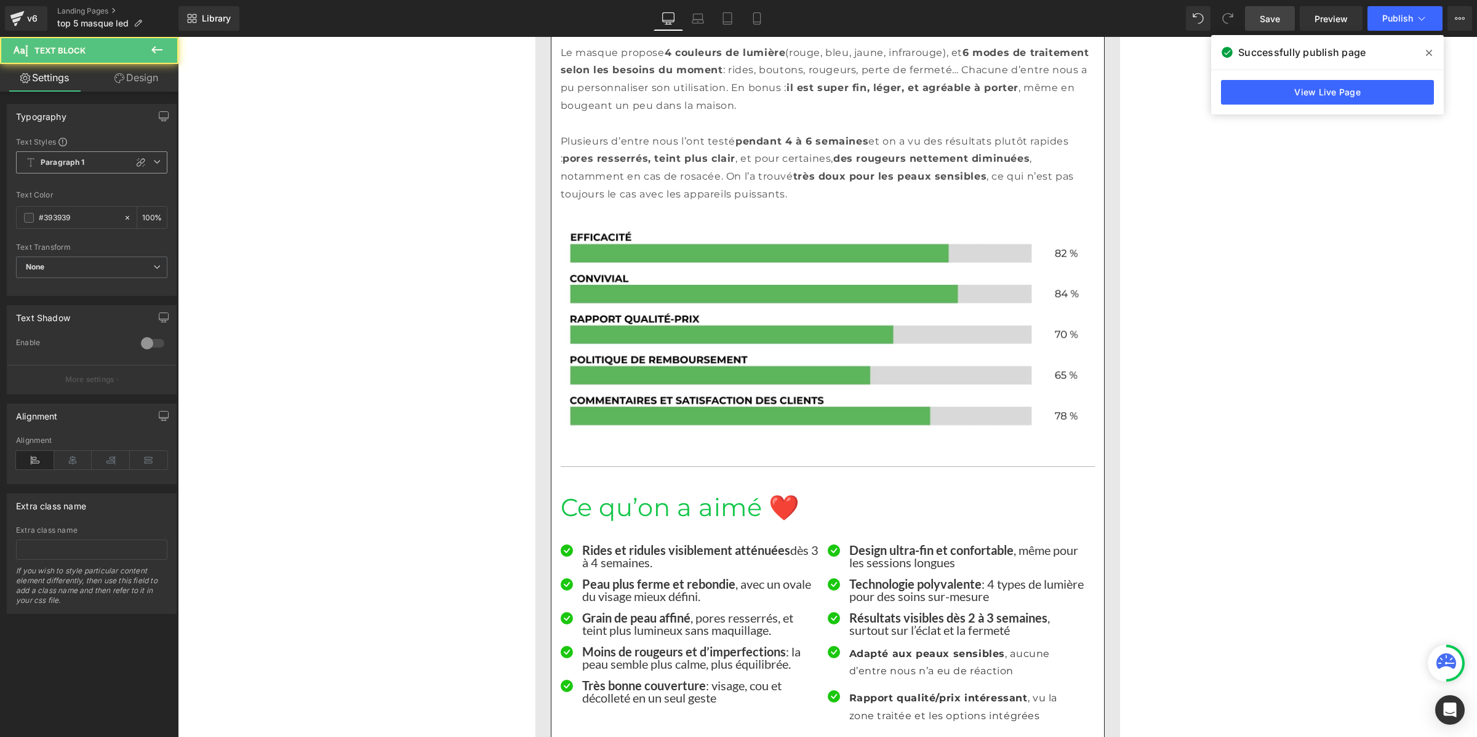
click at [81, 167] on b "Paragraph 1" at bounding box center [63, 163] width 44 height 10
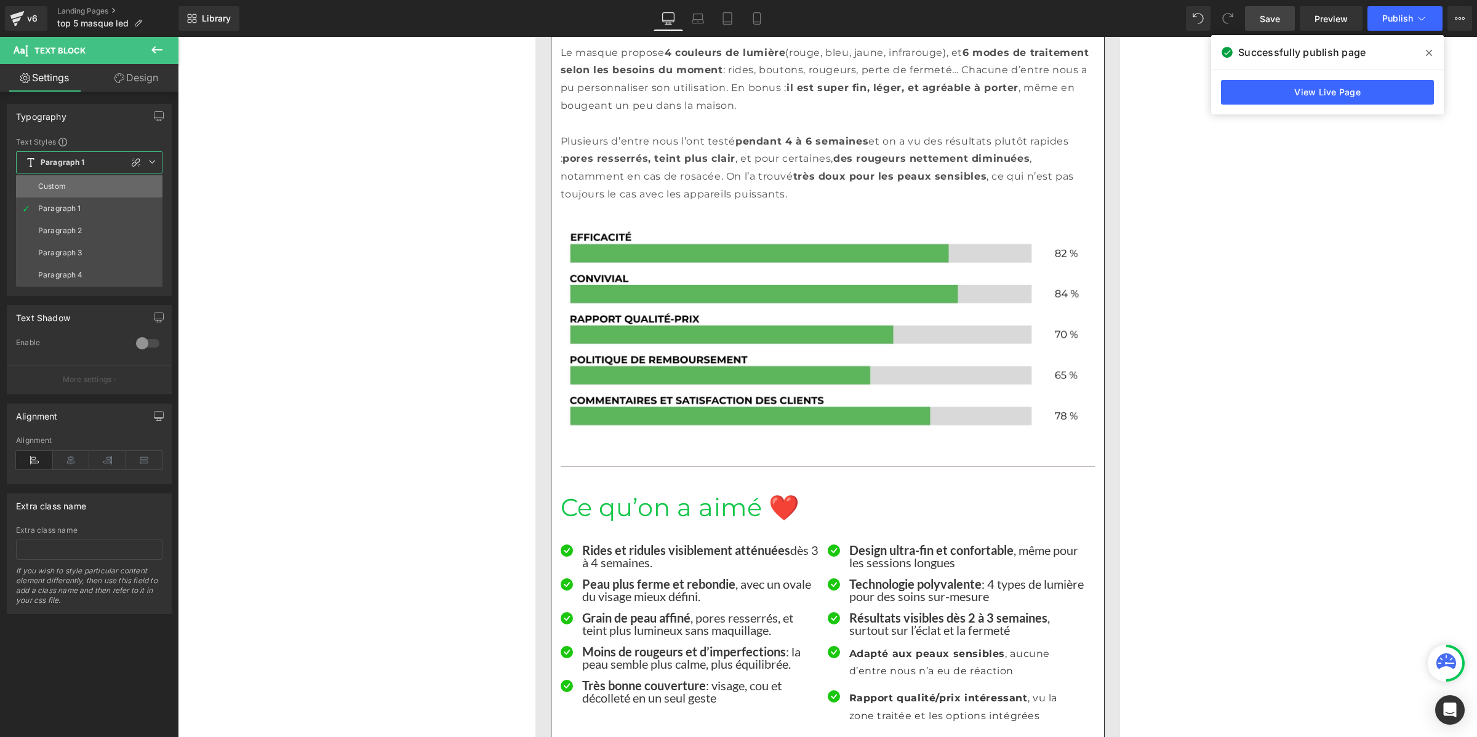
click at [88, 191] on li "Custom" at bounding box center [89, 186] width 146 height 22
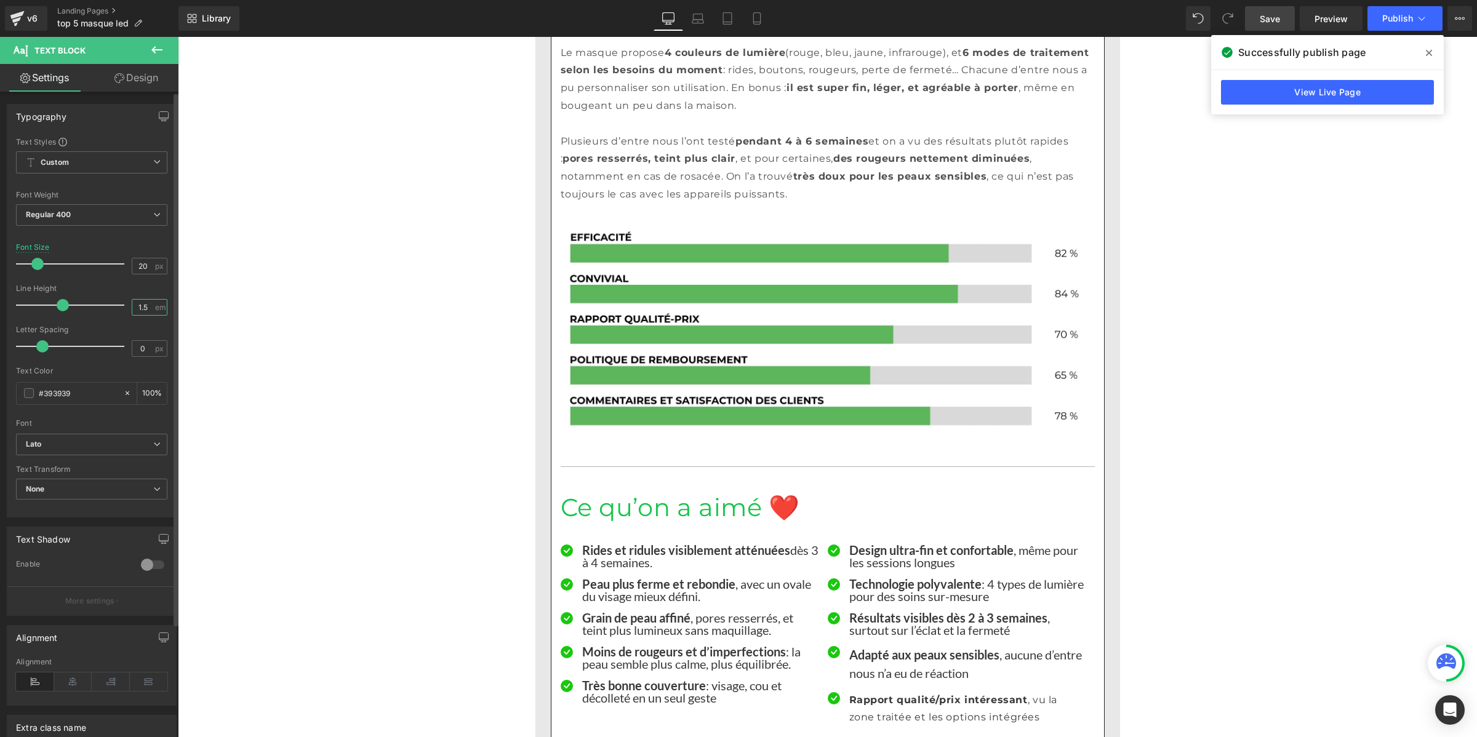
click at [136, 303] on input "1.5" at bounding box center [143, 307] width 22 height 15
paste input "number"
type input "1"
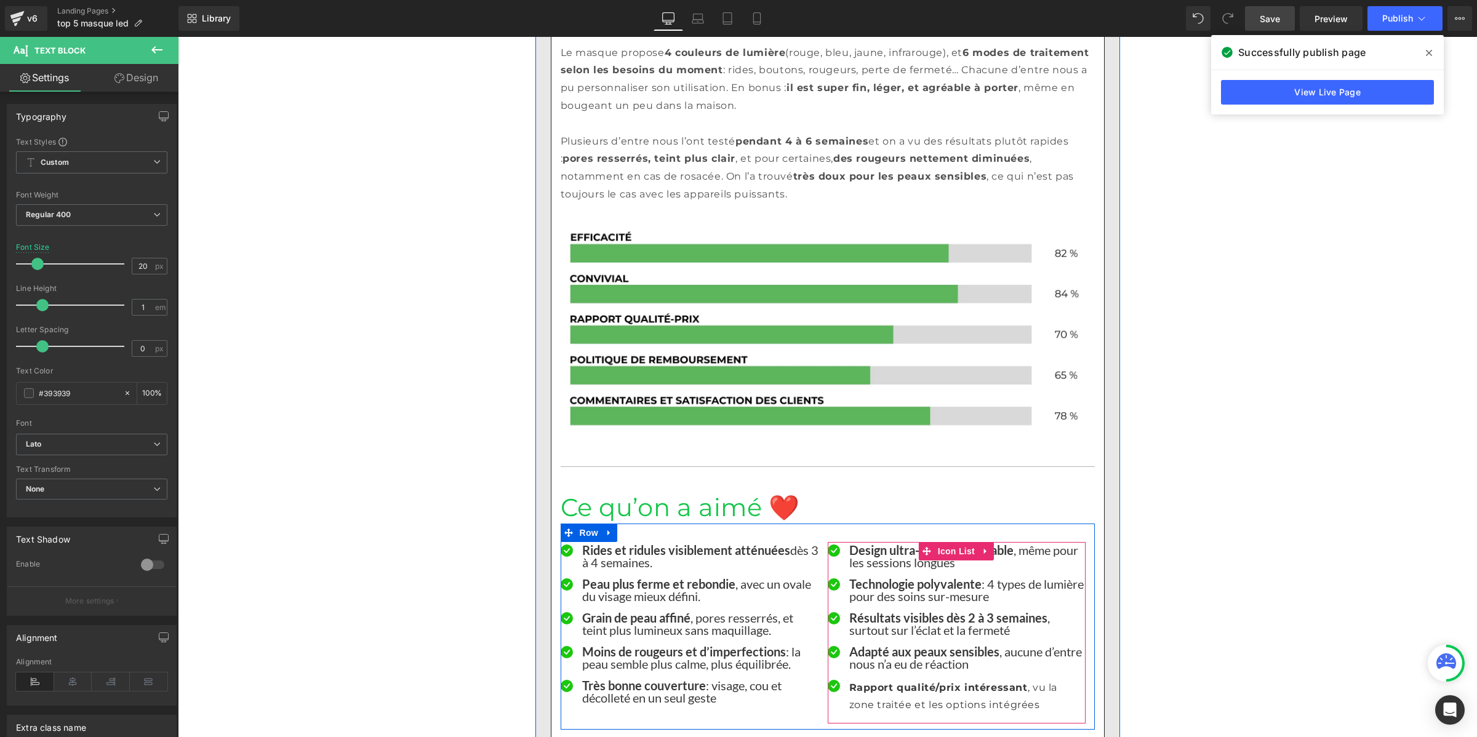
click at [879, 679] on p "Rapport qualité/prix intéressant , vu la zone traitée et les options intégrées" at bounding box center [967, 697] width 236 height 36
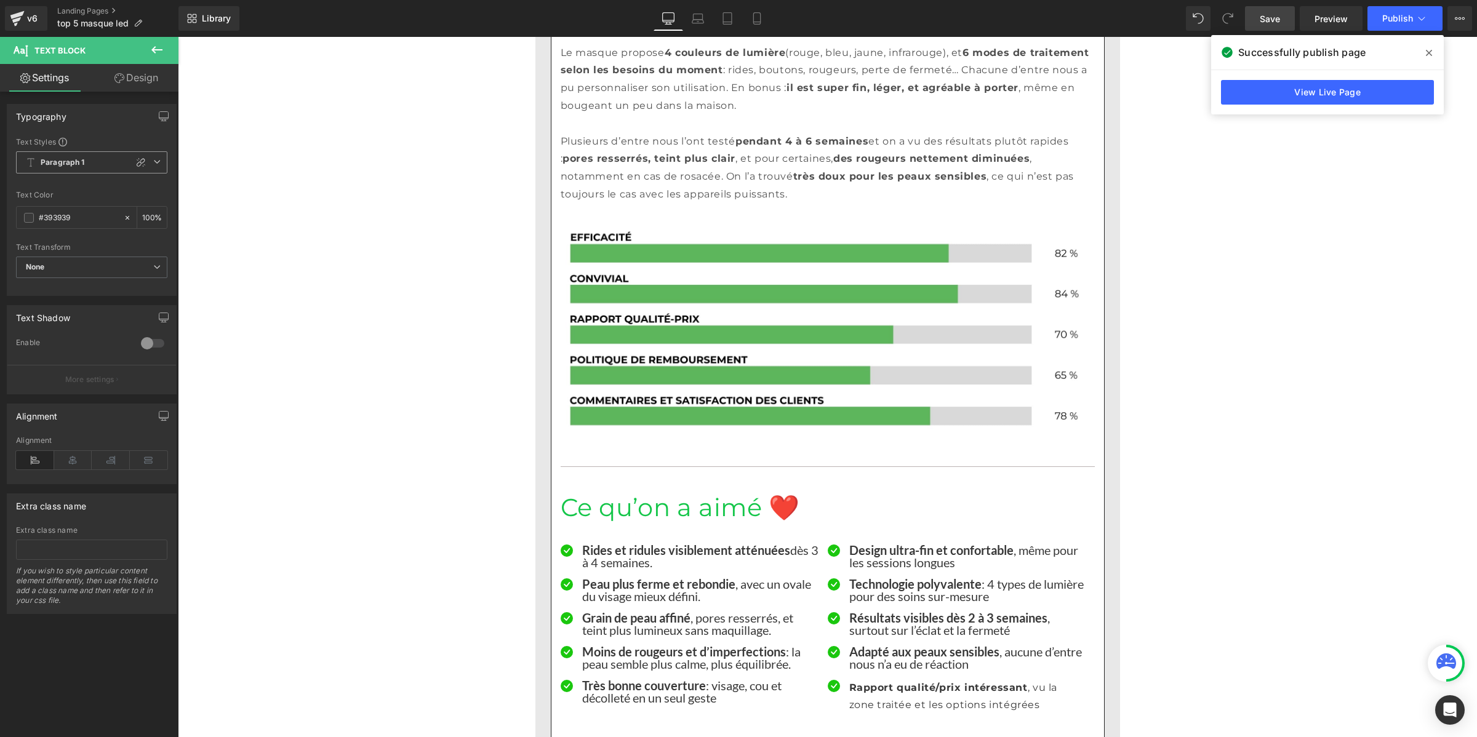
click at [45, 161] on b "Paragraph 1" at bounding box center [63, 163] width 44 height 10
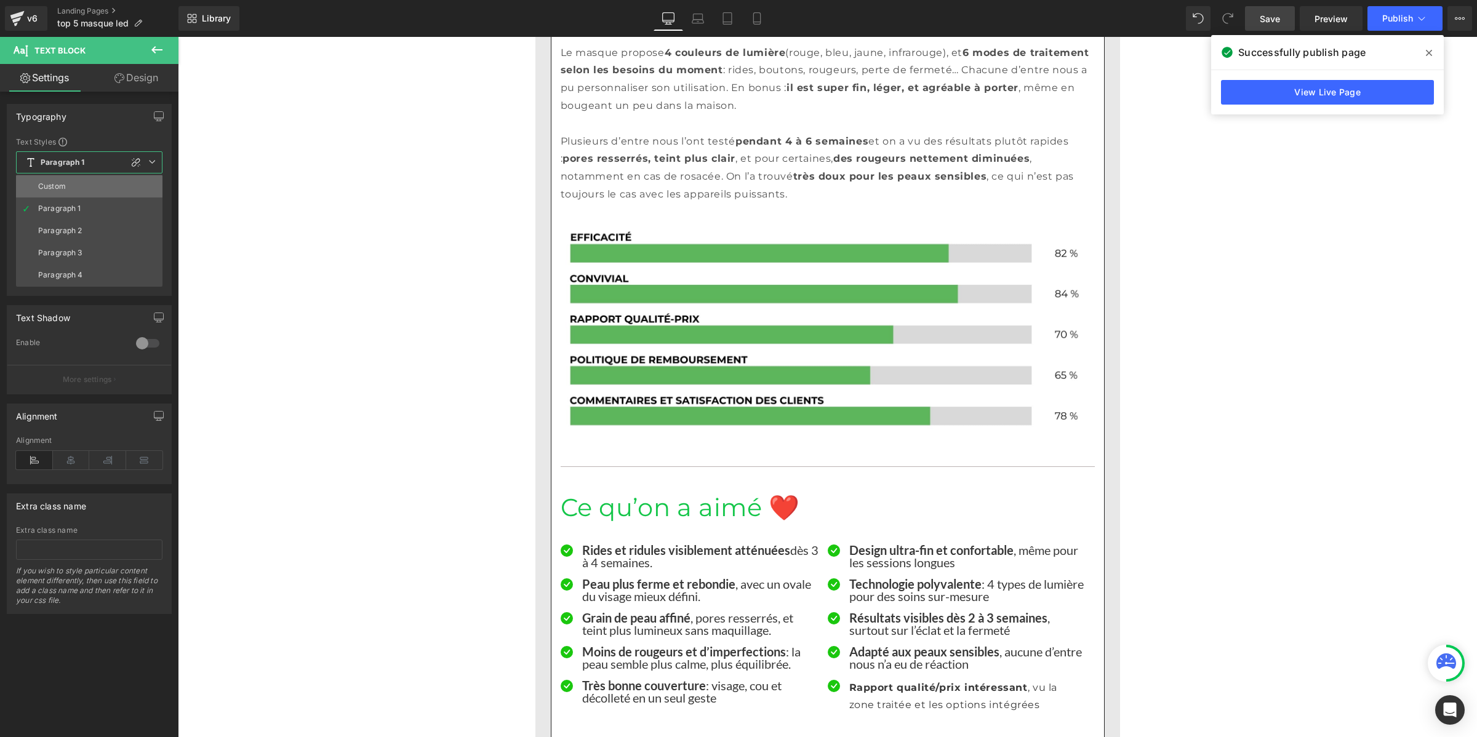
click at [63, 189] on div "Custom" at bounding box center [52, 186] width 28 height 9
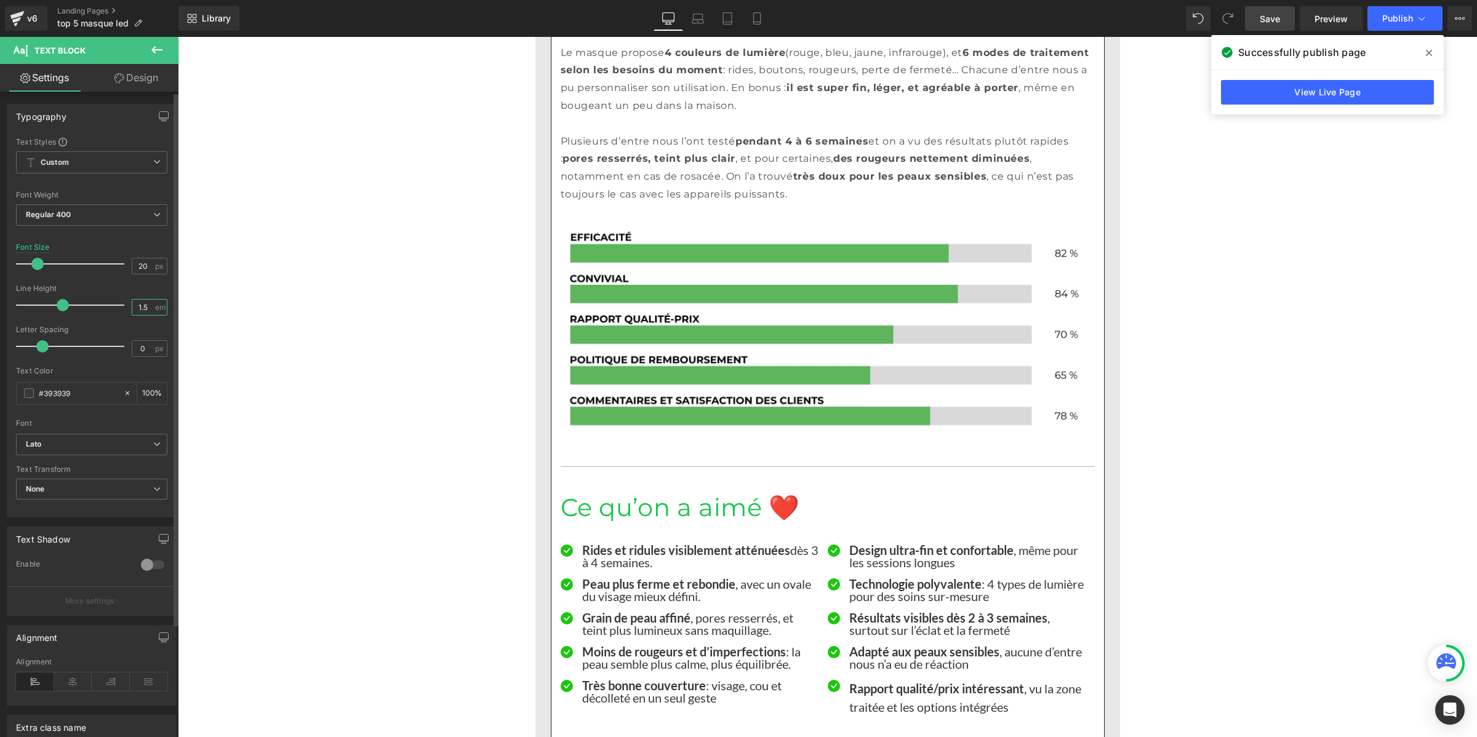
click at [143, 306] on input "1.5" at bounding box center [143, 307] width 22 height 15
paste input "number"
type input "1"
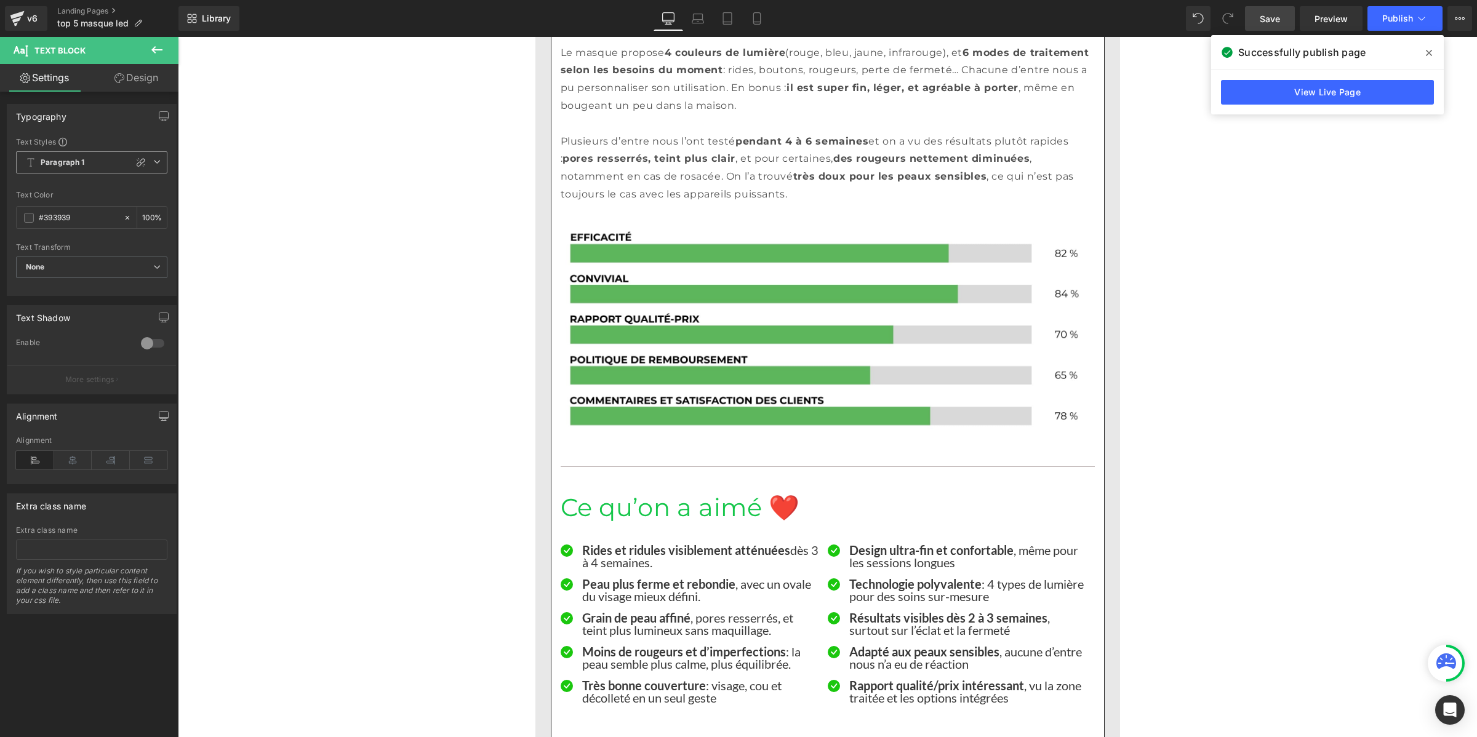
click at [50, 164] on b "Paragraph 1" at bounding box center [63, 163] width 44 height 10
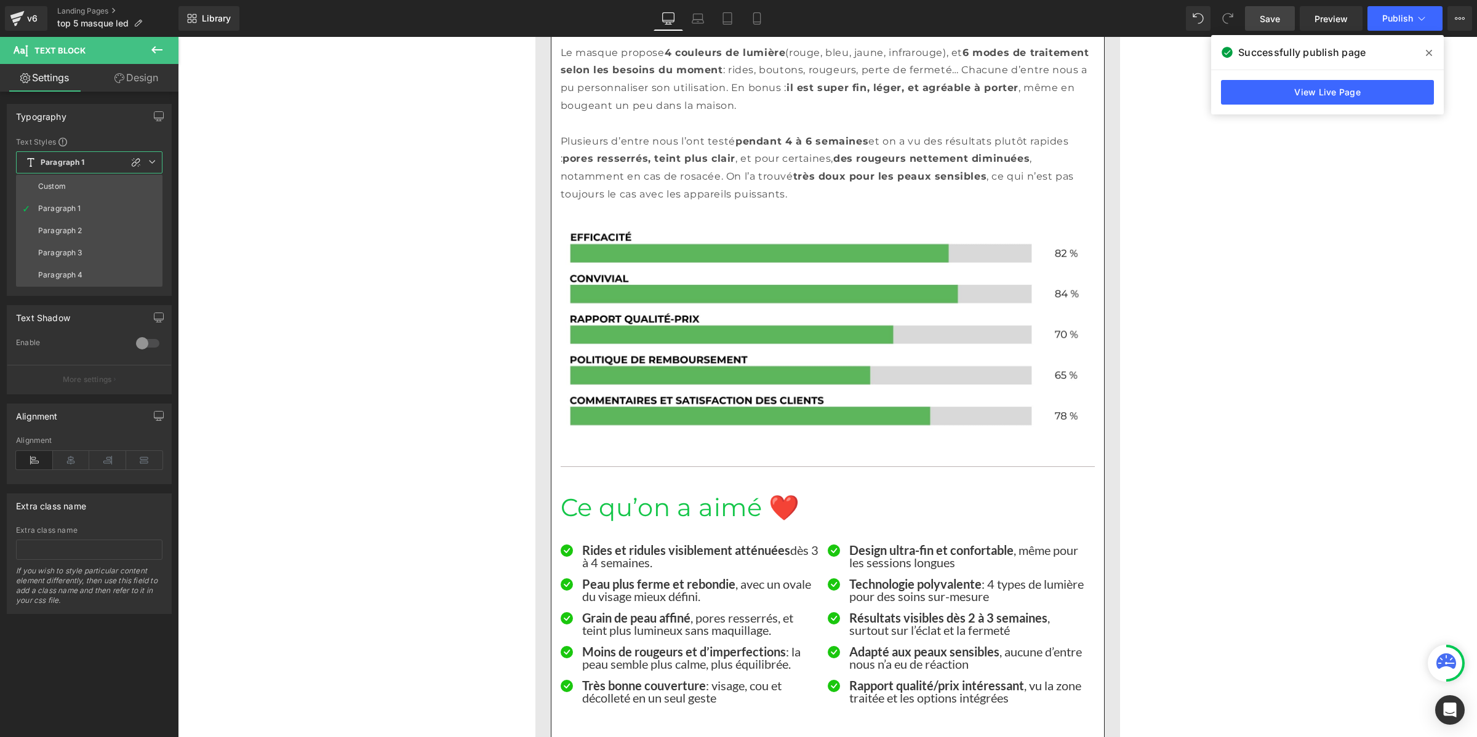
click at [54, 183] on div "Custom" at bounding box center [52, 186] width 28 height 9
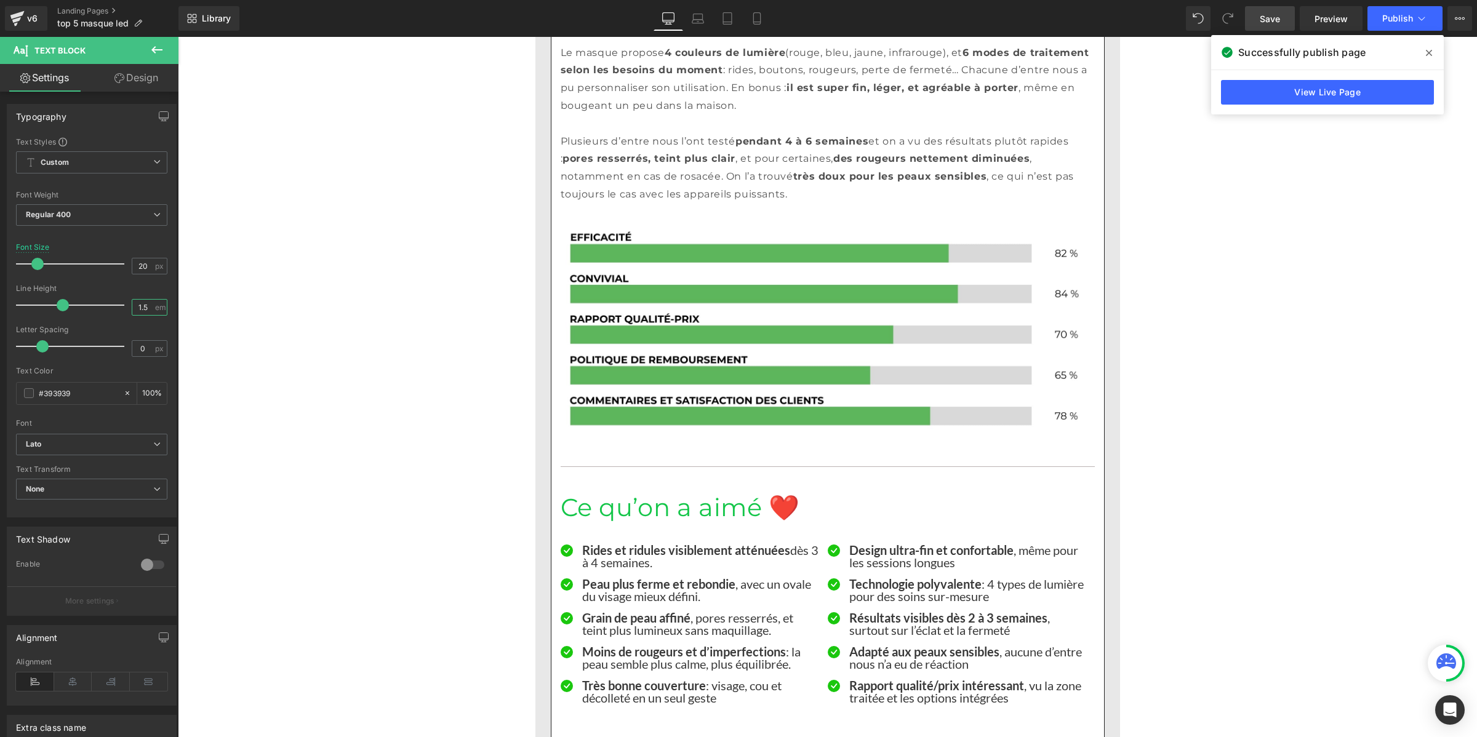
click at [133, 312] on input "1.5" at bounding box center [143, 307] width 22 height 15
paste input "number"
type input "1"
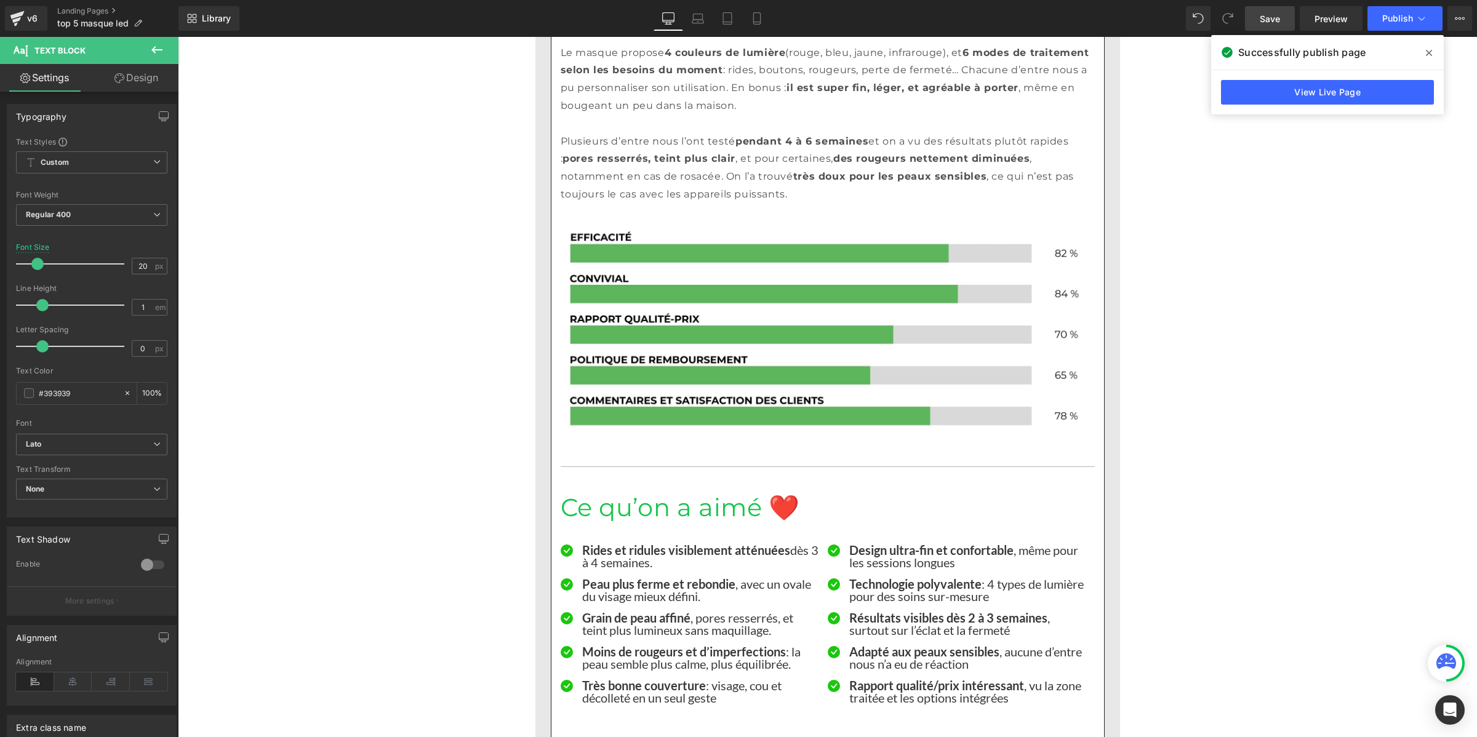
click at [1263, 20] on span "Save" at bounding box center [1269, 18] width 20 height 13
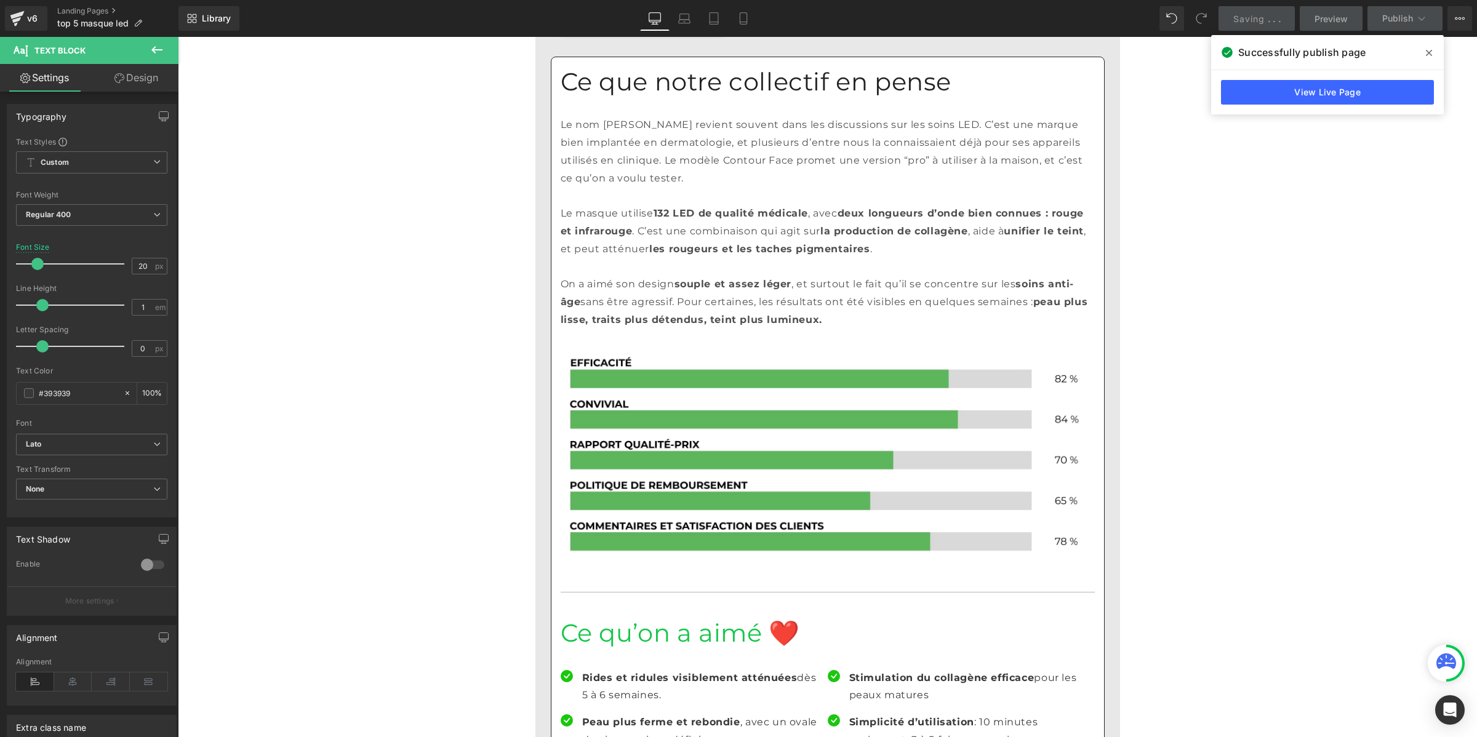
scroll to position [9385, 0]
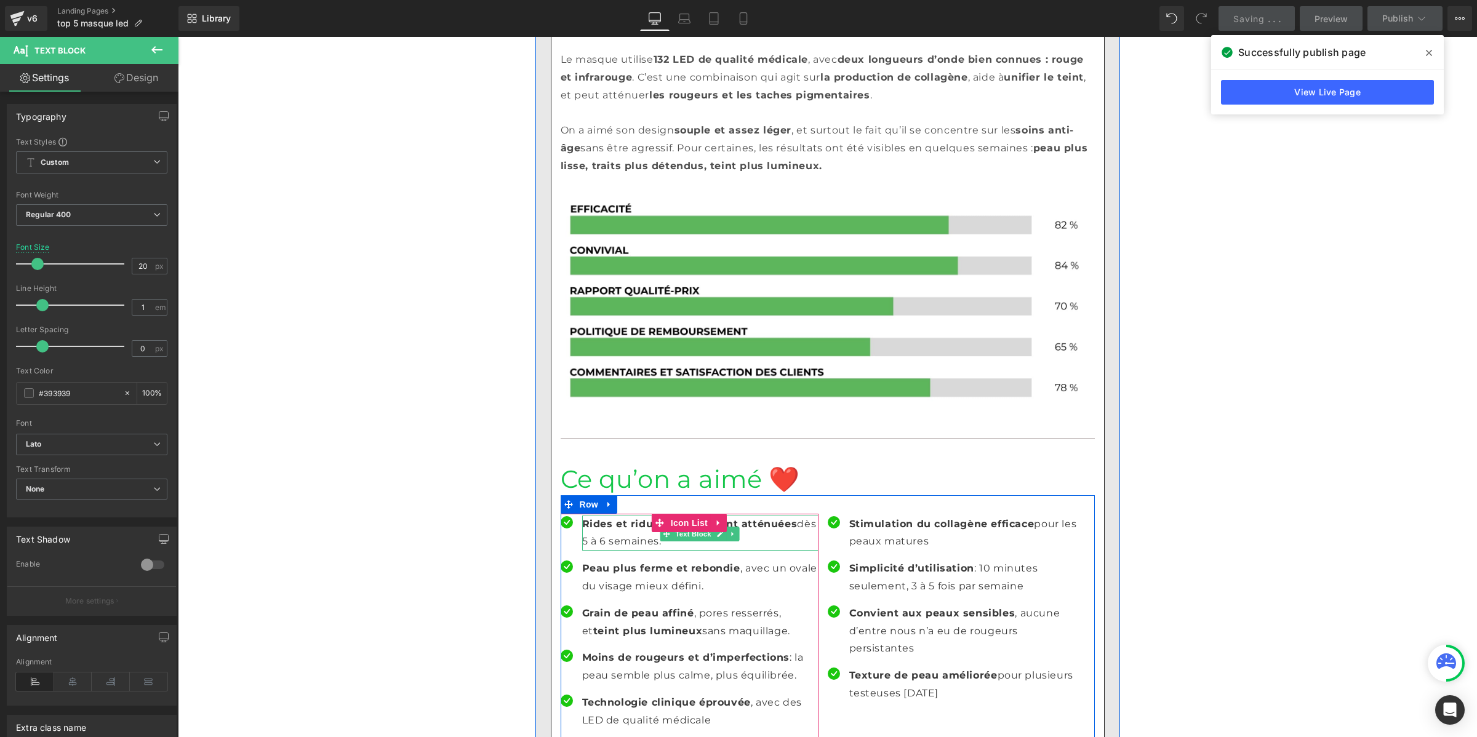
click at [638, 516] on p "Rides et ridules visiblement atténuées dès 5 à 6 semaines." at bounding box center [700, 534] width 236 height 36
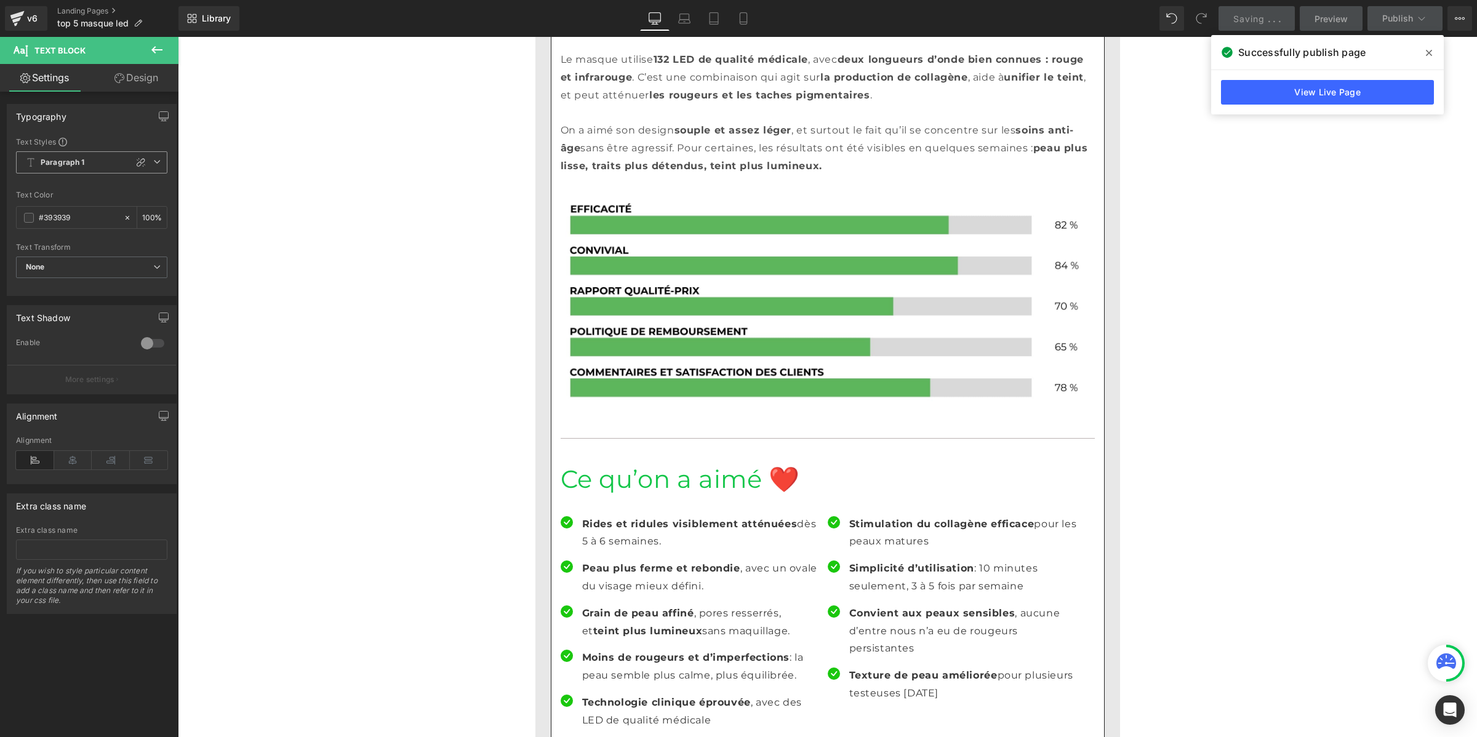
click at [47, 158] on b "Paragraph 1" at bounding box center [63, 163] width 44 height 10
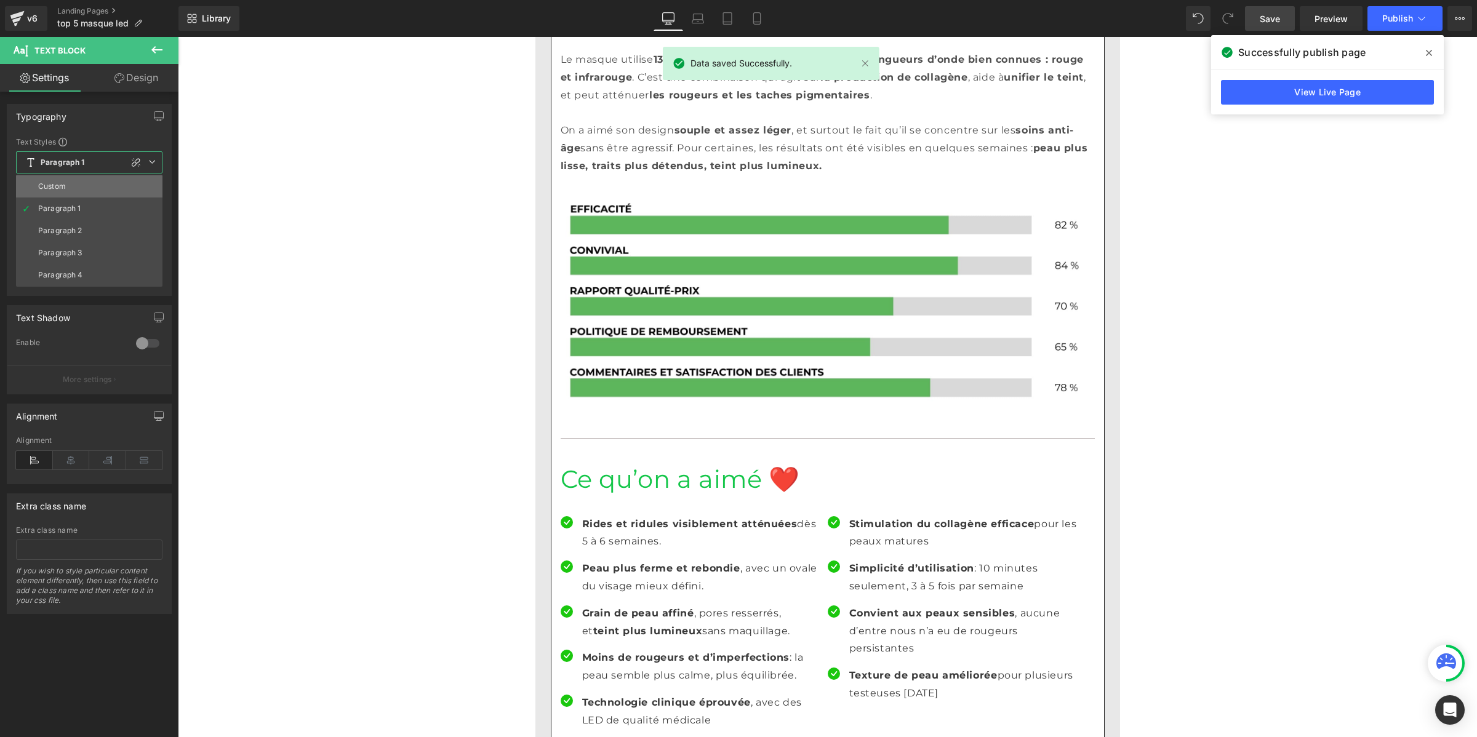
click at [51, 186] on div "Custom" at bounding box center [52, 186] width 28 height 9
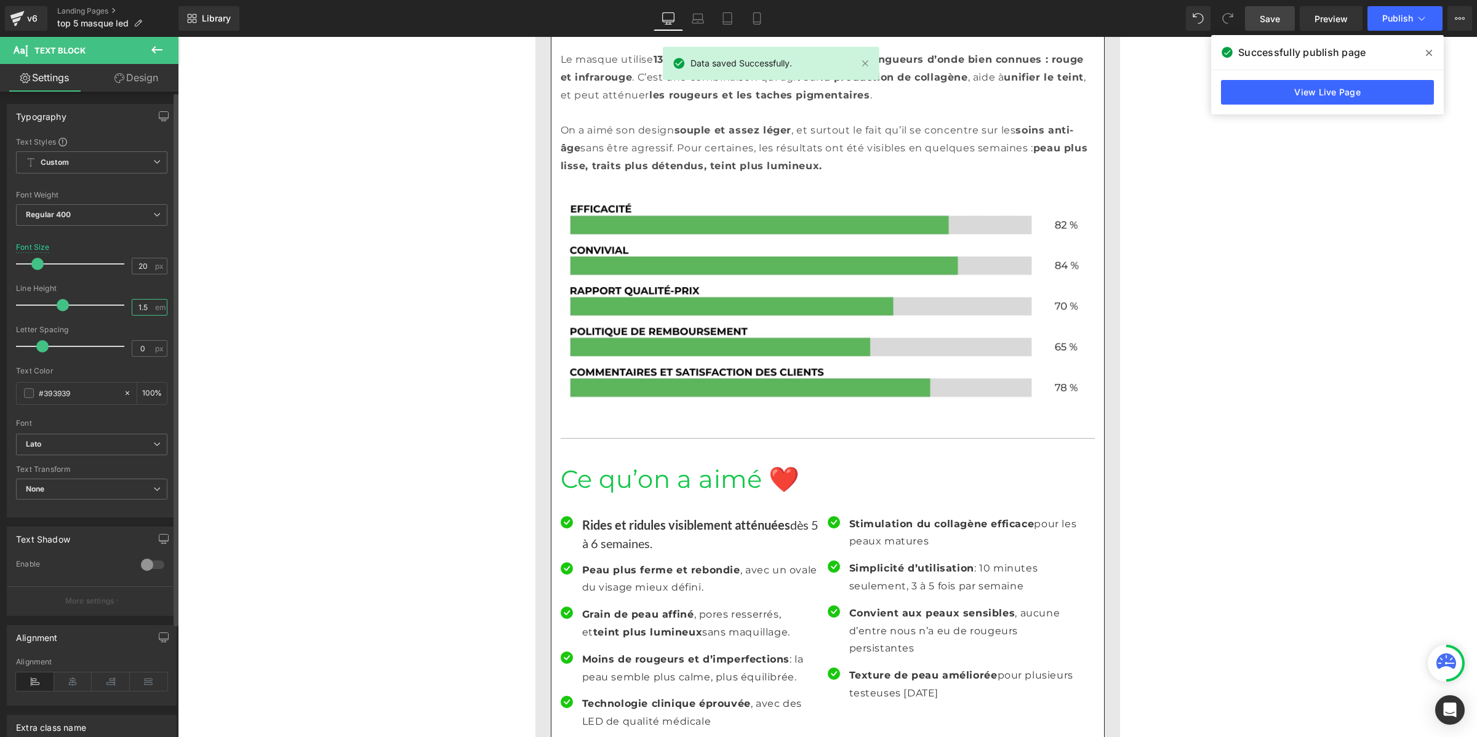
click at [137, 306] on input "1.5" at bounding box center [143, 307] width 22 height 15
paste input "number"
type input "1"
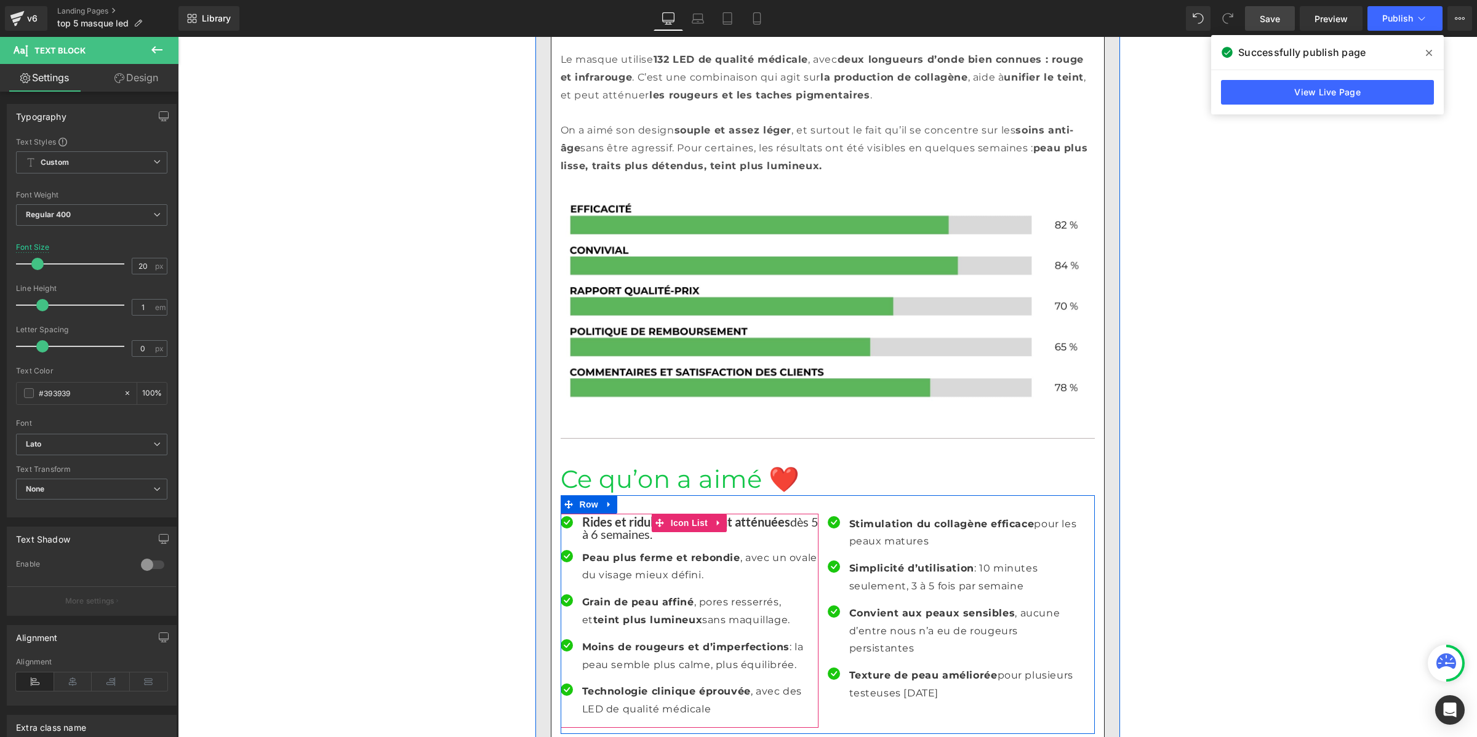
click at [599, 552] on strong "Peau plus ferme et rebondie" at bounding box center [661, 558] width 158 height 12
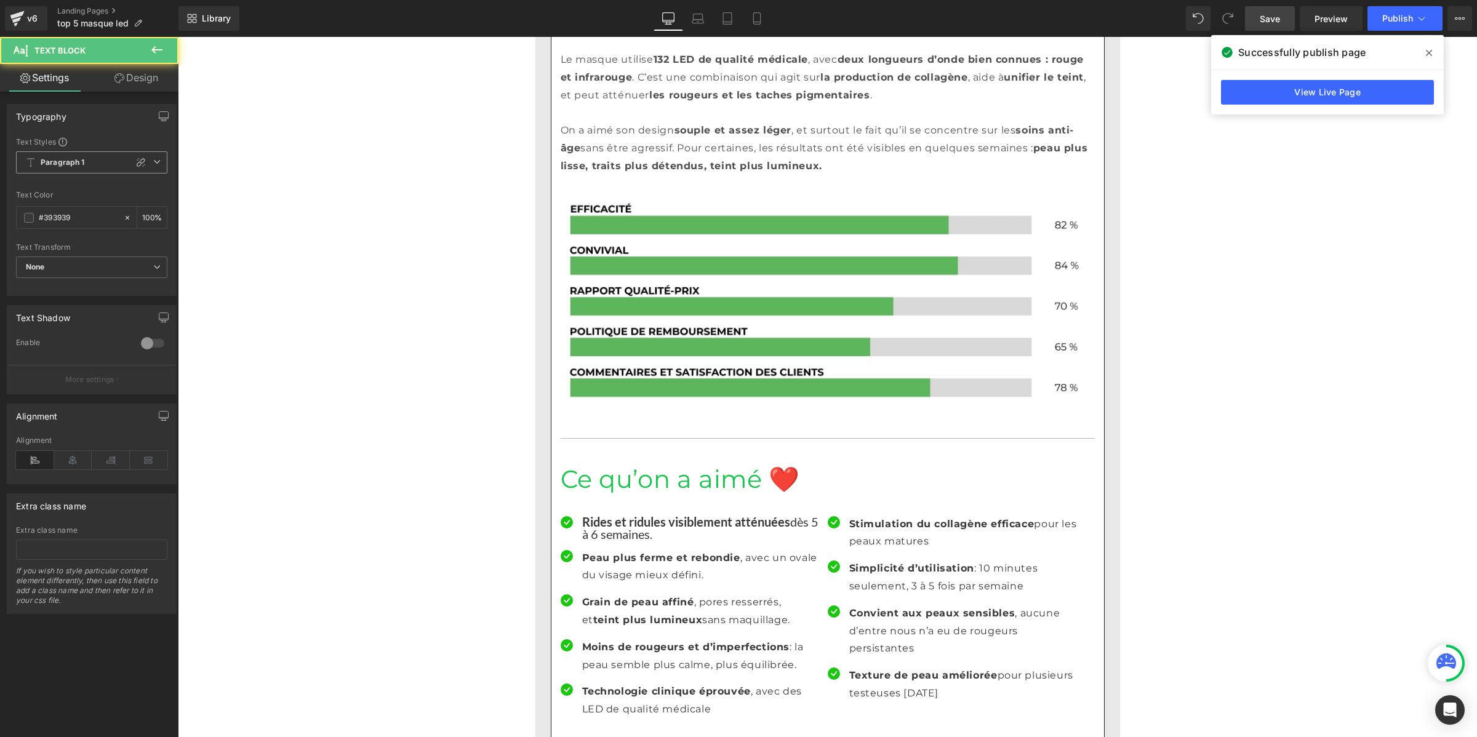
click at [66, 169] on span "Paragraph 1" at bounding box center [91, 162] width 151 height 22
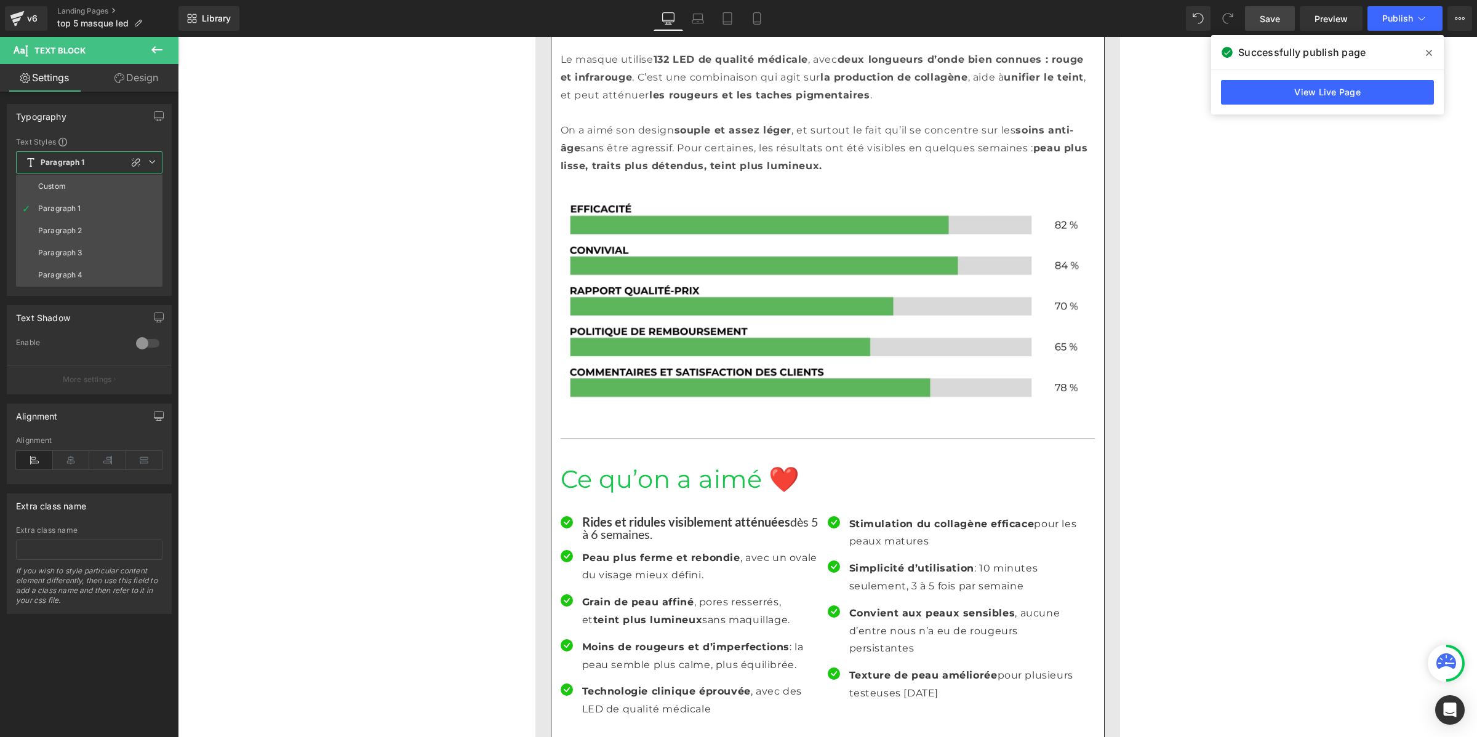
click at [65, 186] on div "Custom" at bounding box center [52, 186] width 28 height 9
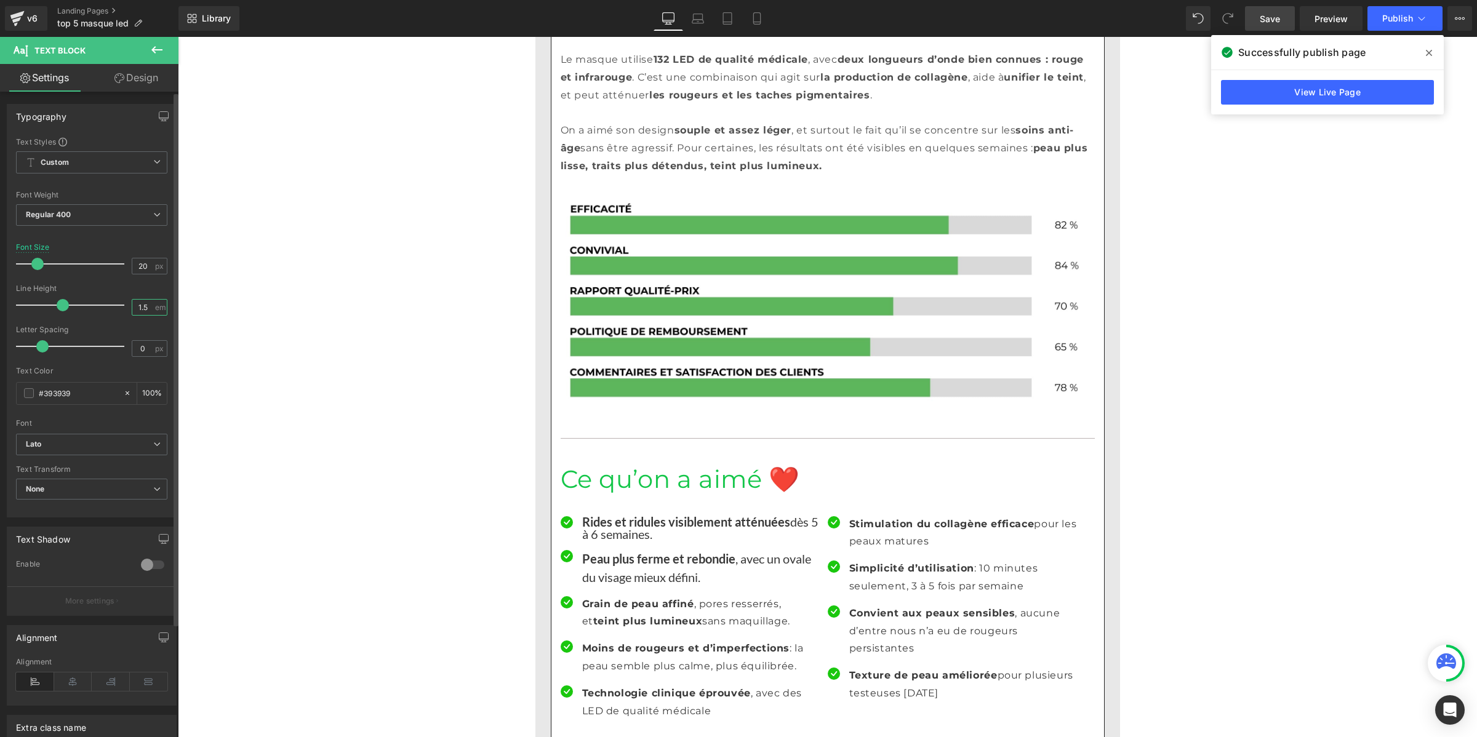
click at [142, 311] on input "1.5" at bounding box center [143, 307] width 22 height 15
paste input "number"
type input "1"
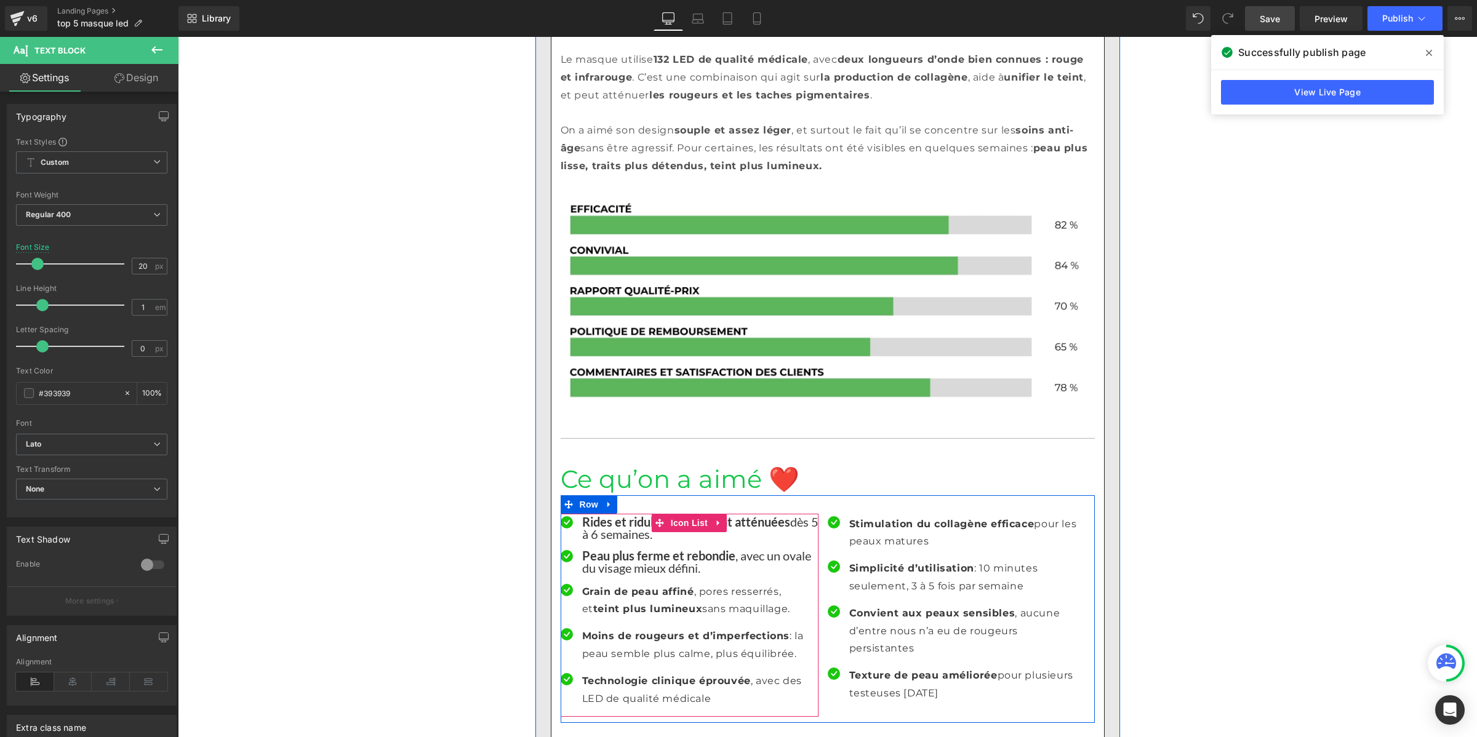
click at [597, 603] on strong "teint plus lumineux" at bounding box center [647, 609] width 109 height 12
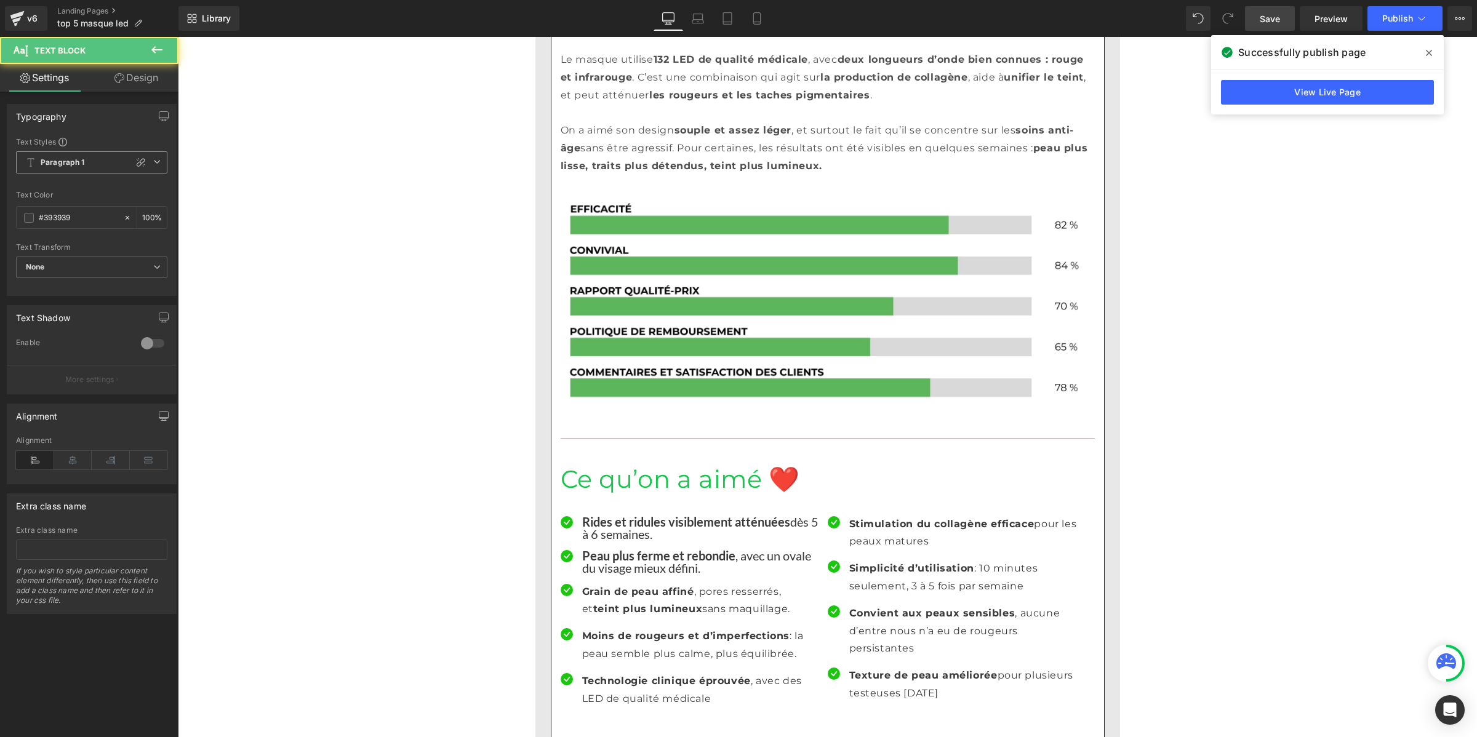
click at [84, 162] on b "Paragraph 1" at bounding box center [63, 163] width 44 height 10
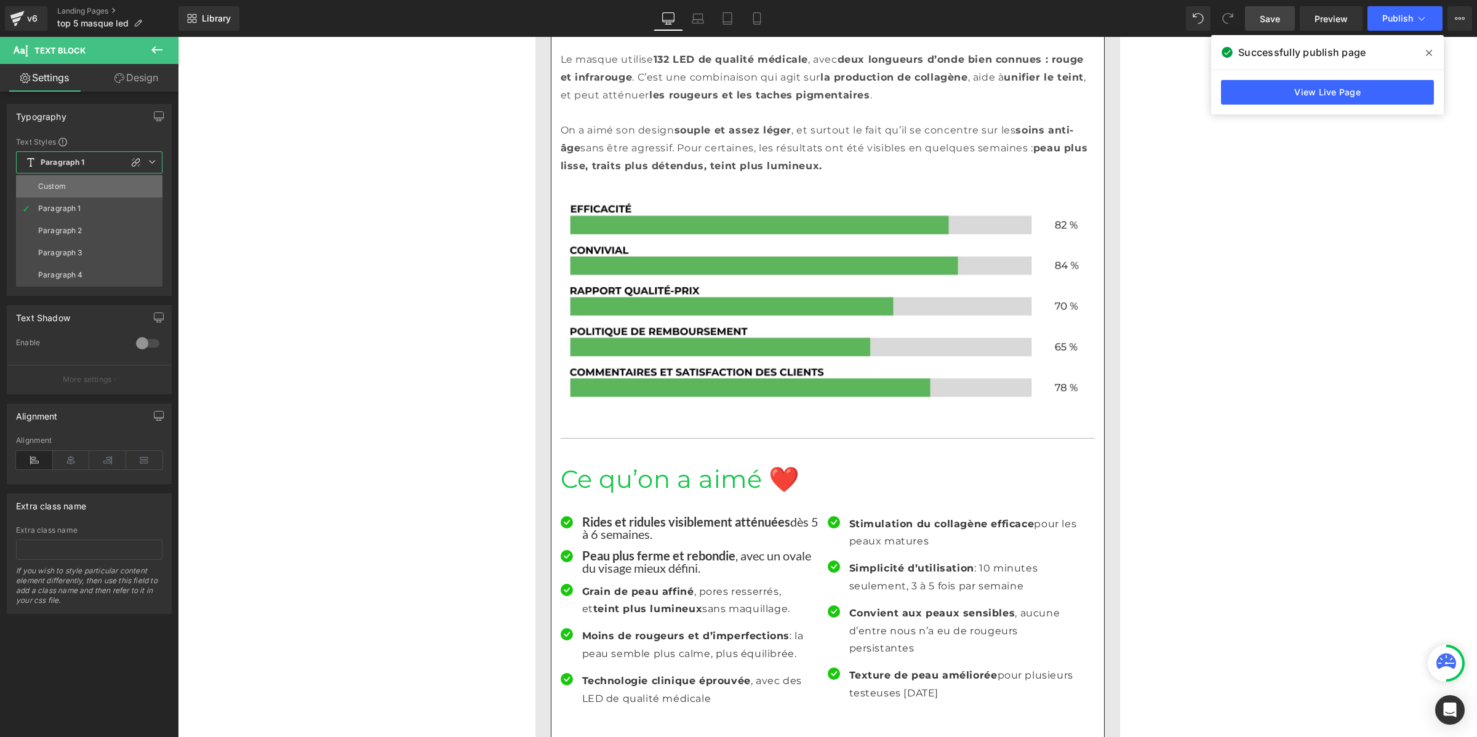
click at [81, 185] on li "Custom" at bounding box center [89, 186] width 146 height 22
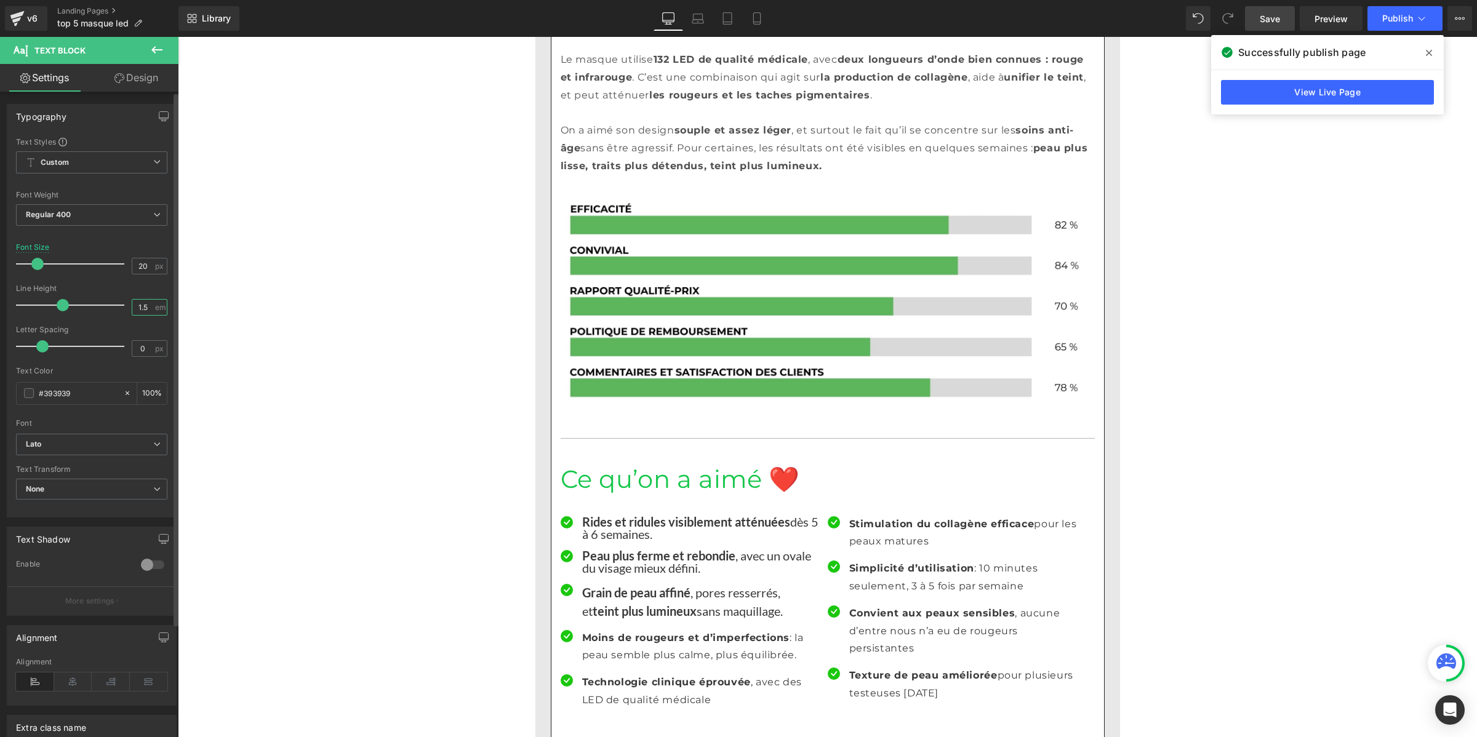
click at [139, 311] on input "1.5" at bounding box center [143, 307] width 22 height 15
paste input "number"
type input "1"
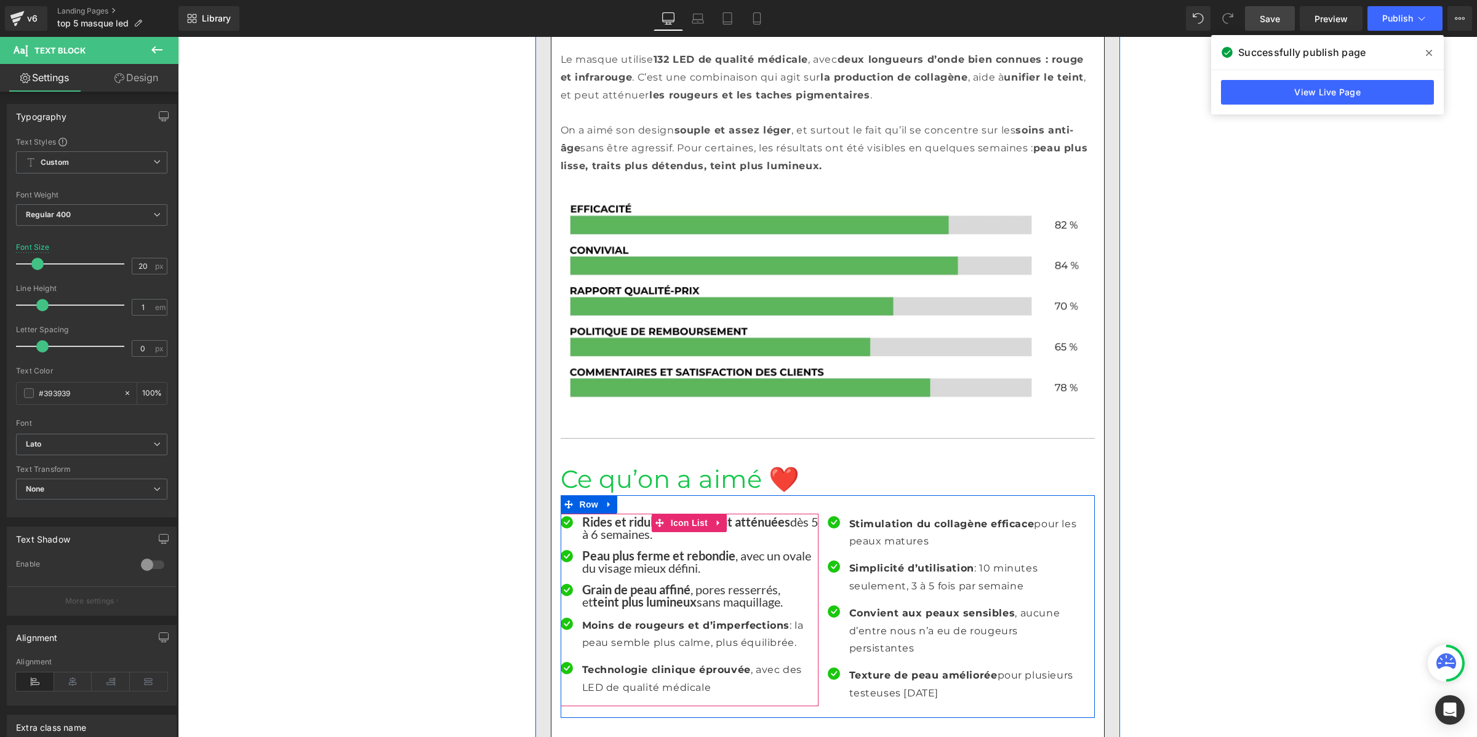
click at [584, 617] on p "Moins de rougeurs et d’imperfections : la peau semble plus calme, plus équilibr…" at bounding box center [700, 635] width 236 height 36
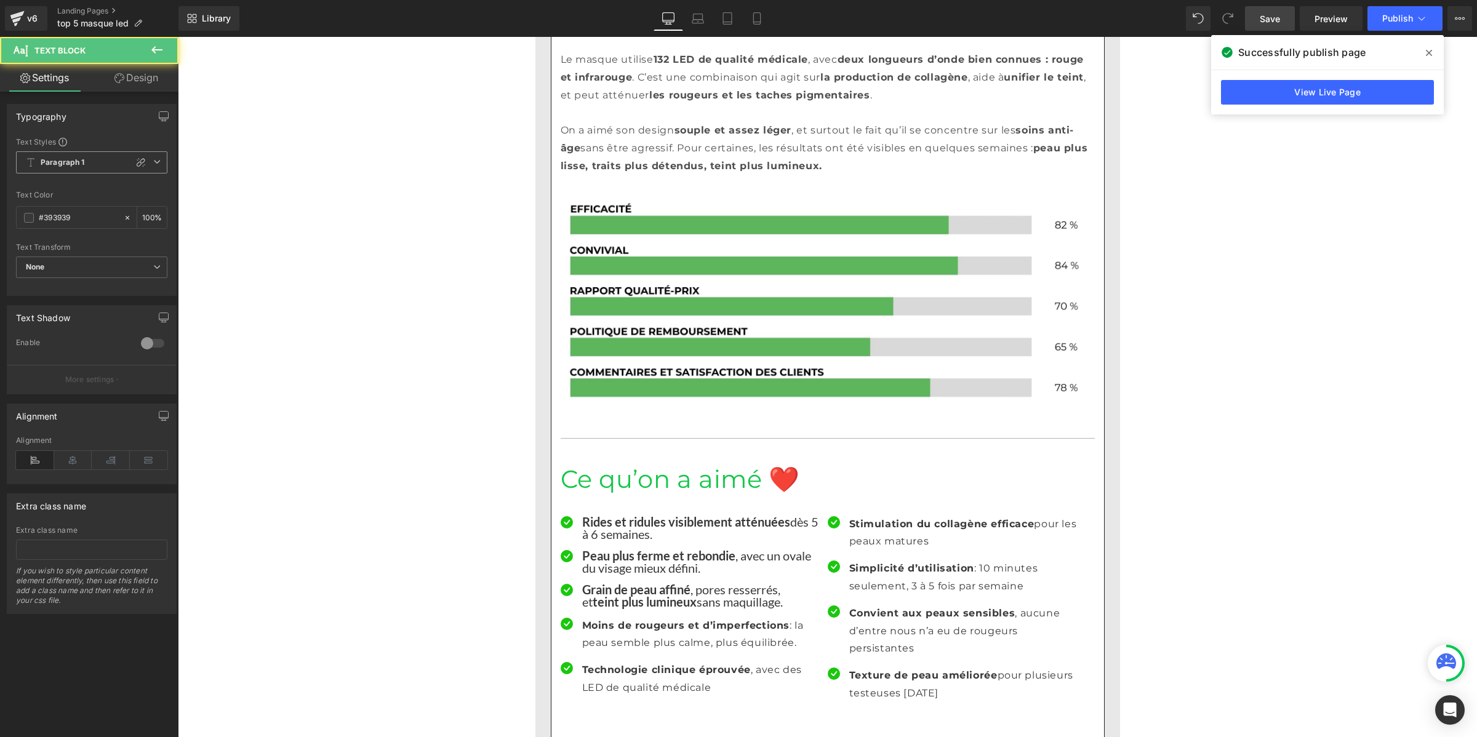
click at [50, 167] on span "Paragraph 1" at bounding box center [91, 162] width 151 height 22
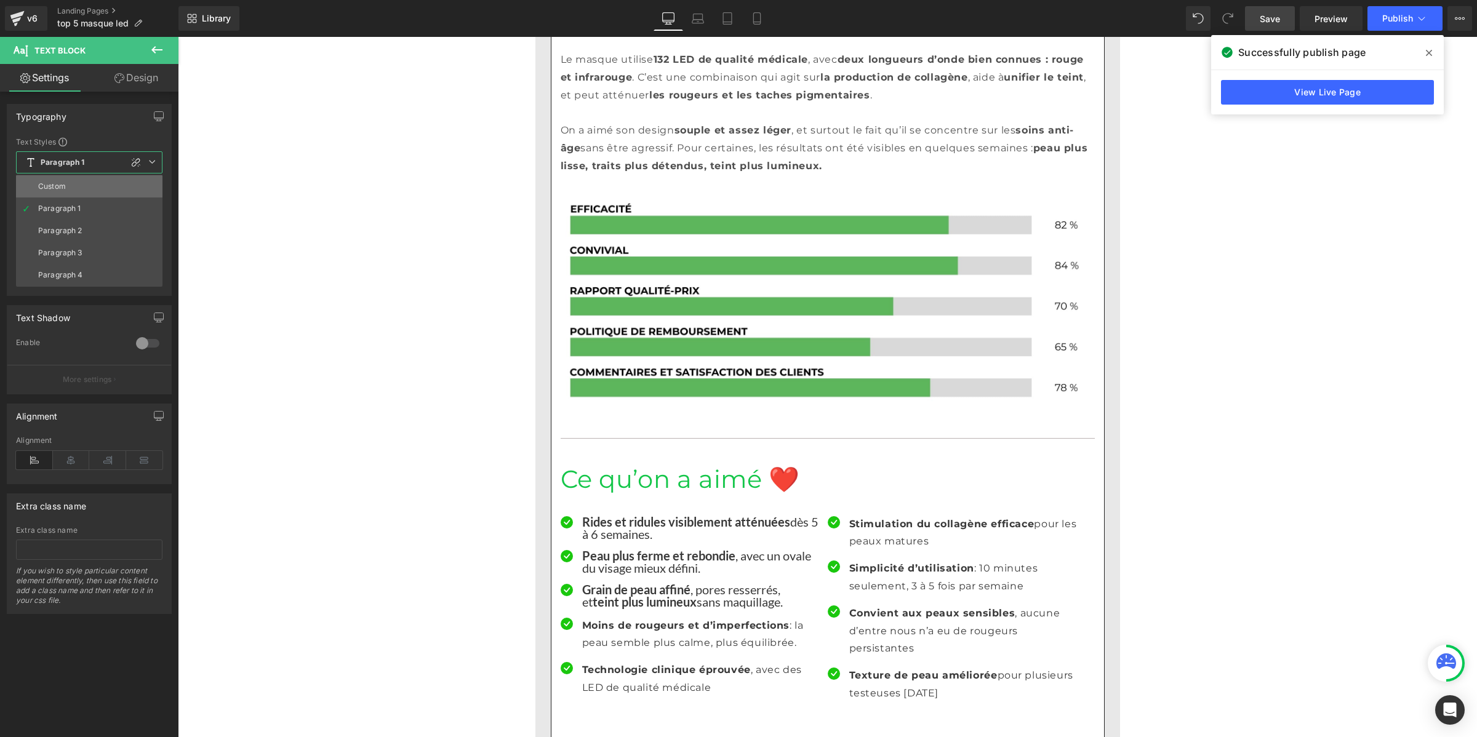
click at [57, 185] on div "Custom" at bounding box center [52, 186] width 28 height 9
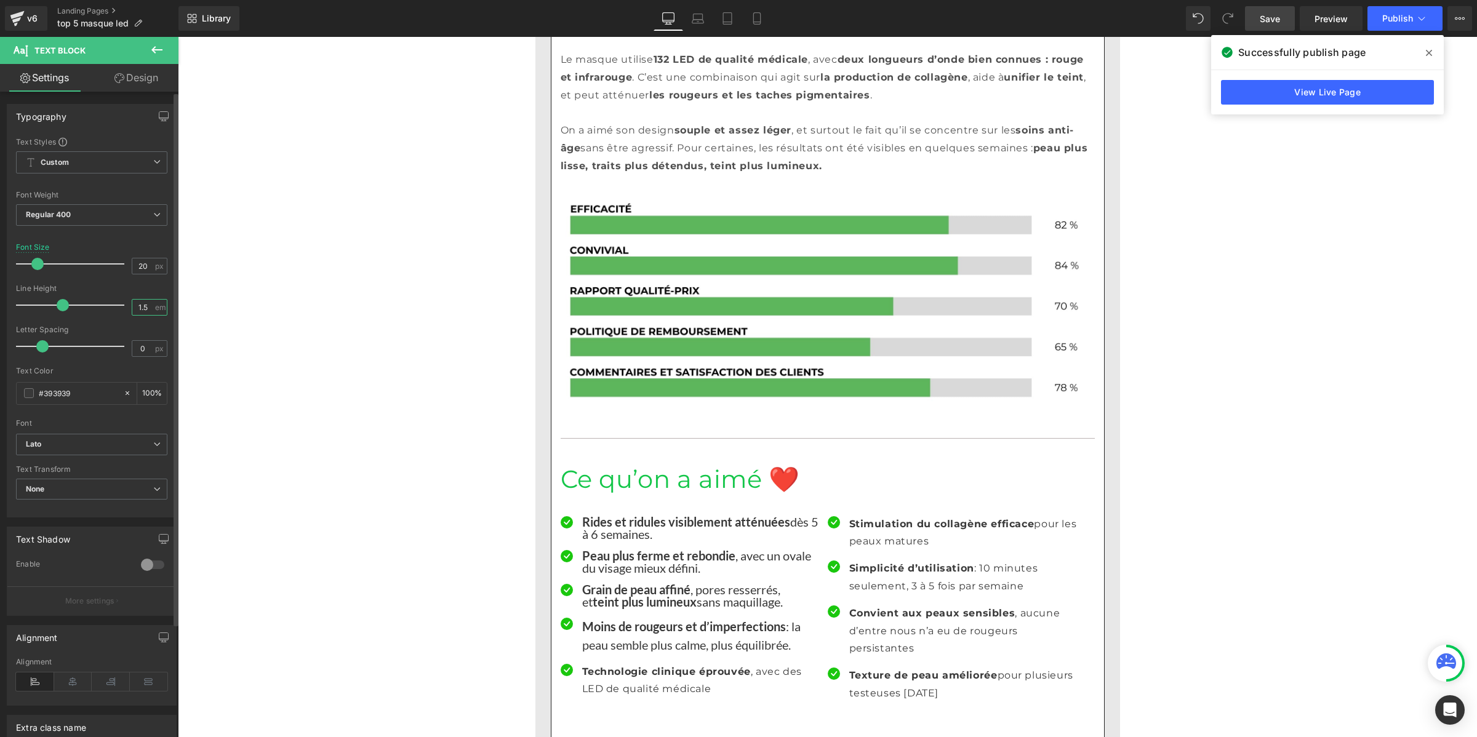
click at [137, 308] on input "1.5" at bounding box center [143, 307] width 22 height 15
paste input "number"
type input "1"
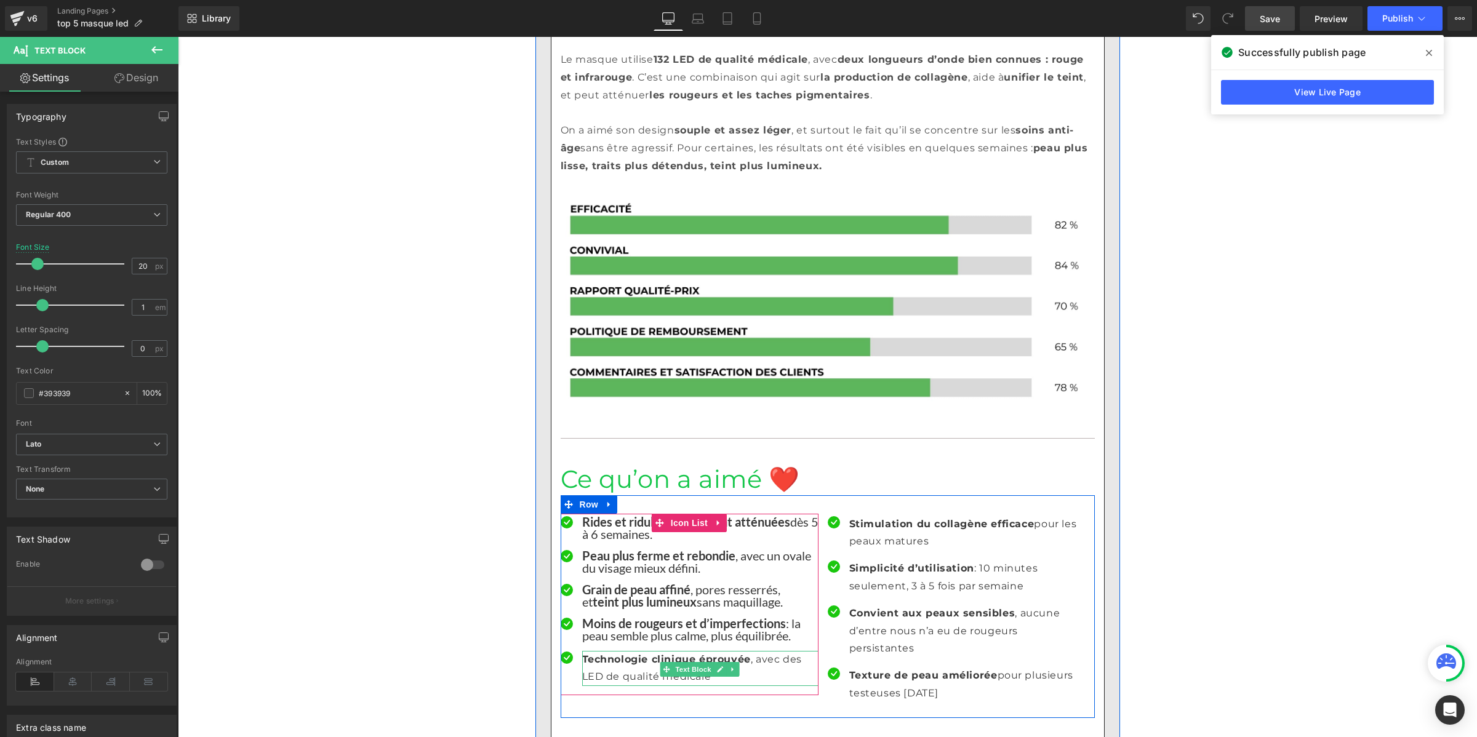
click at [599, 651] on p "Technologie clinique éprouvée , avec des LED de qualité médicale" at bounding box center [700, 669] width 236 height 36
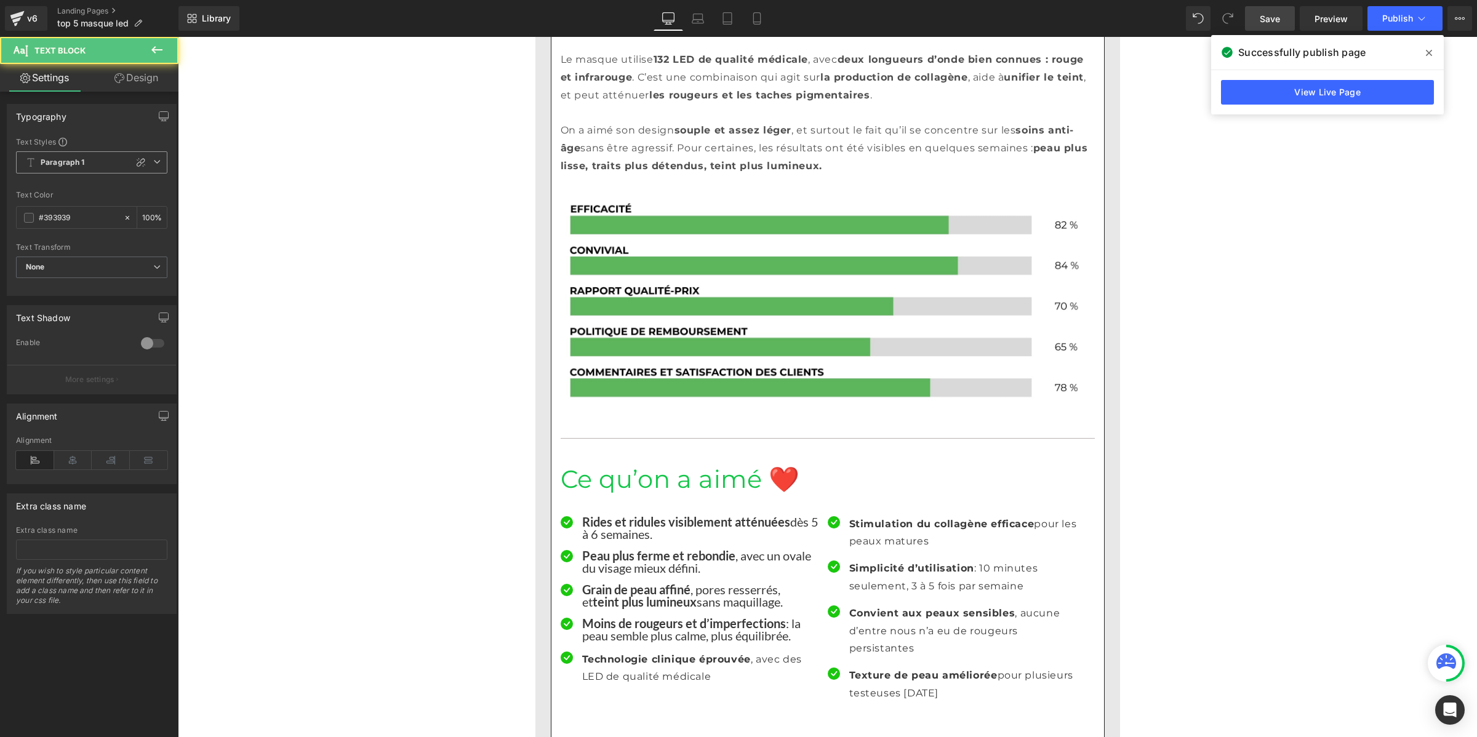
click at [98, 156] on span "Paragraph 1" at bounding box center [91, 162] width 151 height 22
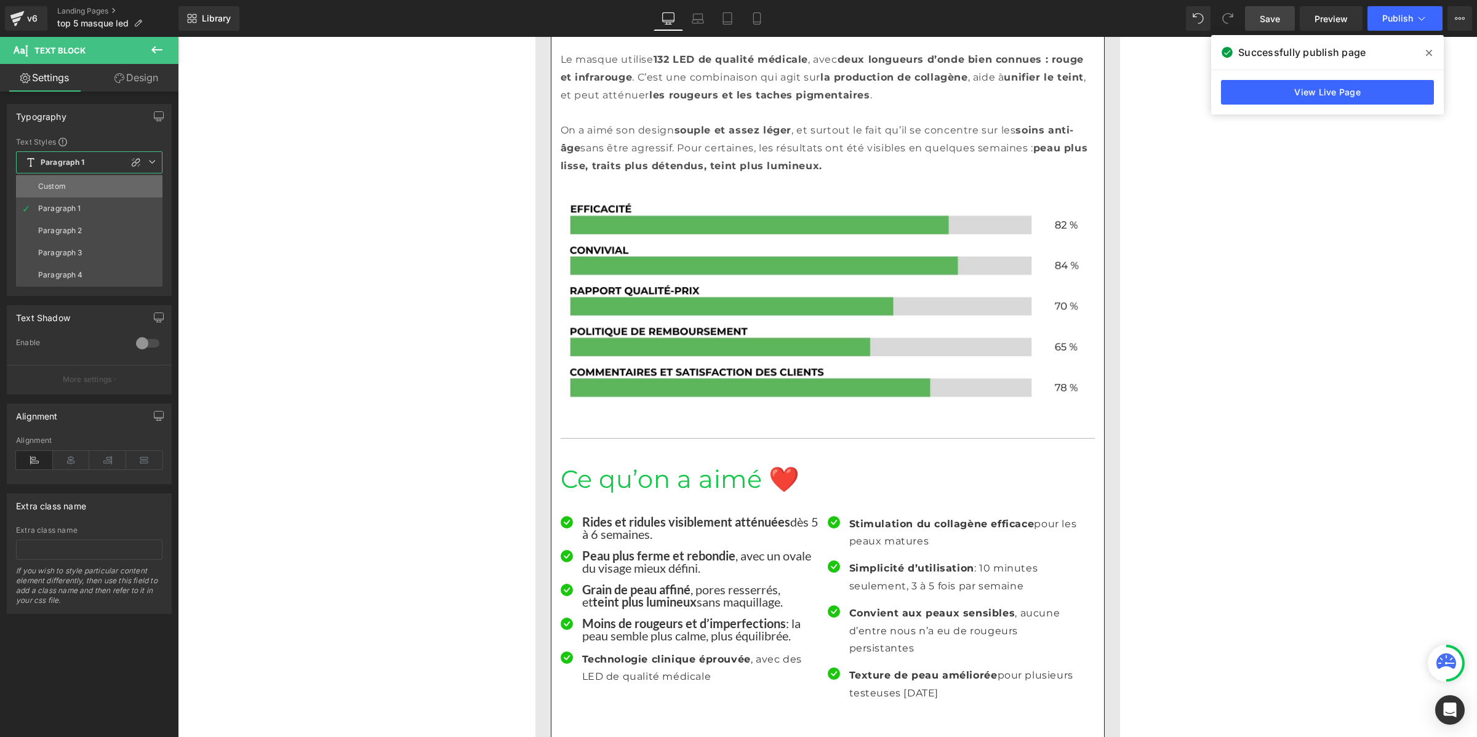
click at [89, 183] on li "Custom" at bounding box center [89, 186] width 146 height 22
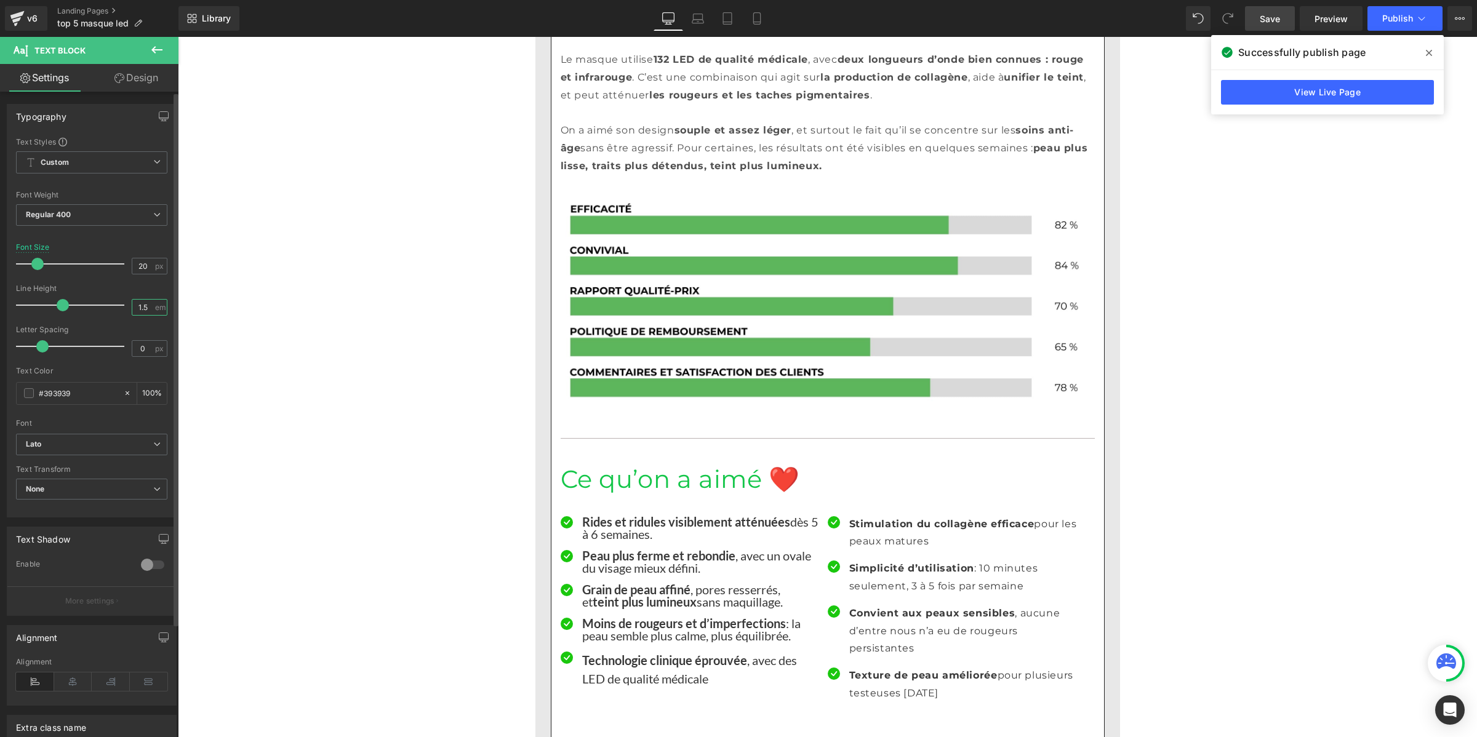
click at [148, 306] on input "1.5" at bounding box center [143, 307] width 22 height 15
paste input "number"
type input "1"
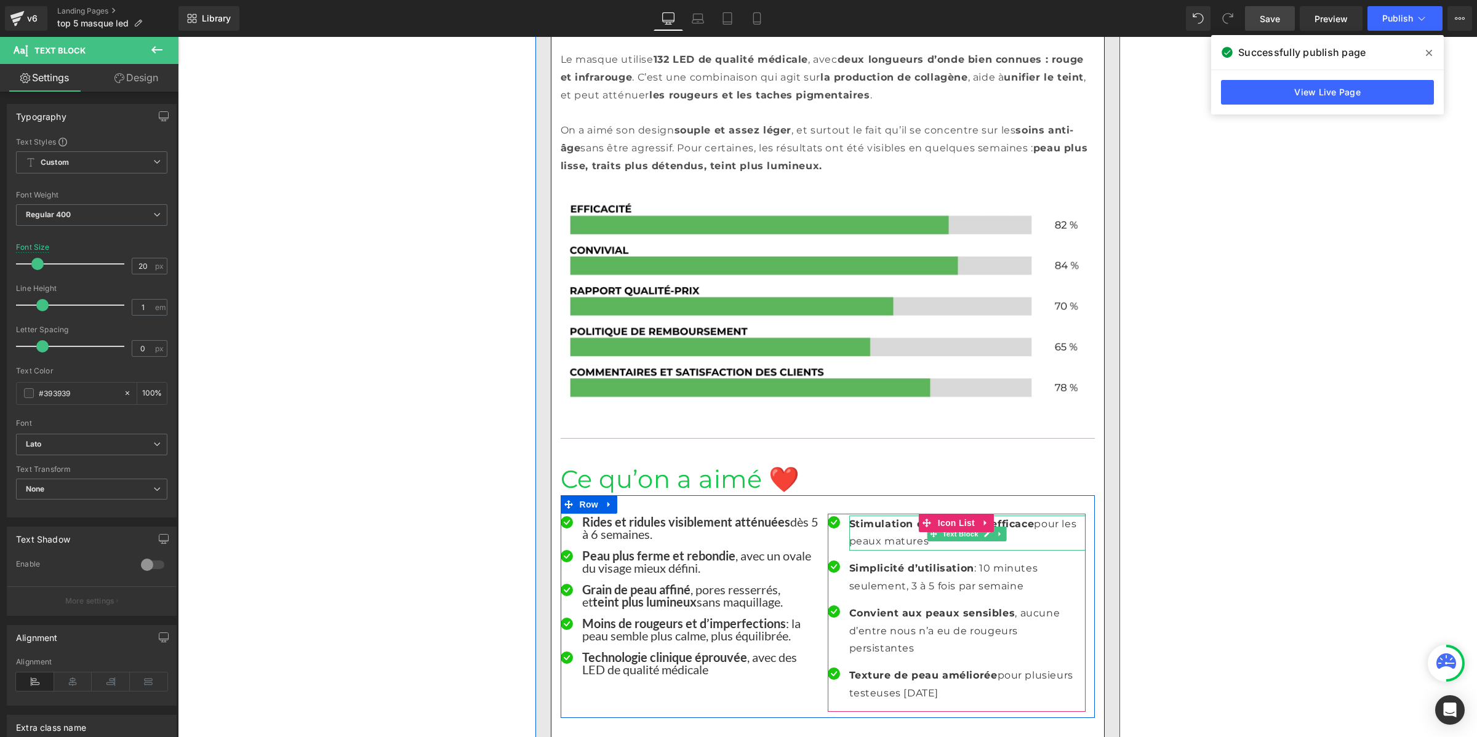
click at [857, 516] on p "Stimulation du collagène efficace pour les peaux matures" at bounding box center [967, 534] width 236 height 36
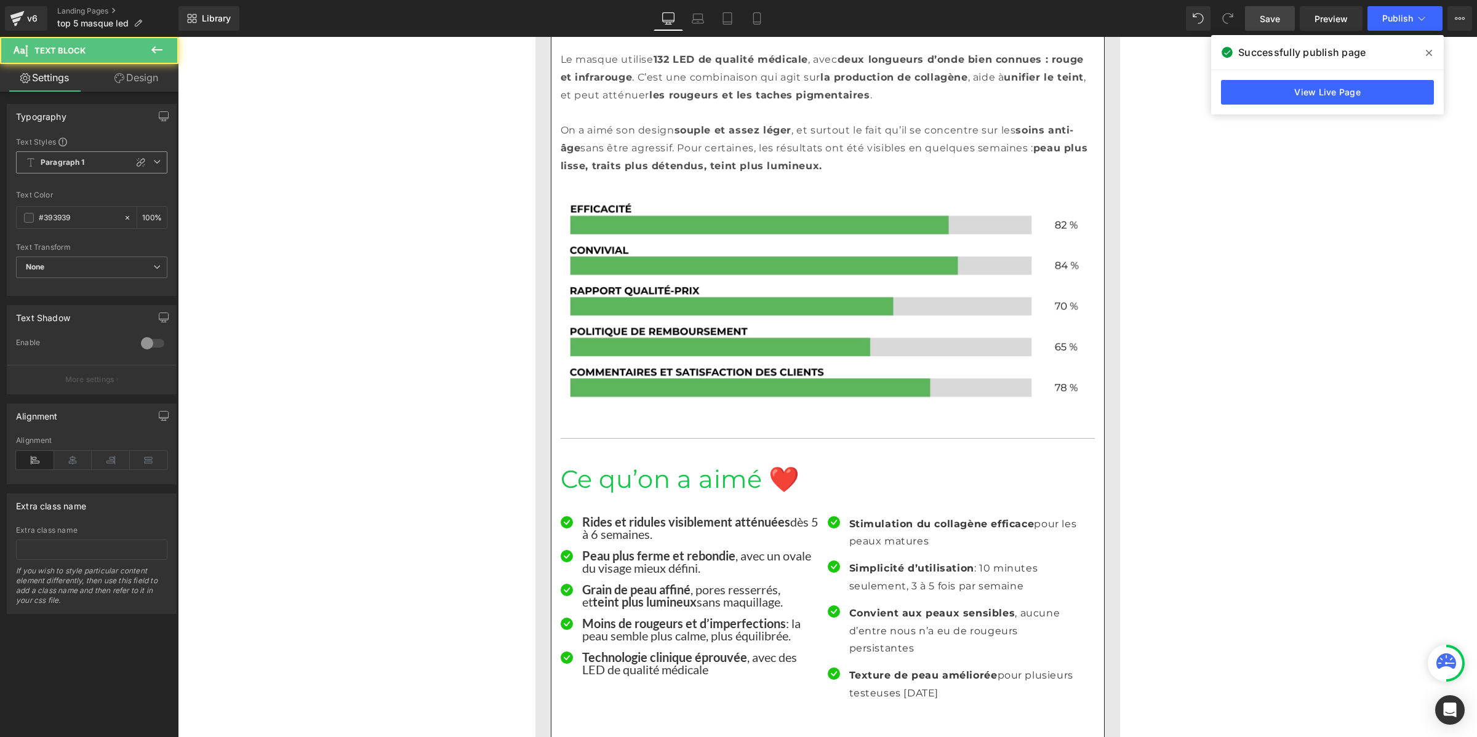
click at [66, 162] on b "Paragraph 1" at bounding box center [63, 163] width 44 height 10
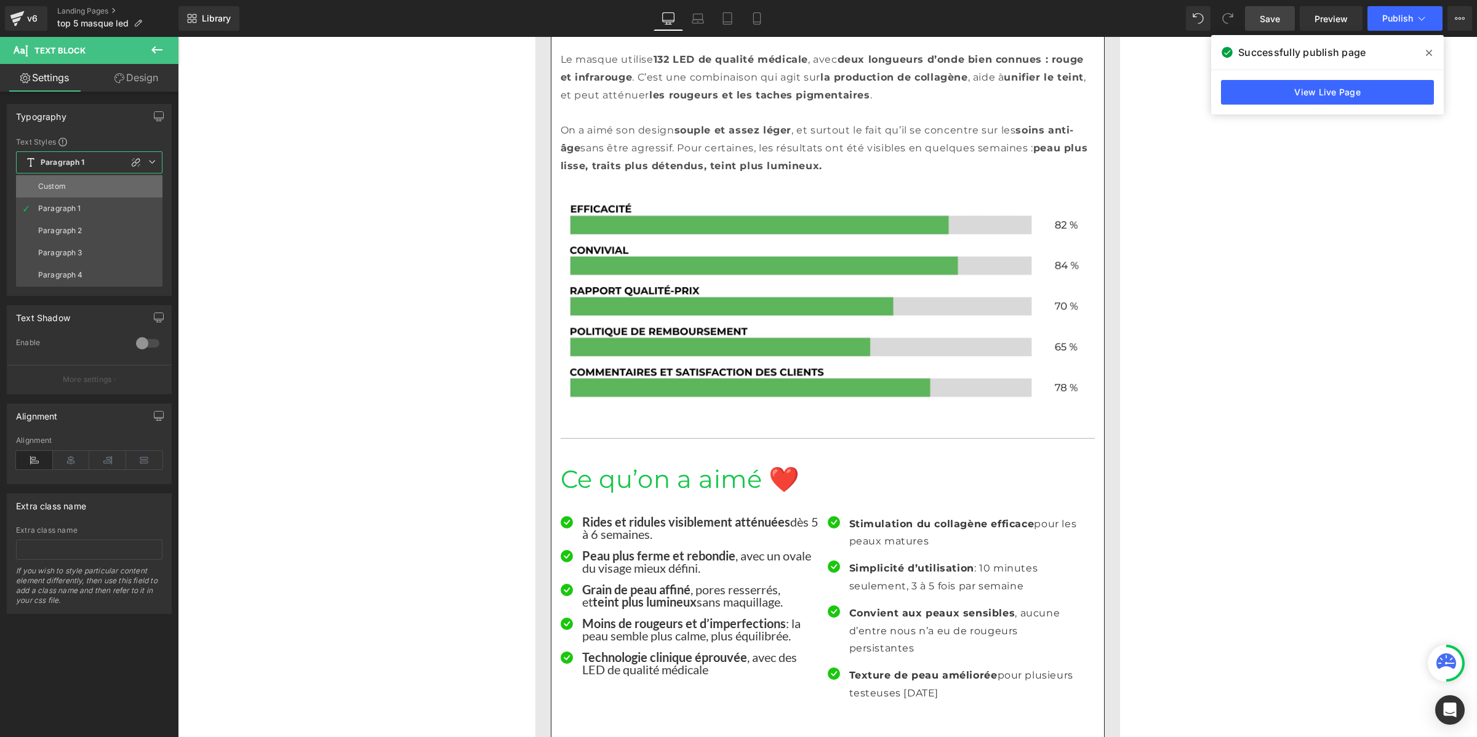
click at [65, 182] on div "Custom" at bounding box center [52, 186] width 28 height 9
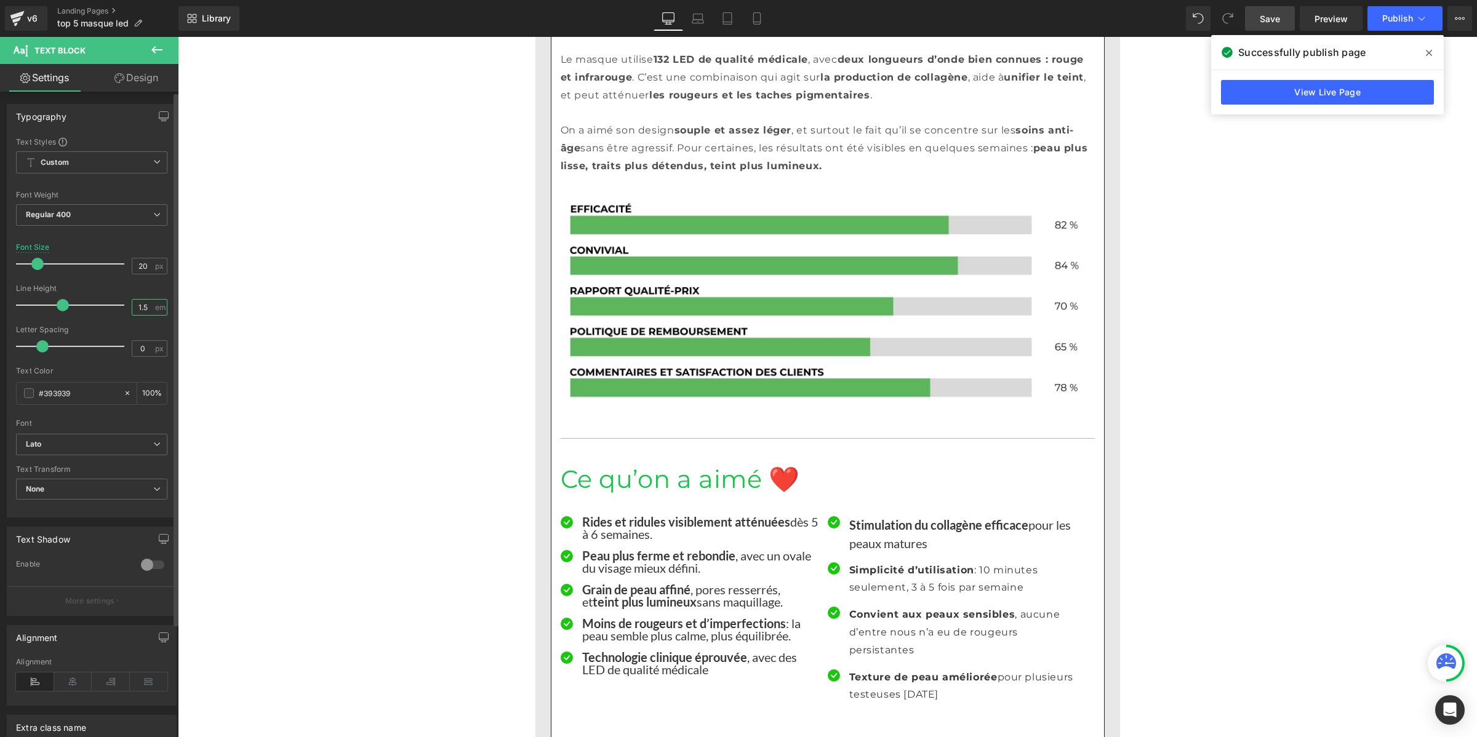
click at [143, 302] on input "1.5" at bounding box center [143, 307] width 22 height 15
paste input "number"
type input "1"
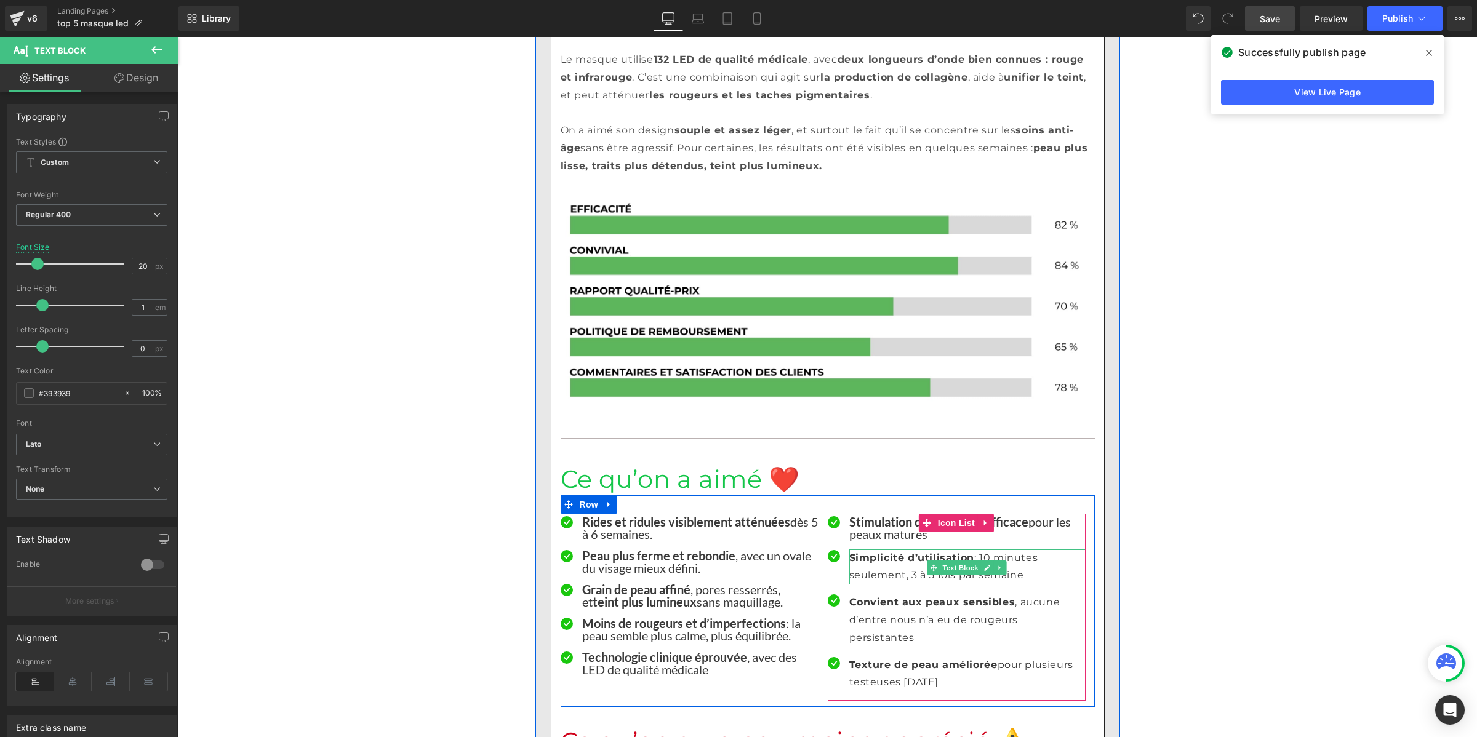
click at [893, 549] on p "Simplicité d’utilisation : 10 minutes seulement, 3 à 5 fois par semaine" at bounding box center [967, 567] width 236 height 36
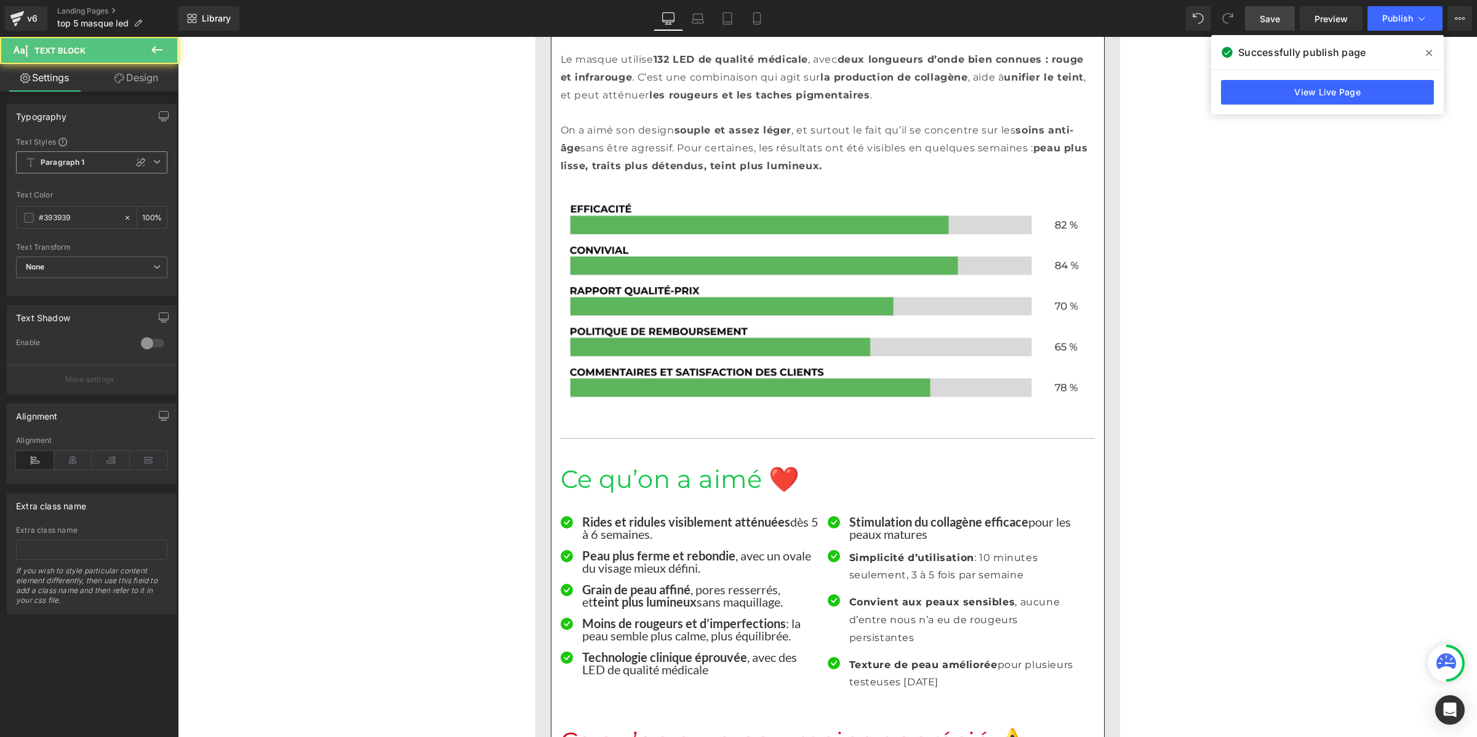
click at [75, 160] on b "Paragraph 1" at bounding box center [63, 163] width 44 height 10
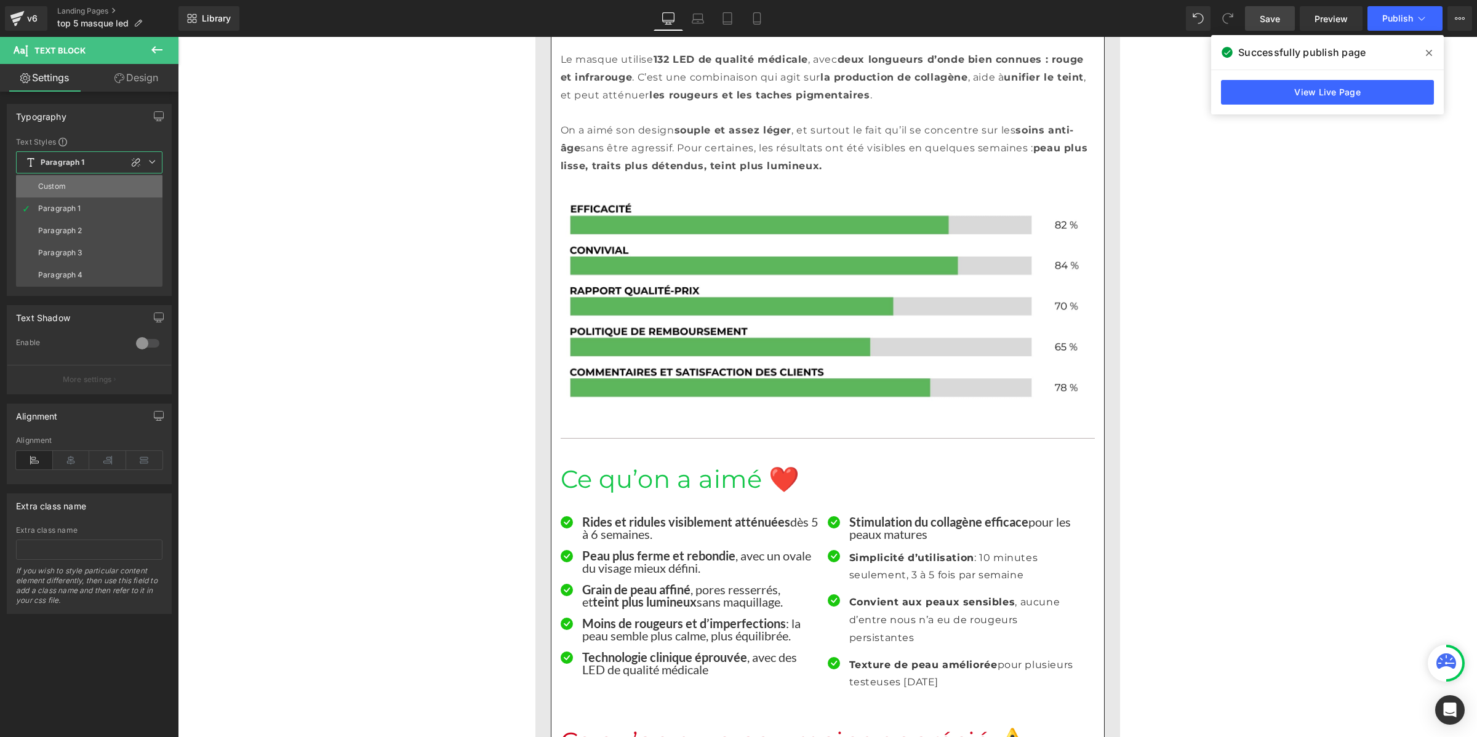
click at [78, 183] on li "Custom" at bounding box center [89, 186] width 146 height 22
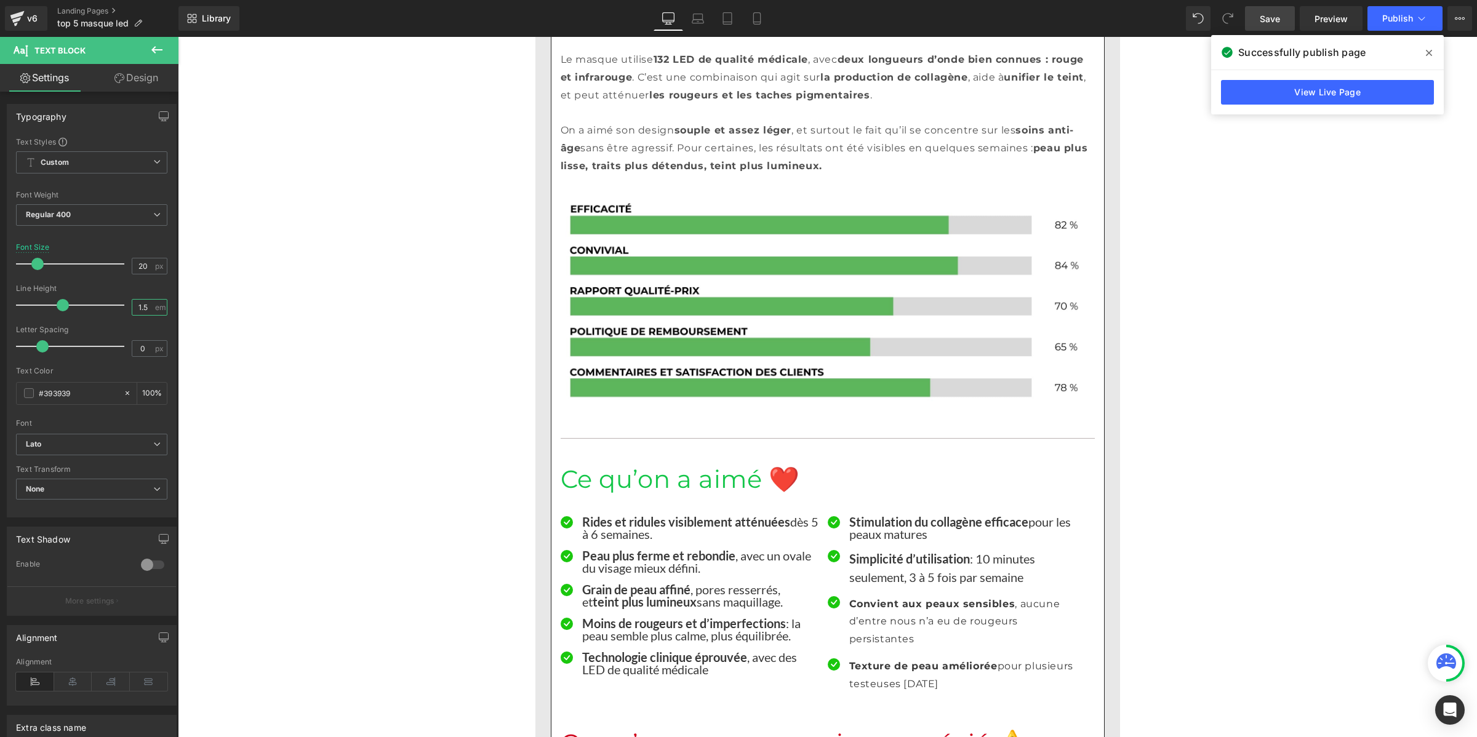
click at [143, 308] on input "1.5" at bounding box center [143, 307] width 22 height 15
paste input "number"
type input "1"
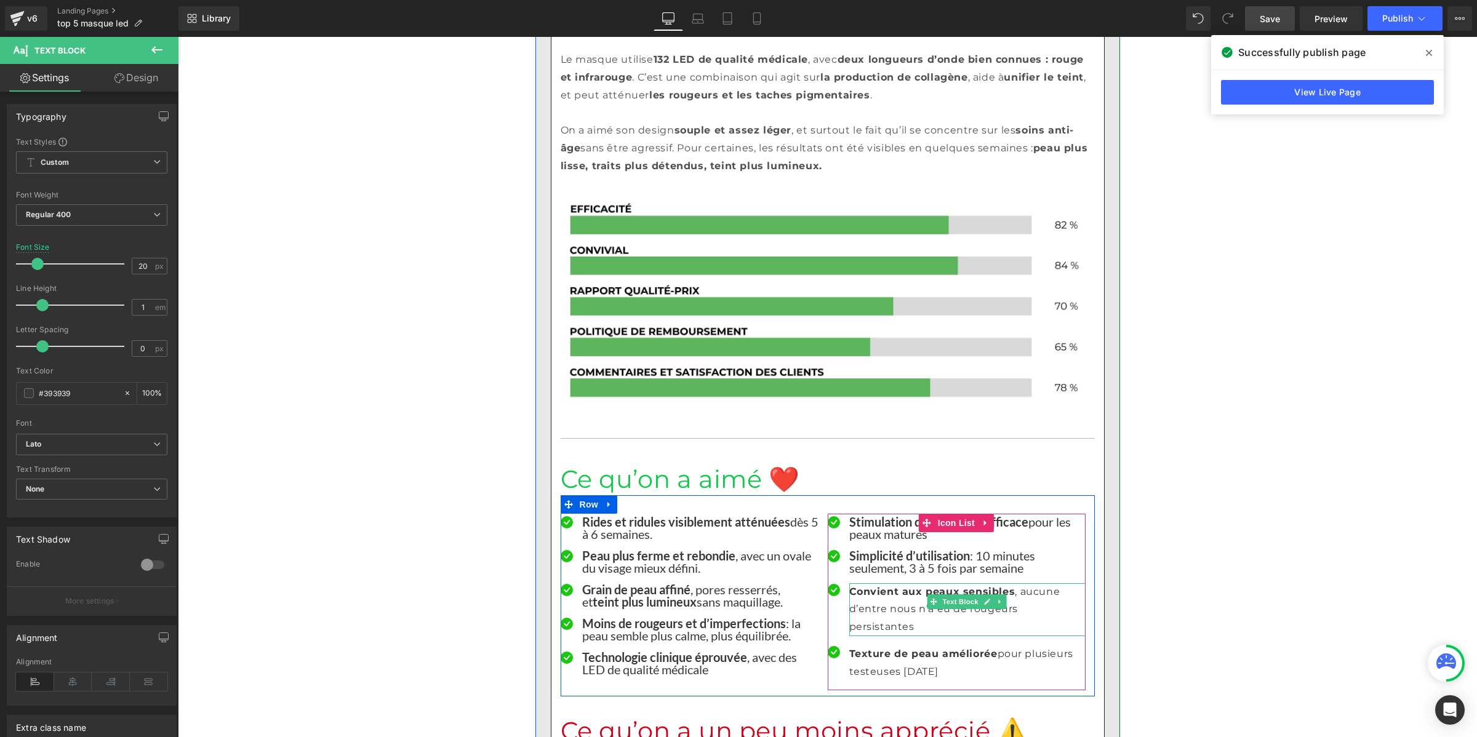
click at [877, 583] on p "Convient aux peaux sensibles , aucune d’entre nous n’a eu de rougeurs persistan…" at bounding box center [967, 609] width 236 height 53
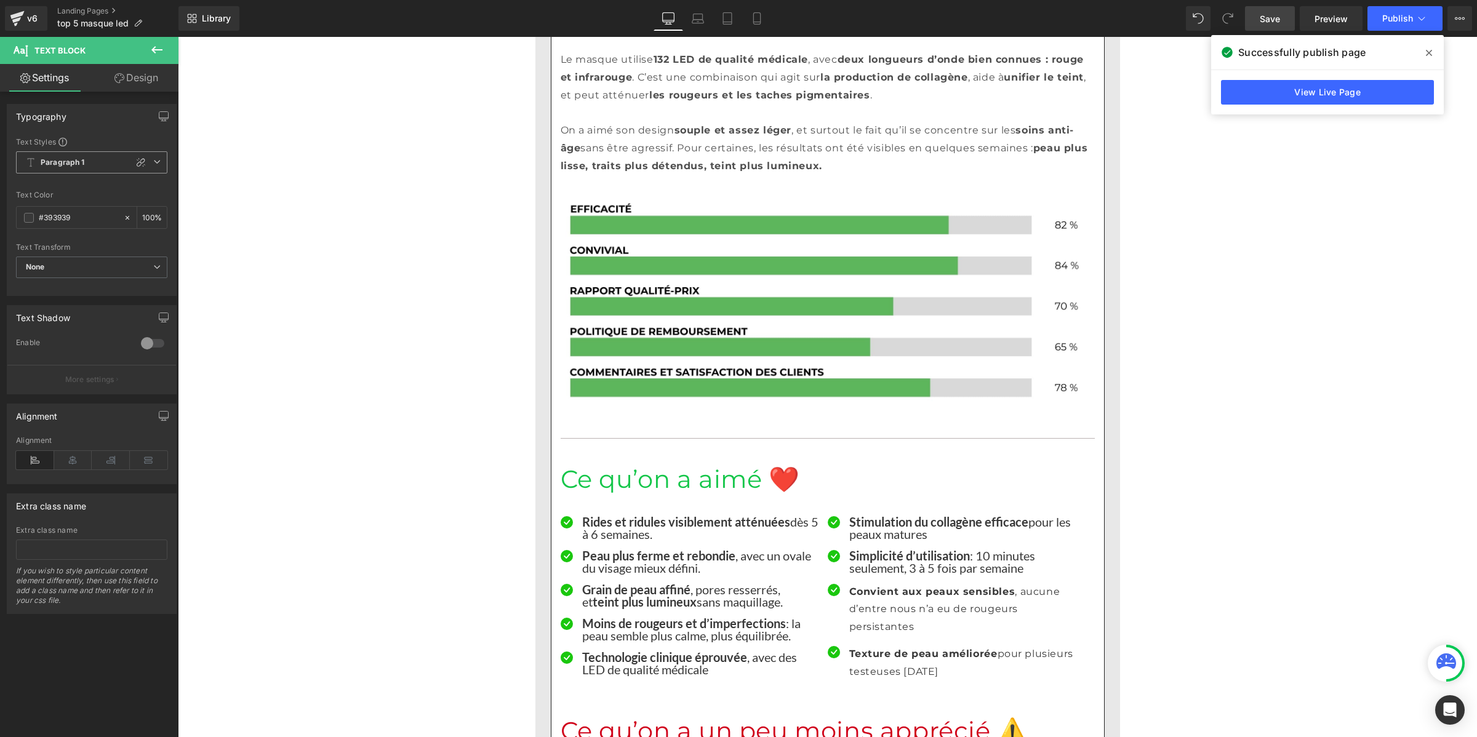
click at [57, 165] on b "Paragraph 1" at bounding box center [63, 163] width 44 height 10
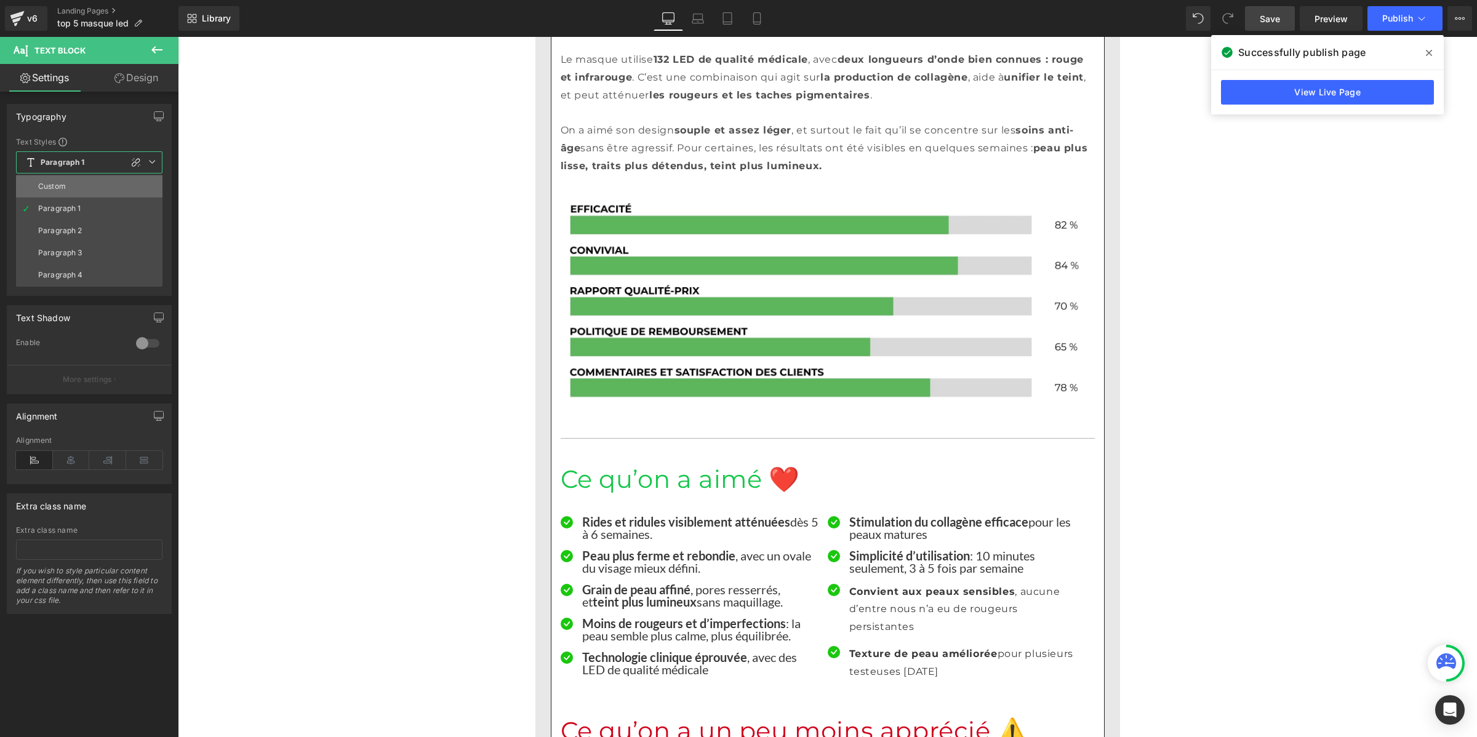
click at [62, 180] on li "Custom" at bounding box center [89, 186] width 146 height 22
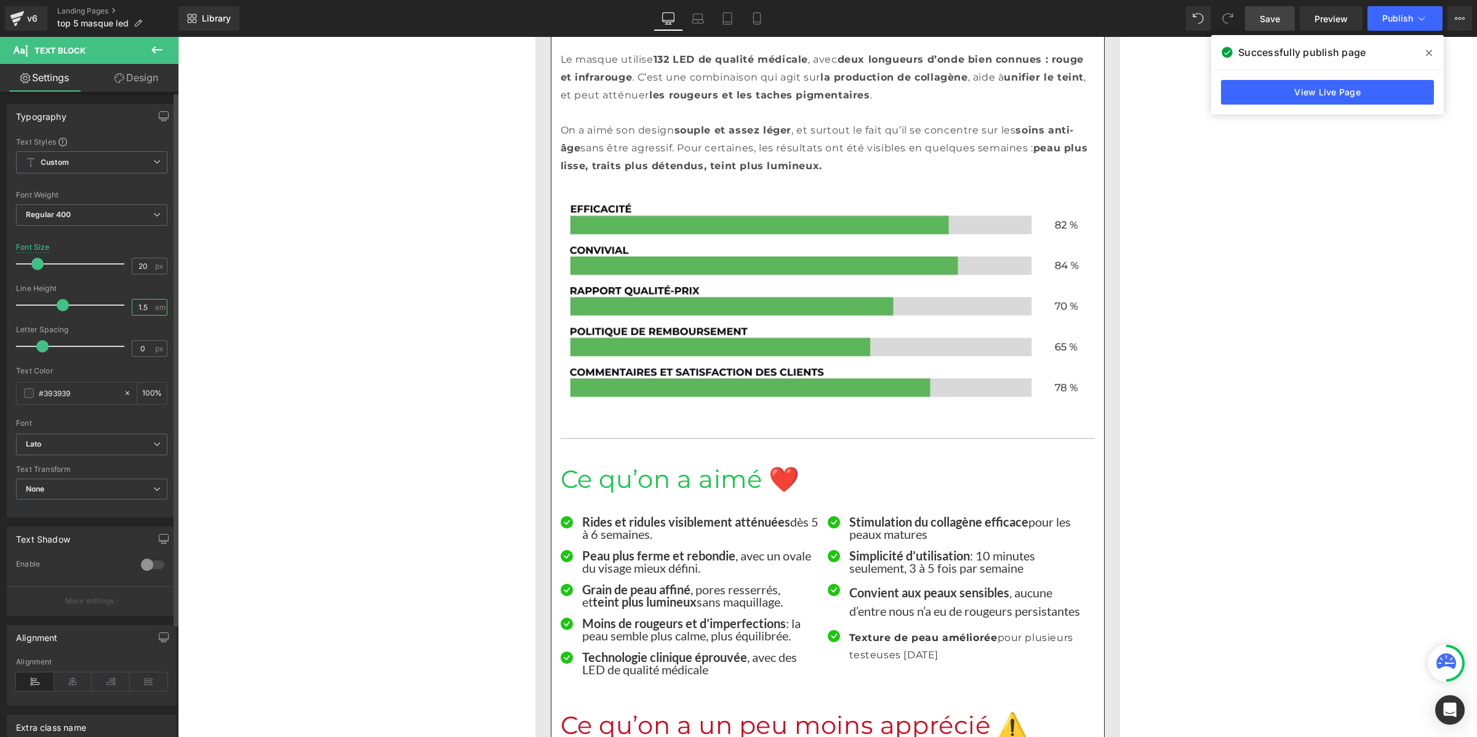
click at [143, 305] on input "1.5" at bounding box center [143, 307] width 22 height 15
paste input "number"
type input "1"
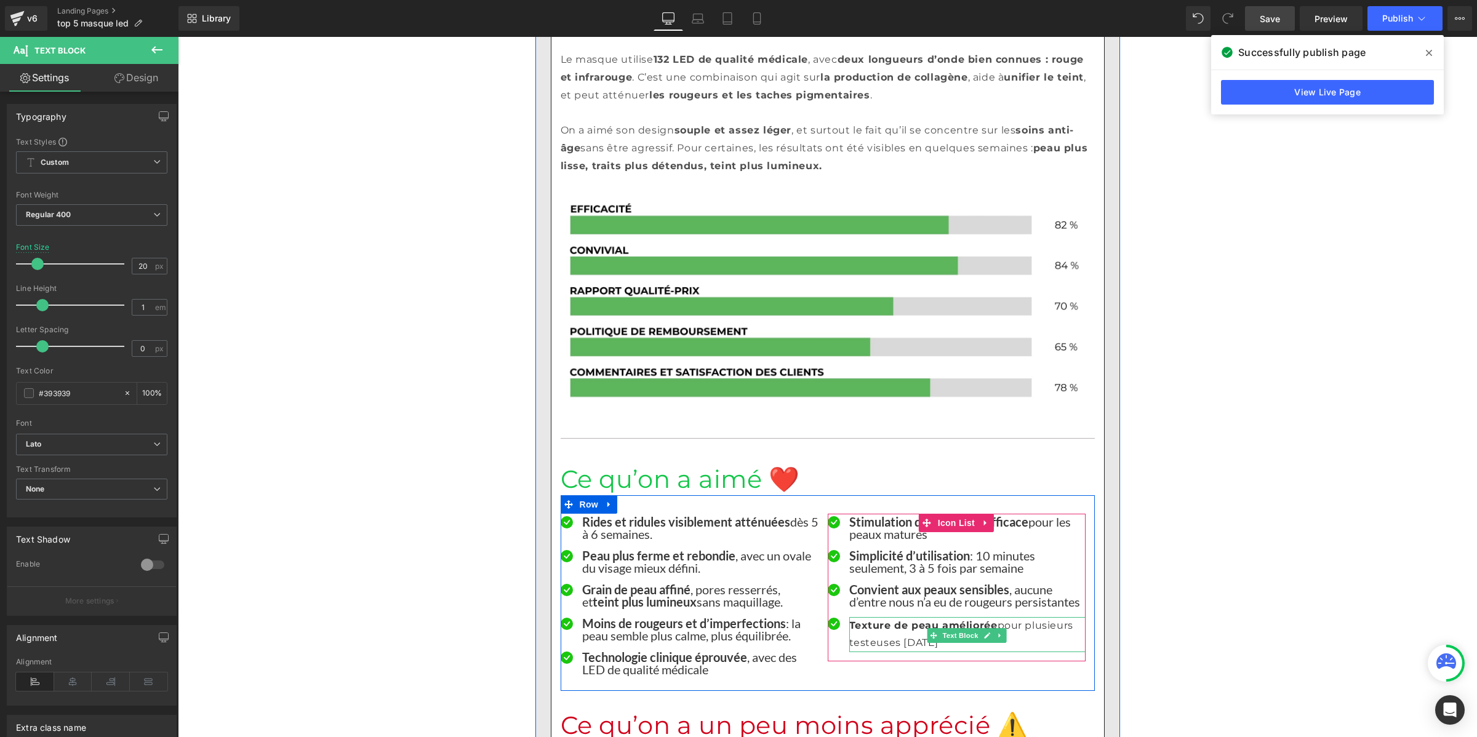
click at [850, 617] on p "Texture de peau améliorée pour plusieurs testeuses [DATE]" at bounding box center [967, 635] width 236 height 36
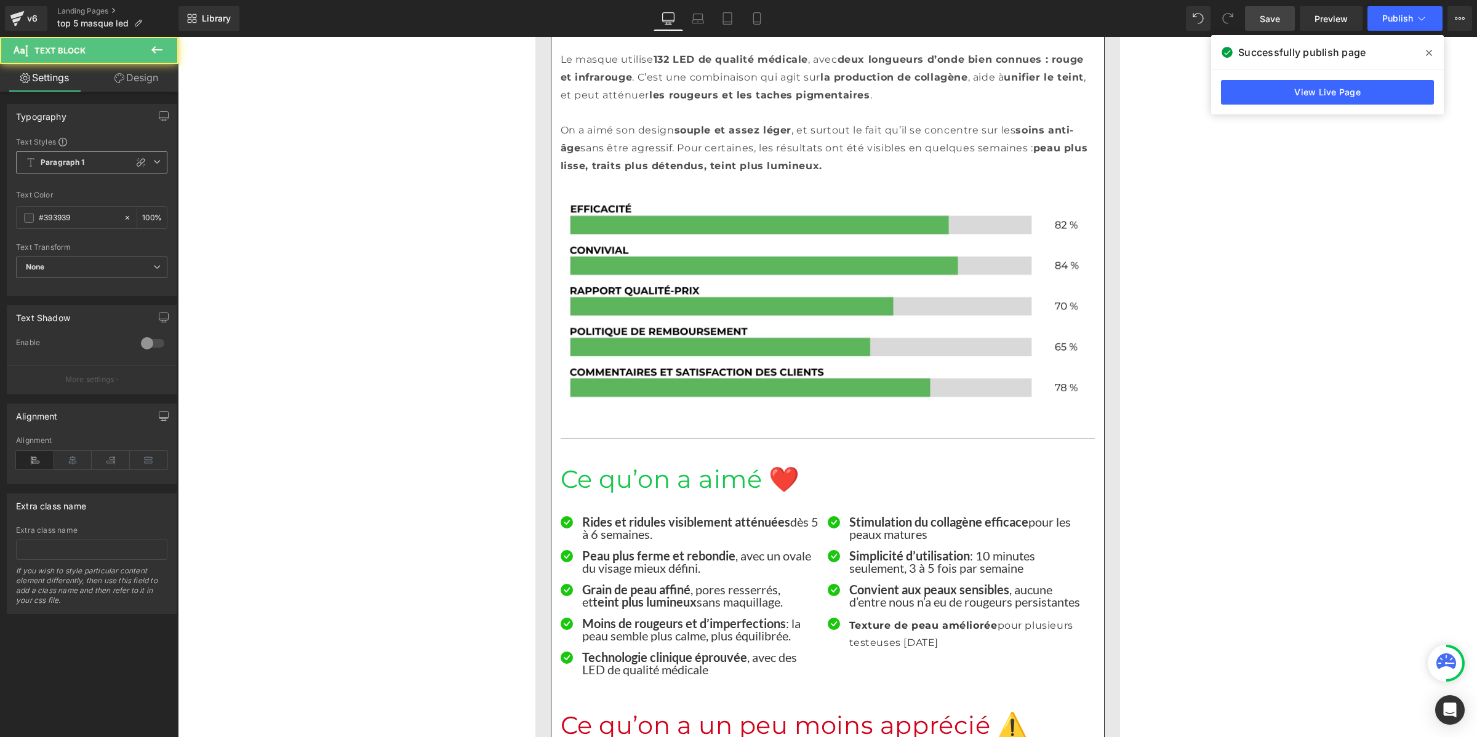
click at [74, 159] on b "Paragraph 1" at bounding box center [63, 163] width 44 height 10
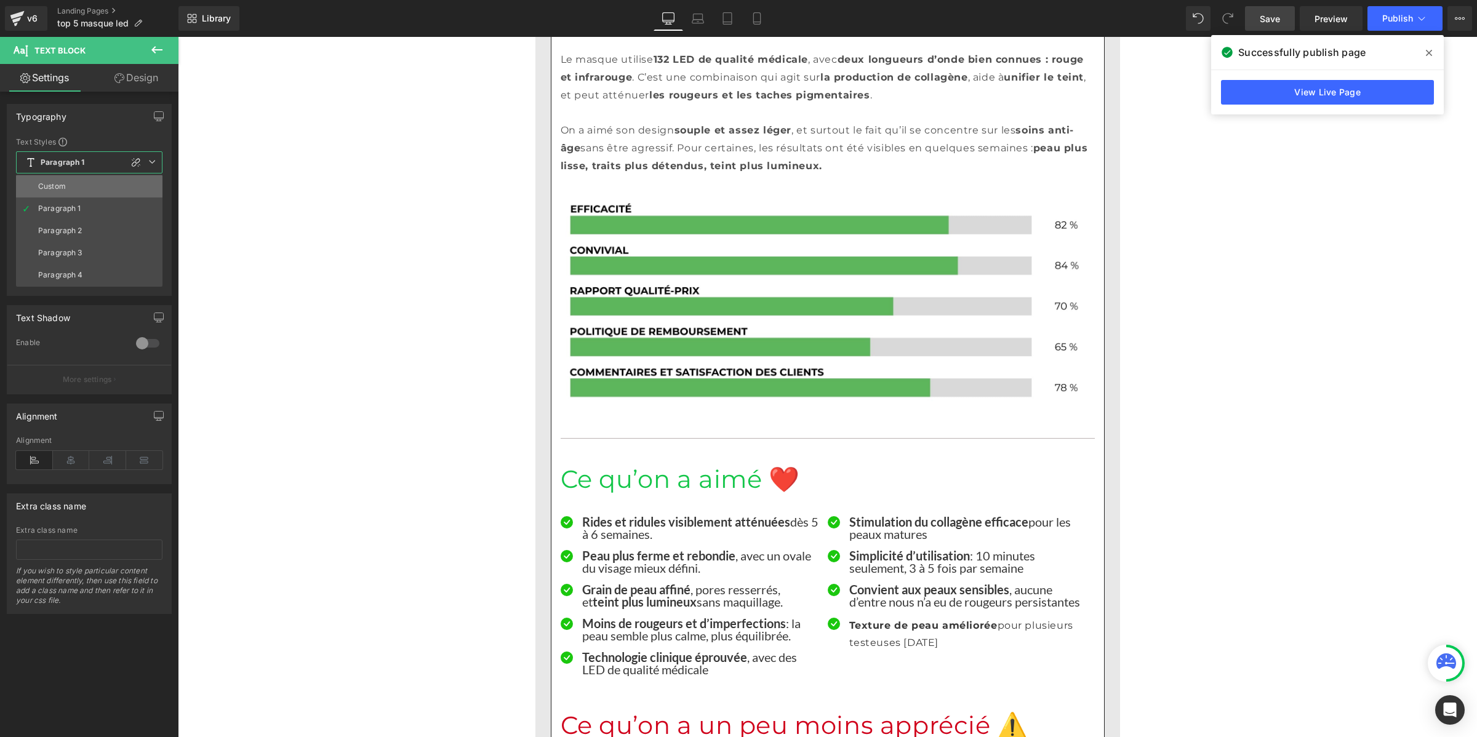
click at [74, 180] on li "Custom" at bounding box center [89, 186] width 146 height 22
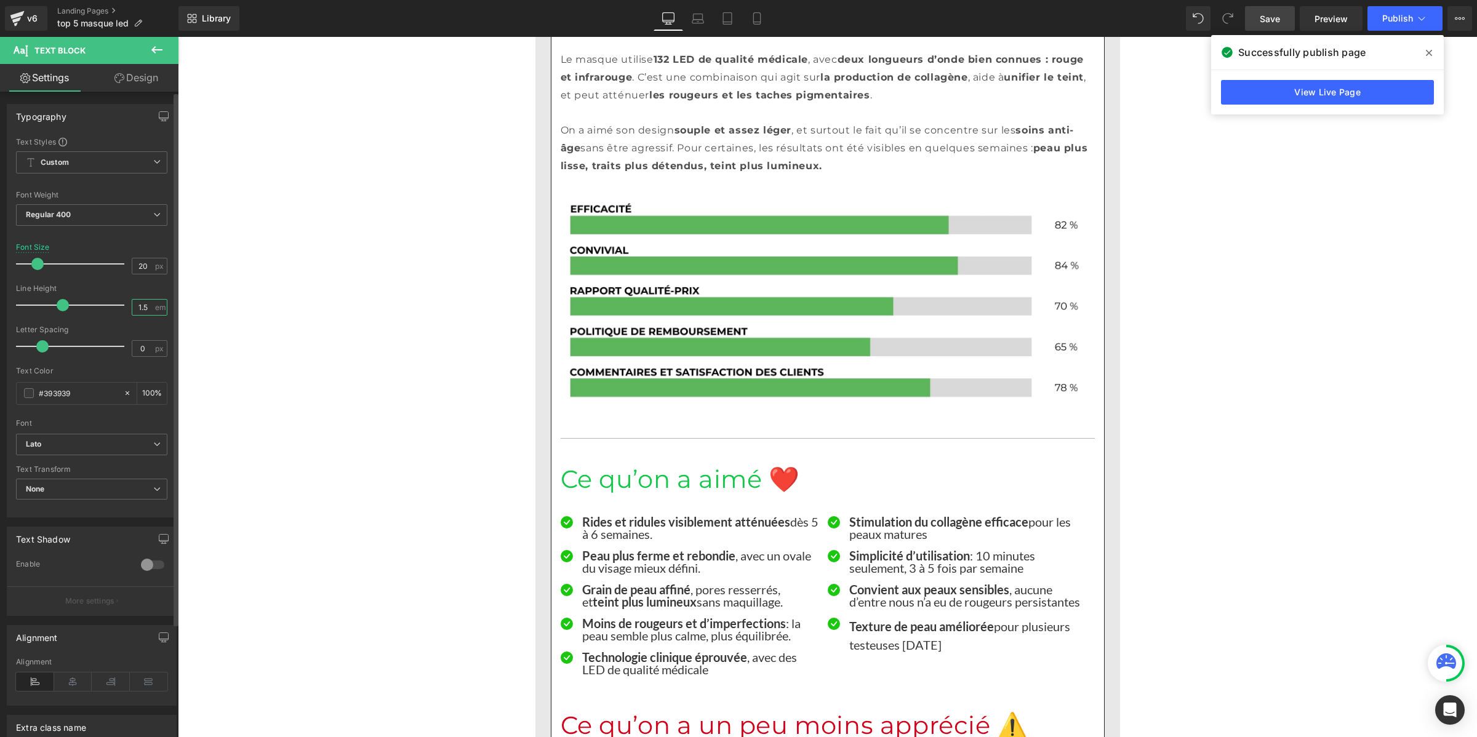
click at [140, 308] on input "1.5" at bounding box center [143, 307] width 22 height 15
paste input "number"
type input "1"
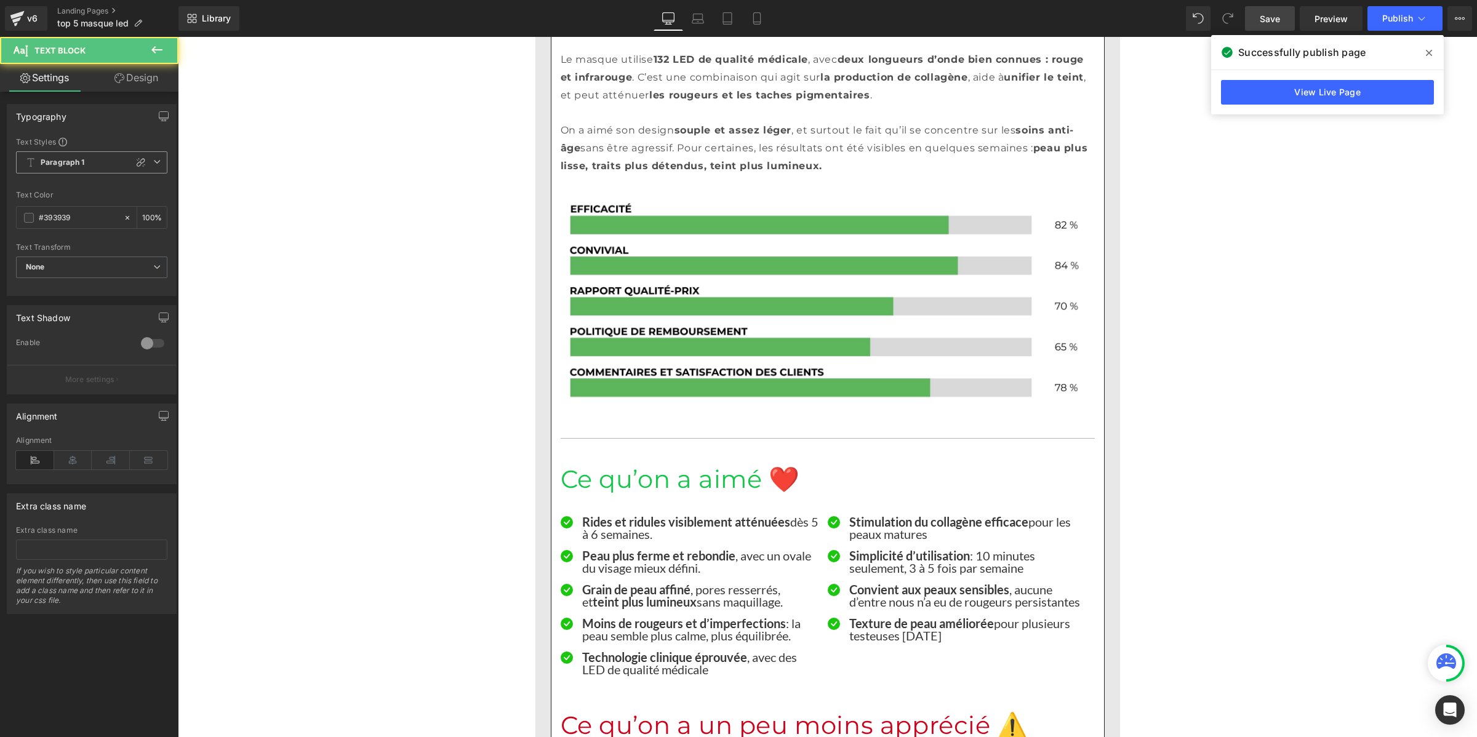
click at [78, 164] on b "Paragraph 1" at bounding box center [63, 163] width 44 height 10
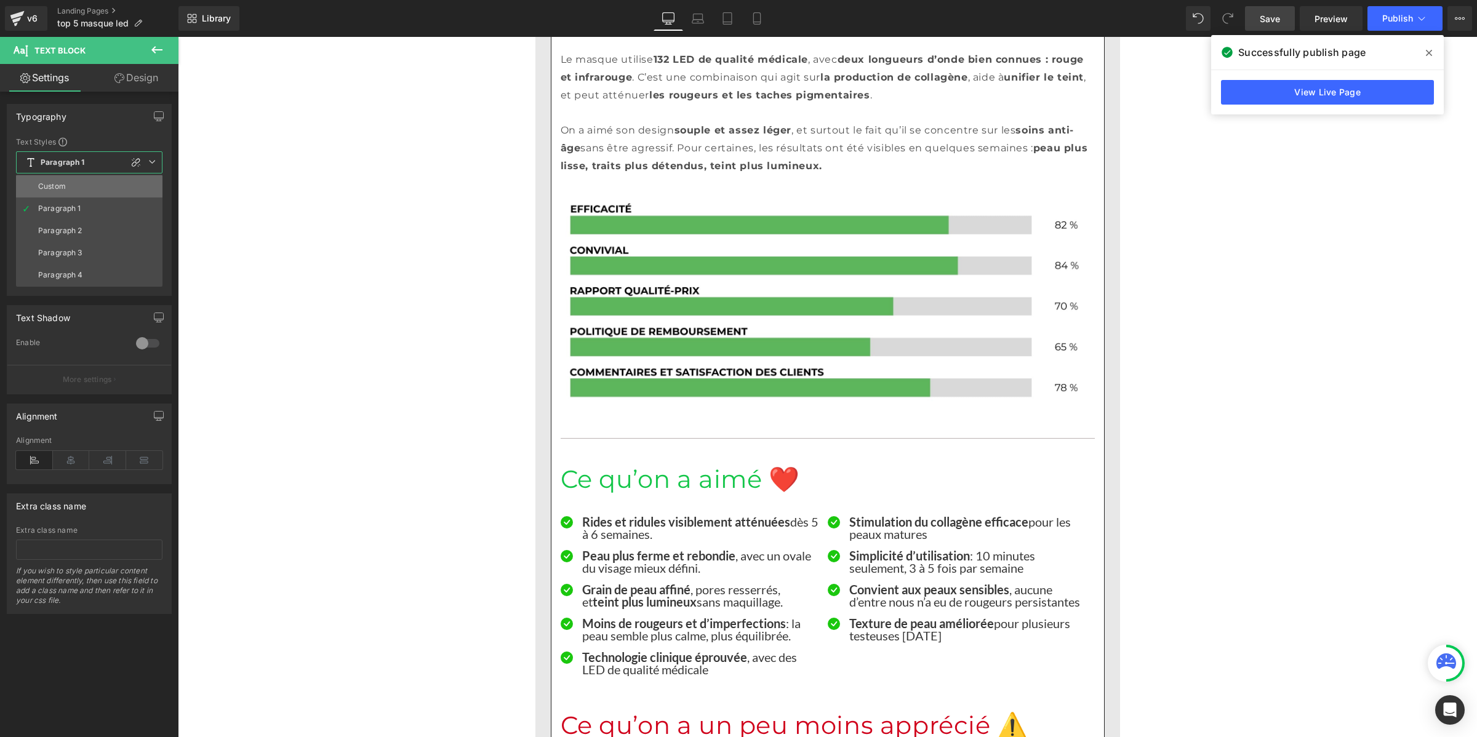
click at [77, 180] on li "Custom" at bounding box center [89, 186] width 146 height 22
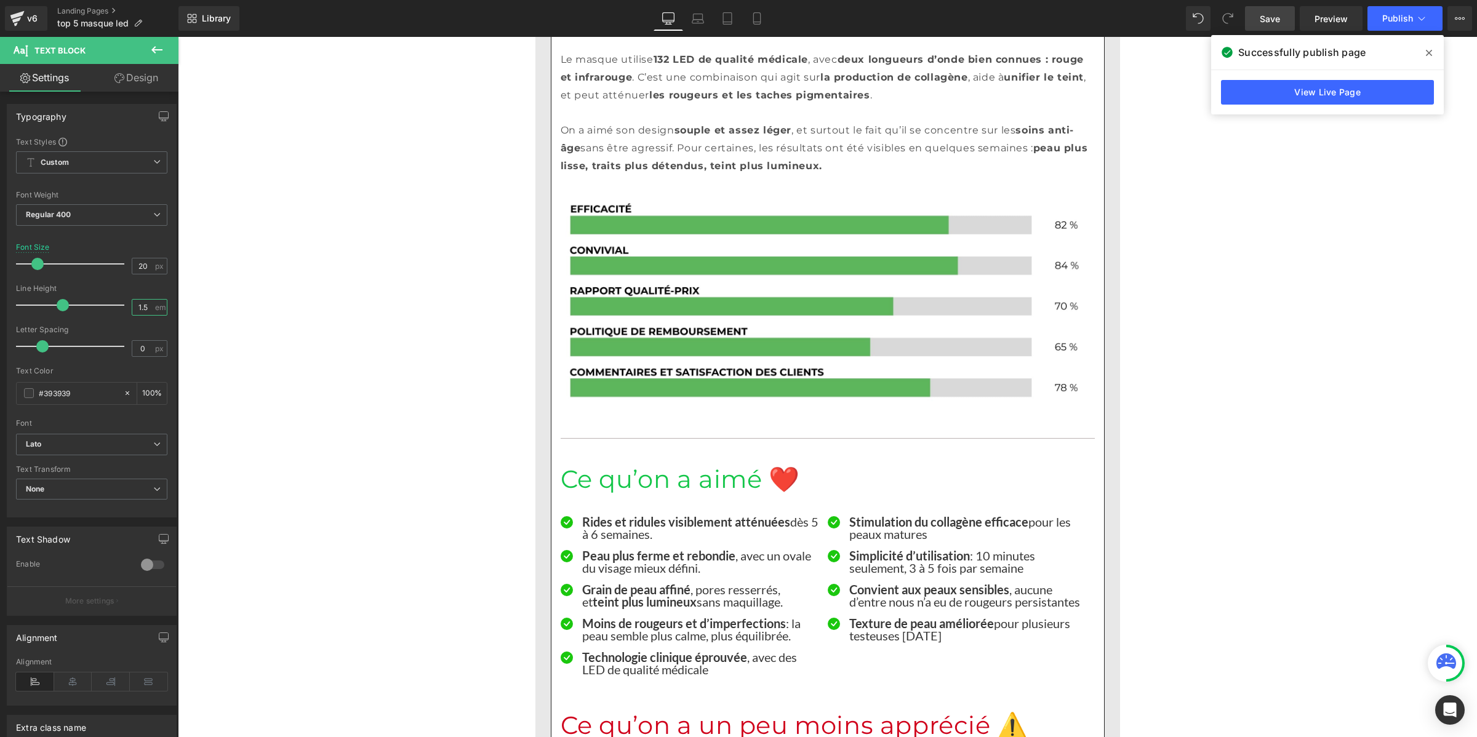
click at [146, 308] on input "1.5" at bounding box center [143, 307] width 22 height 15
paste input "number"
type input "1"
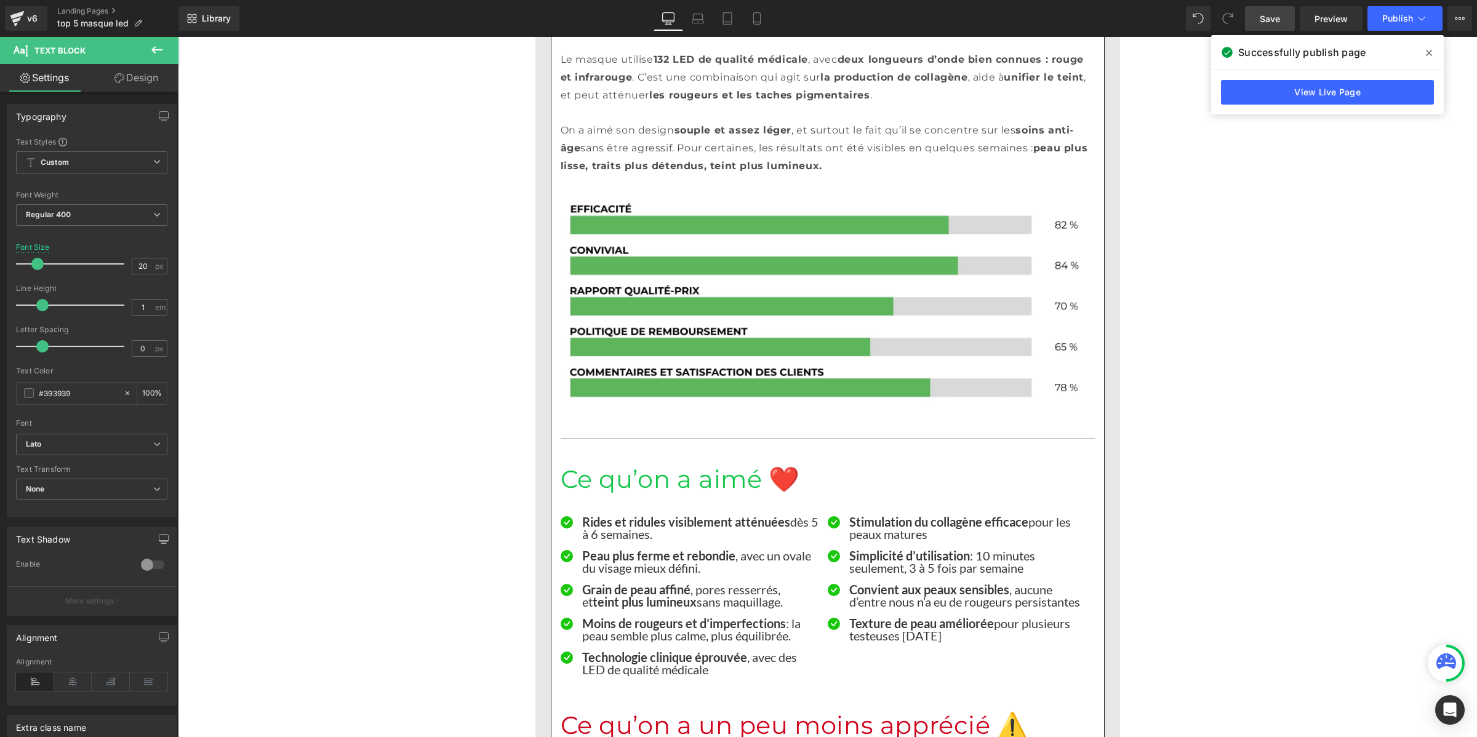
drag, startPoint x: 1256, startPoint y: 17, endPoint x: 641, endPoint y: 388, distance: 718.5
click at [1256, 17] on link "Save" at bounding box center [1270, 18] width 50 height 25
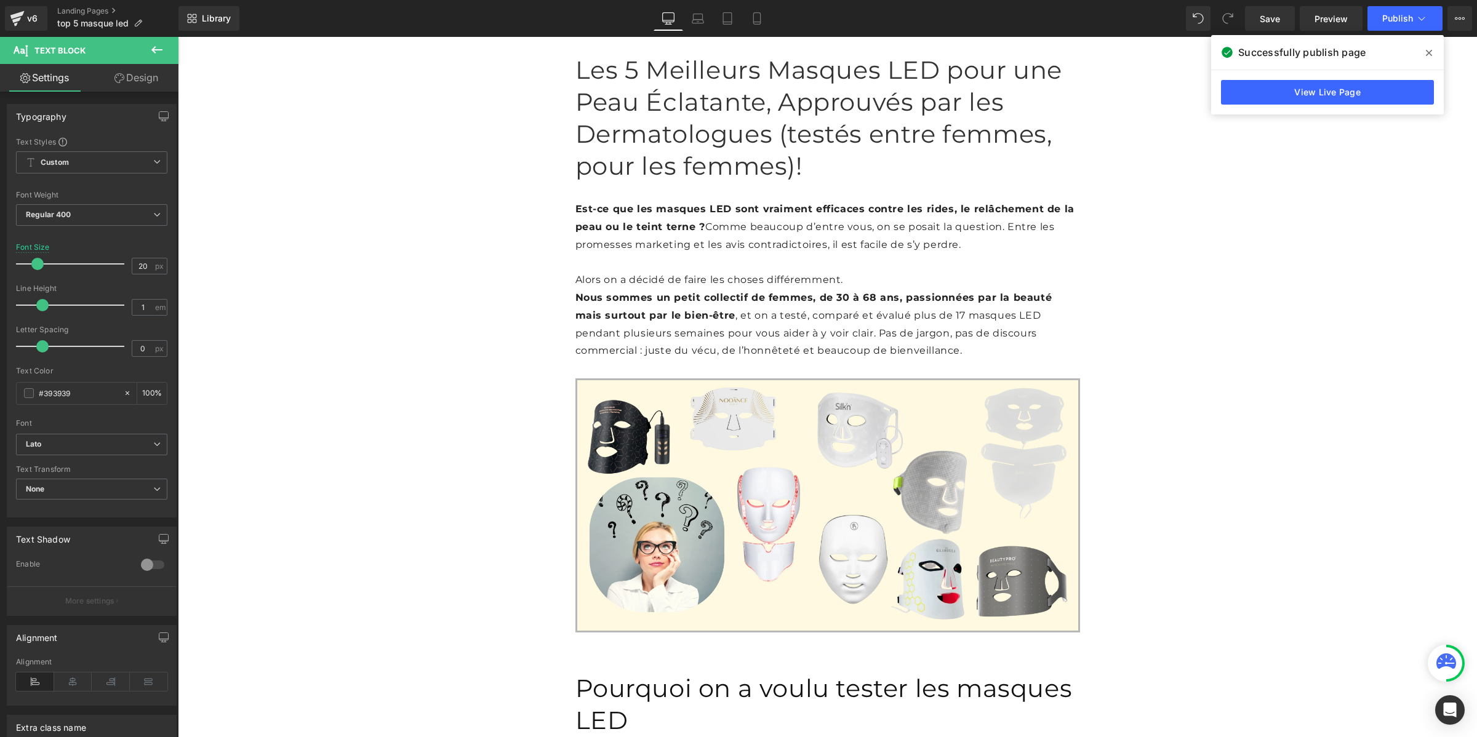
scroll to position [0, 0]
click at [1263, 20] on span "Save" at bounding box center [1269, 18] width 20 height 13
click at [1381, 23] on button "Publish" at bounding box center [1404, 18] width 75 height 25
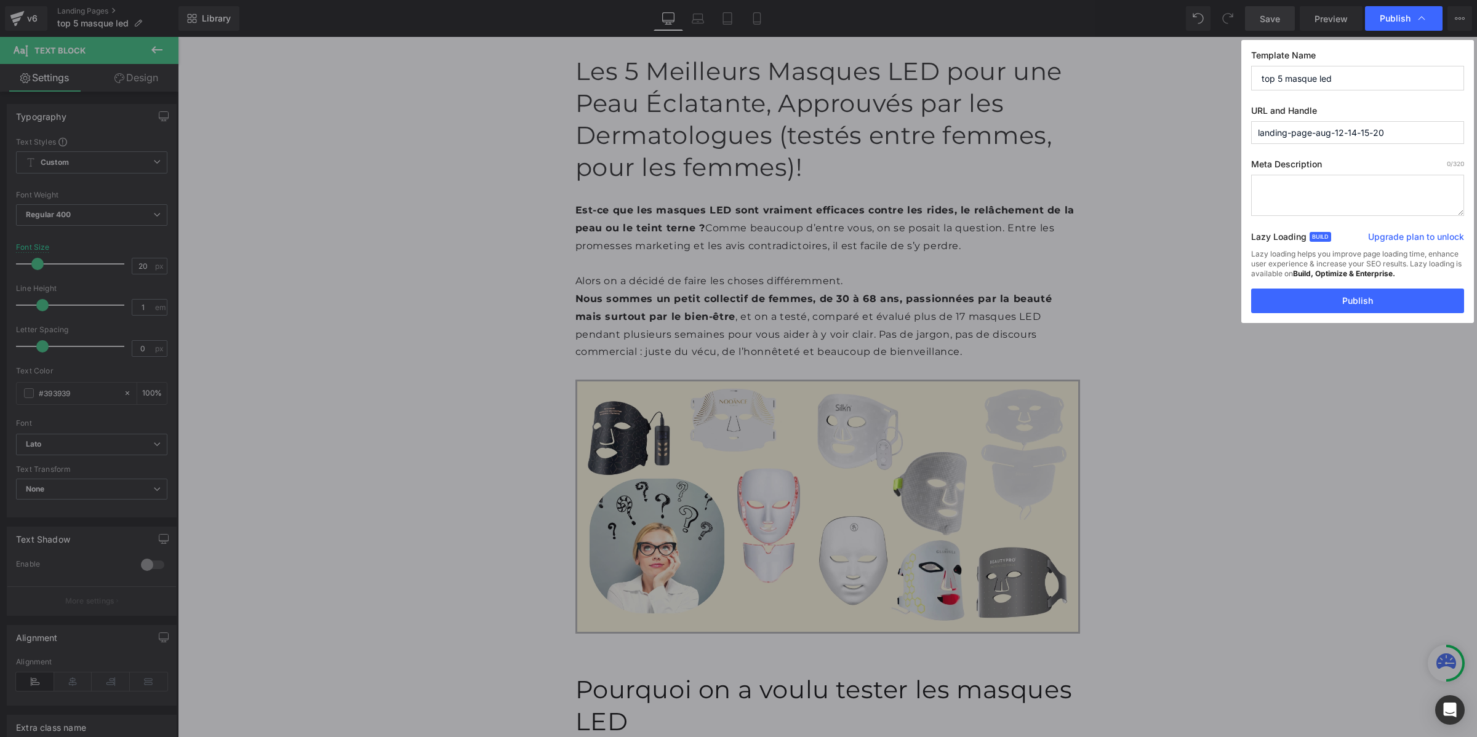
drag, startPoint x: 1384, startPoint y: 134, endPoint x: 1239, endPoint y: 127, distance: 146.0
click at [1239, 127] on div "Publish Template Name top 5 masque led URL and Handle landing-page-aug-12-14-15…" at bounding box center [738, 368] width 1477 height 737
paste input "es-masques-led"
type input "les-masques-led"
click at [1352, 297] on button "Publish" at bounding box center [1357, 301] width 213 height 25
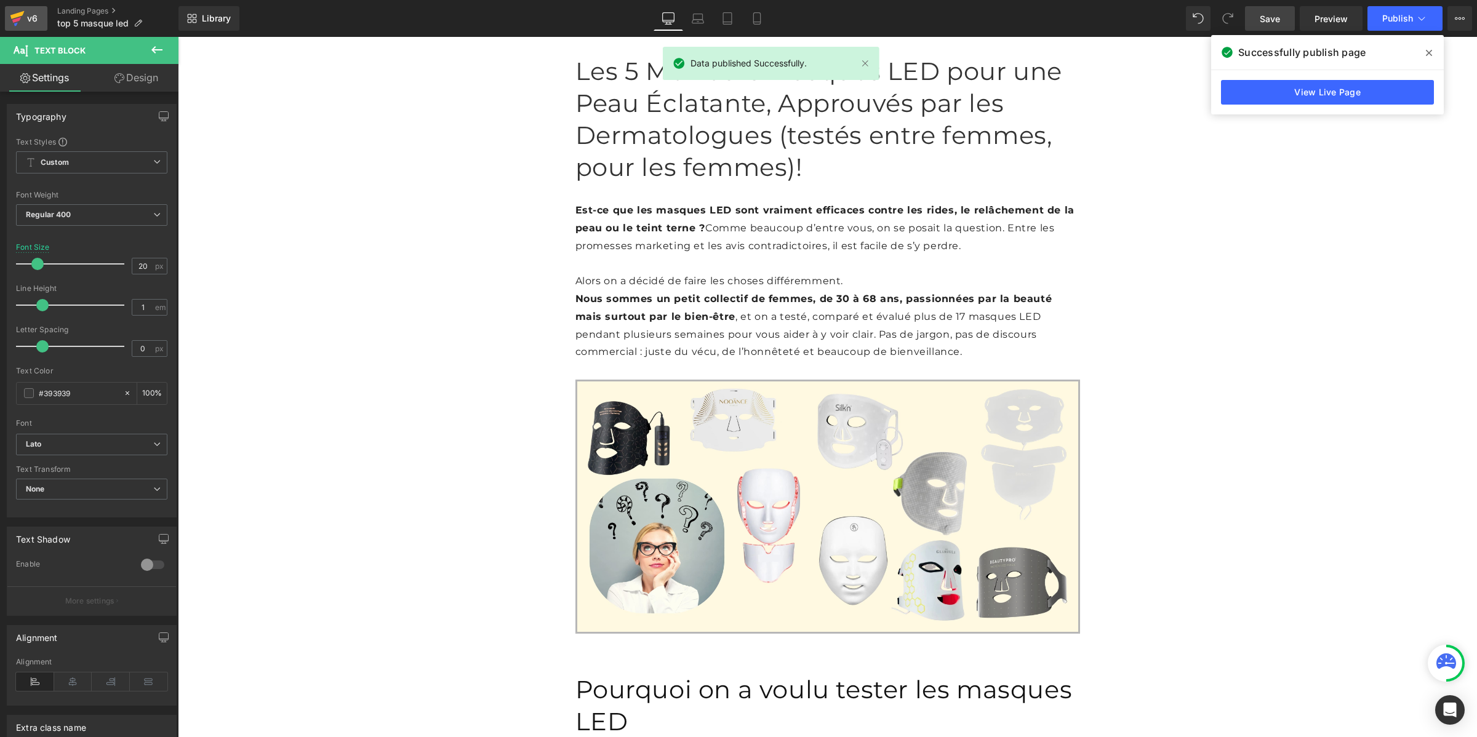
click at [17, 14] on icon at bounding box center [17, 15] width 14 height 8
